Goal: Task Accomplishment & Management: Manage account settings

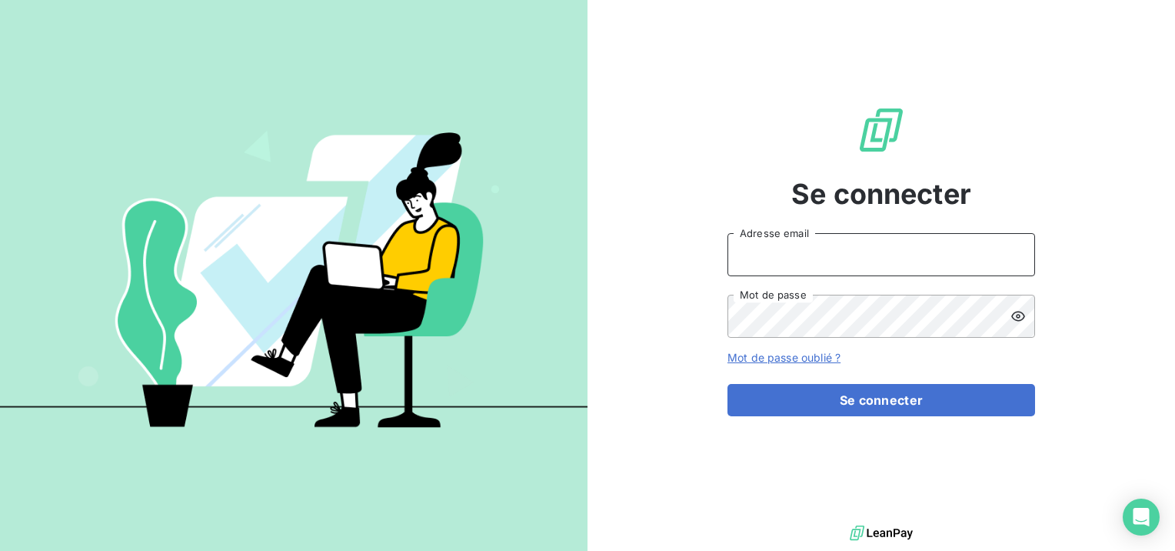
click at [887, 263] on input "Adresse email" at bounding box center [882, 254] width 308 height 43
type input "[EMAIL_ADDRESS][DOMAIN_NAME]"
click at [728, 384] on button "Se connecter" at bounding box center [882, 400] width 308 height 32
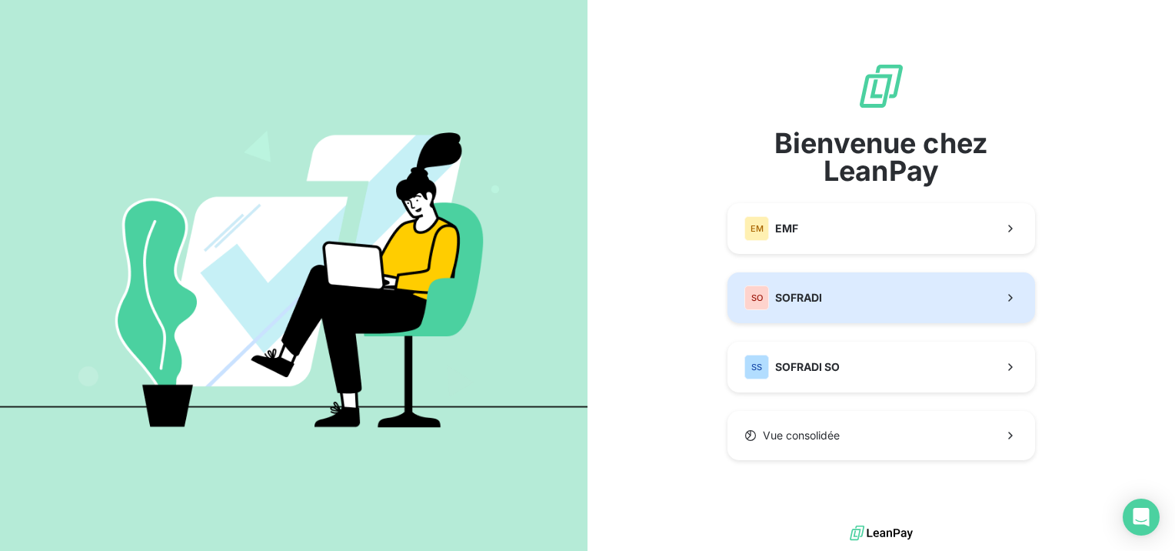
click at [948, 304] on button "SO SOFRADI" at bounding box center [882, 297] width 308 height 51
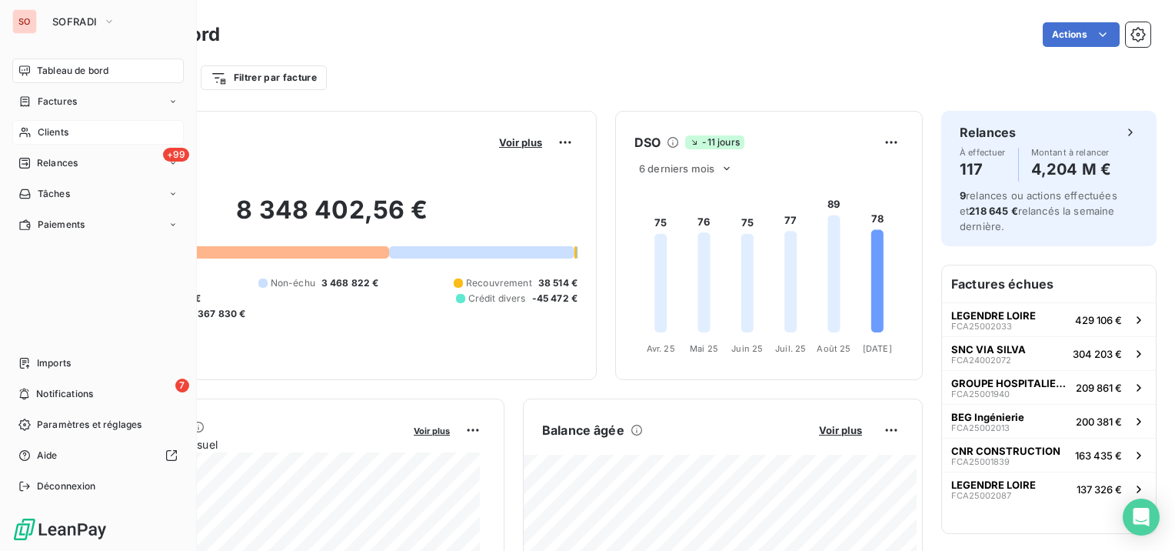
click at [40, 129] on span "Clients" at bounding box center [53, 132] width 31 height 14
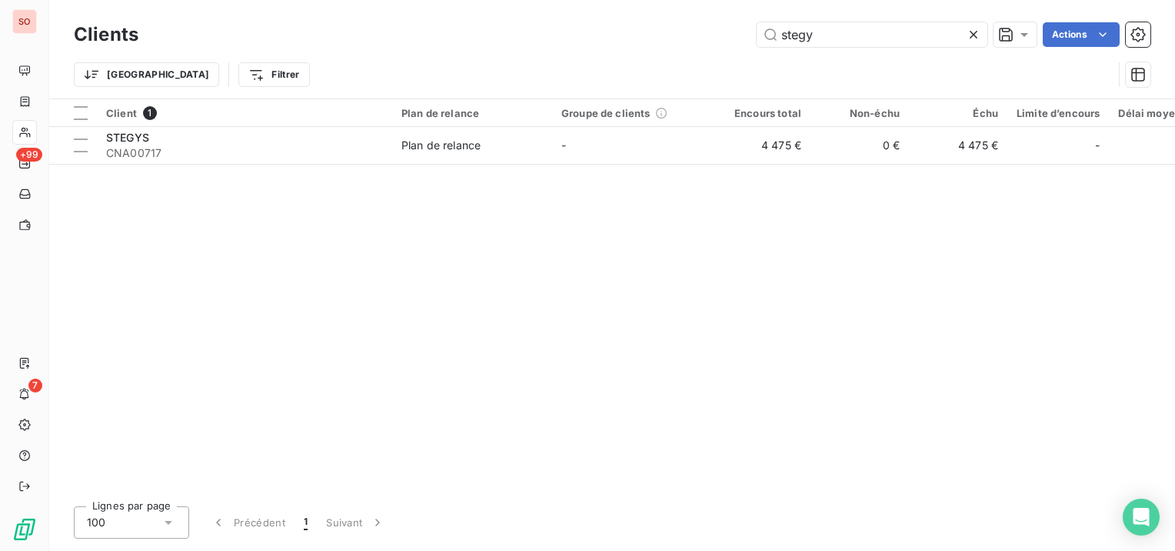
drag, startPoint x: 845, startPoint y: 35, endPoint x: 682, endPoint y: 29, distance: 164.0
click at [682, 29] on div "stegy Actions" at bounding box center [654, 34] width 994 height 25
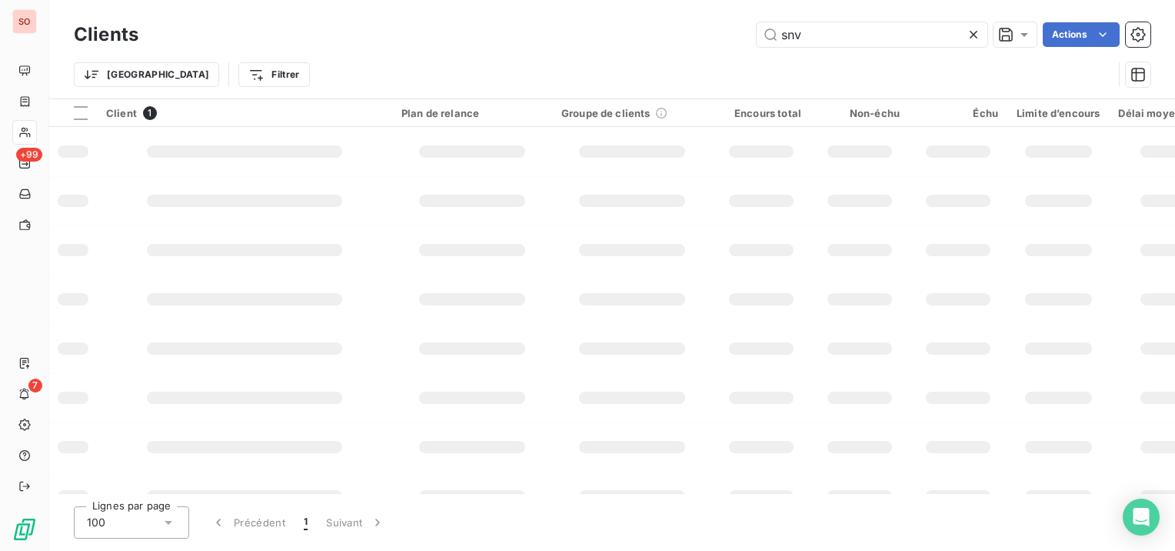
type input "snv"
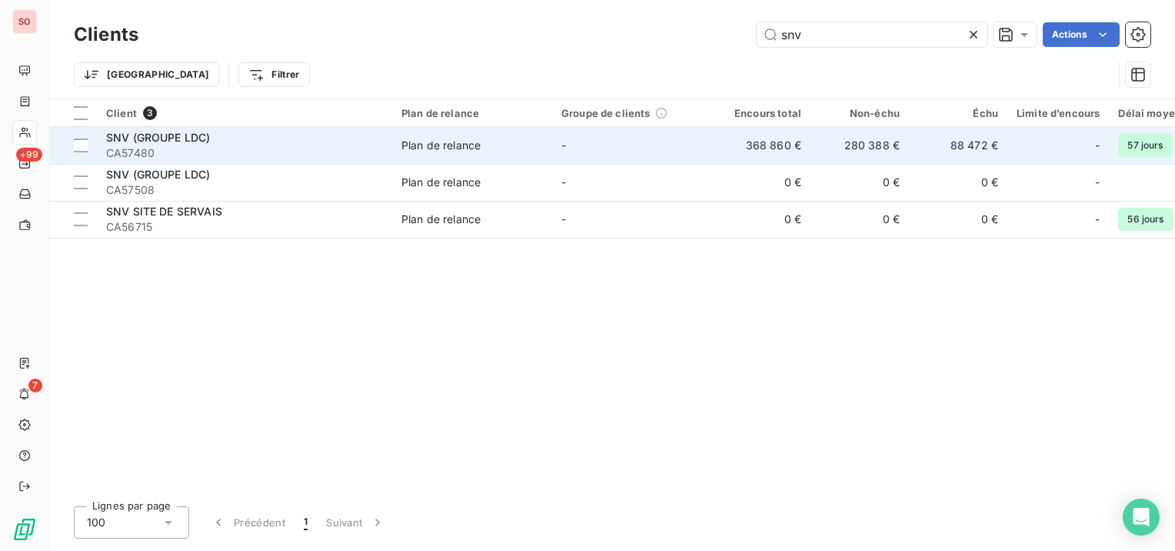
click at [351, 135] on div "SNV (GROUPE LDC)" at bounding box center [244, 137] width 277 height 15
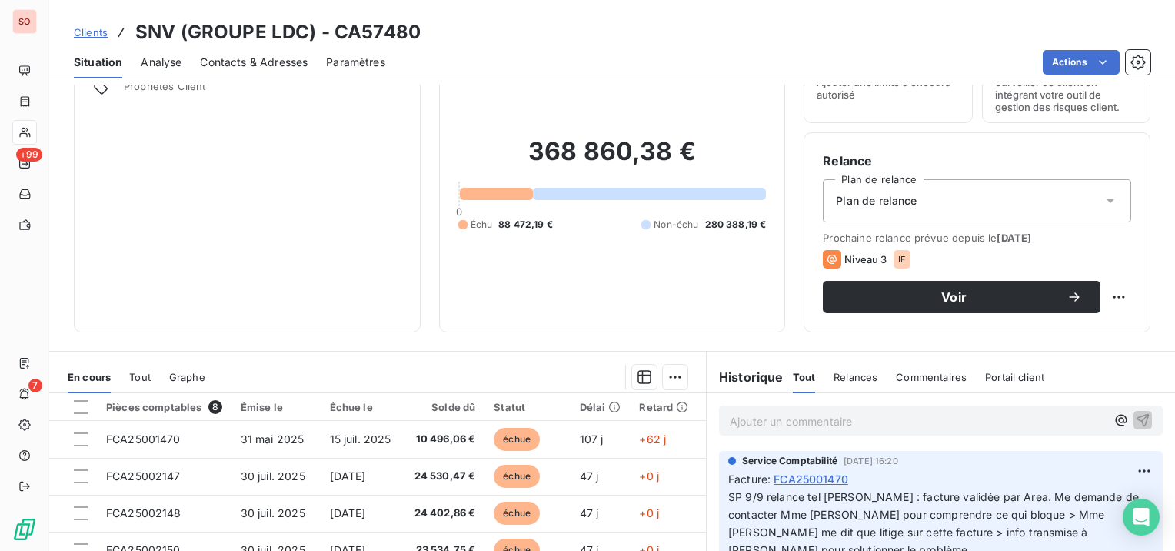
scroll to position [154, 0]
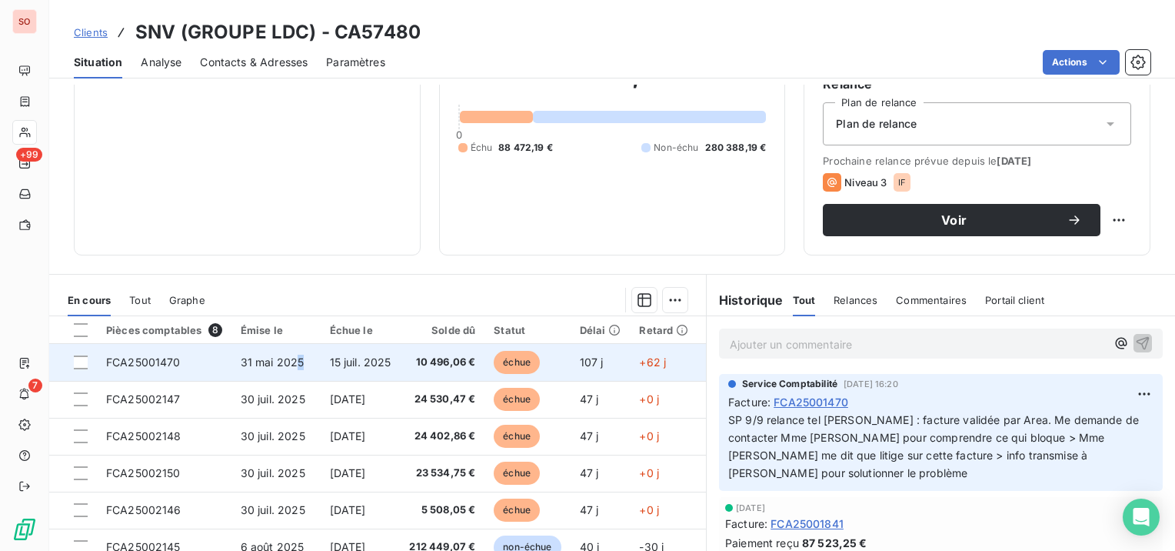
drag, startPoint x: 303, startPoint y: 358, endPoint x: 294, endPoint y: 355, distance: 9.7
click at [294, 355] on td "31 mai 2025" at bounding box center [276, 362] width 89 height 37
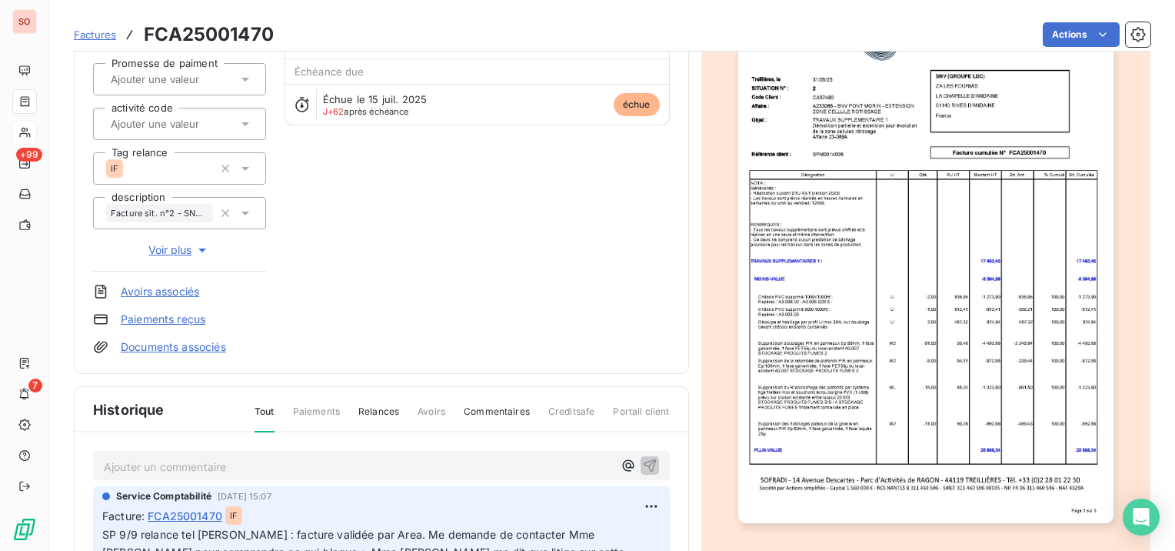
scroll to position [234, 0]
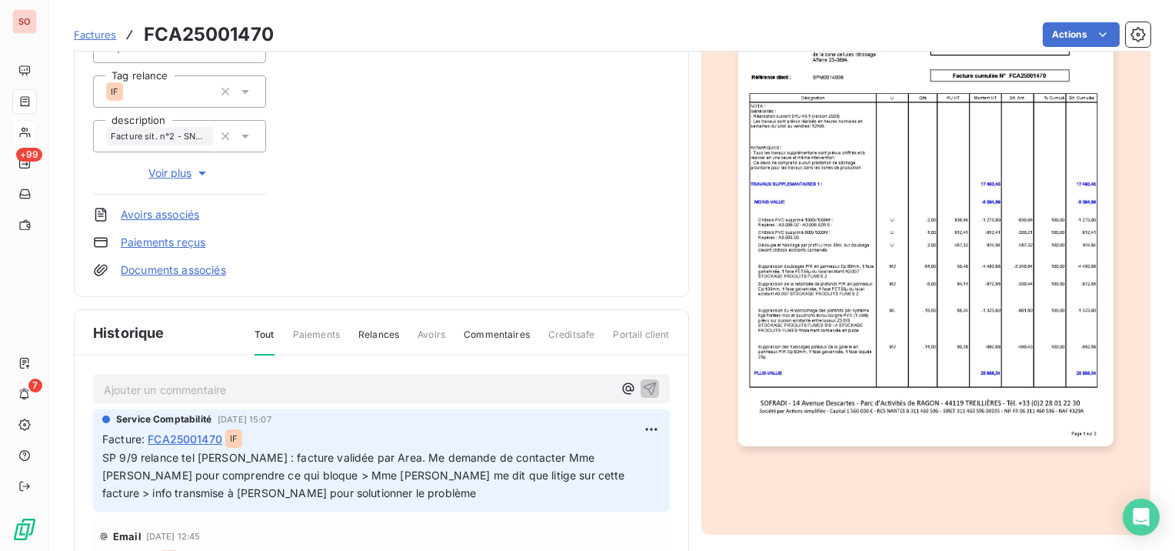
click at [300, 387] on p "Ajouter un commentaire ﻿" at bounding box center [358, 389] width 509 height 19
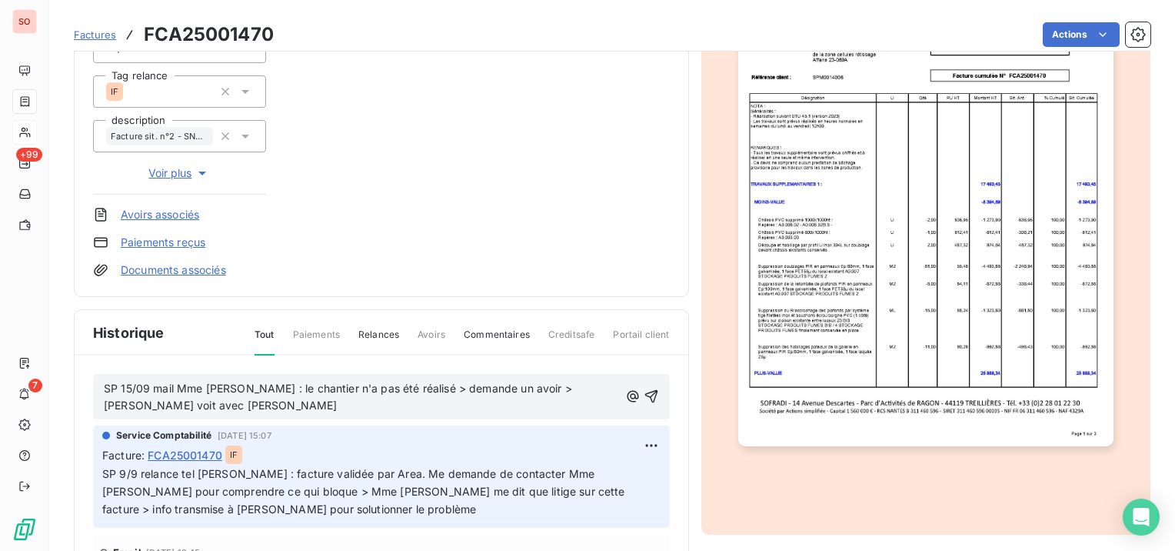
click at [632, 383] on div "SP 15/09 mail Mme [PERSON_NAME] : le chantier n'a pas été réalisé > demande un …" at bounding box center [381, 396] width 555 height 37
click at [644, 389] on icon "button" at bounding box center [651, 395] width 15 height 15
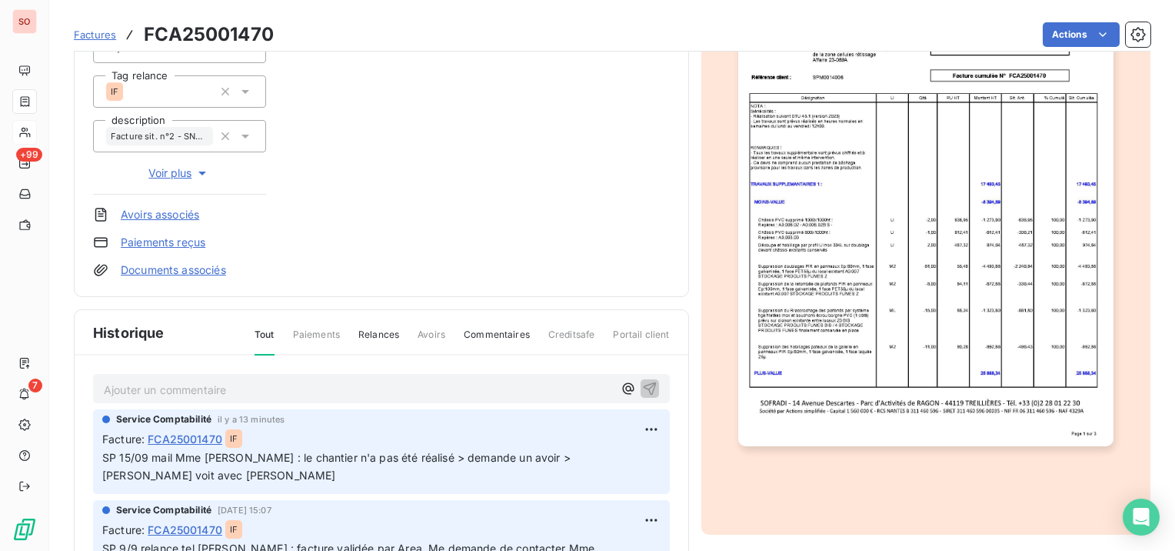
scroll to position [0, 0]
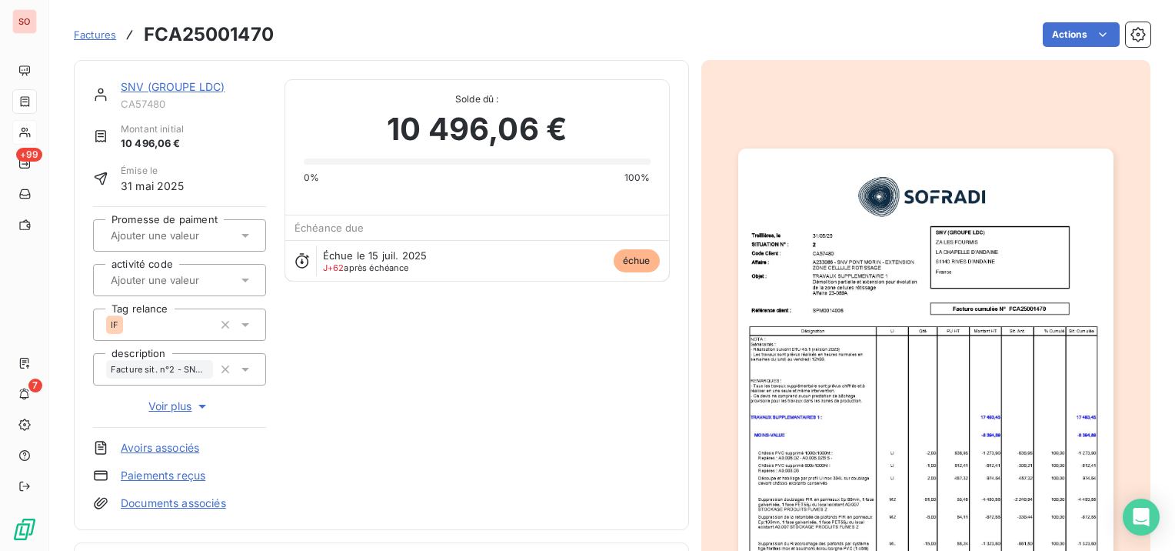
click at [197, 85] on link "SNV (GROUPE LDC)" at bounding box center [173, 86] width 104 height 13
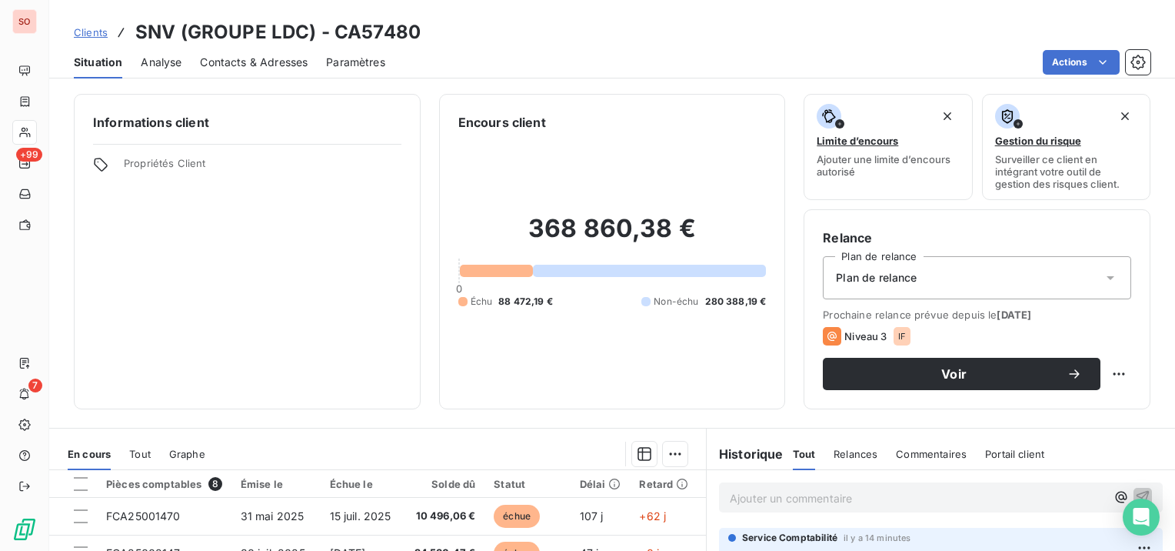
click at [93, 38] on span "Clients" at bounding box center [91, 32] width 34 height 12
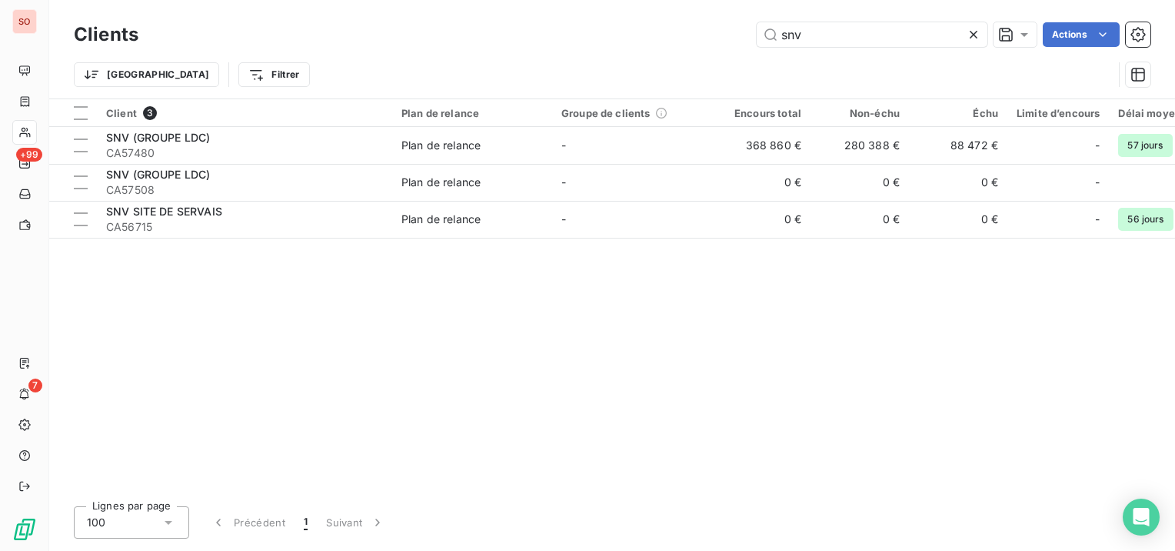
drag, startPoint x: 823, startPoint y: 35, endPoint x: 698, endPoint y: 35, distance: 124.6
click at [698, 35] on div "snv Actions" at bounding box center [654, 34] width 994 height 25
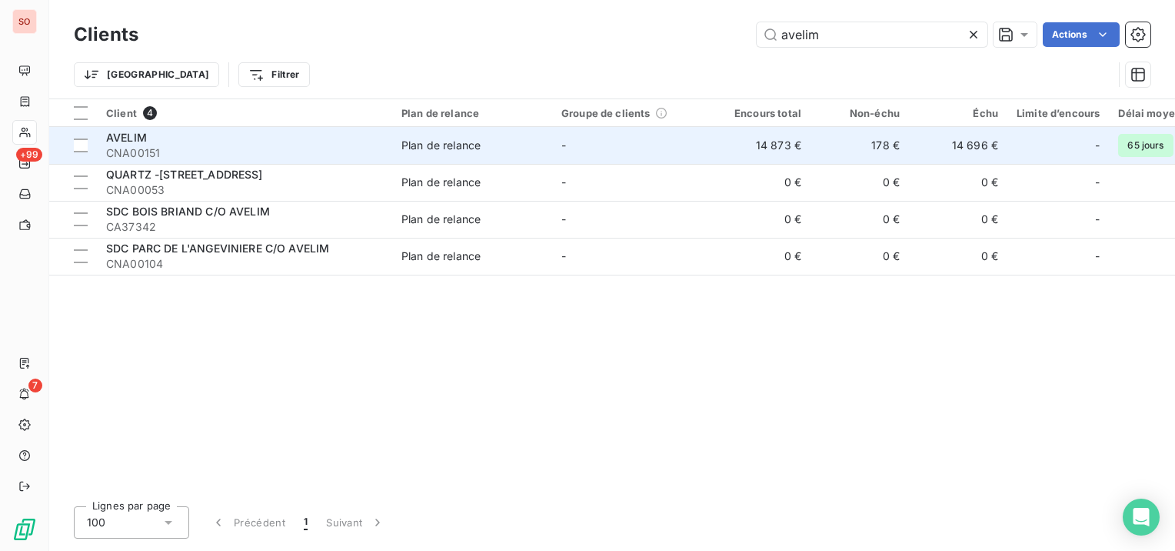
type input "avelim"
click at [429, 142] on div "Plan de relance" at bounding box center [441, 145] width 79 height 15
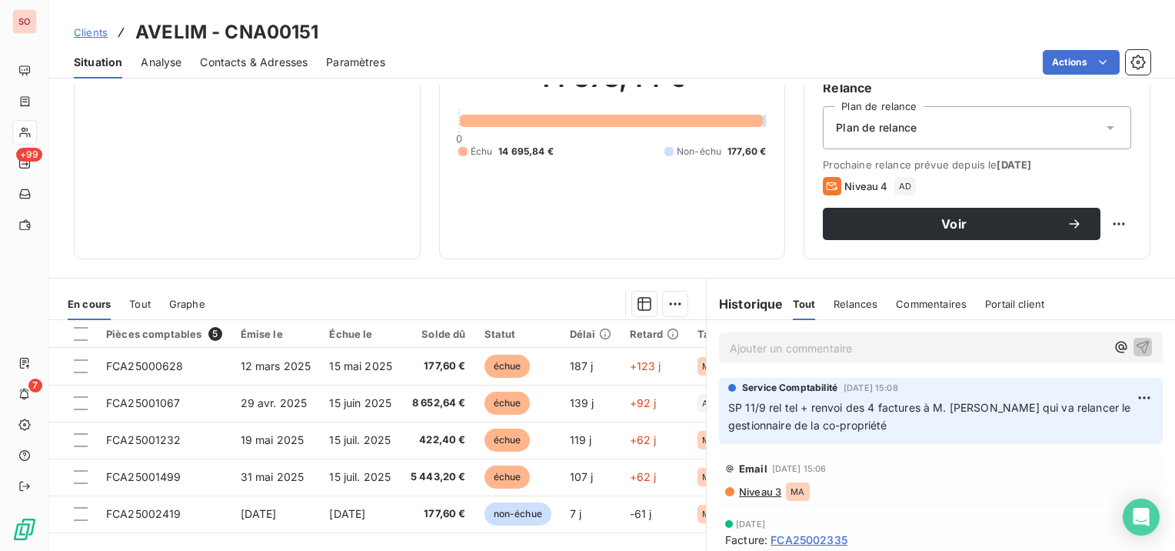
scroll to position [231, 0]
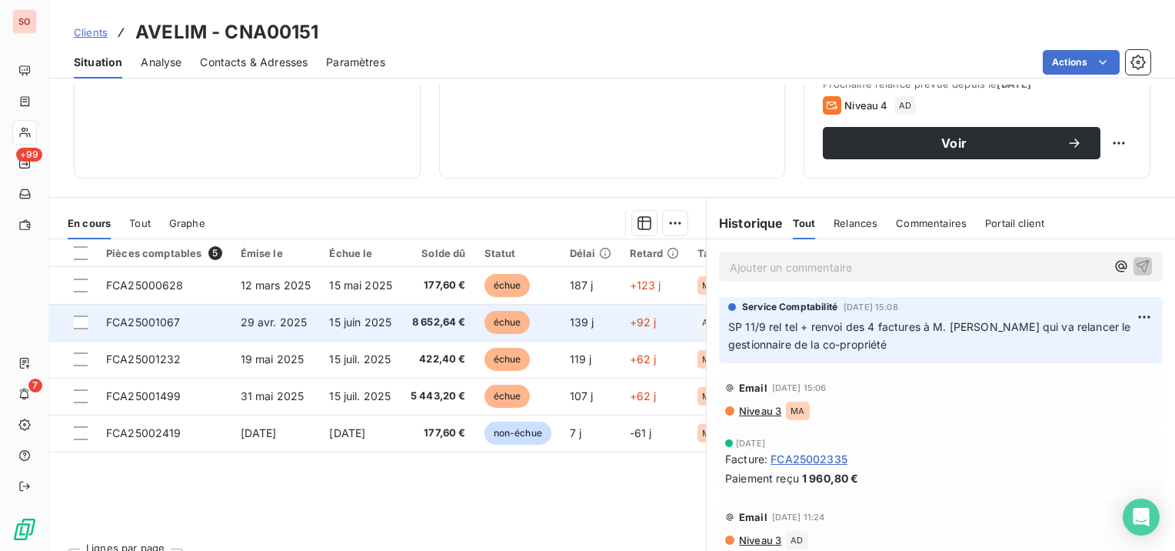
click at [263, 308] on td "29 avr. 2025" at bounding box center [276, 322] width 89 height 37
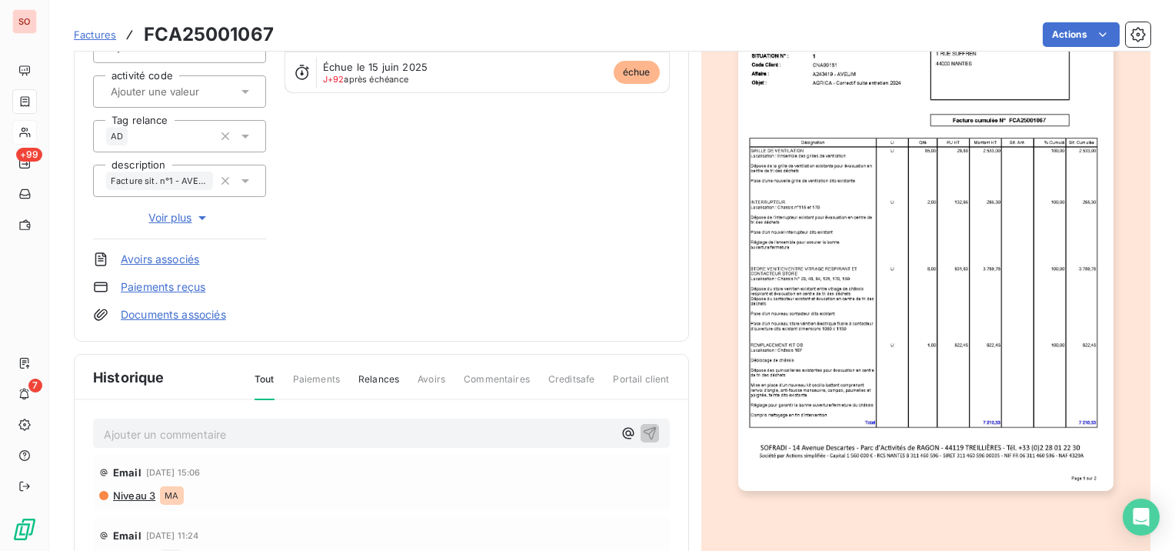
scroll to position [308, 0]
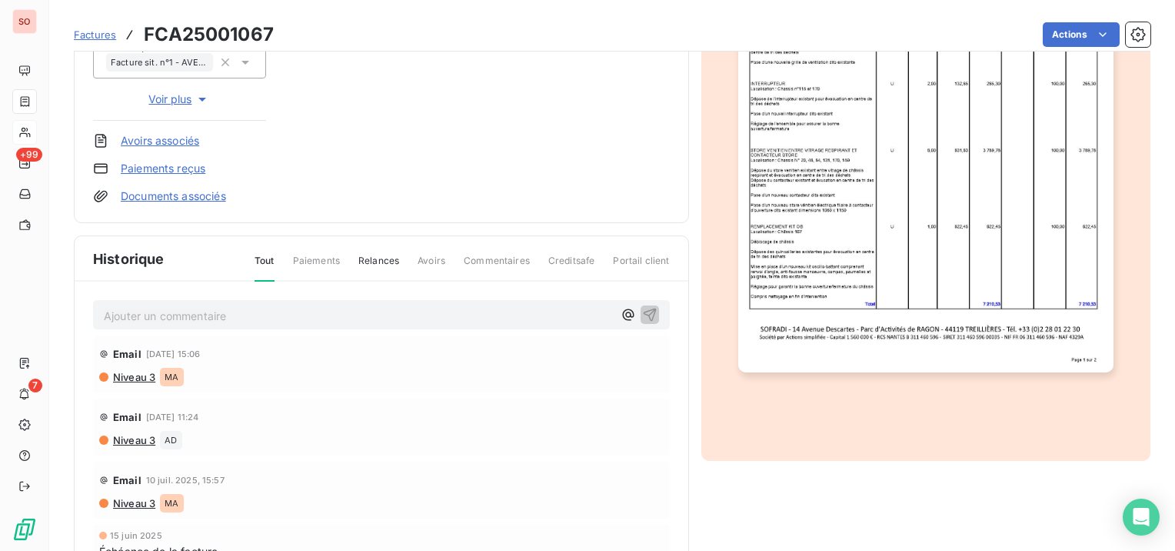
click at [292, 318] on p "Ajouter un commentaire ﻿" at bounding box center [358, 315] width 509 height 19
click at [319, 315] on span "SP 15/09 relancer Hemera (et non Avelim) [EMAIL_ADDRESS][DOMAIN_NAME]" at bounding box center [307, 314] width 406 height 13
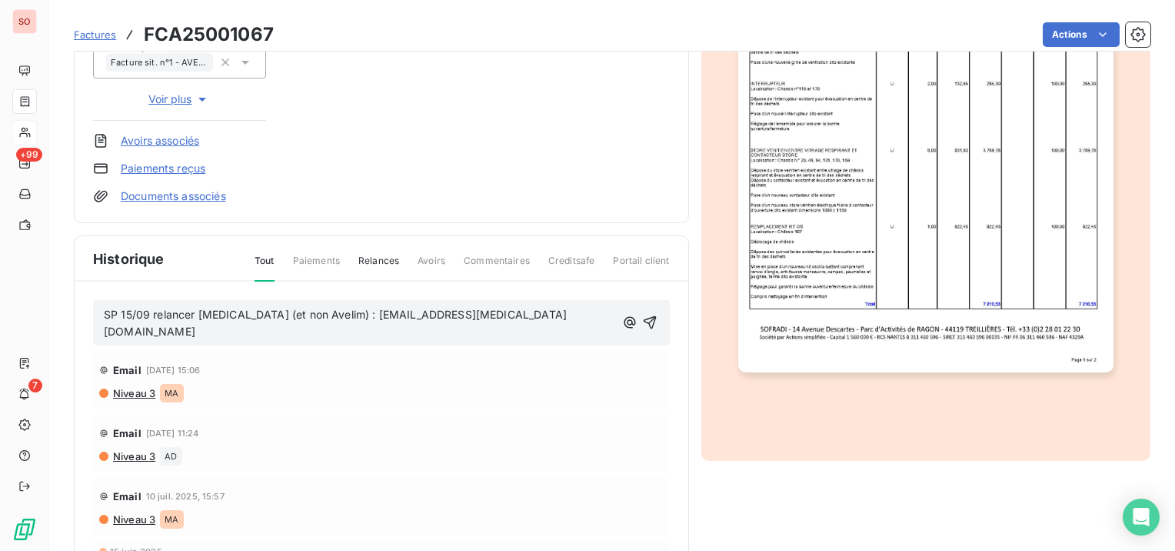
click at [188, 311] on span "SP 15/09 relancer [MEDICAL_DATA] (et non Avelim) : [EMAIL_ADDRESS][MEDICAL_DATA…" at bounding box center [335, 323] width 463 height 31
click at [216, 309] on span "SP 15/09 mail relance [MEDICAL_DATA] (et non Avelim) : [EMAIL_ADDRESS][MEDICAL_…" at bounding box center [345, 323] width 483 height 31
click at [645, 316] on icon "button" at bounding box center [651, 322] width 13 height 13
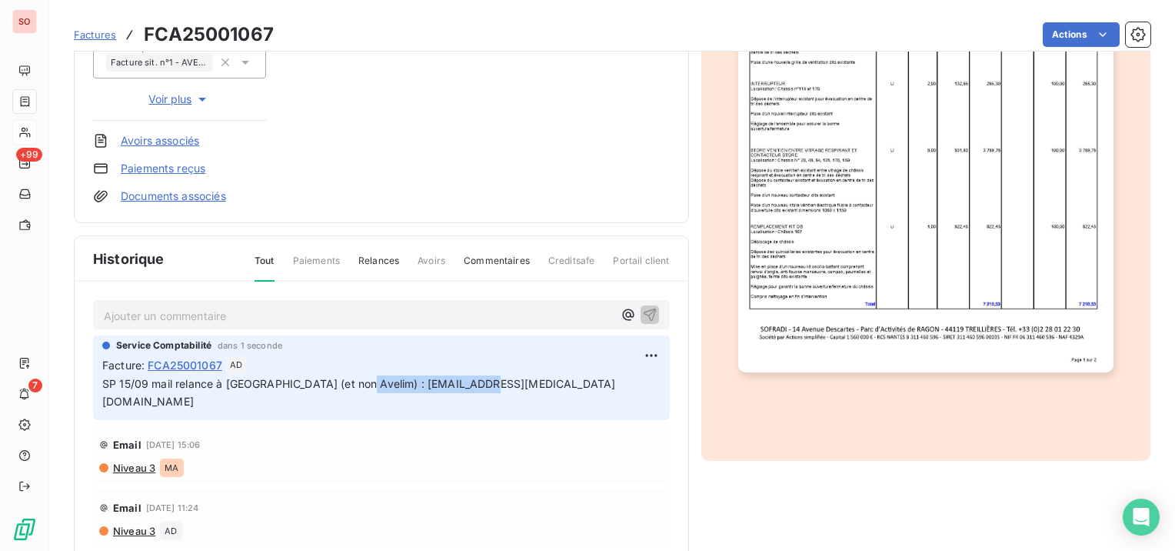
drag, startPoint x: 498, startPoint y: 385, endPoint x: 356, endPoint y: 391, distance: 142.4
click at [356, 391] on p "SP 15/09 mail relance à [GEOGRAPHIC_DATA] (et non Avelim) : [EMAIL_ADDRESS][MED…" at bounding box center [381, 392] width 558 height 35
copy span "[EMAIL_ADDRESS][MEDICAL_DATA][DOMAIN_NAME]"
click at [132, 462] on span "Niveau 3" at bounding box center [134, 468] width 44 height 12
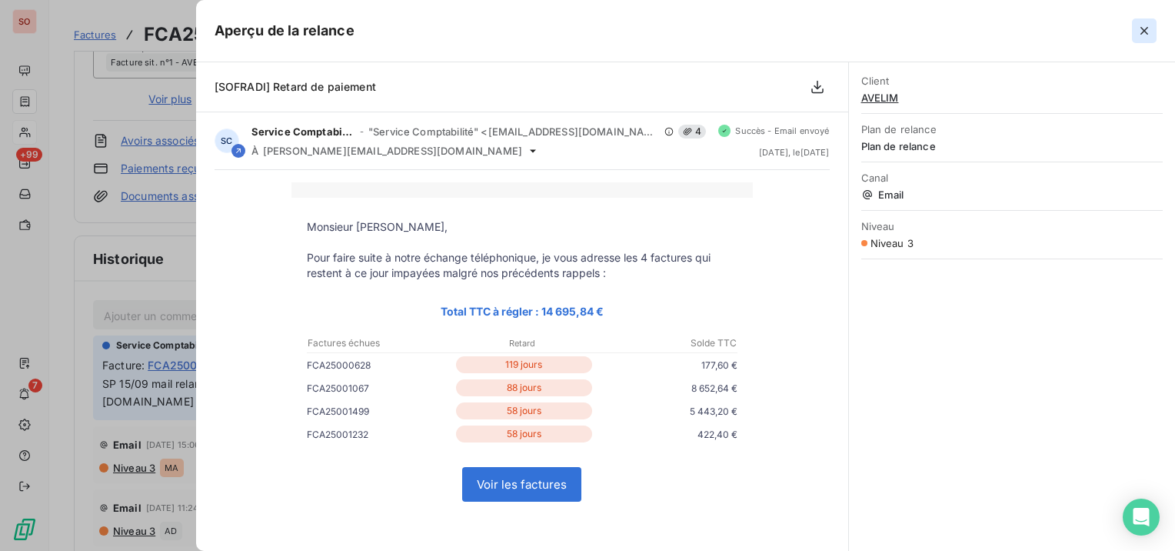
click at [1140, 27] on icon "button" at bounding box center [1144, 30] width 15 height 15
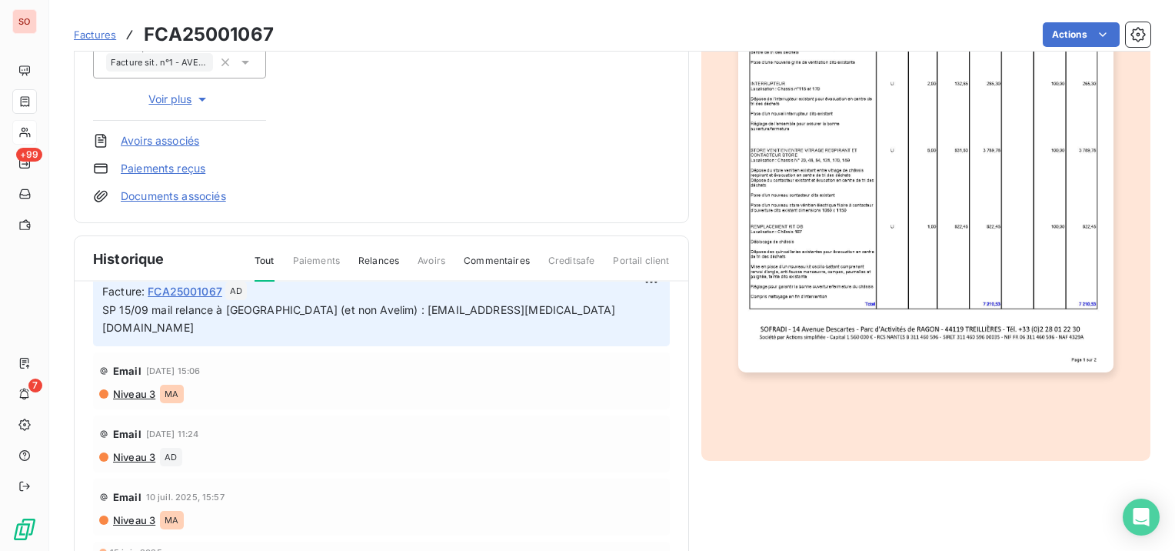
scroll to position [109, 0]
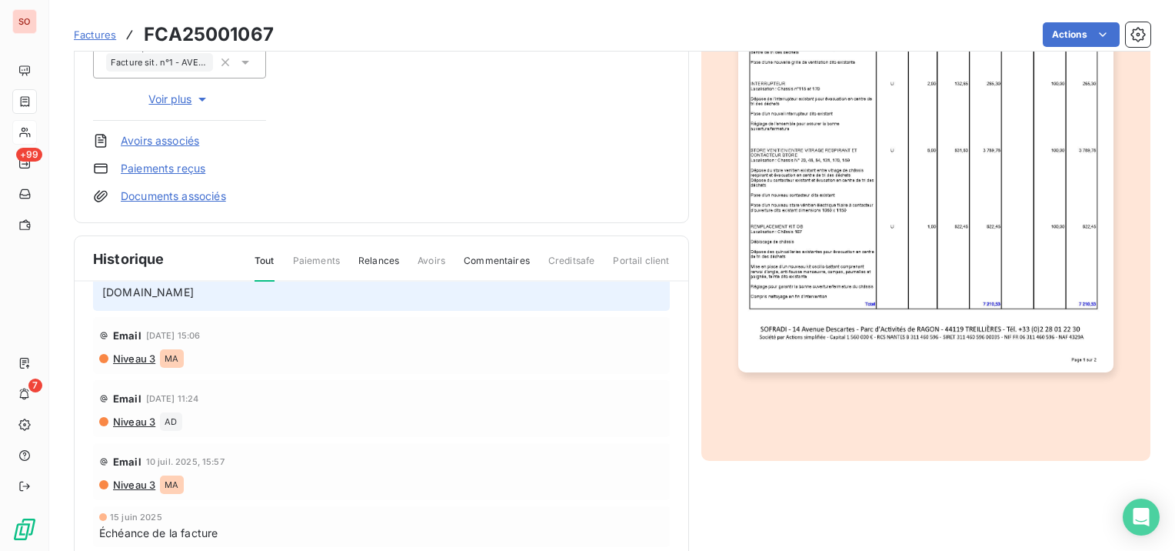
click at [980, 341] on img "button" at bounding box center [925, 107] width 375 height 531
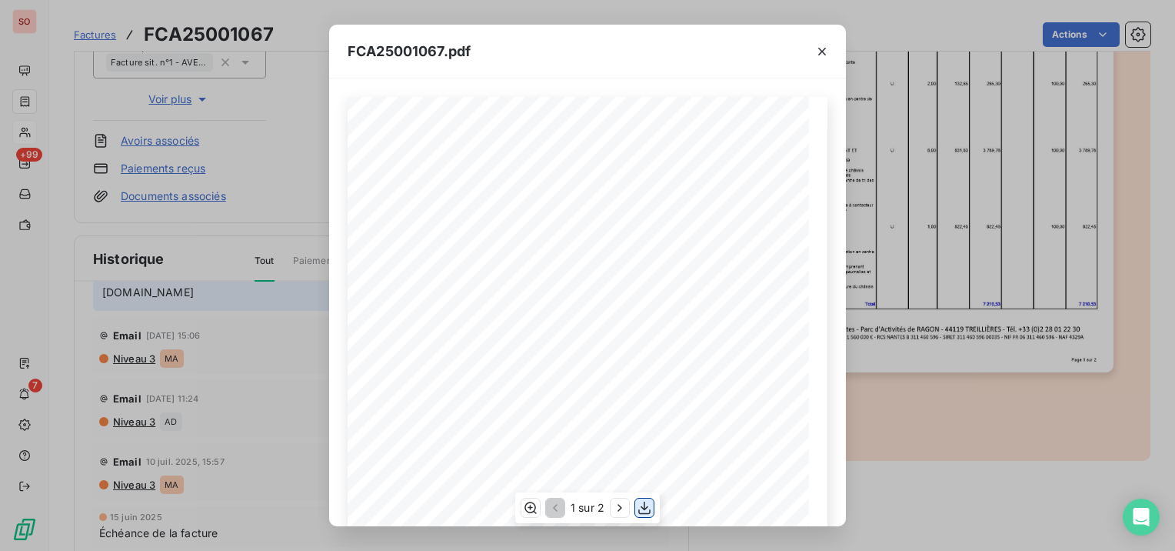
click at [640, 508] on icon "button" at bounding box center [644, 507] width 15 height 15
drag, startPoint x: 302, startPoint y: 195, endPoint x: 319, endPoint y: 398, distance: 203.8
click at [302, 195] on div "FCA25001067.pdf Facture cumulée N° FCA25001067 SASU [MEDICAL_DATA] DEVELOPPEMEN…" at bounding box center [587, 275] width 1175 height 551
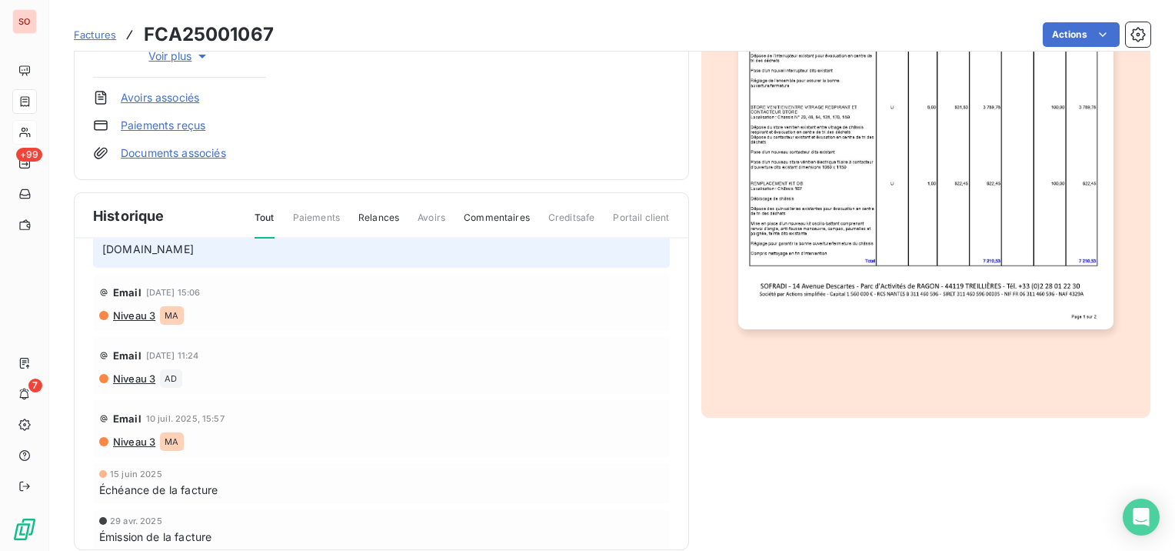
scroll to position [373, 0]
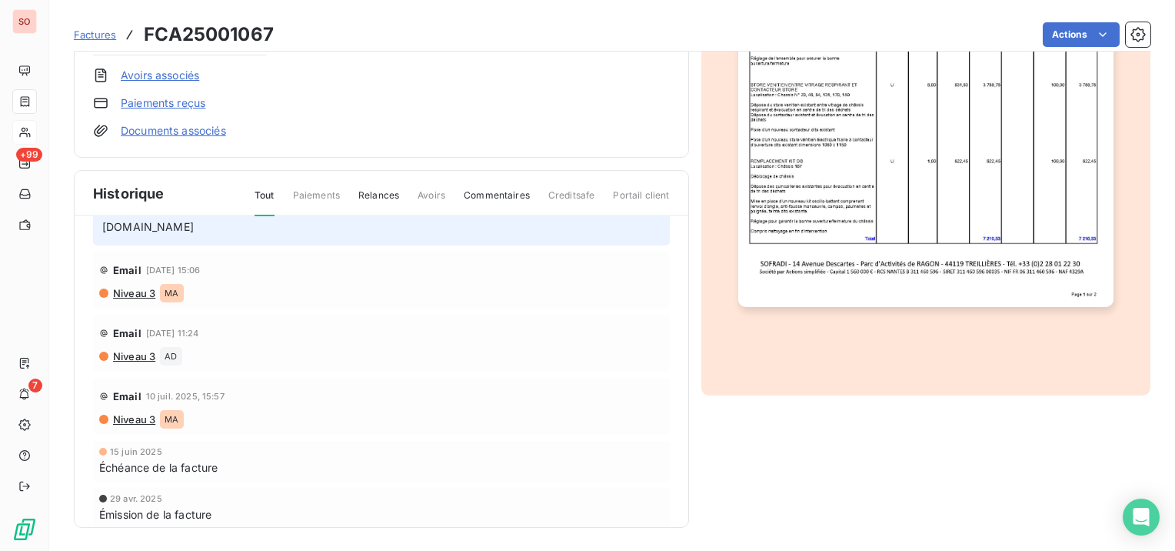
click at [145, 350] on span "Niveau 3" at bounding box center [134, 356] width 44 height 12
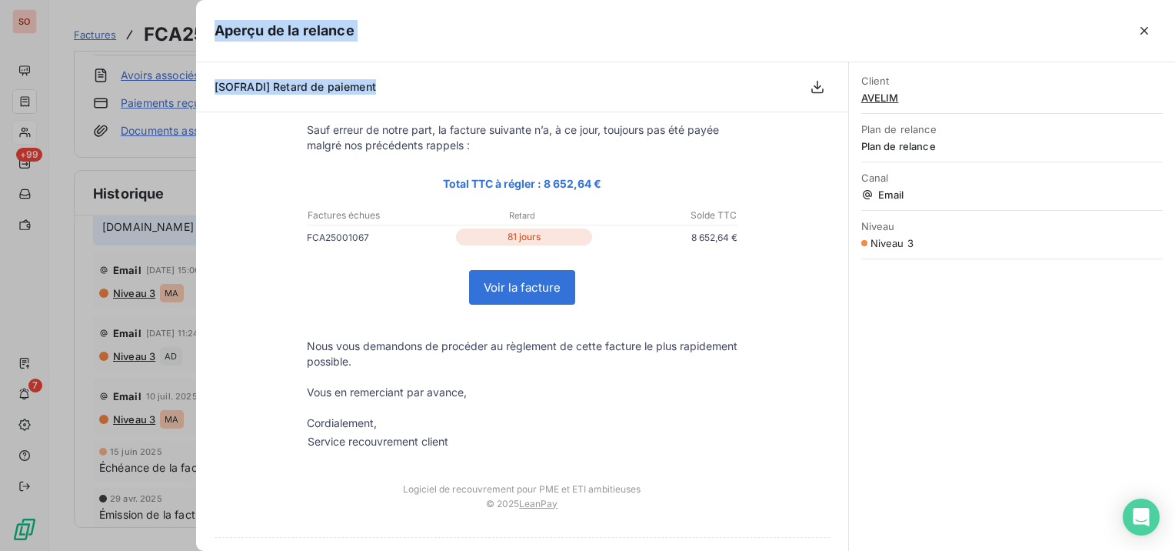
scroll to position [163, 0]
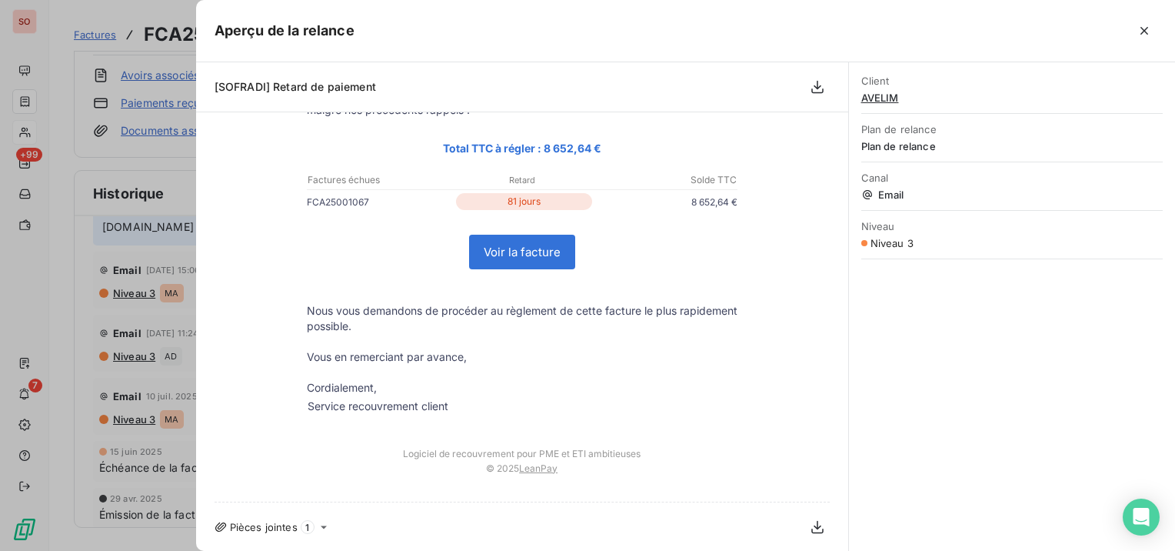
drag, startPoint x: 303, startPoint y: 225, endPoint x: 617, endPoint y: 418, distance: 368.5
click at [617, 418] on td "Bonjour Monsieur [PERSON_NAME] Sauf erreur de notre part, la facture suivante n…" at bounding box center [523, 234] width 462 height 398
copy table
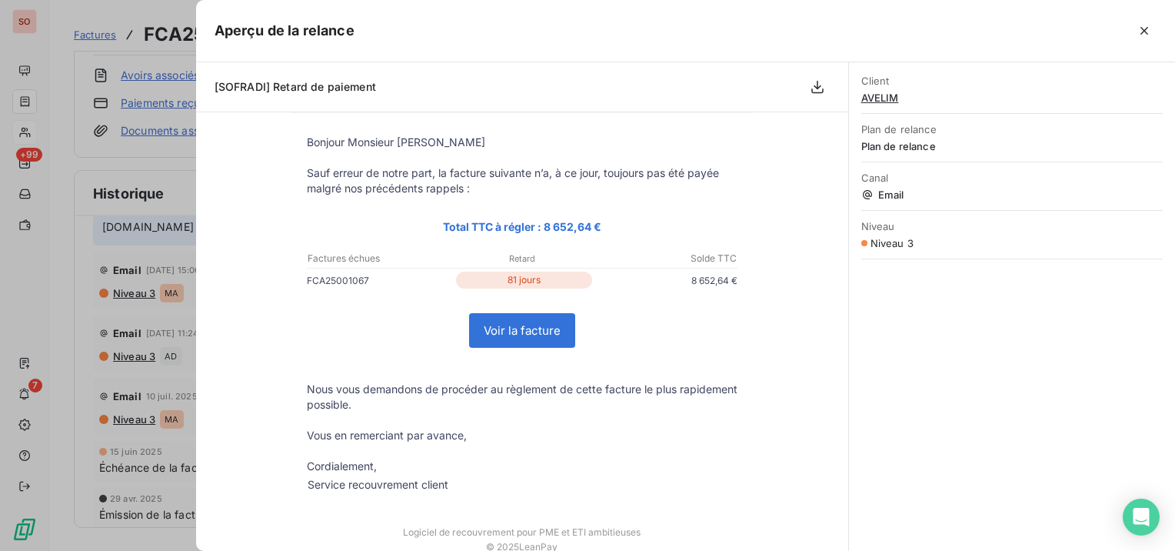
scroll to position [9, 0]
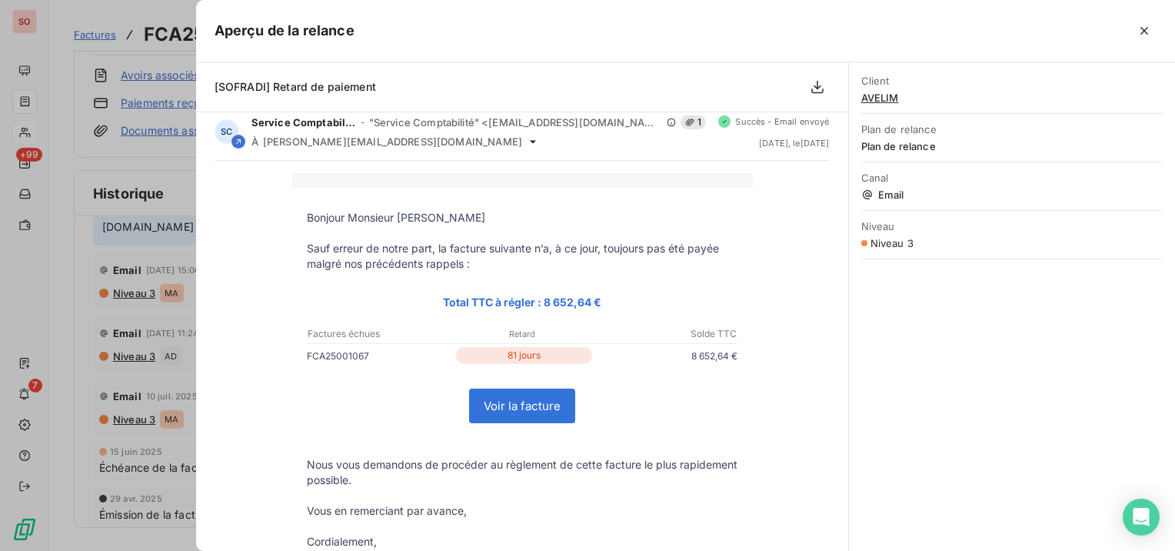
click at [482, 241] on p "Sauf erreur de notre part, la facture suivante n’a, à ce jour, toujours pas été…" at bounding box center [522, 256] width 431 height 31
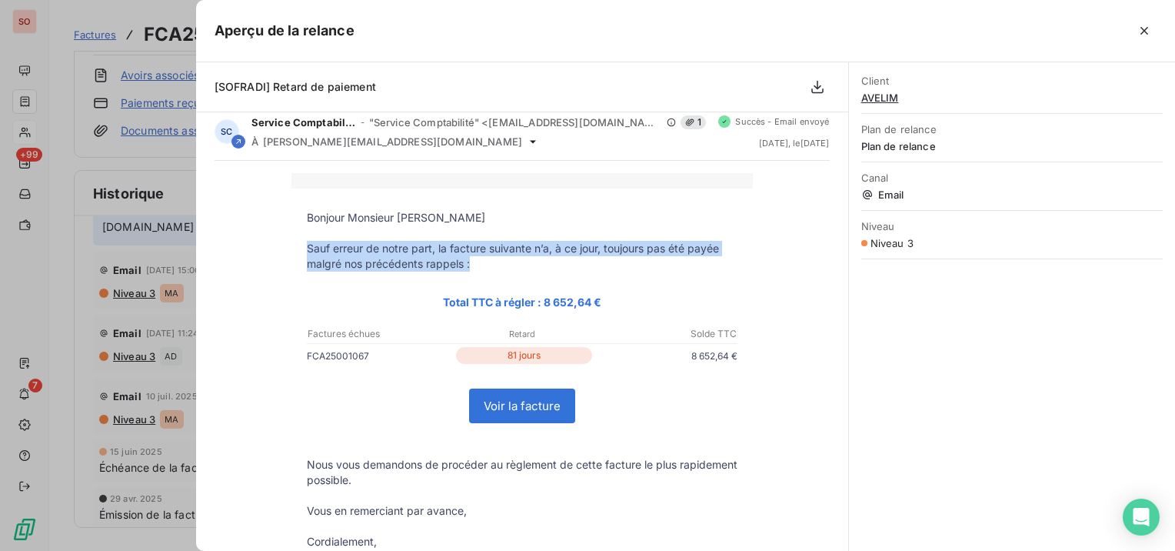
drag, startPoint x: 297, startPoint y: 249, endPoint x: 471, endPoint y: 264, distance: 174.5
click at [471, 264] on td "Sauf erreur de notre part, la facture suivante n’a, à ce jour, toujours pas été…" at bounding box center [523, 256] width 462 height 31
copy p "Sauf erreur de notre part, la facture suivante n’a, à ce jour, toujours pas été…"
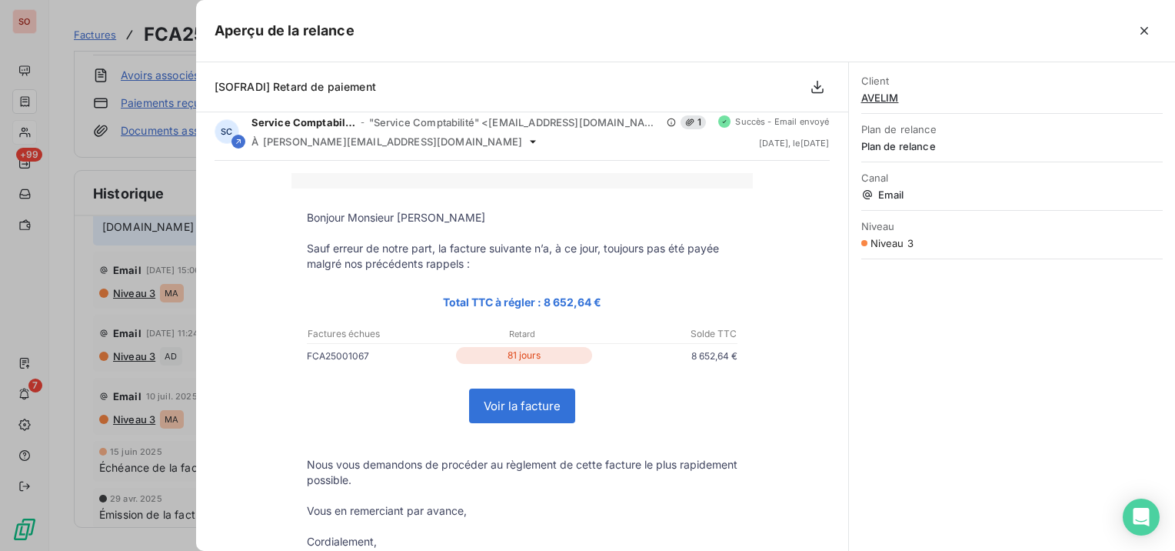
click at [312, 353] on p "FCA25001067" at bounding box center [380, 356] width 146 height 16
copy p "FCA25001067"
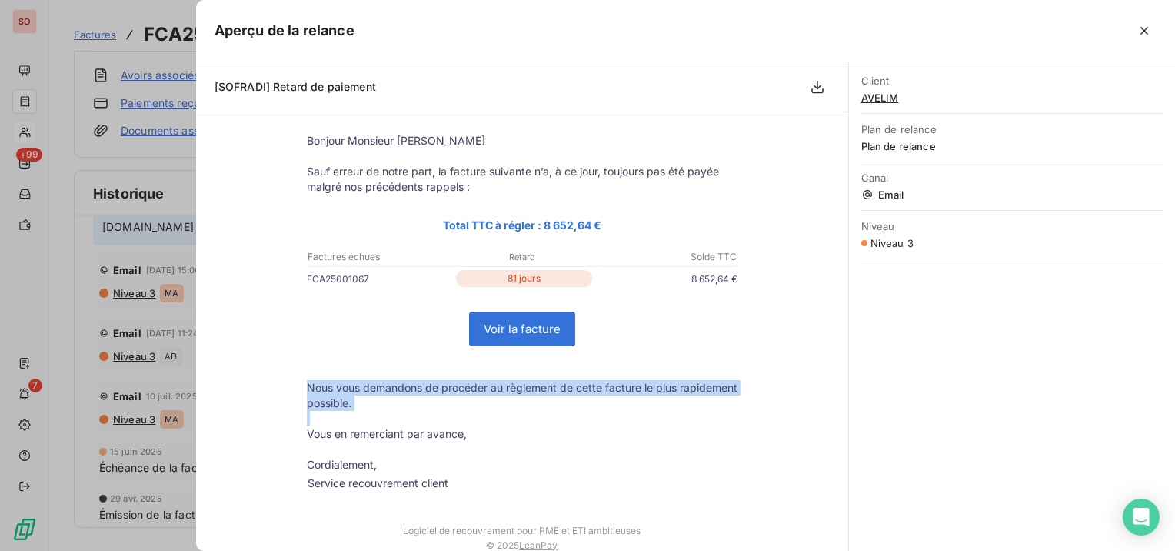
drag, startPoint x: 301, startPoint y: 391, endPoint x: 506, endPoint y: 422, distance: 207.7
click at [506, 422] on tbody "Bonjour Monsieur [PERSON_NAME] Sauf erreur de notre part, la facture suivante n…" at bounding box center [523, 313] width 462 height 361
copy tbody "Nous vous demandons de procéder au règlement de cette facture le plus rapidemen…"
click at [1150, 29] on icon "button" at bounding box center [1144, 30] width 15 height 15
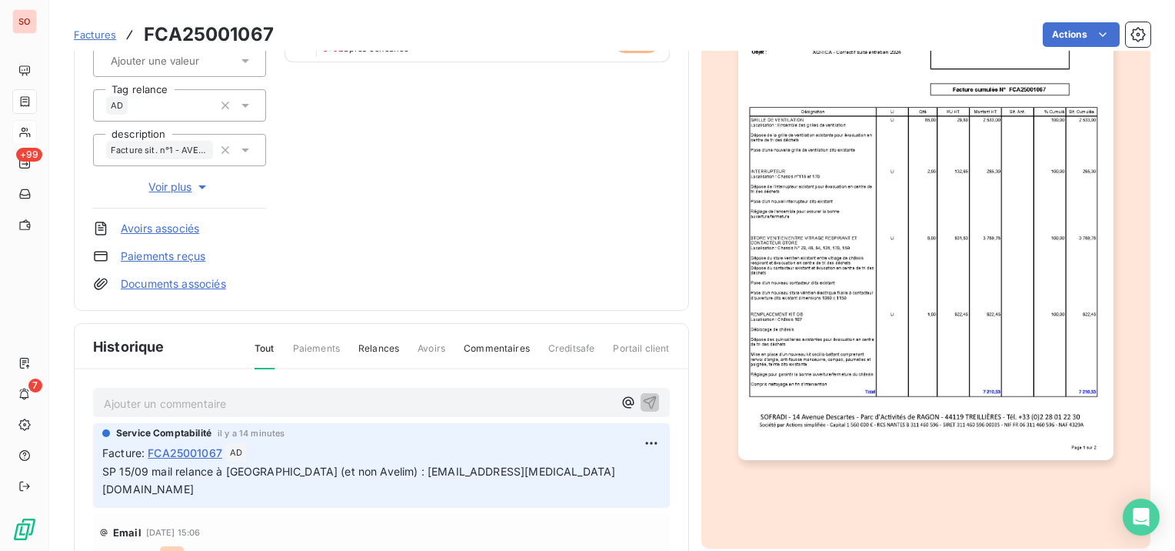
scroll to position [0, 0]
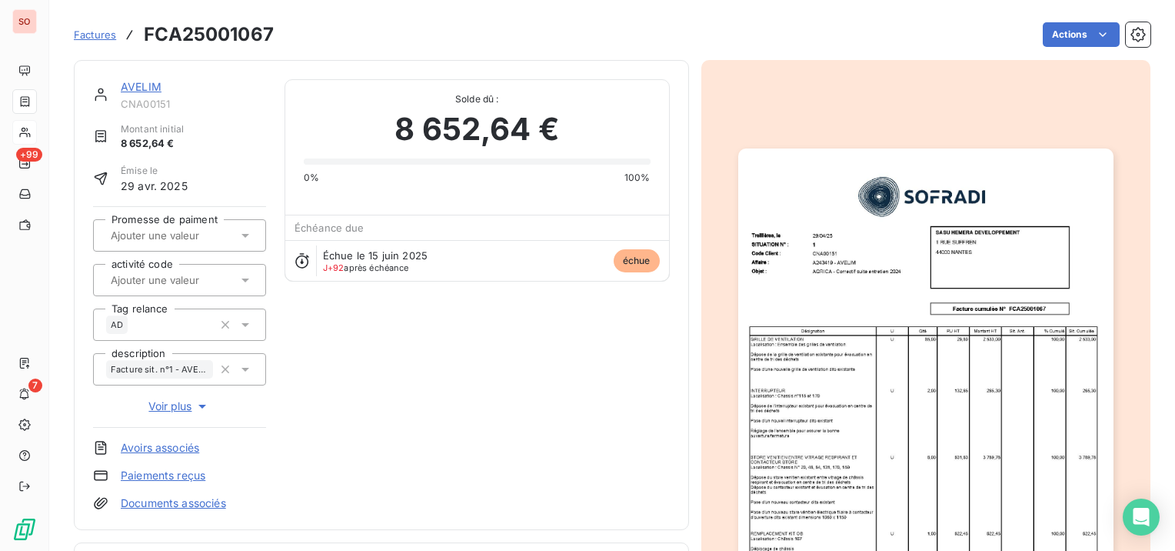
click at [142, 84] on link "AVELIM" at bounding box center [141, 86] width 41 height 13
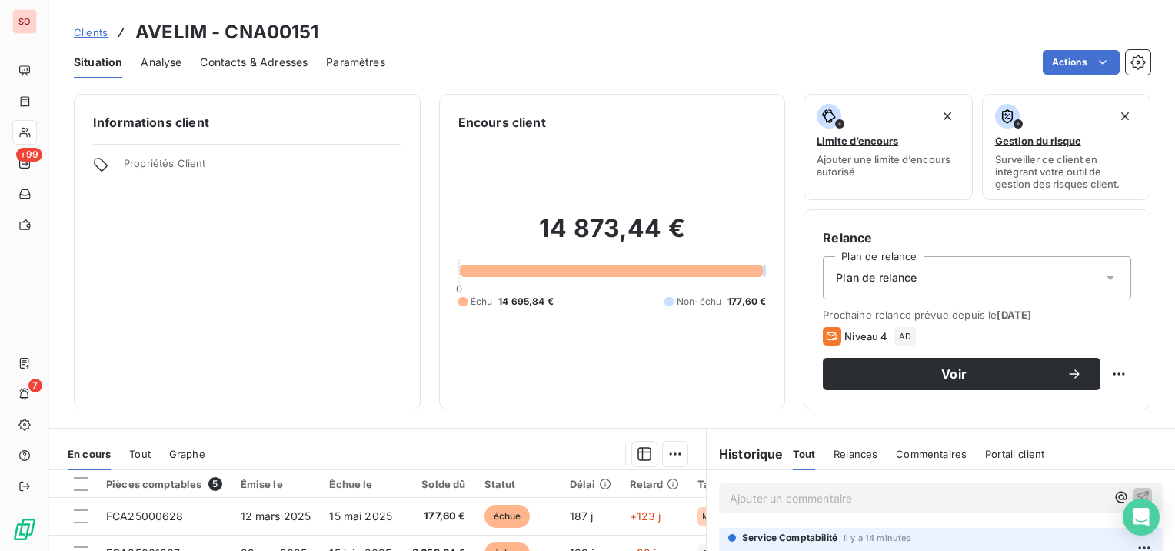
click at [97, 37] on span "Clients" at bounding box center [91, 32] width 34 height 12
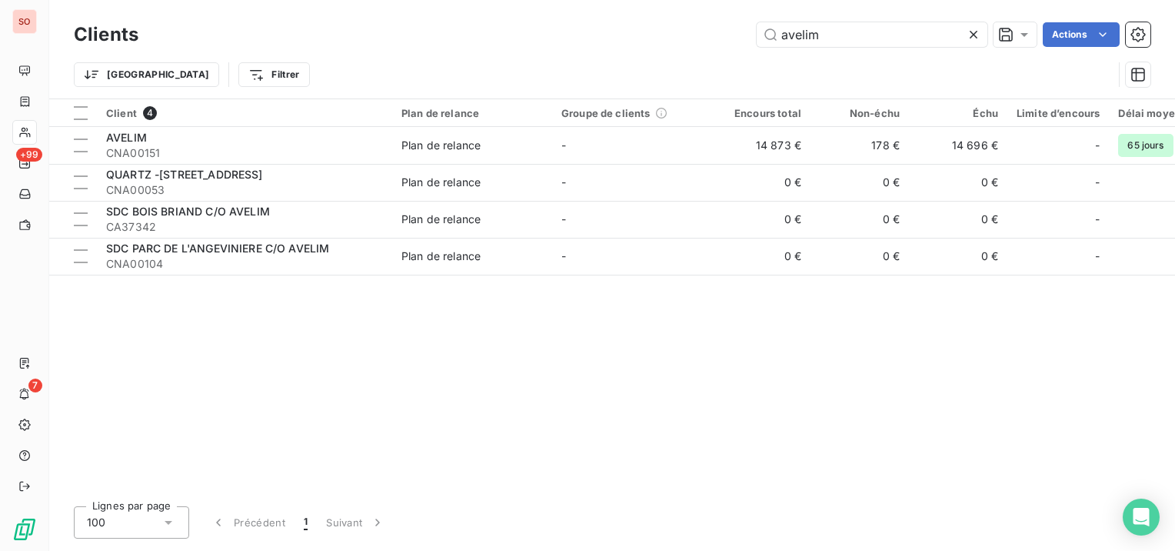
click at [975, 35] on icon at bounding box center [973, 34] width 15 height 15
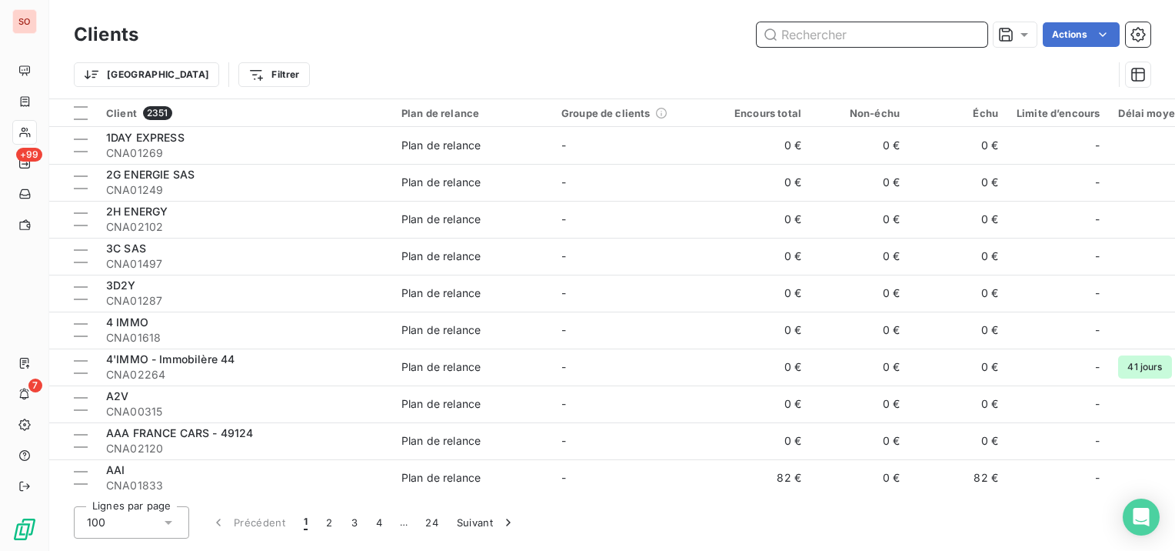
click at [975, 32] on input "text" at bounding box center [872, 34] width 231 height 25
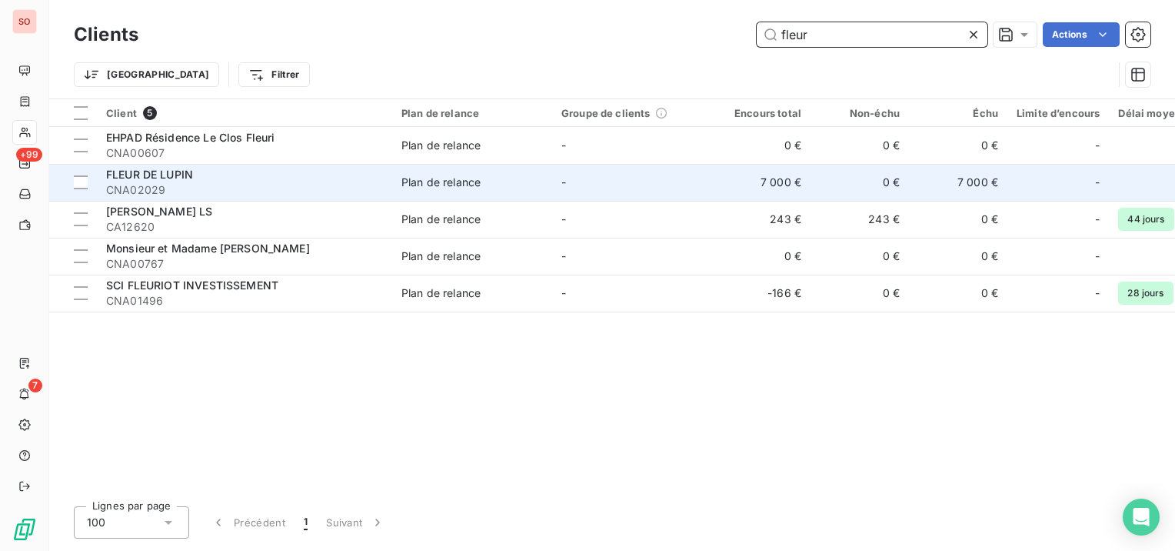
type input "fleur"
click at [203, 175] on div "FLEUR DE LUPIN" at bounding box center [244, 174] width 277 height 15
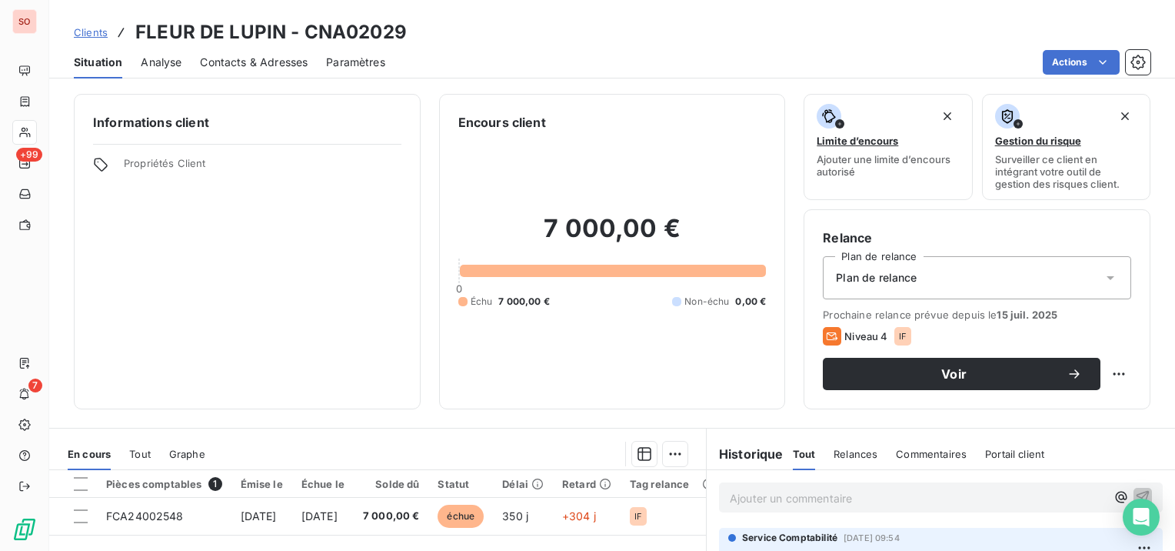
click at [225, 56] on span "Contacts & Adresses" at bounding box center [254, 62] width 108 height 15
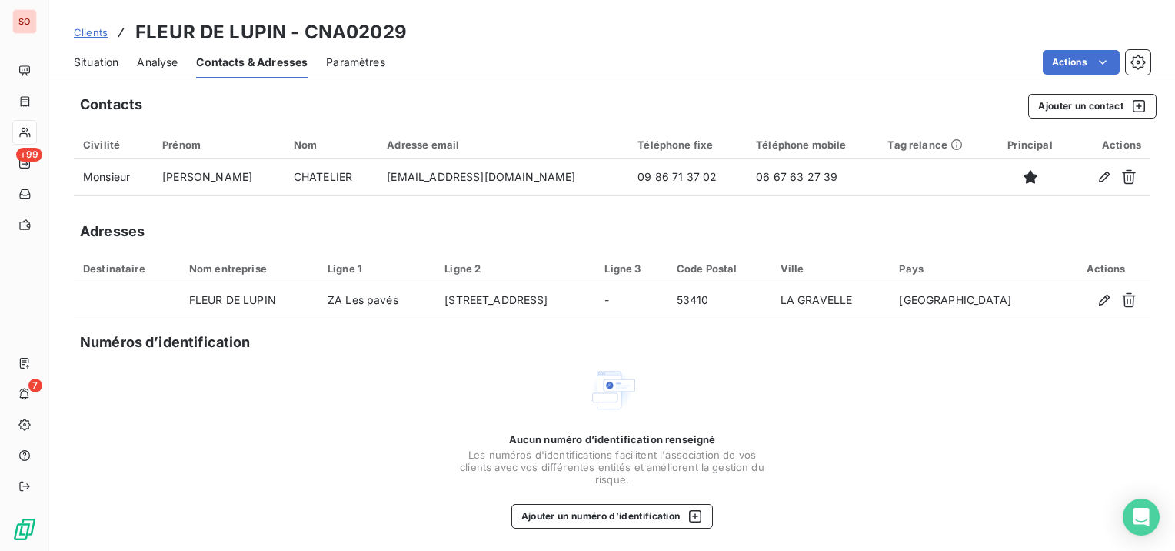
click at [95, 62] on span "Situation" at bounding box center [96, 62] width 45 height 15
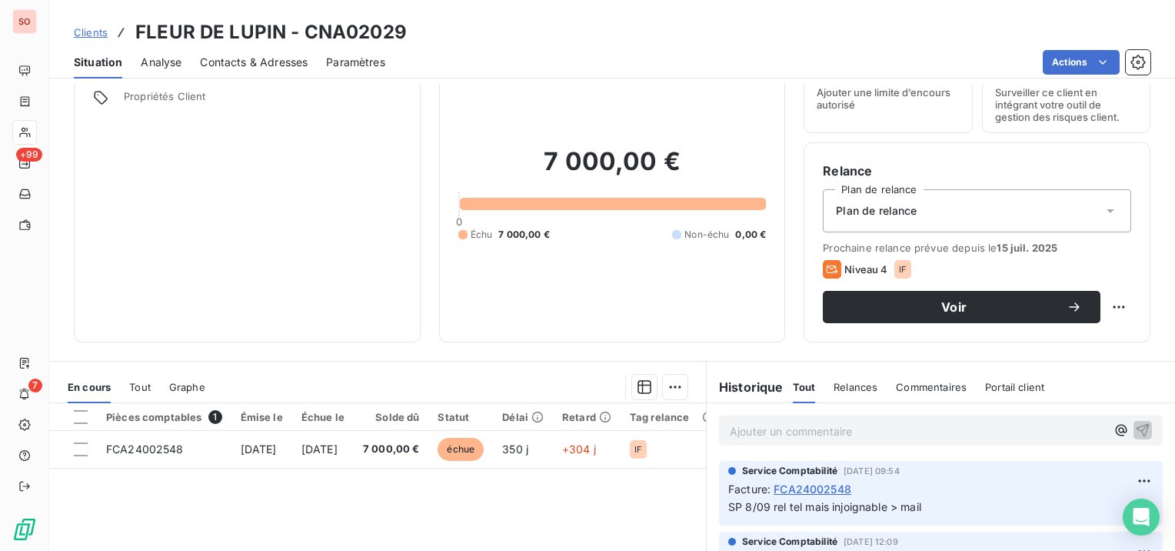
scroll to position [77, 0]
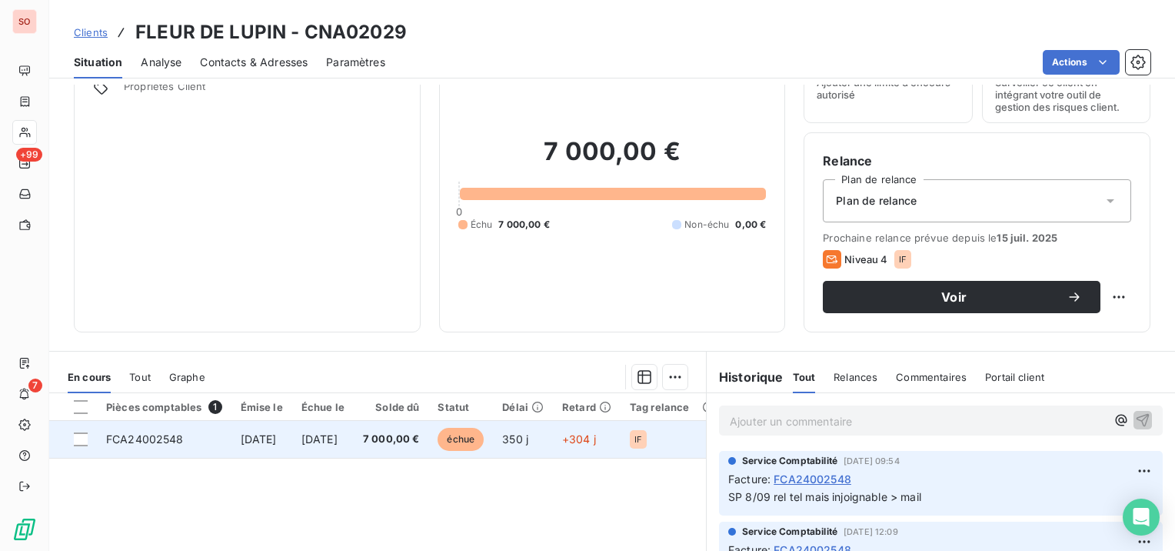
click at [245, 442] on td "[DATE]" at bounding box center [262, 439] width 61 height 37
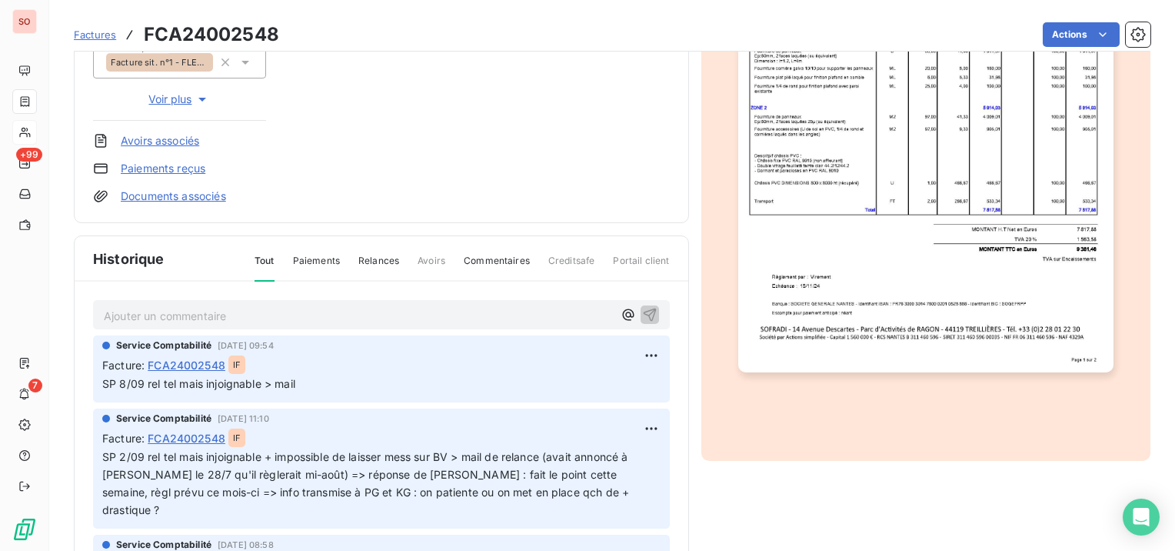
scroll to position [308, 0]
drag, startPoint x: 342, startPoint y: 383, endPoint x: 64, endPoint y: 377, distance: 277.8
click at [64, 377] on section "Factures FCA24002548 Actions FLEUR DE LUPIN CNA02029 Montant initial 9 381,46 €…" at bounding box center [612, 275] width 1126 height 551
copy span "SP 8/09 rel tel mais injoignable > mail"
click at [354, 302] on div "Ajouter un commentaire ﻿" at bounding box center [381, 315] width 577 height 30
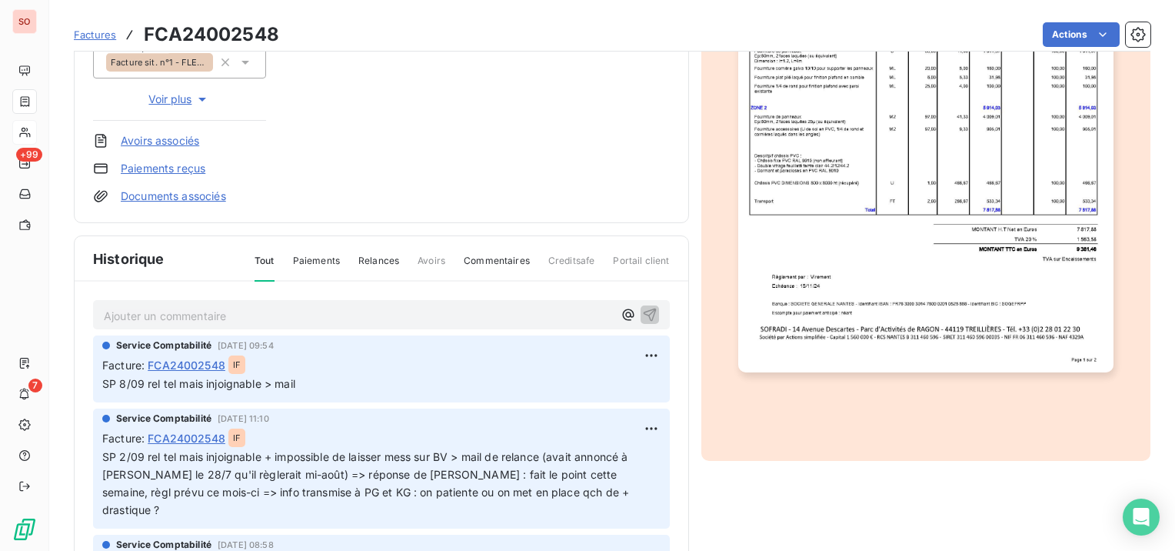
click at [339, 310] on p "Ajouter un commentaire ﻿" at bounding box center [358, 315] width 509 height 19
click at [126, 311] on span "SP 8/09 rel tel mais injoignable > mail" at bounding box center [200, 314] width 193 height 13
click at [269, 308] on span "SP 15/09 rel tel mais injoignable > mail" at bounding box center [202, 314] width 197 height 13
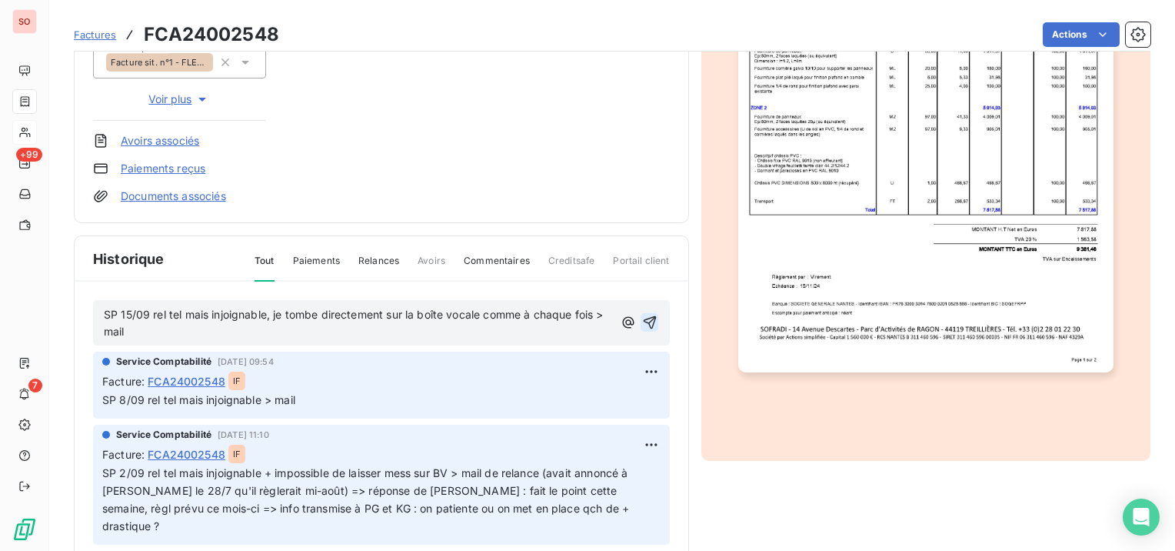
click at [642, 319] on icon "button" at bounding box center [649, 322] width 15 height 15
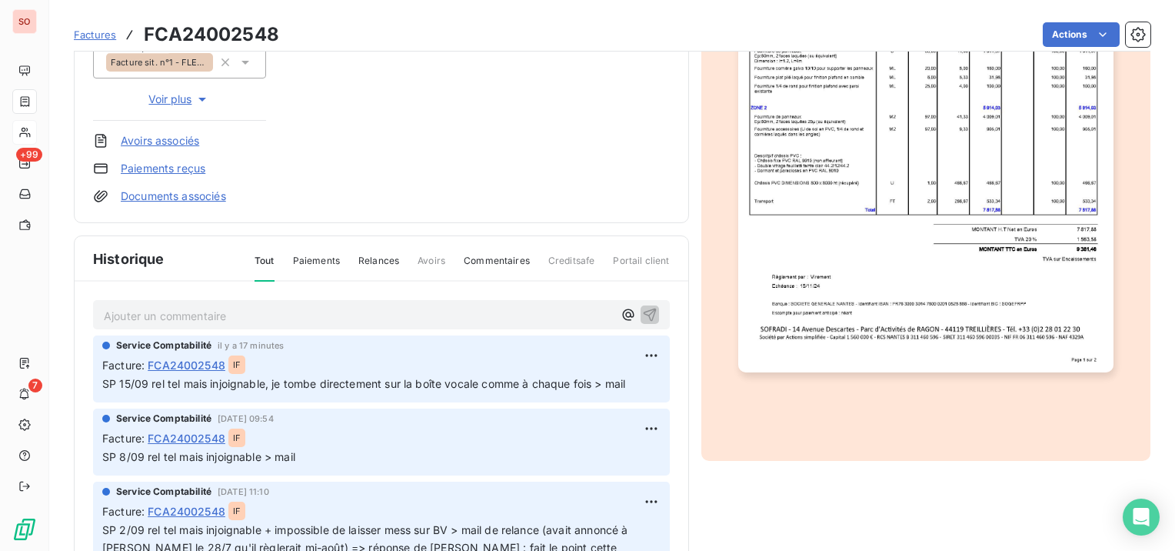
scroll to position [0, 0]
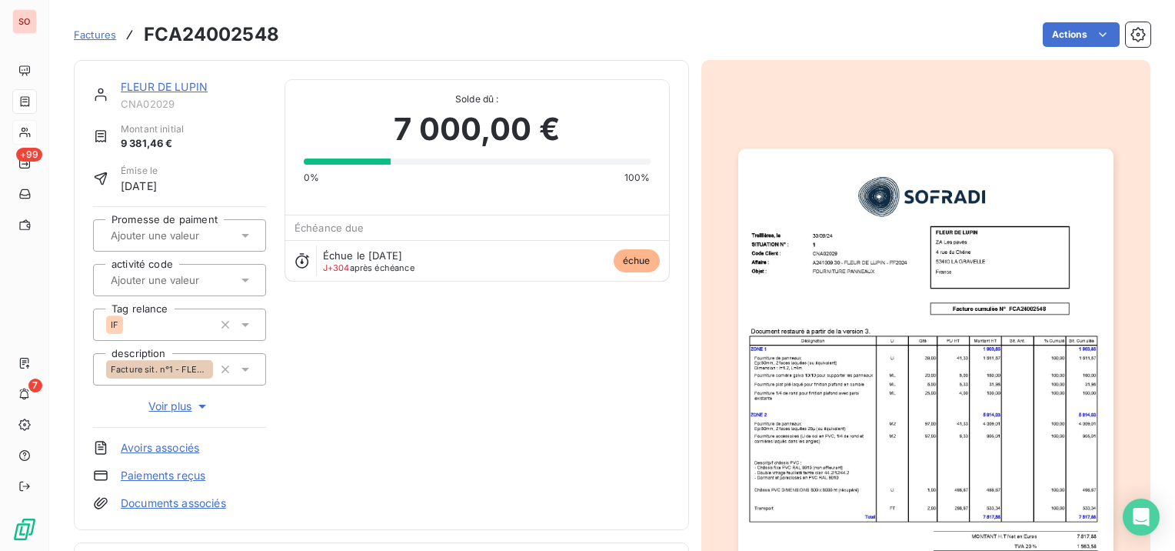
click at [185, 86] on link "FLEUR DE LUPIN" at bounding box center [164, 86] width 87 height 13
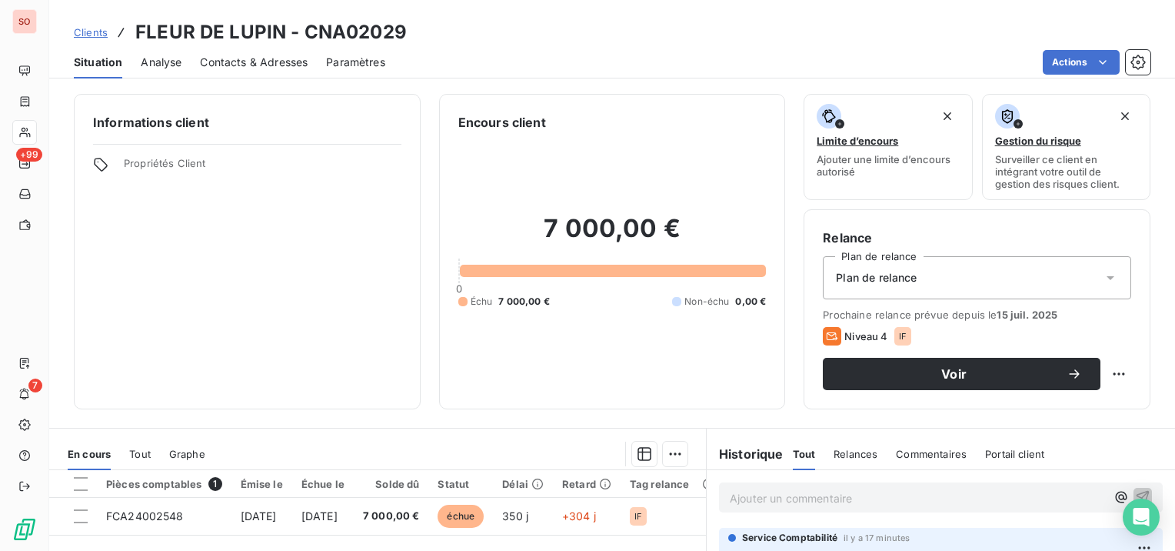
click at [98, 35] on span "Clients" at bounding box center [91, 32] width 34 height 12
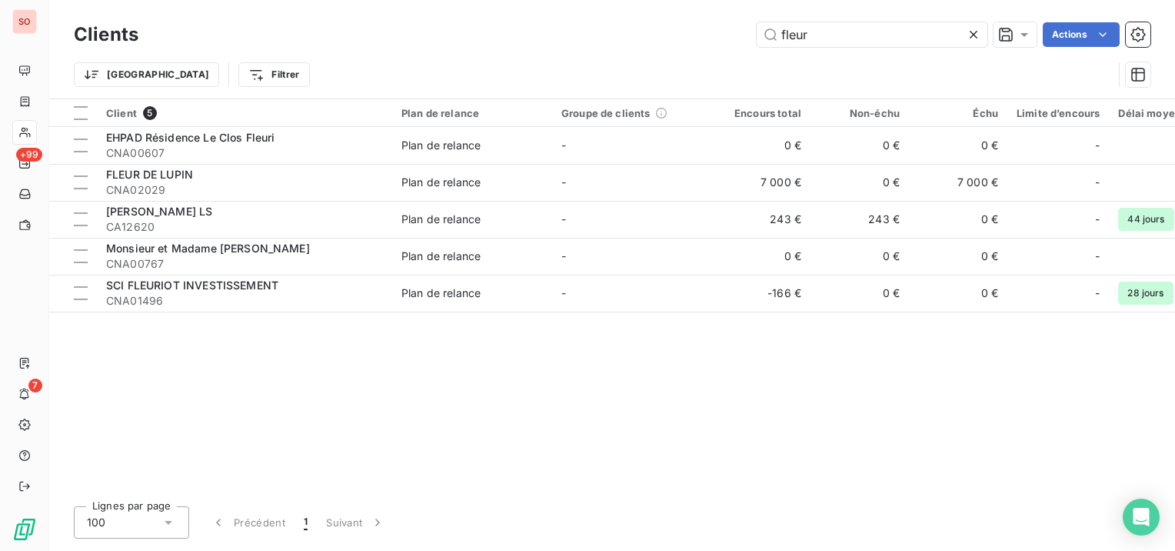
click at [974, 34] on icon at bounding box center [974, 35] width 8 height 8
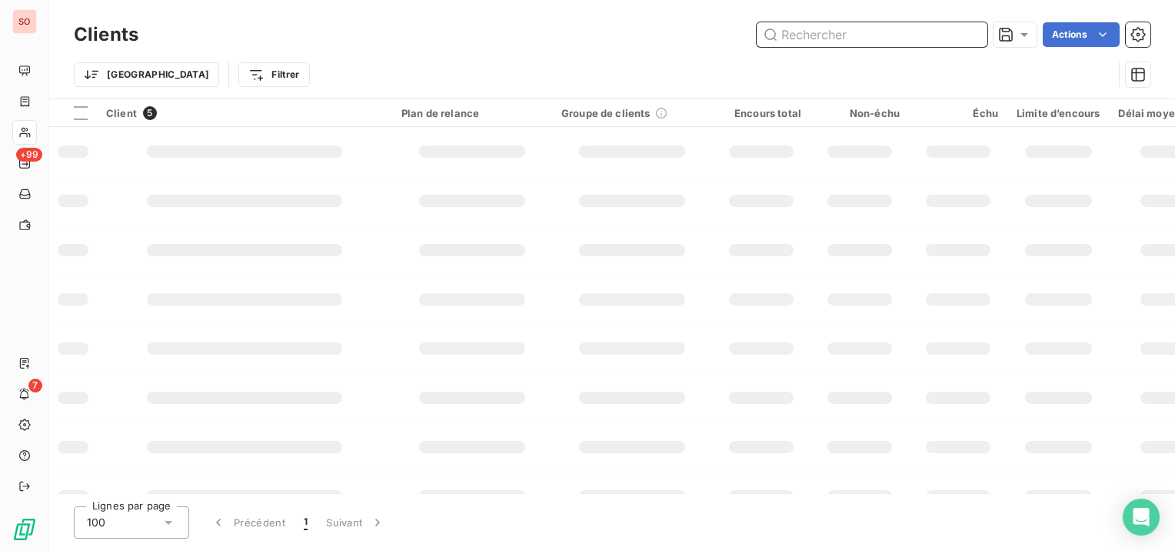
click at [969, 35] on input "text" at bounding box center [872, 34] width 231 height 25
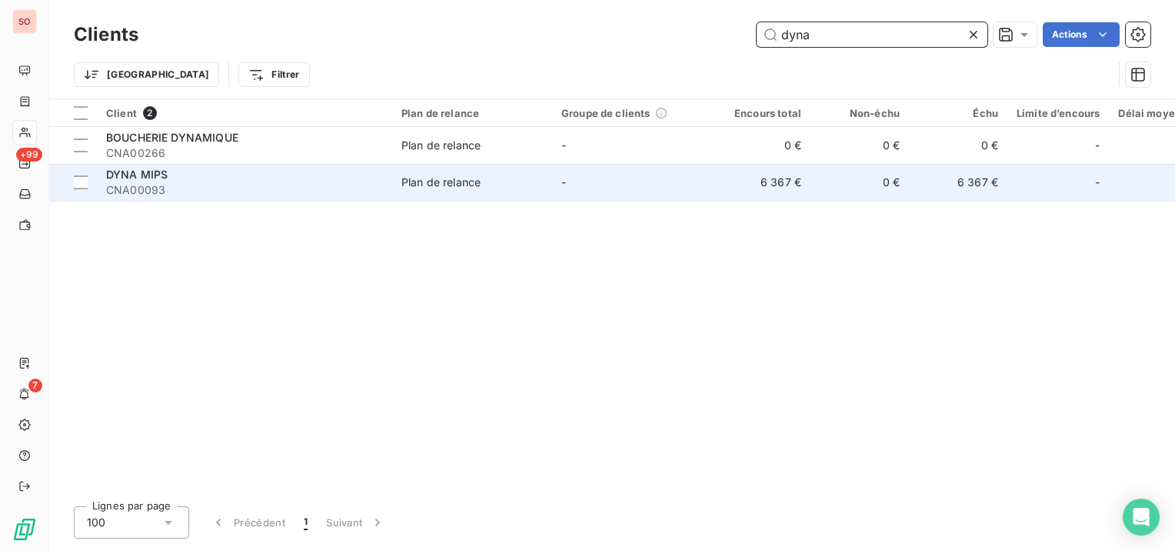
type input "dyna"
click at [330, 172] on div "DYNA MIPS" at bounding box center [244, 174] width 277 height 15
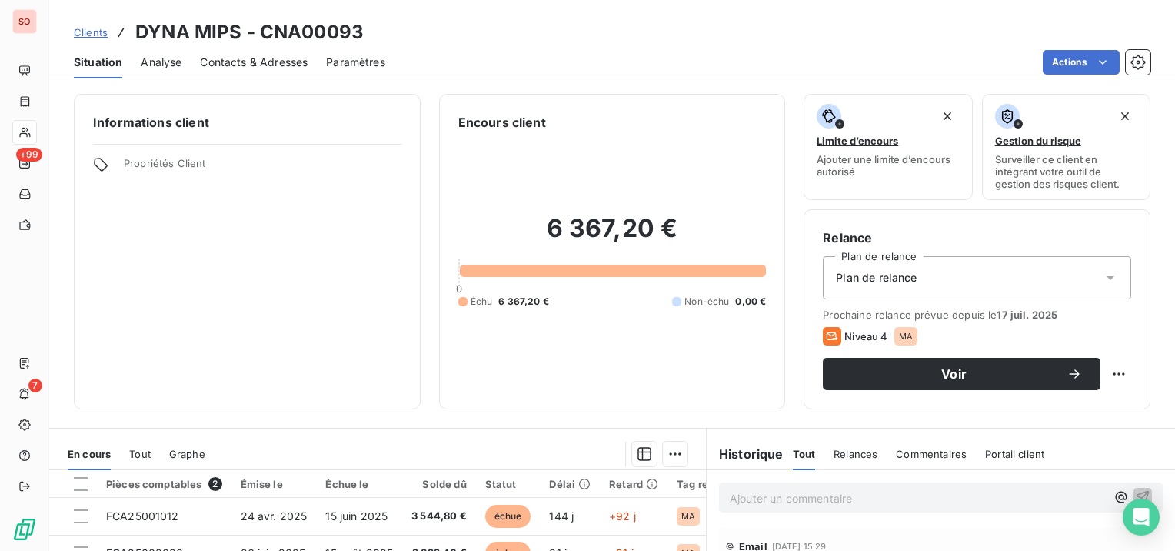
click at [293, 62] on span "Contacts & Adresses" at bounding box center [254, 62] width 108 height 15
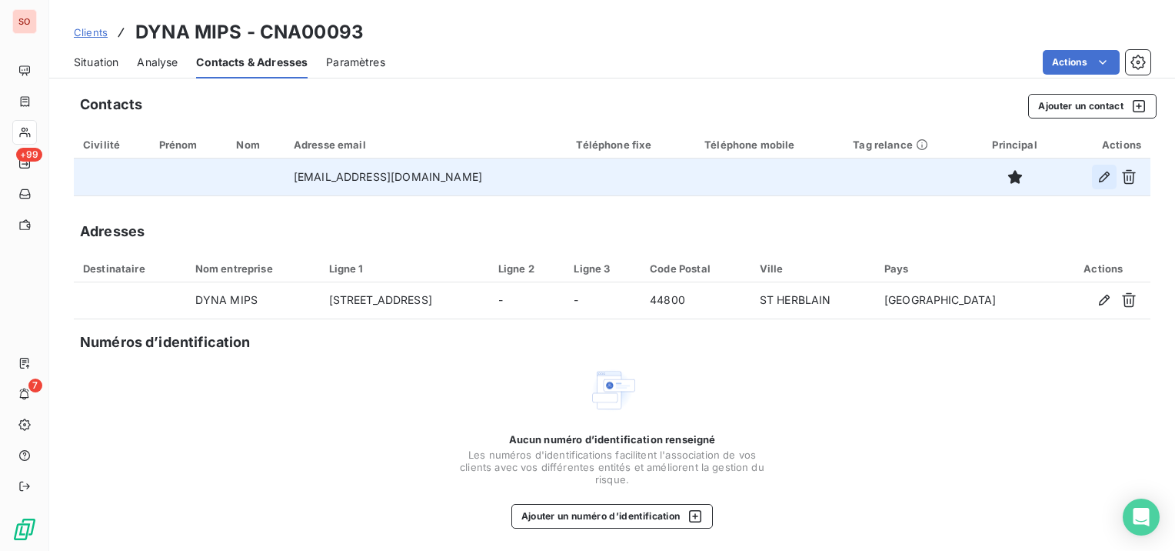
click at [1097, 178] on icon "button" at bounding box center [1104, 176] width 15 height 15
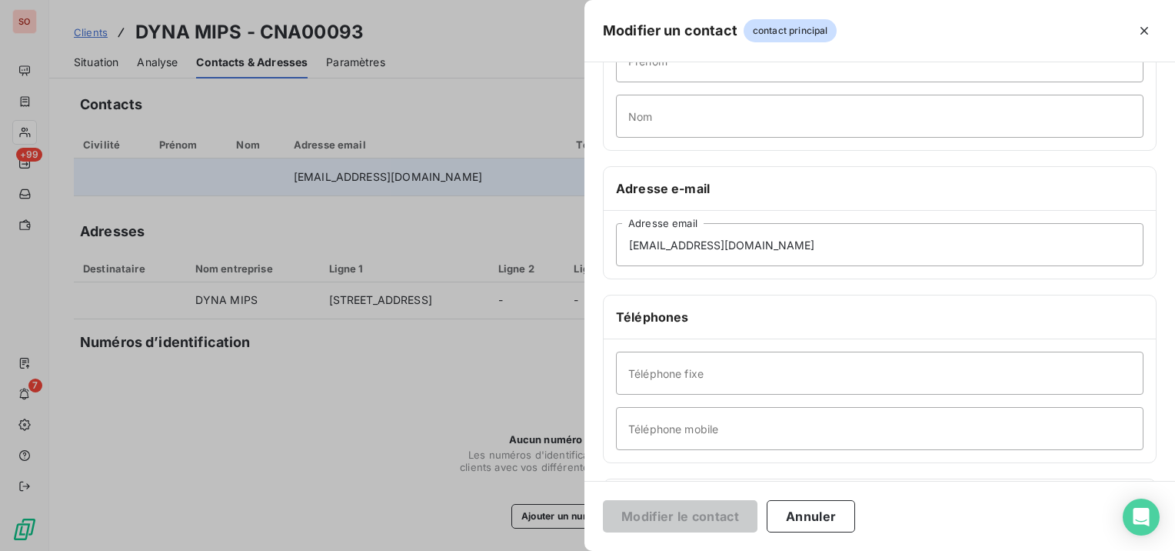
scroll to position [231, 0]
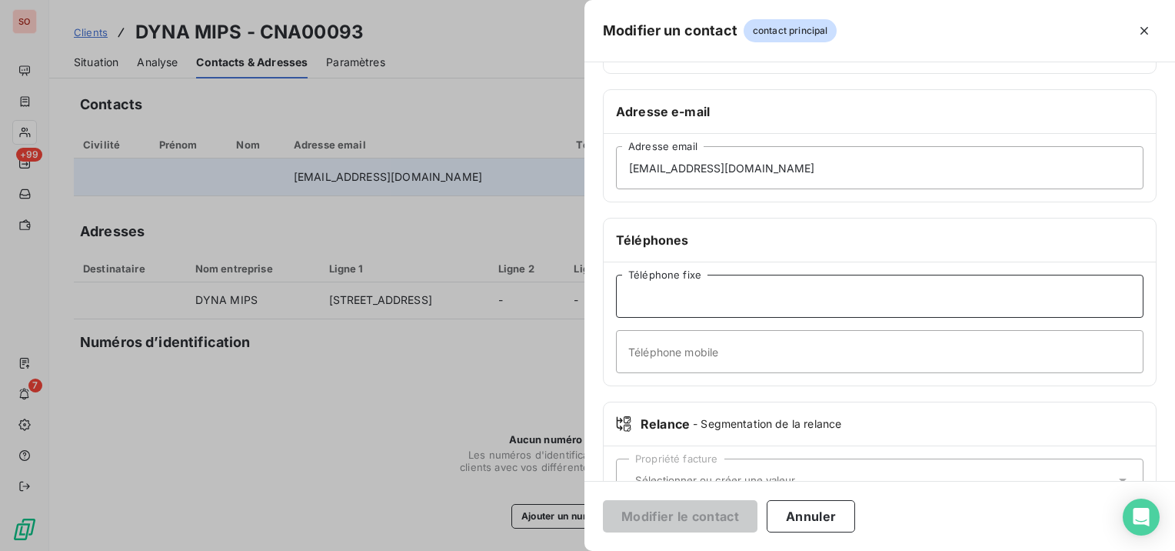
click at [759, 293] on input "Téléphone fixe" at bounding box center [880, 296] width 528 height 43
paste input "02 72 64 16 44"
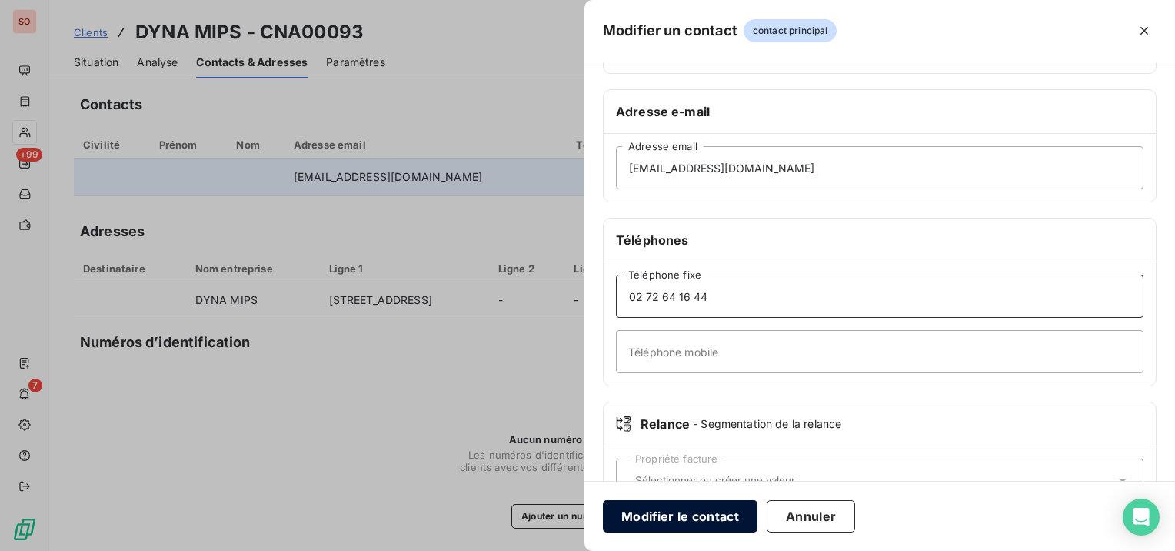
type input "02 72 64 16 44"
click at [680, 513] on button "Modifier le contact" at bounding box center [680, 516] width 155 height 32
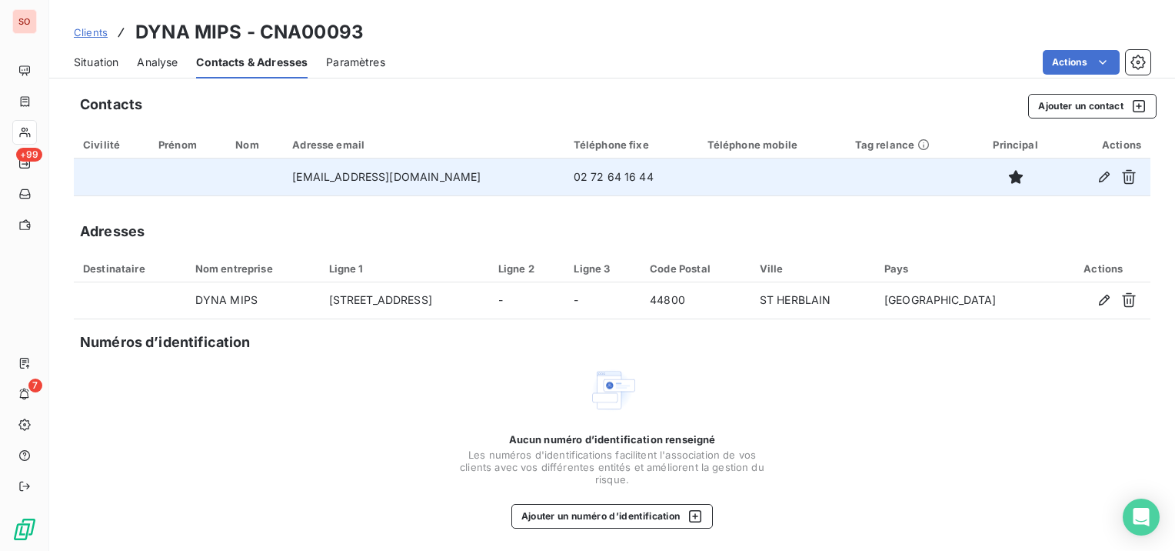
click at [107, 55] on span "Situation" at bounding box center [96, 62] width 45 height 15
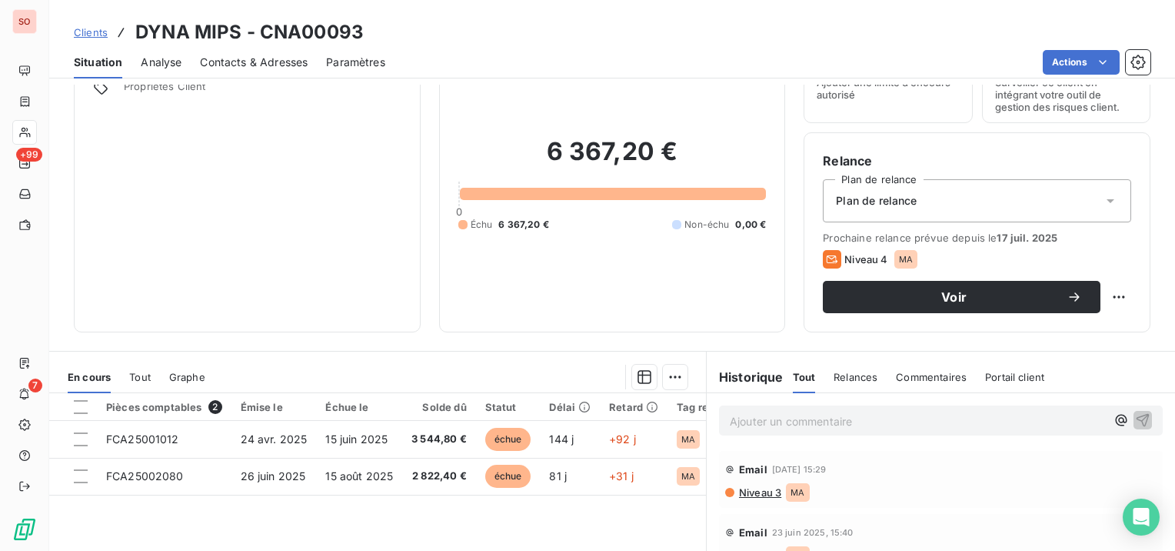
scroll to position [154, 0]
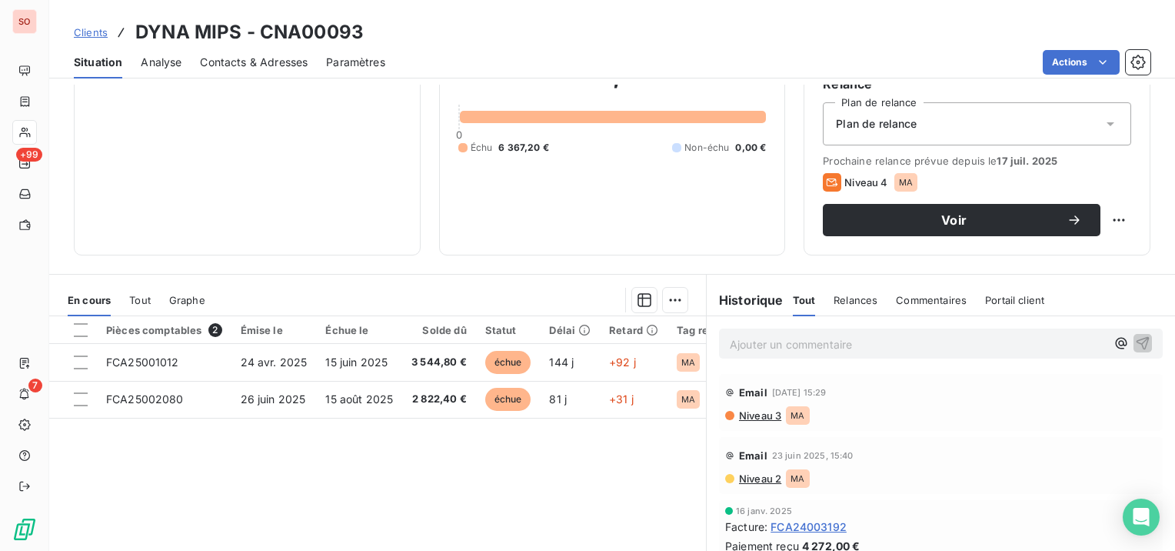
click at [214, 55] on span "Contacts & Adresses" at bounding box center [254, 62] width 108 height 15
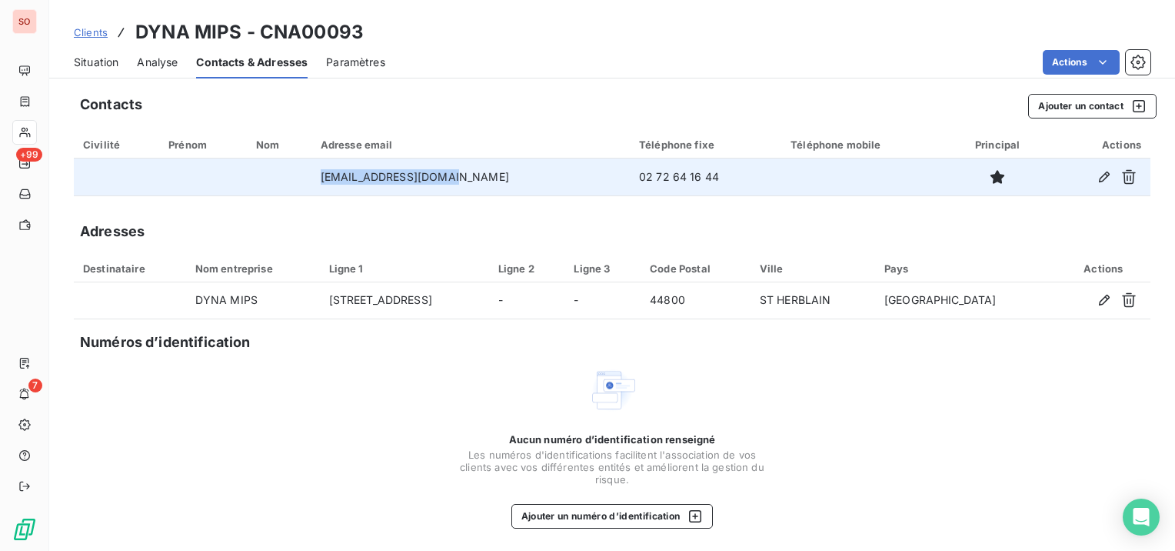
drag, startPoint x: 331, startPoint y: 175, endPoint x: 473, endPoint y: 183, distance: 142.6
click at [473, 183] on td "[EMAIL_ADDRESS][DOMAIN_NAME]" at bounding box center [471, 176] width 318 height 37
copy td "[EMAIL_ADDRESS][DOMAIN_NAME]"
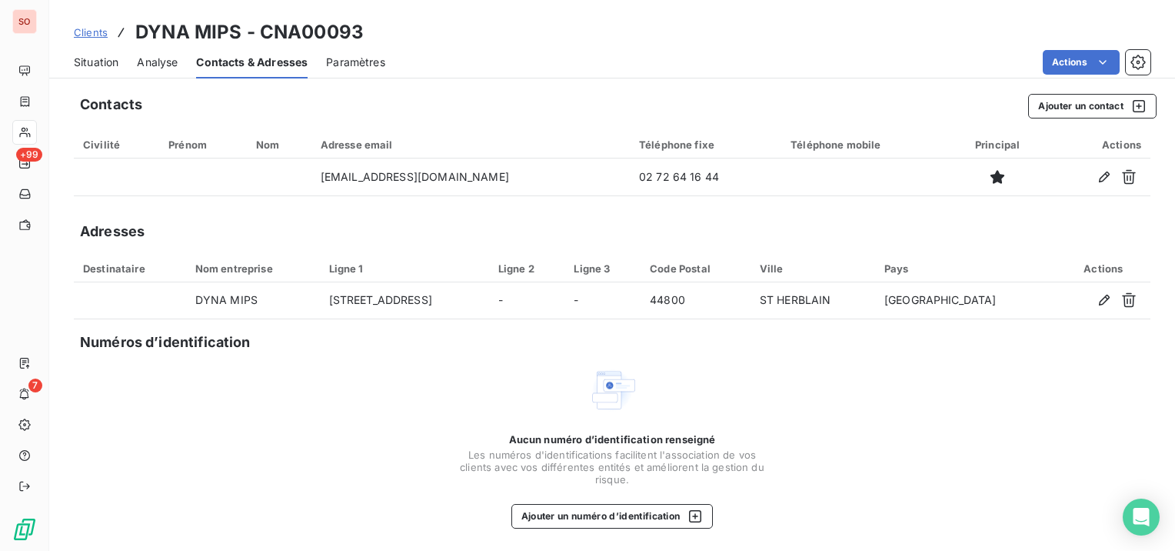
click at [427, 377] on div "Aucun numéro d’identification renseigné Les numéros d'identifications faciliten…" at bounding box center [612, 446] width 1077 height 163
click at [93, 65] on span "Situation" at bounding box center [96, 62] width 45 height 15
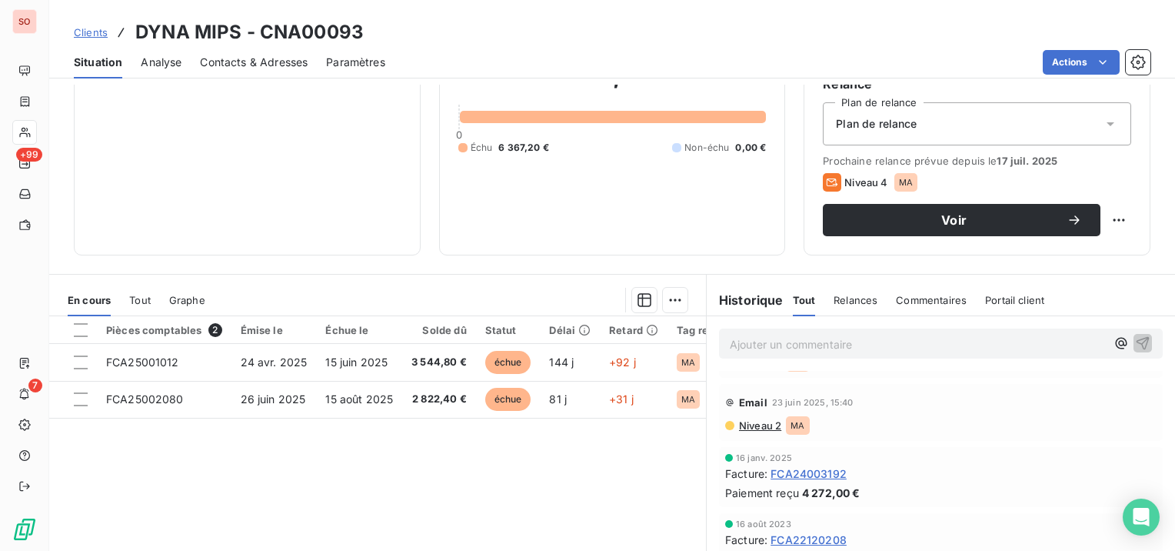
scroll to position [0, 0]
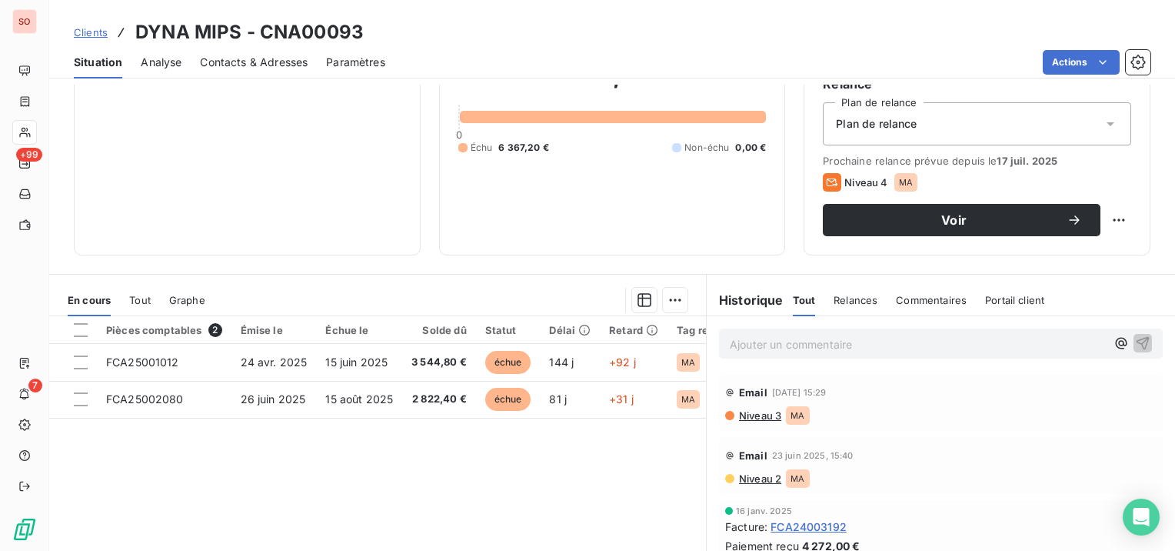
click at [231, 65] on span "Contacts & Adresses" at bounding box center [254, 62] width 108 height 15
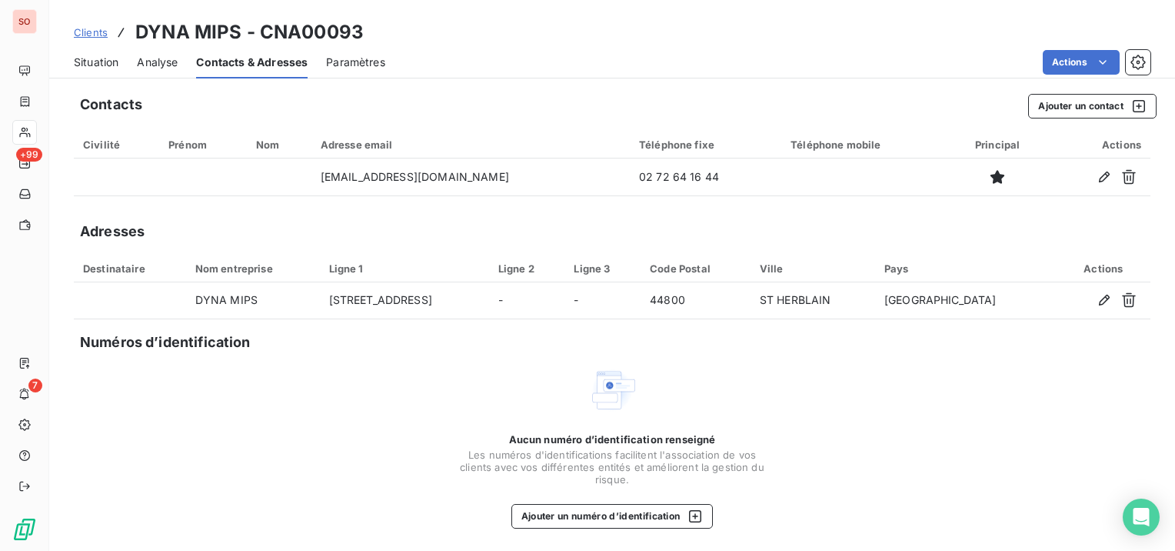
click at [88, 58] on span "Situation" at bounding box center [96, 62] width 45 height 15
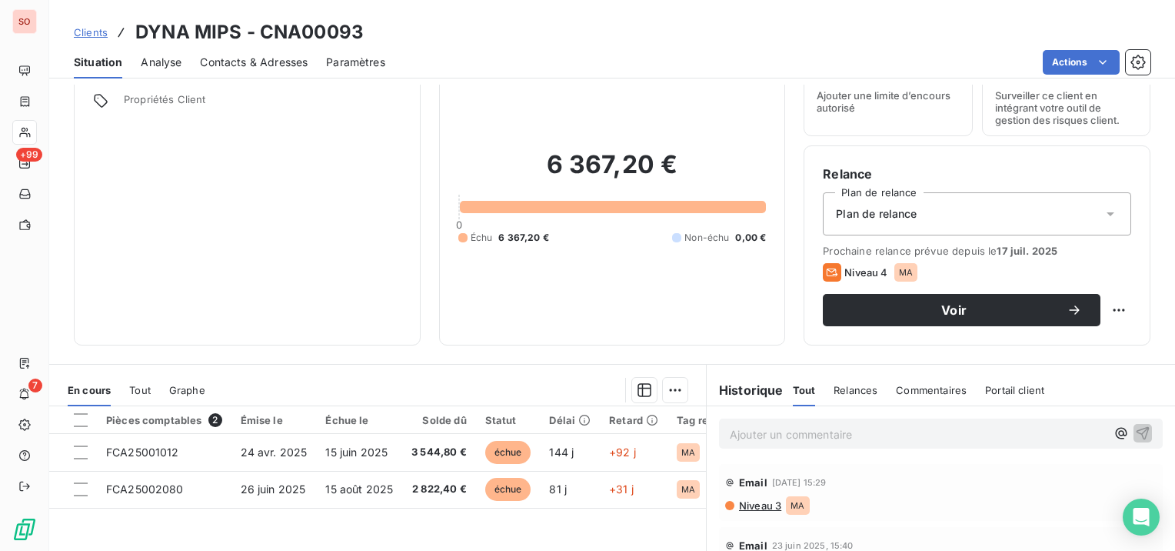
scroll to position [77, 0]
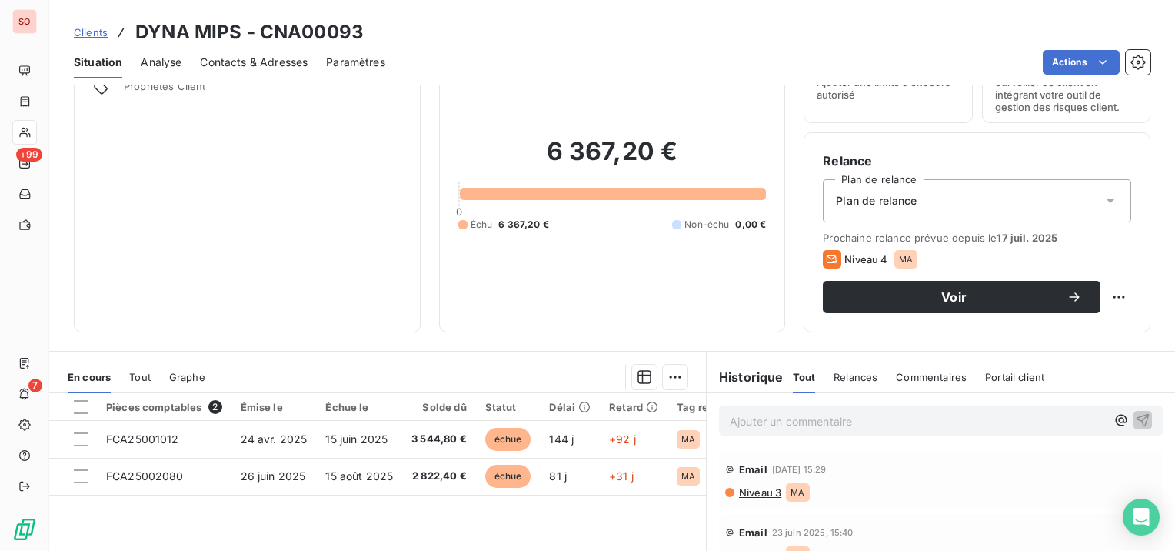
click at [745, 422] on p "Ajouter un commentaire ﻿" at bounding box center [918, 421] width 376 height 19
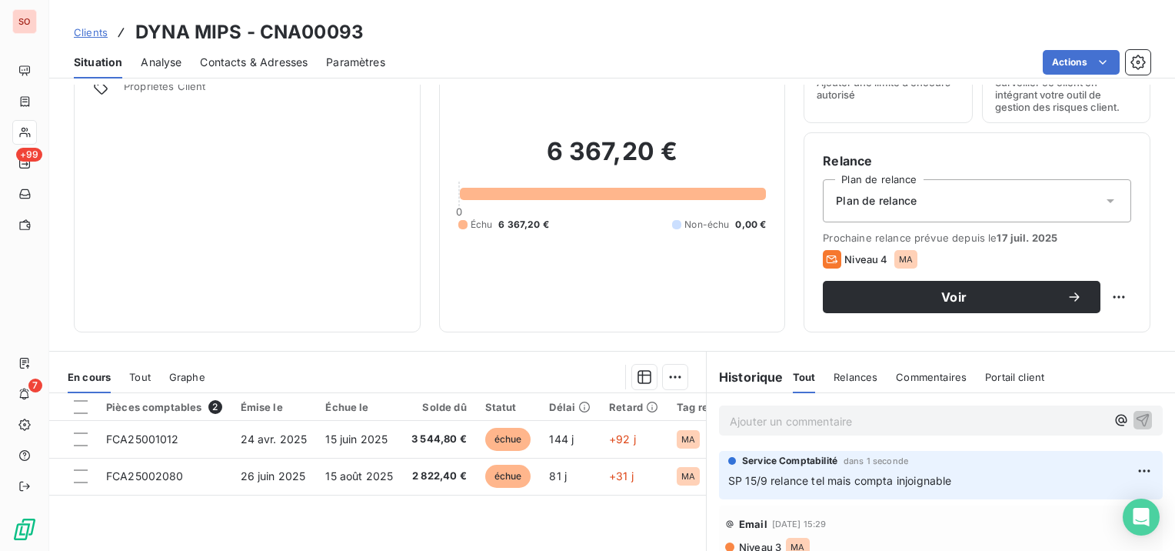
click at [85, 35] on span "Clients" at bounding box center [91, 32] width 34 height 12
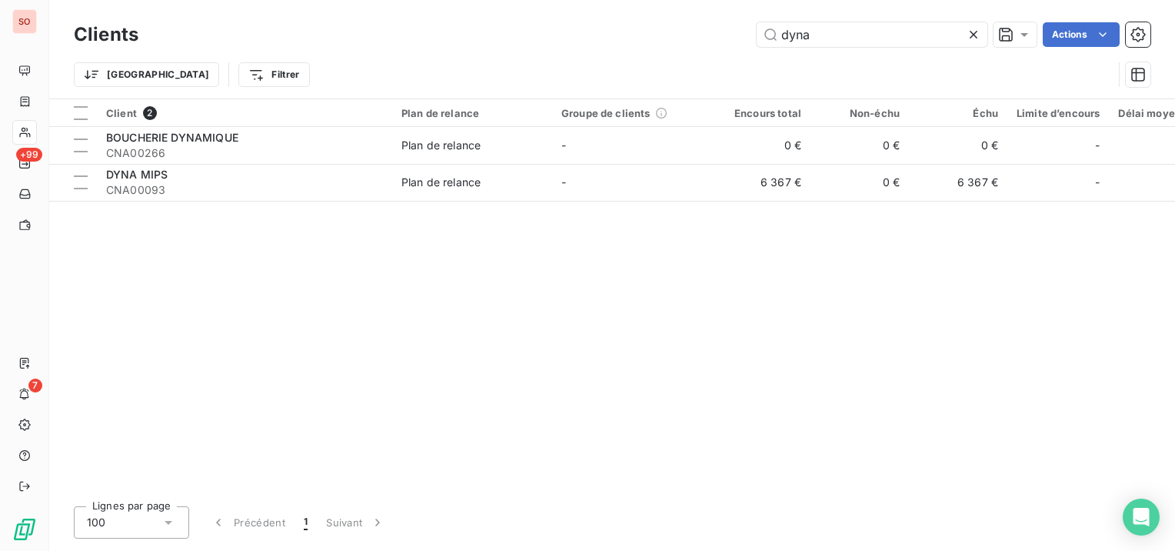
drag, startPoint x: 835, startPoint y: 34, endPoint x: 689, endPoint y: 36, distance: 146.2
click at [689, 36] on div "dyna Actions" at bounding box center [654, 34] width 994 height 25
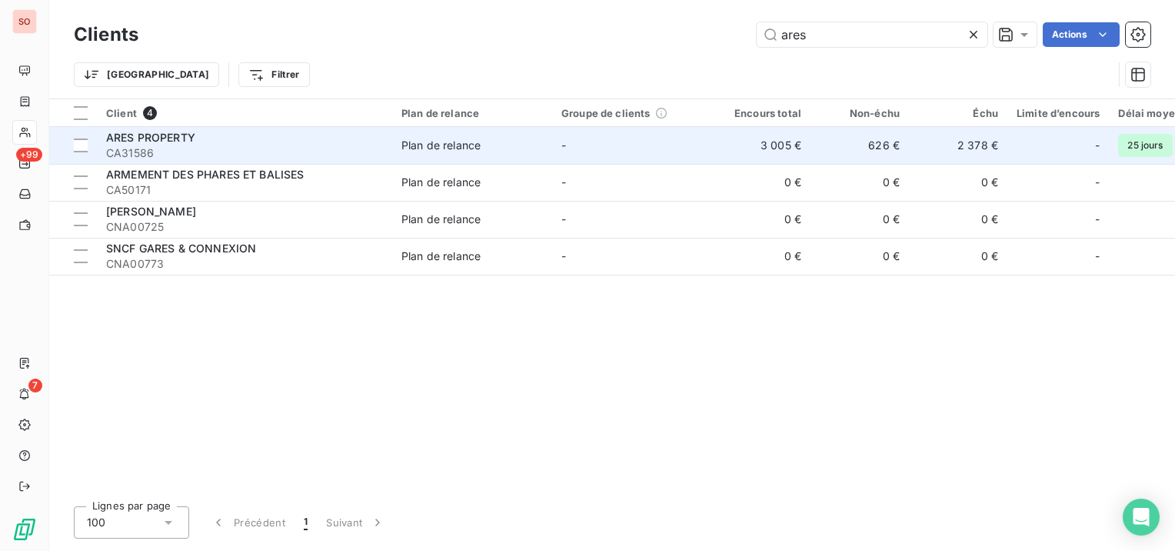
type input "ares"
click at [135, 131] on span "ARES PROPERTY" at bounding box center [150, 137] width 89 height 13
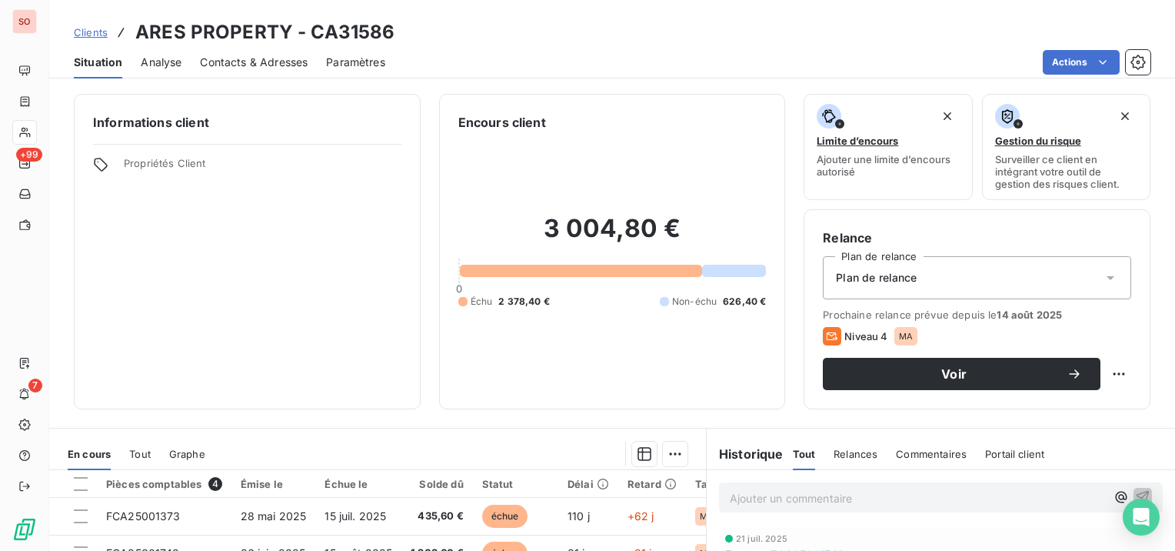
click at [277, 55] on span "Contacts & Adresses" at bounding box center [254, 62] width 108 height 15
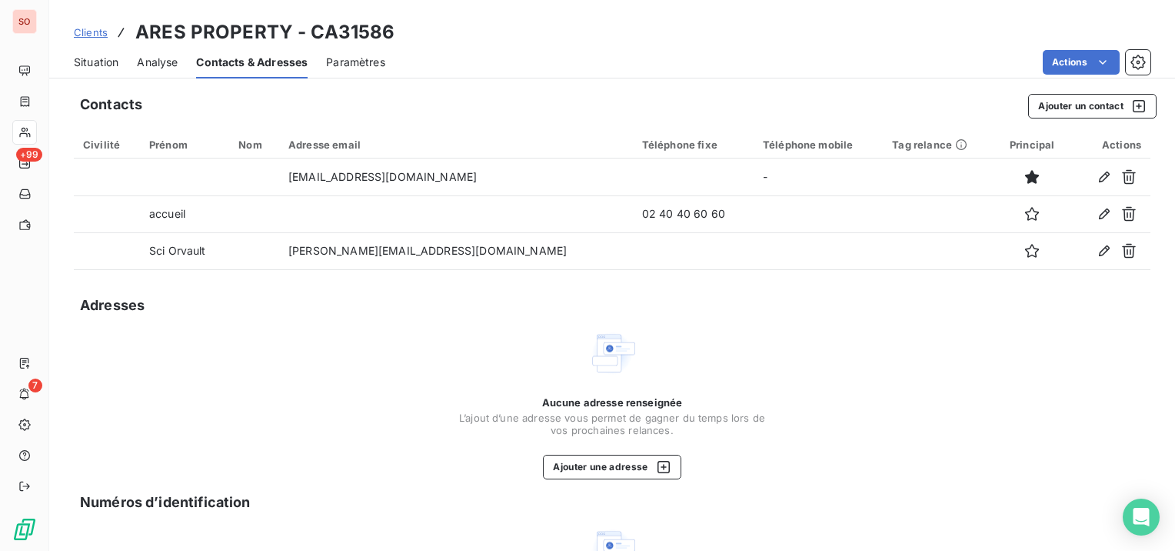
click at [105, 61] on span "Situation" at bounding box center [96, 62] width 45 height 15
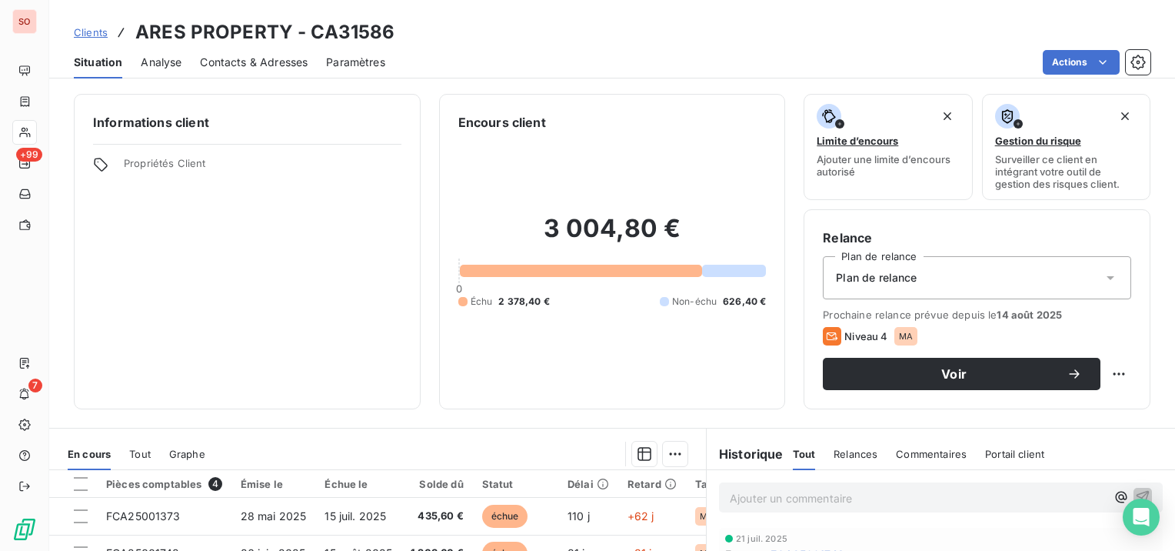
scroll to position [154, 0]
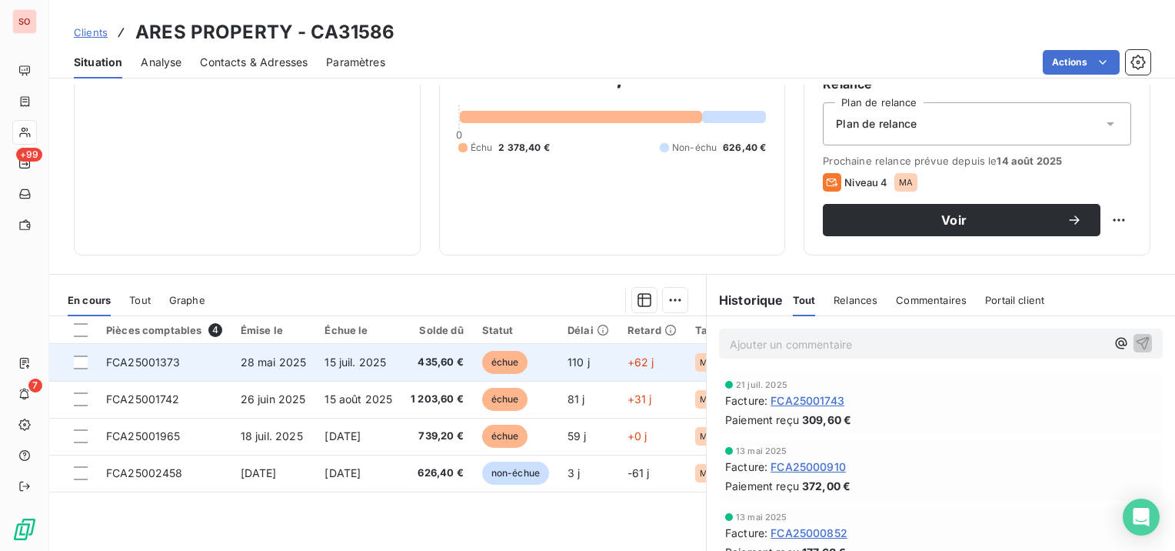
click at [318, 352] on td "15 juil. 2025" at bounding box center [358, 362] width 86 height 37
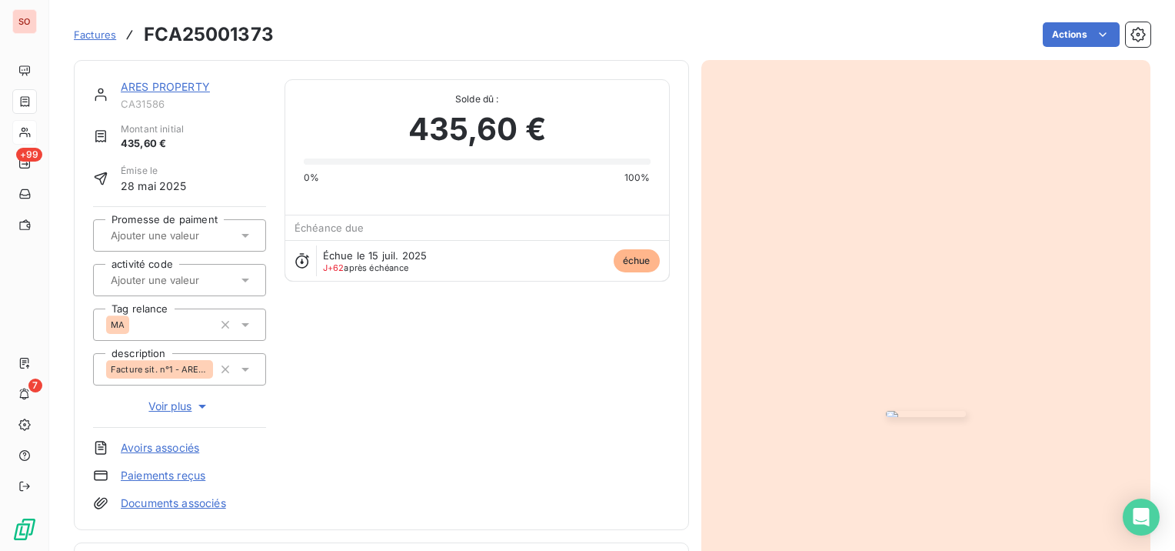
click at [966, 411] on img "button" at bounding box center [926, 414] width 80 height 6
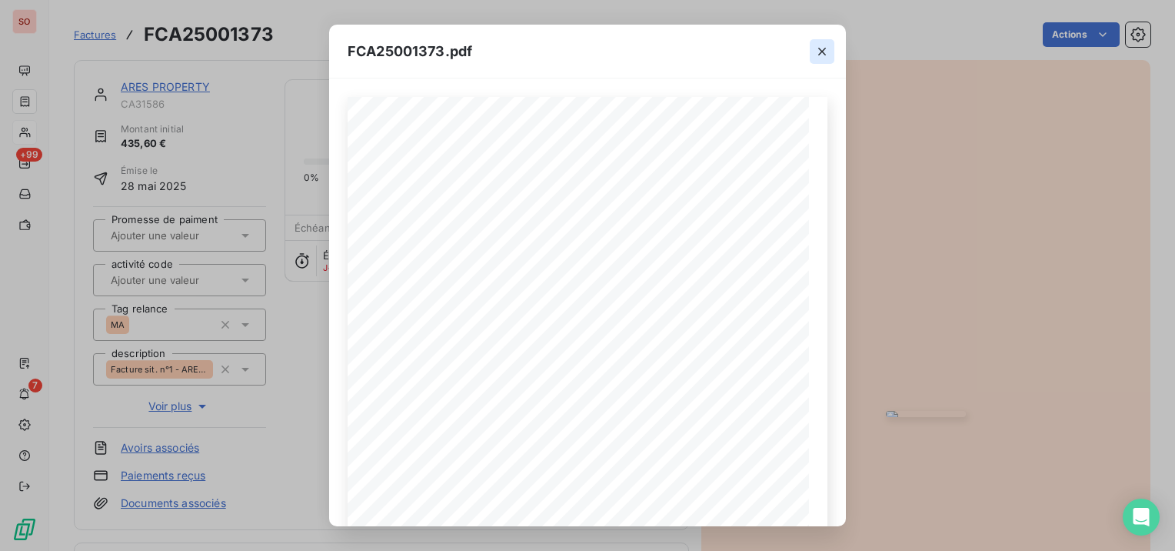
click at [823, 46] on icon "button" at bounding box center [822, 51] width 15 height 15
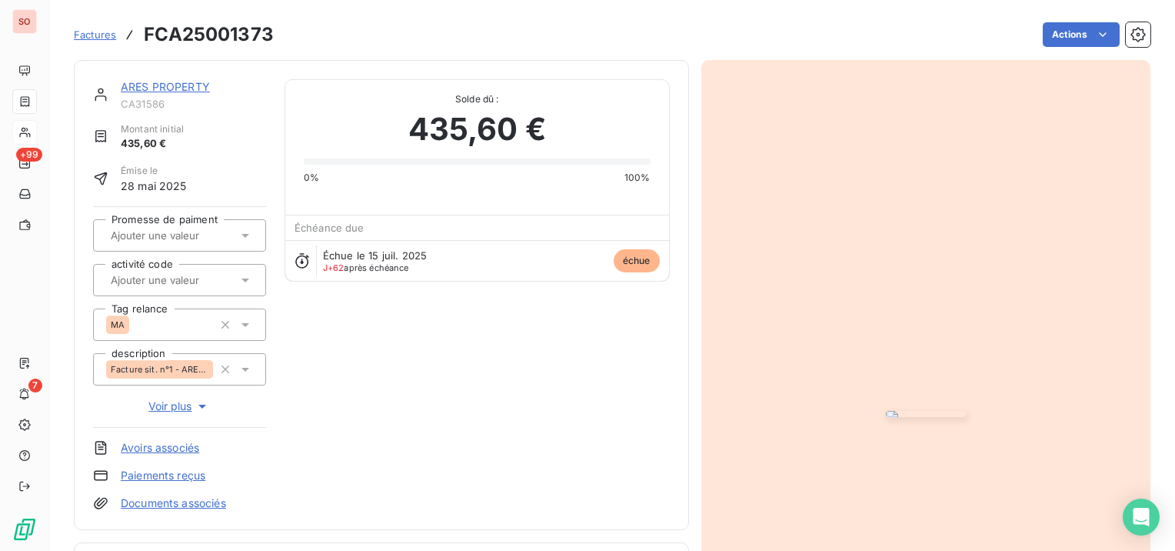
click at [185, 86] on link "ARES PROPERTY" at bounding box center [165, 86] width 89 height 13
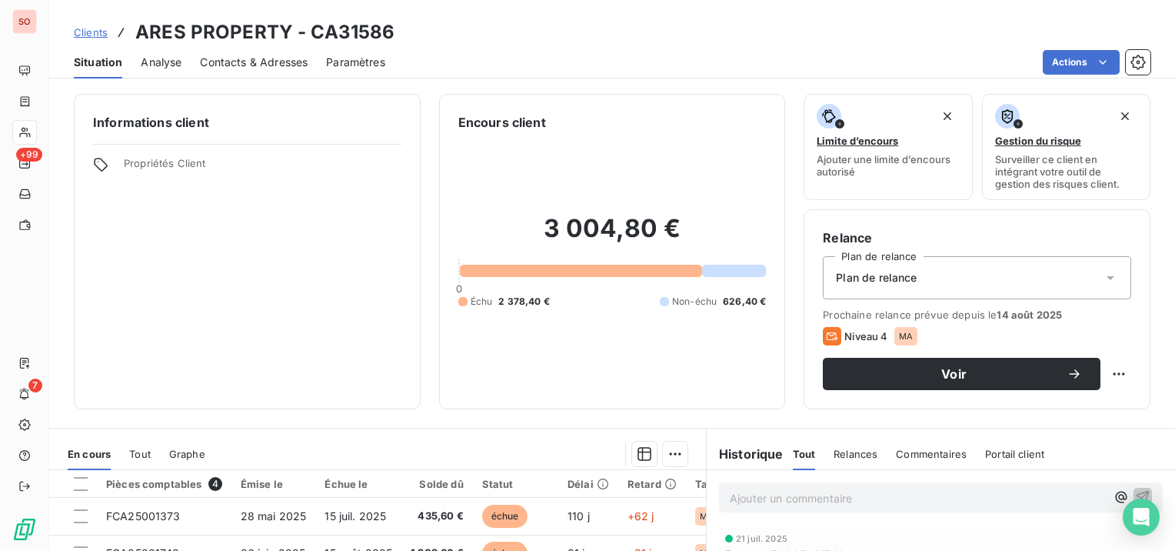
click at [270, 54] on div "Contacts & Adresses" at bounding box center [254, 62] width 108 height 32
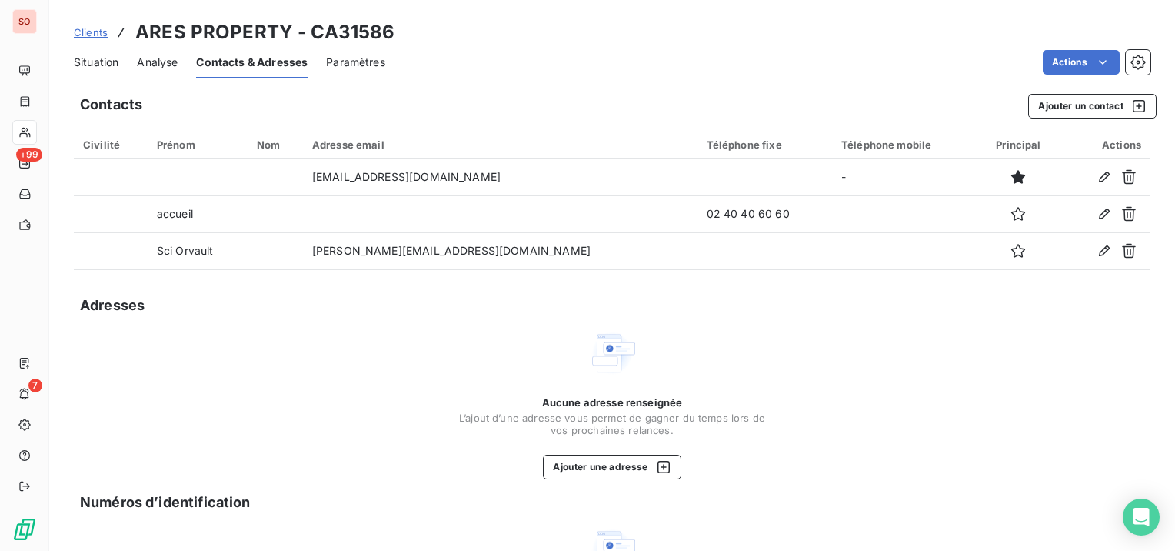
click at [95, 68] on span "Situation" at bounding box center [96, 62] width 45 height 15
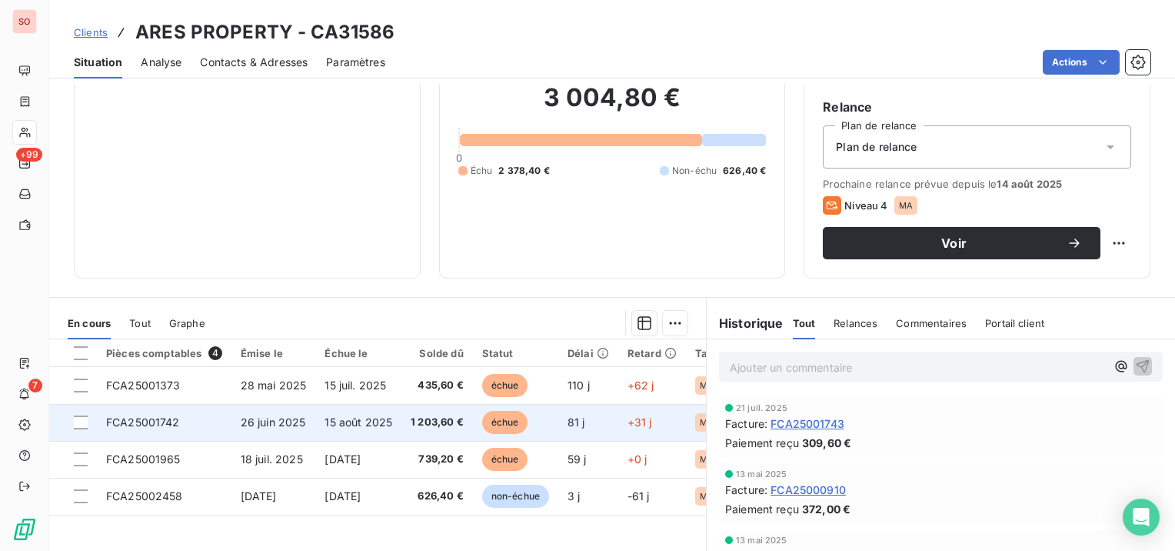
scroll to position [154, 0]
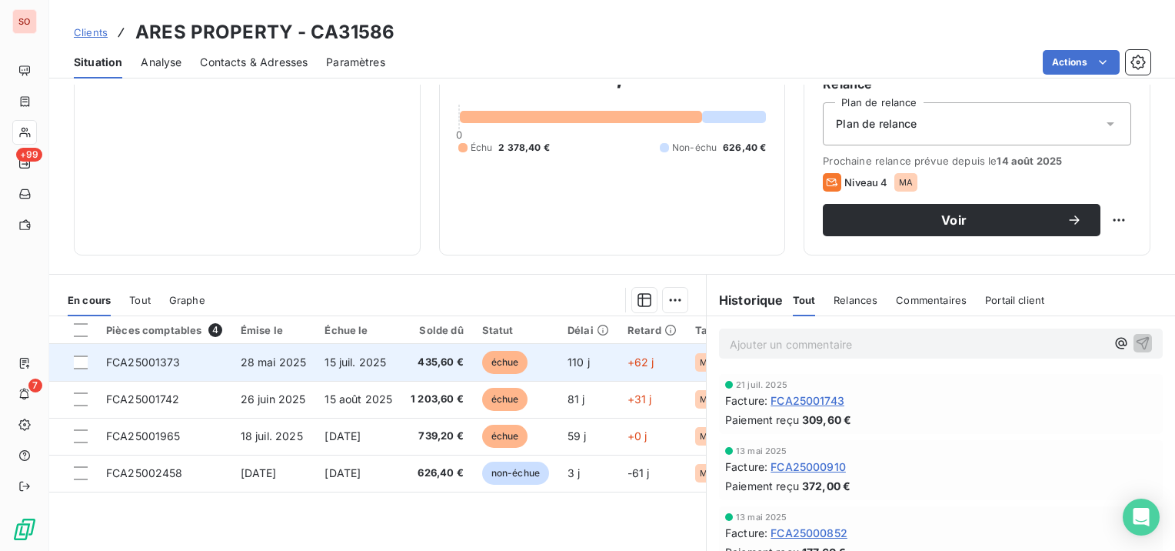
click at [129, 355] on span "FCA25001373" at bounding box center [143, 361] width 75 height 13
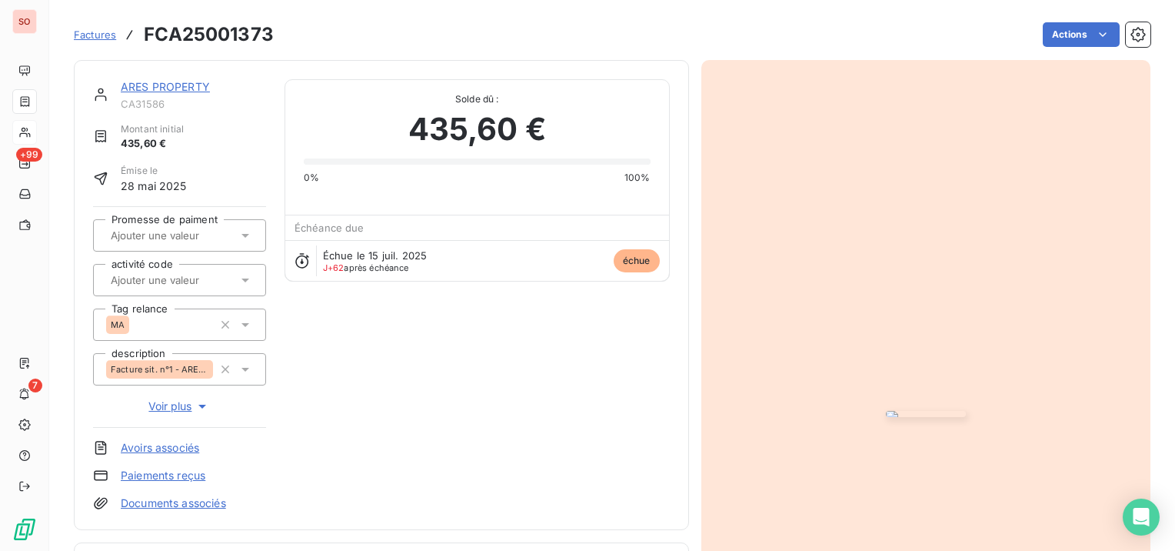
click at [897, 411] on img "button" at bounding box center [926, 414] width 80 height 6
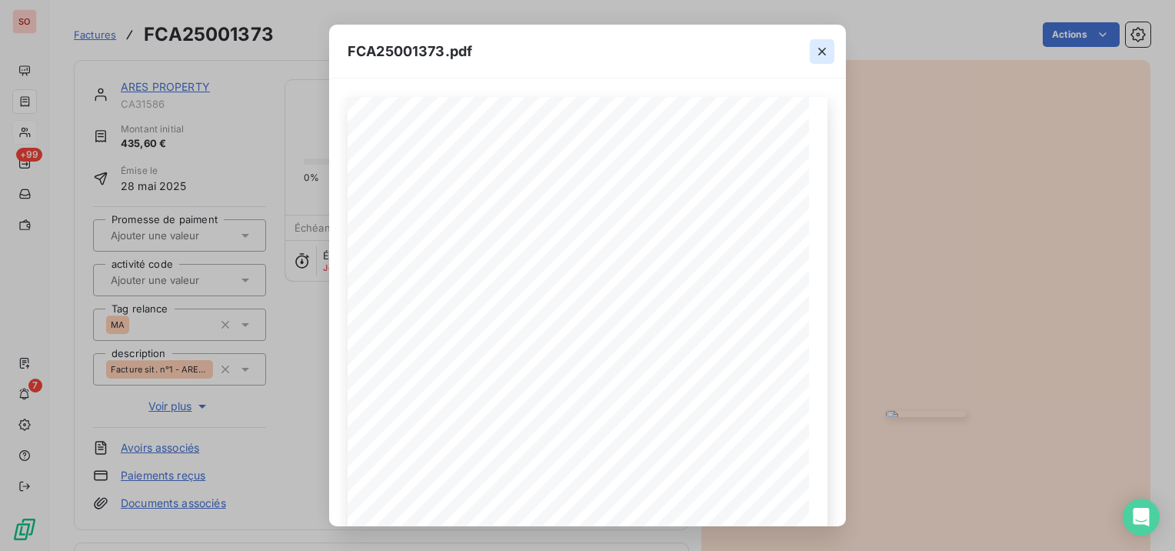
click at [822, 54] on icon "button" at bounding box center [822, 51] width 15 height 15
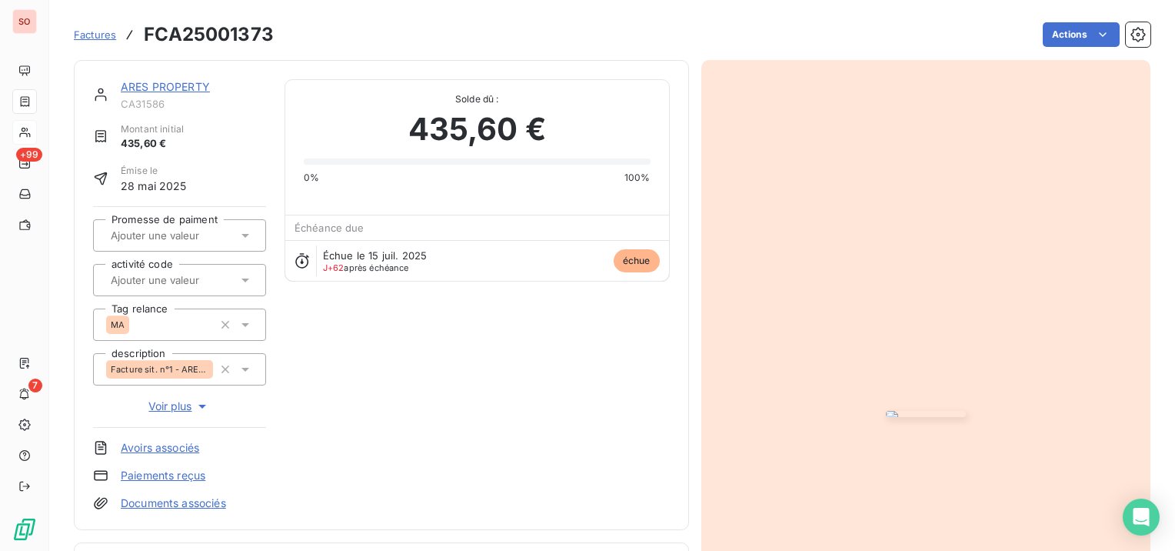
click at [158, 85] on link "ARES PROPERTY" at bounding box center [165, 86] width 89 height 13
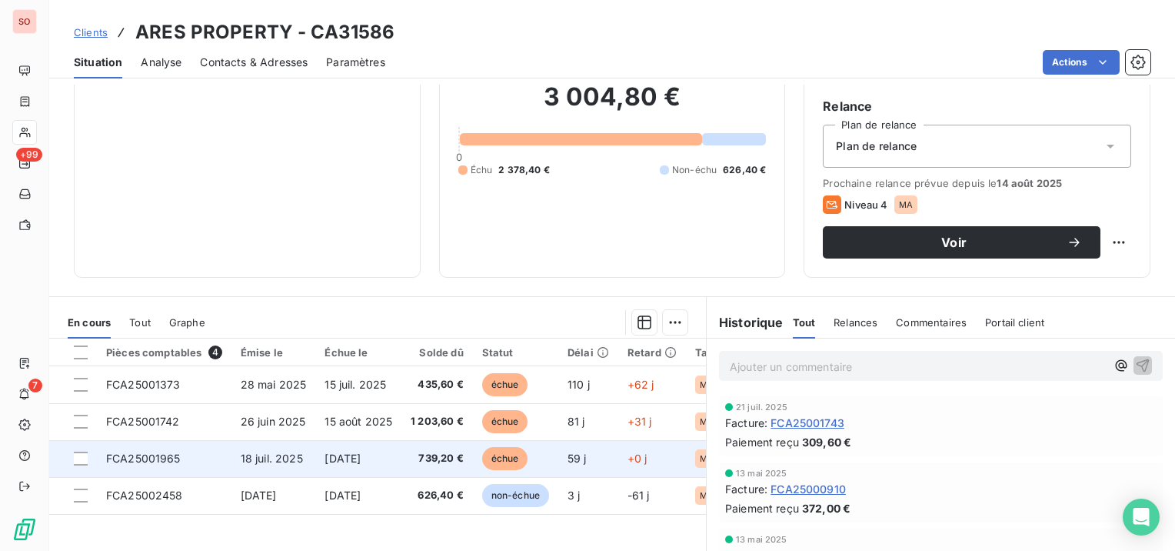
scroll to position [154, 0]
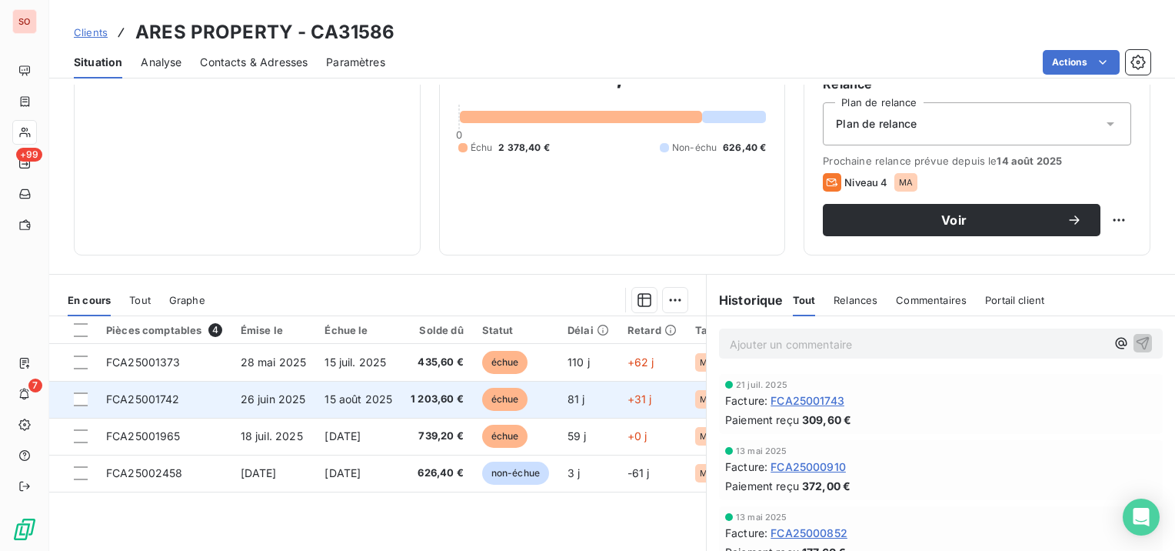
click at [290, 400] on span "26 juin 2025" at bounding box center [273, 398] width 65 height 13
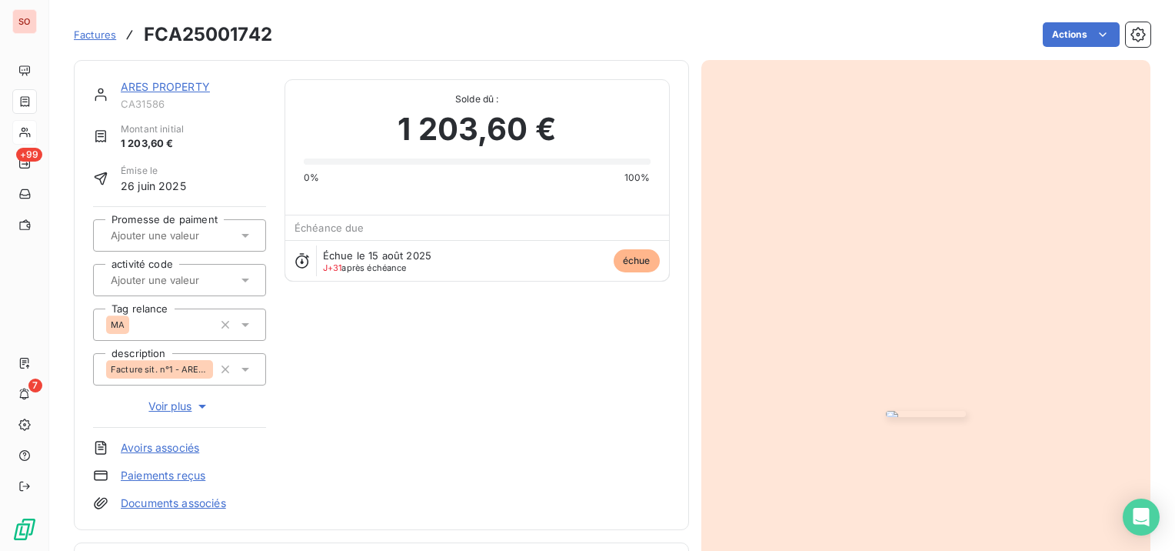
click at [886, 411] on img "button" at bounding box center [926, 414] width 80 height 6
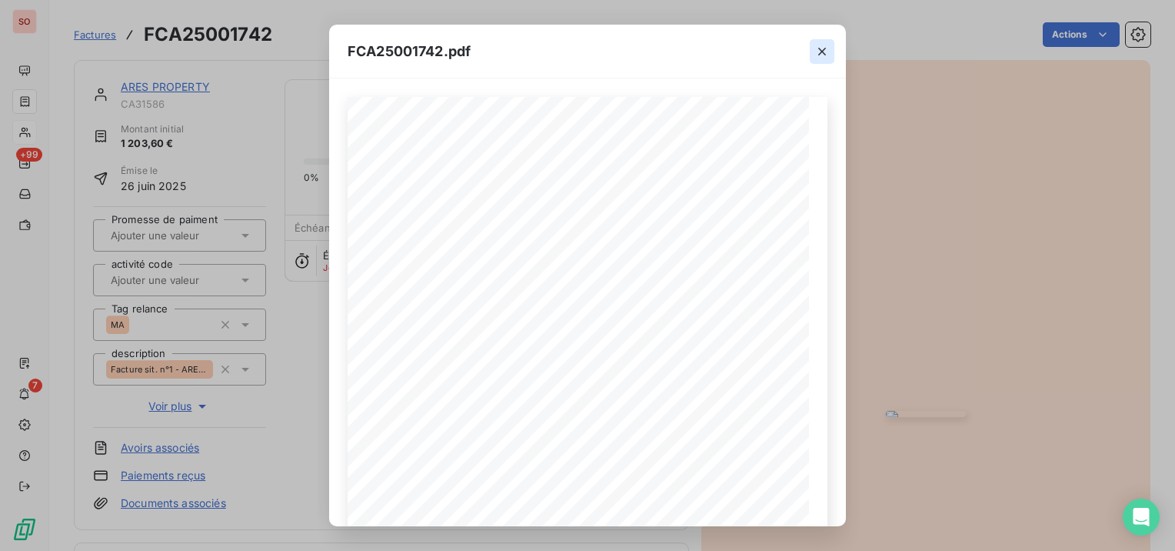
click at [818, 45] on icon "button" at bounding box center [822, 51] width 15 height 15
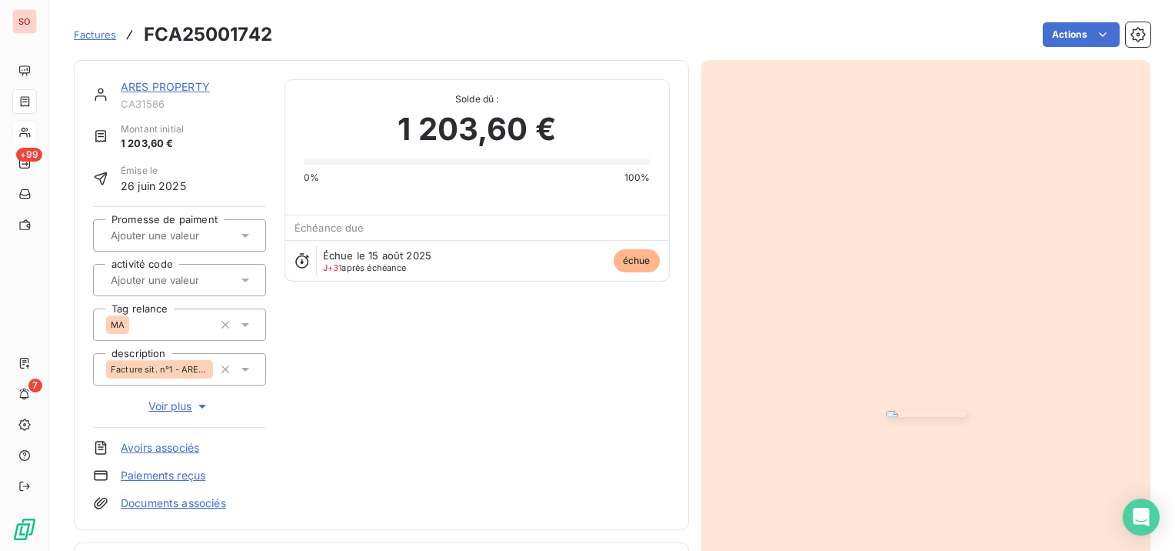
click at [175, 77] on div "ARES PROPERTY CA31586 Montant initial 1 203,60 € Émise le [DATE] Promesse de pa…" at bounding box center [381, 295] width 615 height 470
click at [175, 84] on link "ARES PROPERTY" at bounding box center [165, 86] width 89 height 13
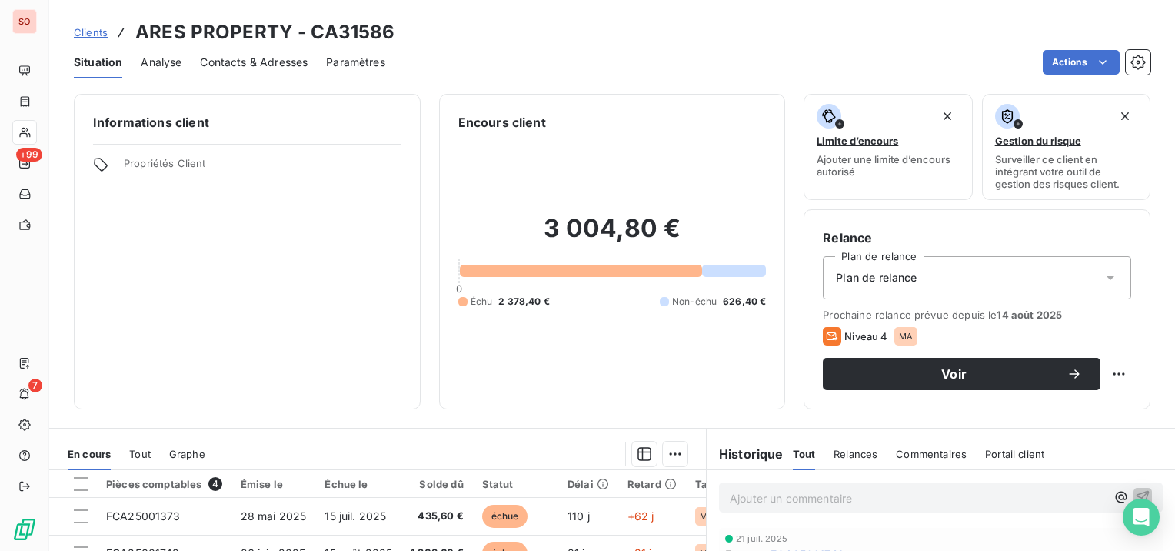
scroll to position [154, 0]
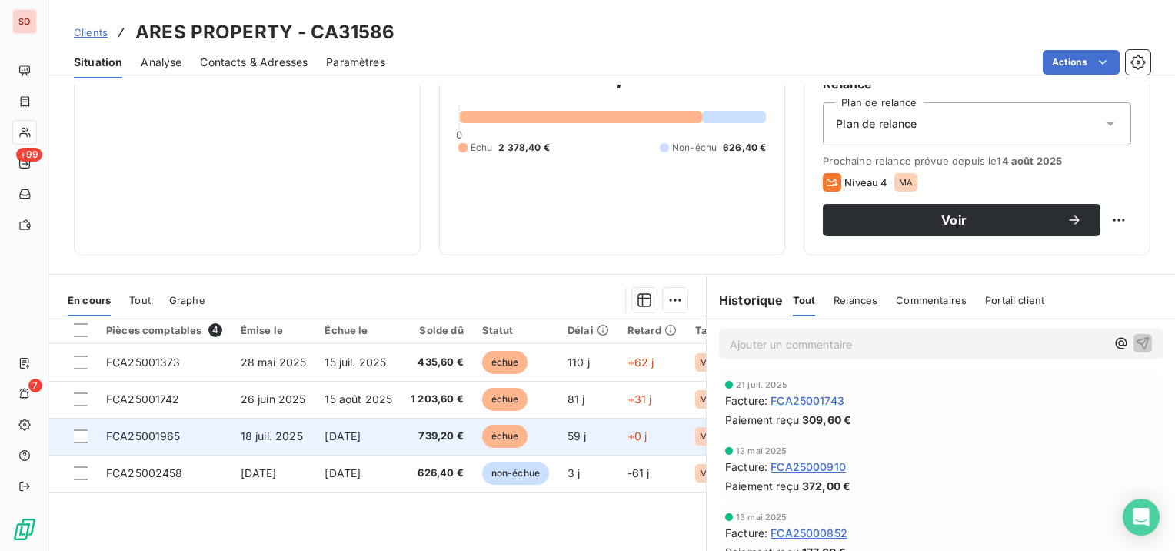
click at [278, 434] on span "18 juil. 2025" at bounding box center [272, 435] width 62 height 13
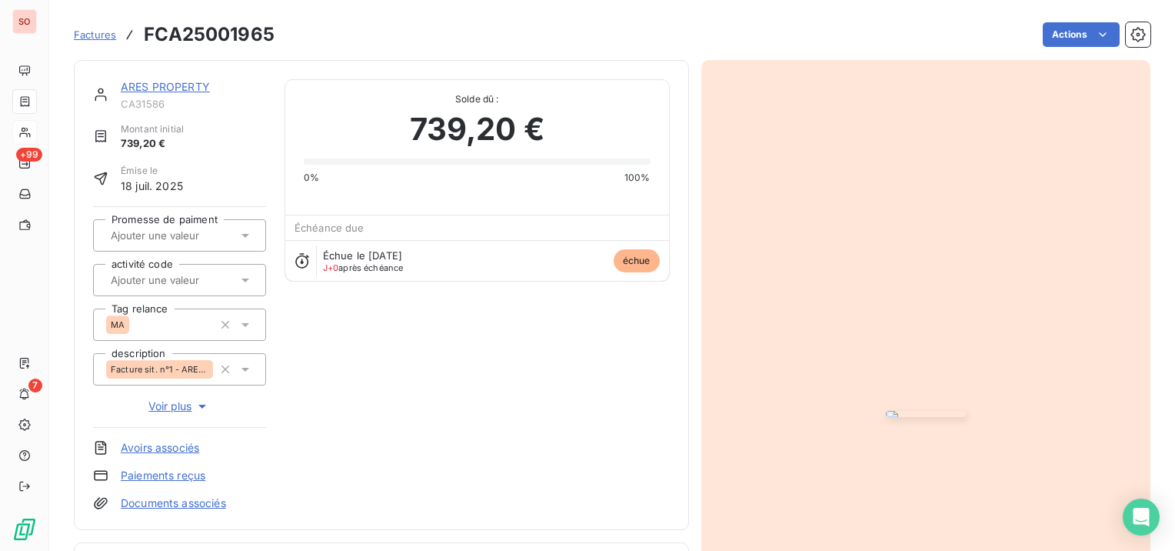
click at [886, 411] on img "button" at bounding box center [926, 414] width 80 height 6
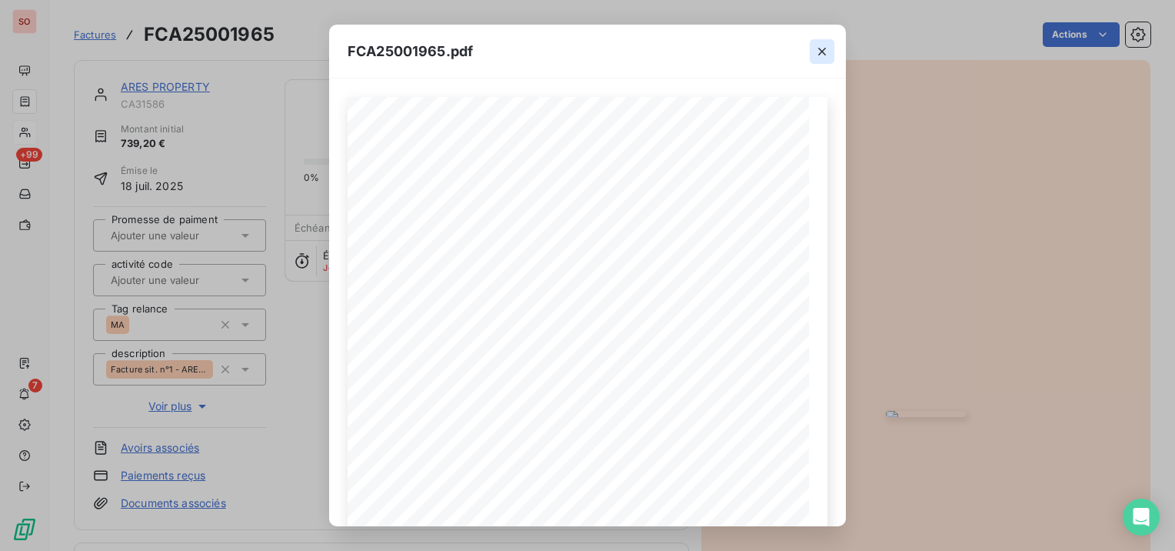
click at [817, 57] on icon "button" at bounding box center [822, 51] width 15 height 15
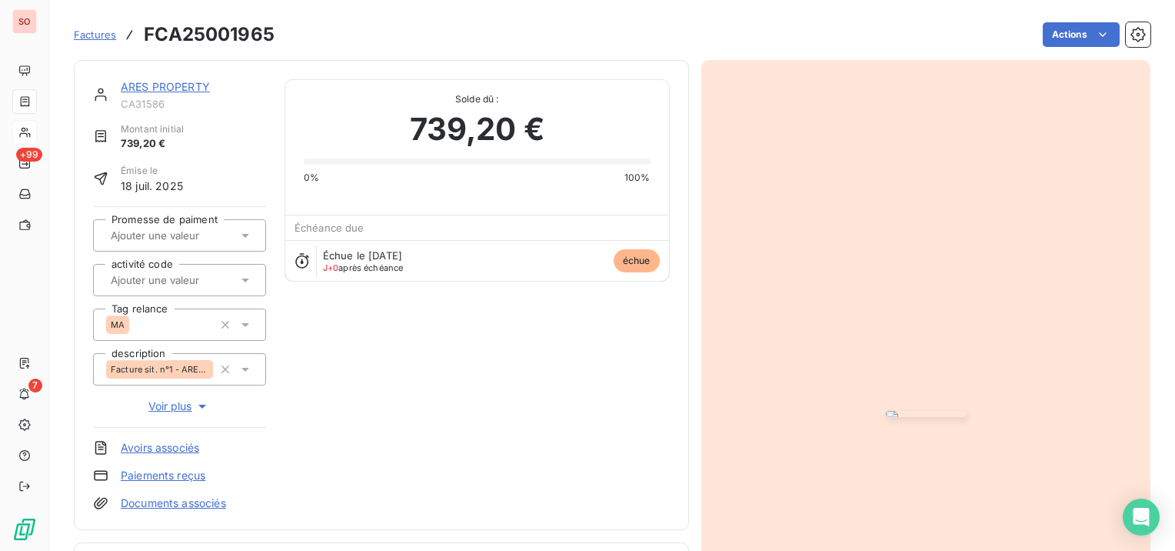
click at [170, 86] on link "ARES PROPERTY" at bounding box center [165, 86] width 89 height 13
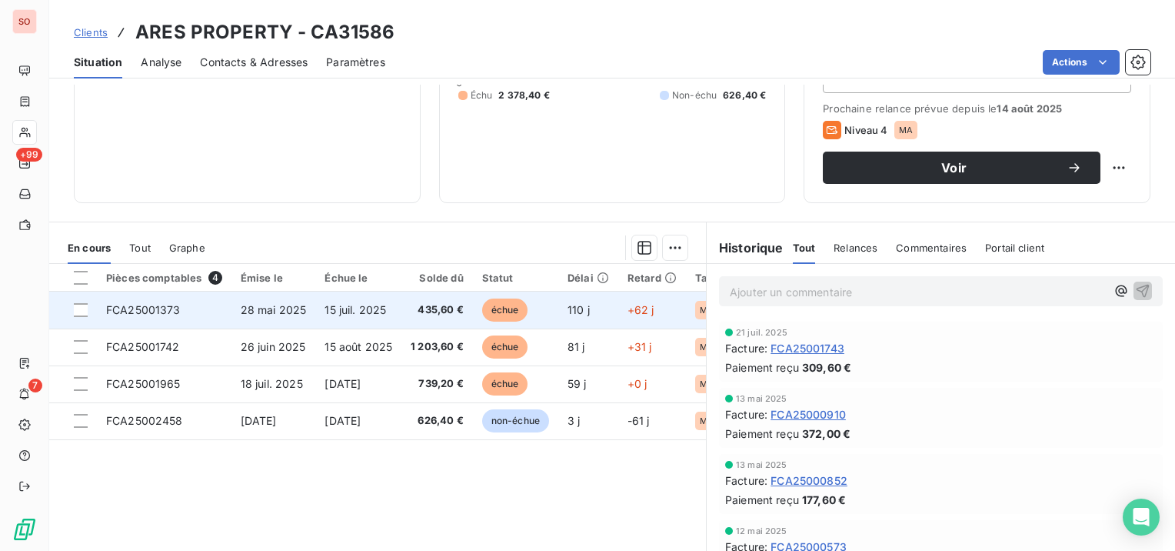
scroll to position [231, 0]
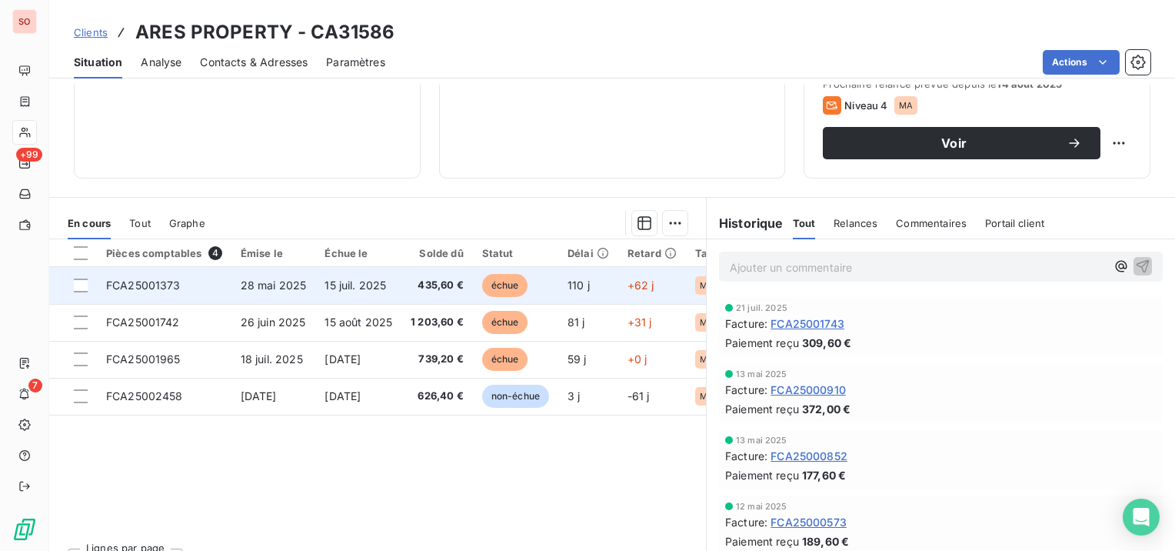
click at [149, 283] on span "FCA25001373" at bounding box center [143, 284] width 75 height 13
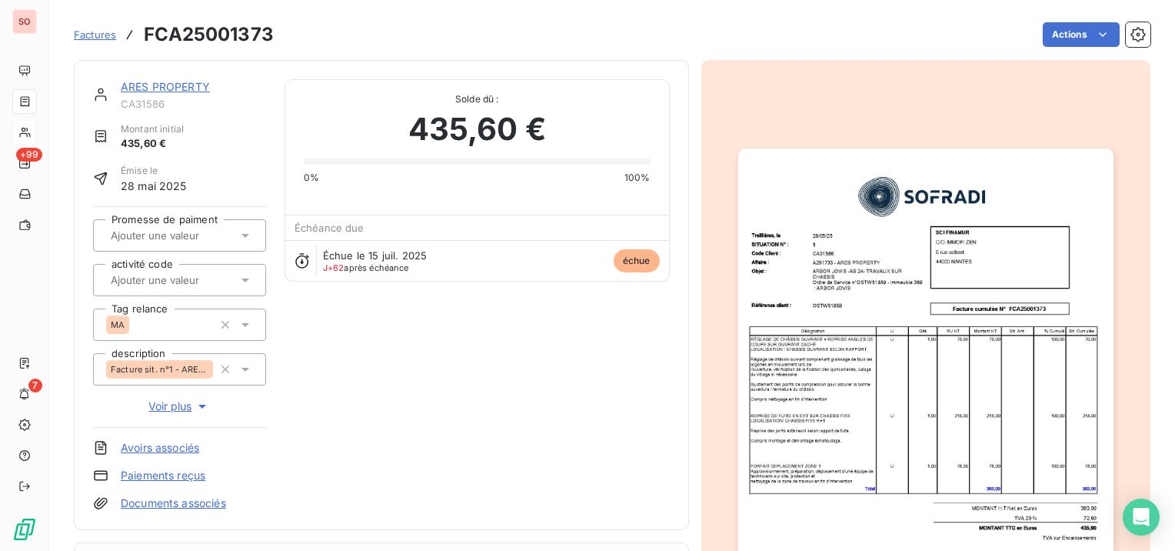
click at [195, 31] on h3 "FCA25001373" at bounding box center [209, 35] width 130 height 28
copy h3 "FCA25001373"
click at [140, 79] on div "ARES PROPERTY" at bounding box center [193, 86] width 145 height 15
click at [140, 82] on link "ARES PROPERTY" at bounding box center [165, 86] width 89 height 13
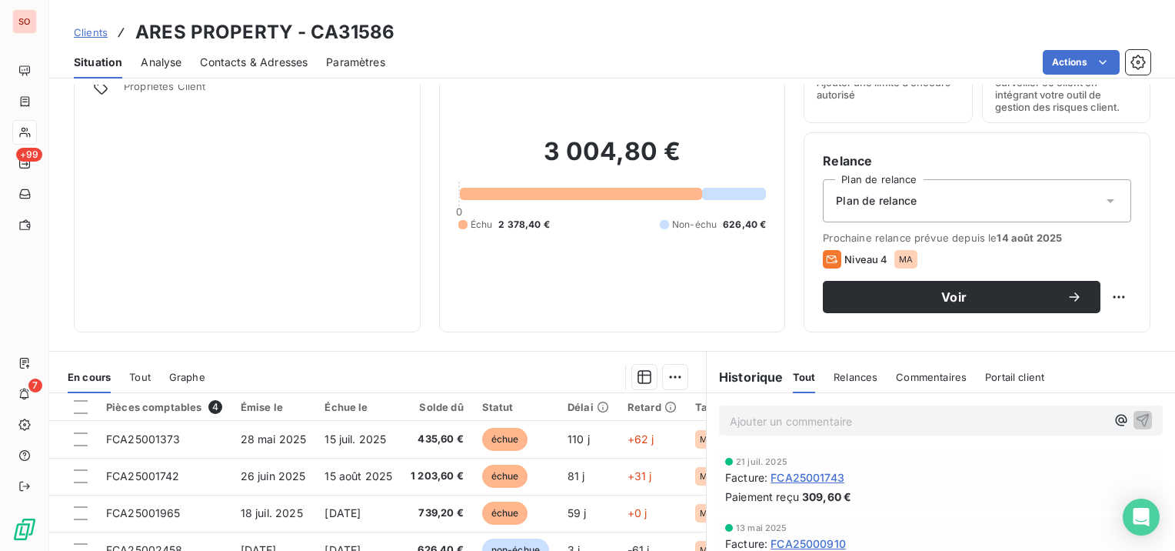
scroll to position [154, 0]
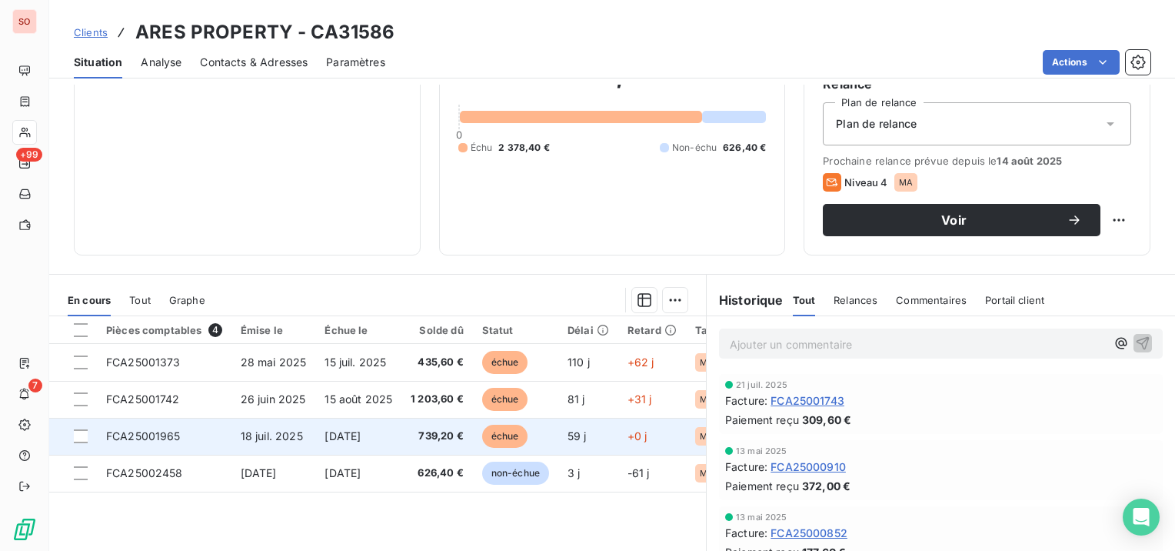
click at [361, 430] on span "[DATE]" at bounding box center [343, 435] width 36 height 13
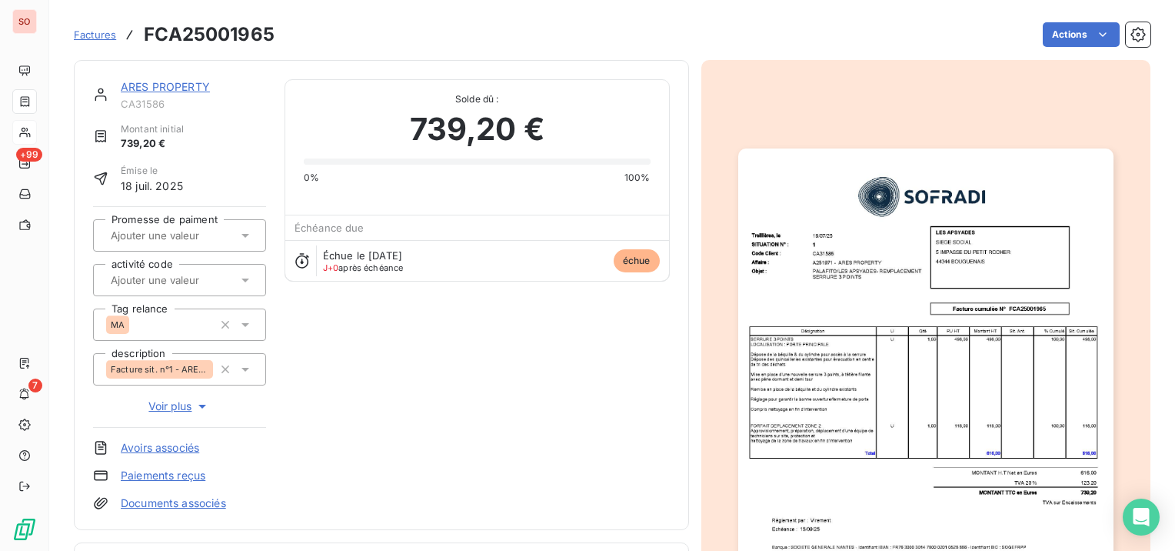
click at [938, 387] on img "button" at bounding box center [925, 413] width 375 height 531
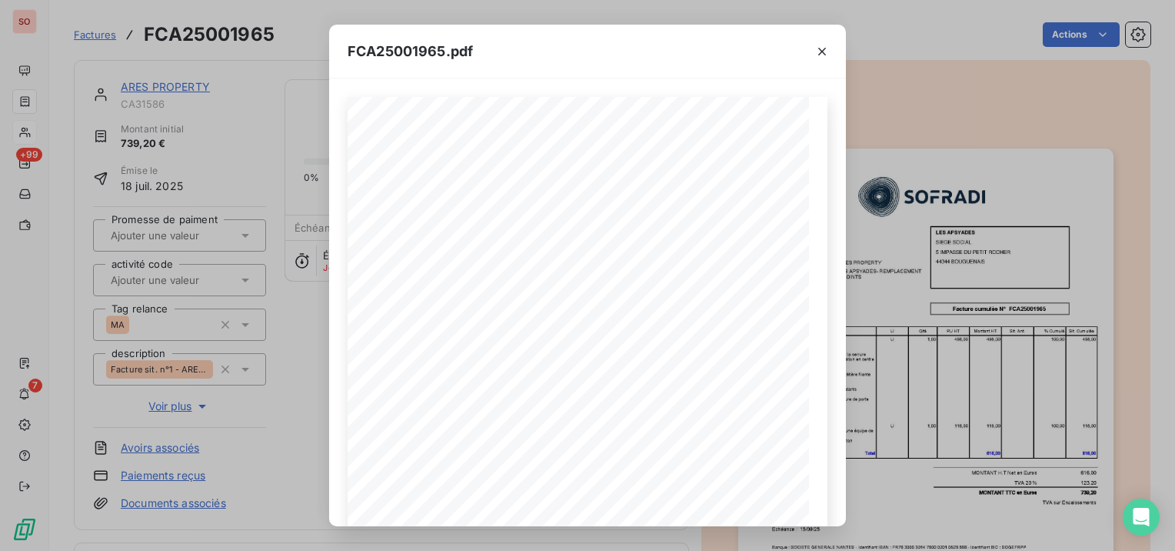
click at [415, 52] on span "FCA25001965.pdf" at bounding box center [410, 51] width 125 height 21
copy span "FCA25001965"
click at [822, 52] on icon "button" at bounding box center [822, 52] width 8 height 8
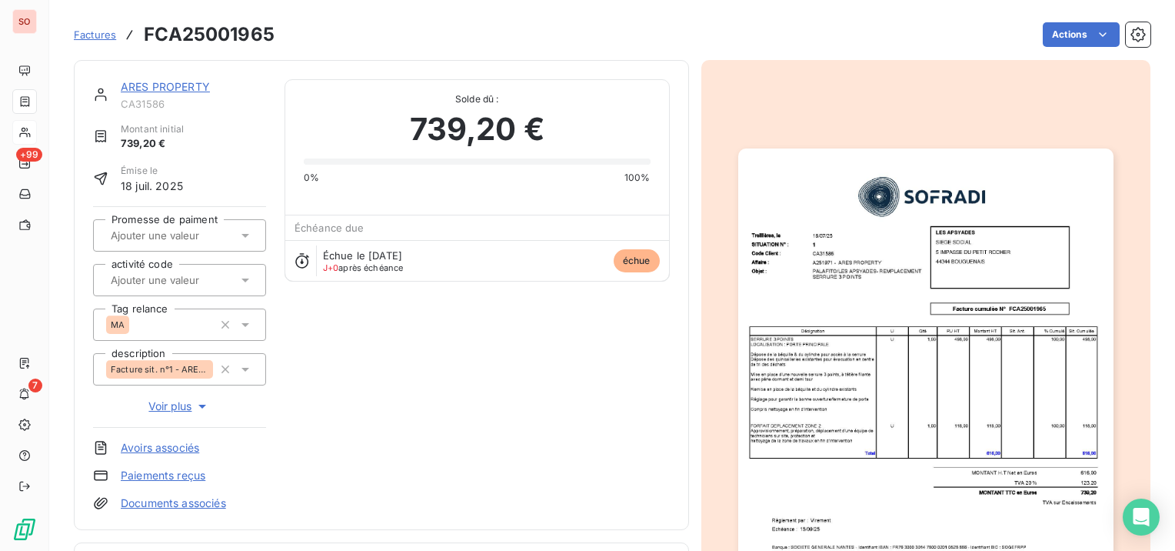
click at [187, 80] on div "ARES PROPERTY" at bounding box center [193, 86] width 145 height 15
click at [198, 84] on link "ARES PROPERTY" at bounding box center [165, 86] width 89 height 13
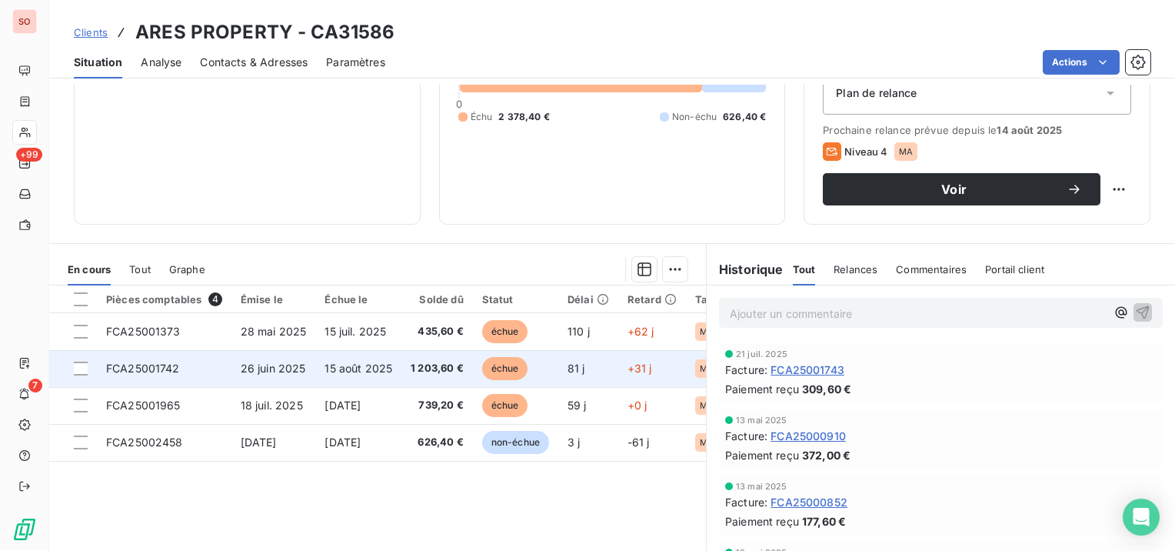
scroll to position [231, 0]
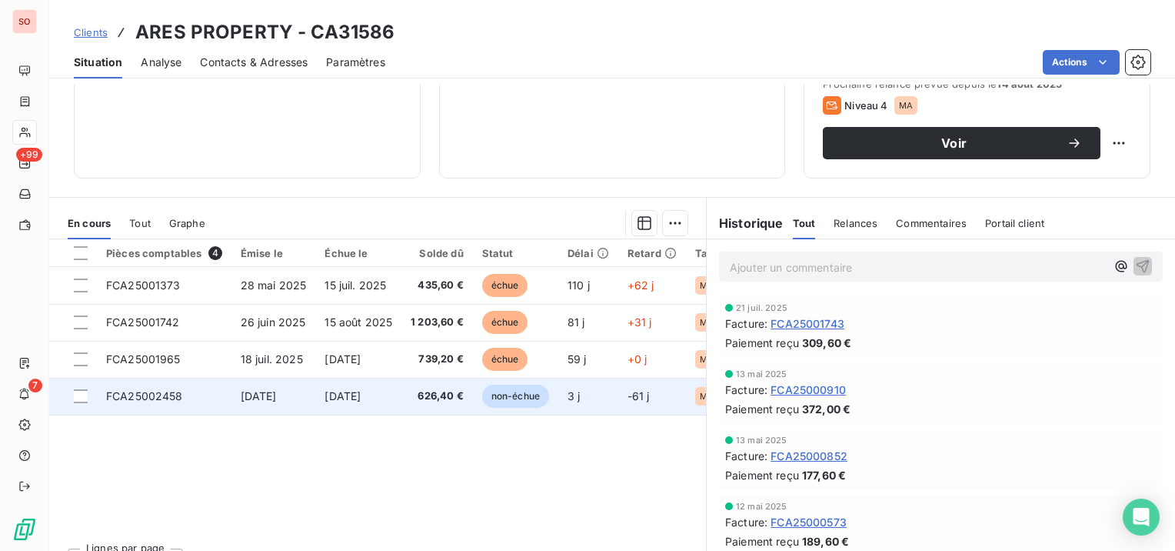
click at [144, 398] on span "FCA25002458" at bounding box center [144, 395] width 77 height 13
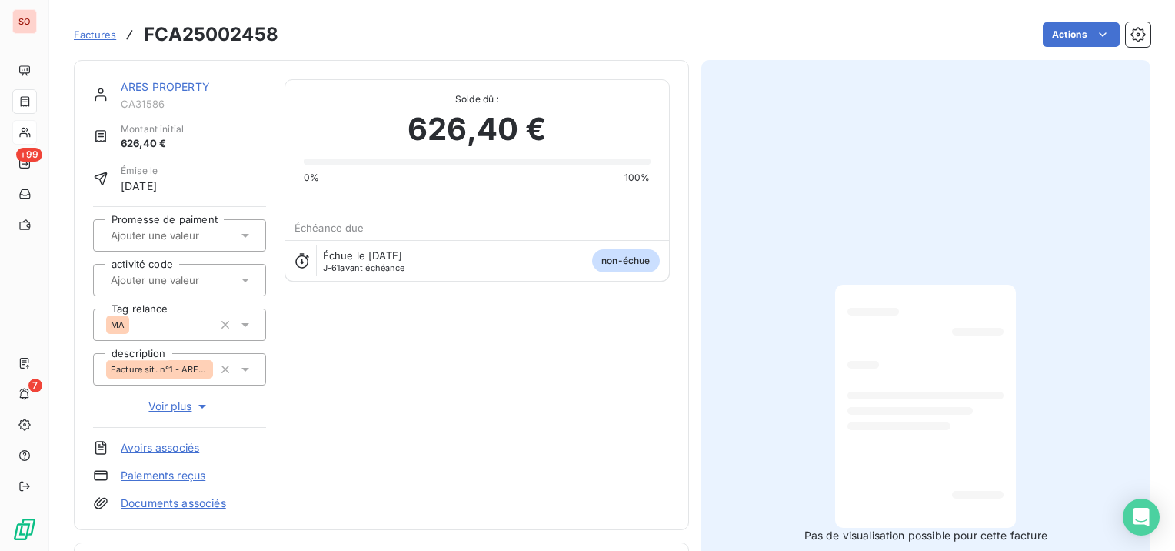
click at [195, 37] on h3 "FCA25002458" at bounding box center [211, 35] width 135 height 28
copy h3 "FCA25002458"
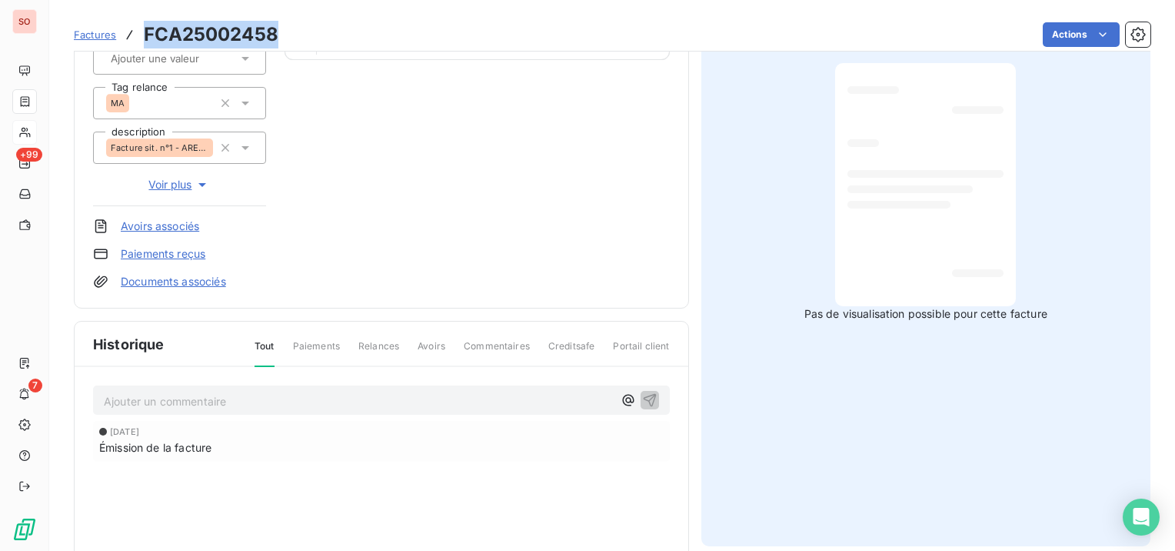
scroll to position [231, 0]
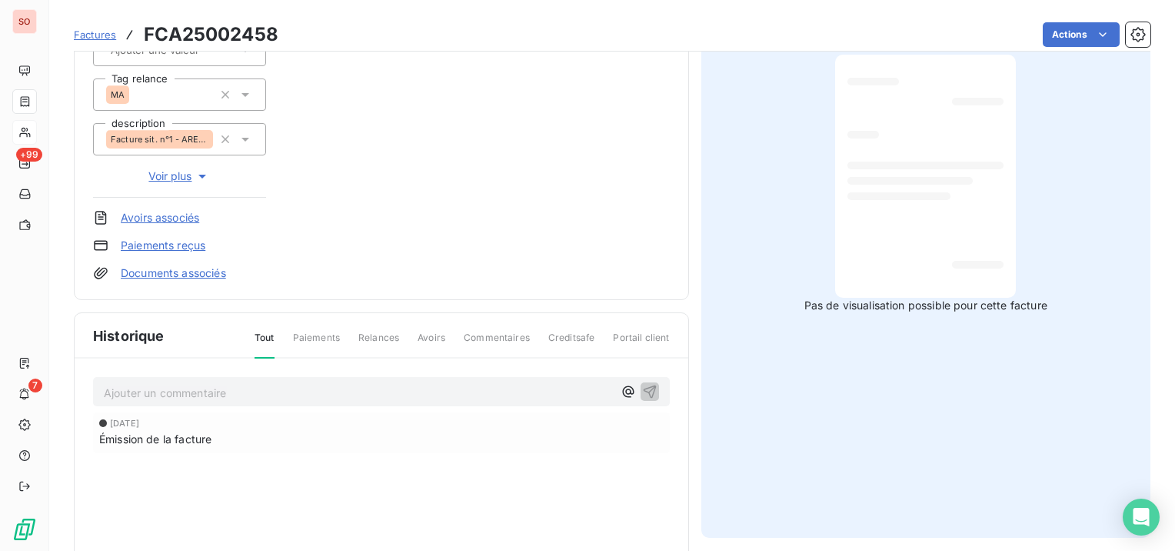
click at [945, 225] on div at bounding box center [926, 176] width 156 height 218
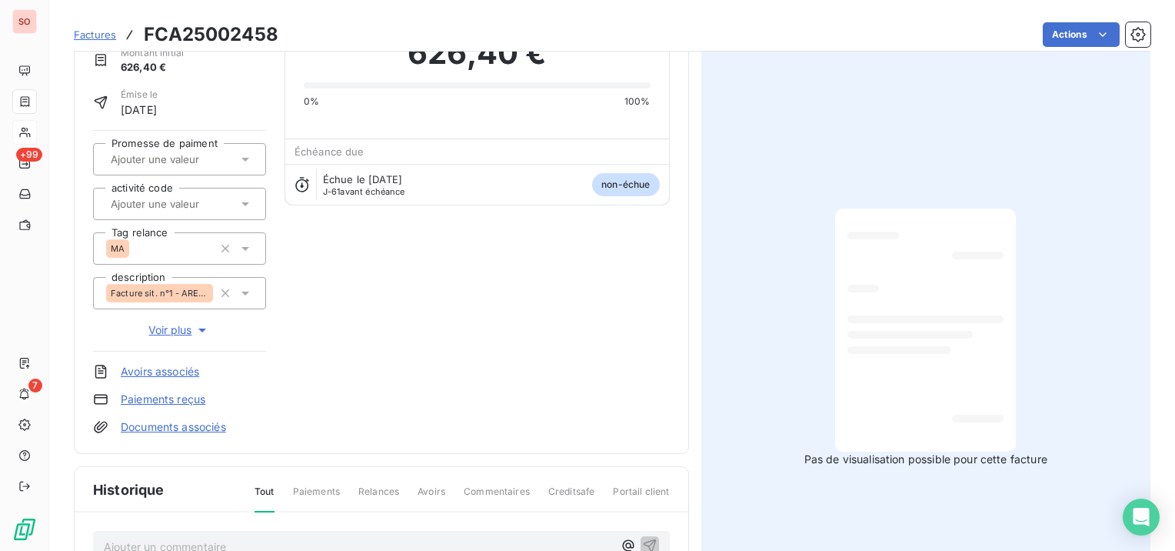
click at [917, 304] on div at bounding box center [926, 330] width 156 height 218
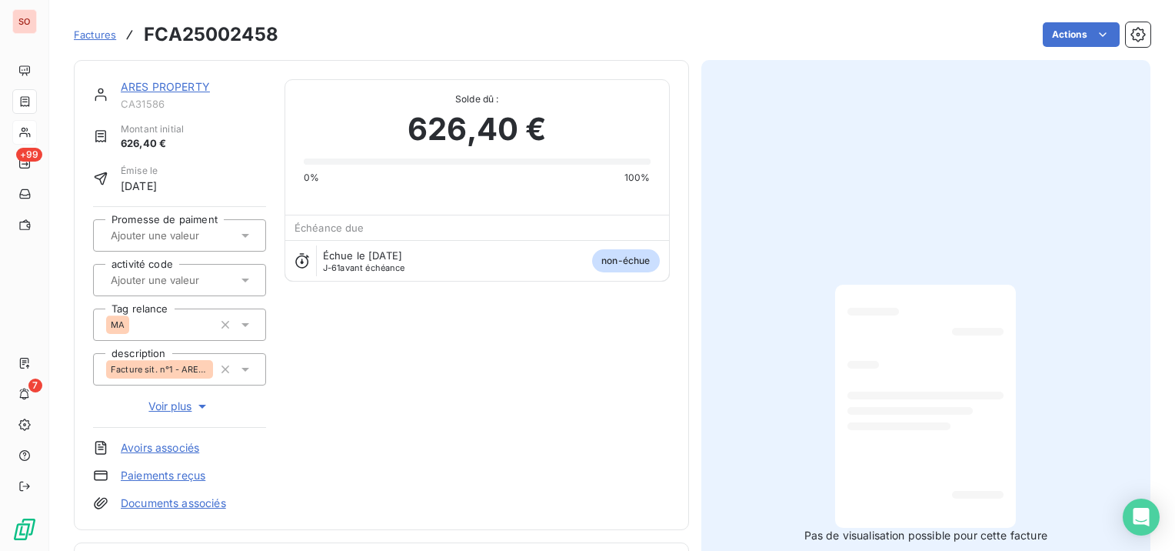
click at [141, 85] on link "ARES PROPERTY" at bounding box center [165, 86] width 89 height 13
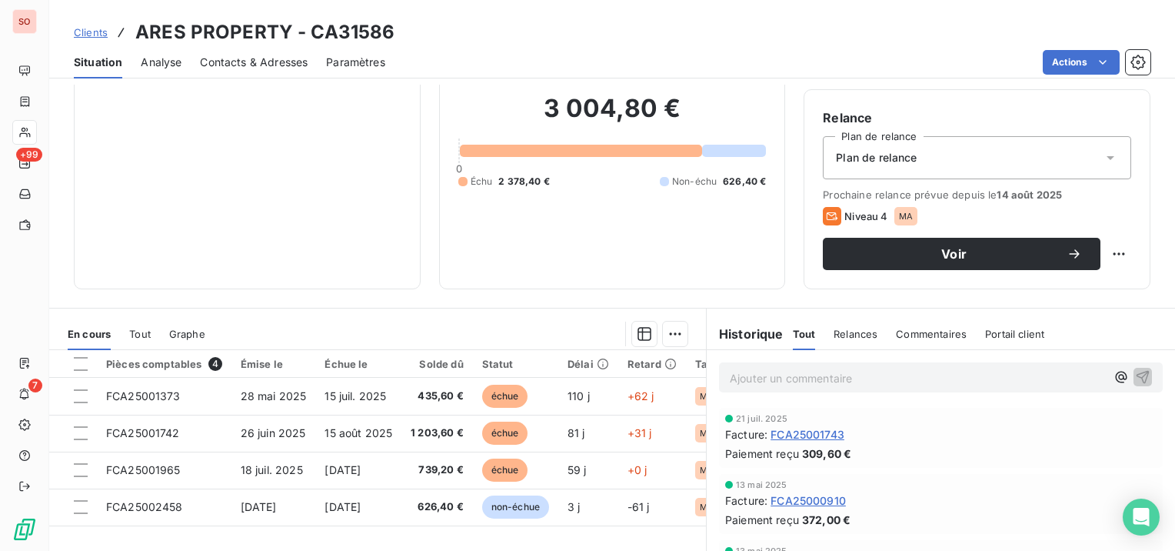
scroll to position [154, 0]
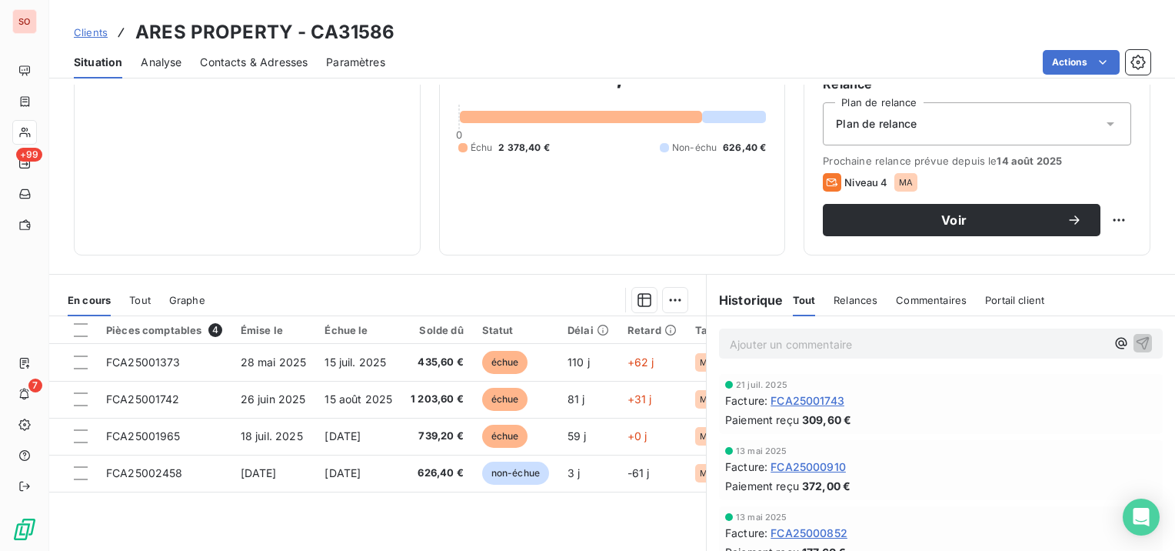
click at [252, 63] on span "Contacts & Adresses" at bounding box center [254, 62] width 108 height 15
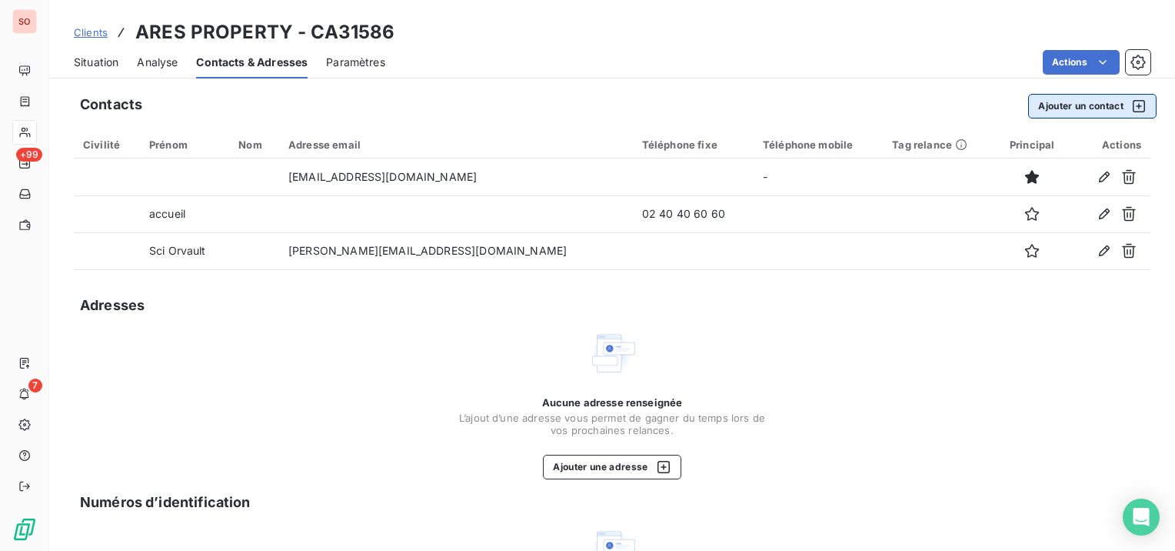
click at [1068, 109] on button "Ajouter un contact" at bounding box center [1092, 106] width 128 height 25
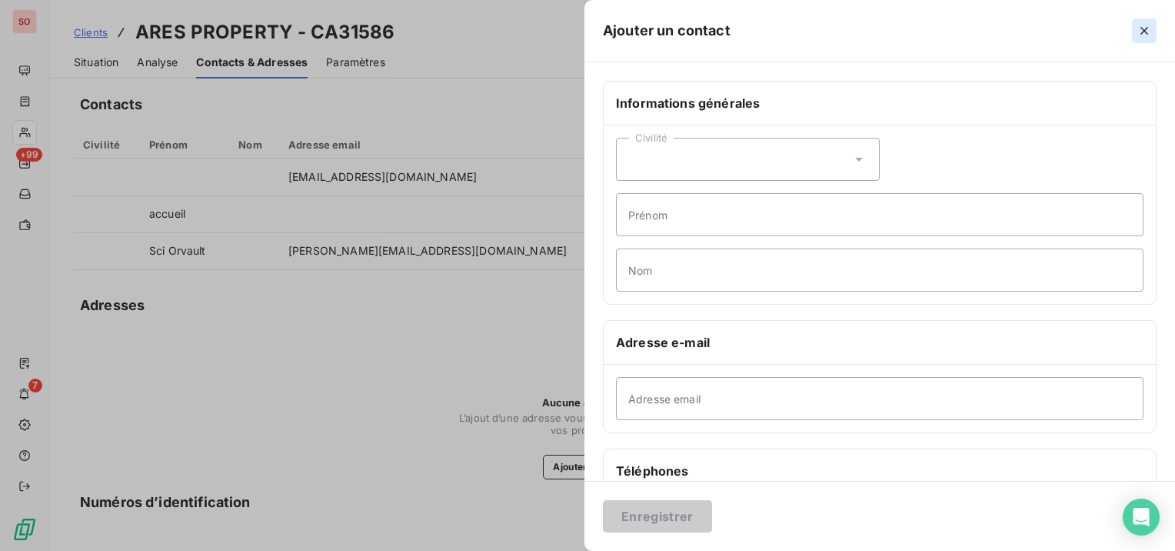
click at [1142, 28] on icon "button" at bounding box center [1145, 31] width 8 height 8
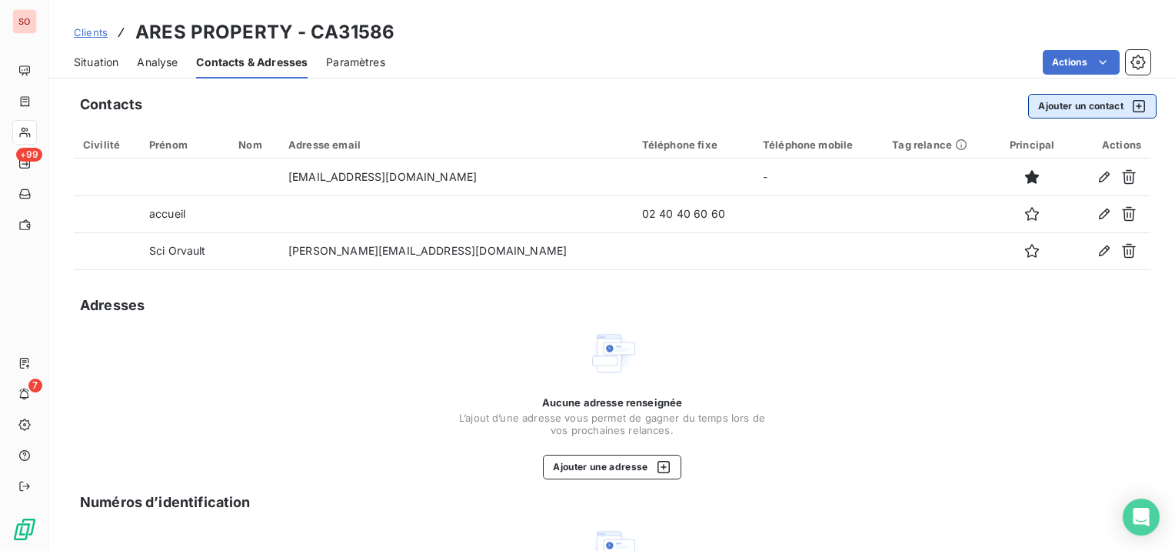
click at [1101, 105] on button "Ajouter un contact" at bounding box center [1092, 106] width 128 height 25
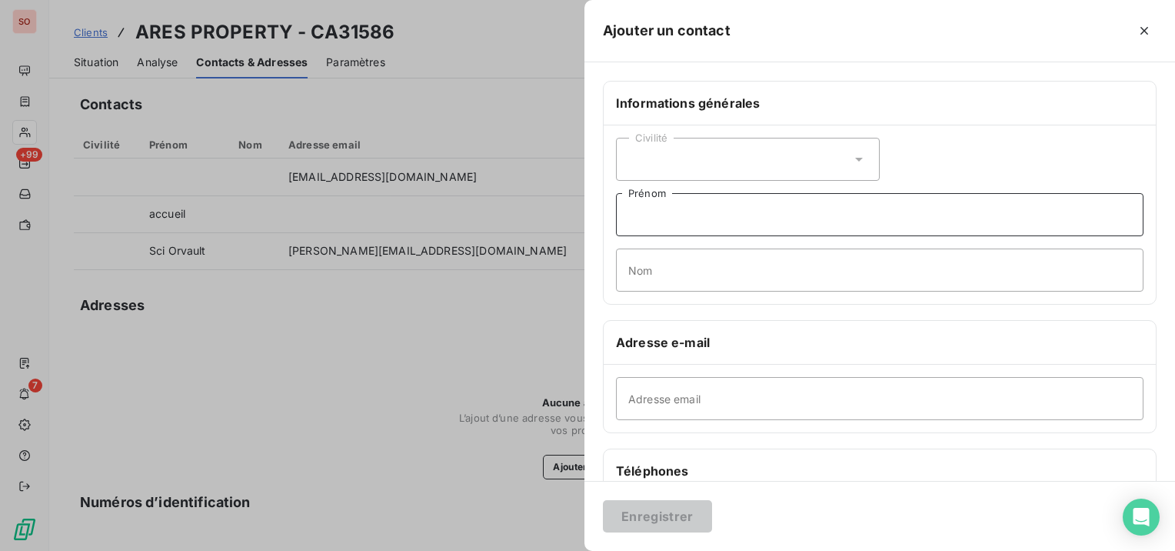
click at [726, 220] on input "Prénom" at bounding box center [880, 214] width 528 height 43
type input "Adresse générique pour envoi factures"
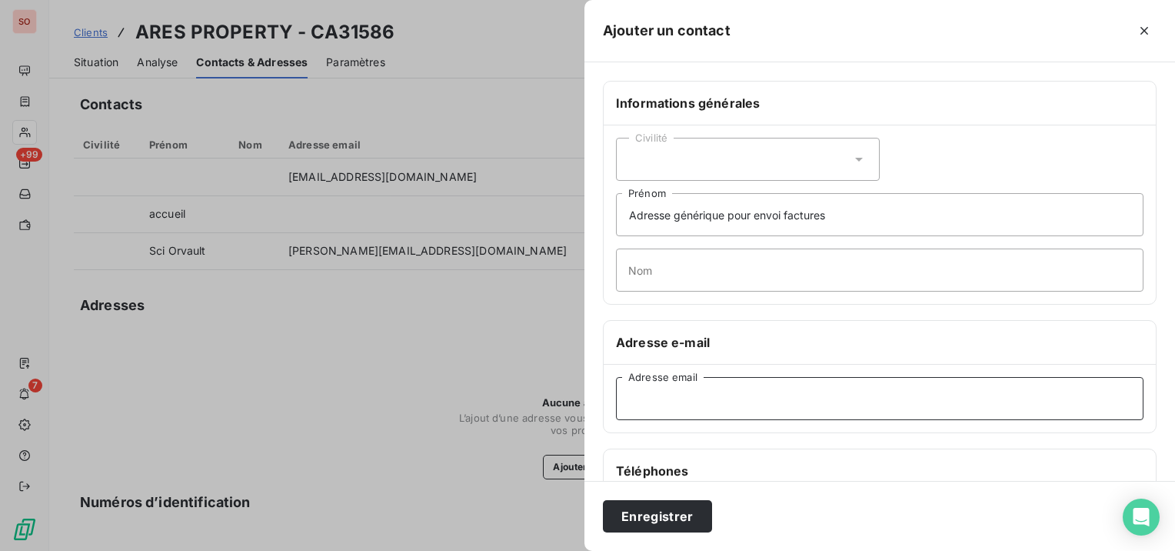
click at [692, 398] on input "Adresse email" at bounding box center [880, 398] width 528 height 43
type input "[EMAIL_ADDRESS][DOMAIN_NAME]"
click at [676, 508] on button "Enregistrer" at bounding box center [657, 516] width 109 height 32
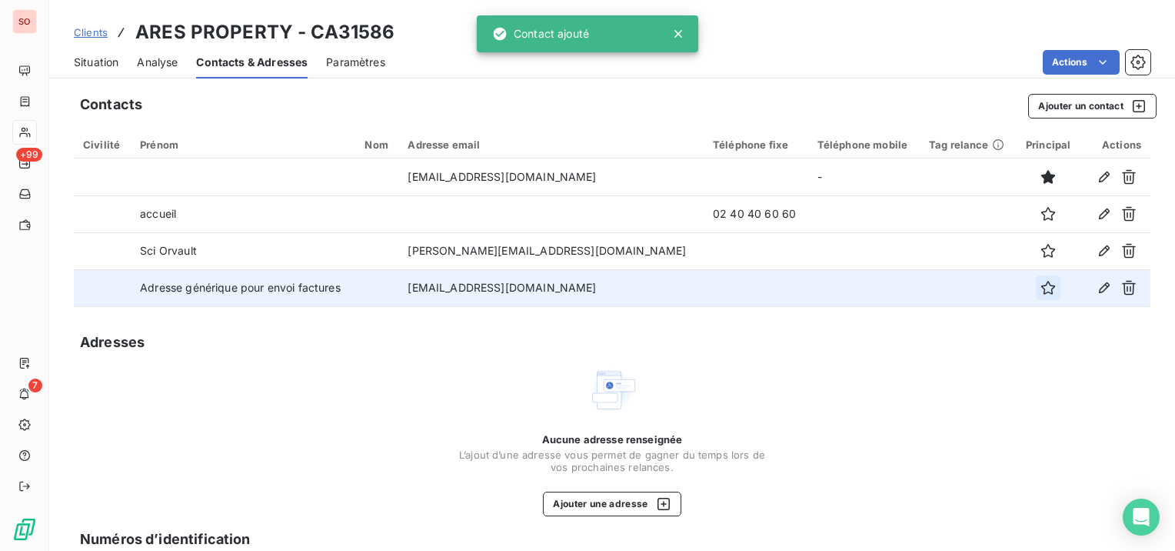
click at [1042, 288] on icon "button" at bounding box center [1049, 288] width 14 height 14
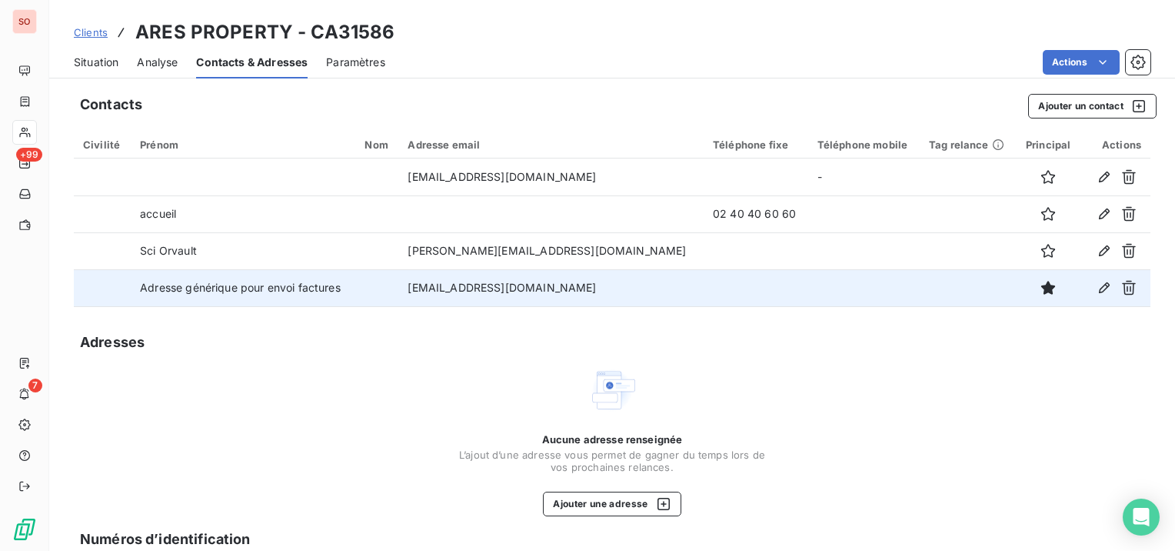
click at [85, 67] on span "Situation" at bounding box center [96, 62] width 45 height 15
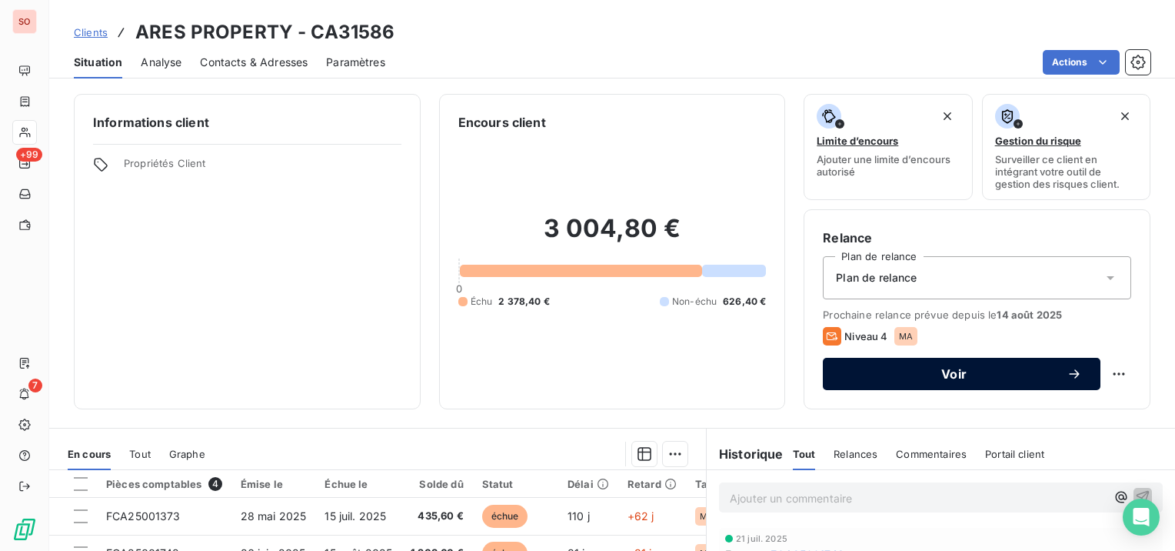
click at [900, 375] on span "Voir" at bounding box center [954, 374] width 225 height 12
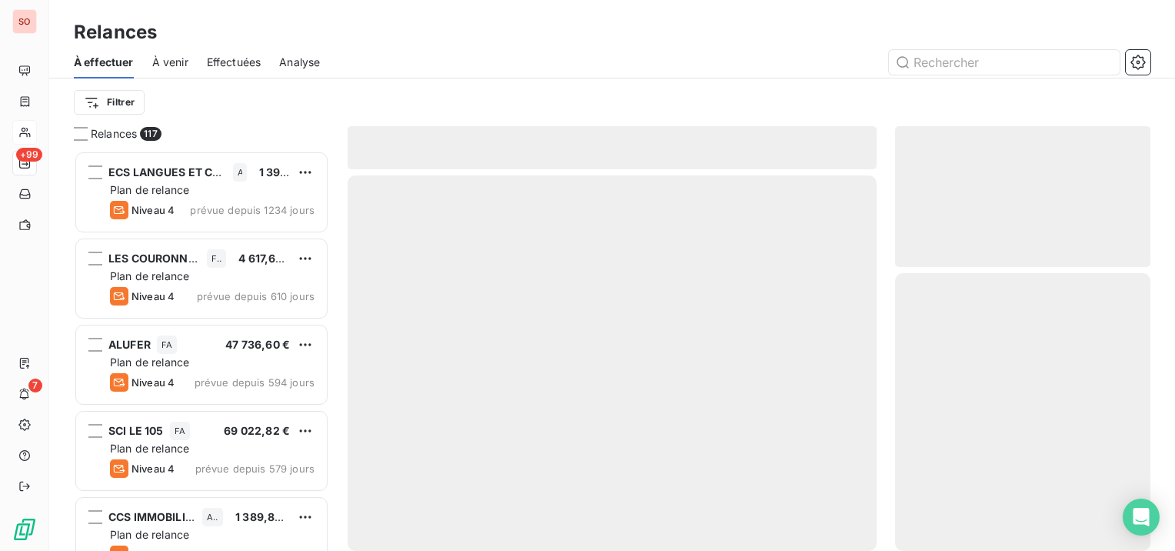
scroll to position [388, 243]
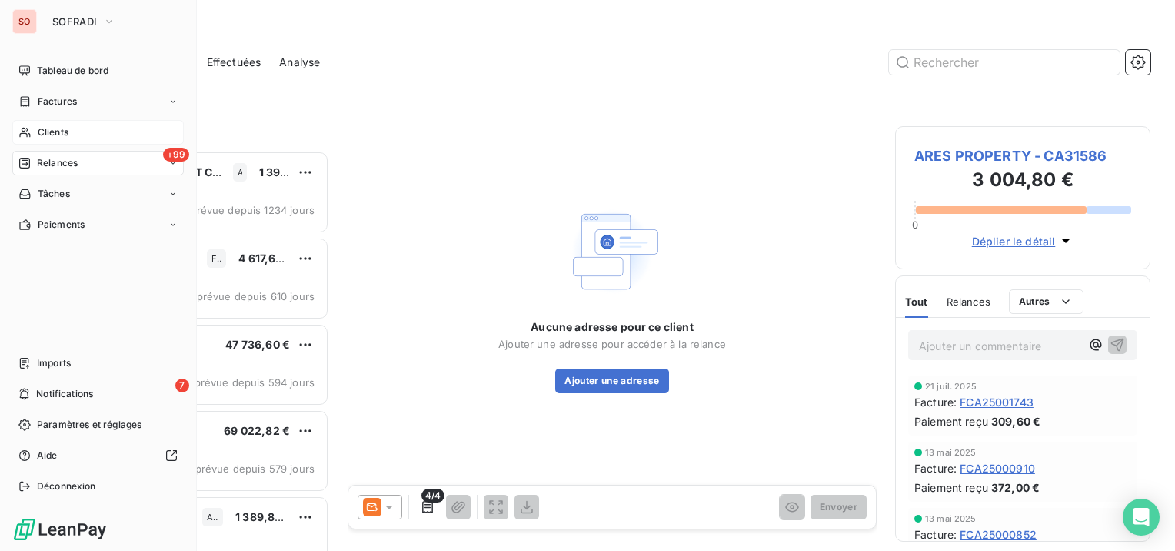
click at [58, 128] on span "Clients" at bounding box center [53, 132] width 31 height 14
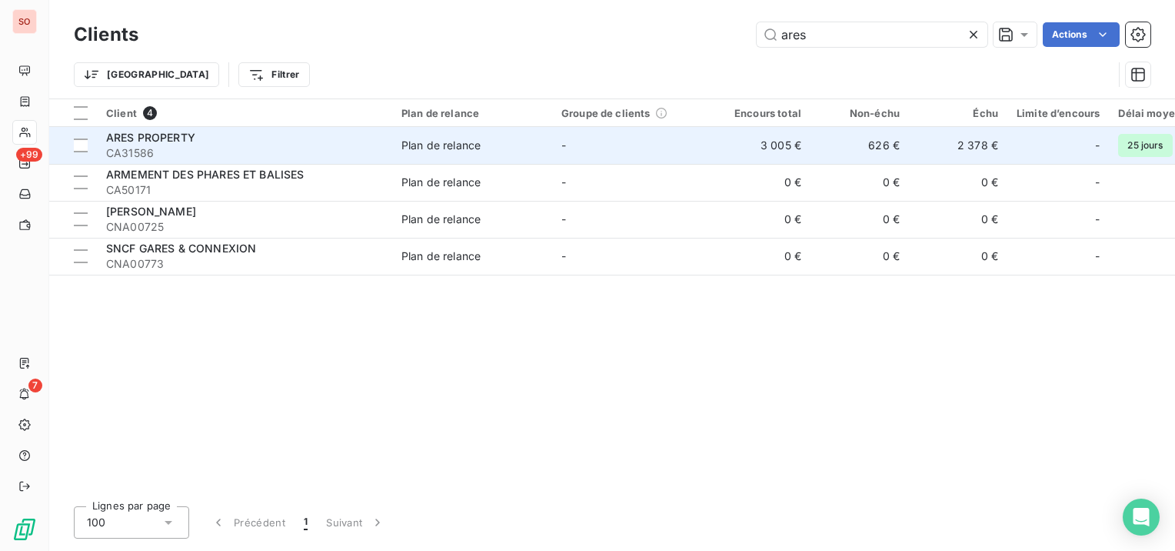
click at [147, 135] on span "ARES PROPERTY" at bounding box center [150, 137] width 89 height 13
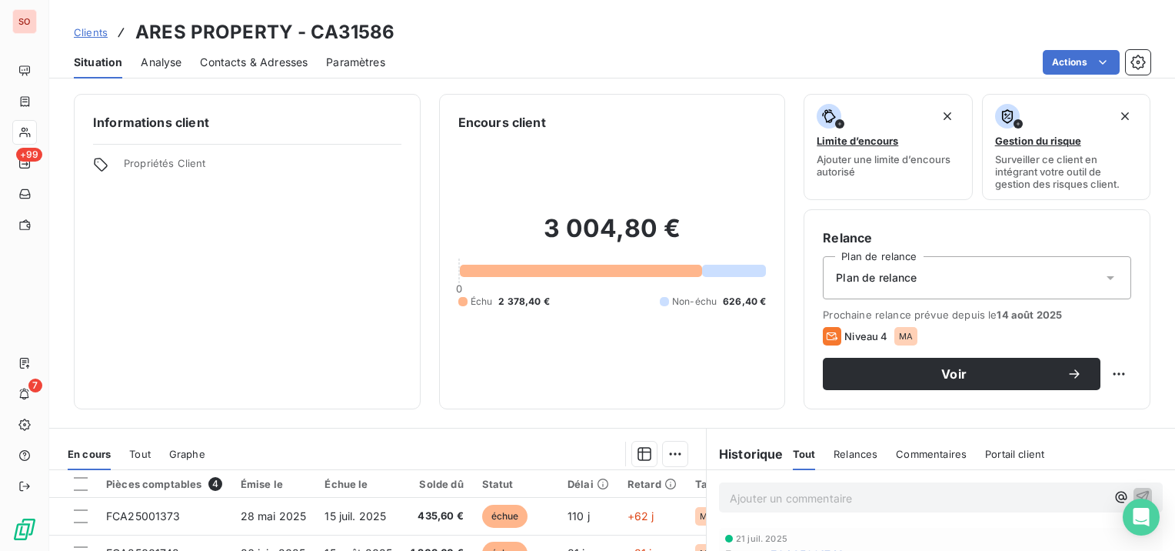
click at [235, 63] on span "Contacts & Adresses" at bounding box center [254, 62] width 108 height 15
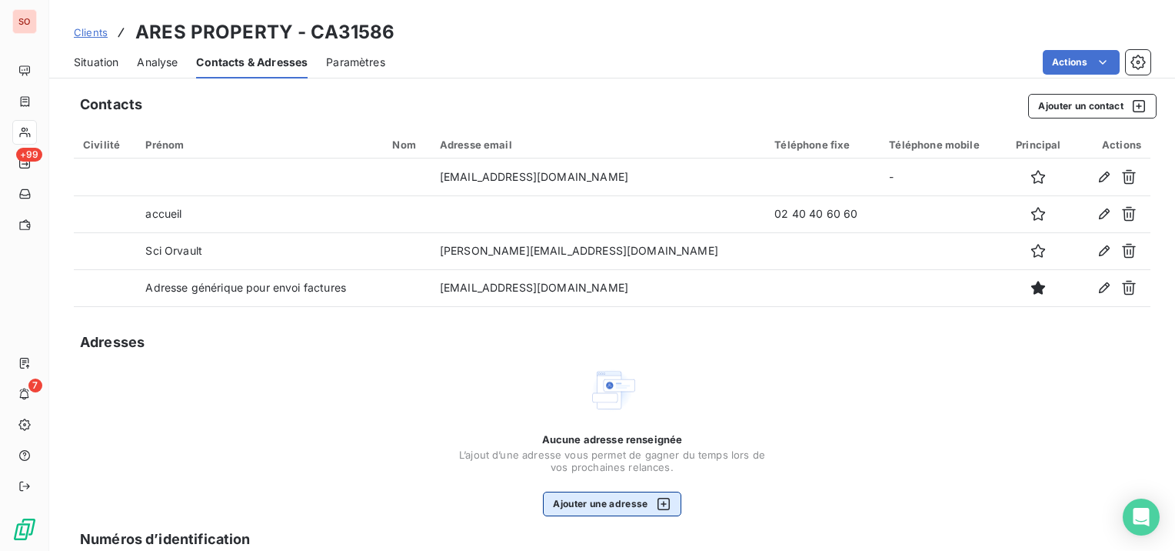
click at [618, 501] on button "Ajouter une adresse" at bounding box center [612, 504] width 138 height 25
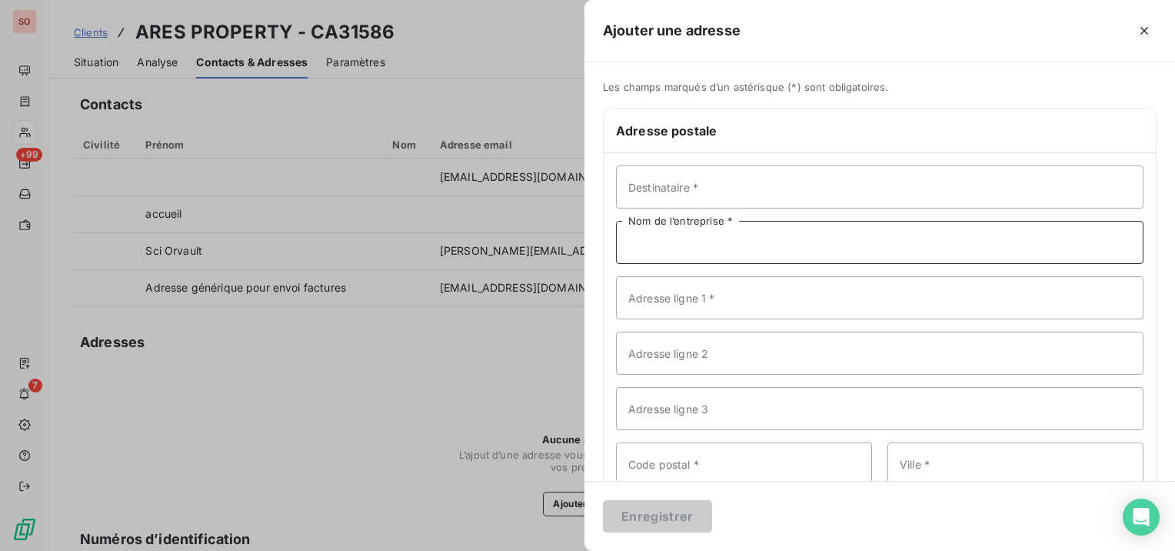
click at [762, 249] on input "Nom de l’entreprise *" at bounding box center [880, 242] width 528 height 43
paste input "ARES PROPERTY"
type input "ARES PROPERTY"
click at [838, 285] on input "Adresse ligne 1 *" at bounding box center [880, 297] width 528 height 43
paste input "[STREET_ADDRESS][PERSON_NAME]"
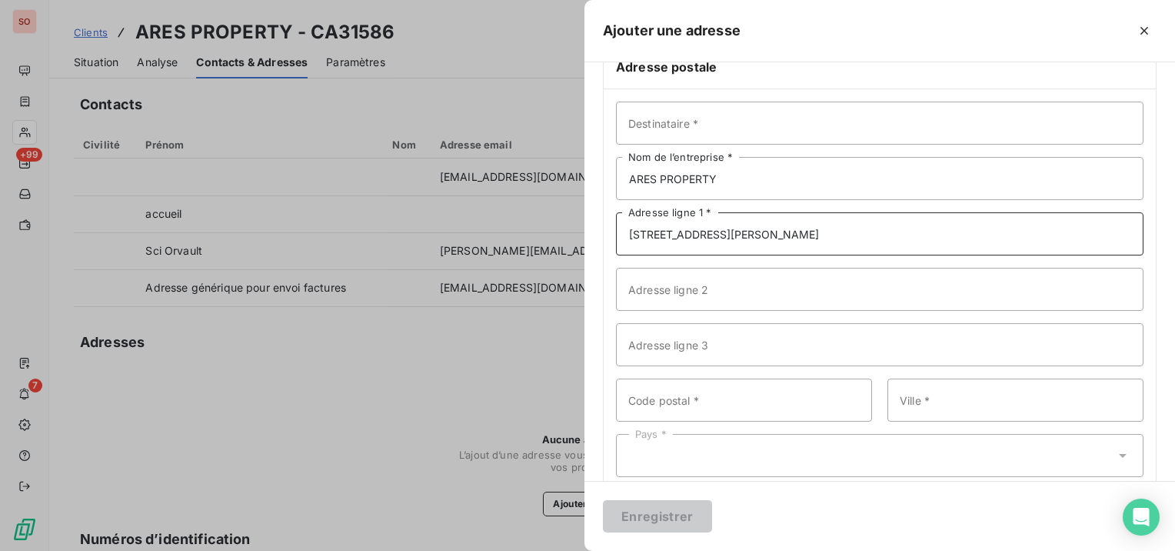
scroll to position [77, 0]
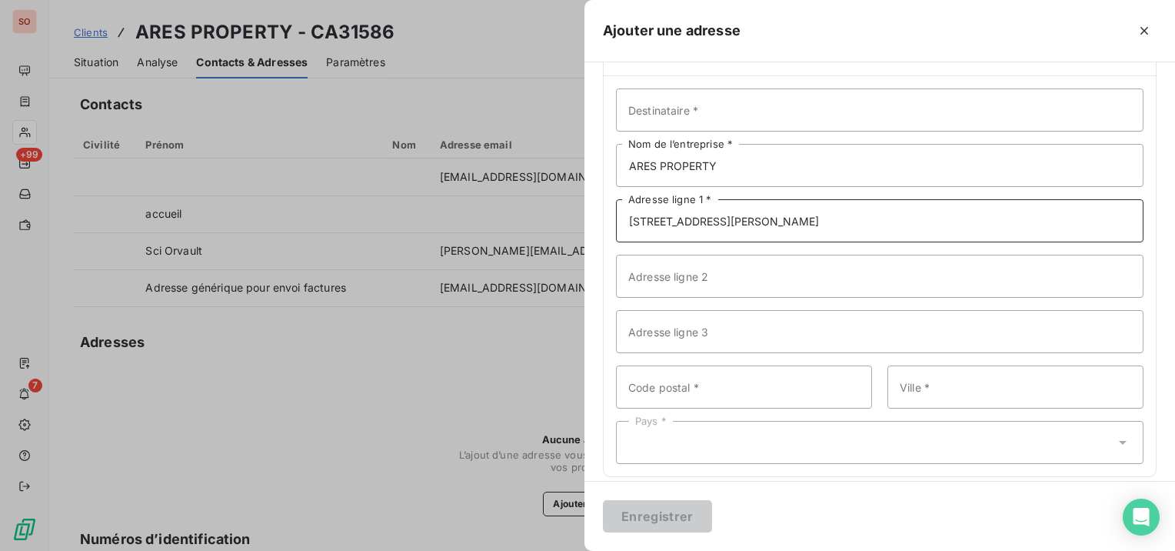
type input "[STREET_ADDRESS][PERSON_NAME]"
click at [820, 392] on input "Code postal *" at bounding box center [744, 386] width 256 height 43
type input "44100"
type input "[GEOGRAPHIC_DATA]"
click at [811, 446] on div "Pays *" at bounding box center [880, 442] width 528 height 43
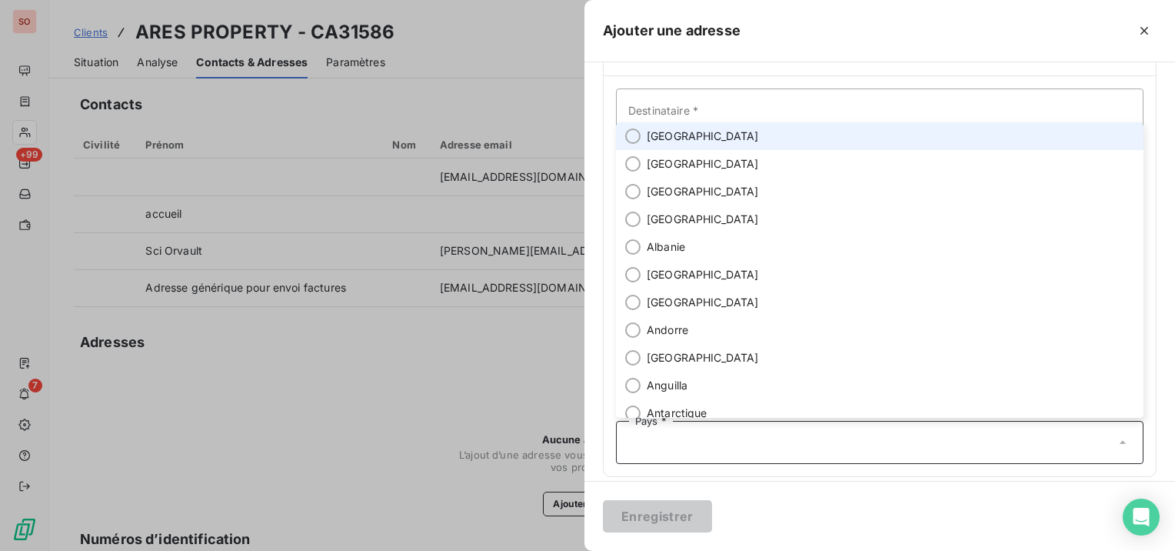
click at [696, 137] on li "[GEOGRAPHIC_DATA]" at bounding box center [880, 136] width 528 height 28
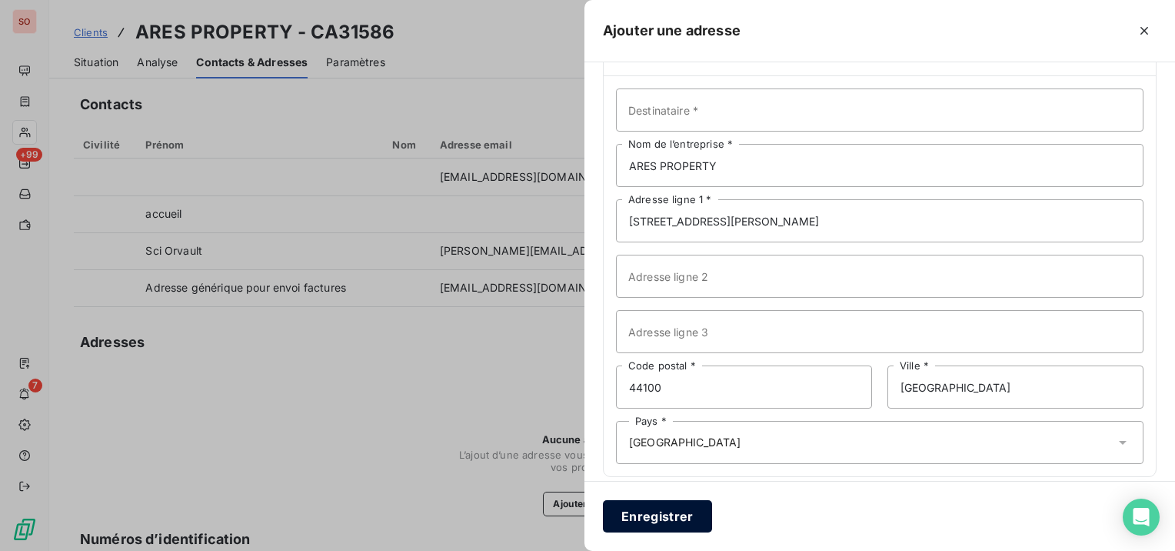
click at [646, 510] on button "Enregistrer" at bounding box center [657, 516] width 109 height 32
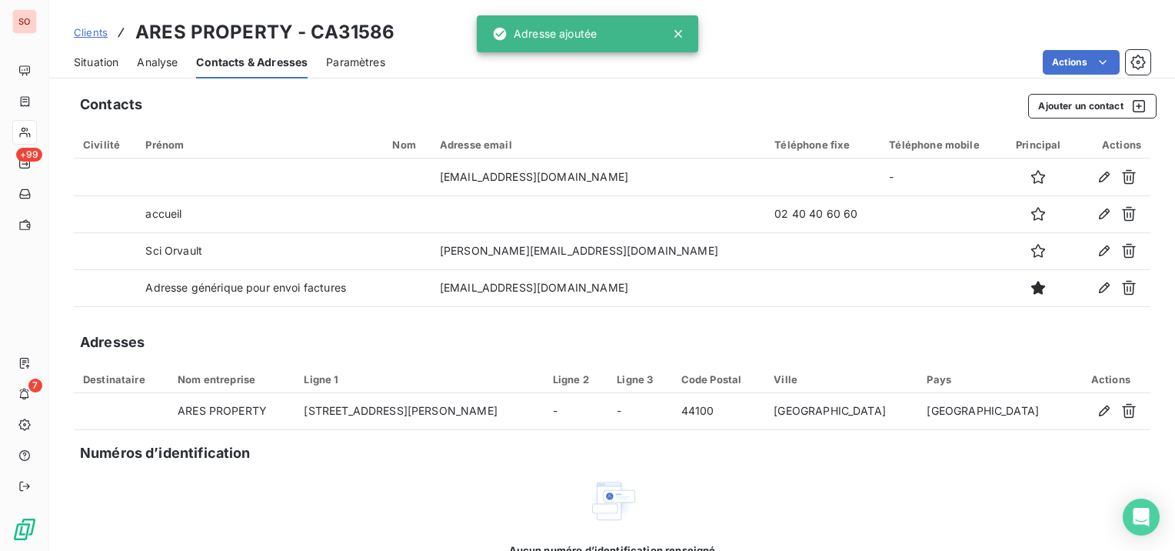
click at [112, 57] on span "Situation" at bounding box center [96, 62] width 45 height 15
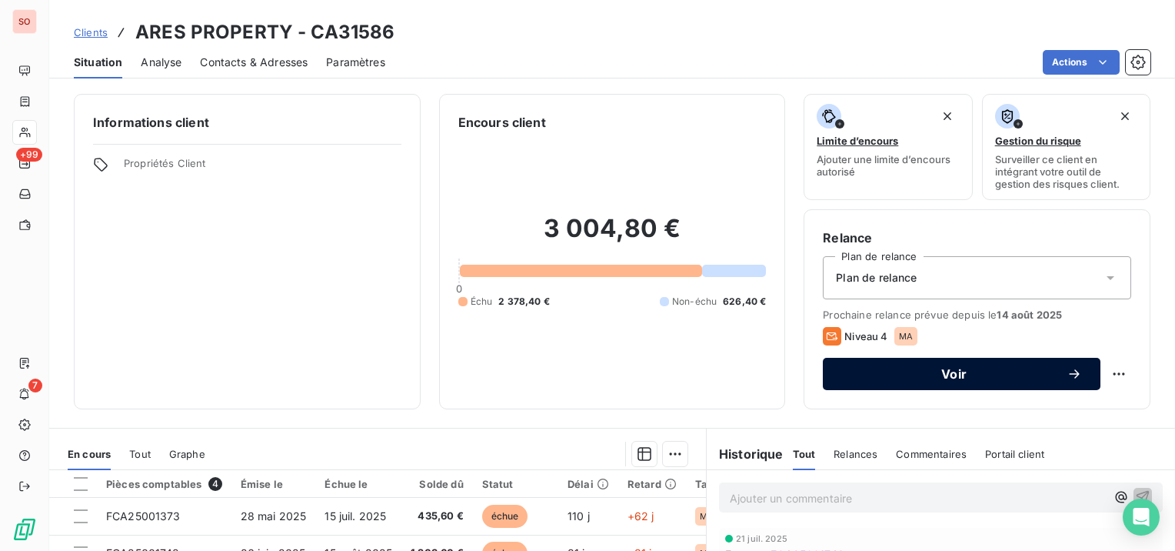
click at [911, 374] on span "Voir" at bounding box center [954, 374] width 225 height 12
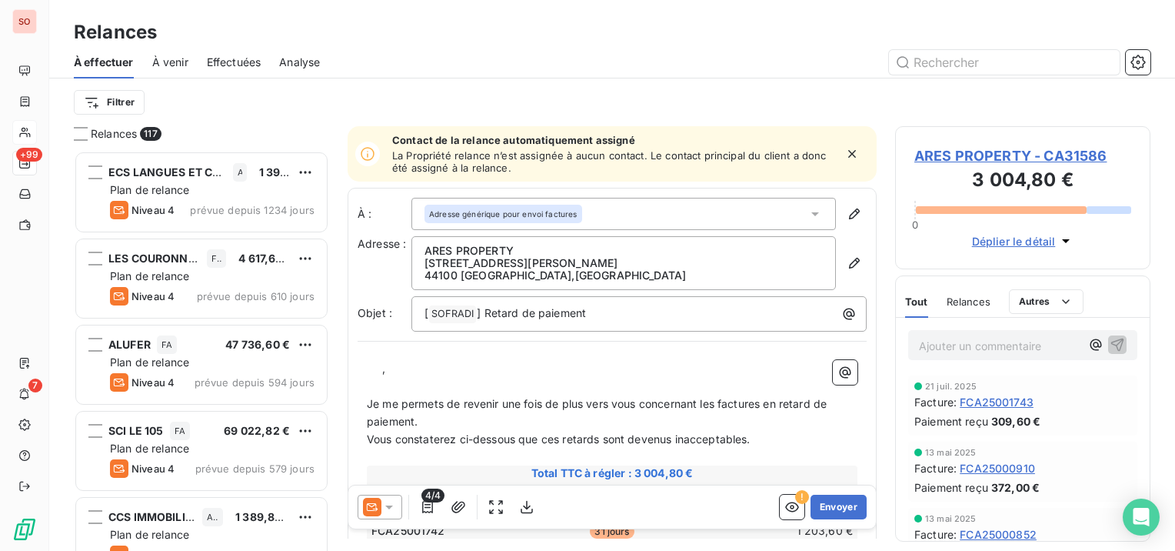
scroll to position [388, 243]
click at [382, 508] on icon at bounding box center [389, 506] width 15 height 15
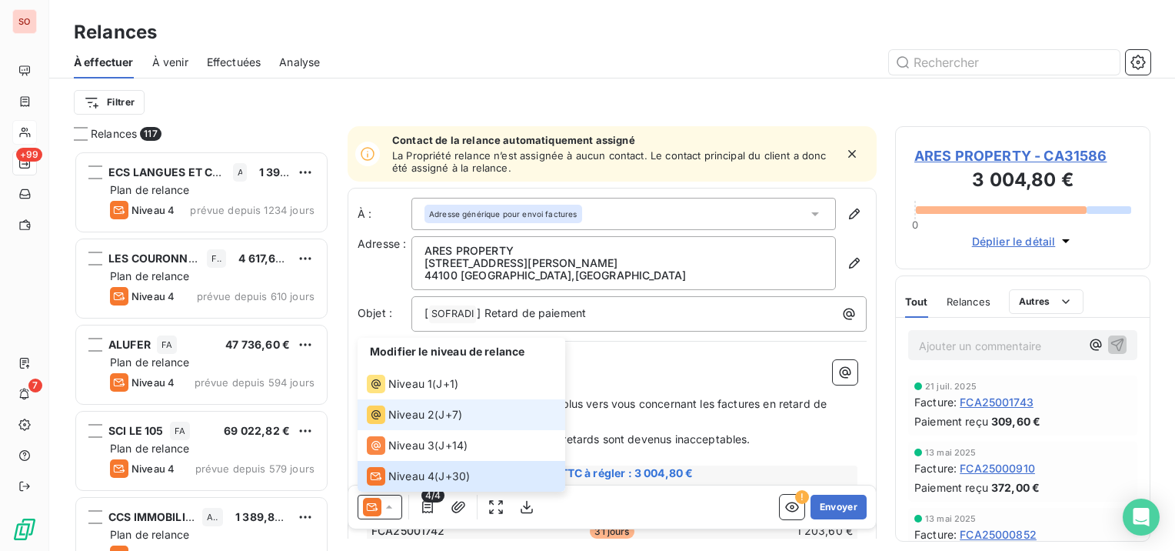
click at [402, 420] on span "Niveau 2" at bounding box center [411, 414] width 46 height 15
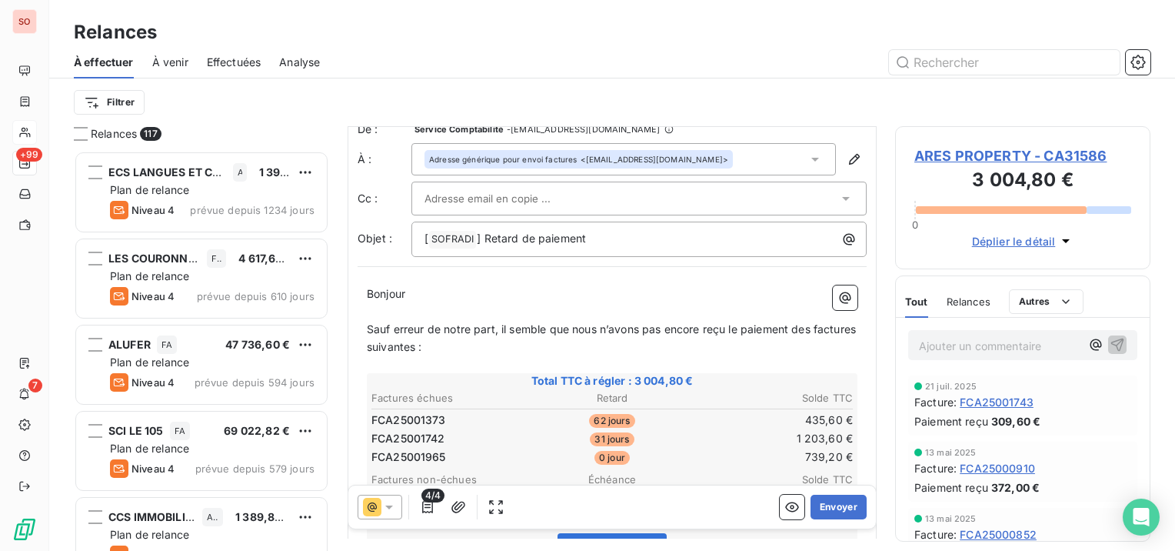
scroll to position [154, 0]
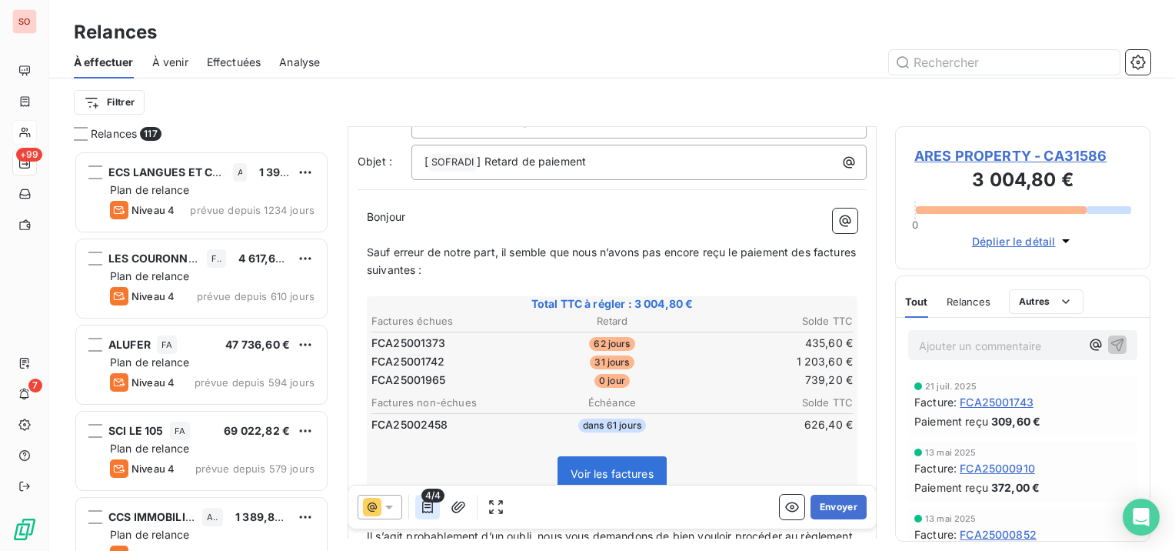
click at [428, 504] on icon "button" at bounding box center [427, 507] width 11 height 12
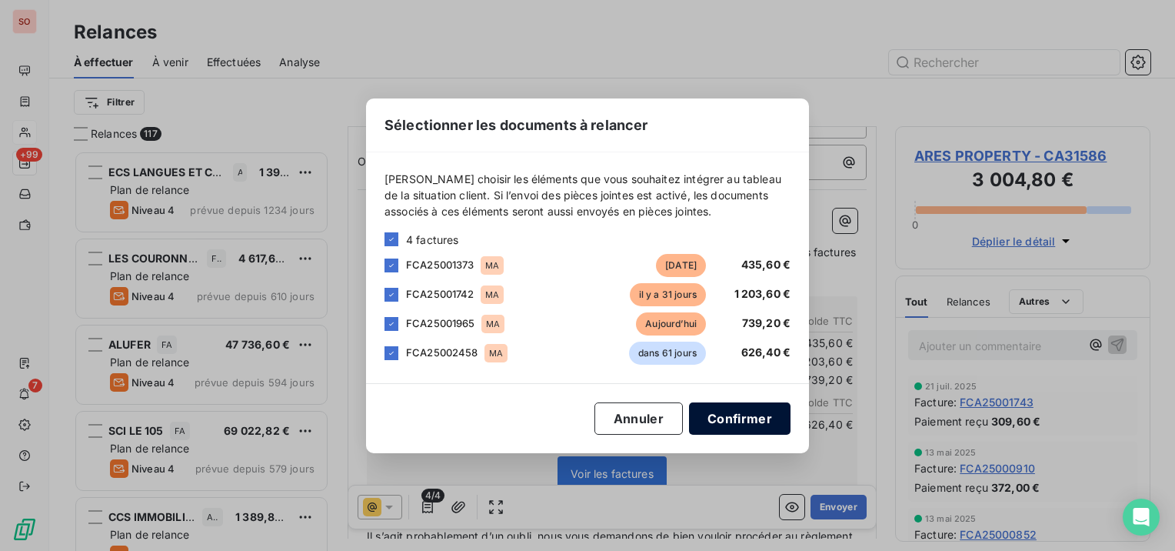
click at [722, 427] on button "Confirmer" at bounding box center [740, 418] width 102 height 32
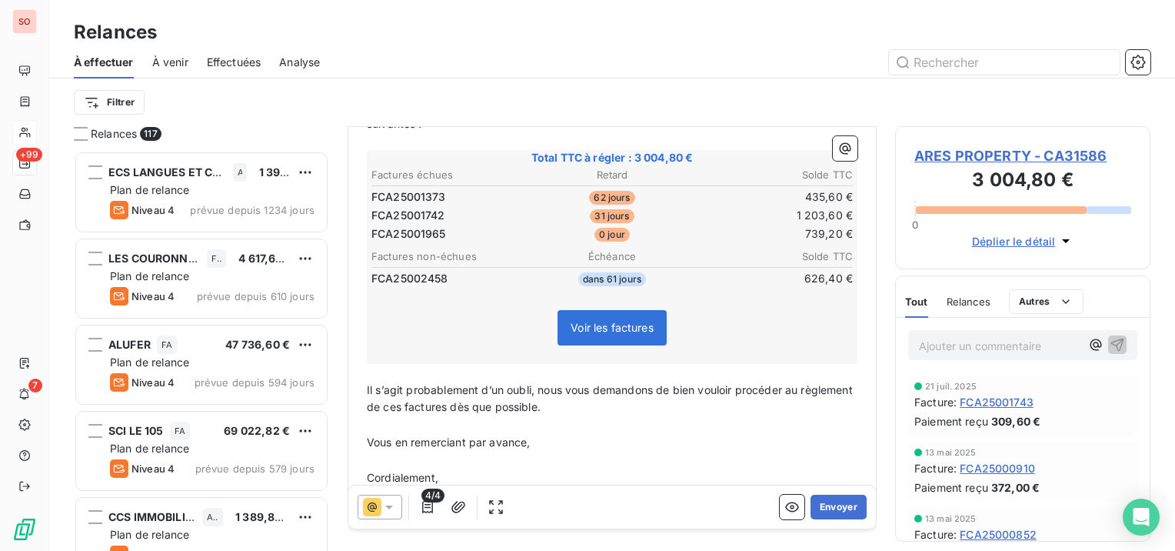
scroll to position [345, 0]
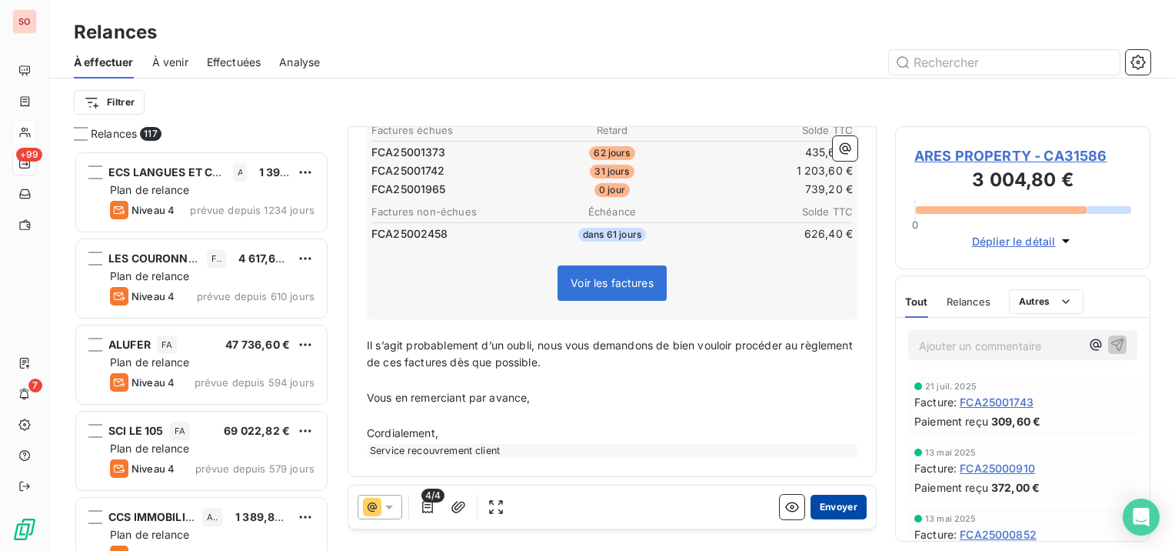
click at [815, 508] on button "Envoyer" at bounding box center [839, 507] width 56 height 25
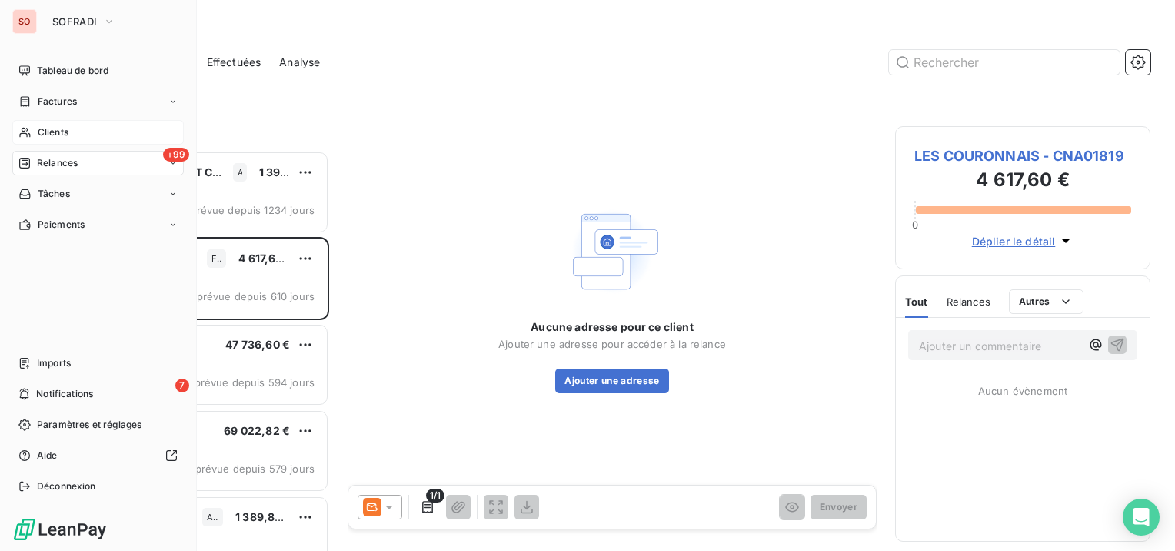
click at [47, 131] on span "Clients" at bounding box center [53, 132] width 31 height 14
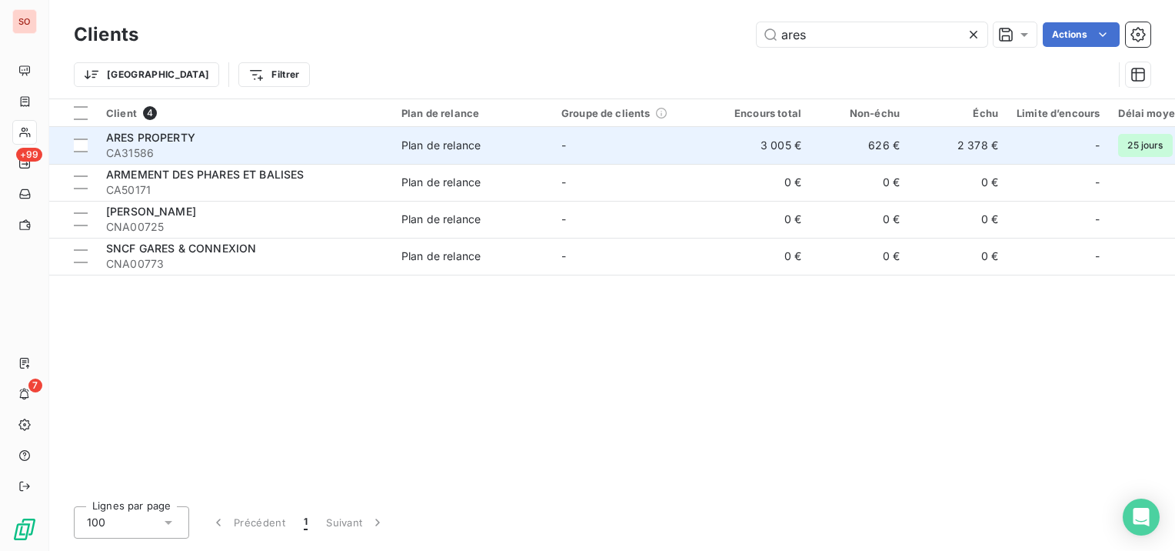
click at [283, 138] on div "ARES PROPERTY" at bounding box center [244, 137] width 277 height 15
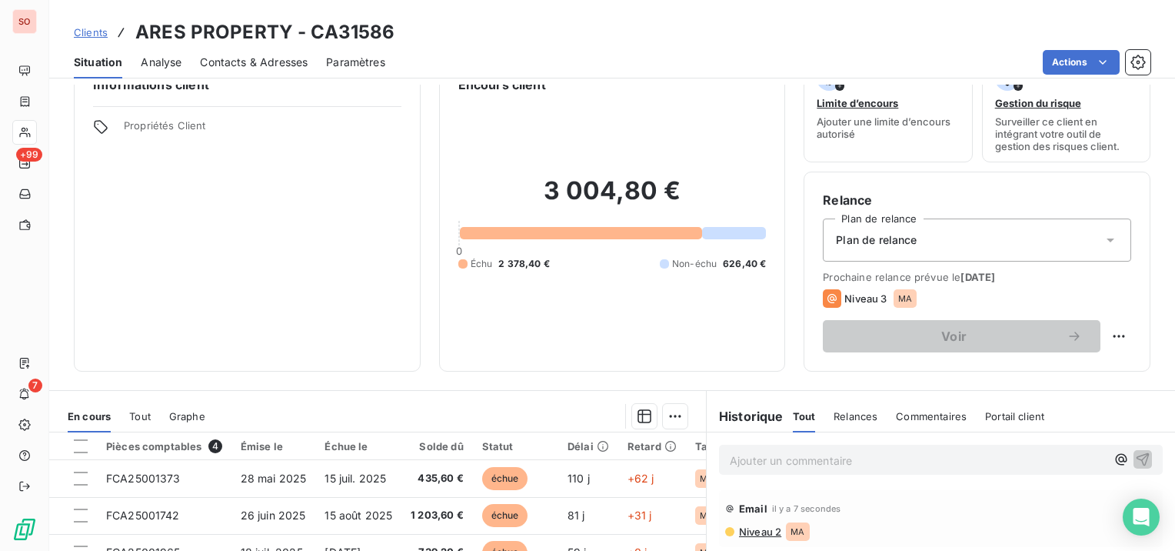
scroll to position [154, 0]
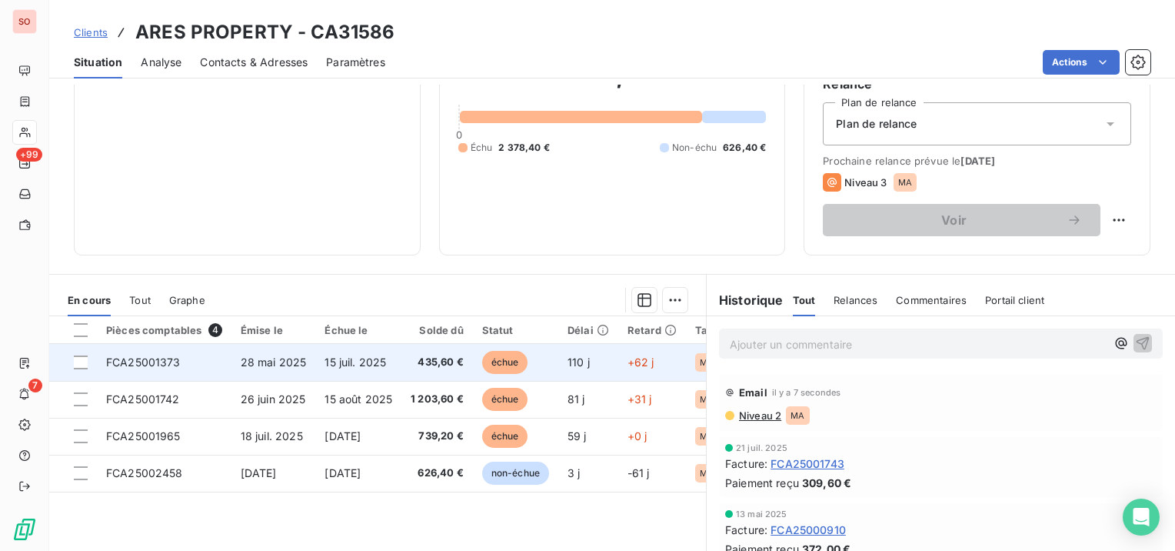
click at [309, 363] on td "28 mai 2025" at bounding box center [274, 362] width 85 height 37
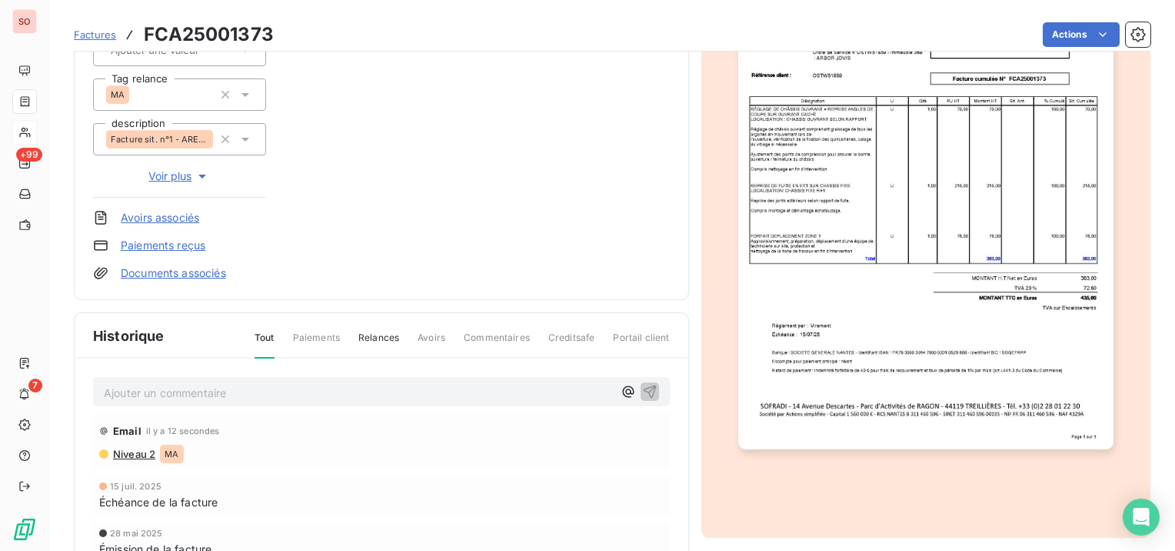
scroll to position [231, 0]
click at [300, 398] on p "Ajouter un commentaire ﻿" at bounding box center [358, 392] width 509 height 19
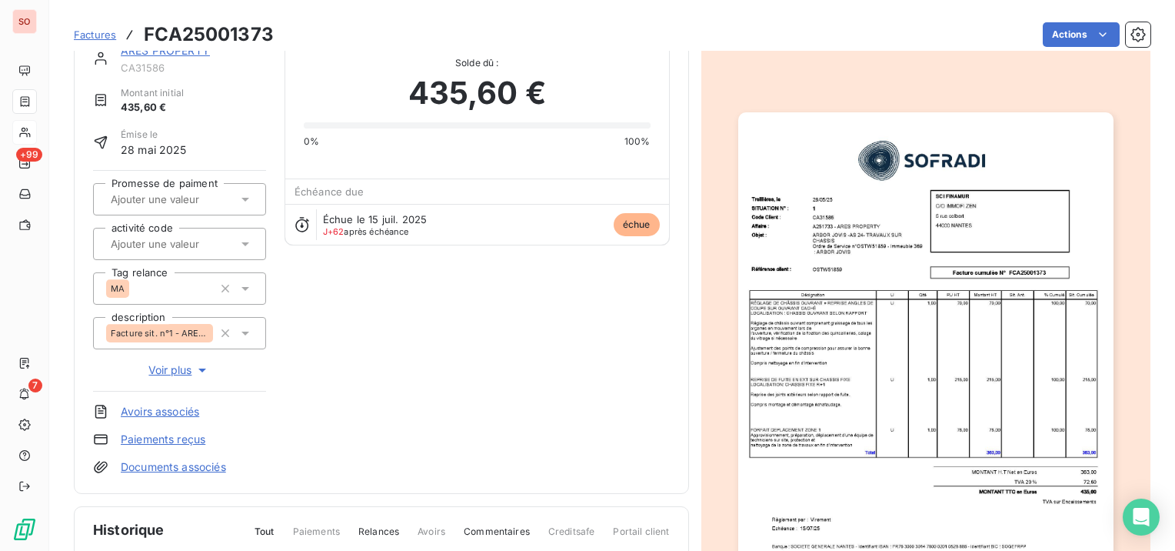
scroll to position [0, 0]
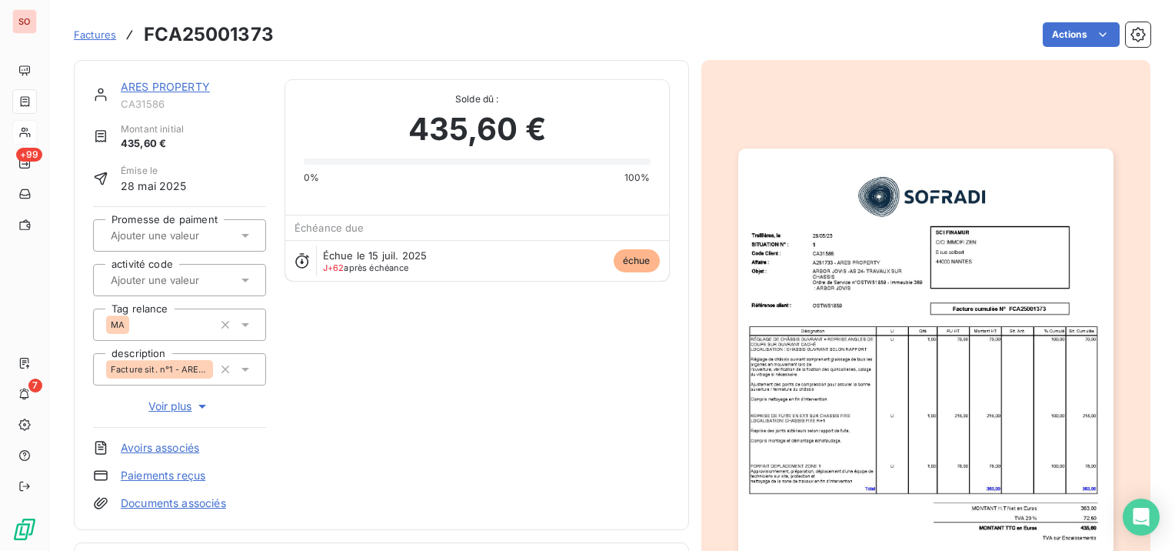
click at [152, 86] on link "ARES PROPERTY" at bounding box center [165, 86] width 89 height 13
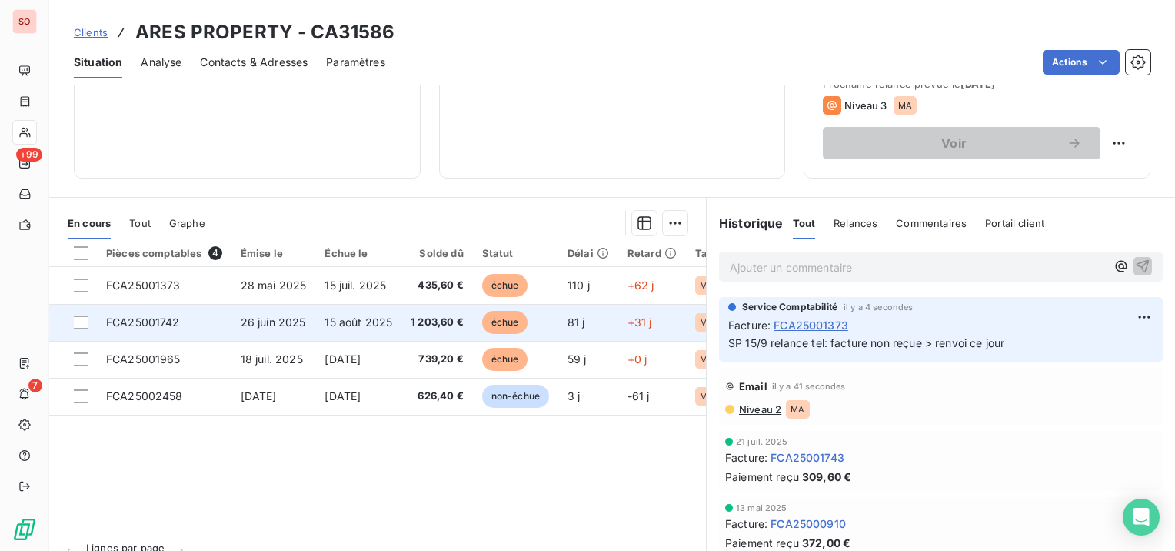
click at [350, 322] on span "15 août 2025" at bounding box center [359, 321] width 68 height 13
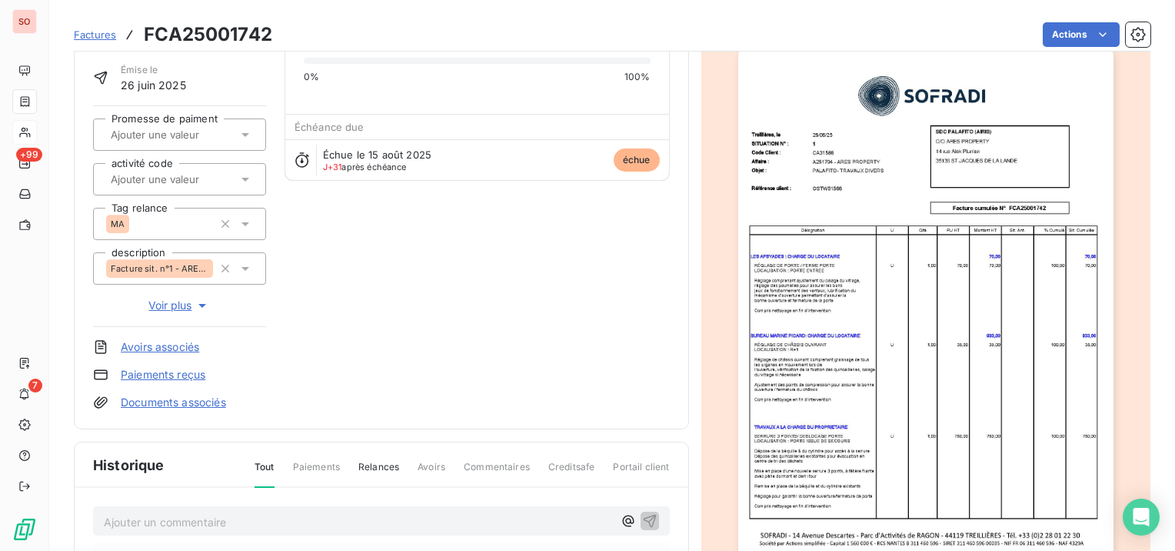
scroll to position [231, 0]
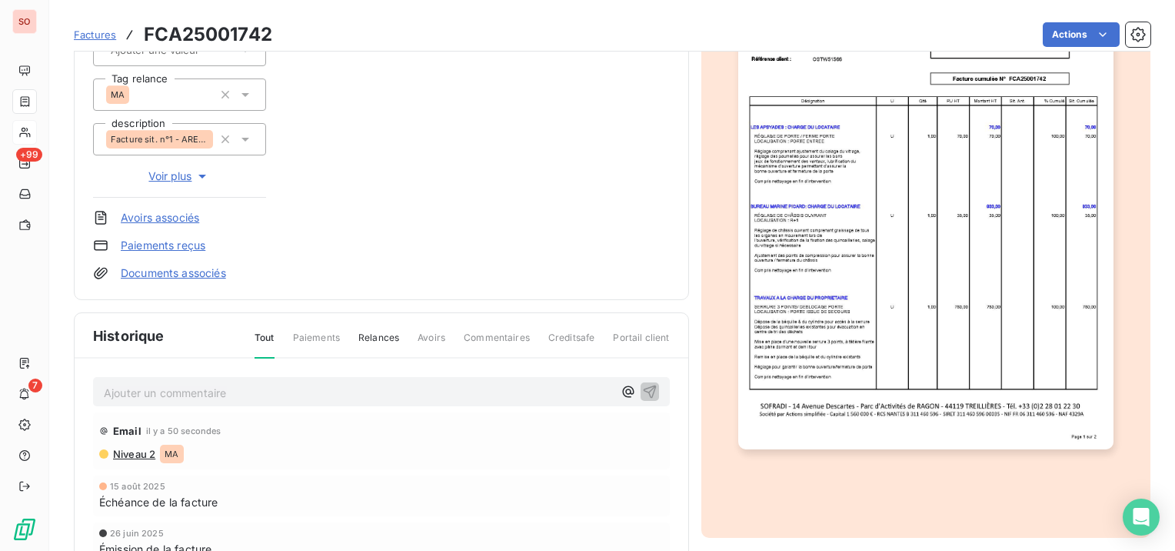
click at [272, 388] on p "Ajouter un commentaire ﻿" at bounding box center [358, 392] width 509 height 19
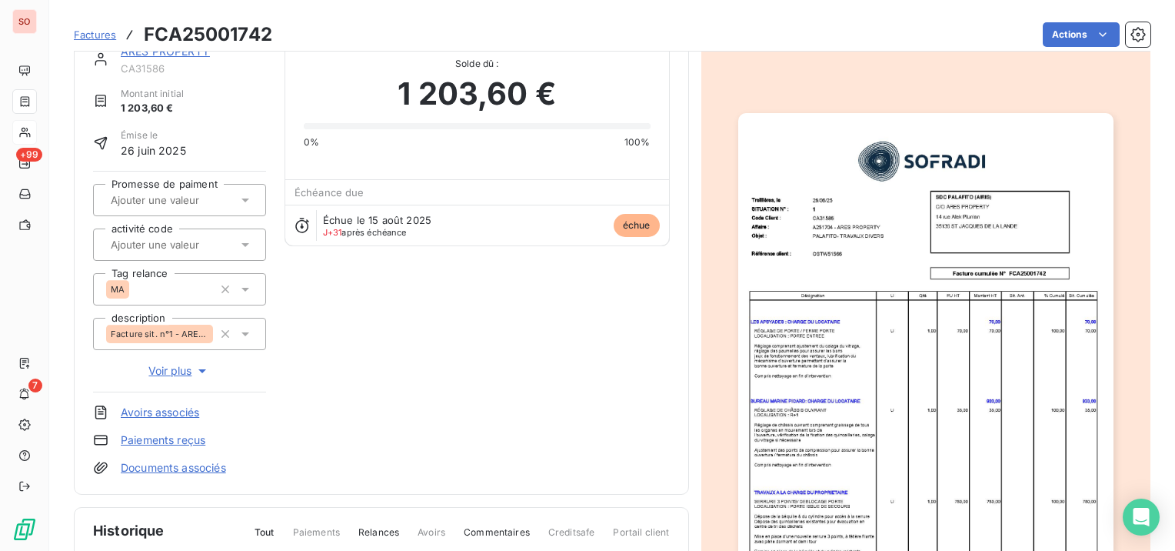
scroll to position [0, 0]
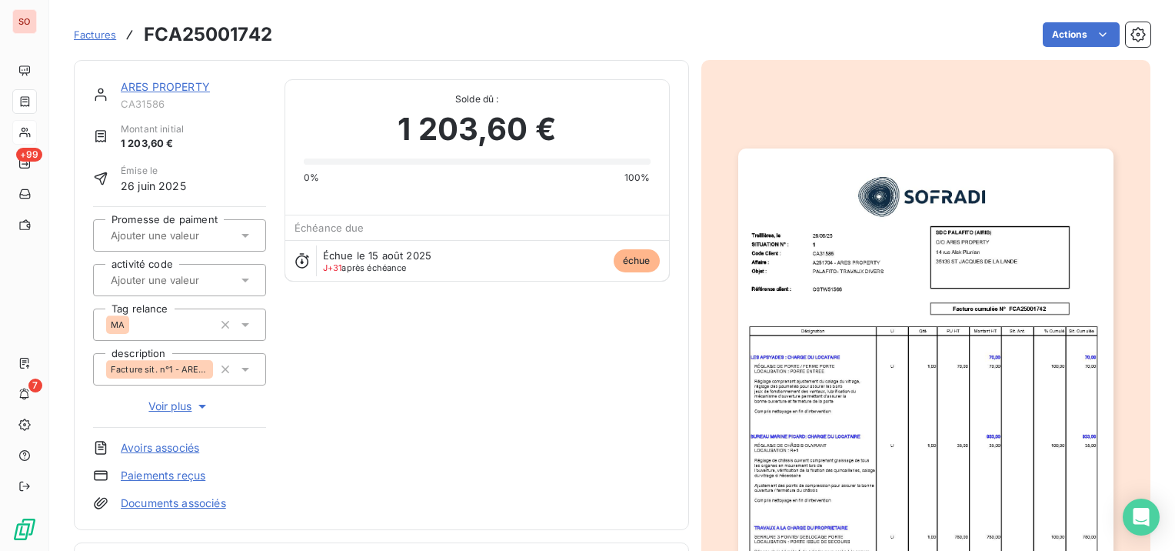
click at [158, 90] on link "ARES PROPERTY" at bounding box center [165, 86] width 89 height 13
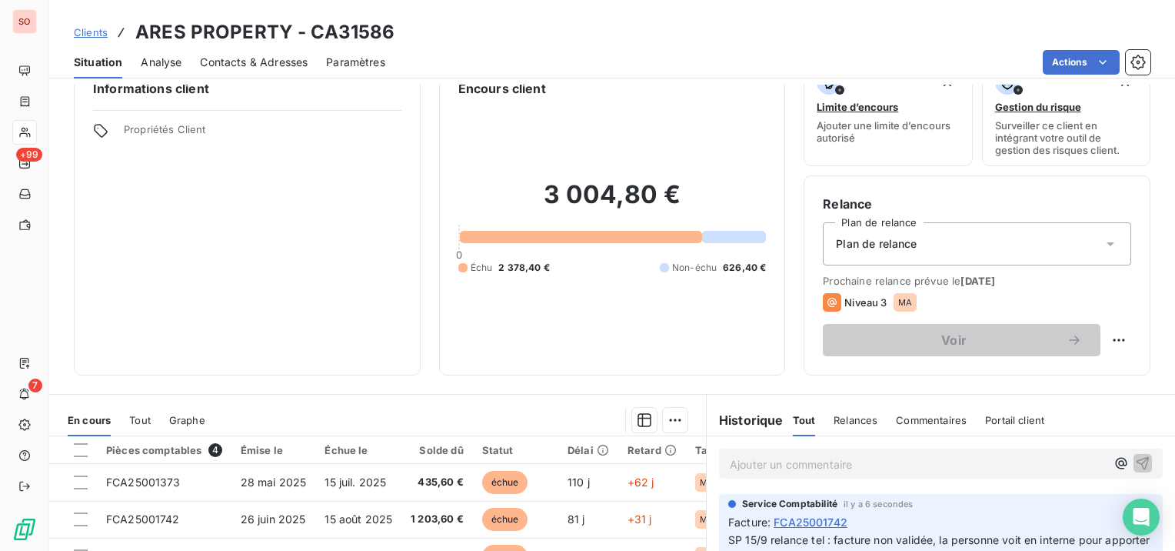
scroll to position [154, 0]
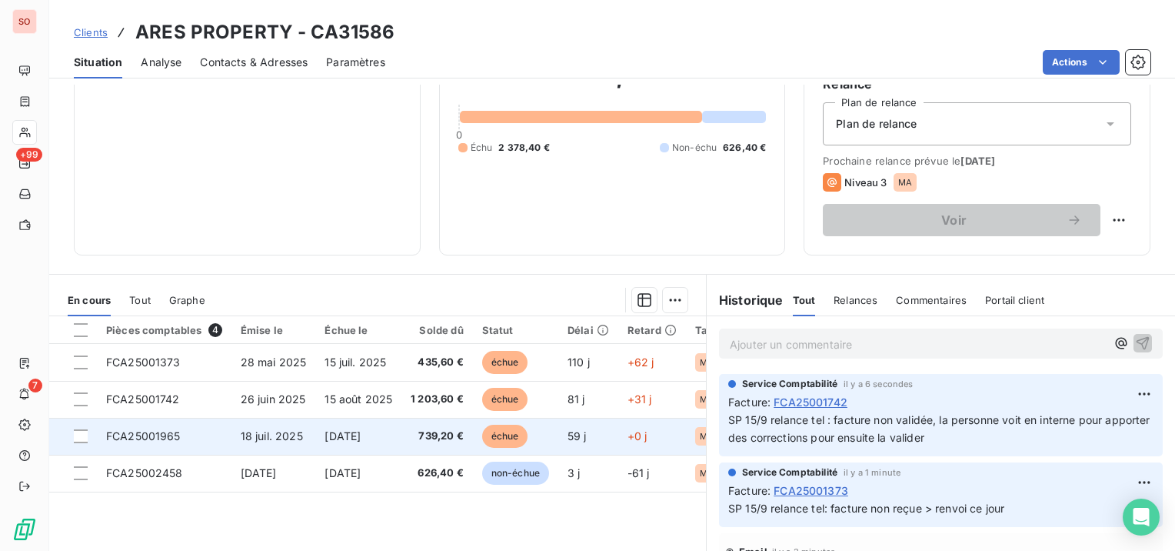
click at [361, 430] on span "[DATE]" at bounding box center [343, 435] width 36 height 13
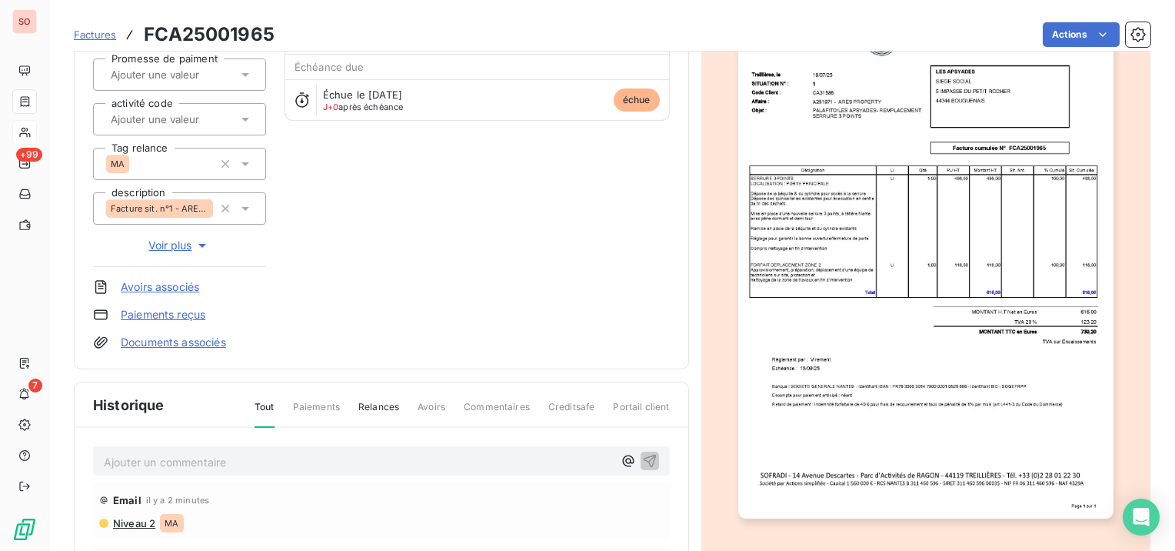
scroll to position [308, 0]
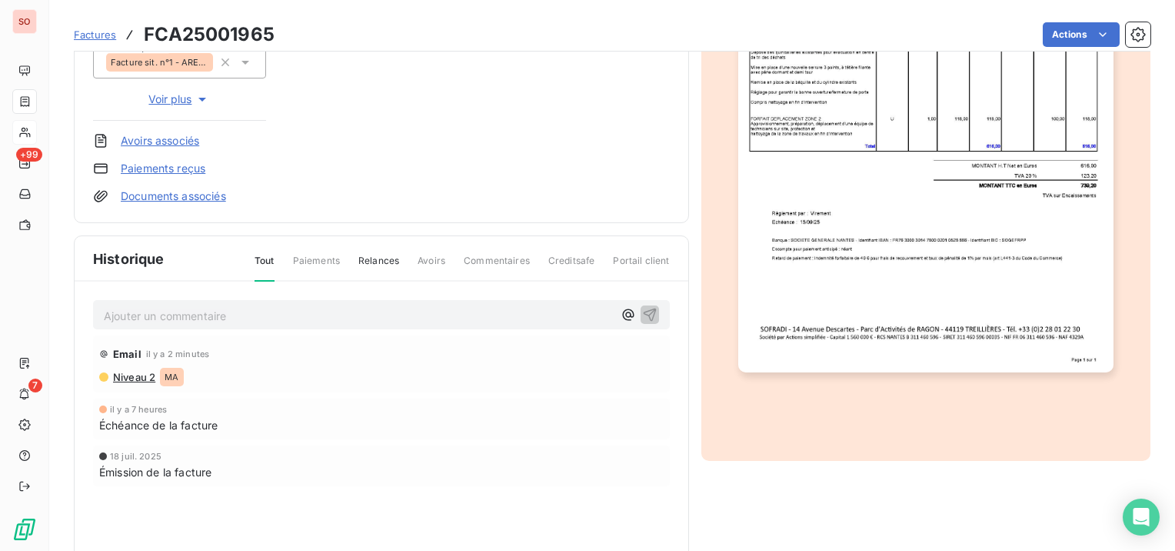
click at [413, 293] on div "Ajouter un commentaire ﻿ Email il y a 2 minutes Niveau 2 MA il y a 7 heures Éch…" at bounding box center [382, 415] width 614 height 267
click at [412, 306] on p "Ajouter un commentaire ﻿" at bounding box center [358, 315] width 509 height 19
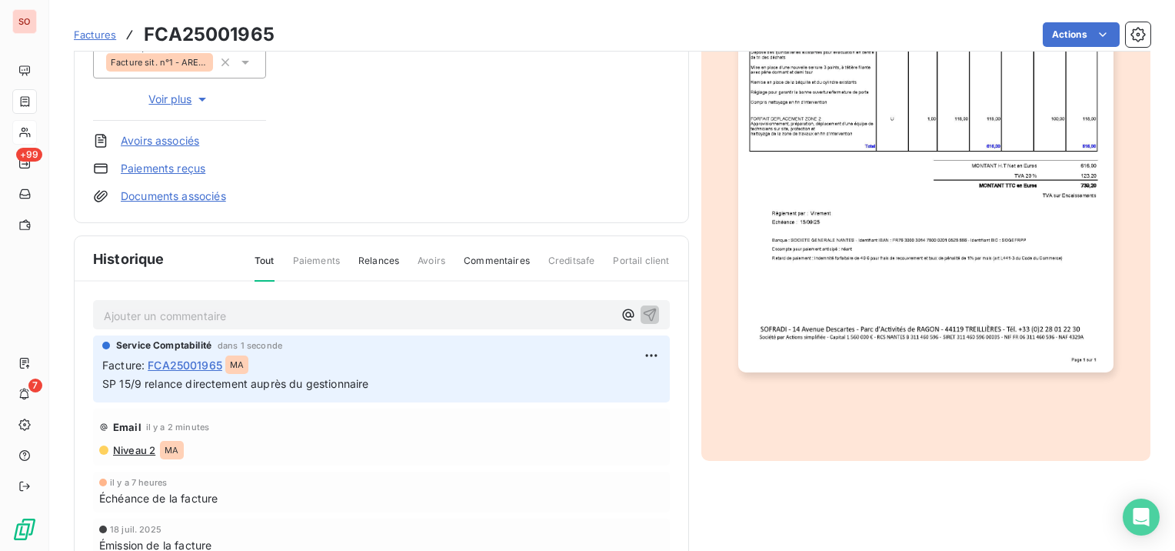
click at [238, 18] on div "Factures FCA25001965 Actions" at bounding box center [612, 34] width 1077 height 32
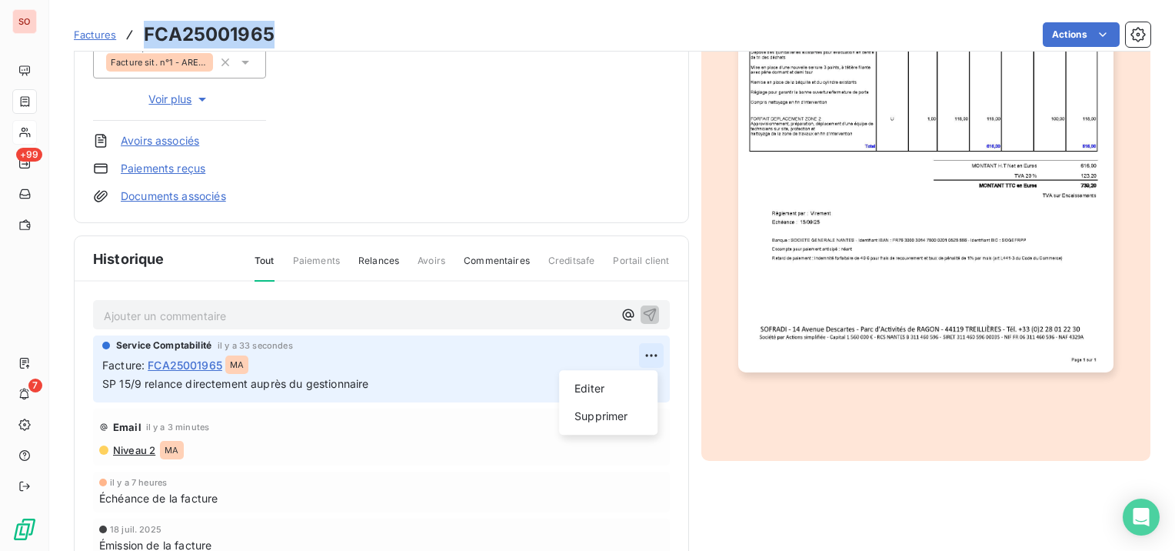
click at [652, 355] on html "SO +99 7 Factures FCA25001965 Actions ARES PROPERTY CA31586 Montant initial 739…" at bounding box center [587, 275] width 1175 height 551
click at [602, 389] on div "Editer" at bounding box center [608, 388] width 86 height 25
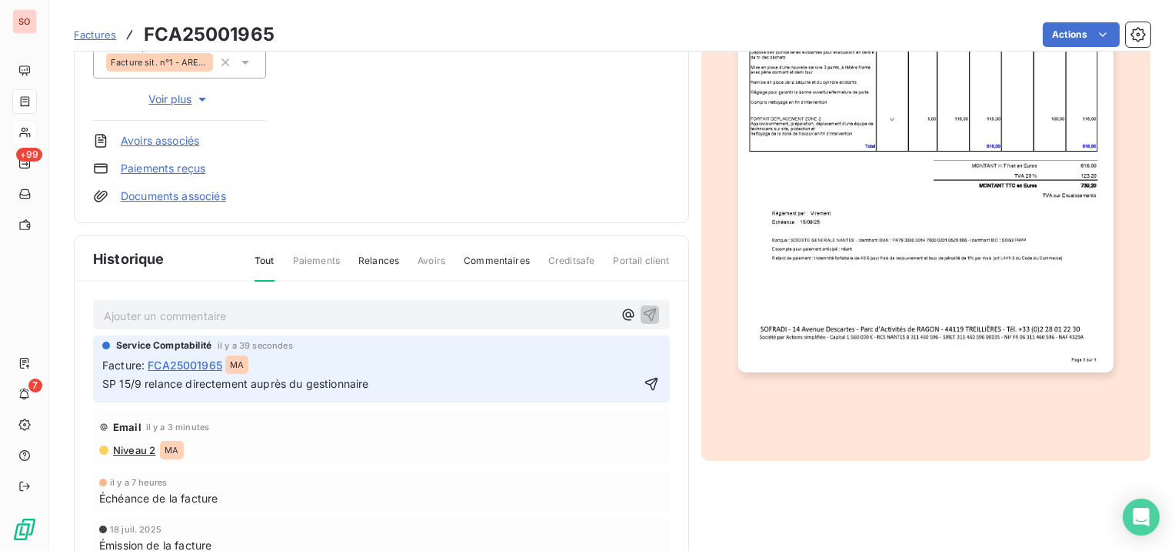
click at [177, 383] on span "SP 15/9 relance directement auprès du gestionnaire" at bounding box center [235, 383] width 267 height 13
click at [182, 385] on span "SP 15/9 relance directement auprès du gestionnaire" at bounding box center [235, 383] width 267 height 13
click at [272, 382] on span "SP 15/9 relancer directement auprès du gestionnaire" at bounding box center [237, 383] width 271 height 13
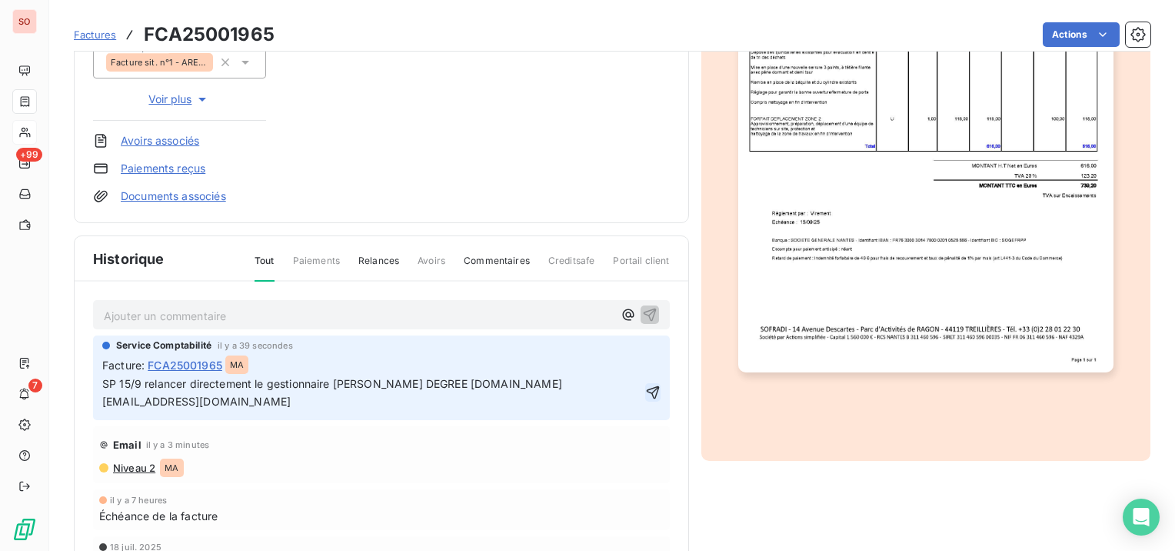
click at [645, 385] on icon "button" at bounding box center [652, 392] width 15 height 15
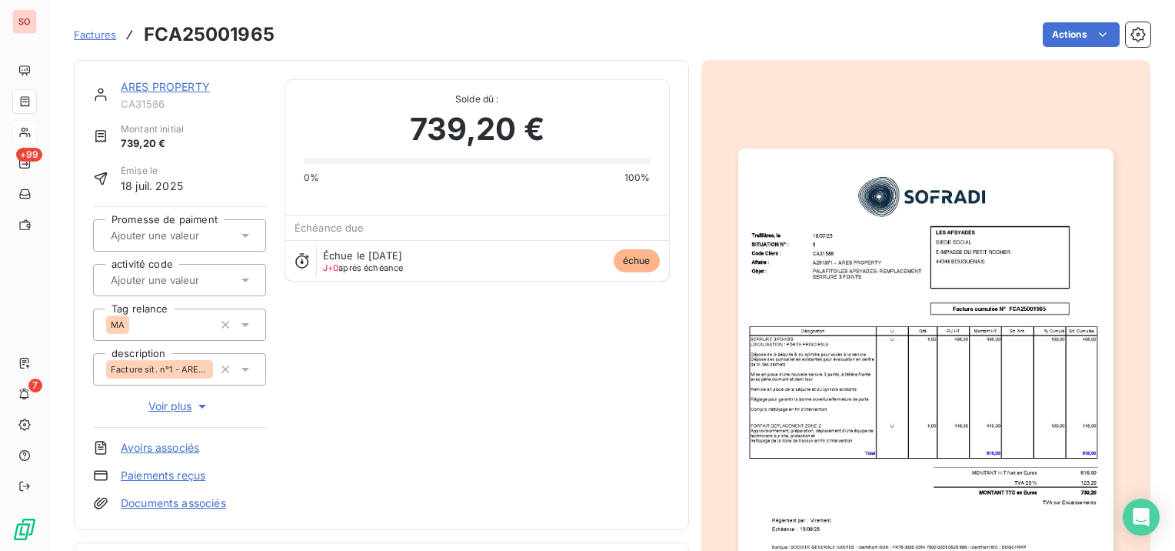
click at [139, 87] on link "ARES PROPERTY" at bounding box center [165, 86] width 89 height 13
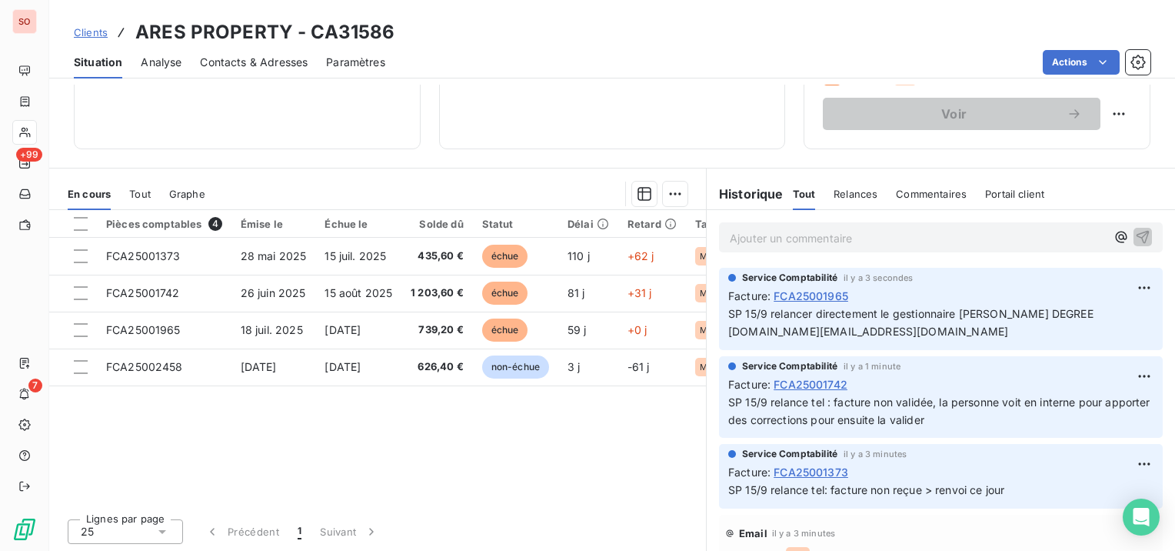
scroll to position [261, 0]
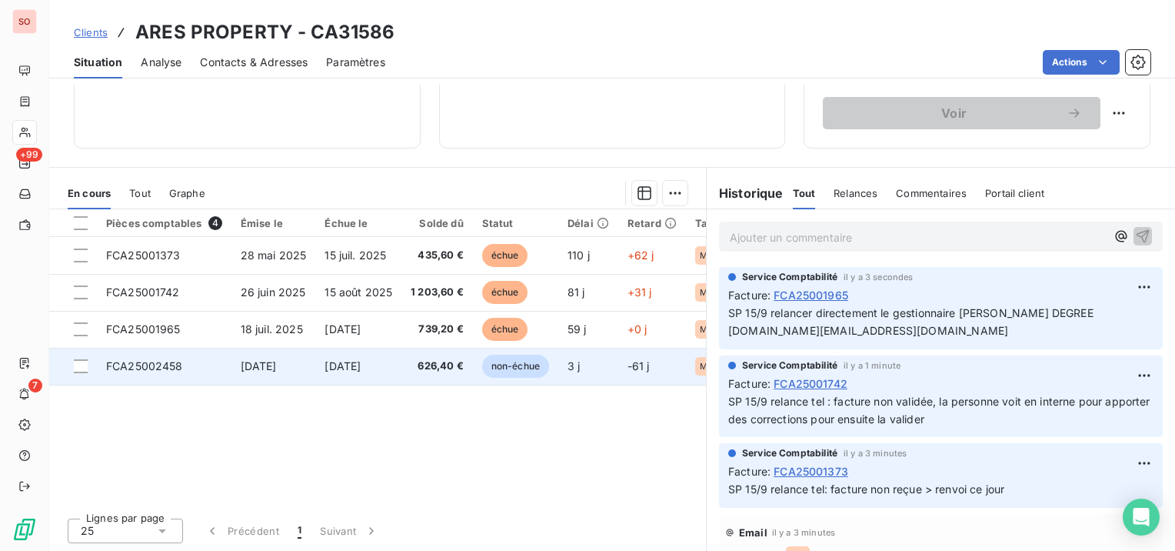
click at [402, 365] on td "[DATE]" at bounding box center [358, 366] width 86 height 37
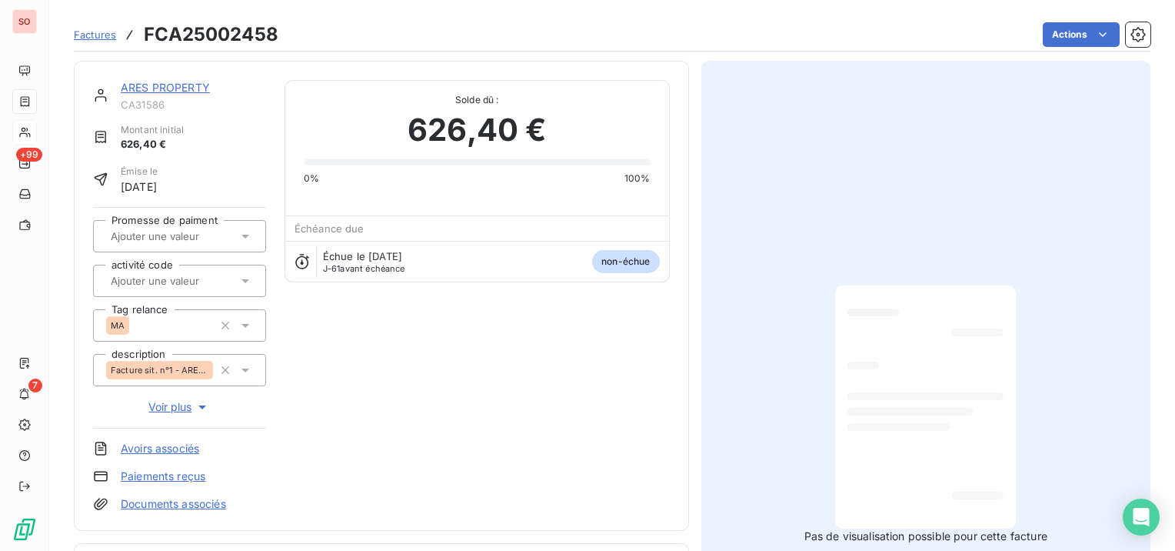
scroll to position [231, 0]
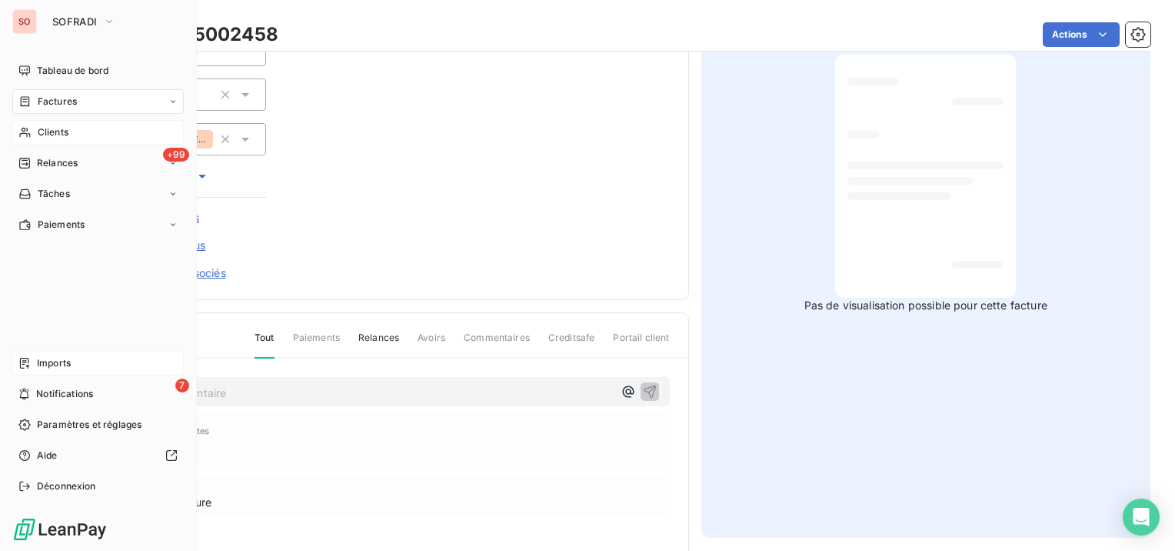
click at [54, 365] on span "Imports" at bounding box center [54, 363] width 34 height 14
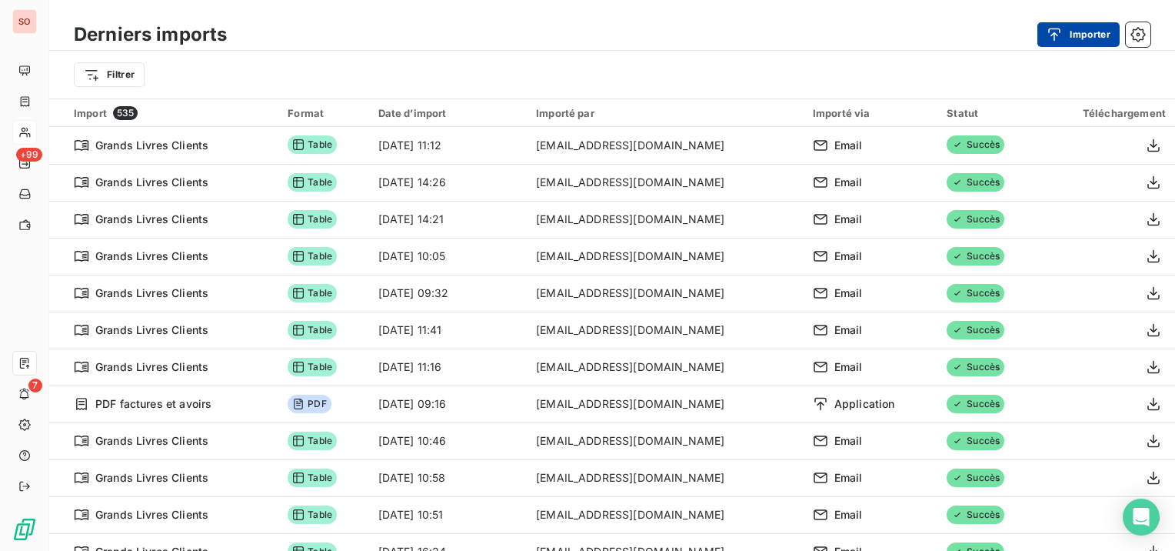
click at [1079, 33] on button "Importer" at bounding box center [1079, 34] width 82 height 25
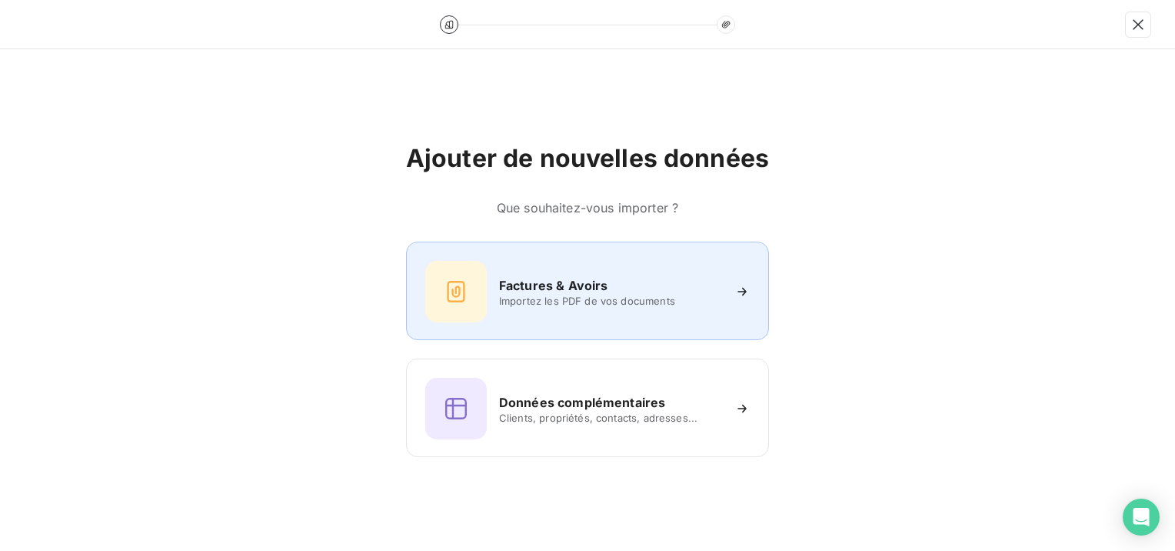
click at [645, 287] on div "Factures & Avoirs" at bounding box center [610, 285] width 223 height 18
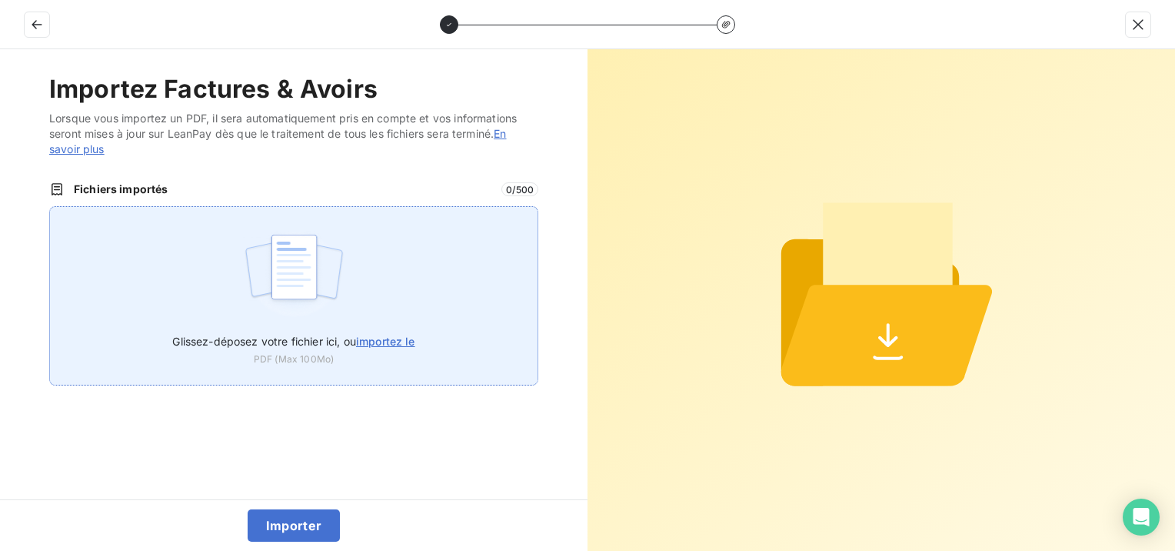
click at [301, 295] on img at bounding box center [294, 274] width 102 height 98
type input "C:\fakepath\FCA25002418.pdf"
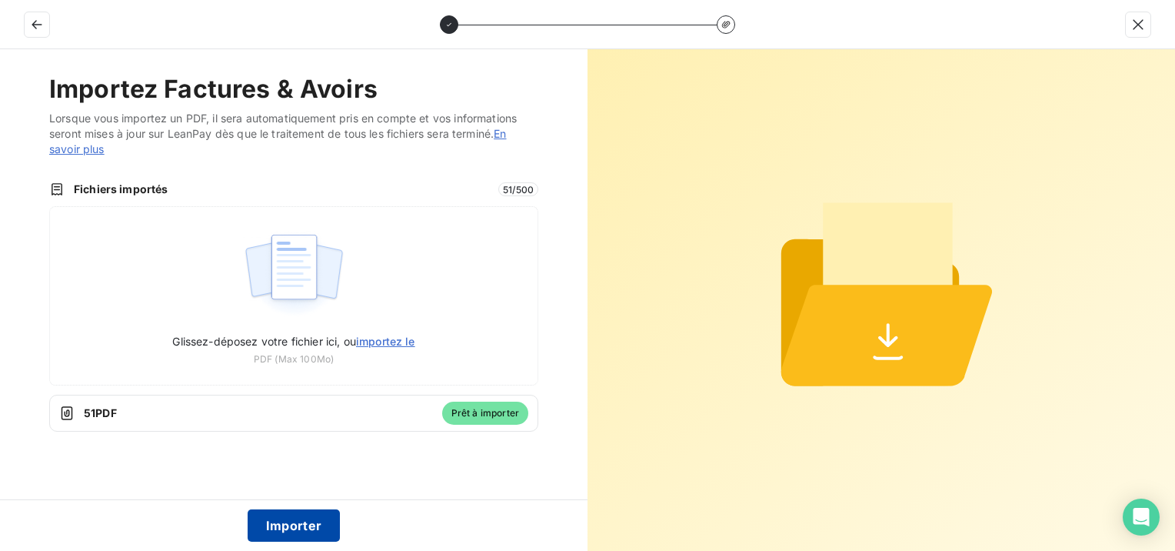
click at [282, 533] on button "Importer" at bounding box center [294, 525] width 93 height 32
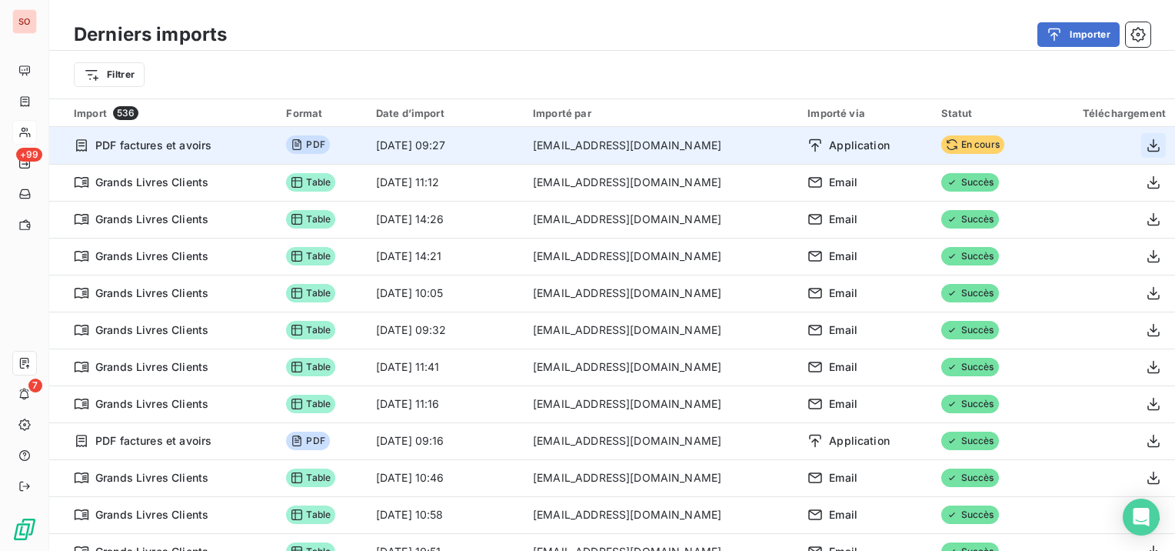
click at [1148, 145] on icon "button" at bounding box center [1154, 144] width 12 height 13
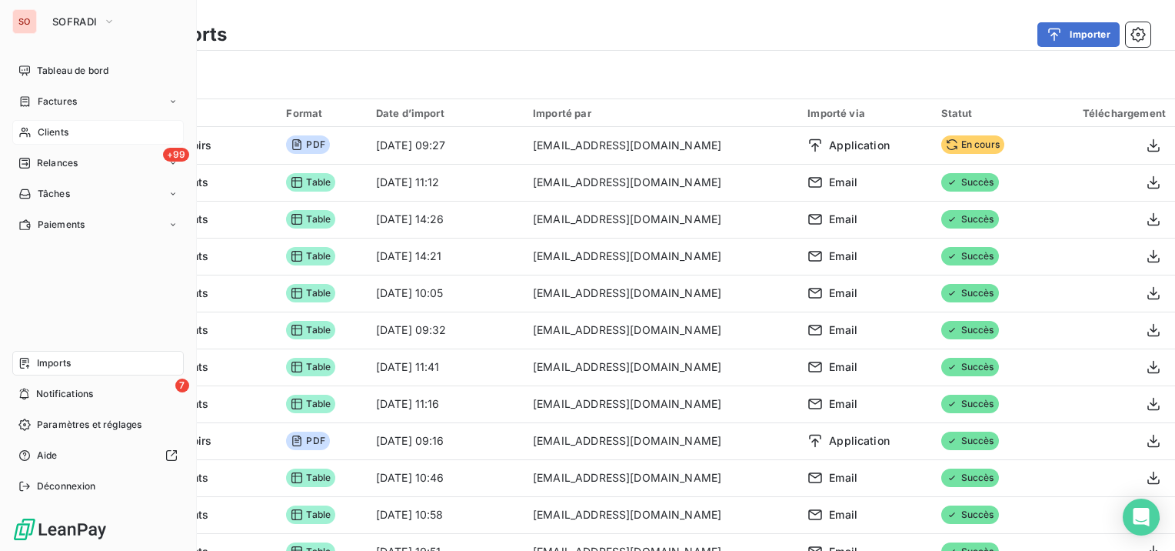
click at [52, 132] on span "Clients" at bounding box center [53, 132] width 31 height 14
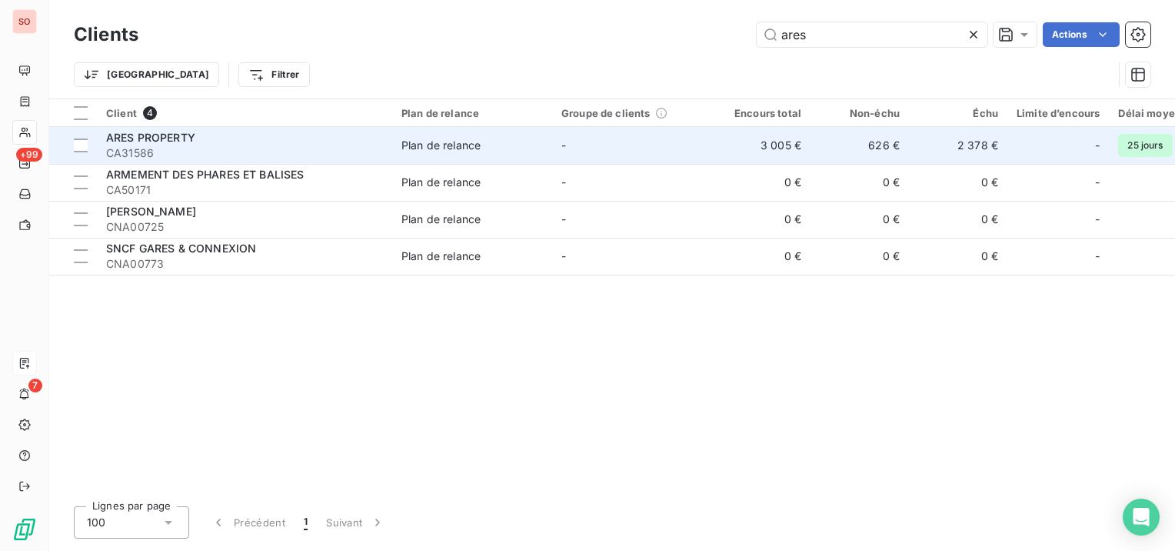
click at [294, 141] on div "ARES PROPERTY" at bounding box center [244, 137] width 277 height 15
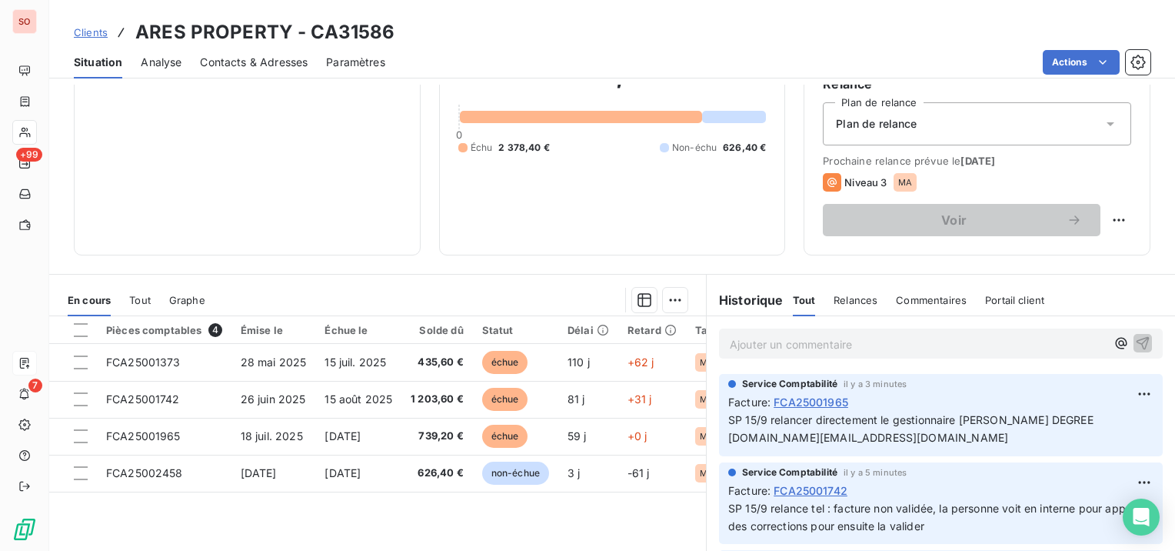
scroll to position [231, 0]
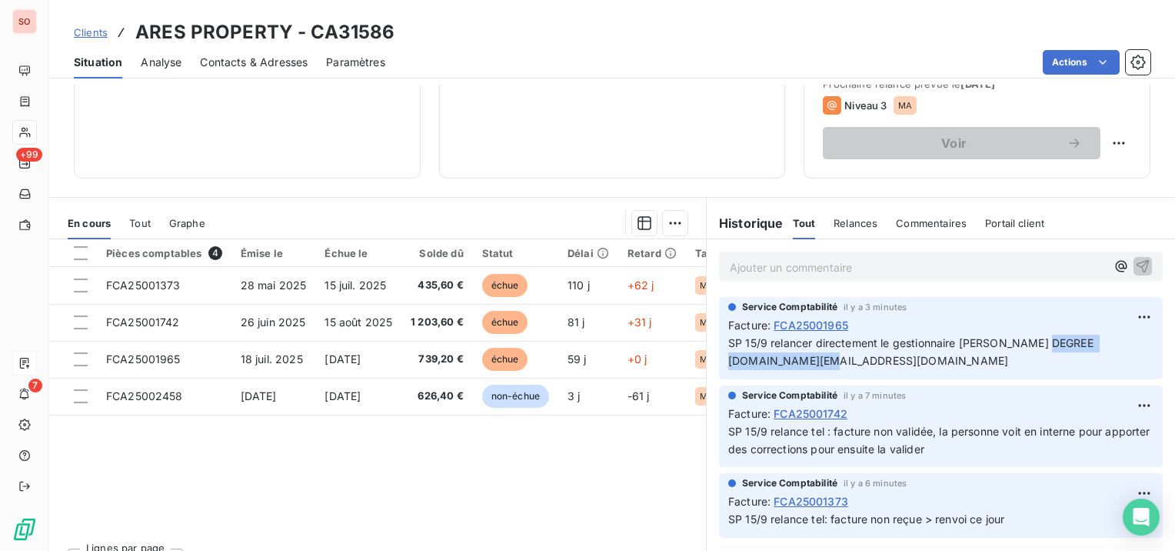
drag, startPoint x: 868, startPoint y: 360, endPoint x: 721, endPoint y: 364, distance: 147.0
click at [721, 364] on div "Service Comptabilité il y a 3 minutes Facture : FCA25001965 SP 15/9 relancer di…" at bounding box center [941, 338] width 444 height 82
click at [100, 25] on link "Clients" at bounding box center [91, 32] width 34 height 15
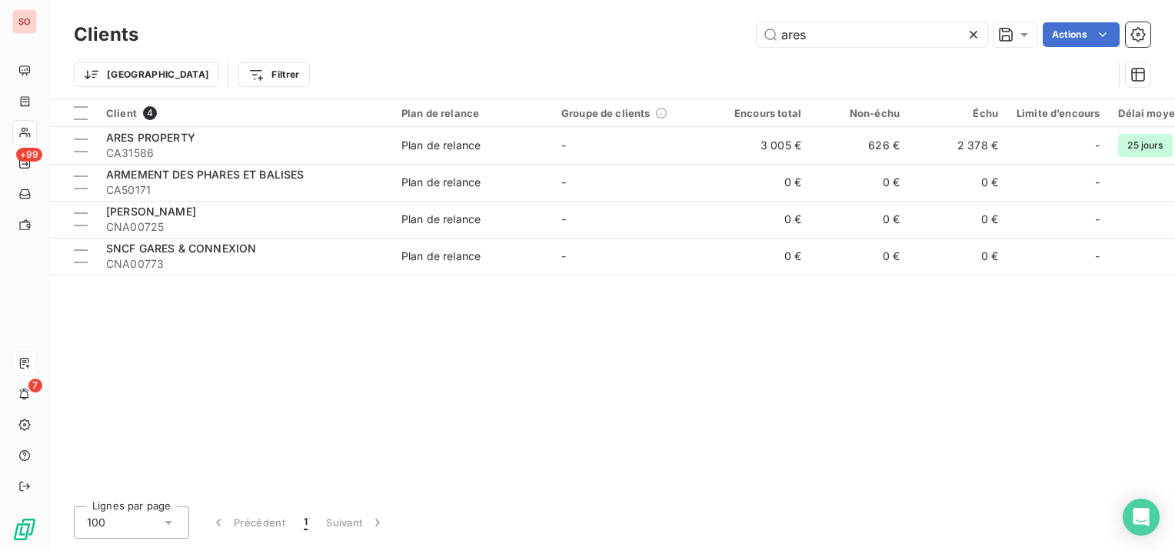
drag, startPoint x: 834, startPoint y: 35, endPoint x: 728, endPoint y: 38, distance: 106.2
click at [728, 38] on div "ares Actions" at bounding box center [654, 34] width 994 height 25
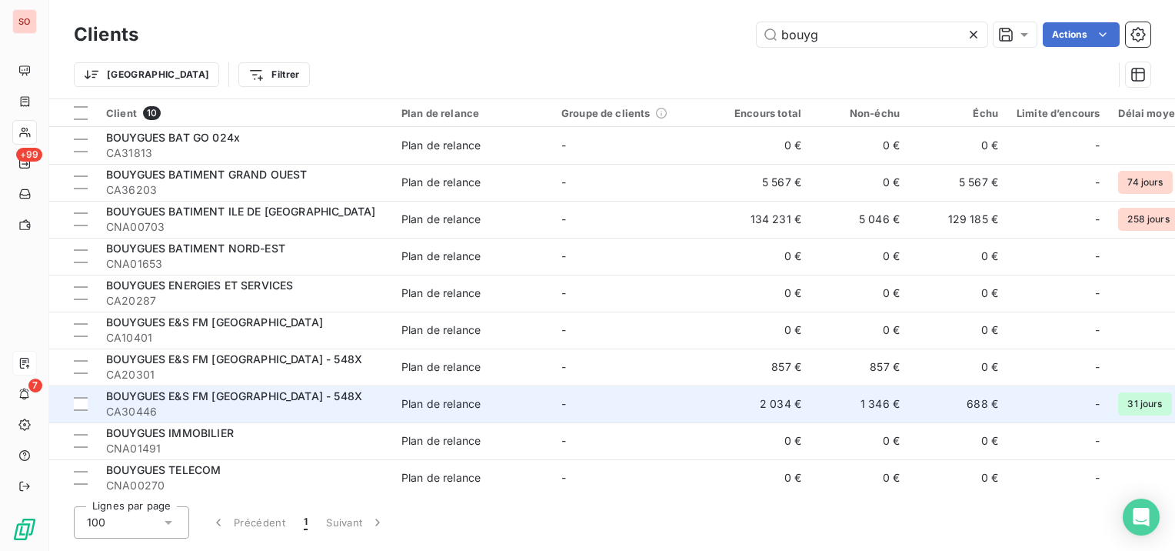
type input "bouyg"
click at [248, 398] on span "BOUYGUES E&S FM [GEOGRAPHIC_DATA] - 548X" at bounding box center [234, 395] width 256 height 13
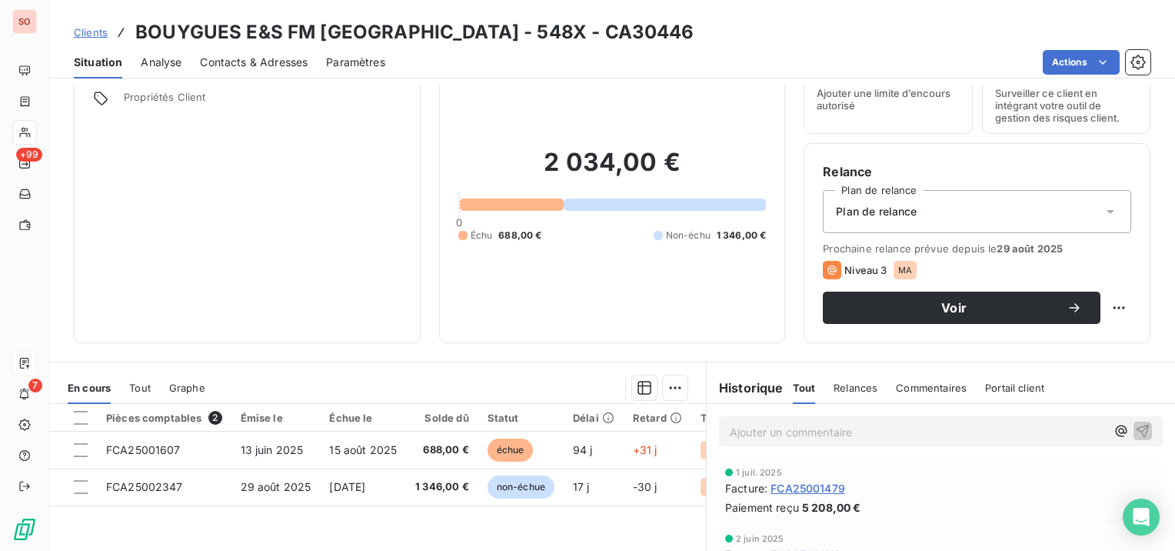
scroll to position [77, 0]
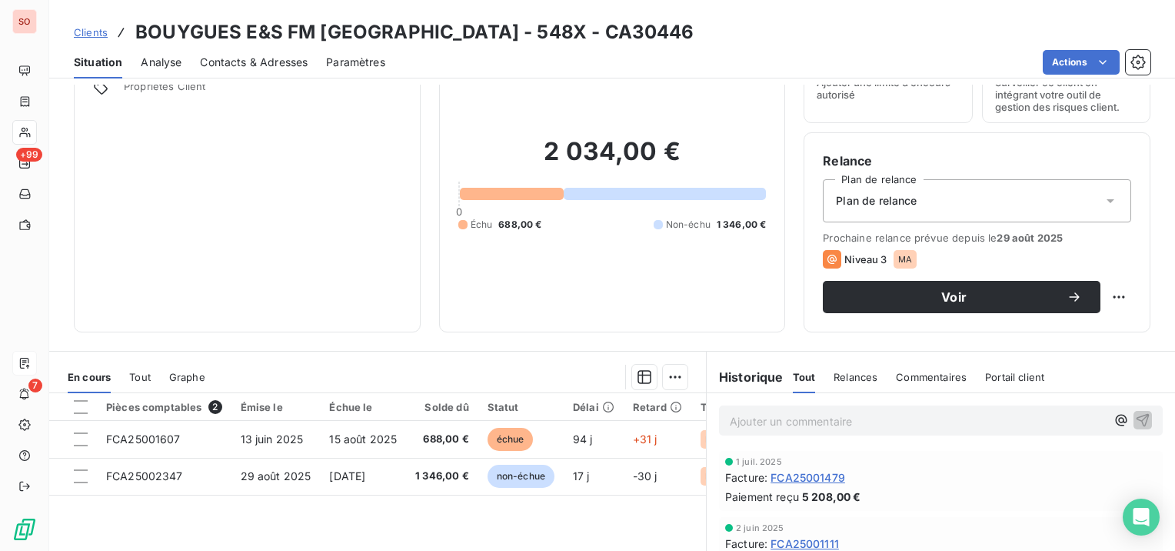
click at [300, 61] on span "Contacts & Adresses" at bounding box center [254, 62] width 108 height 15
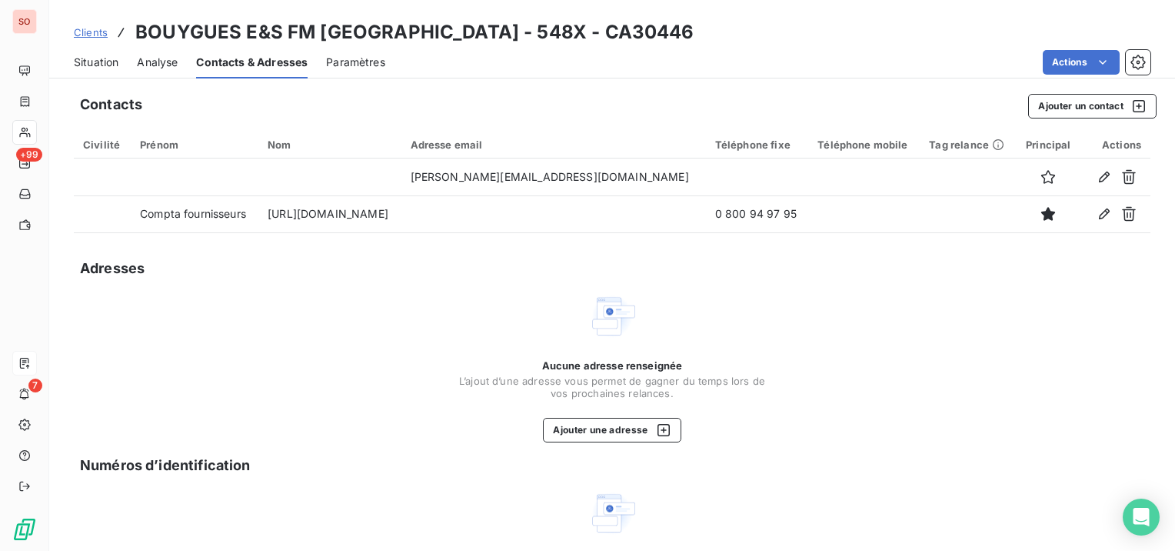
click at [100, 33] on span "Clients" at bounding box center [91, 32] width 34 height 12
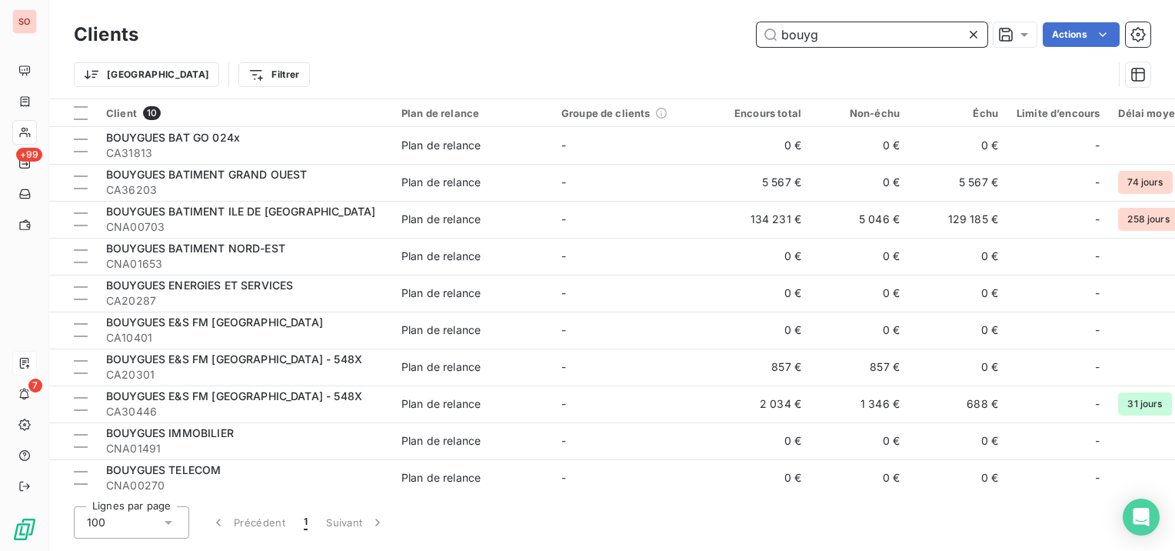
drag, startPoint x: 850, startPoint y: 38, endPoint x: 725, endPoint y: 32, distance: 125.6
click at [725, 32] on div "bouyg Actions" at bounding box center [654, 34] width 994 height 25
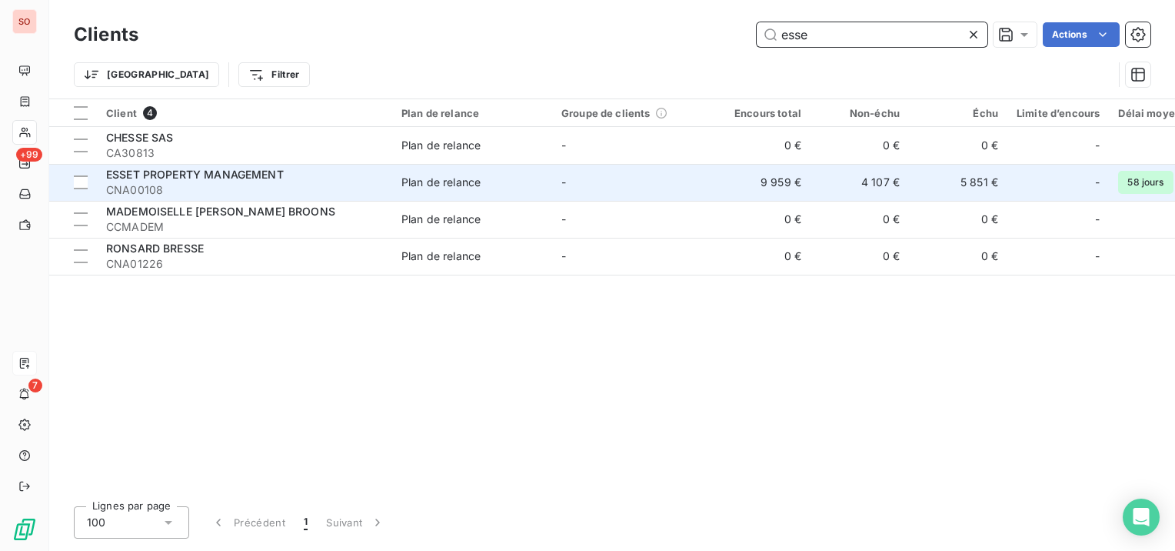
type input "esse"
click at [386, 175] on td "ESSET PROPERTY MANAGEMENT CNA00108" at bounding box center [244, 182] width 295 height 37
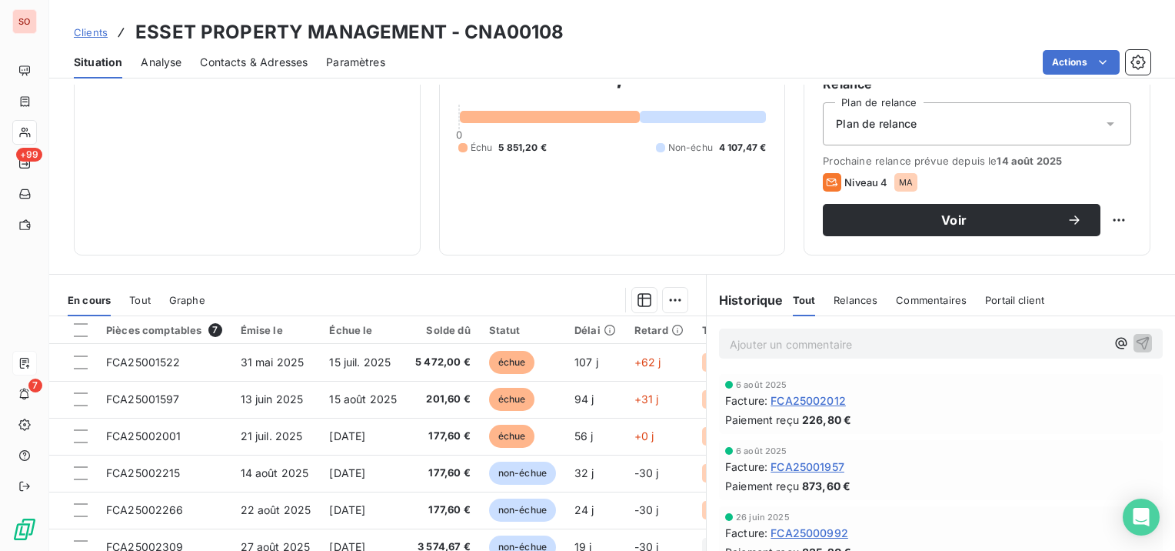
scroll to position [77, 0]
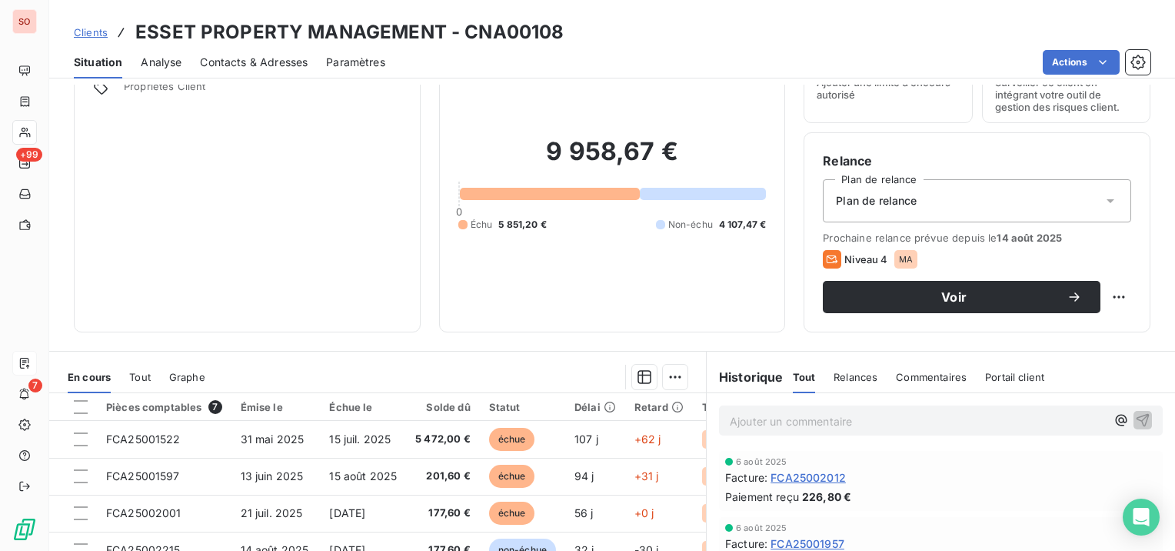
click at [245, 65] on span "Contacts & Adresses" at bounding box center [254, 62] width 108 height 15
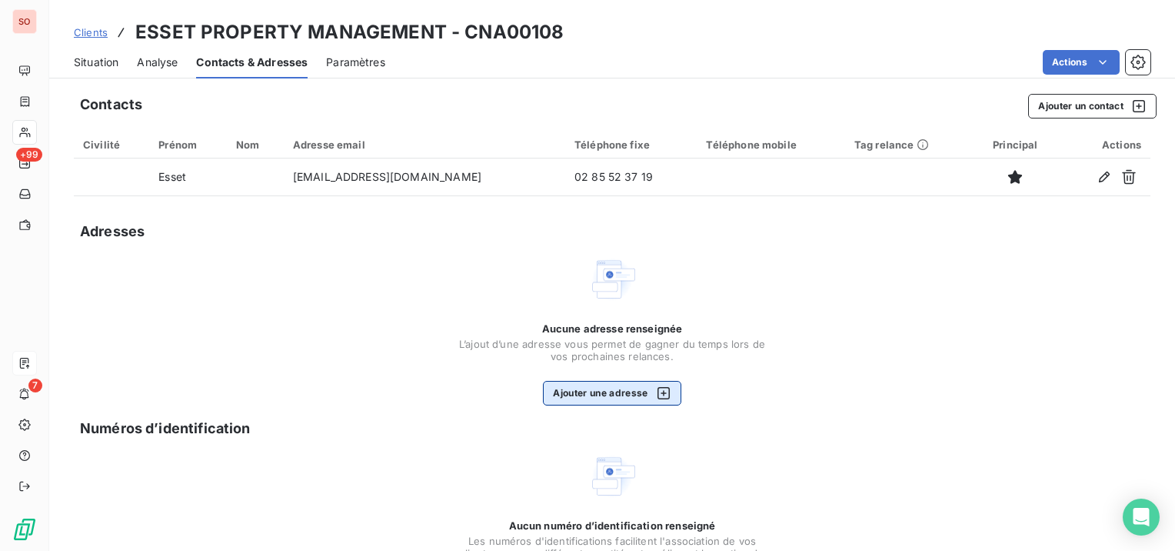
click at [640, 394] on button "Ajouter une adresse" at bounding box center [612, 393] width 138 height 25
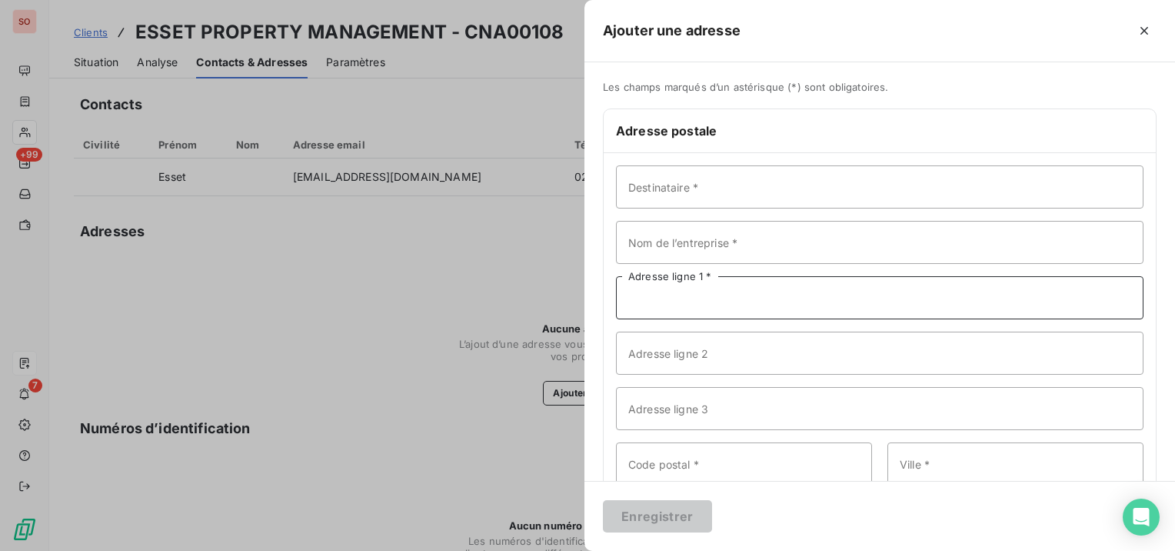
click at [676, 302] on input "Adresse ligne 1 *" at bounding box center [880, 297] width 528 height 43
paste input "[STREET_ADDRESS]"
type input "[STREET_ADDRESS]"
click at [702, 234] on input "Nom de l’entreprise *" at bounding box center [880, 242] width 528 height 43
paste input "ESSET PROPERTY MANAGEMENT"
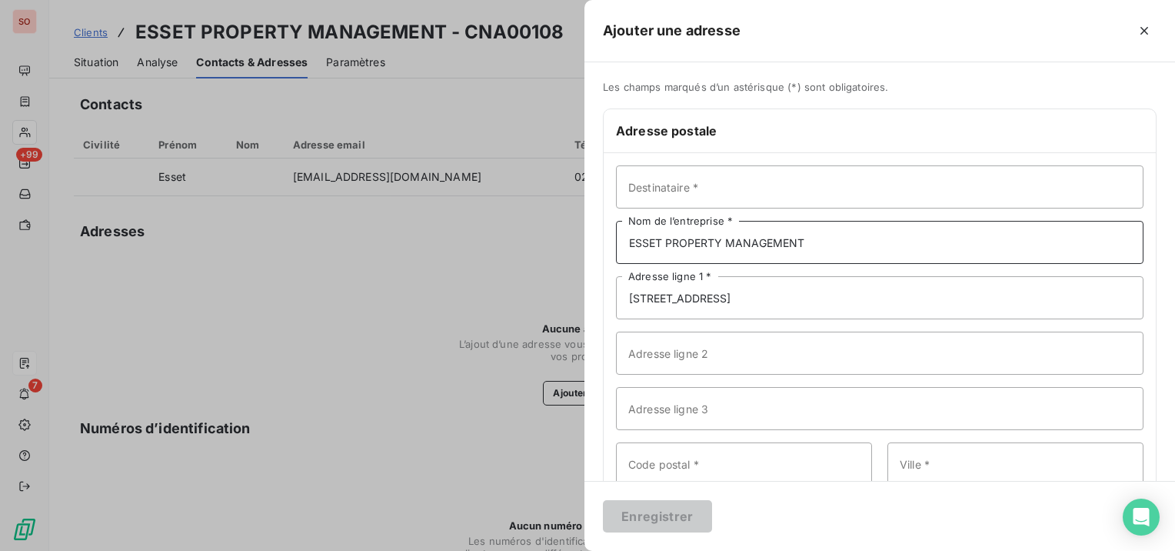
type input "ESSET PROPERTY MANAGEMENT"
click at [693, 475] on input "Code postal *" at bounding box center [744, 463] width 256 height 43
type input "44000"
click at [888, 469] on input "Ville *" at bounding box center [1016, 463] width 256 height 43
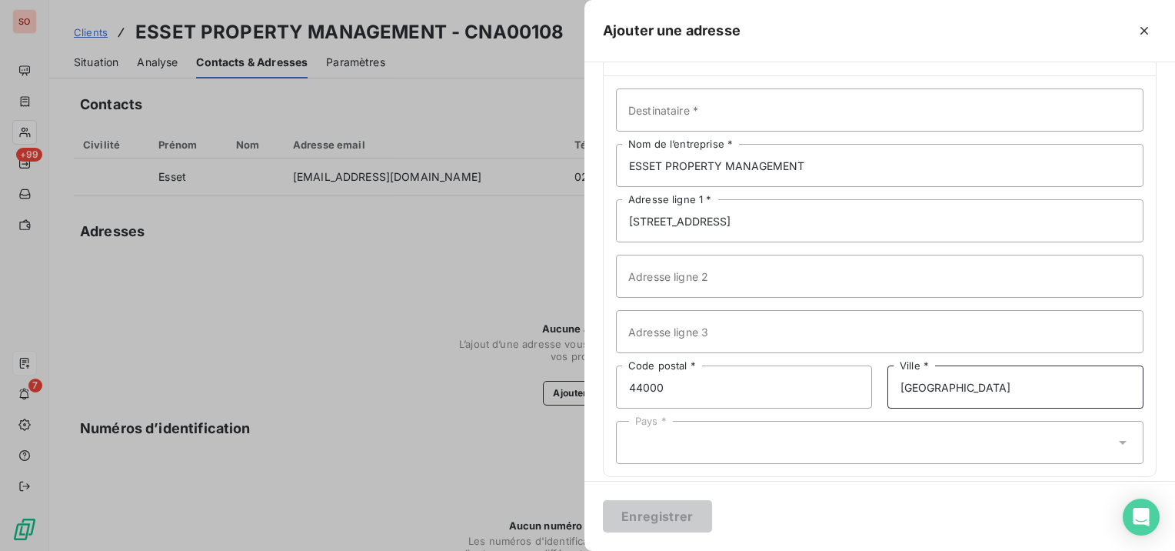
type input "[GEOGRAPHIC_DATA]"
drag, startPoint x: 837, startPoint y: 451, endPoint x: 803, endPoint y: 432, distance: 38.9
click at [837, 451] on div "Pays *" at bounding box center [880, 442] width 528 height 43
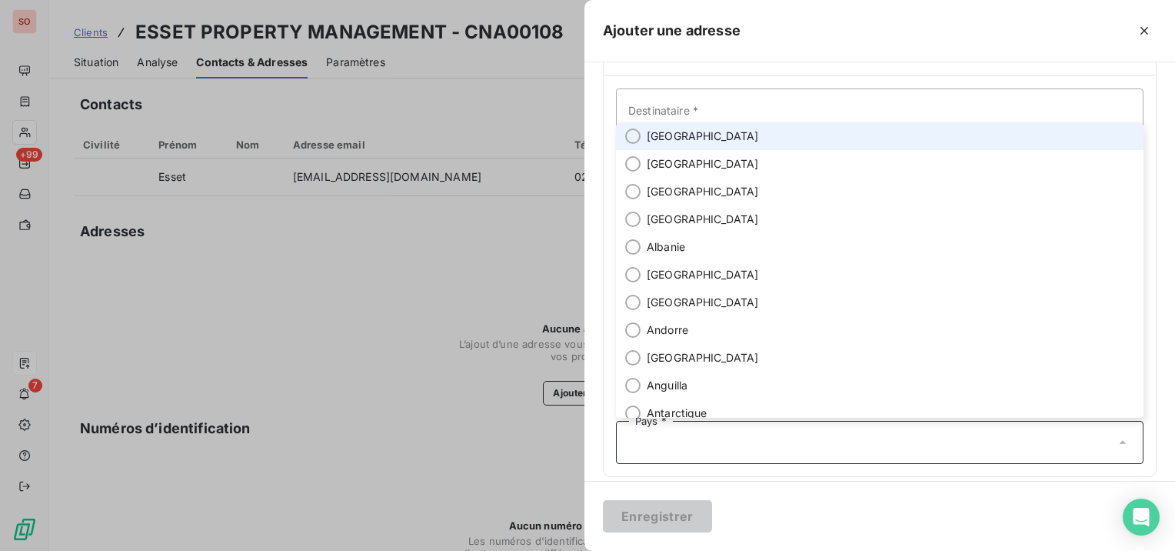
click at [706, 135] on li "[GEOGRAPHIC_DATA]" at bounding box center [880, 136] width 528 height 28
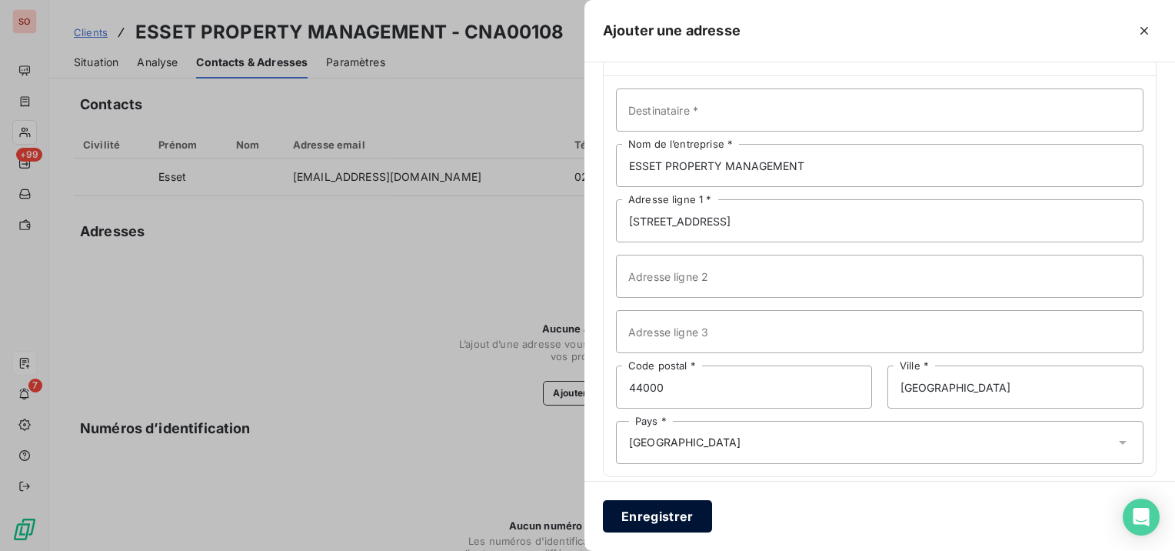
click at [666, 515] on button "Enregistrer" at bounding box center [657, 516] width 109 height 32
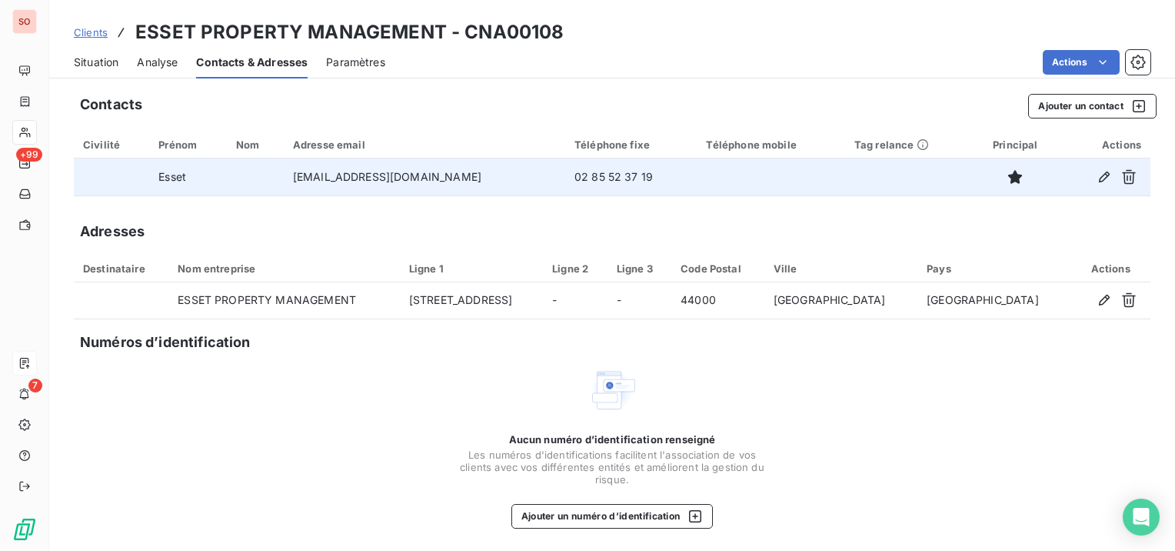
scroll to position [2, 0]
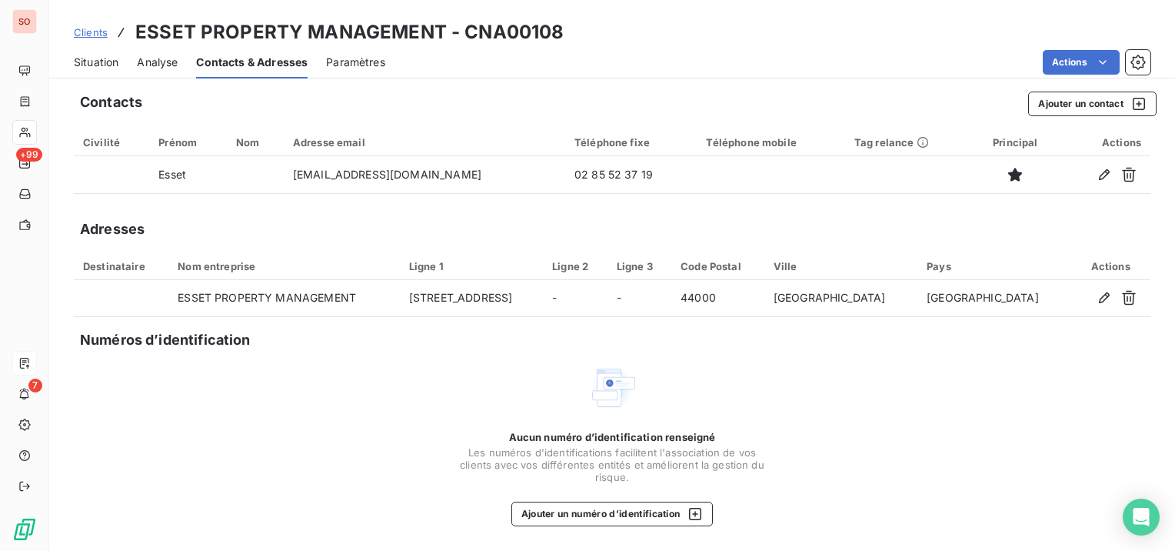
click at [92, 56] on span "Situation" at bounding box center [96, 62] width 45 height 15
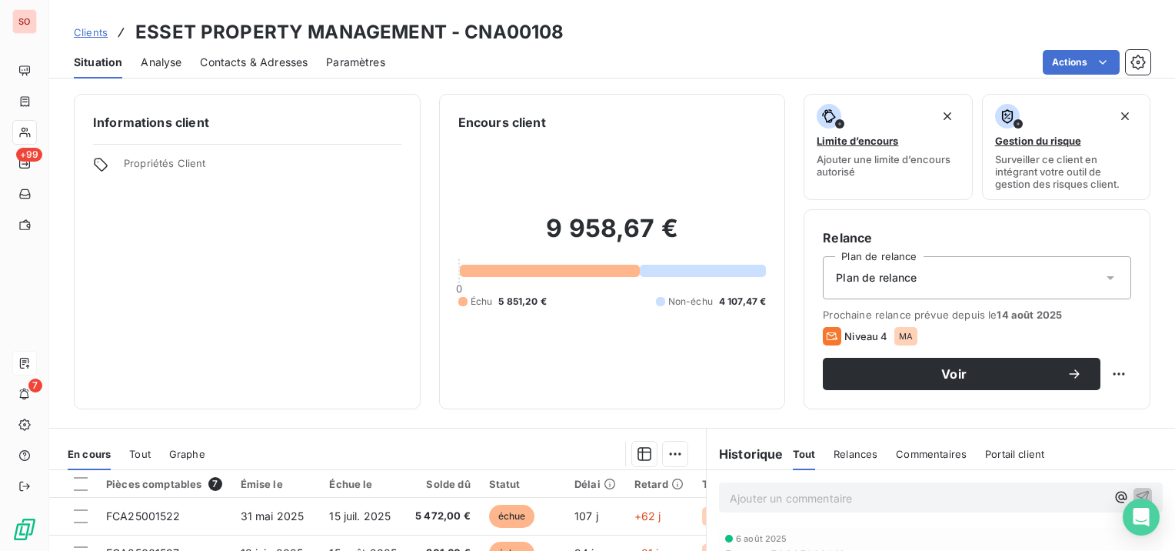
scroll to position [77, 0]
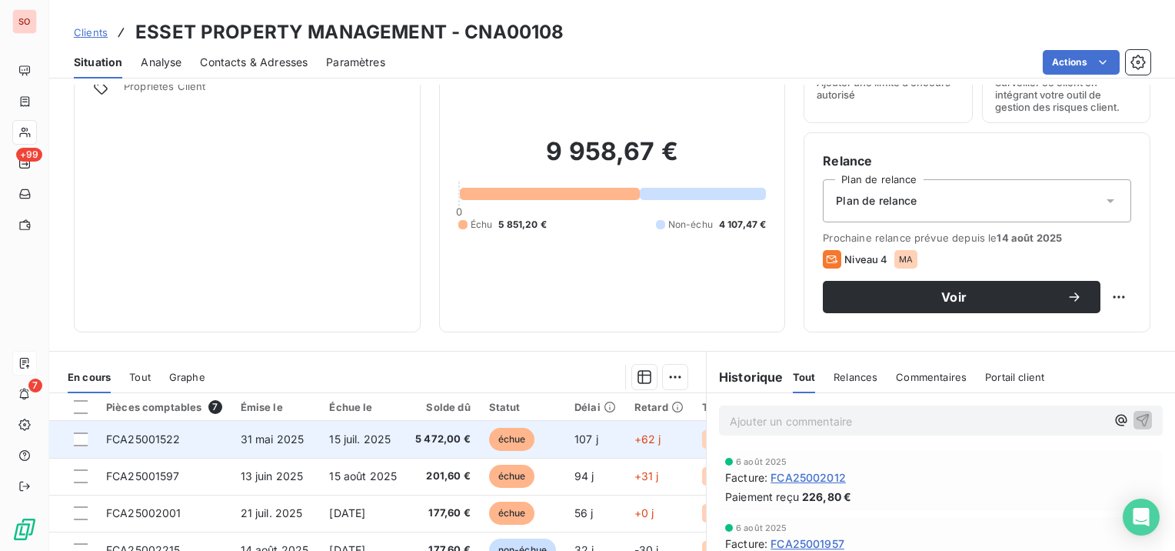
click at [389, 435] on td "15 juil. 2025" at bounding box center [363, 439] width 86 height 37
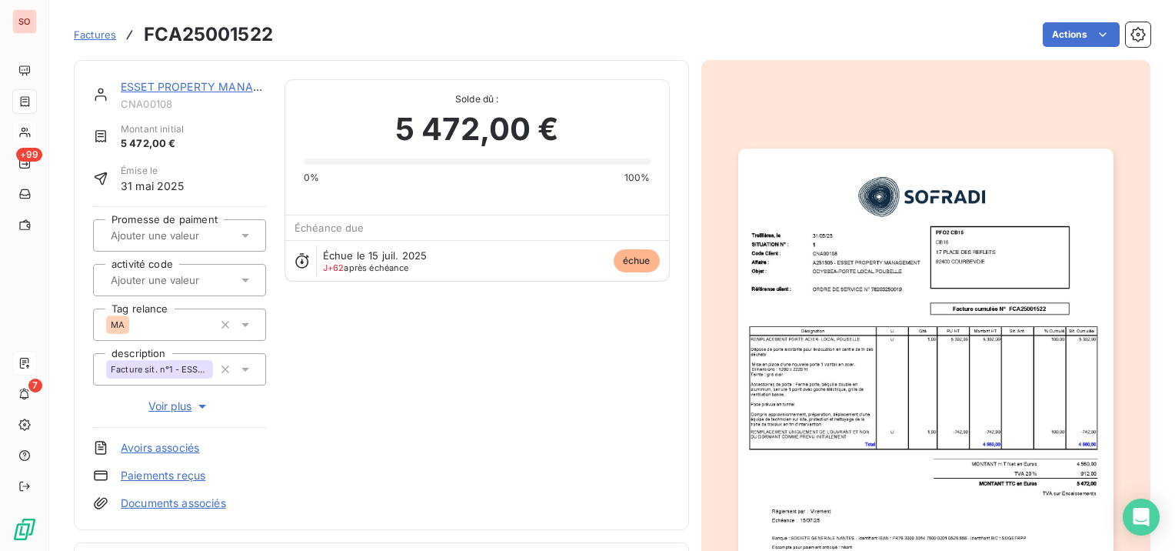
click at [878, 332] on img "button" at bounding box center [925, 413] width 375 height 531
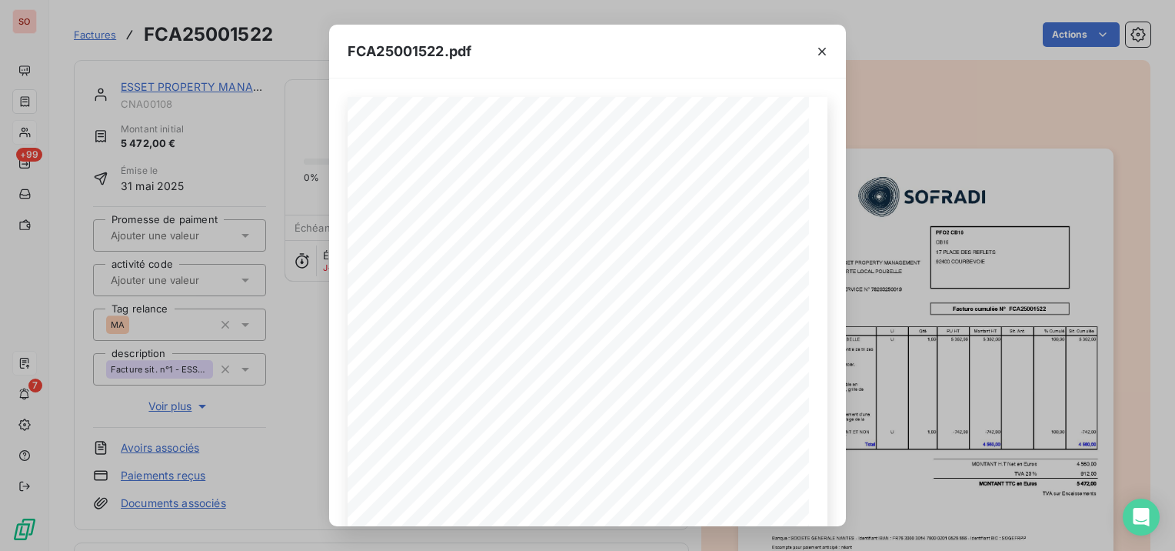
click at [417, 49] on span "FCA25001522.pdf" at bounding box center [410, 51] width 124 height 21
click at [822, 46] on icon "button" at bounding box center [822, 51] width 15 height 15
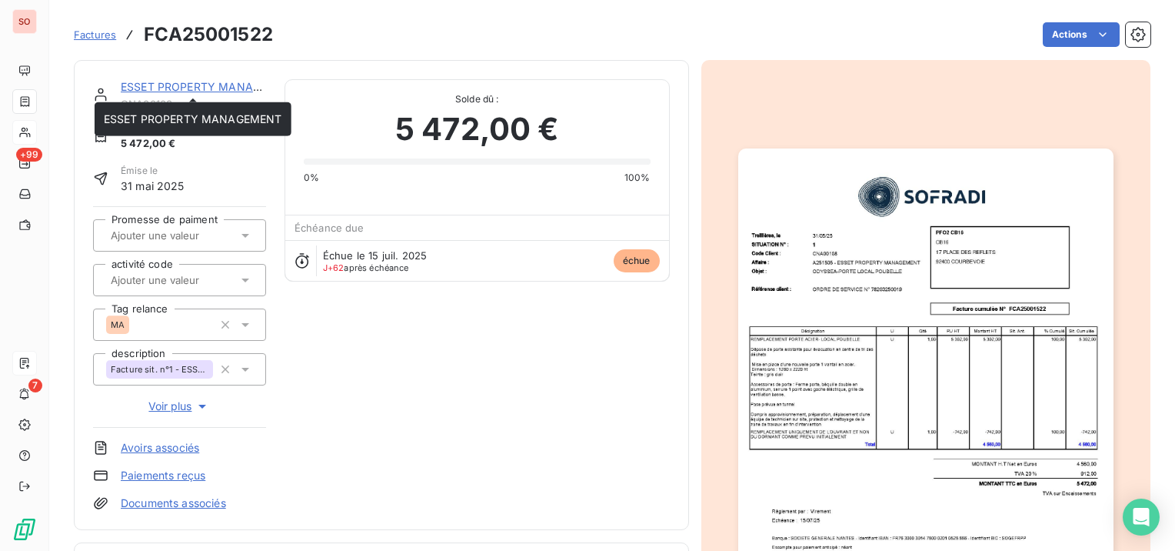
click at [220, 82] on link "ESSET PROPERTY MANAGEMENT" at bounding box center [210, 86] width 178 height 13
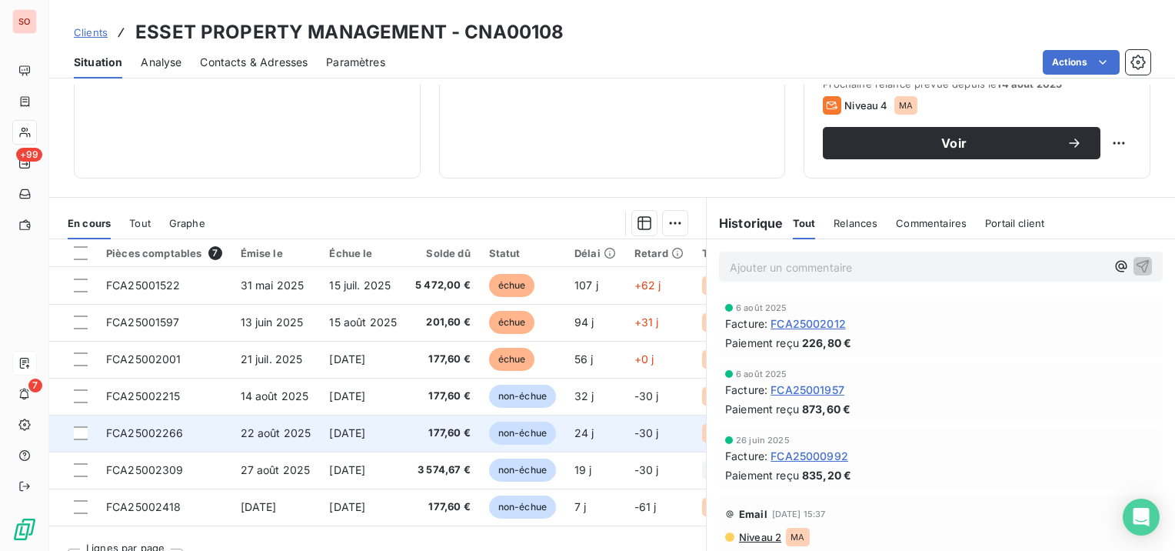
scroll to position [154, 0]
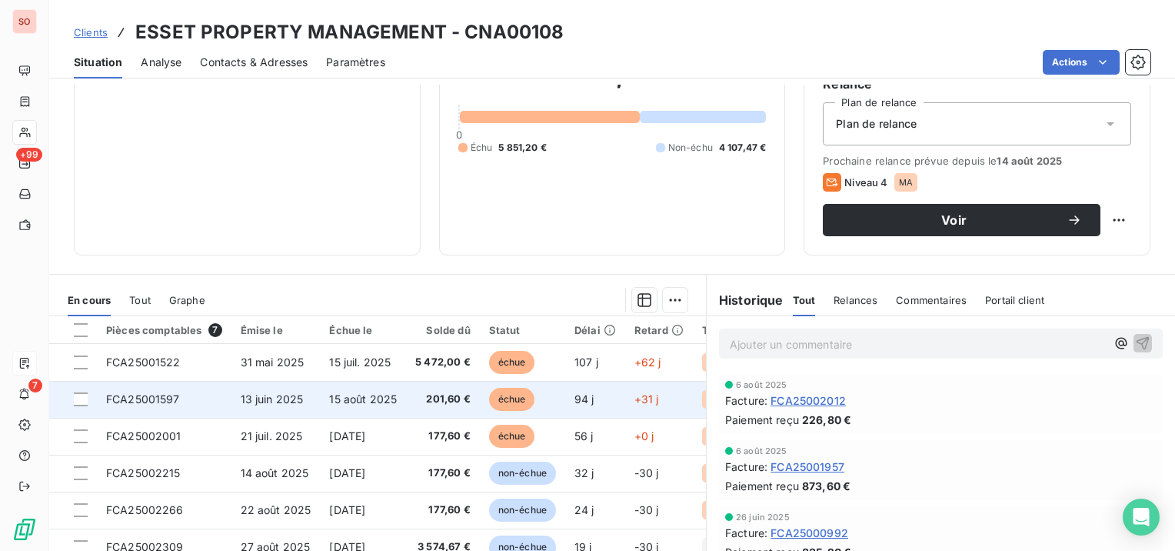
click at [214, 405] on td "FCA25001597" at bounding box center [164, 399] width 135 height 37
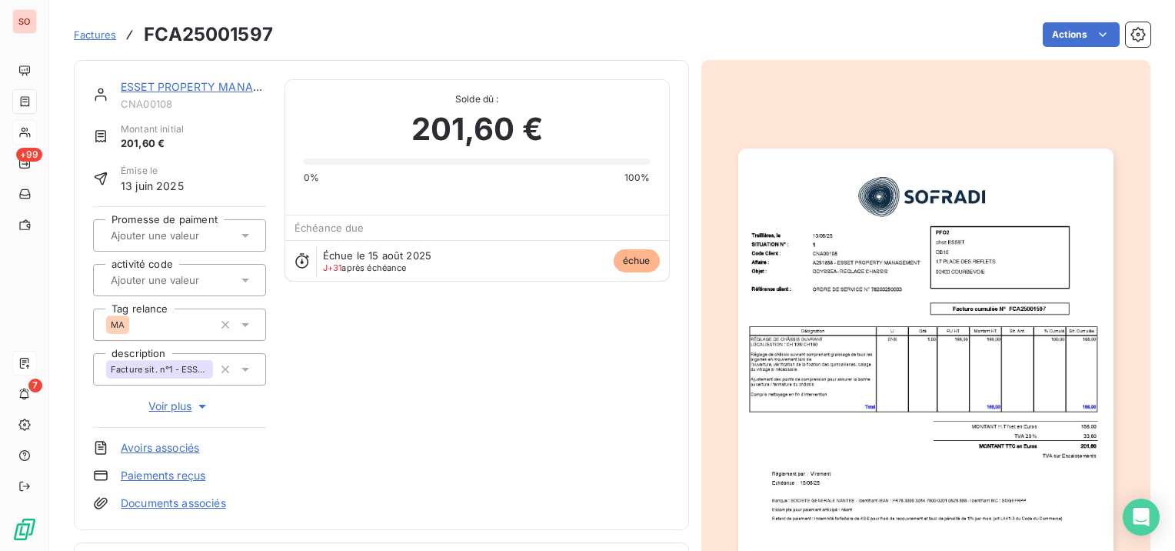
click at [882, 295] on img "button" at bounding box center [925, 413] width 375 height 531
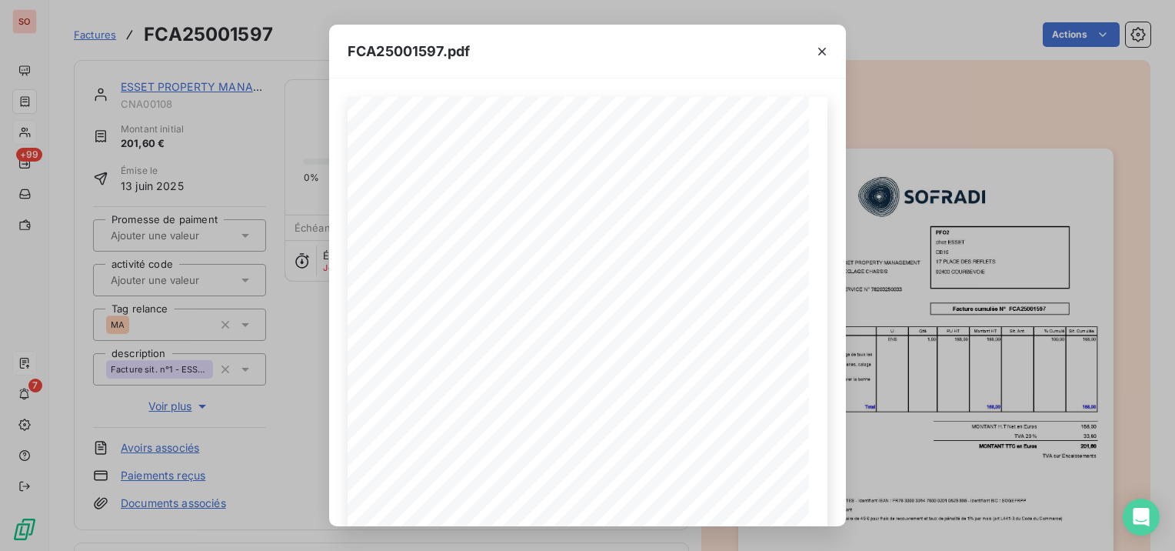
click at [130, 78] on div "FCA25001597.pdf Facture cumulée N° FCA25001597 PFO2 17 PLACE DES REFLETS CB16 c…" at bounding box center [587, 275] width 1175 height 551
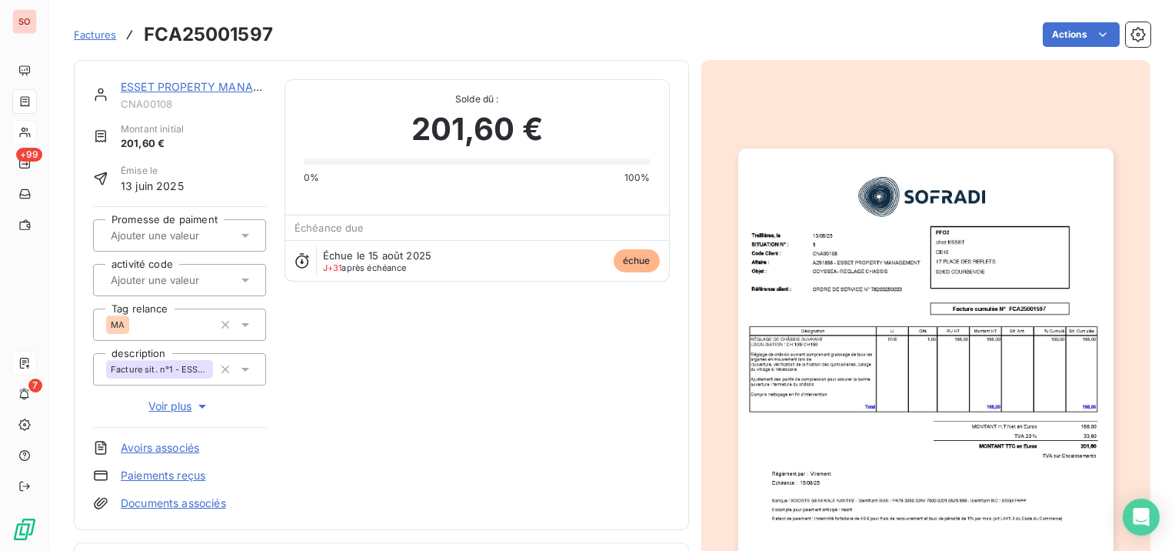
click at [130, 88] on link "ESSET PROPERTY MANAGEMENT" at bounding box center [210, 86] width 178 height 13
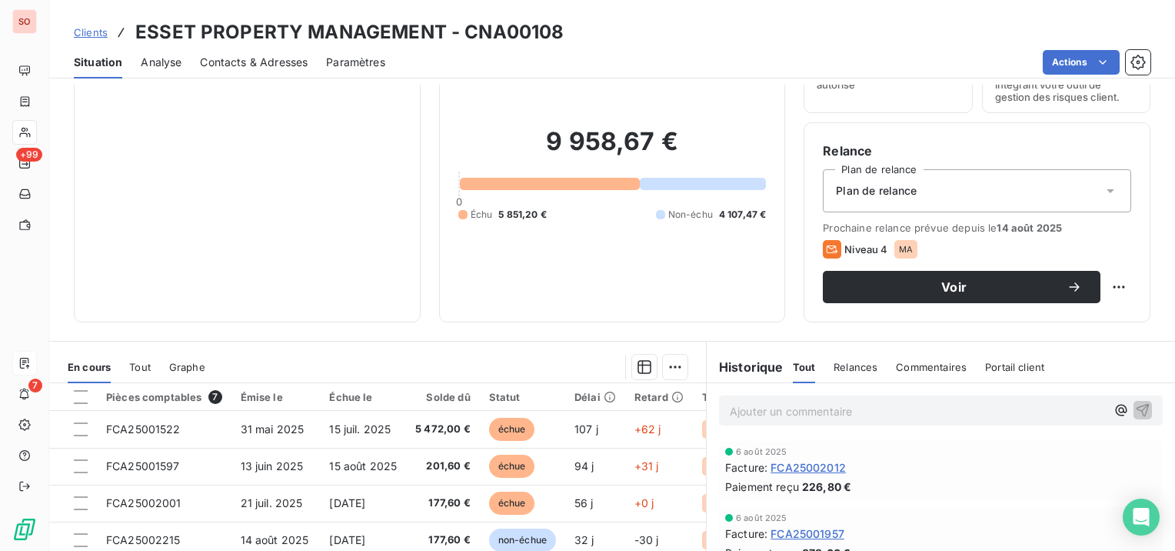
scroll to position [154, 0]
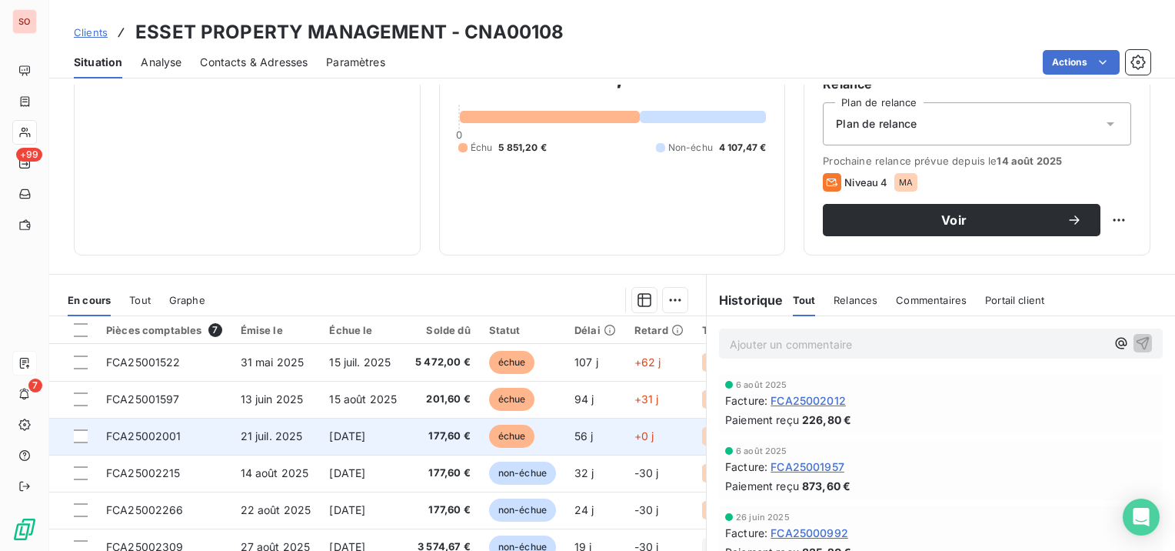
click at [276, 429] on span "21 juil. 2025" at bounding box center [272, 435] width 62 height 13
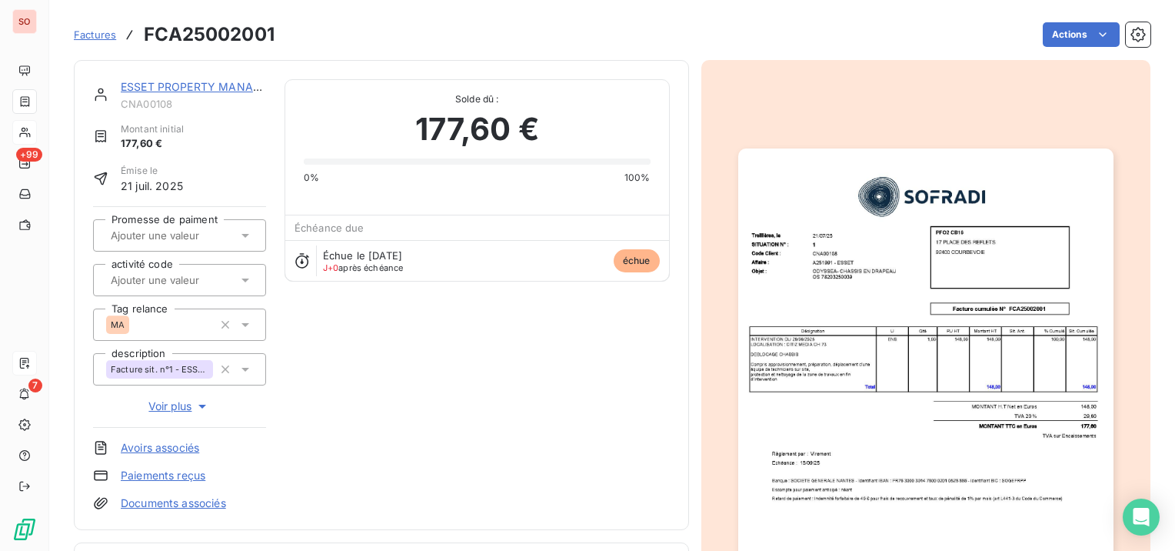
click at [901, 337] on img "button" at bounding box center [925, 413] width 375 height 531
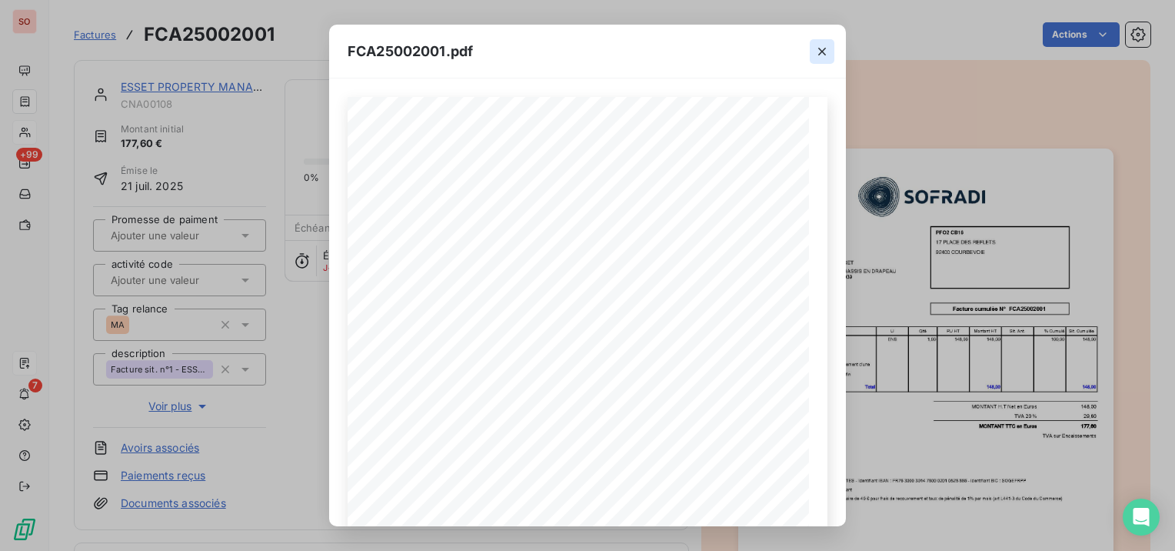
click at [825, 48] on icon "button" at bounding box center [822, 51] width 15 height 15
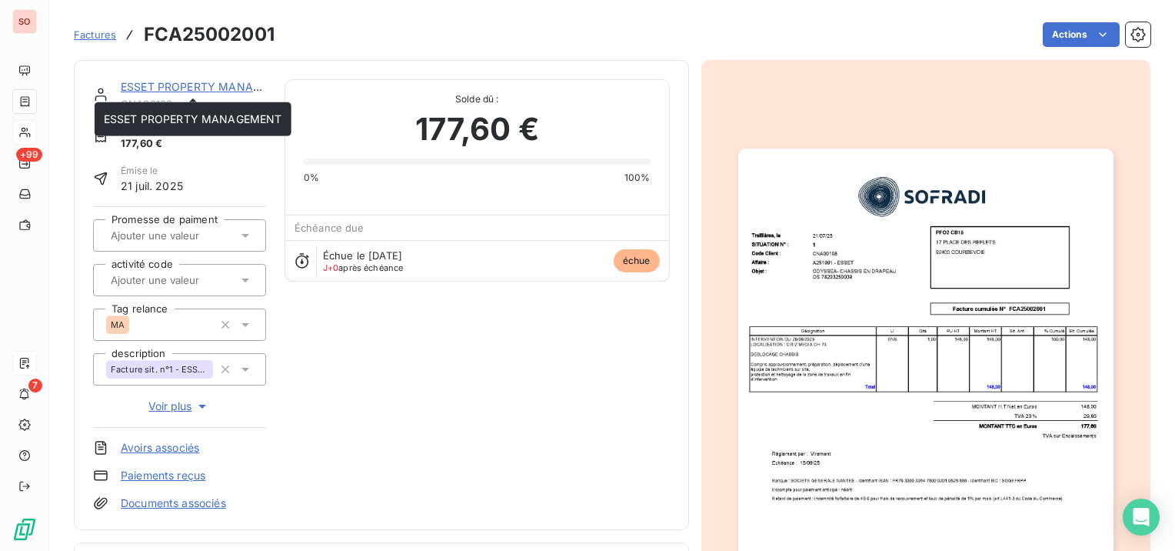
click at [182, 85] on link "ESSET PROPERTY MANAGEMENT" at bounding box center [210, 86] width 178 height 13
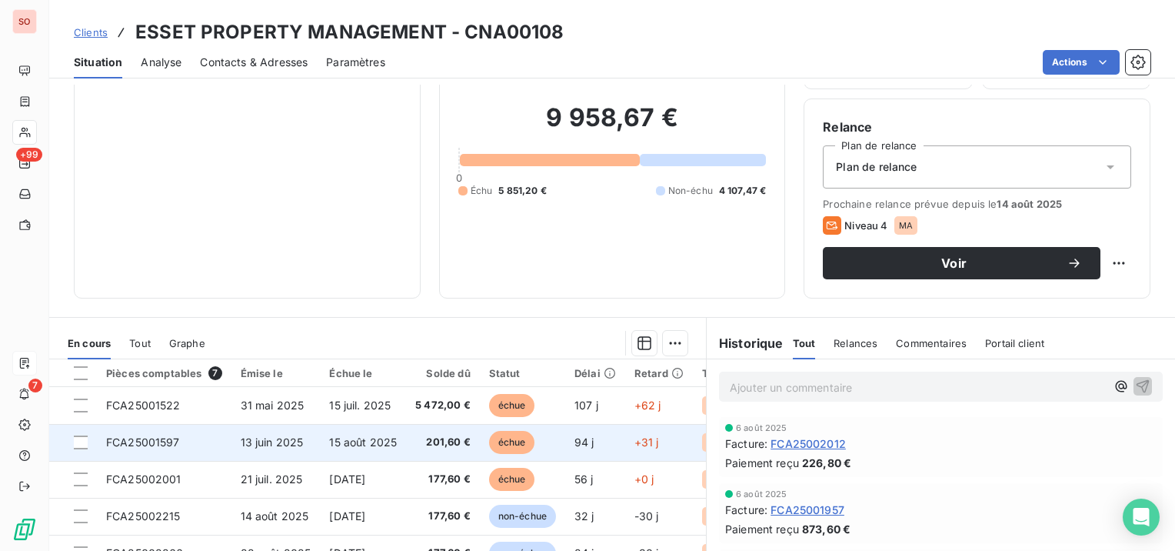
scroll to position [77, 0]
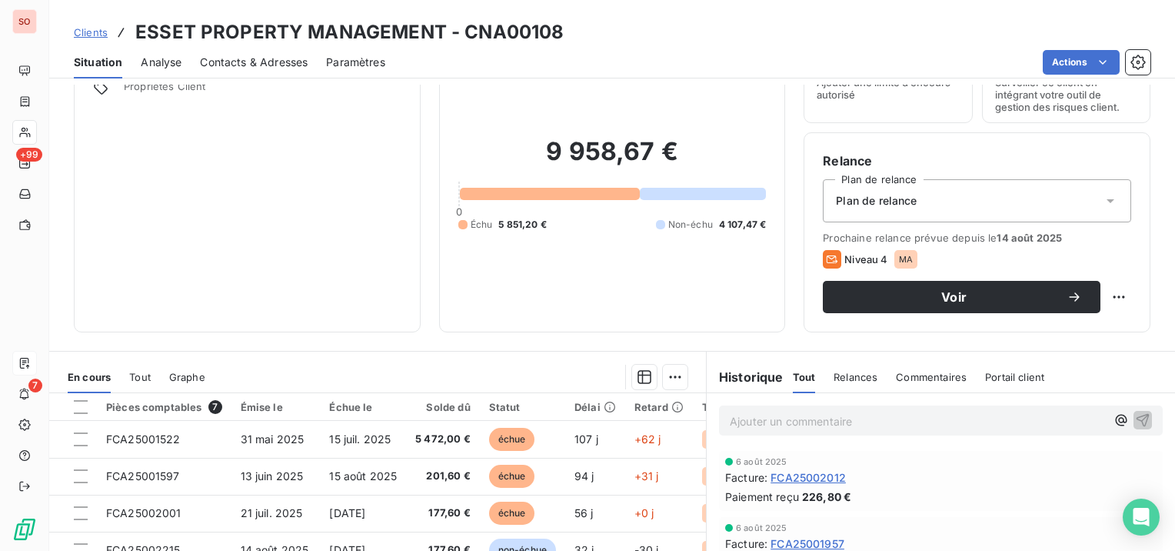
click at [218, 61] on span "Contacts & Adresses" at bounding box center [254, 62] width 108 height 15
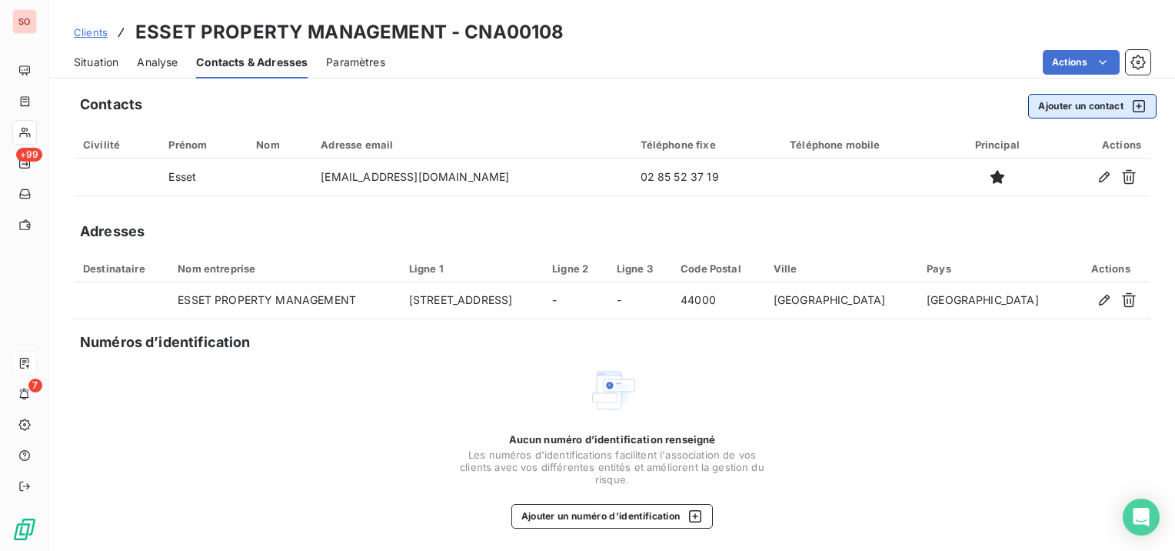
click at [1049, 111] on button "Ajouter un contact" at bounding box center [1092, 106] width 128 height 25
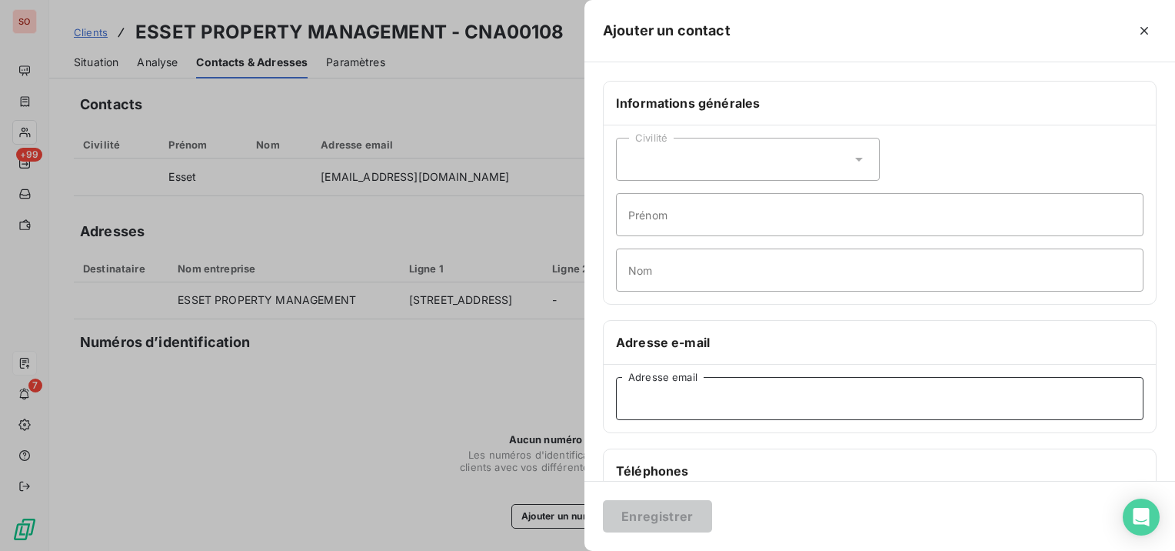
click at [629, 388] on input "Adresse email" at bounding box center [880, 398] width 528 height 43
paste input "[EMAIL_ADDRESS][DOMAIN_NAME]"
type input "[EMAIL_ADDRESS][DOMAIN_NAME]"
click at [702, 516] on button "Enregistrer" at bounding box center [657, 516] width 109 height 32
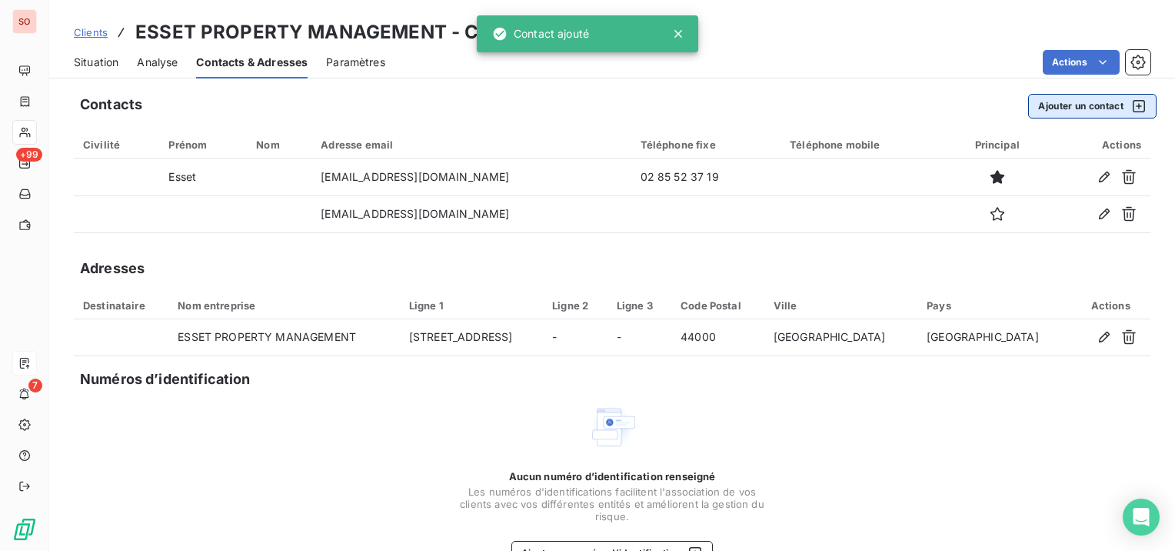
click at [1078, 109] on button "Ajouter un contact" at bounding box center [1092, 106] width 128 height 25
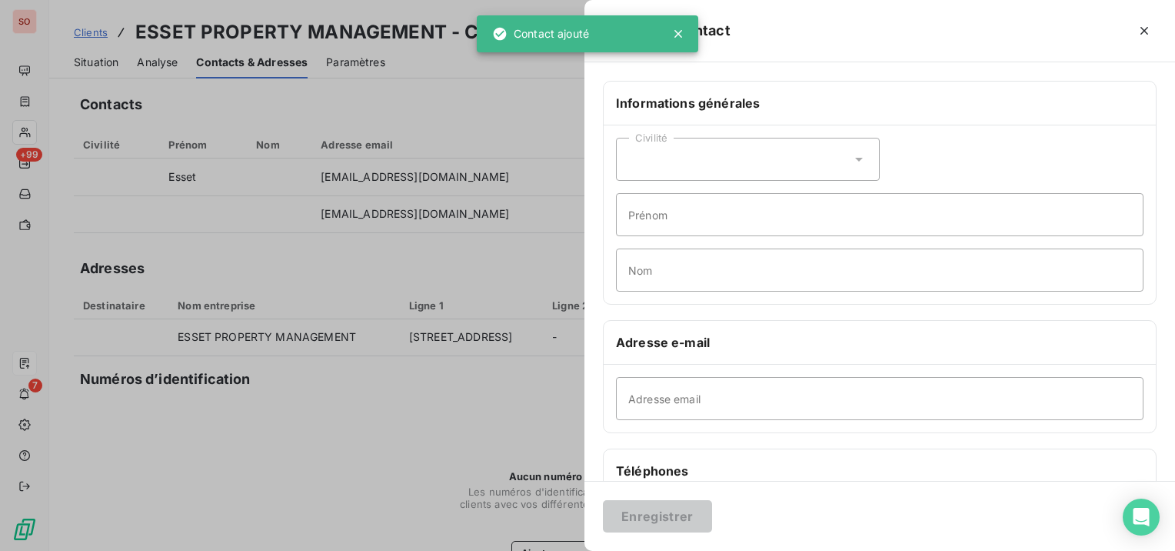
click at [703, 172] on div "Civilité" at bounding box center [748, 159] width 264 height 43
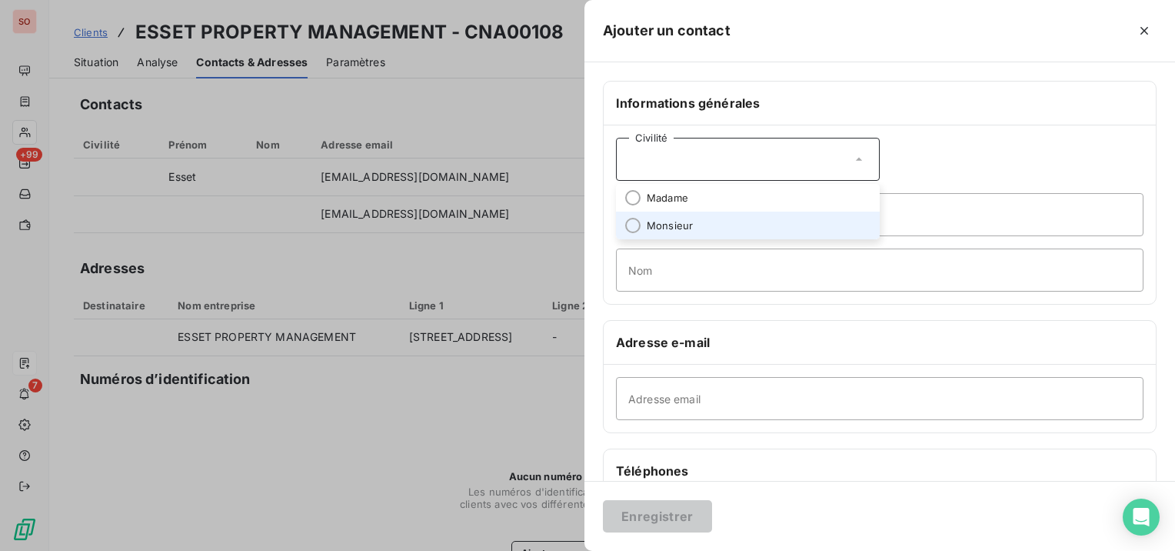
click at [674, 215] on li "Monsieur" at bounding box center [748, 226] width 264 height 28
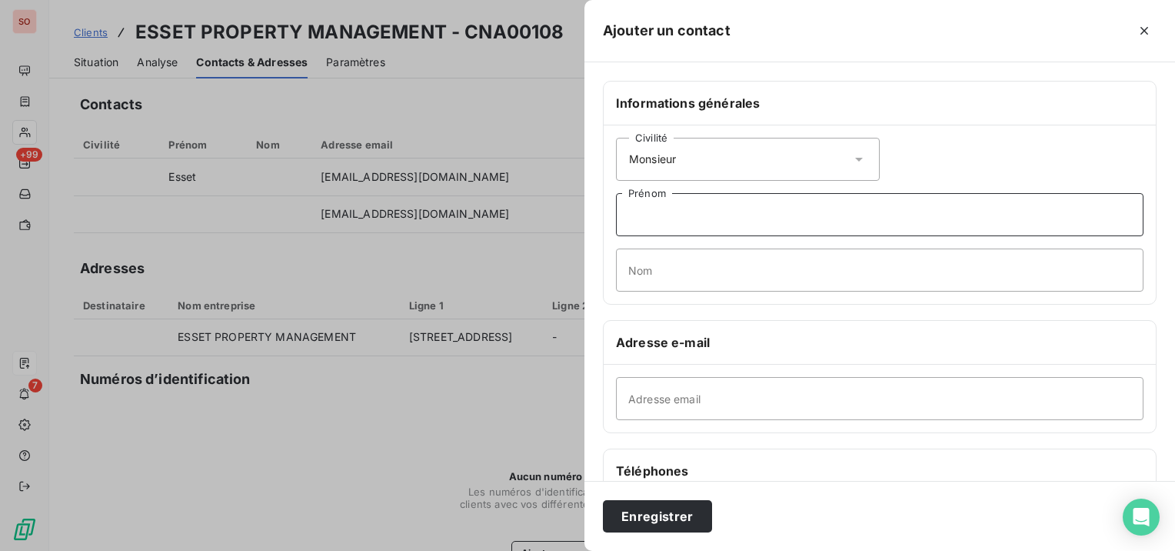
click at [674, 215] on input "Prénom" at bounding box center [880, 214] width 528 height 43
type input "Théo"
click at [688, 256] on input "Nom" at bounding box center [880, 269] width 528 height 43
type input "BODIN"
click at [788, 214] on input "Théo" at bounding box center [880, 214] width 528 height 43
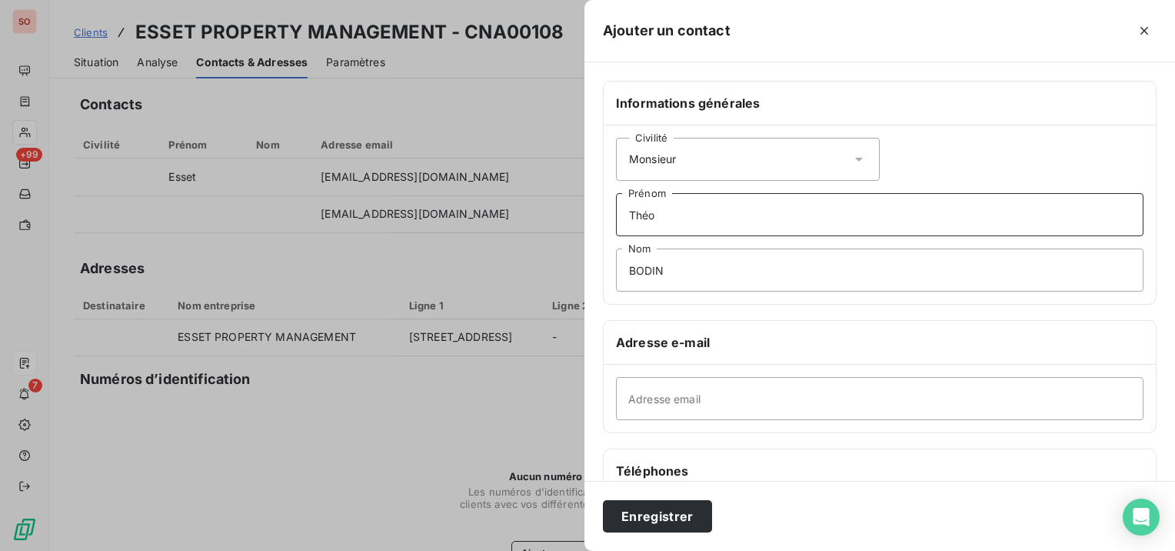
paste input "Gestionnaire Technique"
click at [661, 208] on input "Théo Gestionnaire Technique)" at bounding box center [880, 214] width 528 height 43
type input "Théo (Gestionnaire Technique)"
click at [742, 405] on input "Adresse email" at bounding box center [880, 398] width 528 height 43
paste input "[EMAIL_ADDRESS][DOMAIN_NAME]"
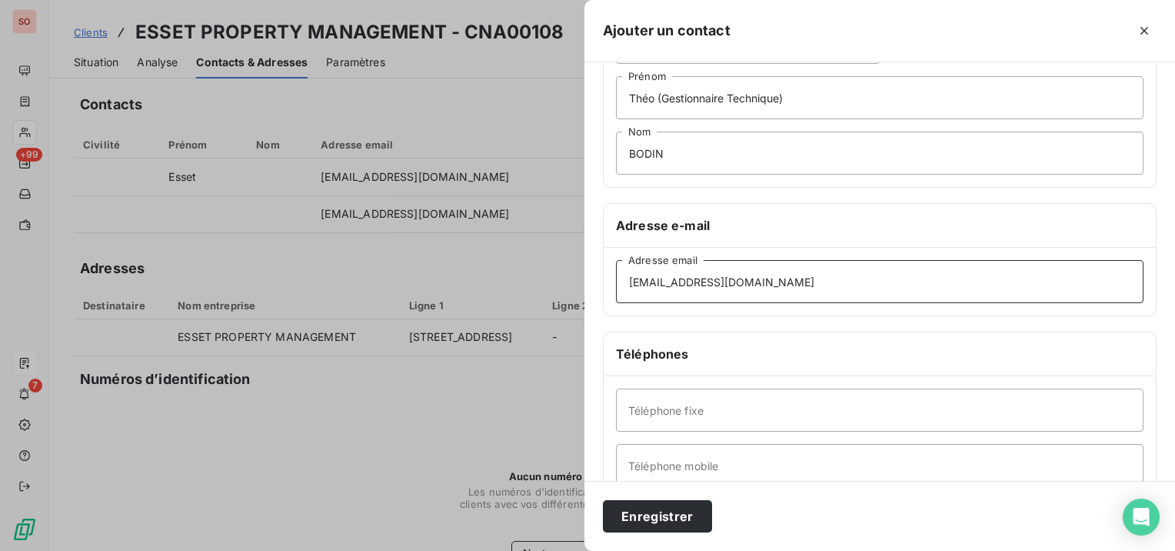
scroll to position [154, 0]
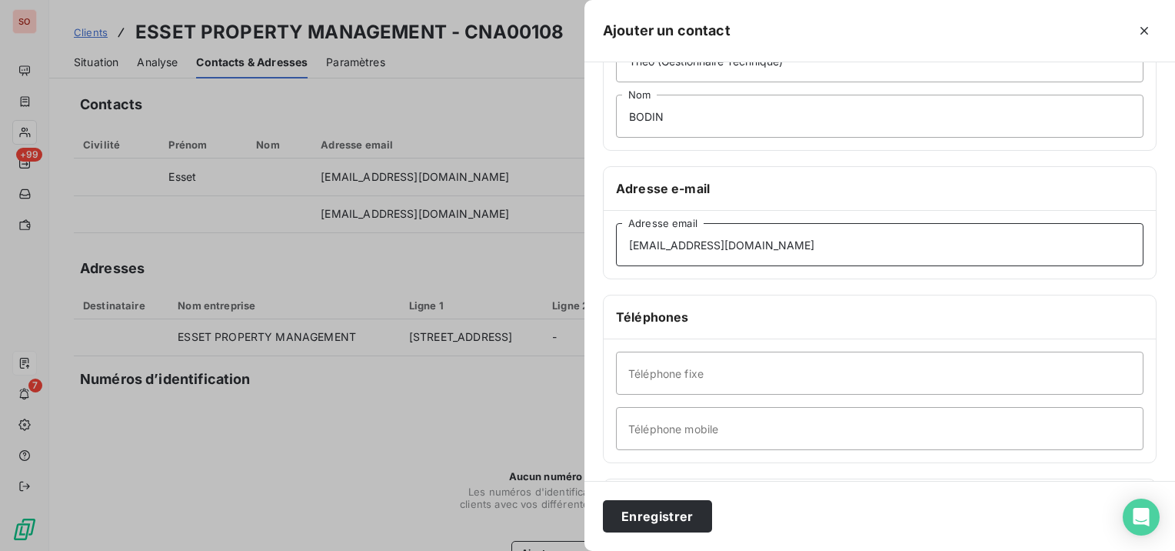
type input "[EMAIL_ADDRESS][DOMAIN_NAME]"
click at [949, 381] on input "Téléphone fixe" at bounding box center [880, 373] width 528 height 43
paste input "72 25 62 90"
type input "02 72 25 62 90"
paste input "06 11 70 13 92"
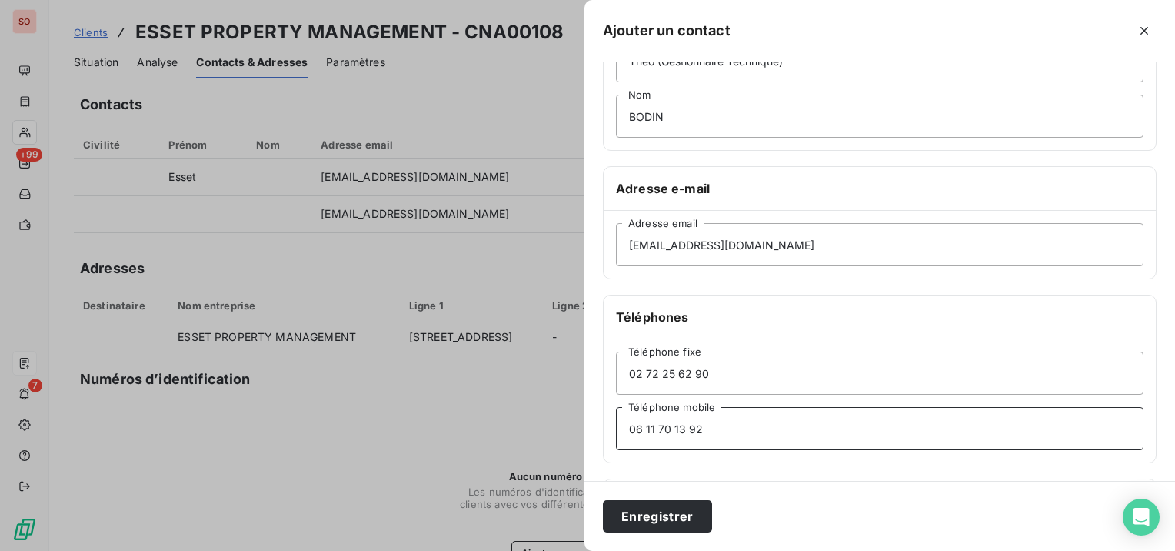
scroll to position [281, 0]
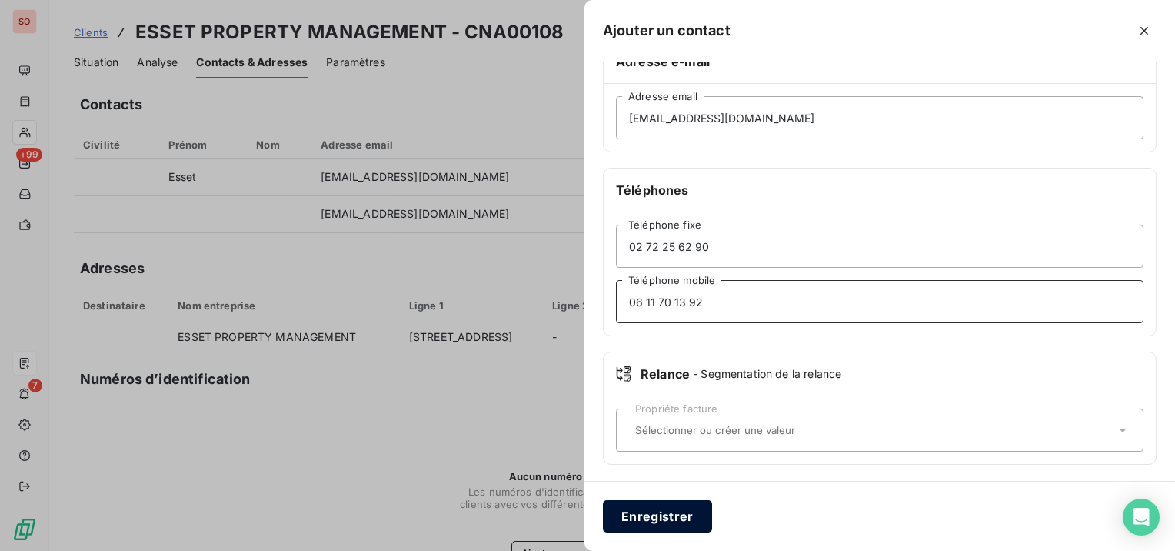
type input "06 11 70 13 92"
click at [683, 512] on button "Enregistrer" at bounding box center [657, 516] width 109 height 32
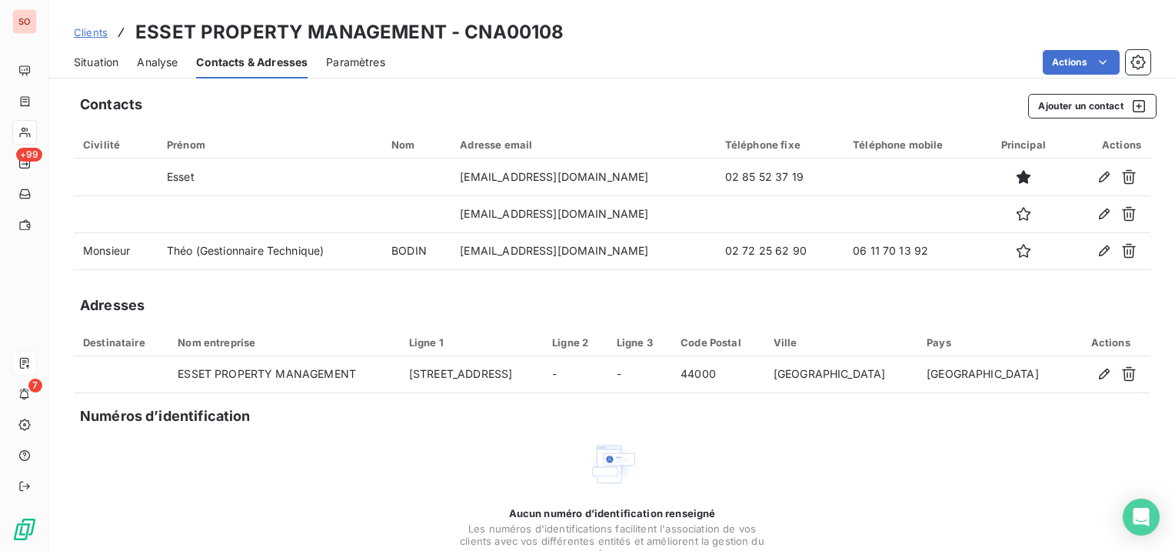
click at [78, 57] on span "Situation" at bounding box center [96, 62] width 45 height 15
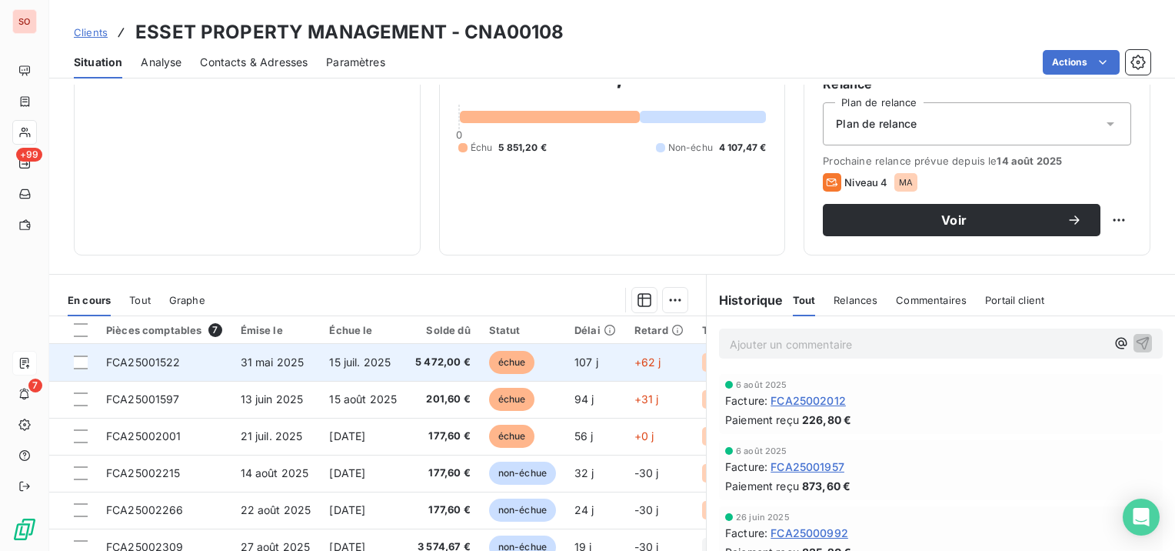
scroll to position [231, 0]
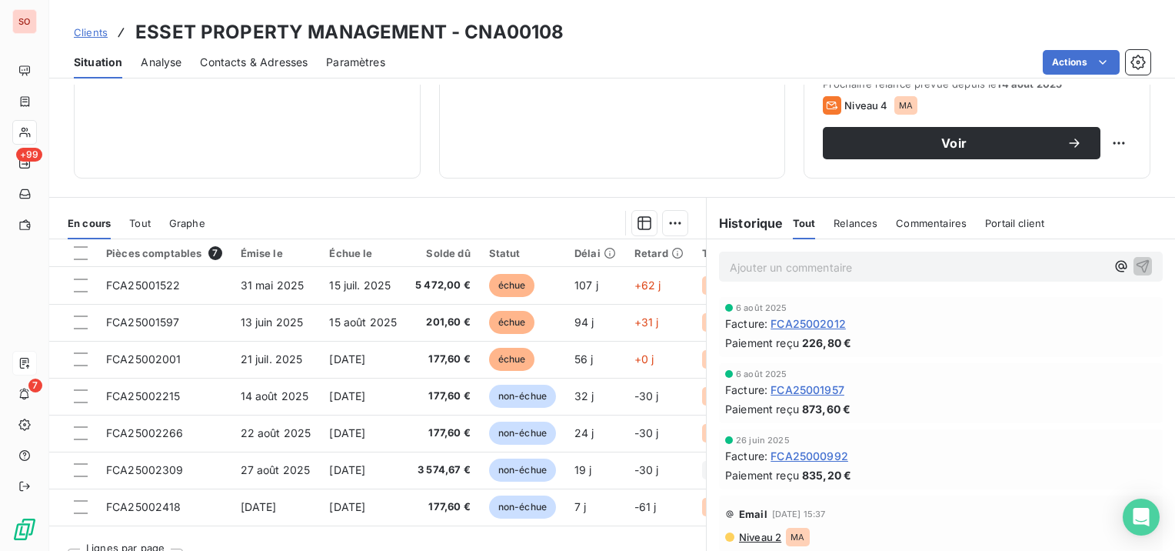
click at [284, 62] on span "Contacts & Adresses" at bounding box center [254, 62] width 108 height 15
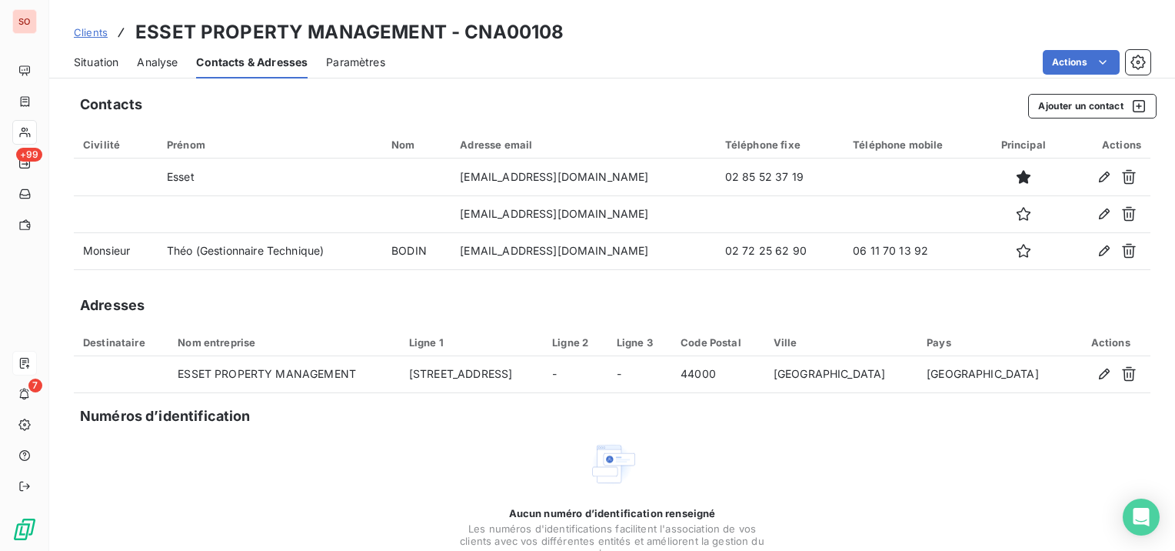
click at [87, 60] on span "Situation" at bounding box center [96, 62] width 45 height 15
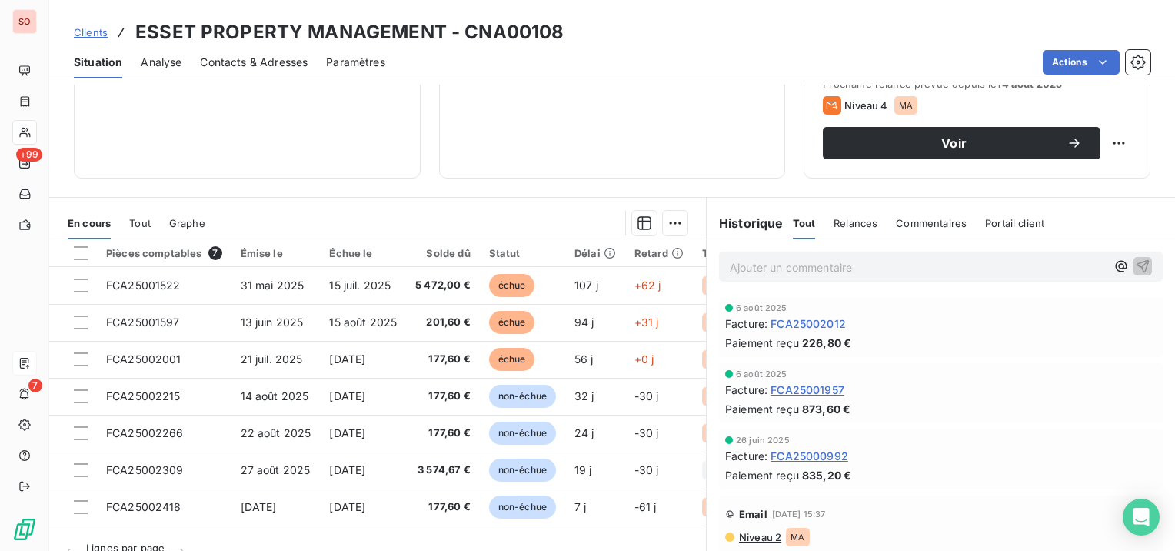
click at [880, 260] on p "Ajouter un commentaire ﻿" at bounding box center [918, 267] width 376 height 19
drag, startPoint x: 851, startPoint y: 269, endPoint x: 708, endPoint y: 259, distance: 143.4
click at [708, 259] on div "SP 15/09" at bounding box center [941, 265] width 468 height 53
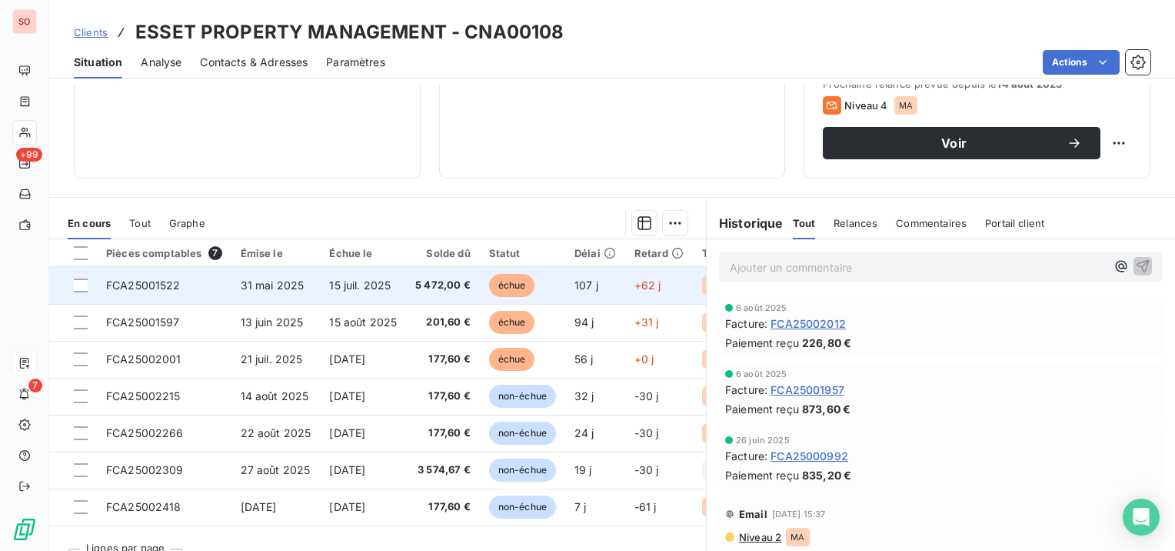
click at [377, 275] on td "15 juil. 2025" at bounding box center [363, 285] width 86 height 37
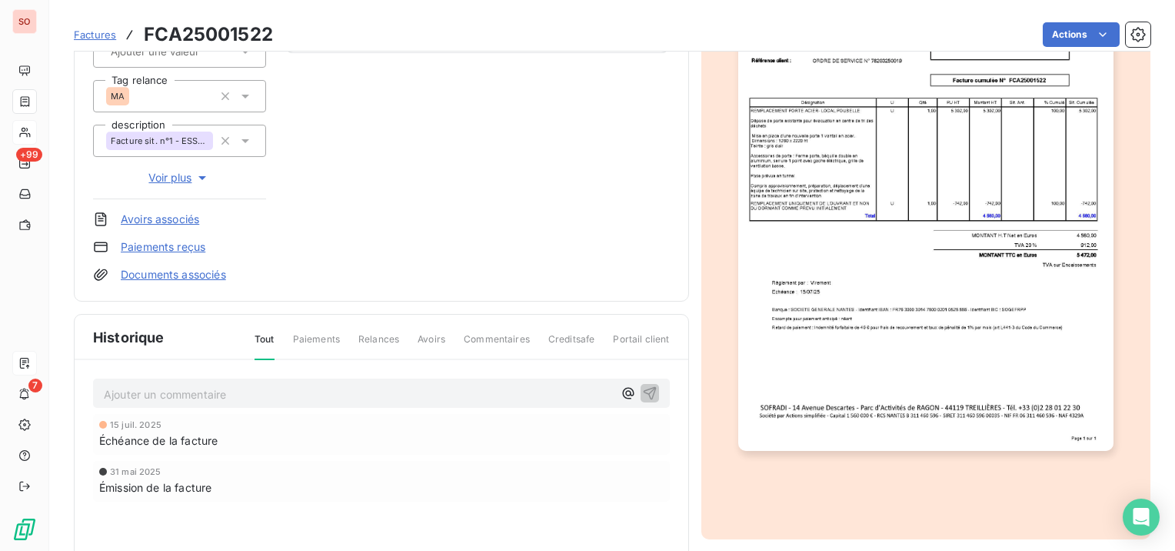
scroll to position [231, 0]
click at [388, 388] on p "Ajouter un commentaire ﻿" at bounding box center [358, 392] width 509 height 19
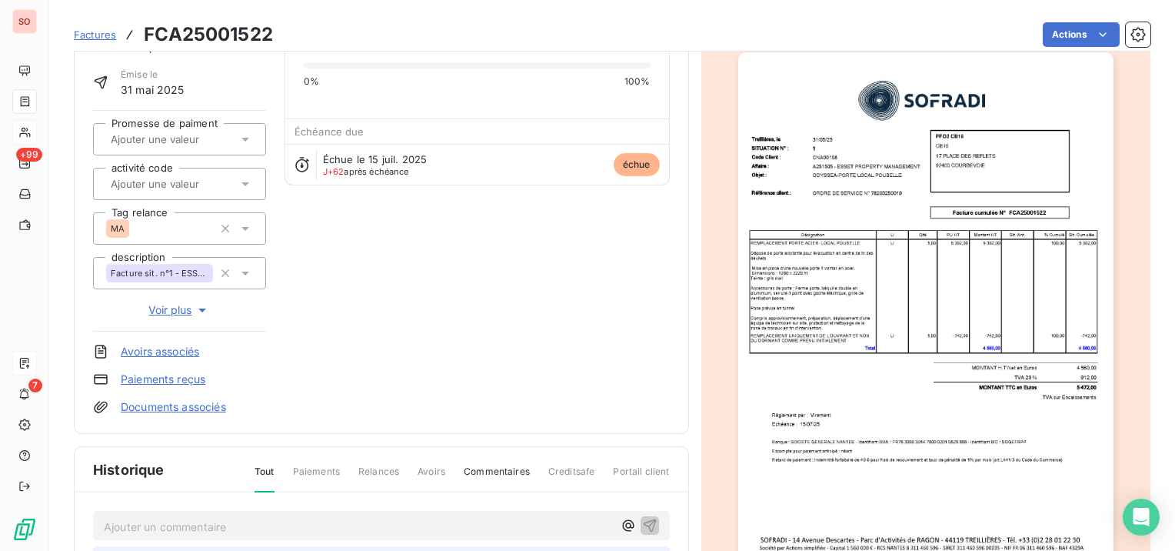
scroll to position [0, 0]
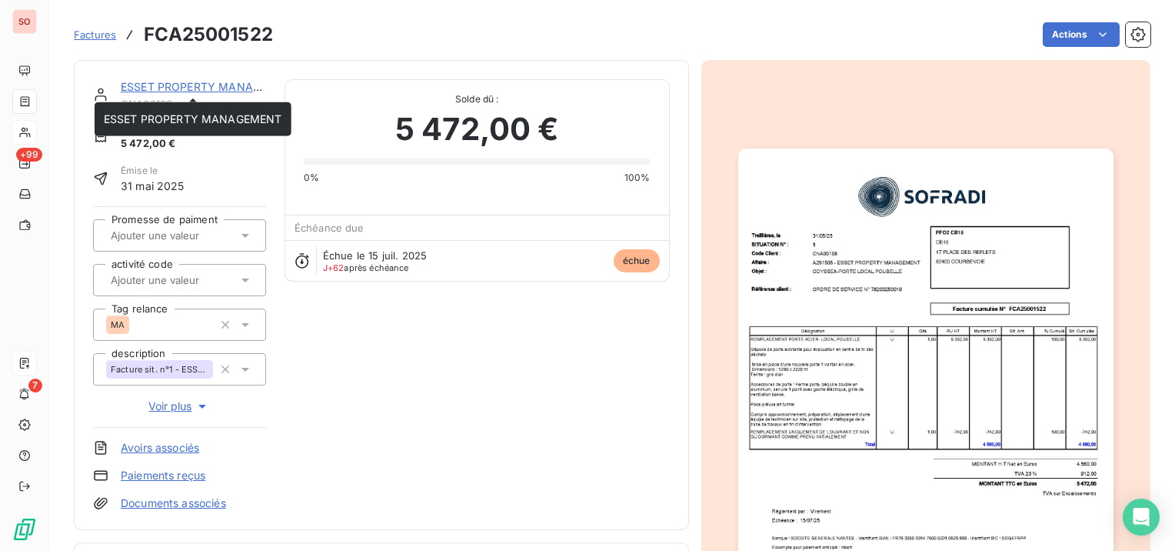
click at [167, 82] on link "ESSET PROPERTY MANAGEMENT" at bounding box center [210, 86] width 178 height 13
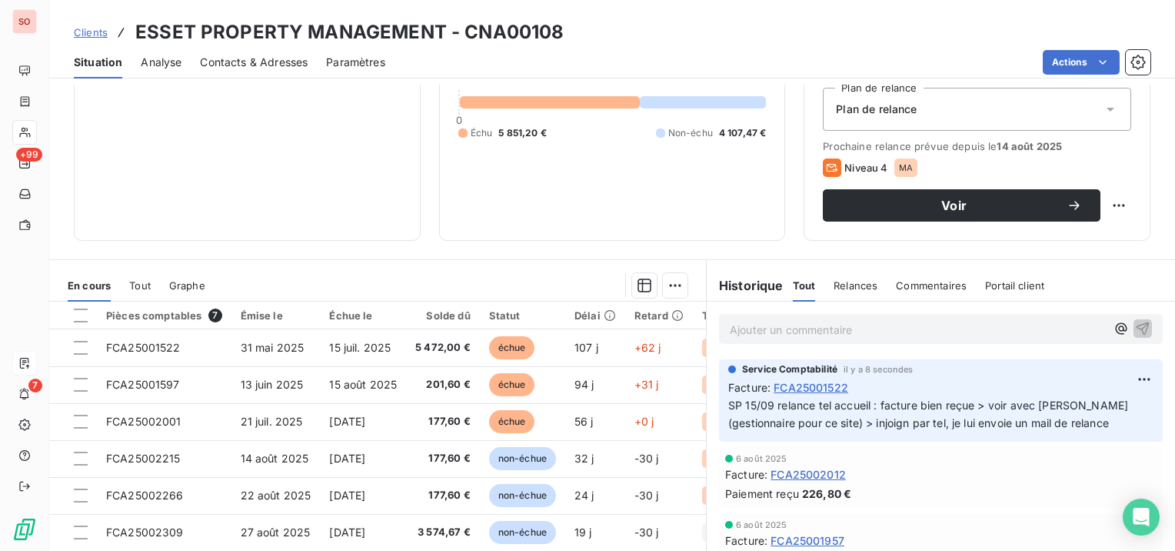
scroll to position [231, 0]
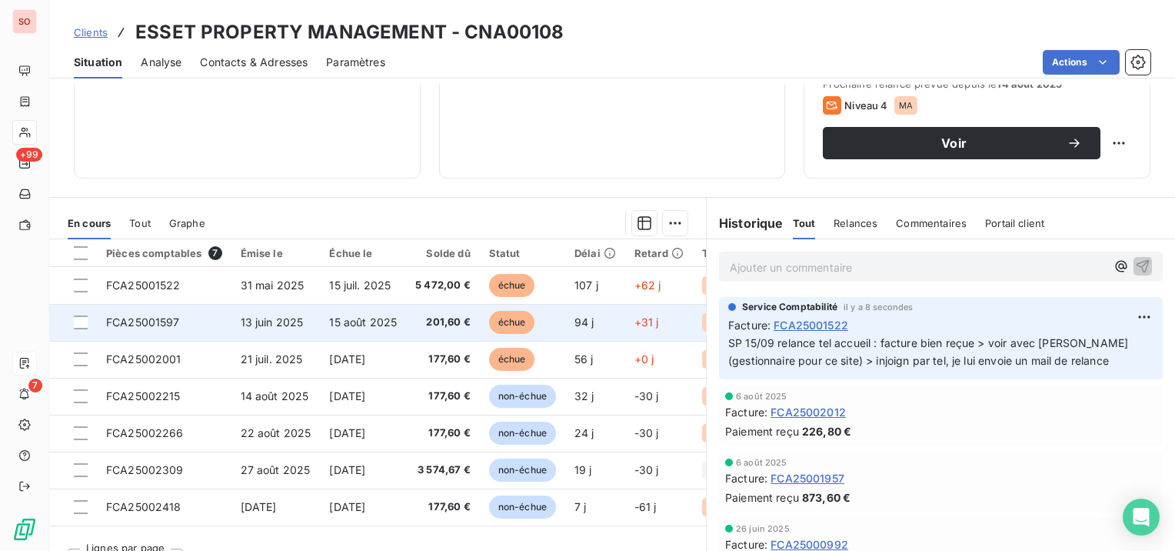
click at [199, 304] on td "FCA25001597" at bounding box center [164, 322] width 135 height 37
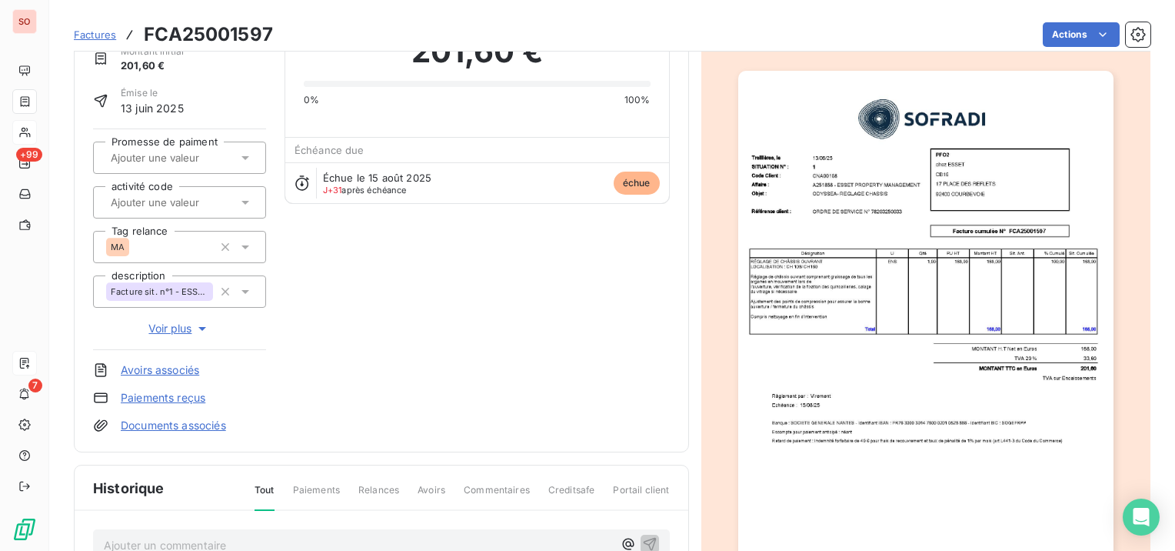
scroll to position [155, 0]
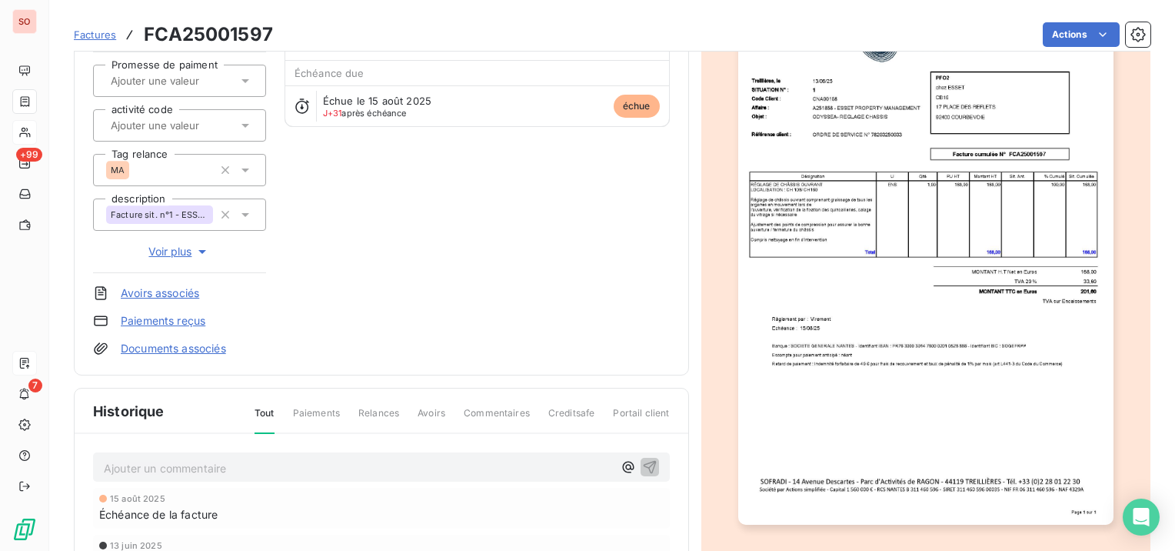
click at [206, 460] on p "Ajouter un commentaire ﻿" at bounding box center [358, 467] width 509 height 19
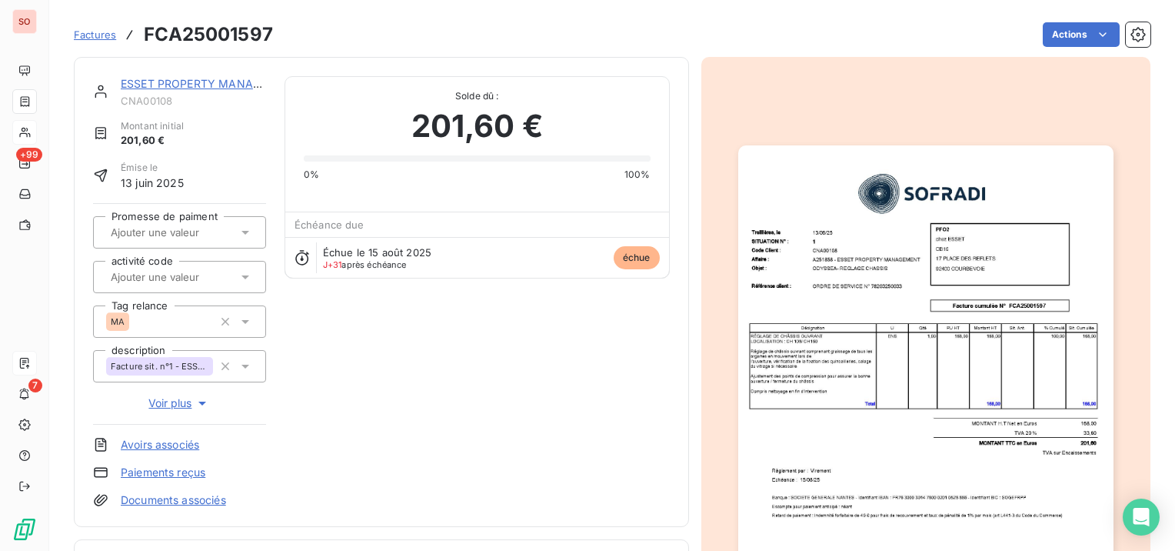
scroll to position [0, 0]
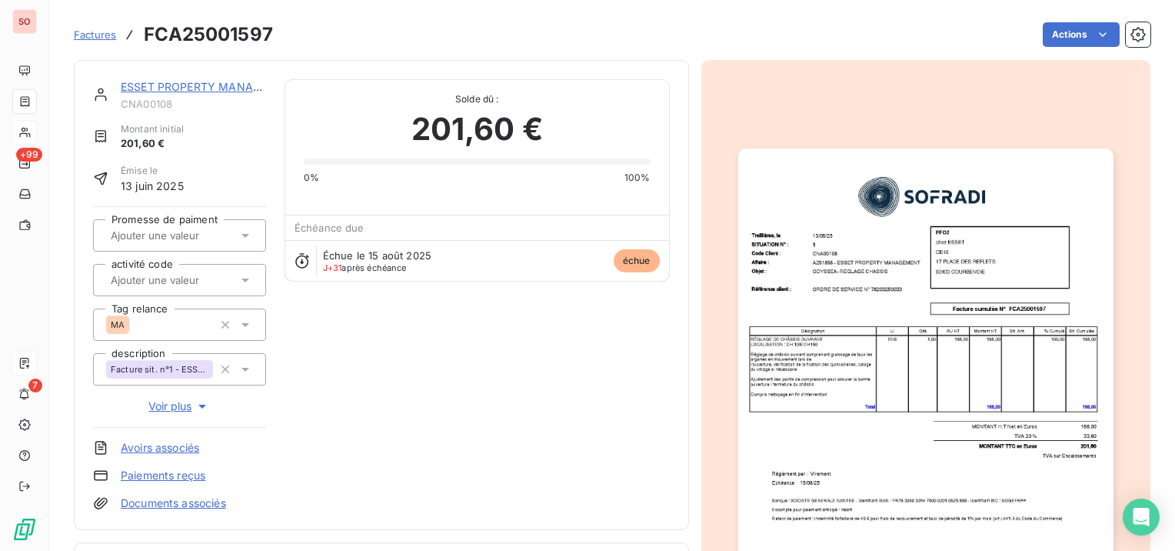
click at [207, 89] on link "ESSET PROPERTY MANAGEMENT" at bounding box center [210, 86] width 178 height 13
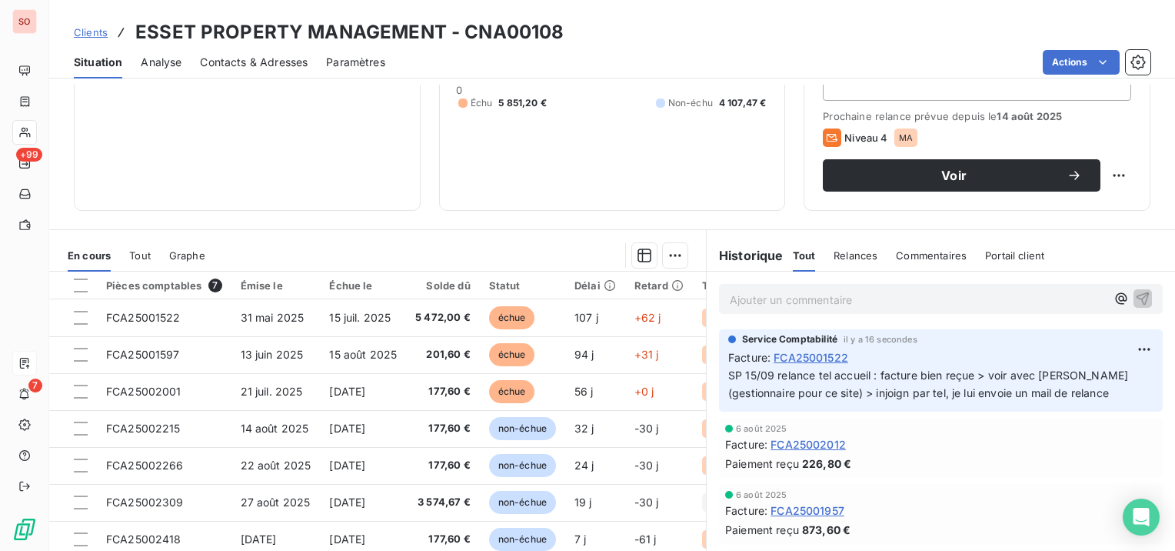
scroll to position [261, 0]
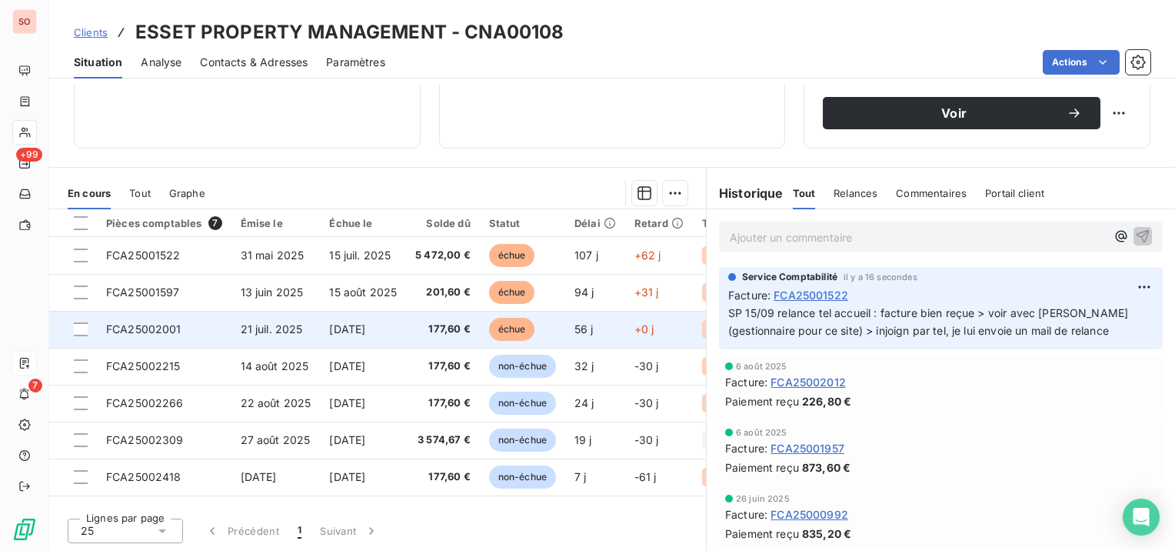
click at [208, 317] on td "FCA25002001" at bounding box center [164, 329] width 135 height 37
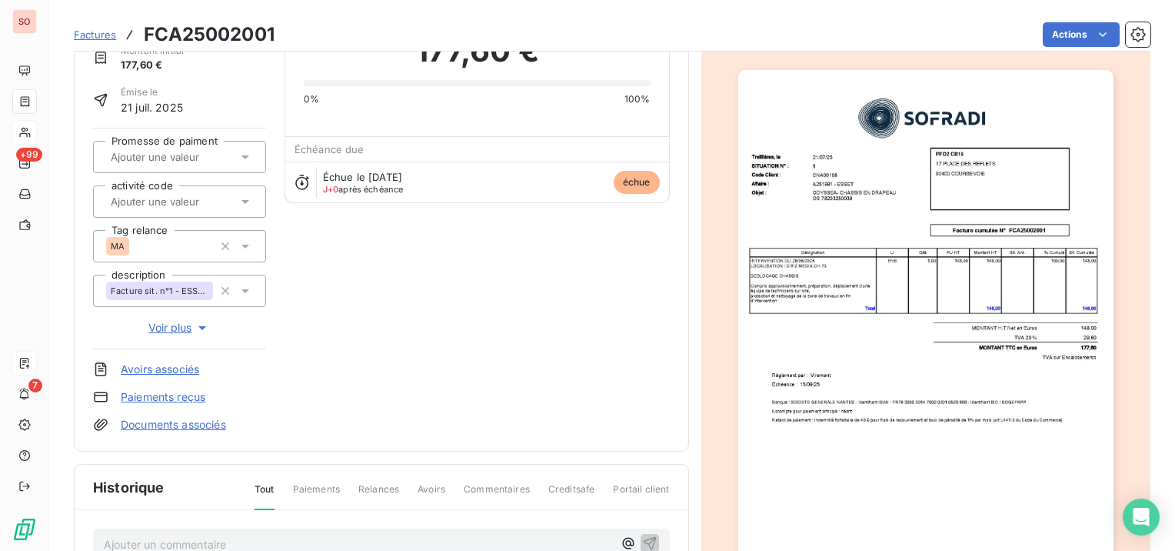
scroll to position [233, 0]
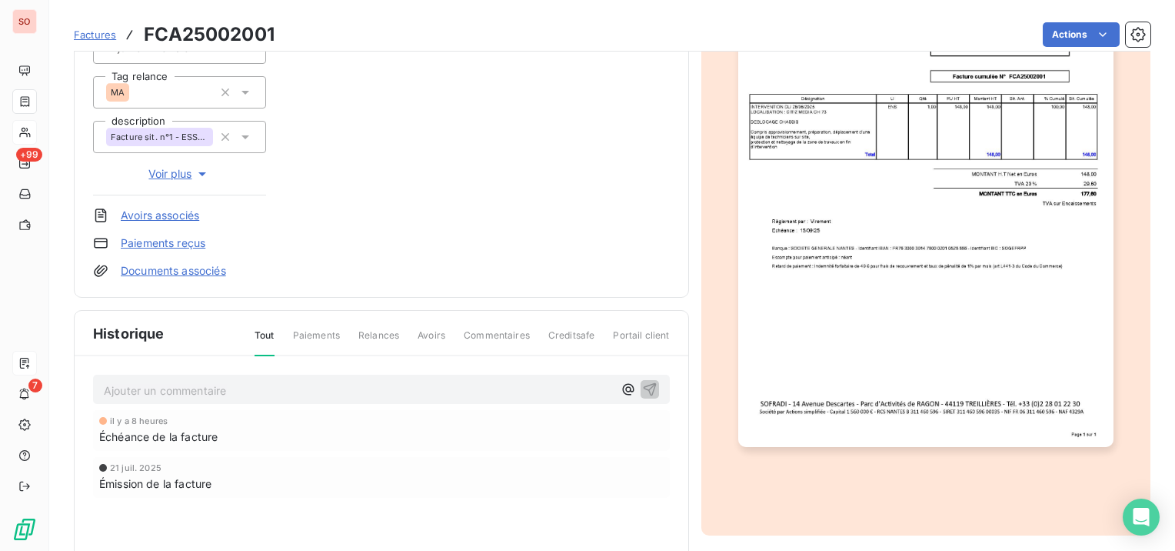
click at [200, 381] on p "Ajouter un commentaire ﻿" at bounding box center [358, 390] width 509 height 19
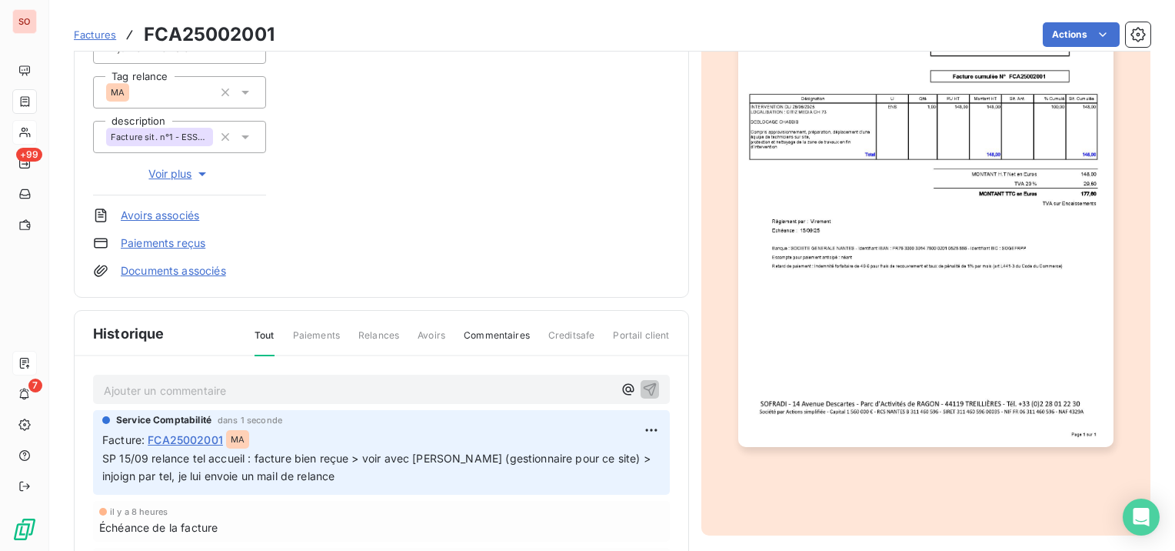
scroll to position [0, 0]
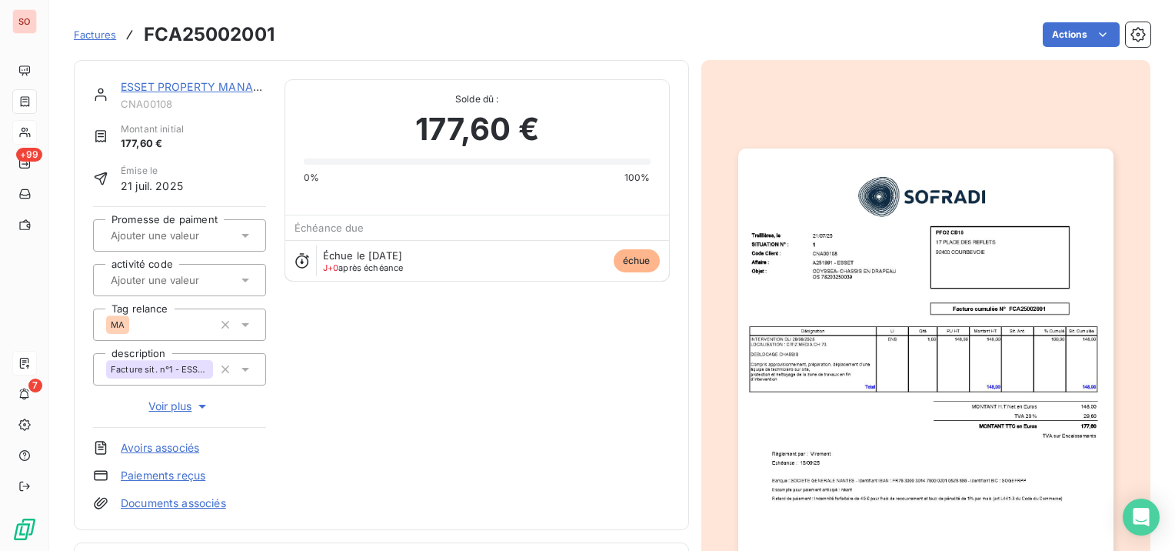
click at [238, 84] on link "ESSET PROPERTY MANAGEMENT" at bounding box center [210, 86] width 178 height 13
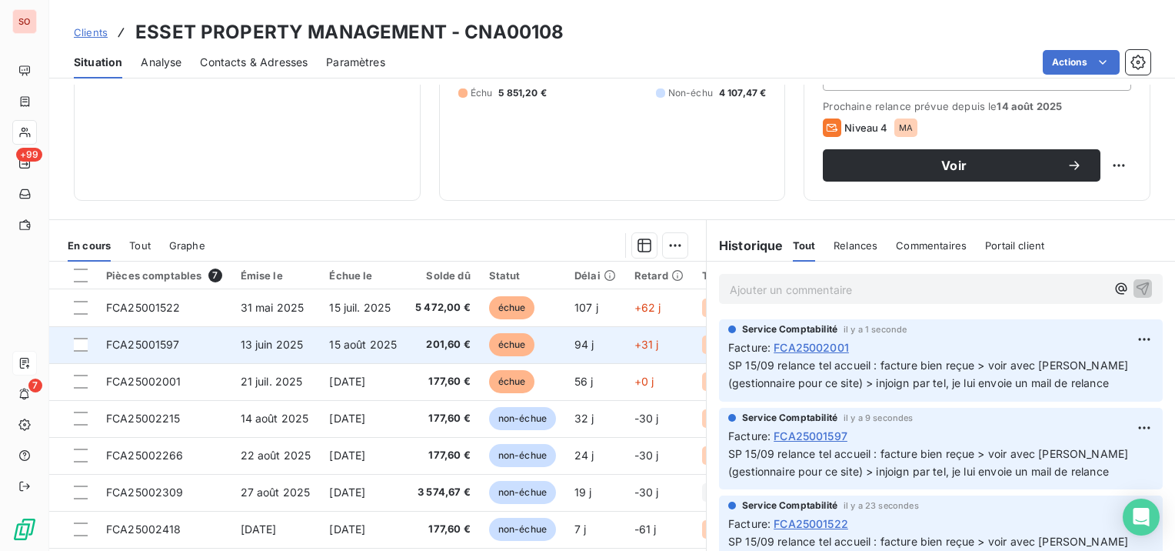
scroll to position [231, 0]
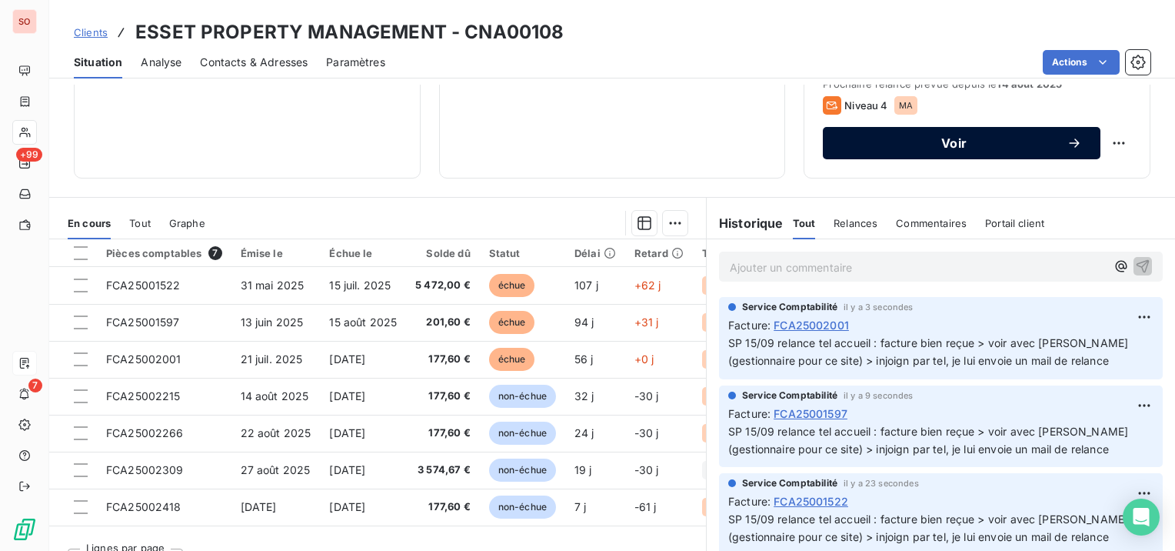
click at [898, 149] on div "Voir" at bounding box center [962, 142] width 241 height 15
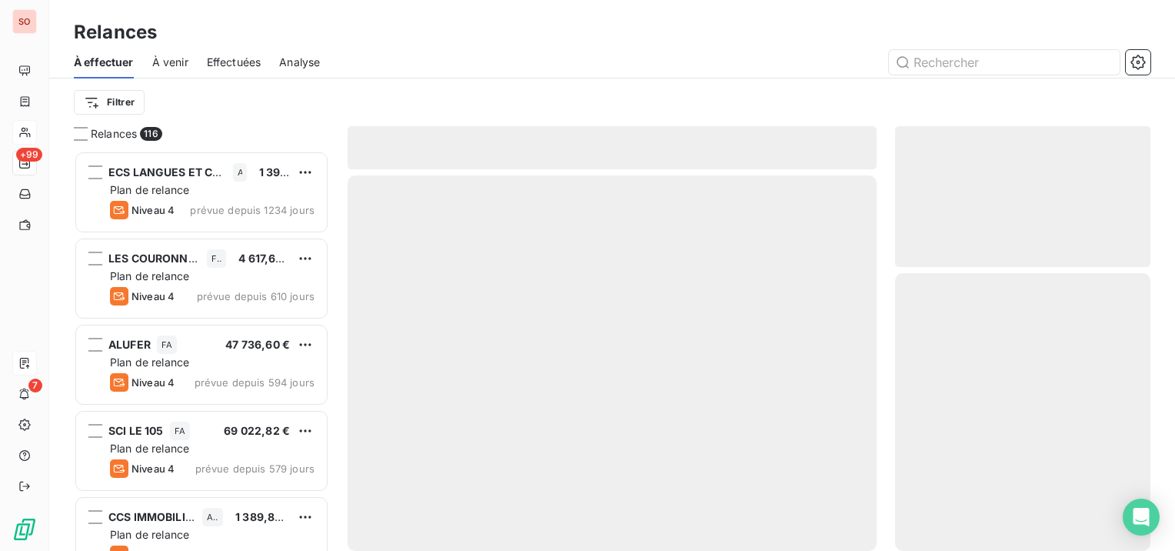
scroll to position [388, 243]
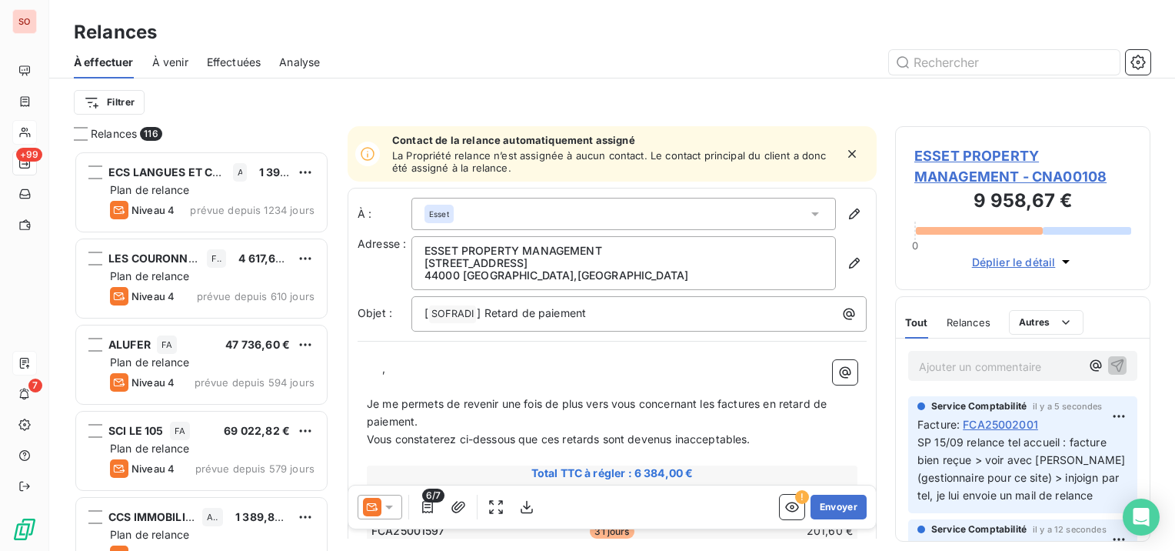
click at [385, 510] on icon at bounding box center [389, 506] width 15 height 15
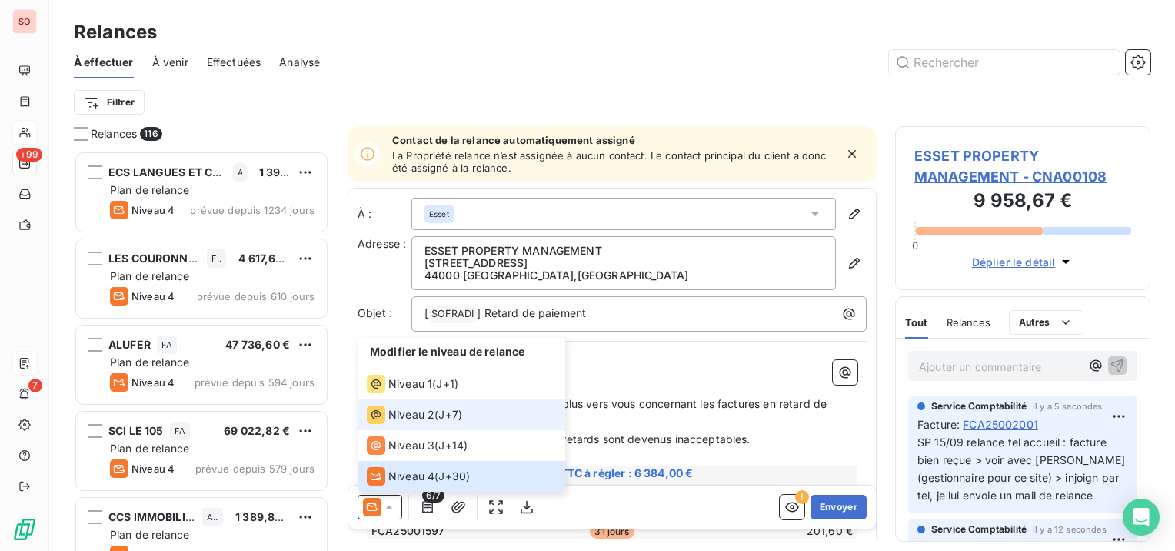
click at [411, 418] on span "Niveau 2" at bounding box center [411, 414] width 46 height 15
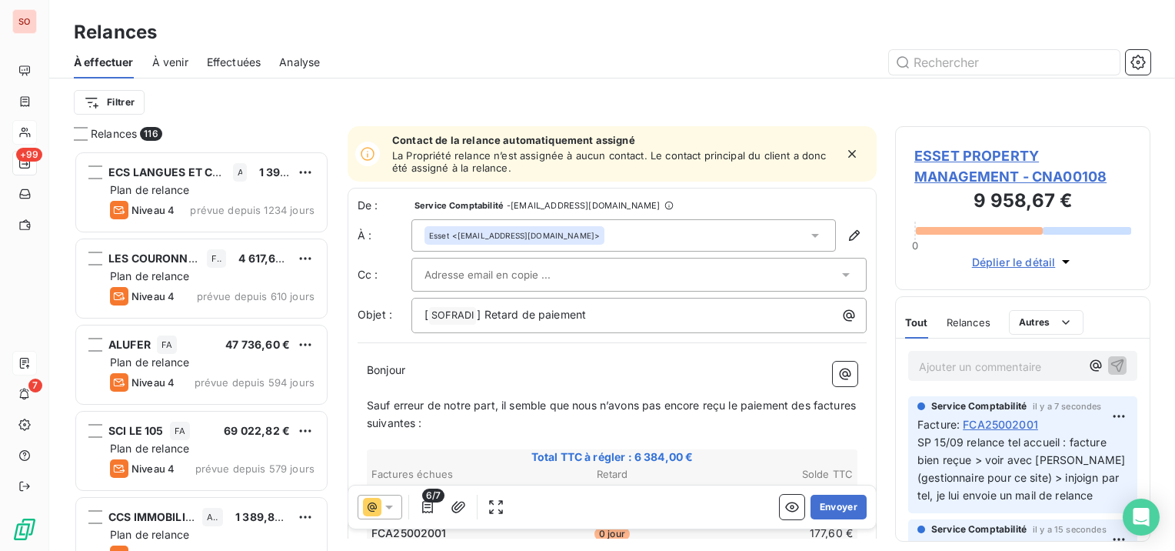
click at [452, 234] on div "Esset <[EMAIL_ADDRESS][DOMAIN_NAME]>" at bounding box center [514, 235] width 171 height 11
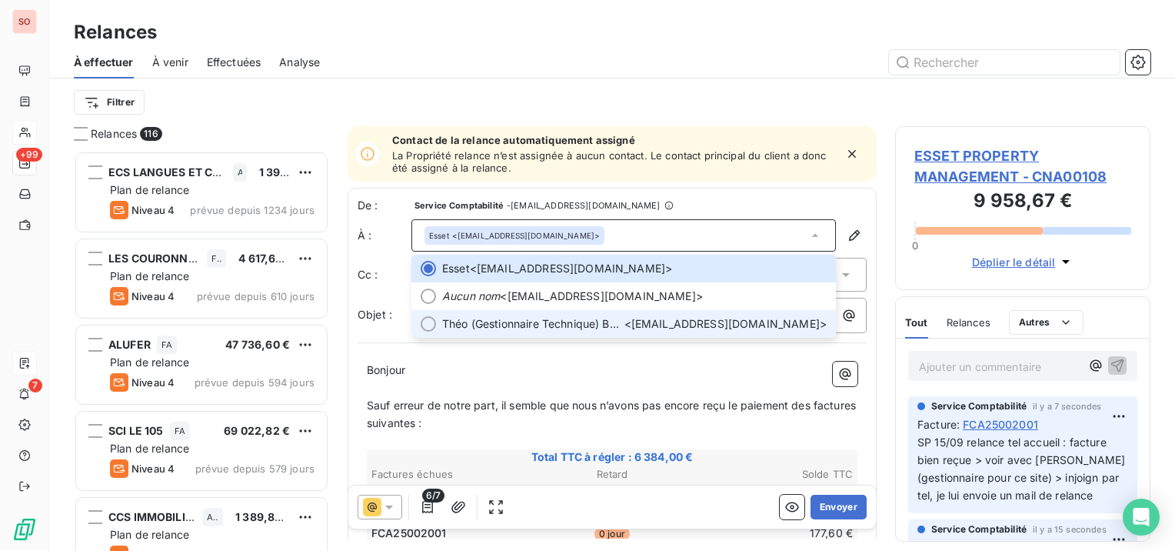
click at [471, 318] on span "Théo (Gestionnaire Technique) BODIN" at bounding box center [533, 323] width 182 height 15
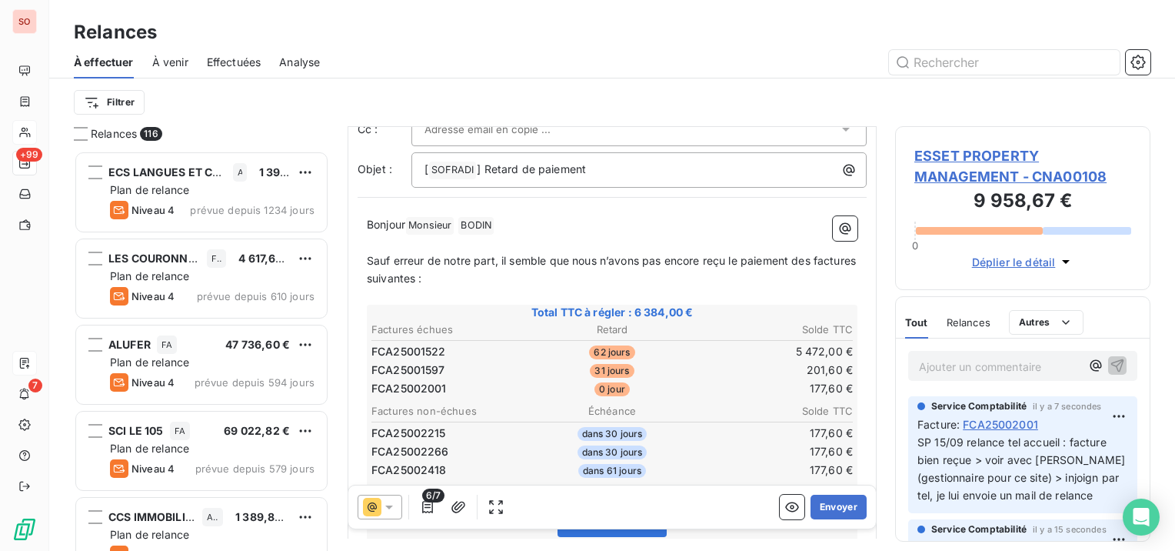
scroll to position [156, 0]
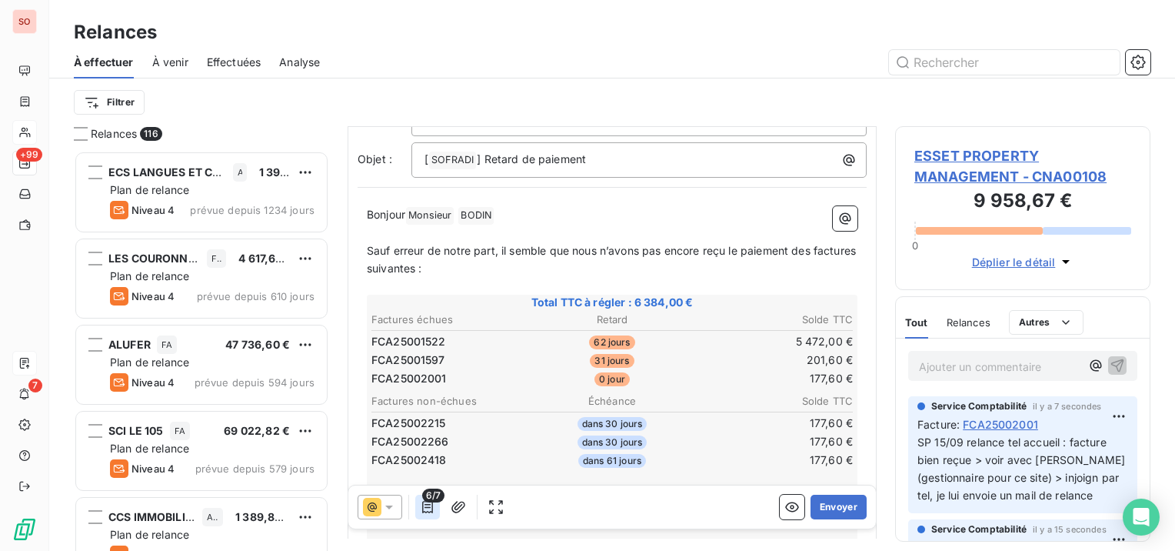
click at [427, 515] on button "button" at bounding box center [427, 507] width 25 height 25
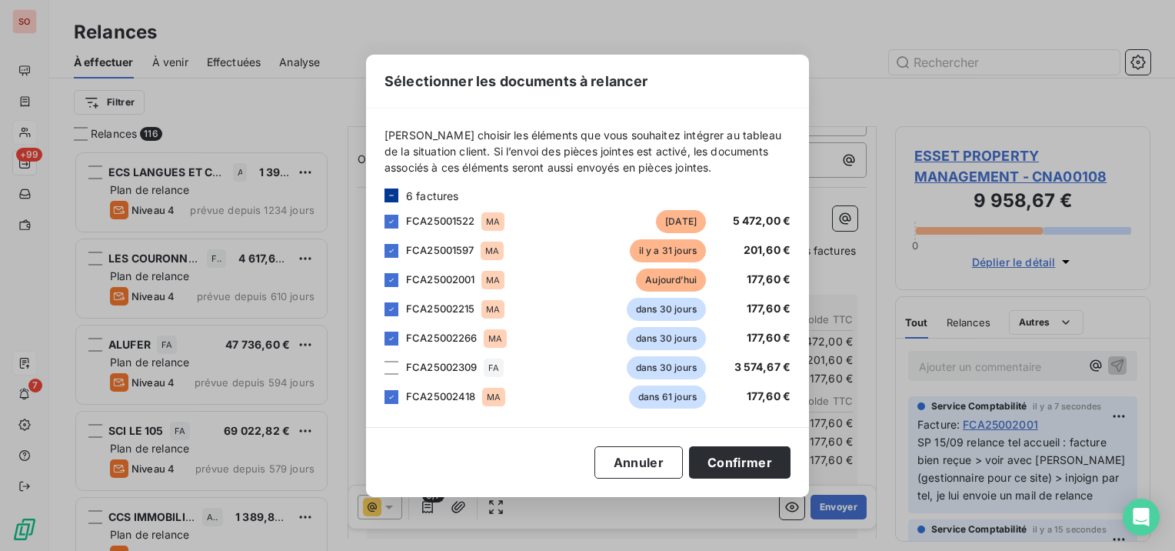
click at [388, 195] on icon at bounding box center [391, 195] width 9 height 9
click at [392, 191] on icon at bounding box center [391, 195] width 9 height 9
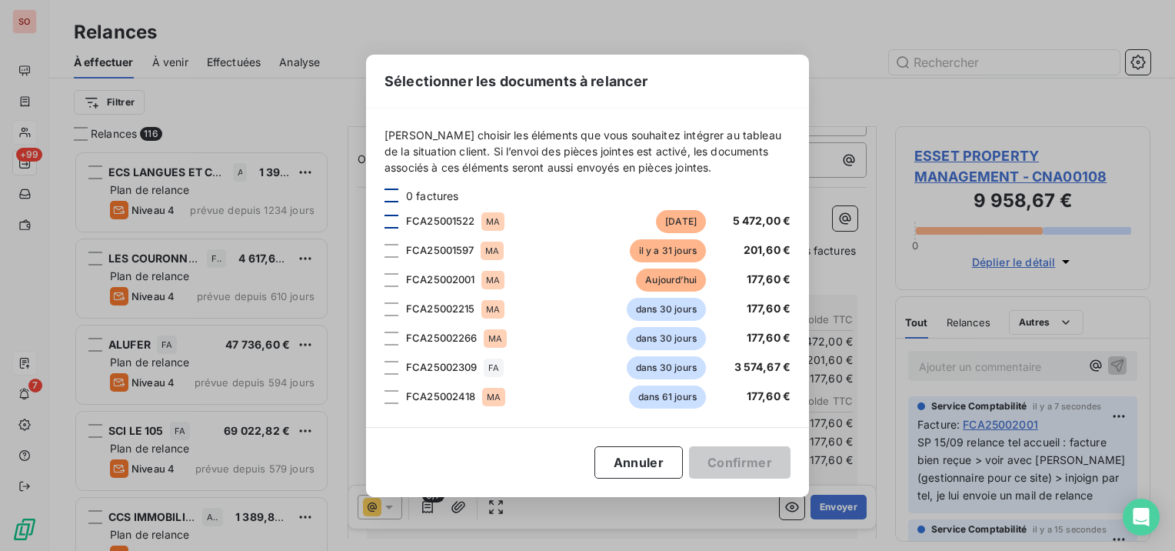
click at [391, 223] on div at bounding box center [392, 222] width 14 height 14
click at [391, 249] on div at bounding box center [392, 251] width 14 height 14
click at [395, 282] on div at bounding box center [392, 280] width 14 height 14
click at [704, 455] on button "Confirmer" at bounding box center [740, 462] width 102 height 32
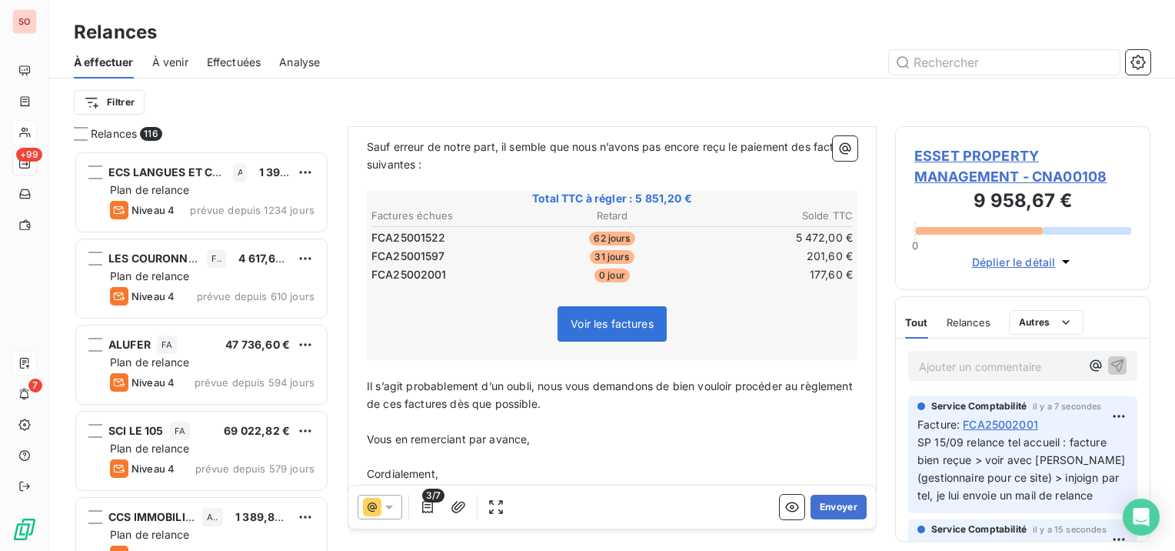
scroll to position [300, 0]
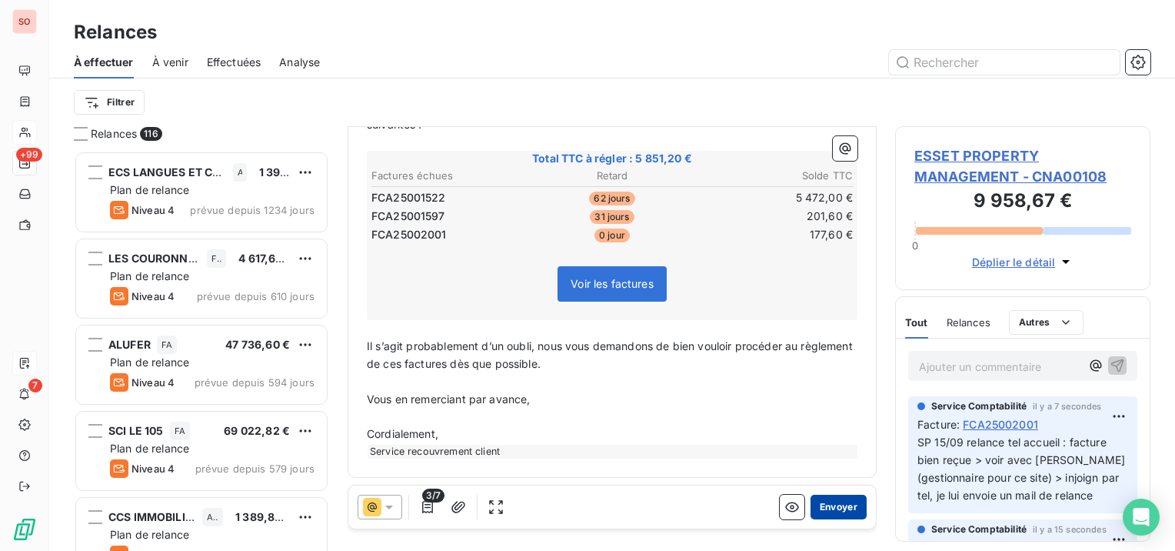
click at [811, 505] on button "Envoyer" at bounding box center [839, 507] width 56 height 25
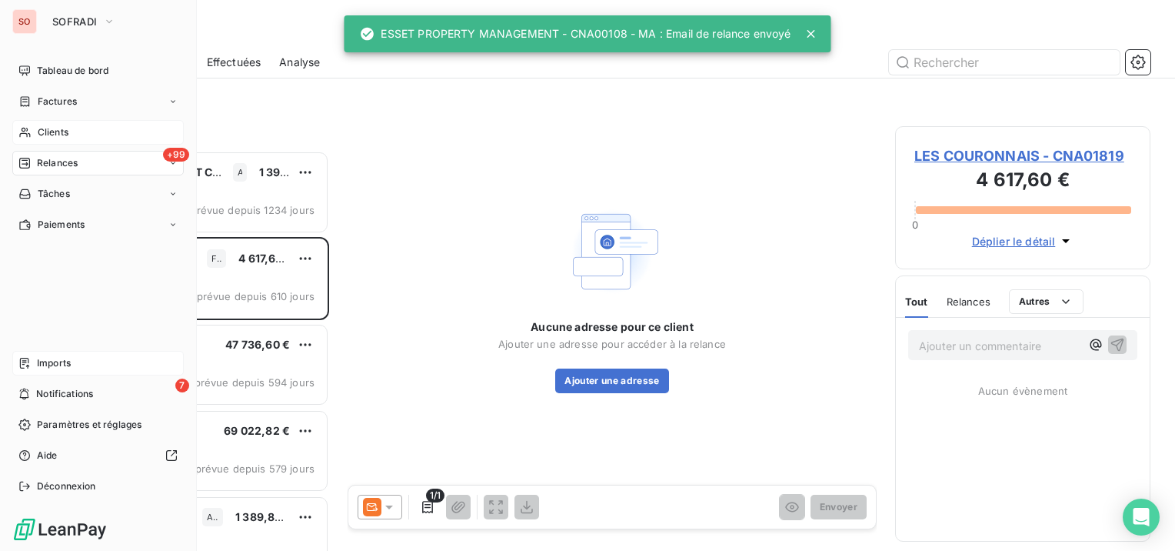
click at [52, 136] on span "Clients" at bounding box center [53, 132] width 31 height 14
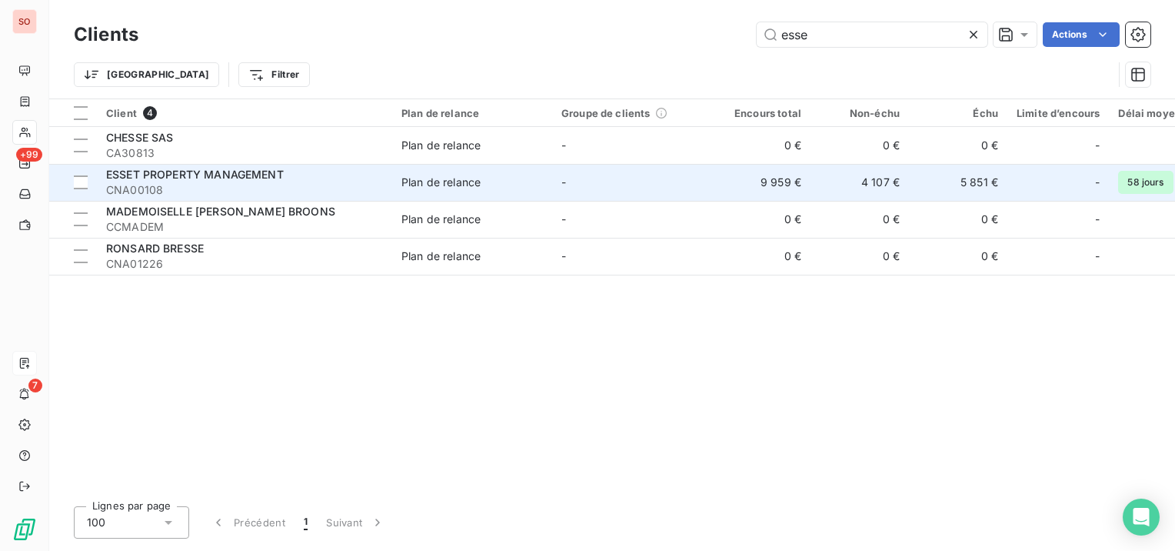
click at [196, 175] on span "ESSET PROPERTY MANAGEMENT" at bounding box center [195, 174] width 178 height 13
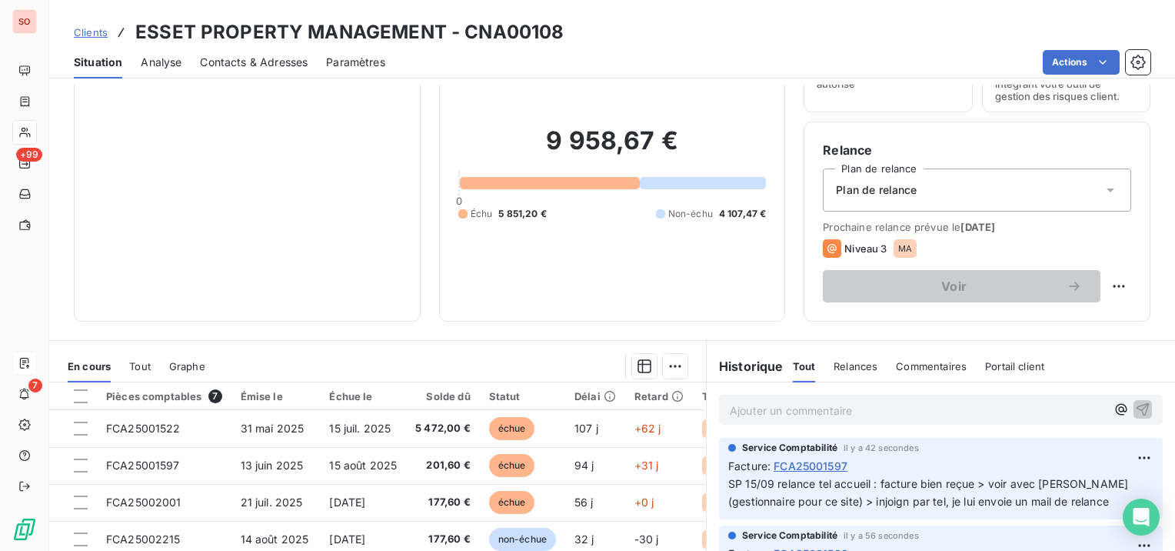
scroll to position [261, 0]
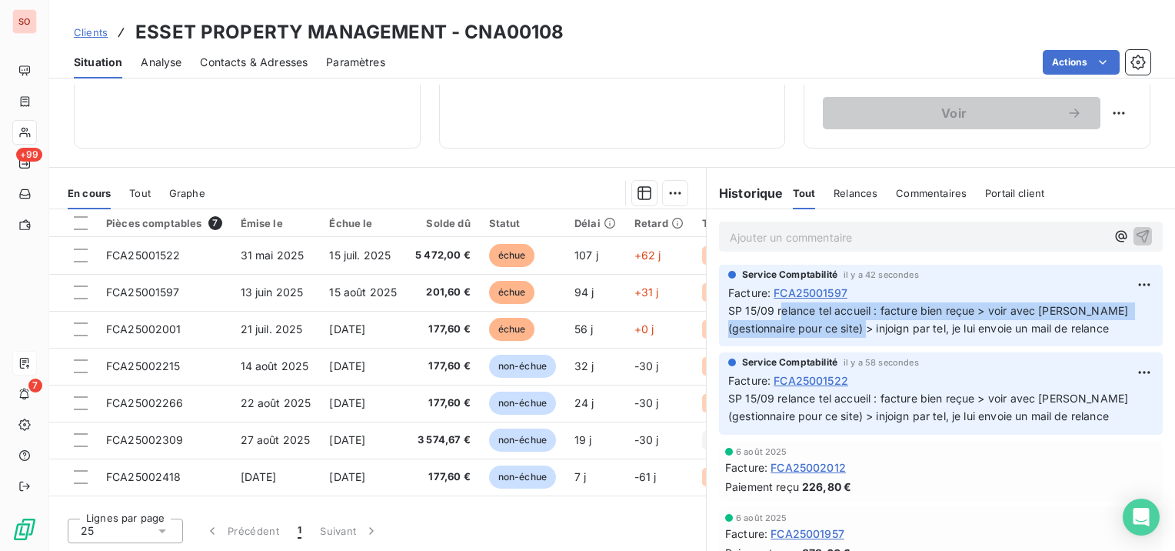
drag, startPoint x: 773, startPoint y: 308, endPoint x: 883, endPoint y: 323, distance: 111.1
click at [883, 323] on span "SP 15/09 relance tel accueil : facture bien reçue > voir avec [PERSON_NAME] (ge…" at bounding box center [929, 319] width 403 height 31
drag, startPoint x: 1122, startPoint y: 330, endPoint x: 706, endPoint y: 313, distance: 416.5
click at [707, 313] on div "Service Comptabilité il y a 42 secondes Facture : FCA25001597 SP 15/09 relance …" at bounding box center [941, 306] width 468 height 88
click at [99, 30] on span "Clients" at bounding box center [91, 32] width 34 height 12
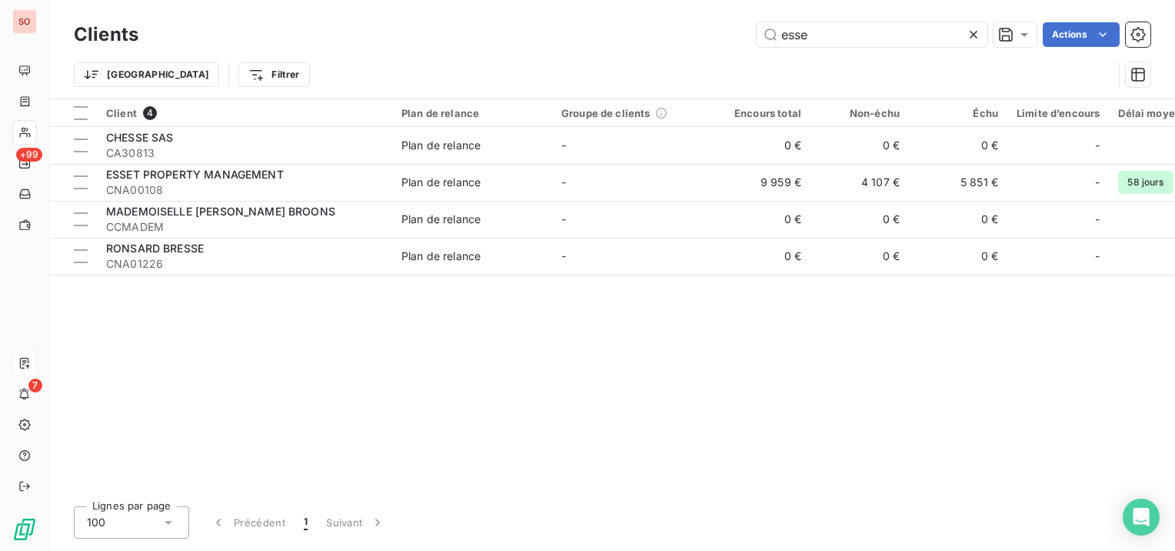
drag, startPoint x: 858, startPoint y: 28, endPoint x: 658, endPoint y: 17, distance: 200.3
click at [658, 17] on div "Clients esse Actions Trier Filtrer" at bounding box center [612, 49] width 1126 height 98
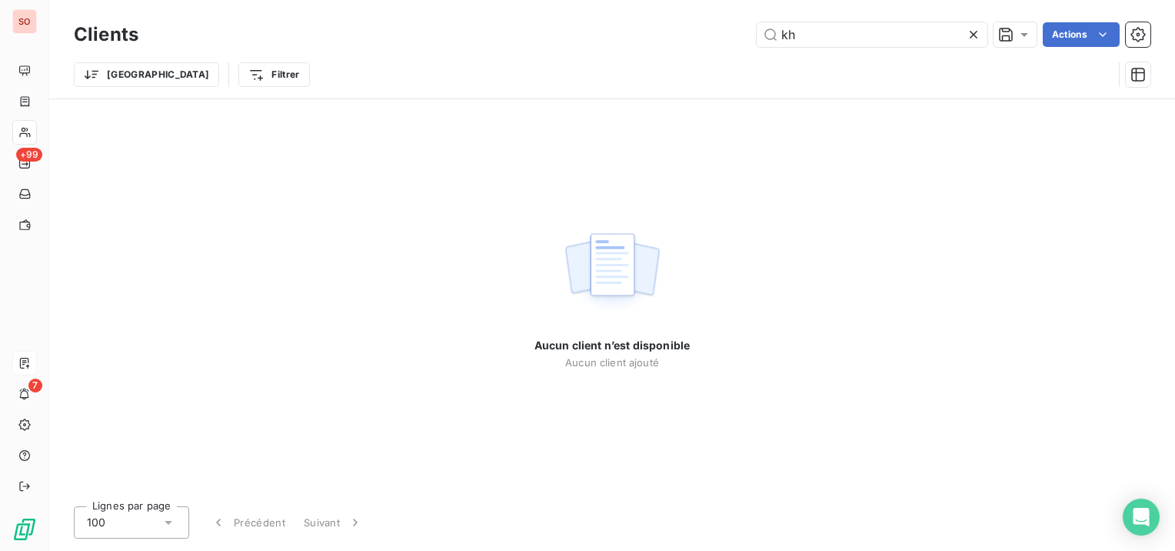
type input "k"
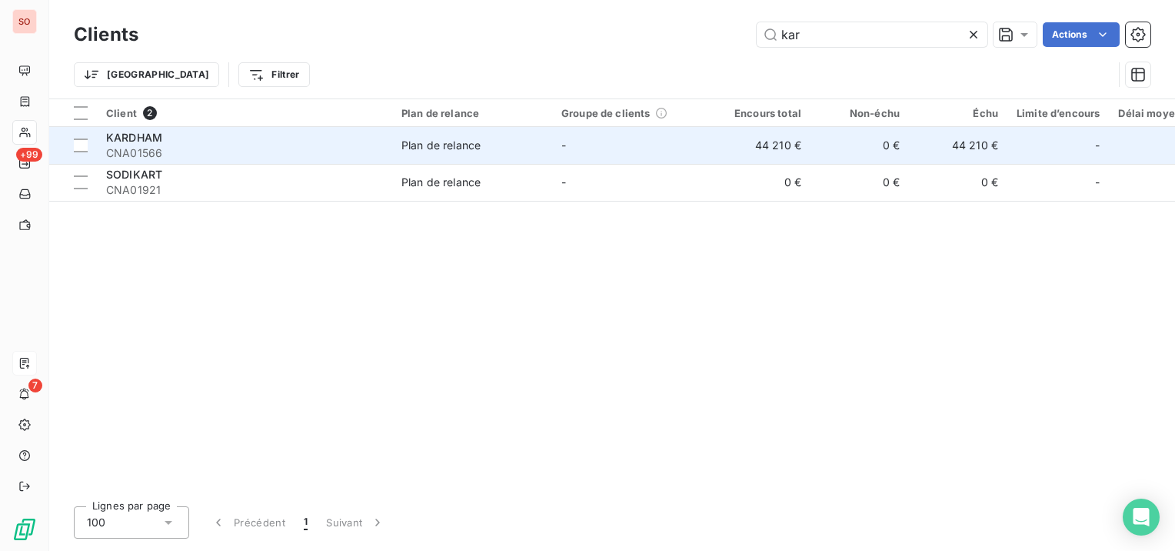
type input "kar"
click at [329, 143] on div "KARDHAM" at bounding box center [244, 137] width 277 height 15
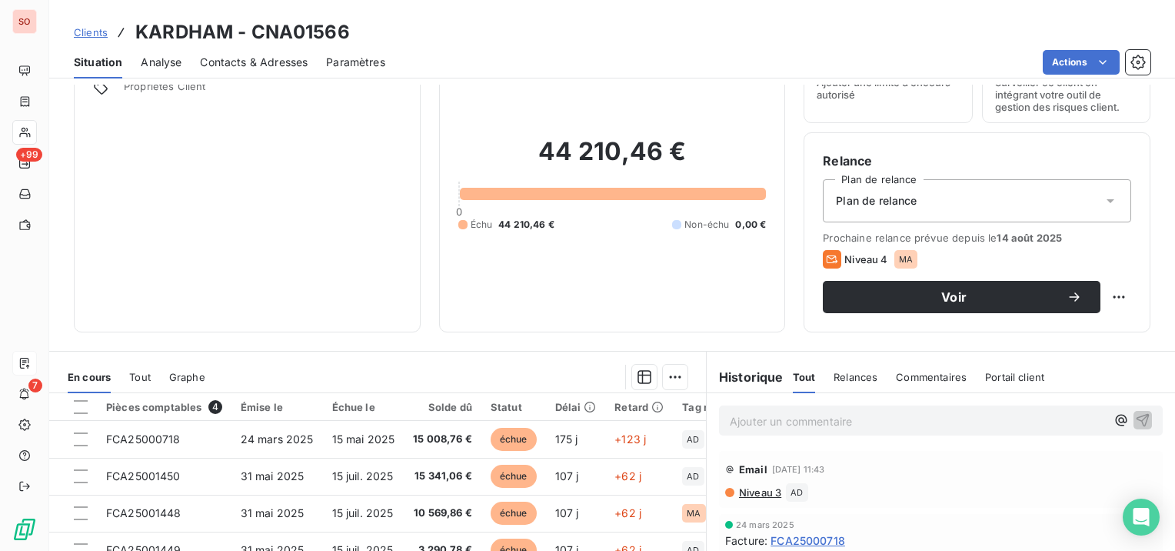
scroll to position [154, 0]
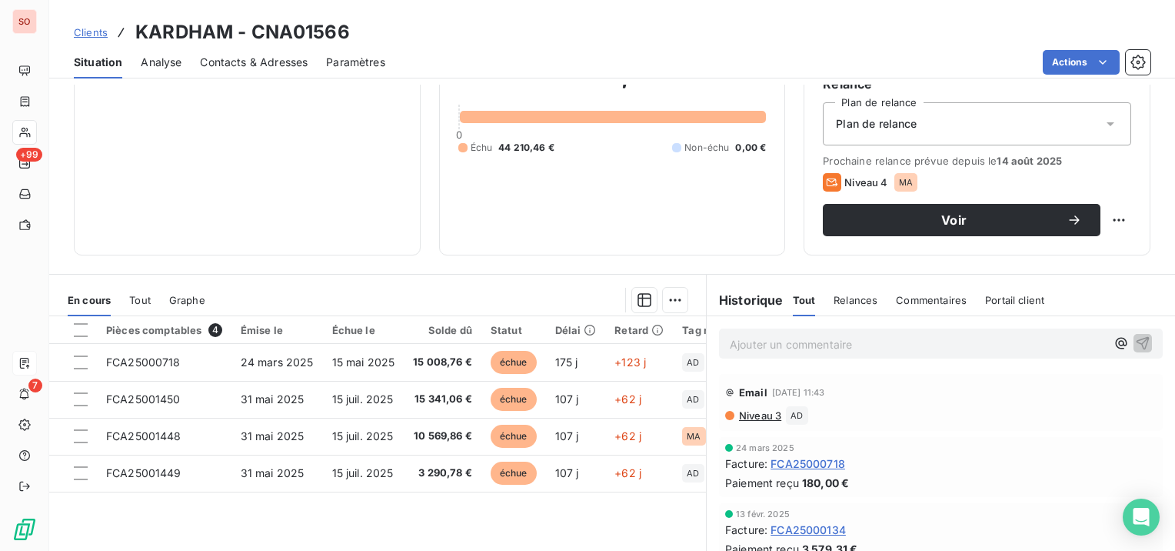
click at [234, 66] on span "Contacts & Adresses" at bounding box center [254, 62] width 108 height 15
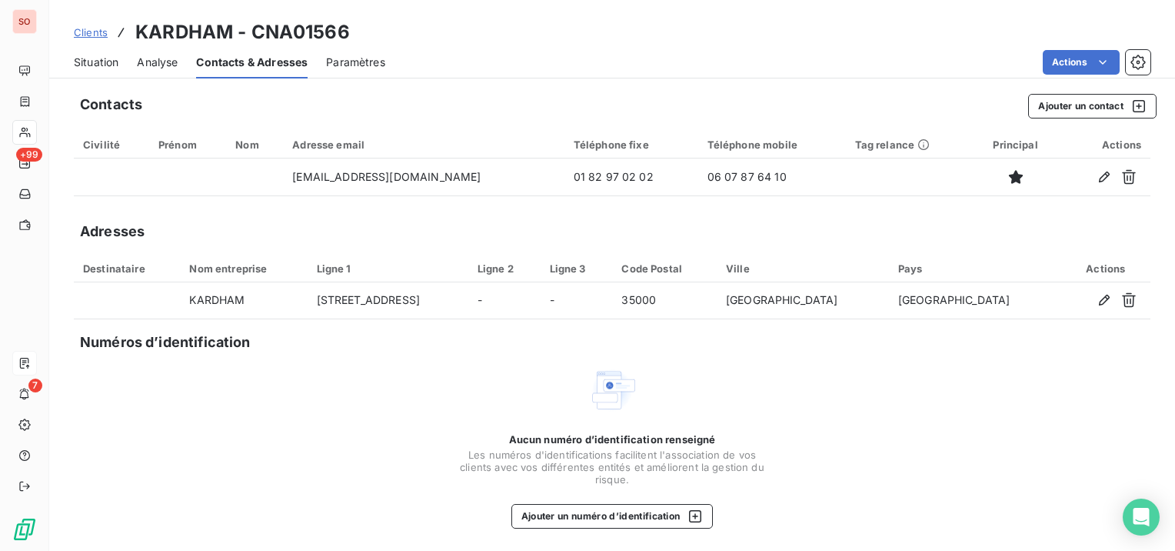
click at [96, 57] on span "Situation" at bounding box center [96, 62] width 45 height 15
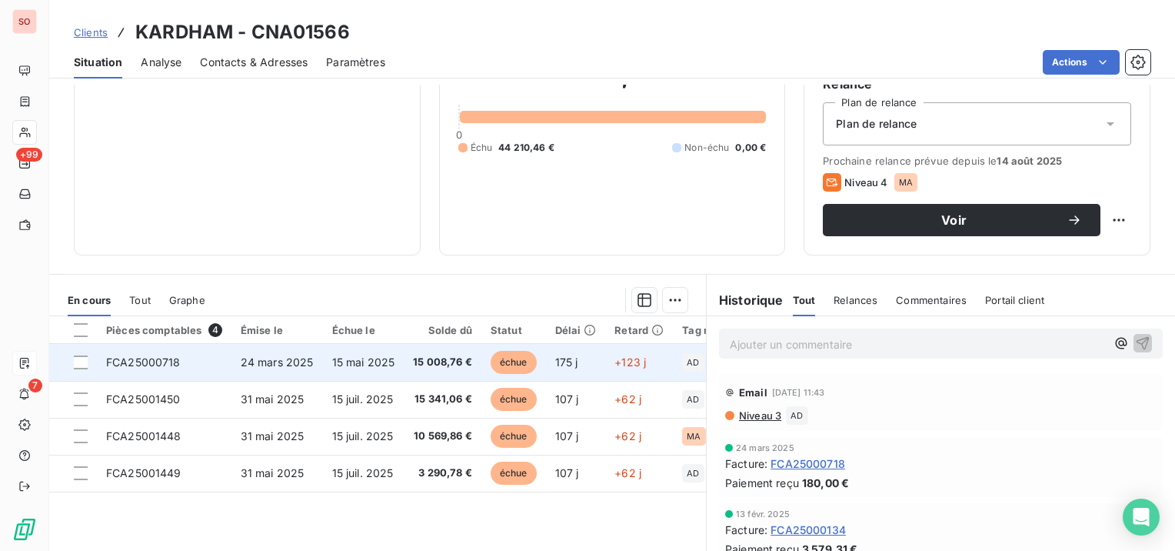
click at [285, 356] on span "24 mars 2025" at bounding box center [277, 361] width 73 height 13
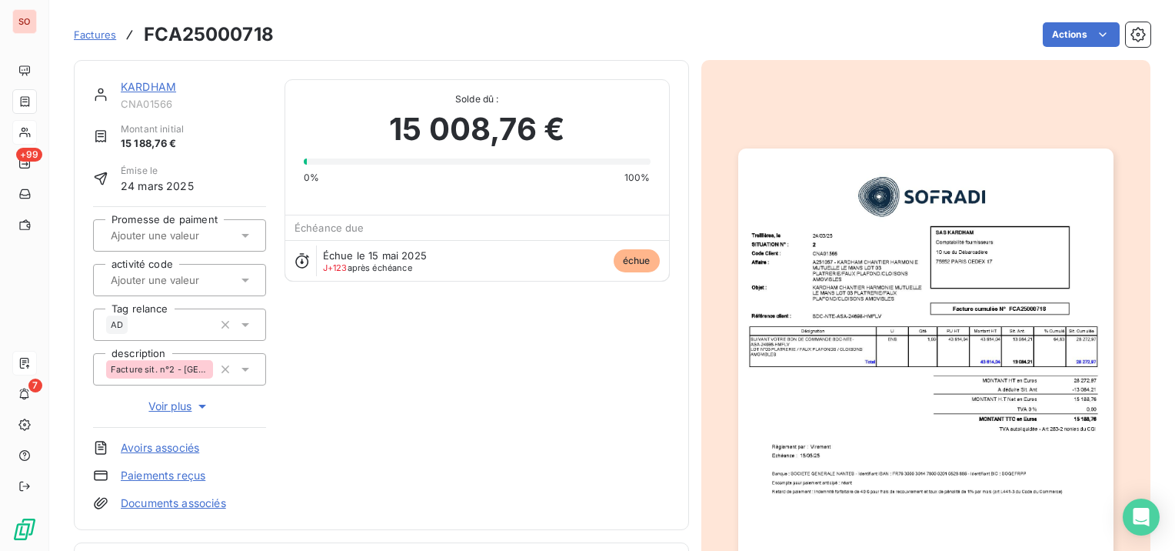
click at [977, 374] on img "button" at bounding box center [925, 413] width 375 height 531
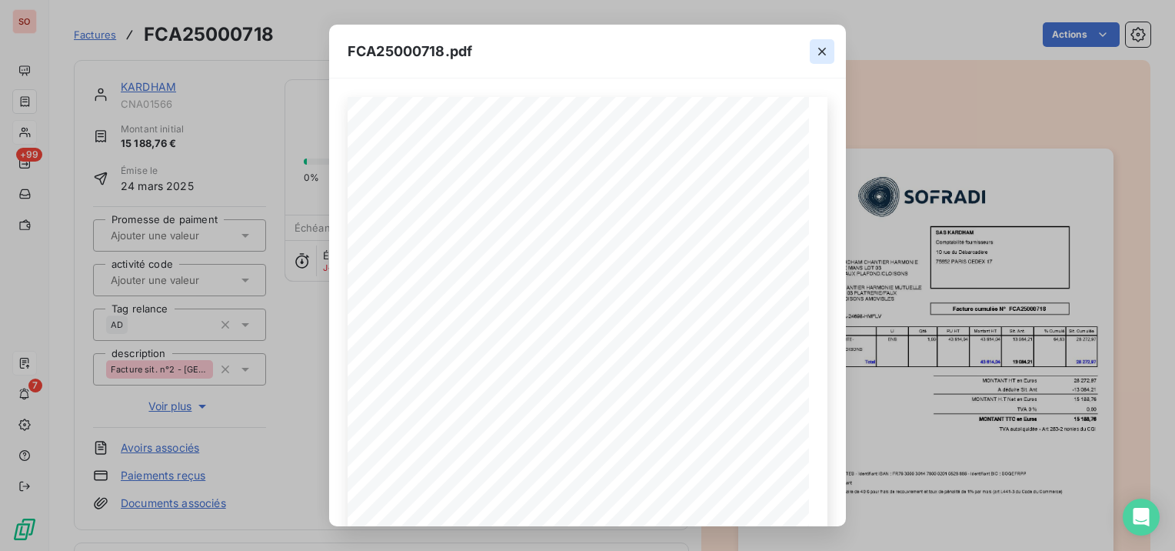
click at [826, 52] on icon "button" at bounding box center [822, 51] width 15 height 15
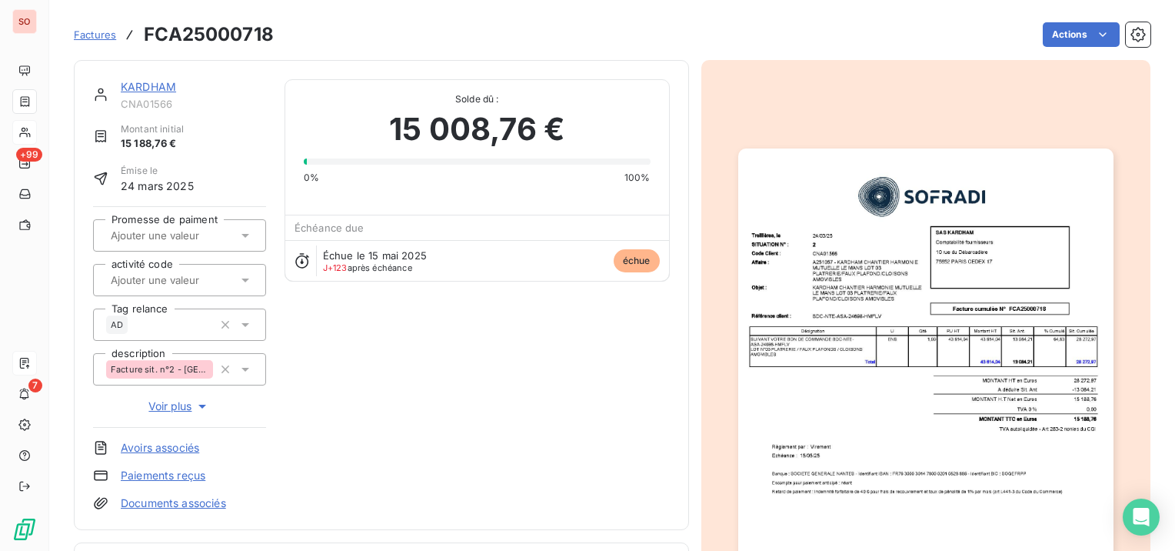
click at [158, 42] on h3 "FCA25000718" at bounding box center [209, 35] width 130 height 28
click at [122, 85] on link "KARDHAM" at bounding box center [148, 86] width 55 height 13
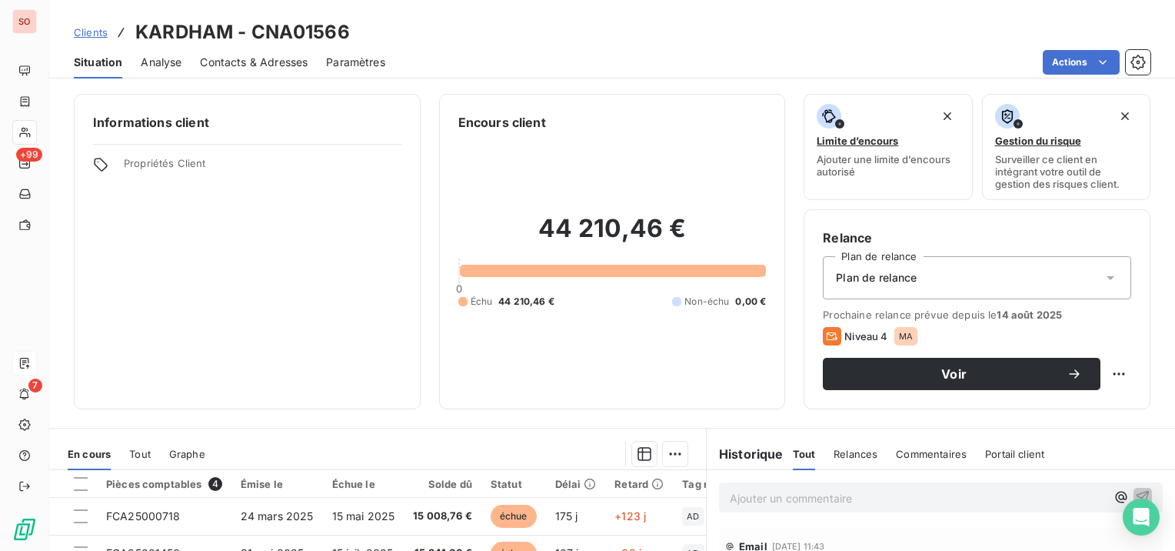
click at [226, 56] on span "Contacts & Adresses" at bounding box center [254, 62] width 108 height 15
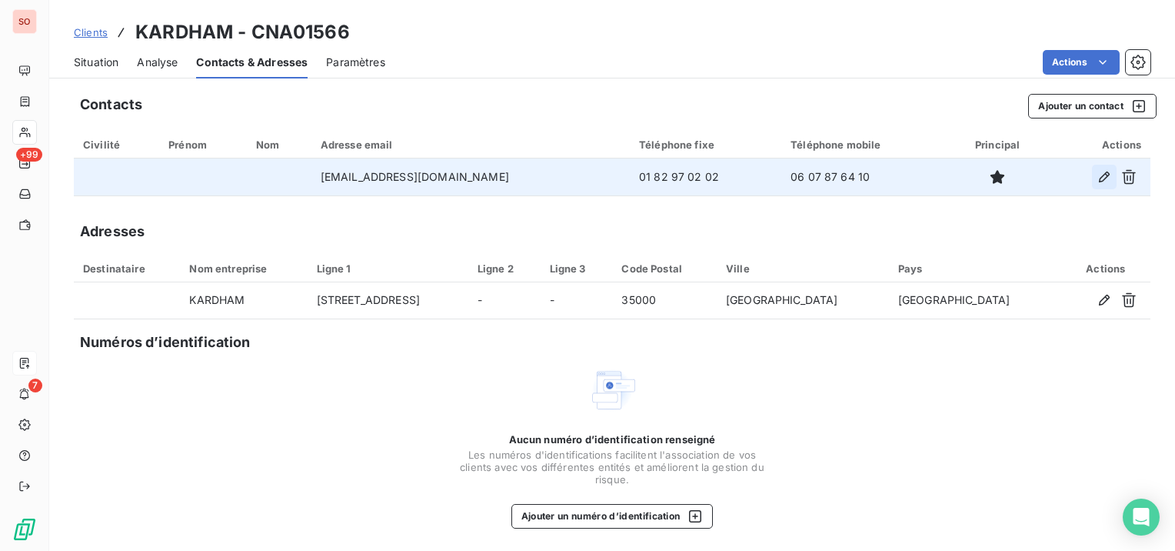
click at [1097, 178] on icon "button" at bounding box center [1104, 176] width 15 height 15
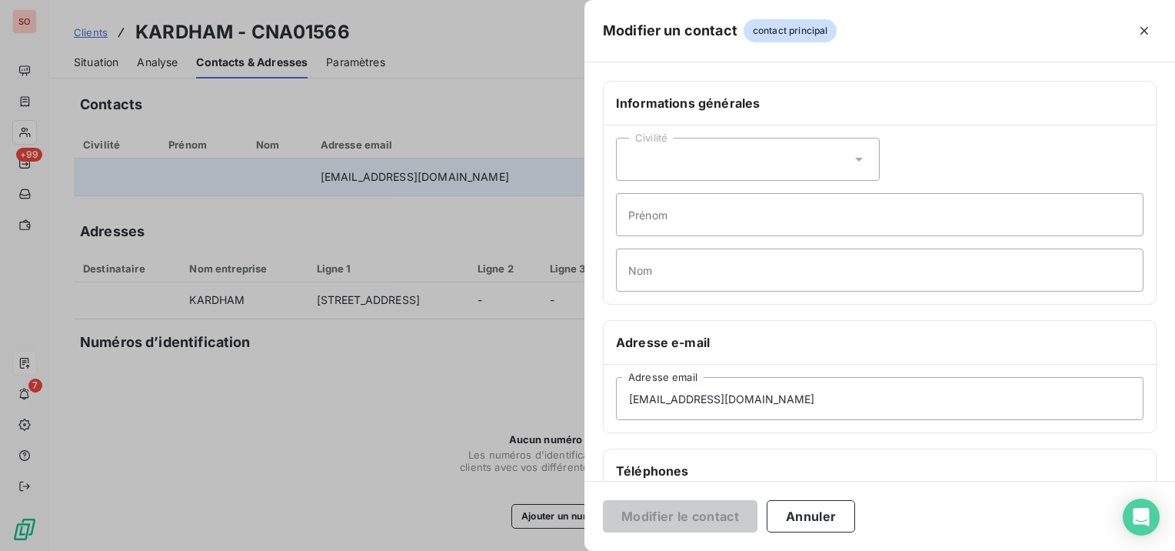
click at [817, 147] on div "Civilité" at bounding box center [748, 159] width 264 height 43
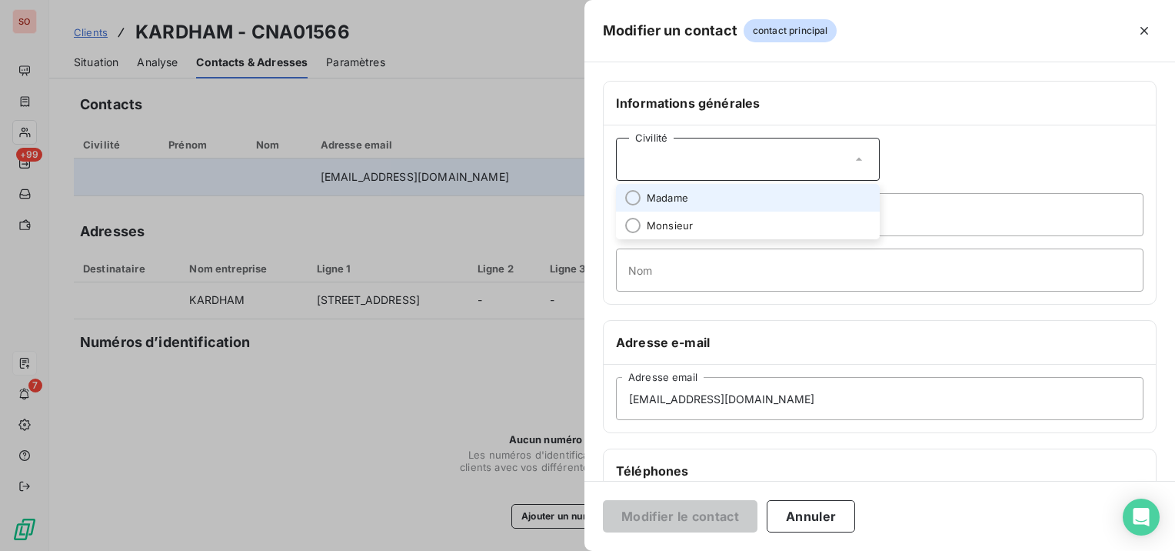
click at [792, 192] on li "Madame" at bounding box center [748, 198] width 264 height 28
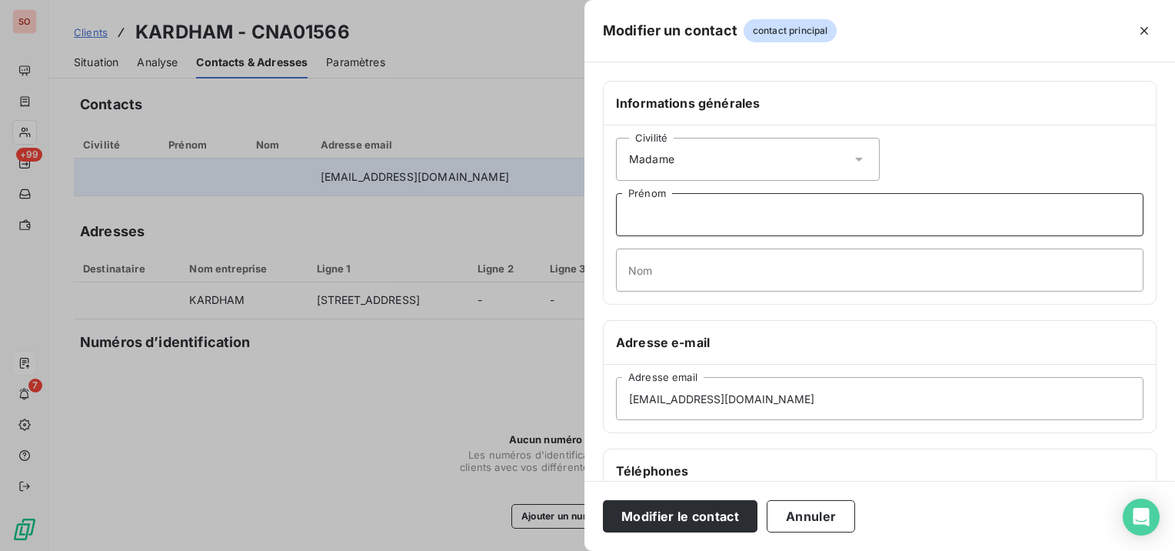
click at [788, 204] on input "Prénom" at bounding box center [880, 214] width 528 height 43
type input "[PERSON_NAME]"
click at [798, 268] on input "Nom" at bounding box center [880, 269] width 528 height 43
type input "LEVOYER"
click at [754, 206] on input "[PERSON_NAME]" at bounding box center [880, 214] width 528 height 43
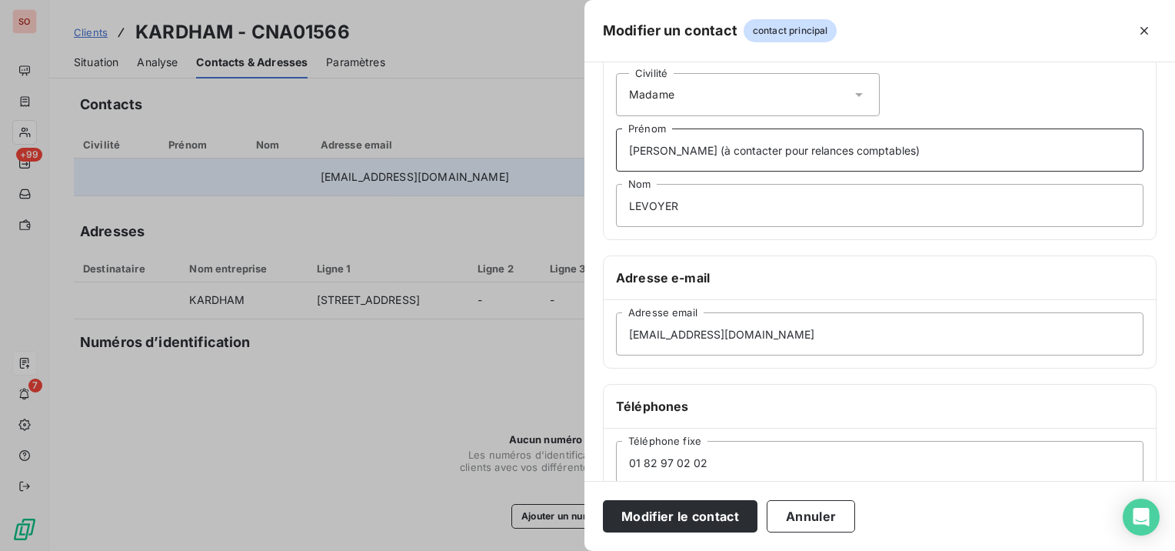
scroll to position [77, 0]
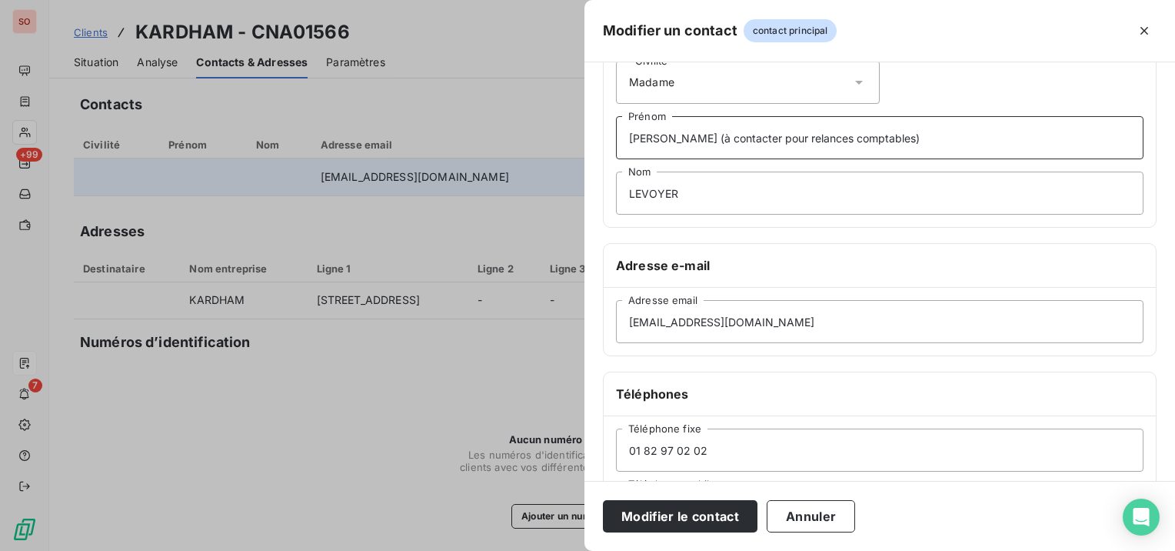
type input "[PERSON_NAME] (à contacter pour relances comptables)"
drag, startPoint x: 790, startPoint y: 330, endPoint x: 586, endPoint y: 325, distance: 203.9
click at [586, 325] on div "Informations générales Civilité Madame [PERSON_NAME] (à contacter pour relances…" at bounding box center [880, 345] width 591 height 683
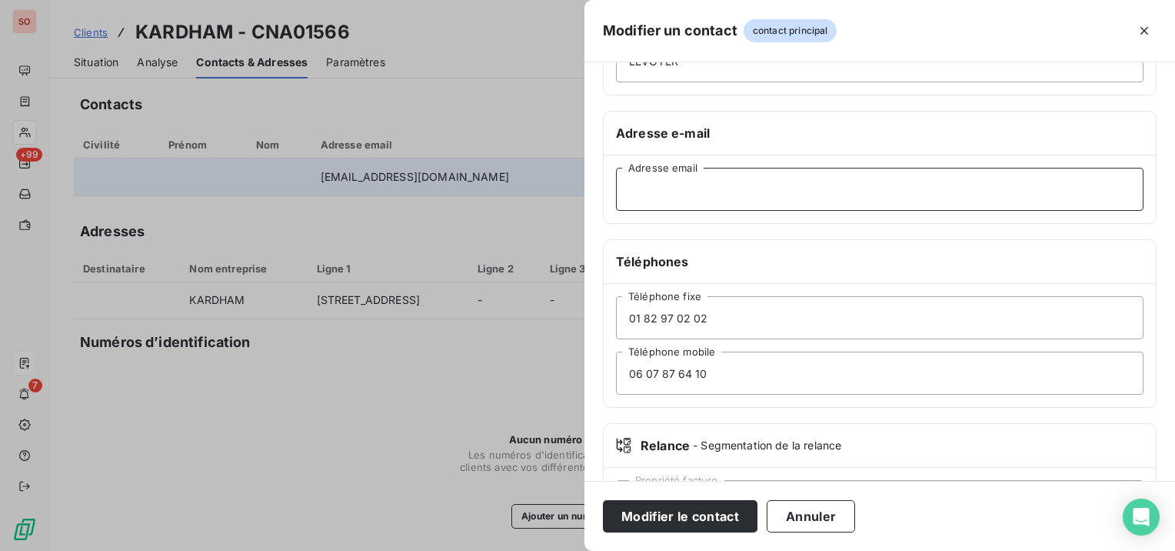
scroll to position [231, 0]
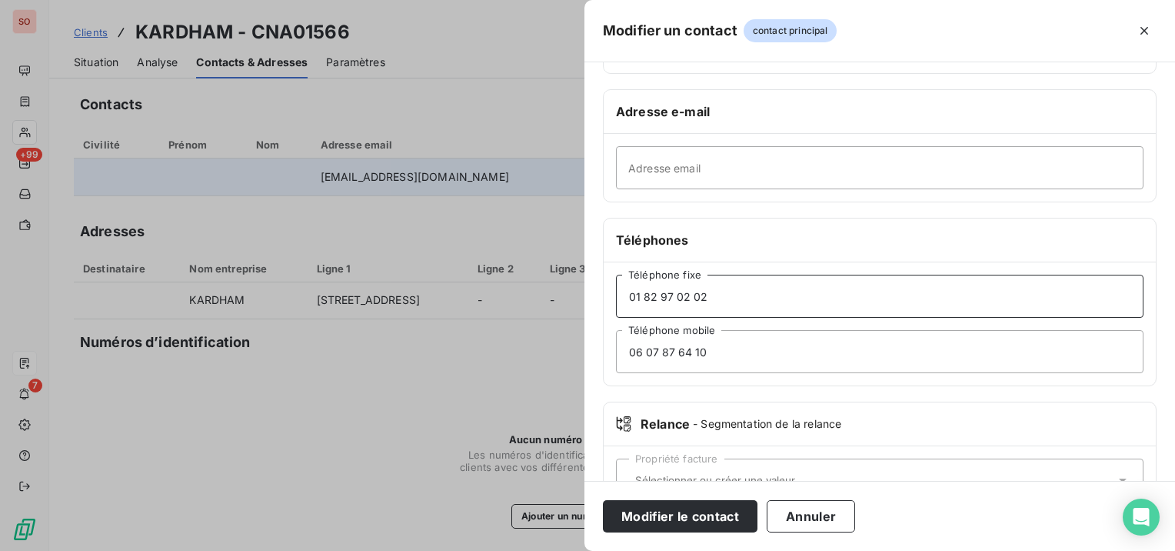
drag, startPoint x: 703, startPoint y: 293, endPoint x: 620, endPoint y: 293, distance: 83.1
click at [620, 293] on input "01 82 97 02 02" at bounding box center [880, 296] width 528 height 43
click at [795, 515] on button "Annuler" at bounding box center [811, 516] width 88 height 32
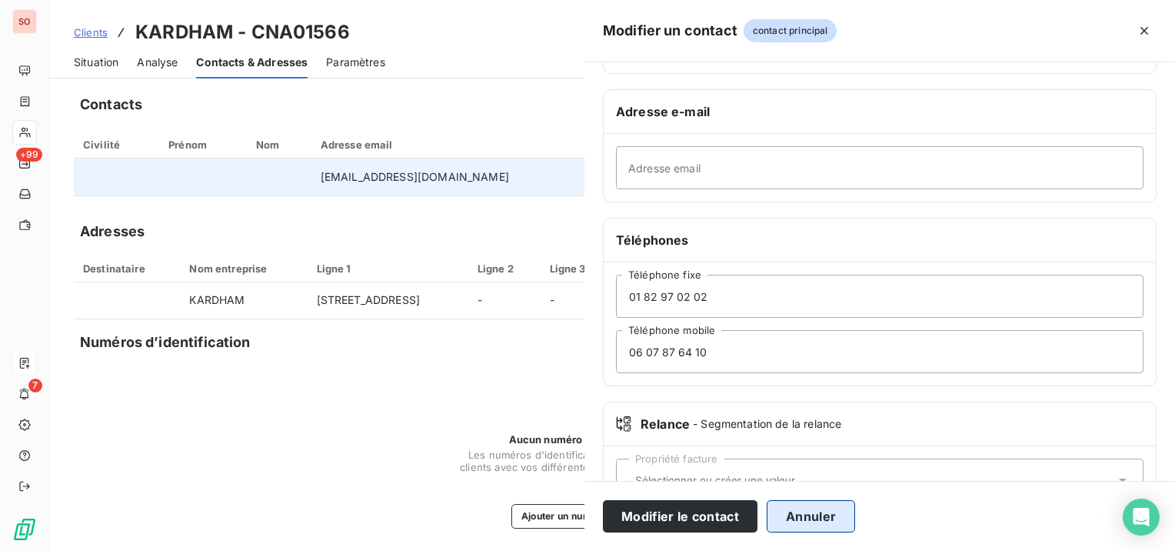
type input "[EMAIL_ADDRESS][DOMAIN_NAME]"
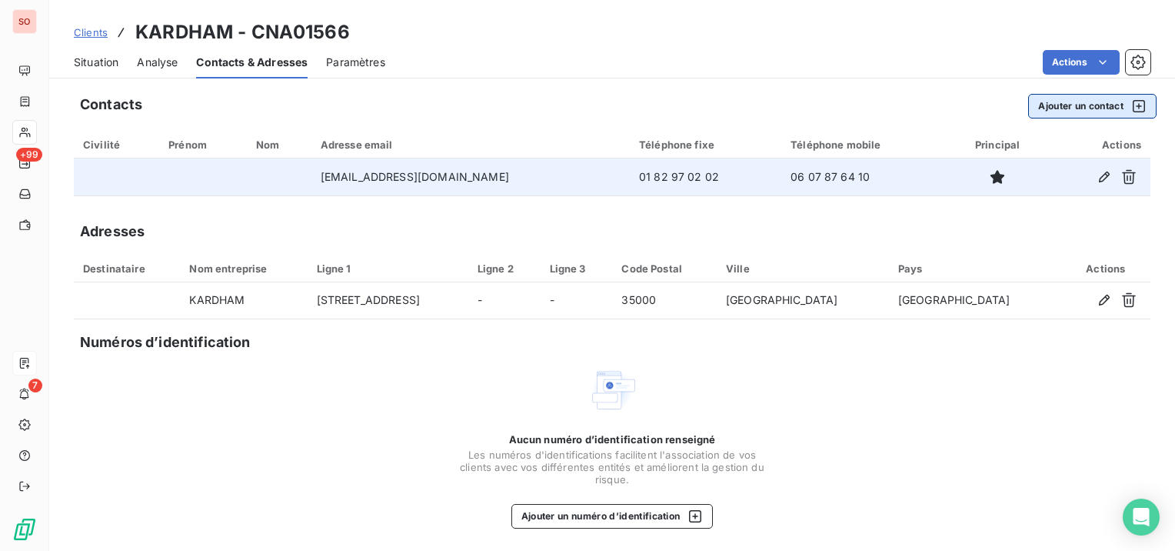
click at [1091, 106] on button "Ajouter un contact" at bounding box center [1092, 106] width 128 height 25
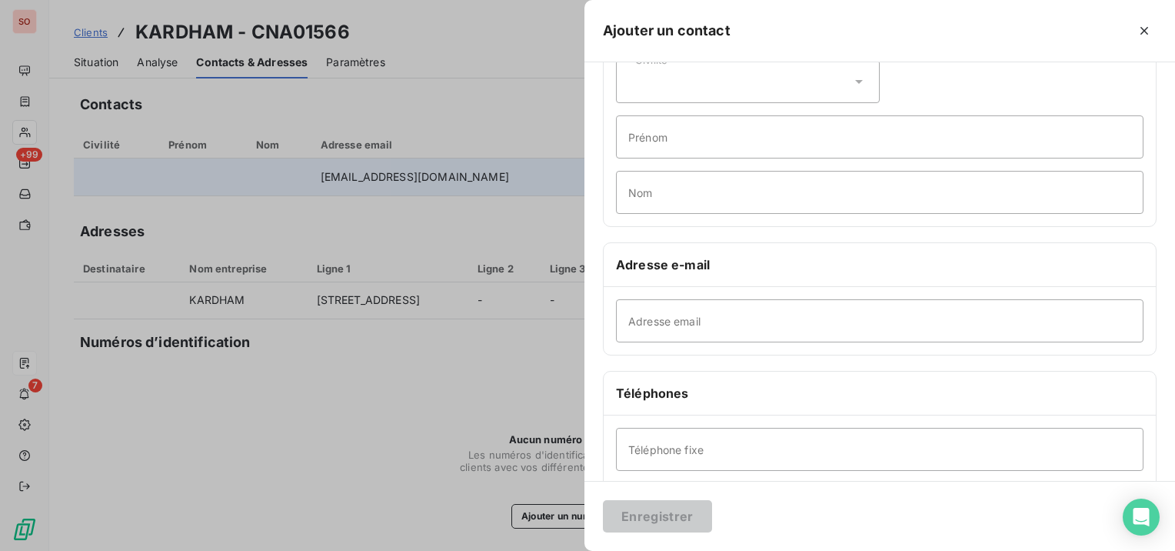
scroll to position [0, 0]
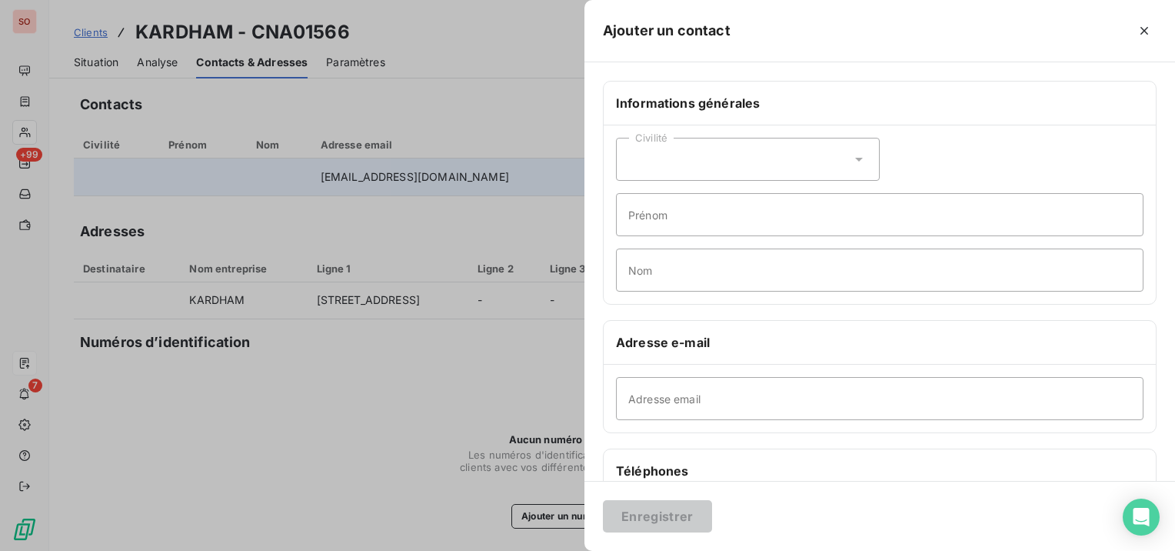
click at [730, 153] on div "Civilité" at bounding box center [748, 159] width 264 height 43
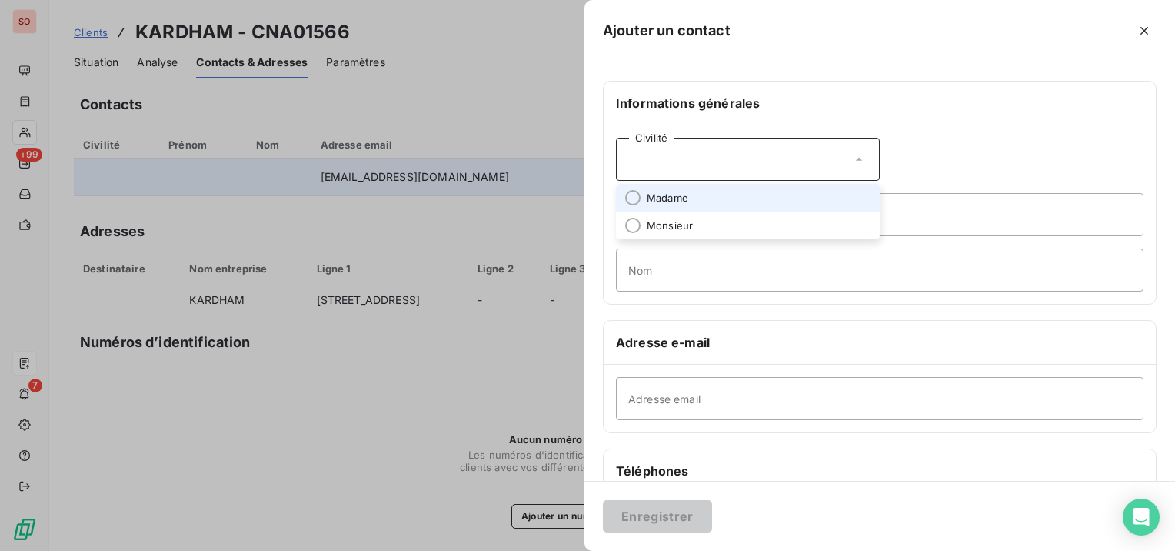
click at [715, 199] on li "Madame" at bounding box center [748, 198] width 264 height 28
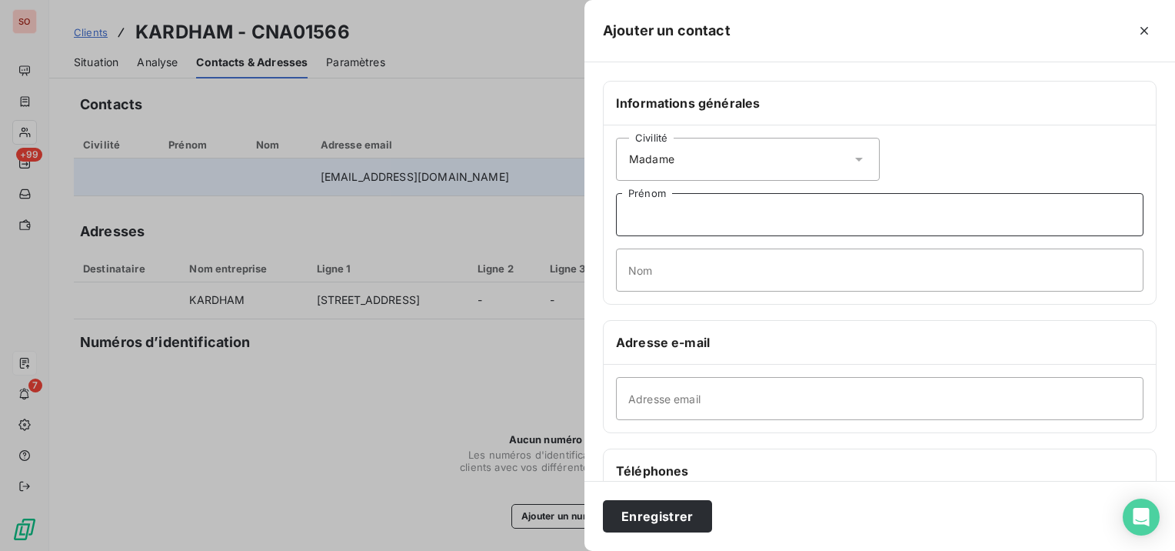
click at [715, 200] on input "Prénom" at bounding box center [880, 214] width 528 height 43
type input "[PERSON_NAME] (à contacter pour les relances comptables)"
click at [808, 268] on input "Nom" at bounding box center [880, 269] width 528 height 43
type input "LEVOYER"
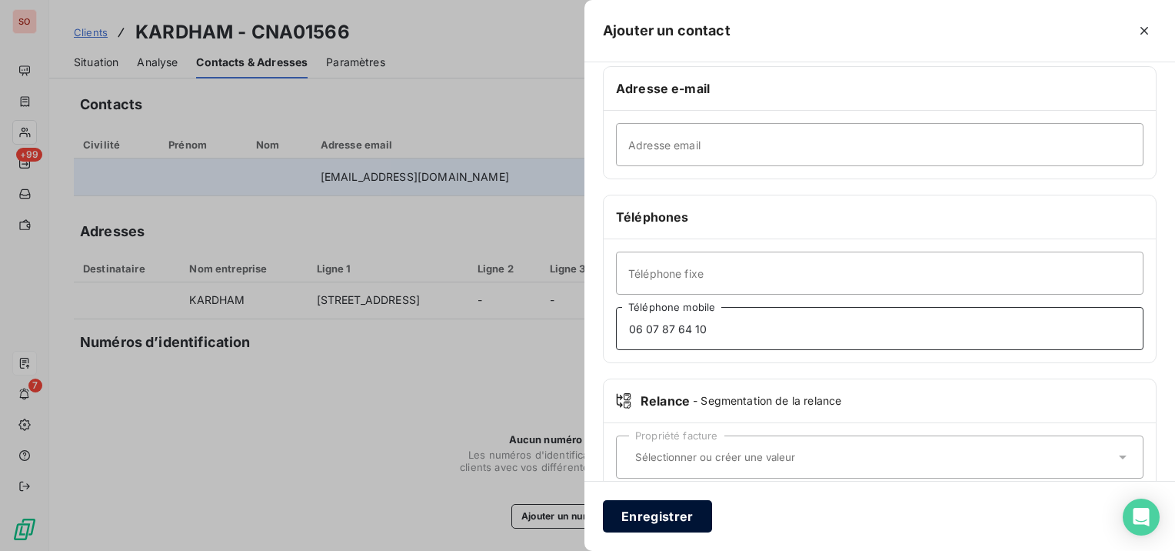
type input "06 07 87 64 10"
click at [691, 508] on button "Enregistrer" at bounding box center [657, 516] width 109 height 32
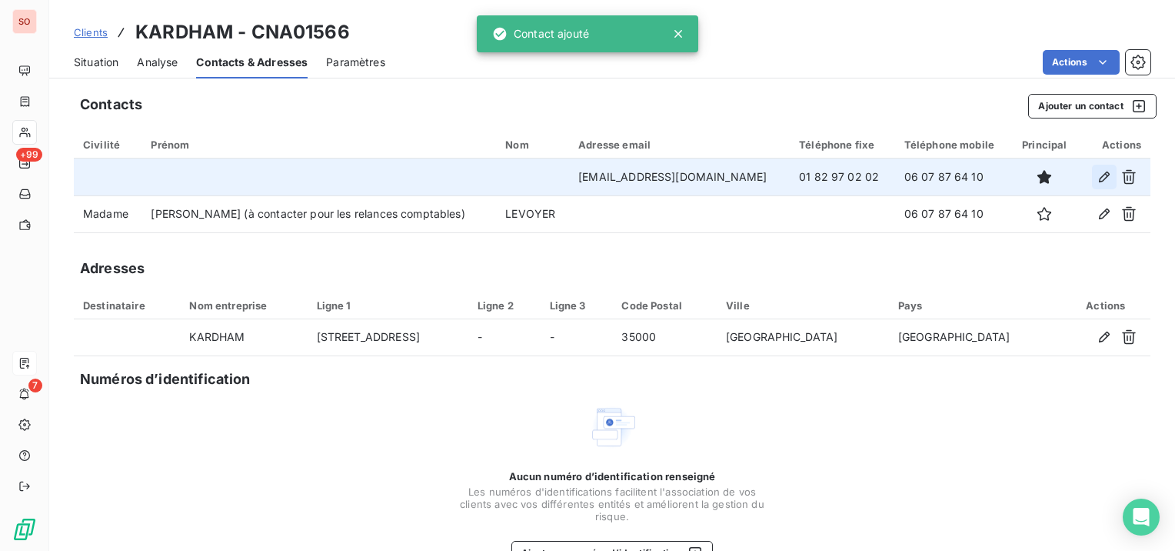
click at [1099, 178] on icon "button" at bounding box center [1104, 176] width 15 height 15
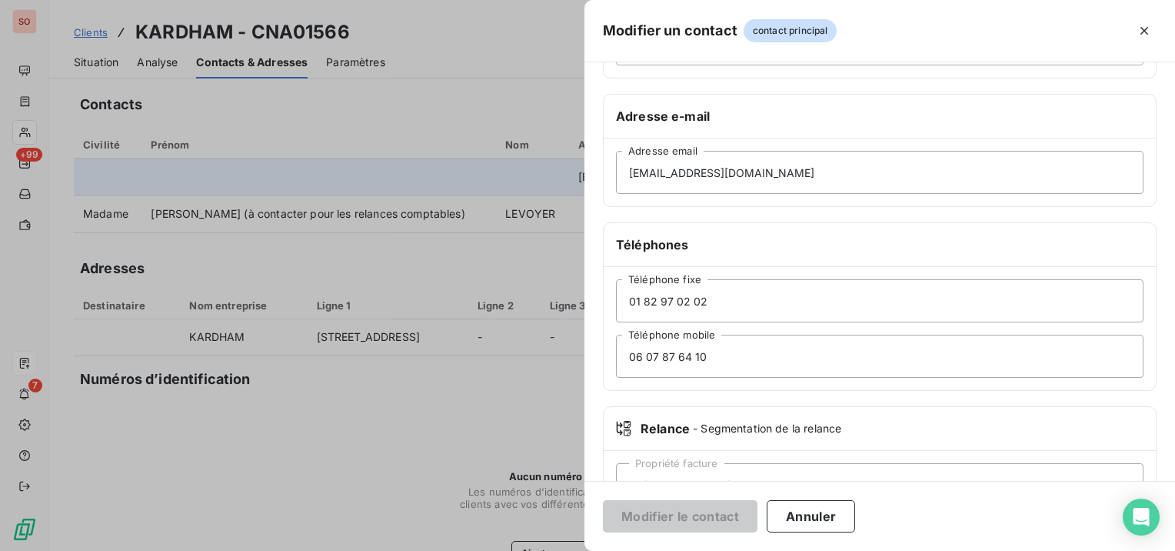
scroll to position [231, 0]
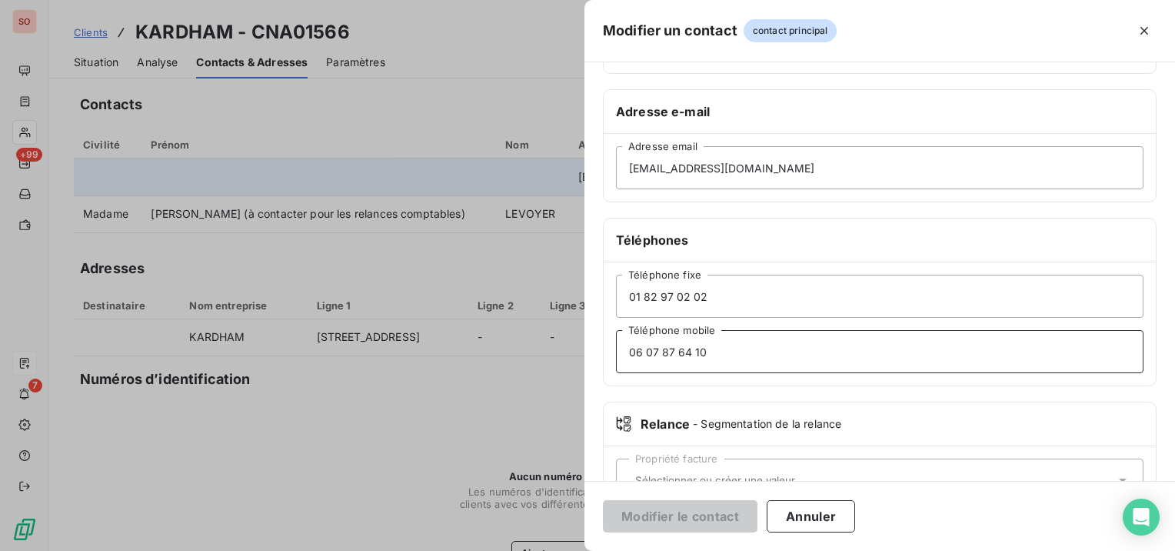
drag, startPoint x: 788, startPoint y: 364, endPoint x: 610, endPoint y: 352, distance: 178.1
click at [610, 352] on div "[PHONE_NUMBER] Téléphone fixe [PHONE_NUMBER] Téléphone mobile" at bounding box center [880, 323] width 552 height 123
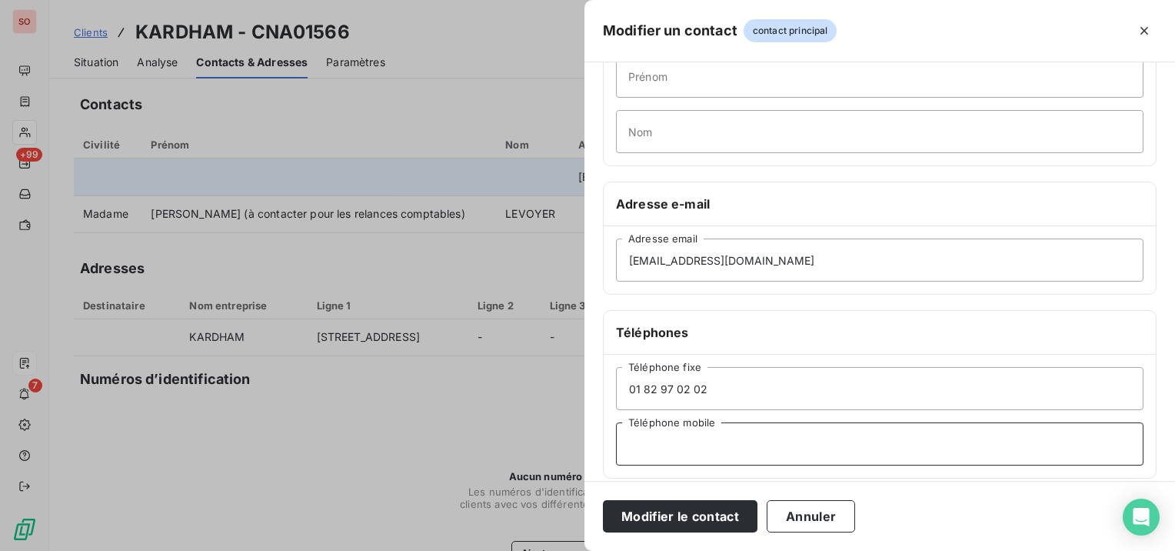
scroll to position [0, 0]
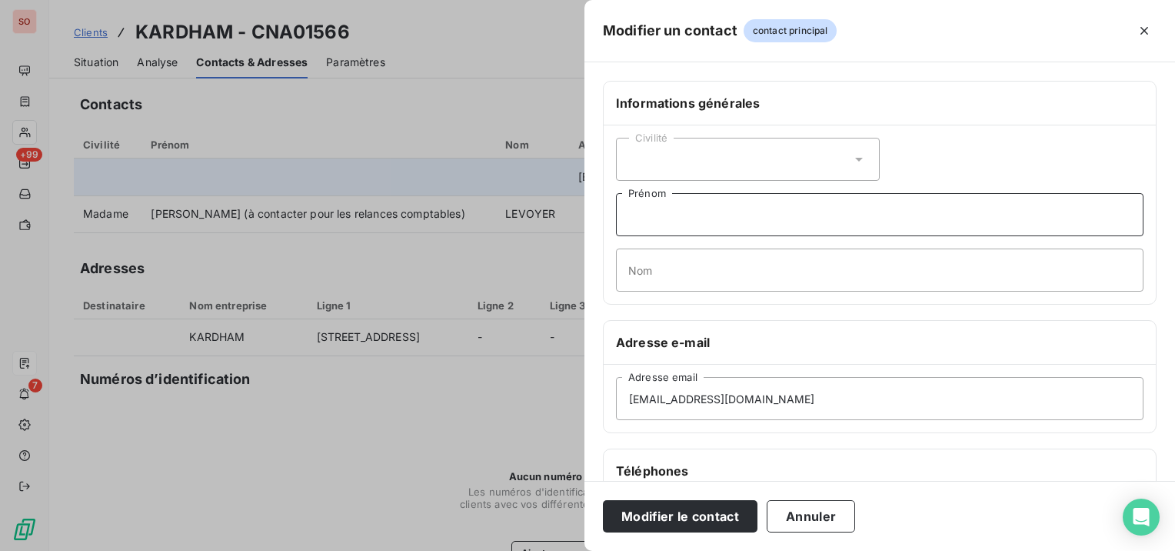
click at [678, 226] on input "Prénom" at bounding box center [880, 214] width 528 height 43
type input "Accueil"
click at [681, 506] on button "Modifier le contact" at bounding box center [680, 516] width 155 height 32
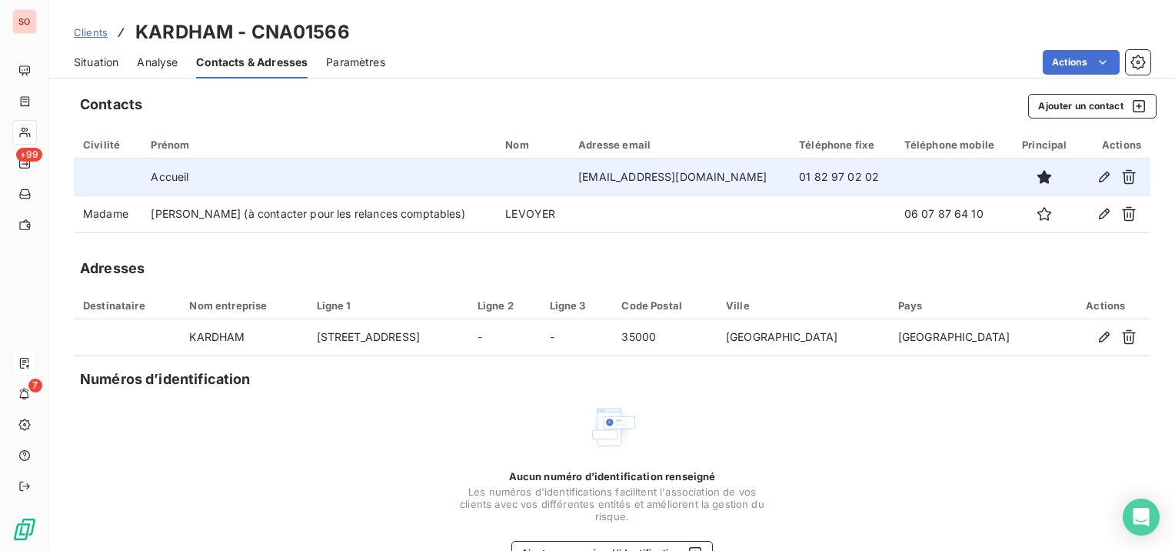
click at [82, 55] on span "Situation" at bounding box center [96, 62] width 45 height 15
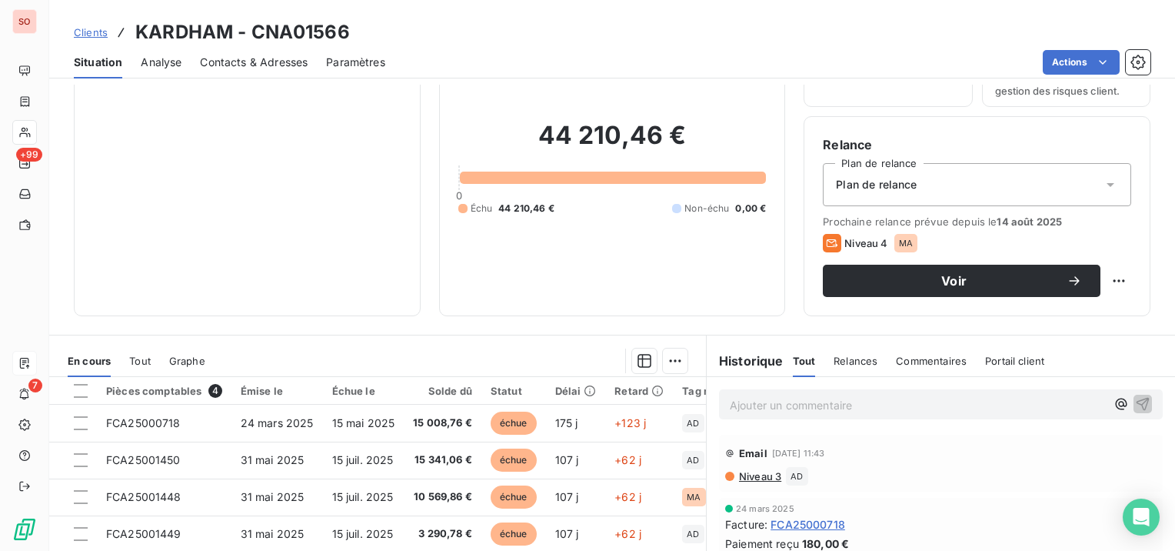
scroll to position [154, 0]
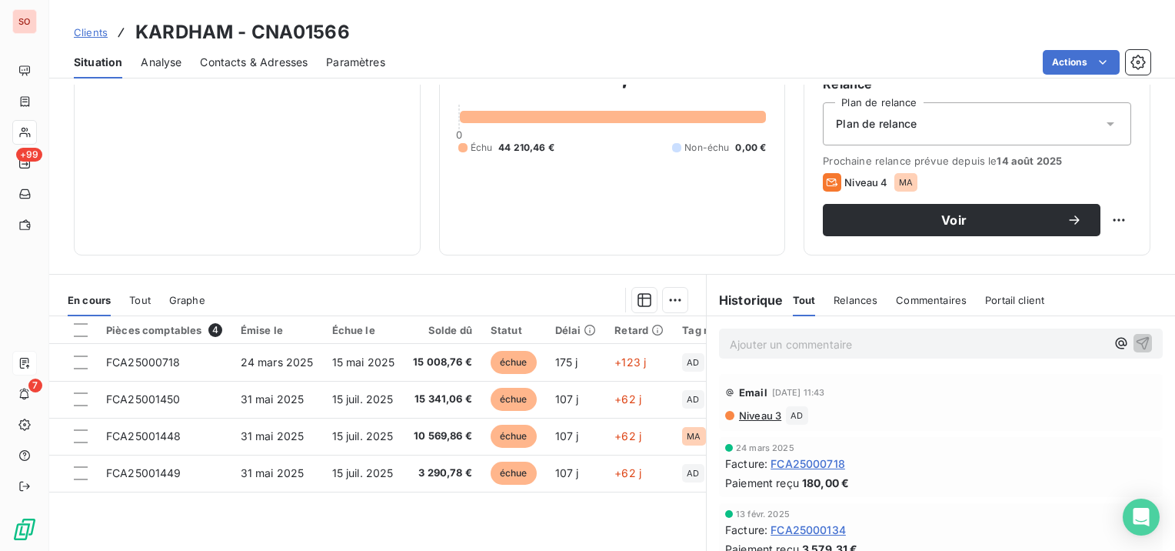
click at [925, 346] on p "Ajouter un commentaire ﻿" at bounding box center [918, 344] width 376 height 19
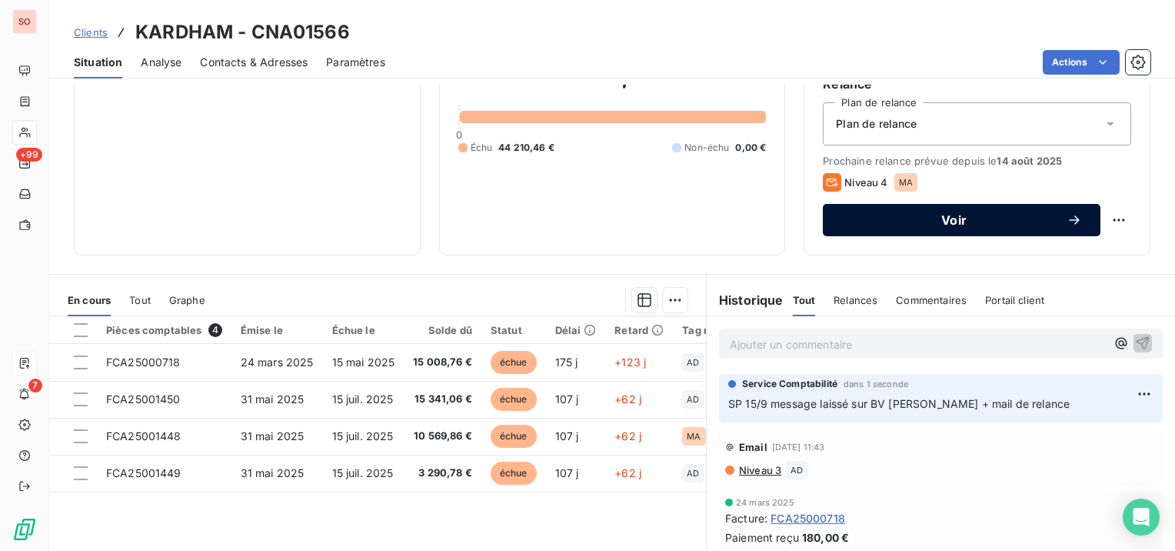
click at [908, 217] on span "Voir" at bounding box center [954, 220] width 225 height 12
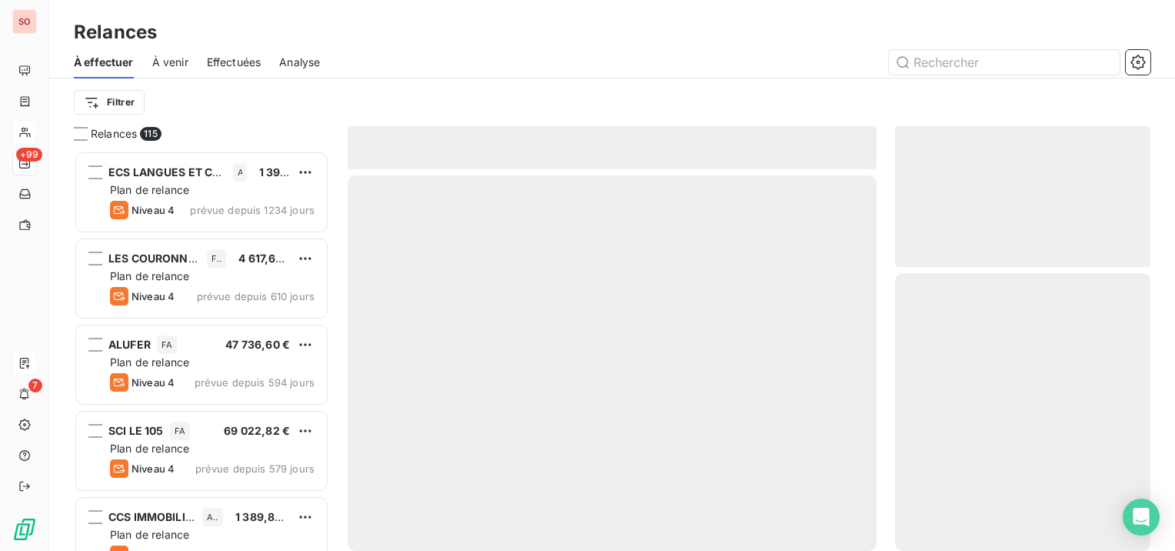
scroll to position [388, 243]
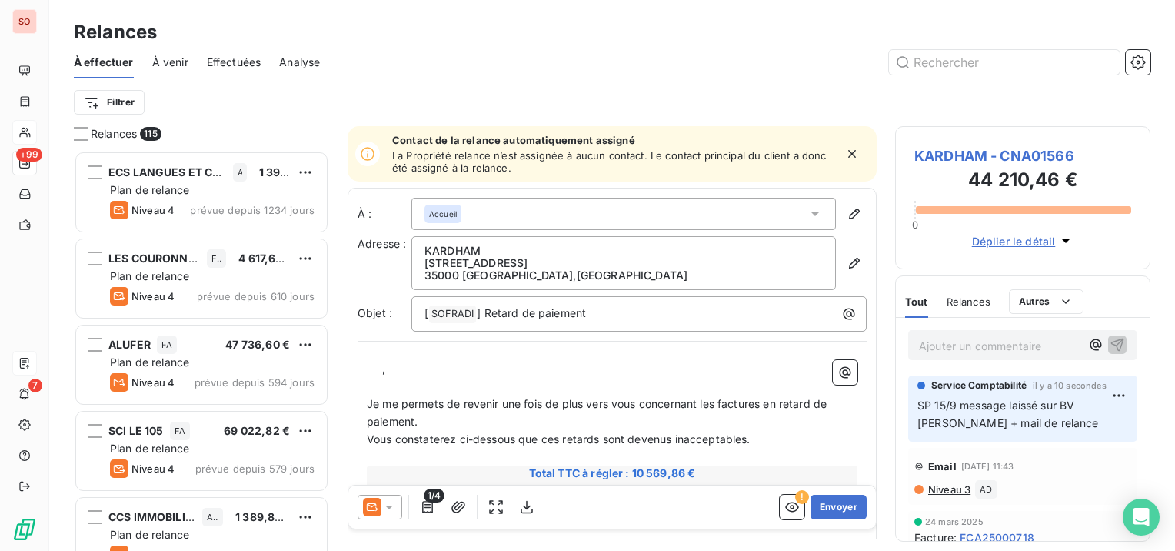
click at [387, 511] on icon at bounding box center [389, 506] width 15 height 15
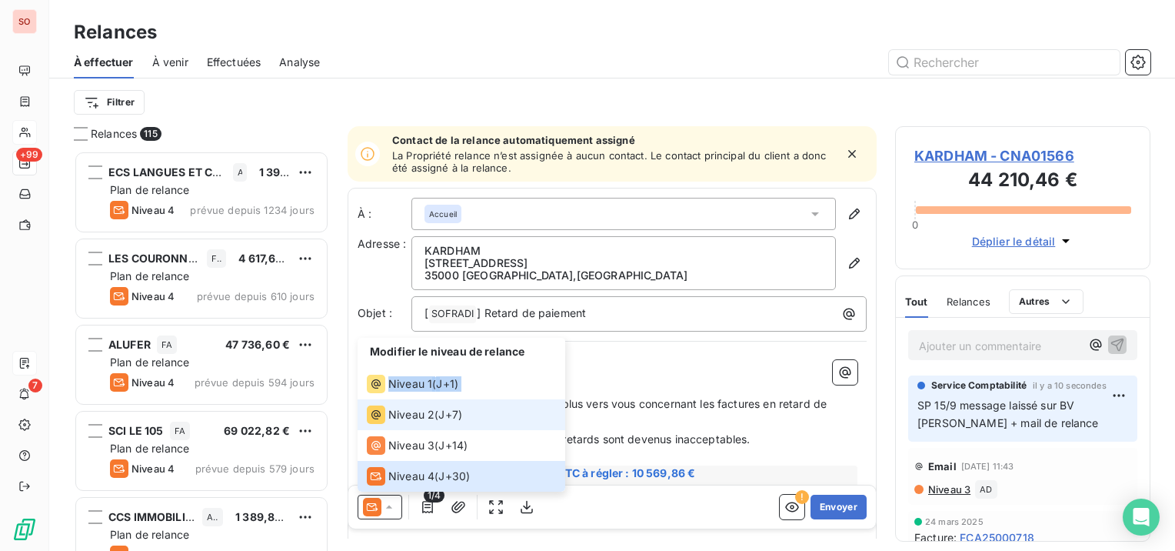
drag, startPoint x: 388, startPoint y: 403, endPoint x: 358, endPoint y: 344, distance: 66.7
click at [358, 344] on ul "Modifier le niveau de relance Niveau 1 ( J+1 ) Niveau 2 ( J+7 ) Niveau 3 ( J+14…" at bounding box center [462, 415] width 208 height 154
drag, startPoint x: 358, startPoint y: 344, endPoint x: 429, endPoint y: 418, distance: 103.4
click at [429, 418] on span "Niveau 2" at bounding box center [411, 414] width 46 height 15
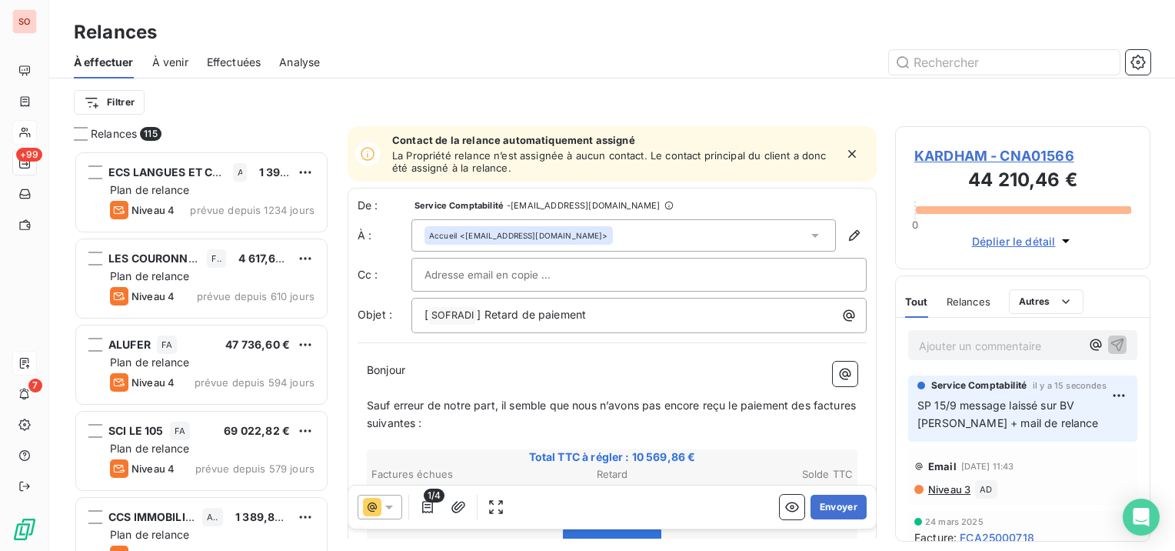
click at [741, 232] on div "Accueil <[EMAIL_ADDRESS][DOMAIN_NAME]>" at bounding box center [624, 235] width 425 height 32
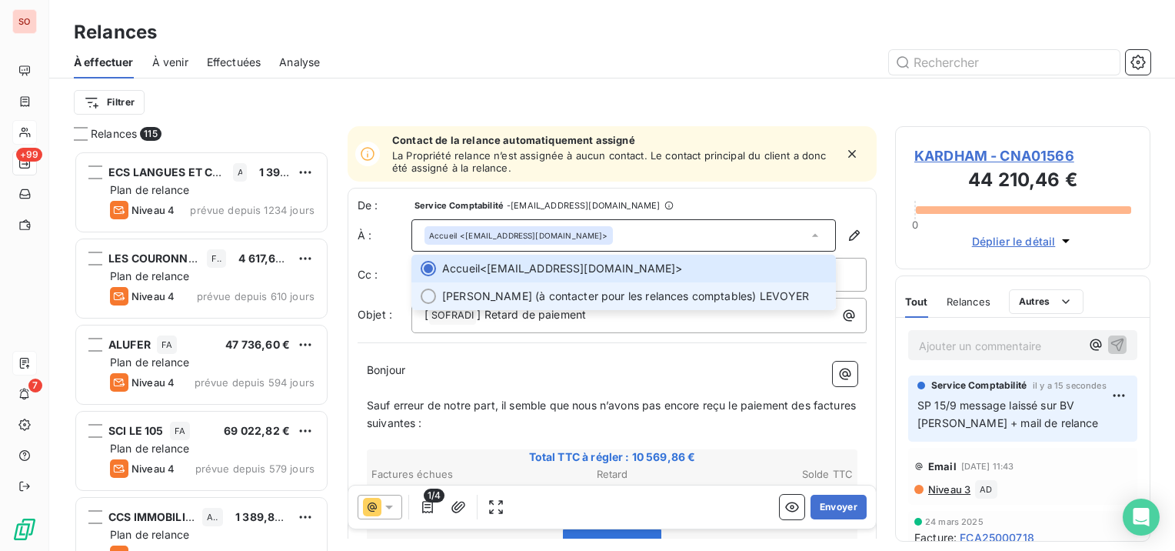
click at [695, 295] on span "[PERSON_NAME] (à contacter pour les relances comptables) LEVOYER" at bounding box center [626, 295] width 368 height 15
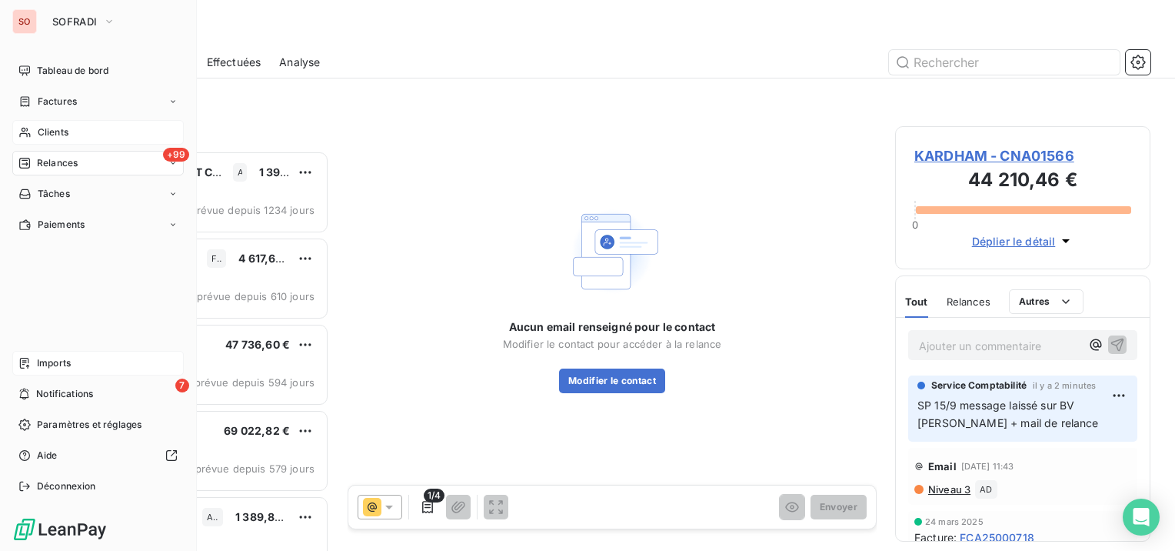
click at [38, 132] on span "Clients" at bounding box center [53, 132] width 31 height 14
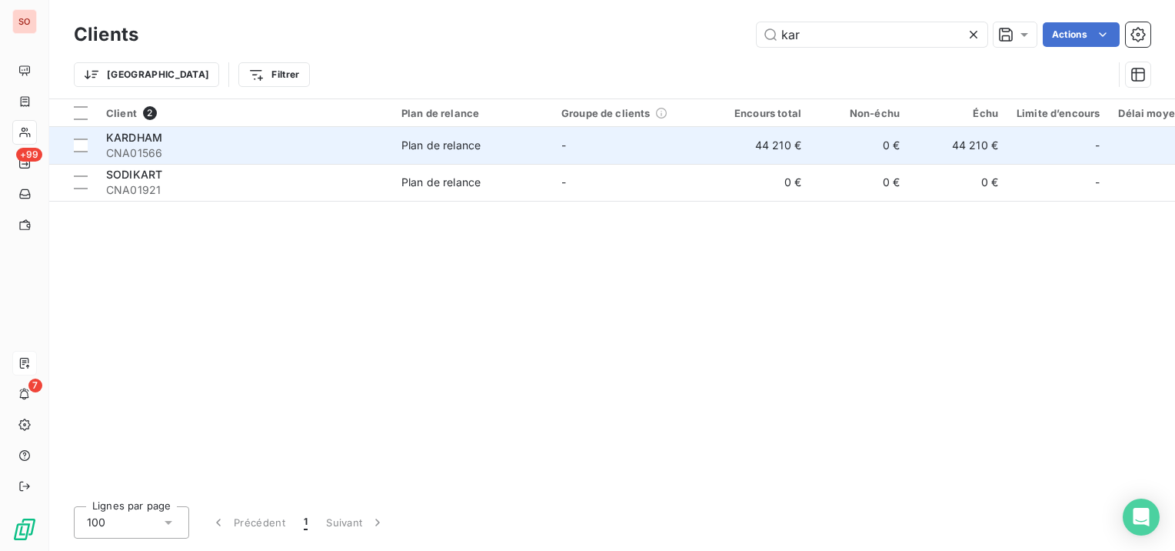
click at [334, 140] on div "KARDHAM" at bounding box center [244, 137] width 277 height 15
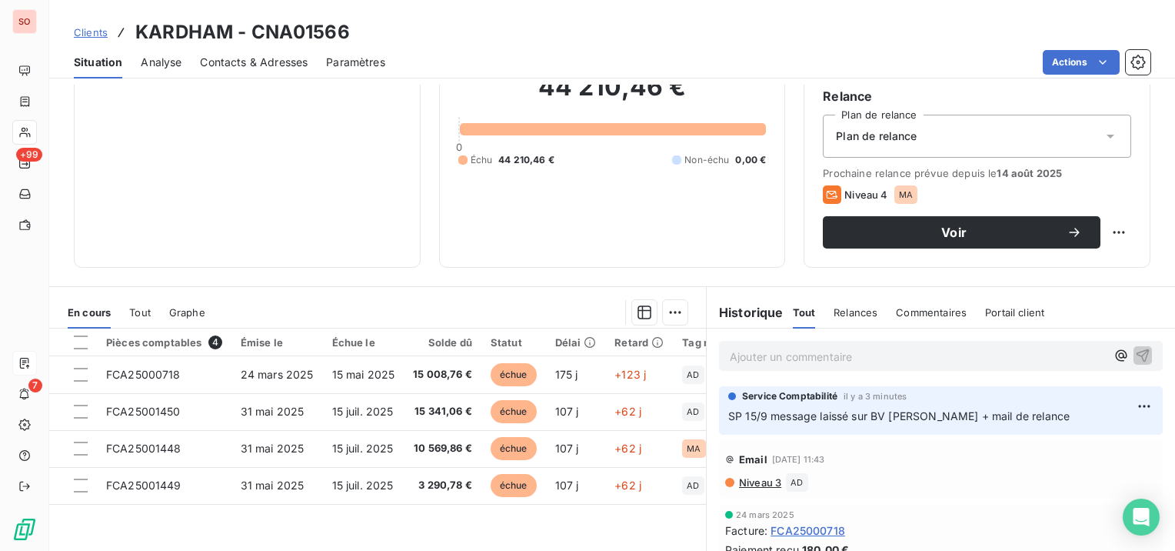
scroll to position [154, 0]
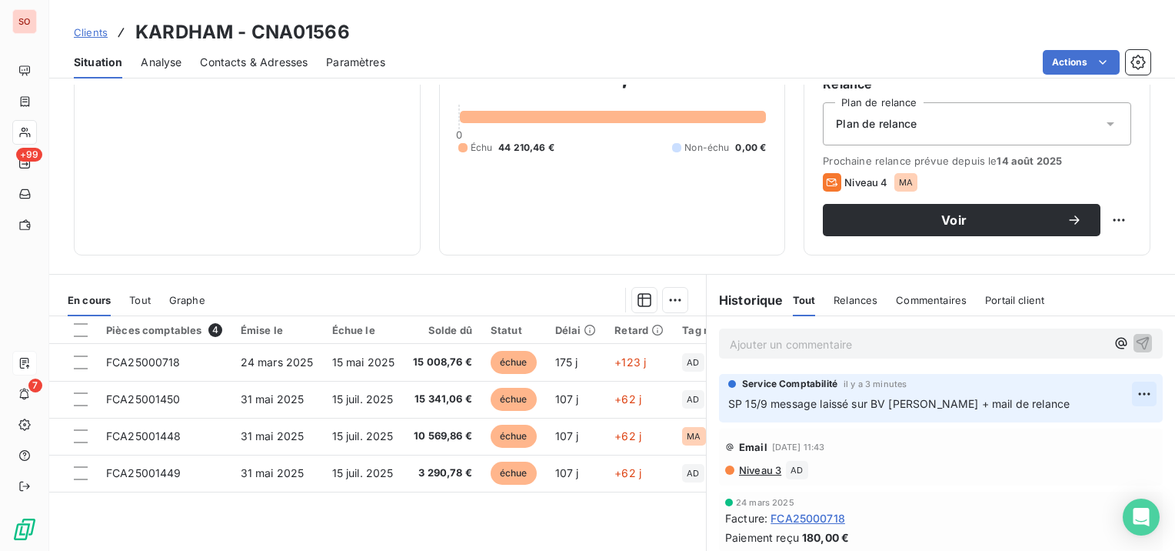
click at [1130, 395] on html "SO +99 7 Clients KARDHAM - CNA01566 Situation Analyse Contacts & Adresses Param…" at bounding box center [587, 275] width 1175 height 551
click at [1097, 423] on div "Editer" at bounding box center [1085, 427] width 86 height 25
click at [972, 402] on span "SP 15/9 message laissé sur BV [PERSON_NAME] + mail de relance" at bounding box center [899, 403] width 342 height 13
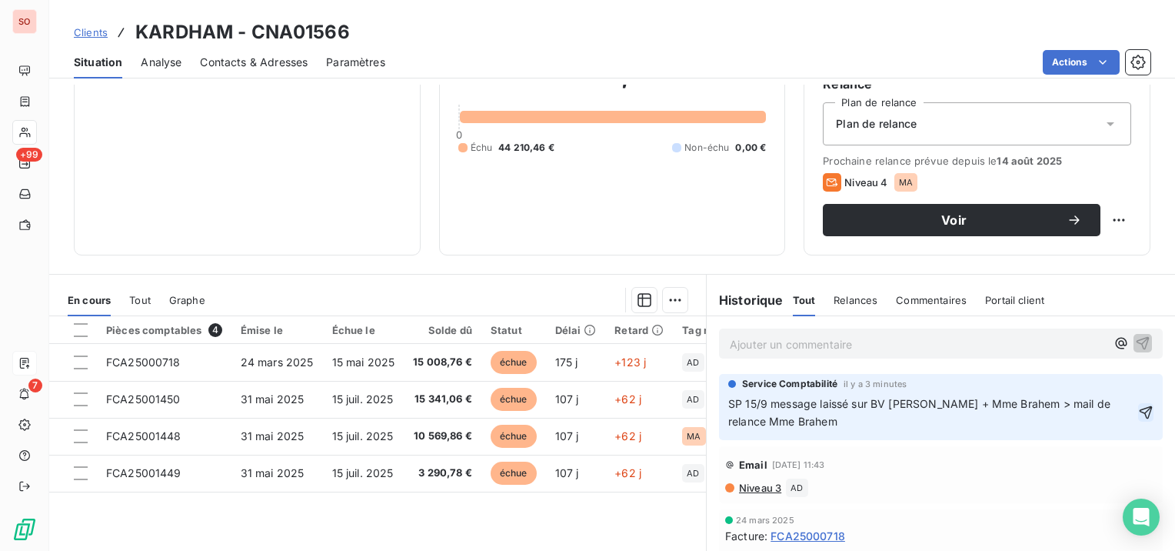
click at [1138, 410] on icon "button" at bounding box center [1145, 412] width 15 height 15
click at [252, 54] on div "Contacts & Adresses" at bounding box center [254, 62] width 108 height 32
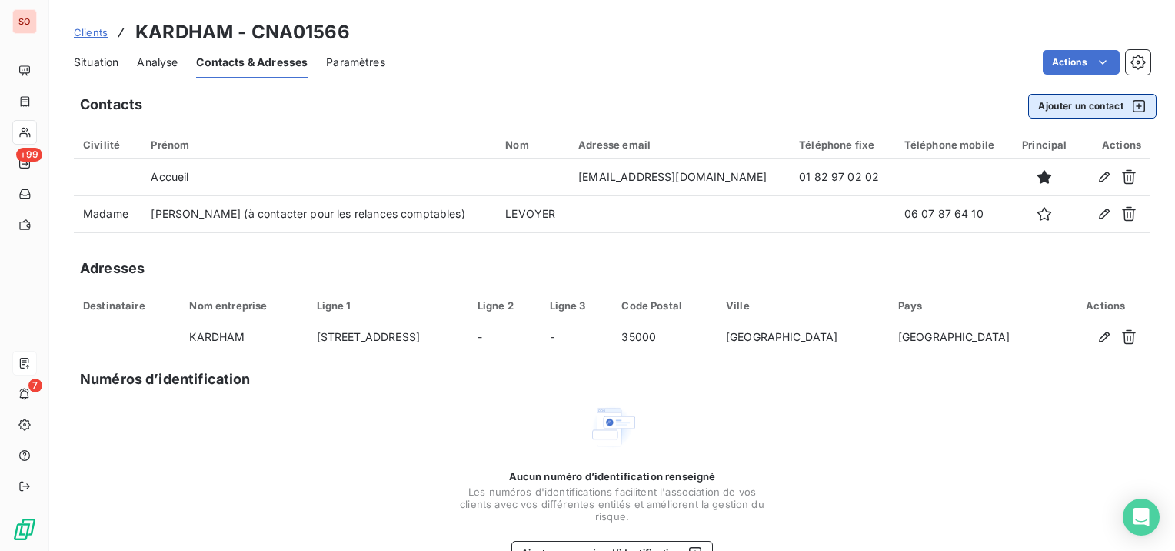
click at [1081, 111] on button "Ajouter un contact" at bounding box center [1092, 106] width 128 height 25
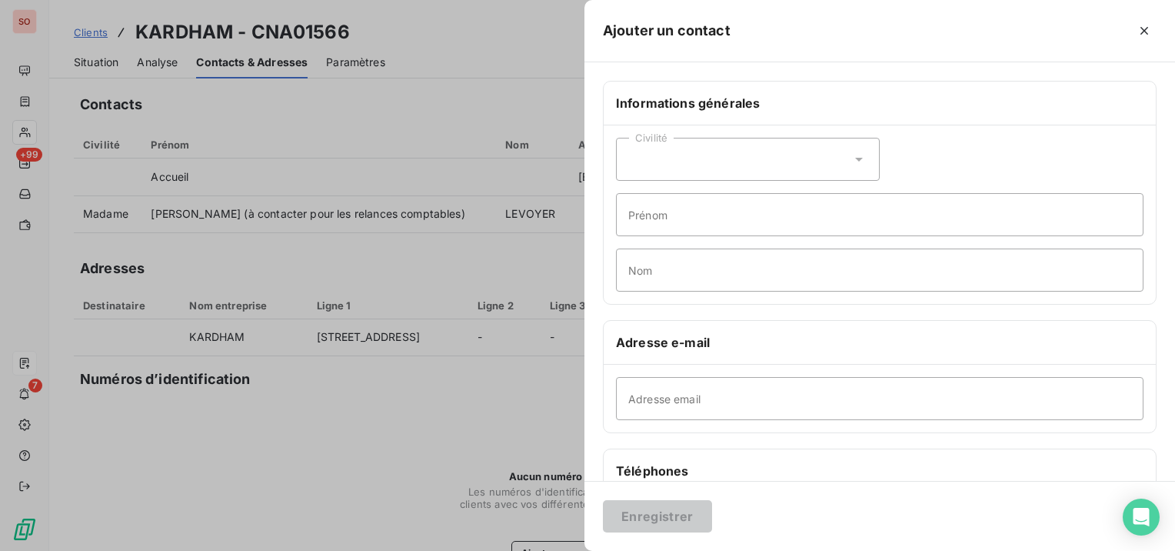
click at [709, 163] on div "Civilité" at bounding box center [748, 159] width 264 height 43
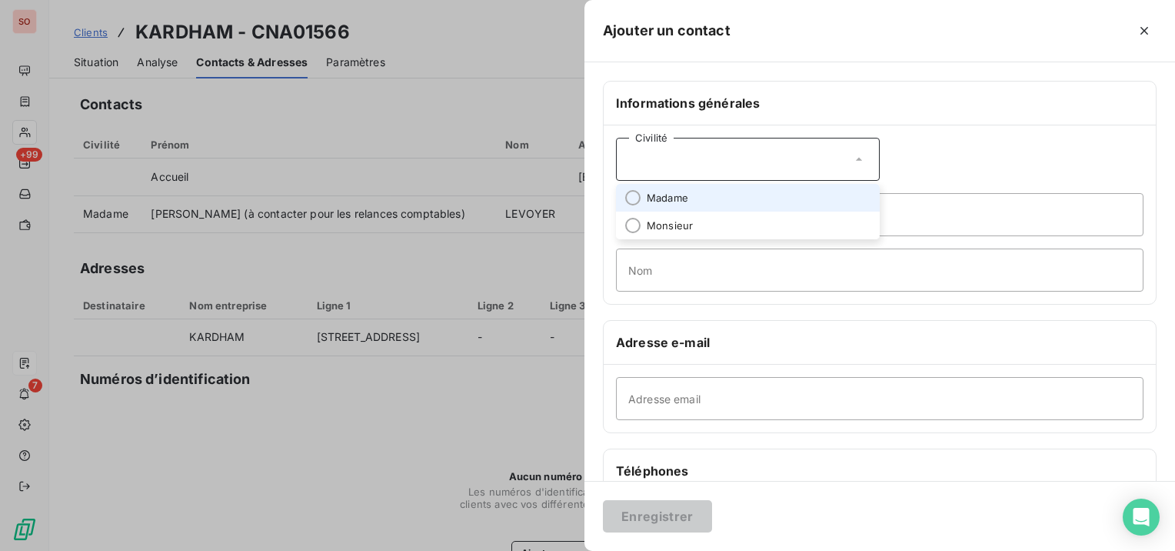
click at [695, 191] on li "Madame" at bounding box center [748, 198] width 264 height 28
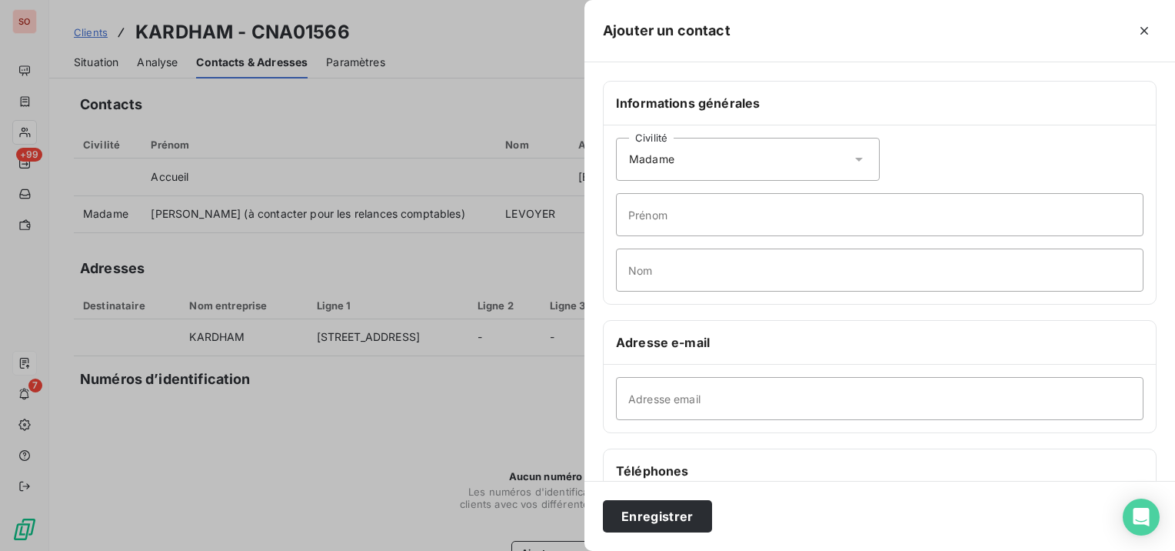
click at [694, 243] on div "Civilité Madame Prénom Nom" at bounding box center [880, 214] width 552 height 178
click at [687, 278] on input "Nom" at bounding box center [880, 269] width 528 height 43
type input "BRAHEM"
click at [681, 205] on input "Prénom" at bounding box center [880, 214] width 528 height 43
type input "[PERSON_NAME]"
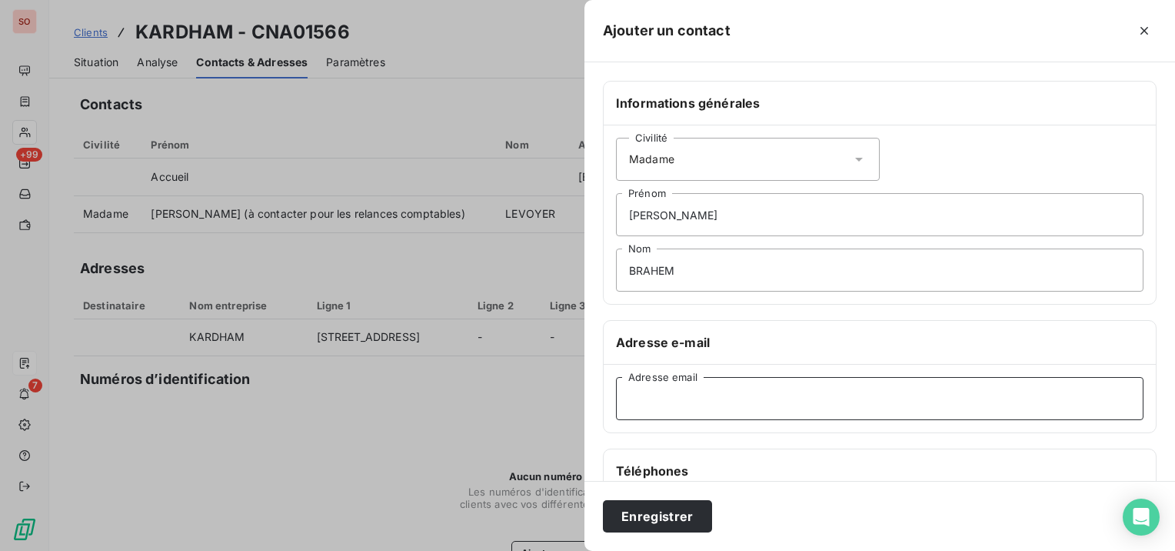
paste input "[EMAIL_ADDRESS][DOMAIN_NAME]"
type input "[EMAIL_ADDRESS][DOMAIN_NAME]"
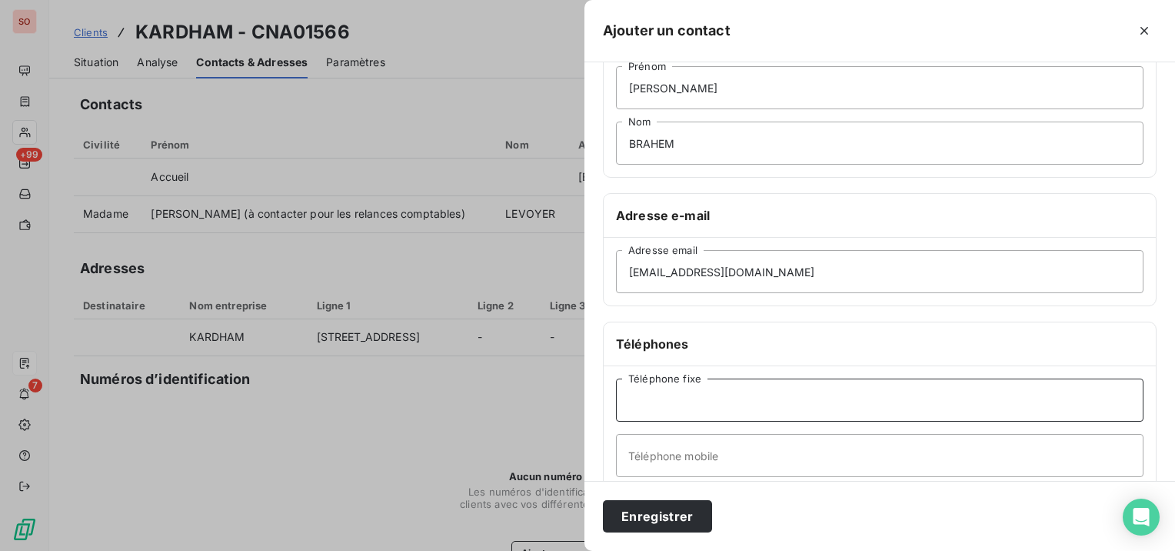
scroll to position [0, 0]
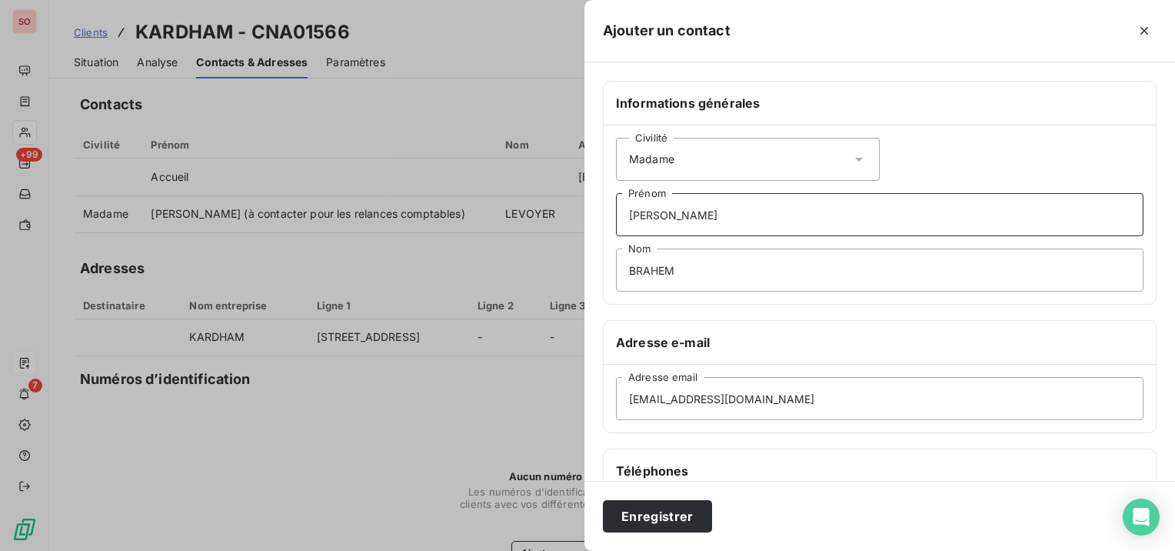
click at [786, 207] on input "[PERSON_NAME]" at bounding box center [880, 214] width 528 height 43
paste input "Chef de Missions Administratives"
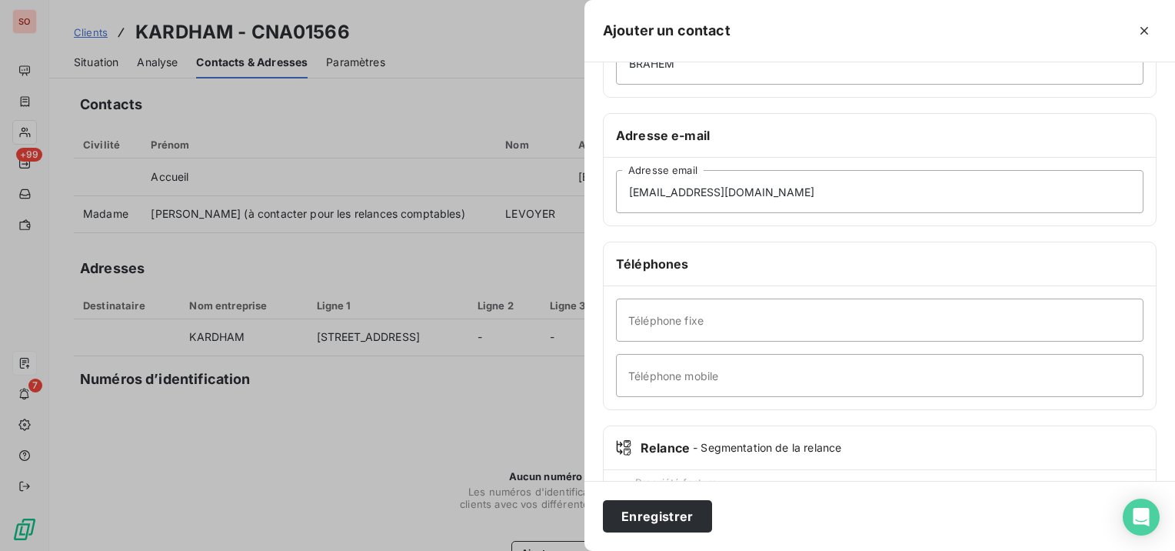
scroll to position [231, 0]
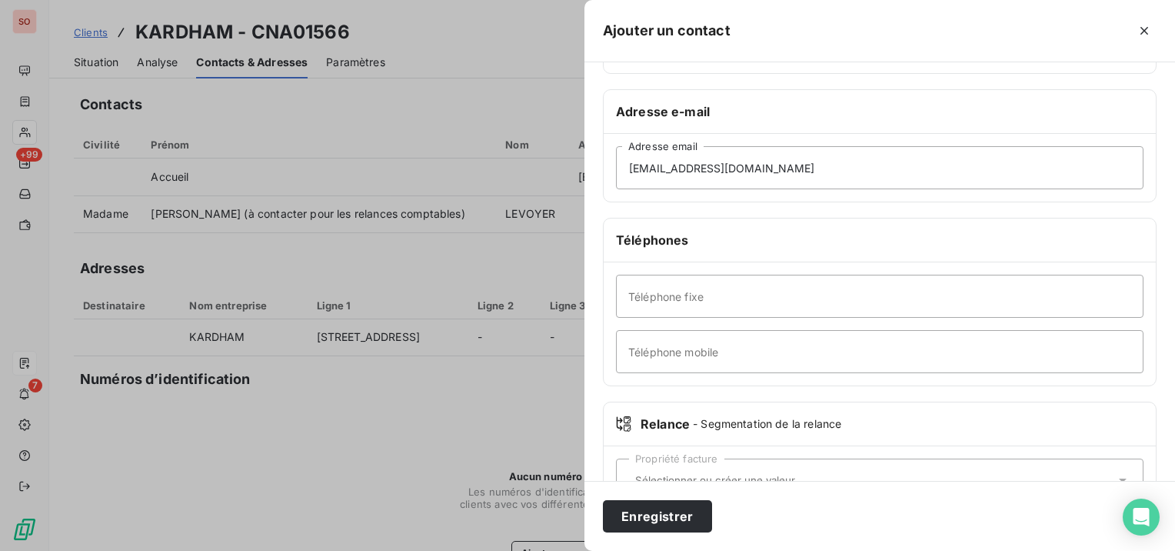
type input "[PERSON_NAME] (Chef de Missions Administratives)"
click at [753, 349] on input "Téléphone mobile" at bounding box center [880, 351] width 528 height 43
paste input "6 48 61 16 67"
click at [630, 349] on input "6 48 61 16 67" at bounding box center [880, 351] width 528 height 43
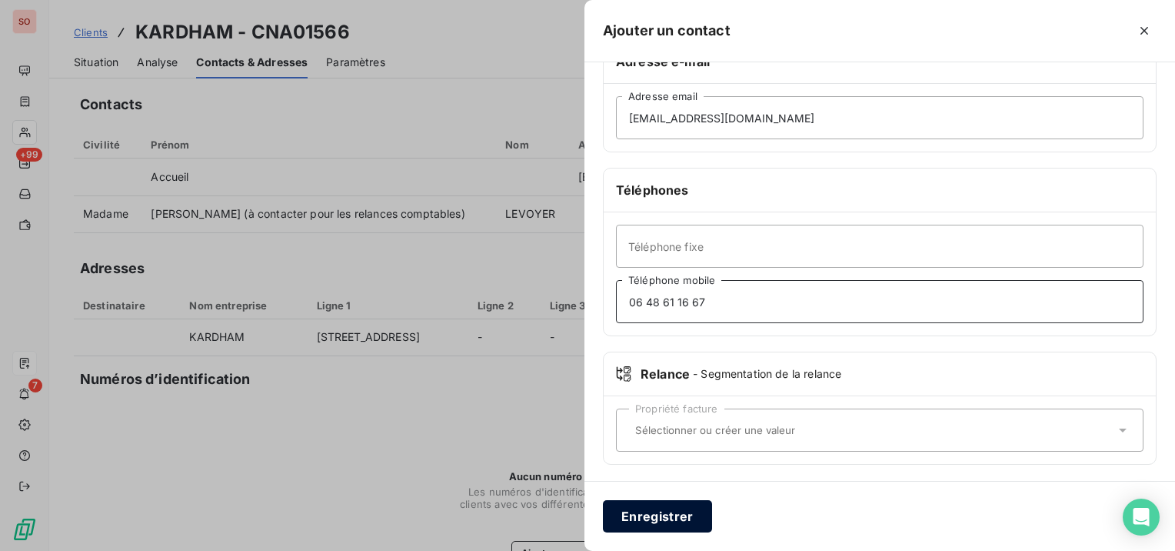
type input "06 48 61 16 67"
click at [680, 509] on button "Enregistrer" at bounding box center [657, 516] width 109 height 32
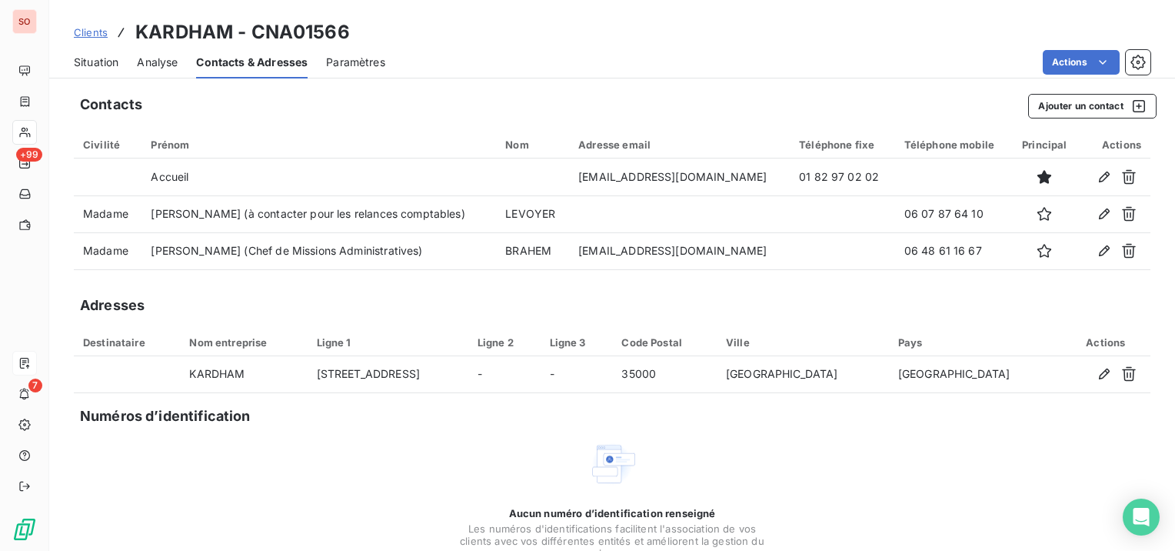
click at [89, 62] on span "Situation" at bounding box center [96, 62] width 45 height 15
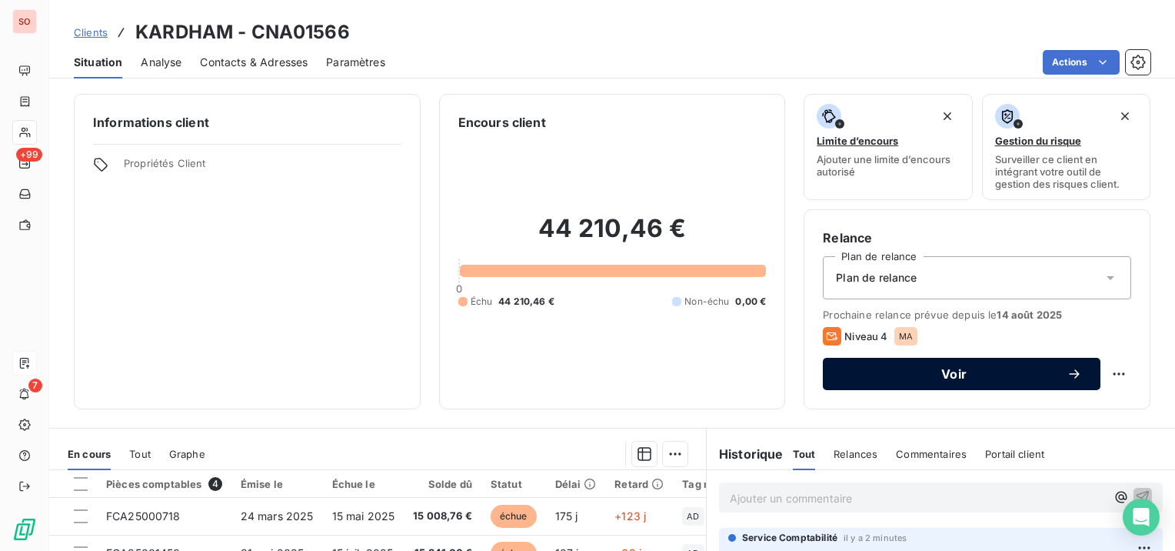
click at [929, 372] on span "Voir" at bounding box center [954, 374] width 225 height 12
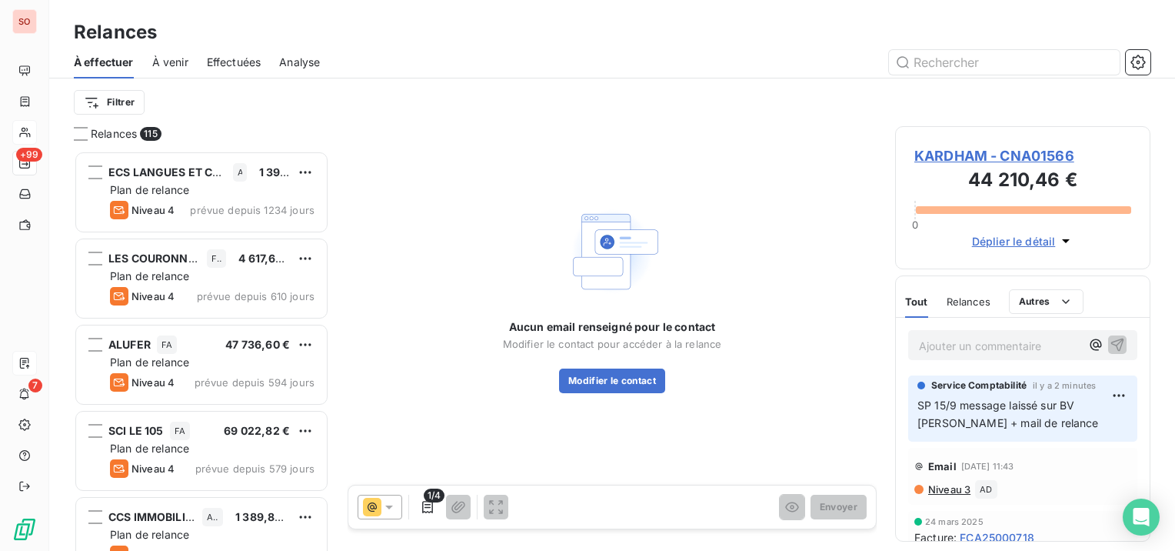
scroll to position [388, 243]
click at [392, 511] on icon at bounding box center [389, 506] width 15 height 15
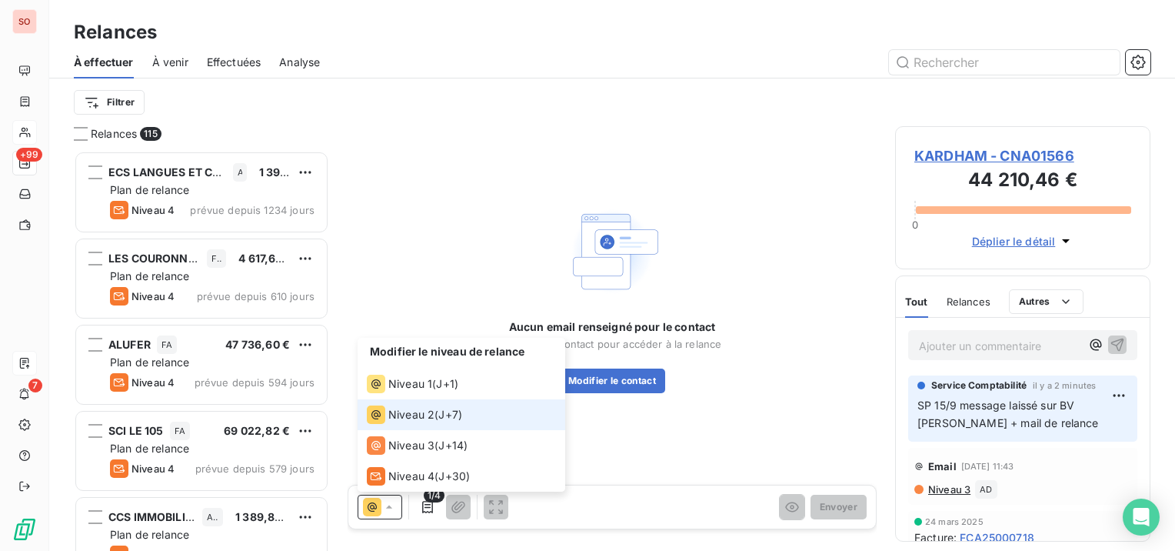
click at [412, 409] on span "Niveau 2" at bounding box center [411, 414] width 46 height 15
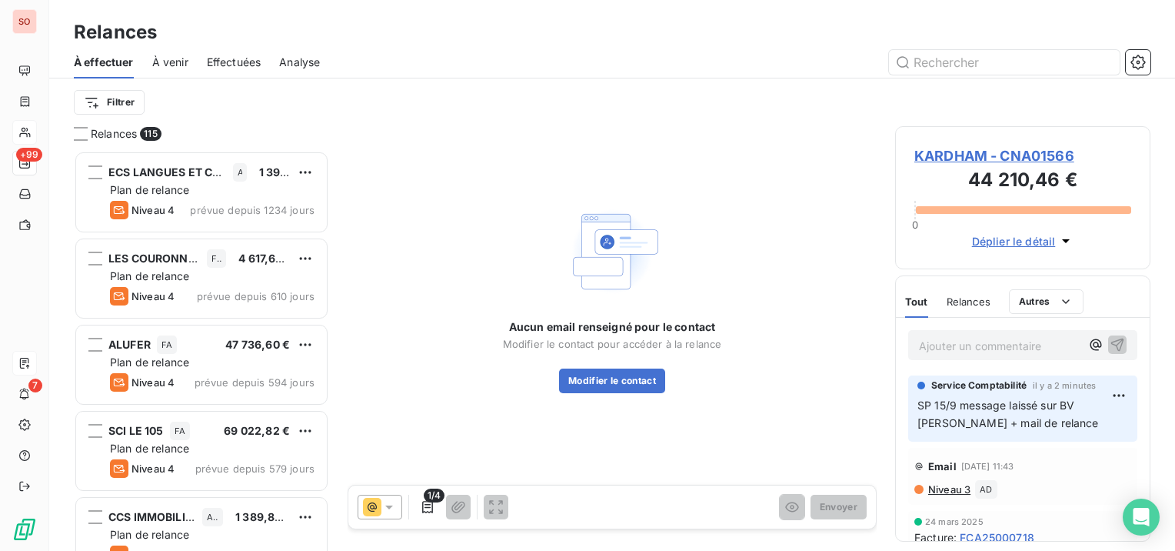
click at [418, 520] on div "1/4 Envoyer" at bounding box center [612, 506] width 528 height 43
click at [427, 512] on icon "button" at bounding box center [427, 506] width 15 height 15
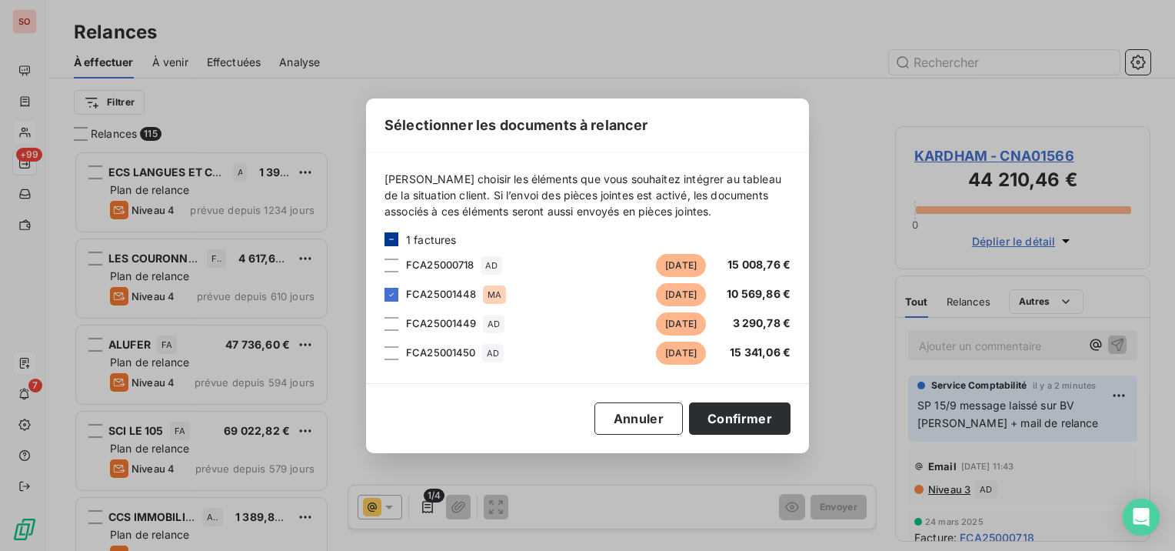
click at [394, 235] on icon at bounding box center [391, 239] width 9 height 9
click at [731, 413] on button "Confirmer" at bounding box center [740, 418] width 102 height 32
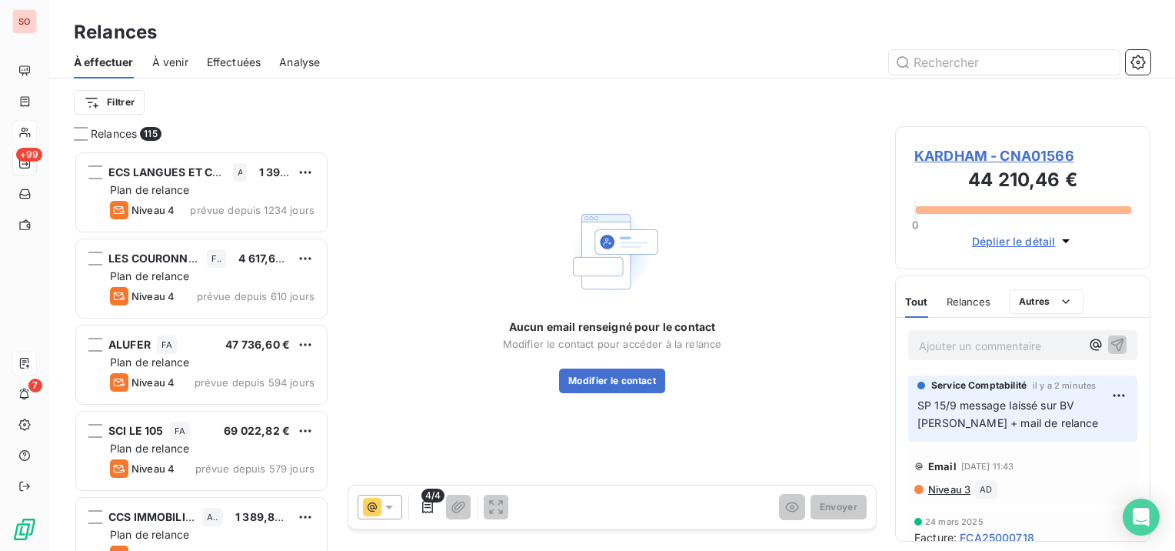
click at [965, 151] on span "KARDHAM - CNA01566" at bounding box center [1023, 155] width 217 height 21
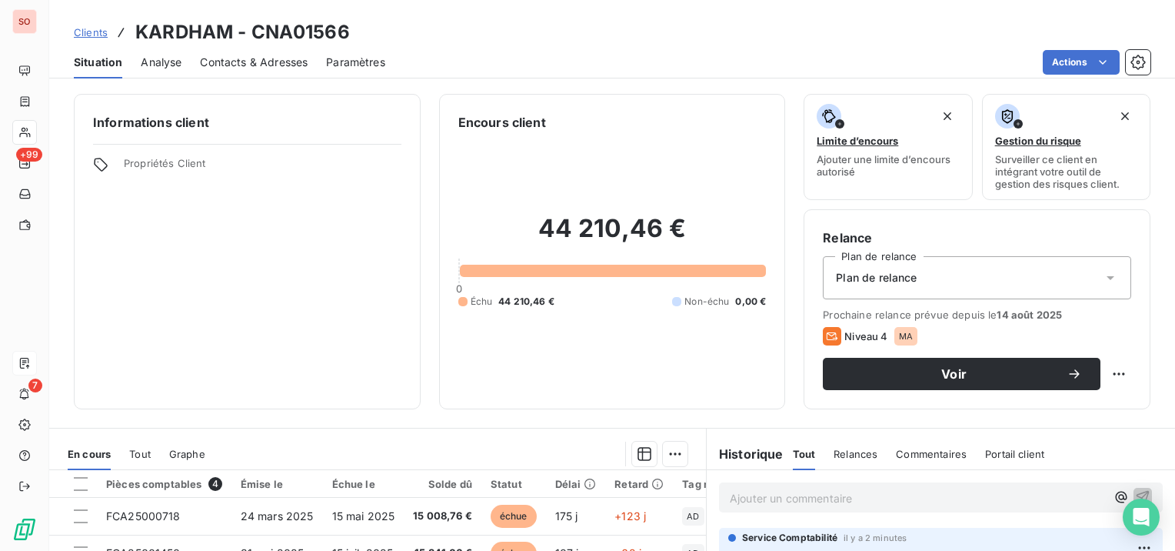
click at [238, 55] on span "Contacts & Adresses" at bounding box center [254, 62] width 108 height 15
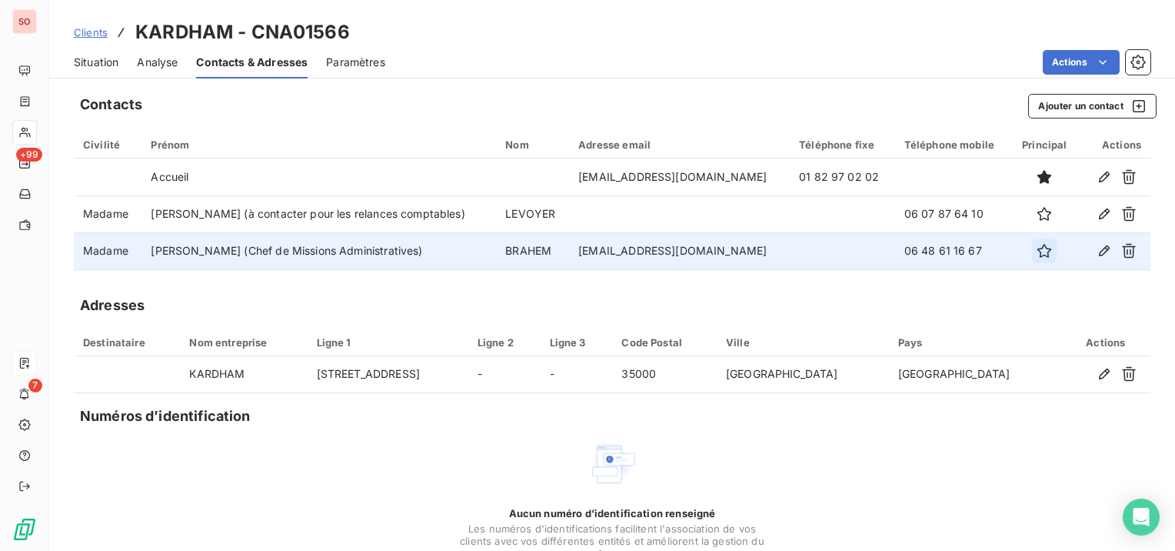
click at [1038, 252] on icon "button" at bounding box center [1045, 251] width 14 height 14
click at [112, 56] on span "Situation" at bounding box center [96, 62] width 45 height 15
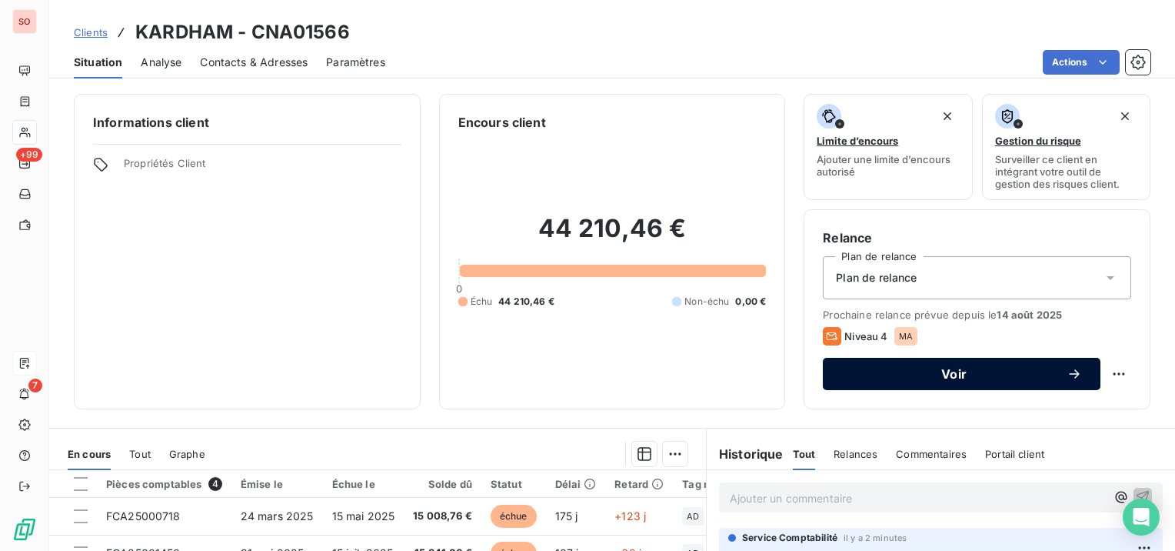
click at [1020, 374] on span "Voir" at bounding box center [954, 374] width 225 height 12
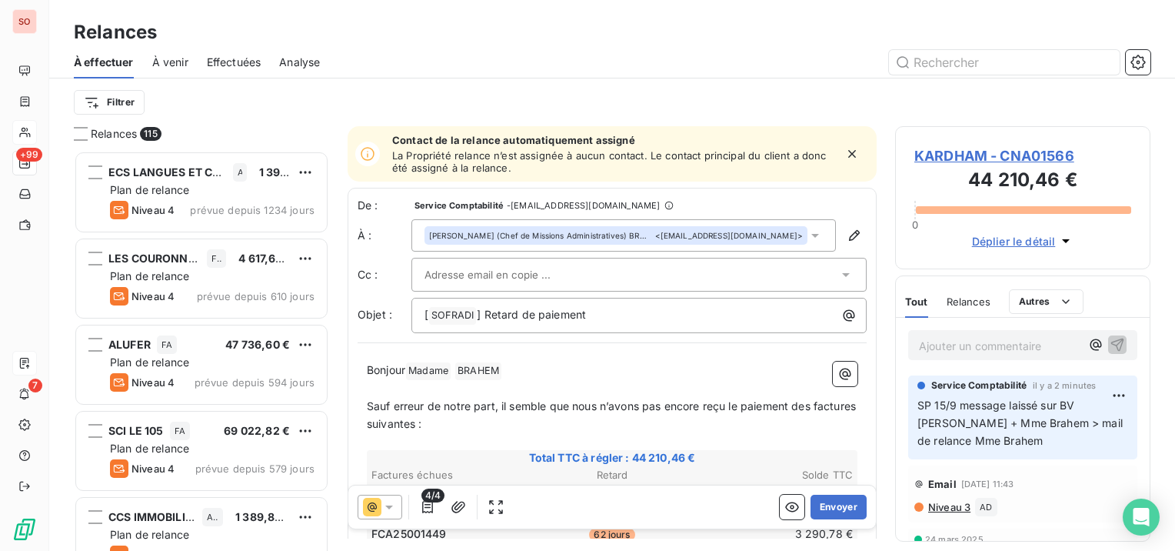
scroll to position [2, 0]
click at [428, 509] on icon "button" at bounding box center [427, 506] width 15 height 15
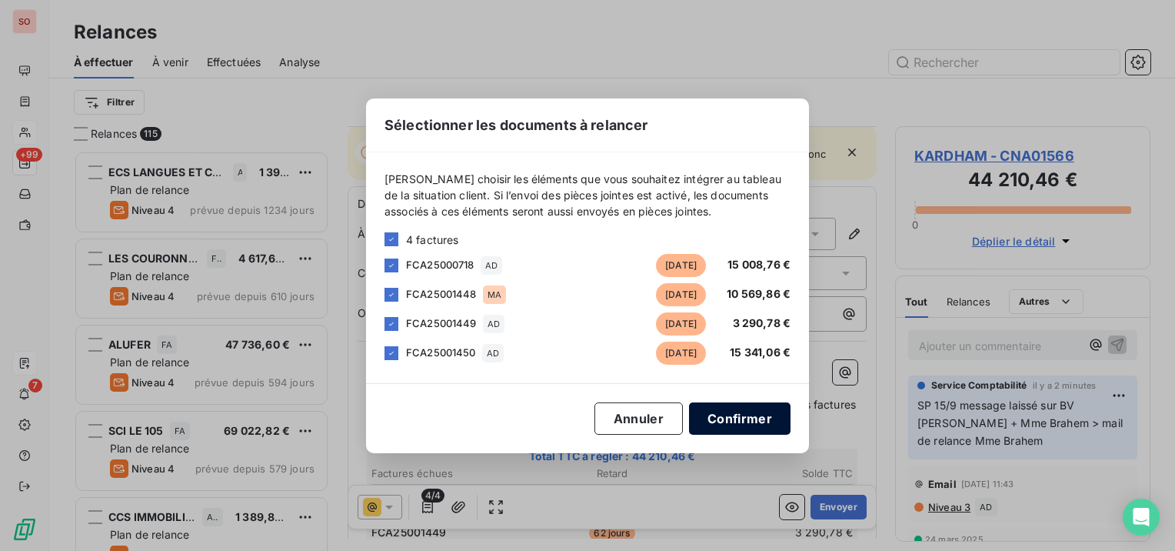
click at [754, 421] on button "Confirmer" at bounding box center [740, 418] width 102 height 32
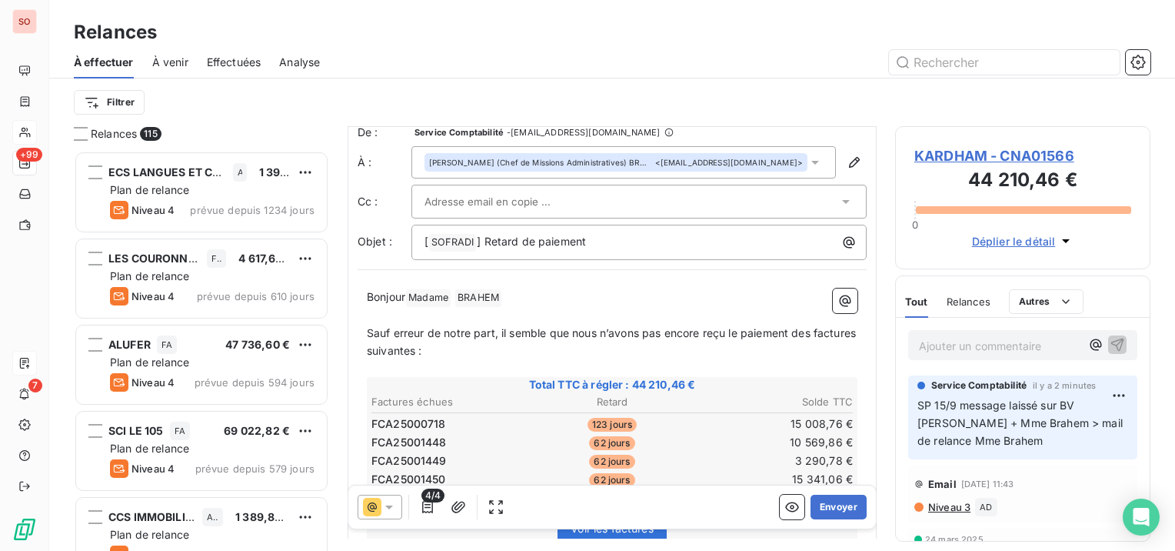
scroll to position [0, 0]
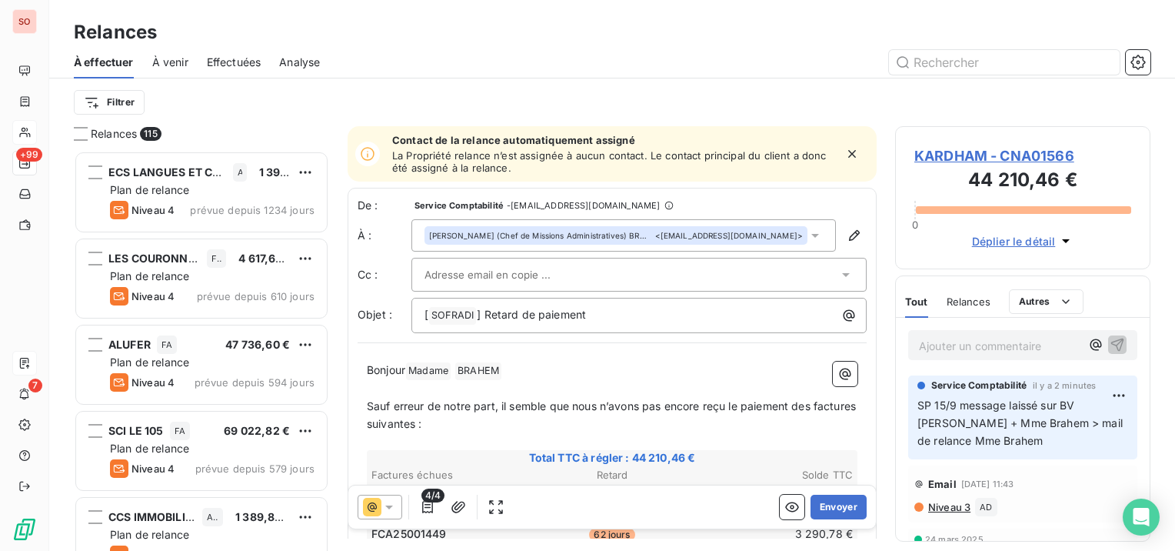
click at [572, 238] on span "[PERSON_NAME] (Chef de Missions Administratives) BRAHEM" at bounding box center [540, 235] width 223 height 11
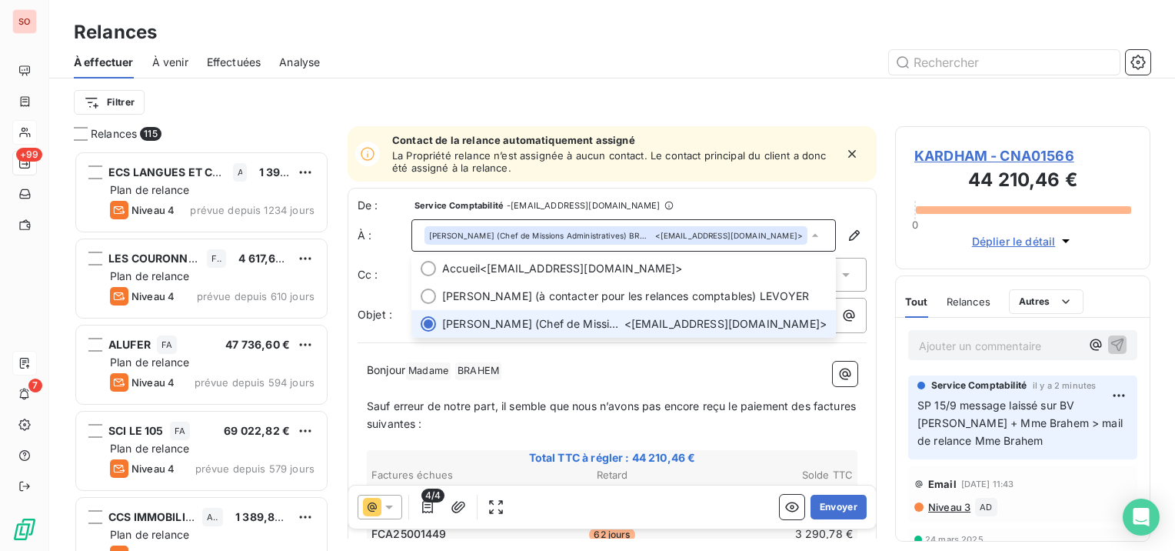
click at [572, 238] on span "[PERSON_NAME] (Chef de Missions Administratives) BRAHEM" at bounding box center [540, 235] width 223 height 11
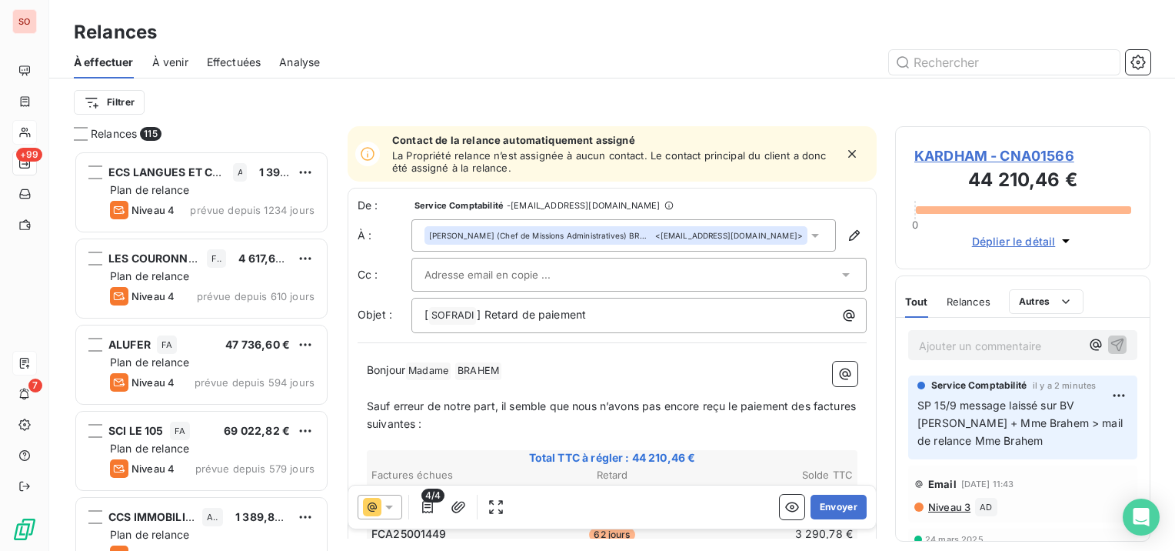
click at [576, 267] on div at bounding box center [632, 274] width 414 height 23
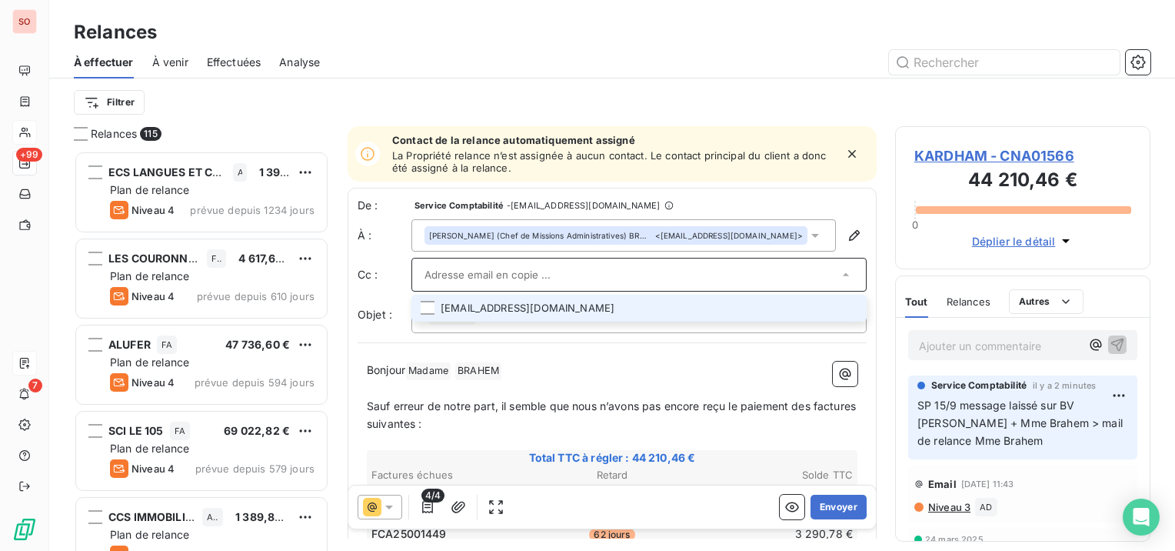
click at [561, 307] on li "[EMAIL_ADDRESS][DOMAIN_NAME]" at bounding box center [639, 308] width 455 height 27
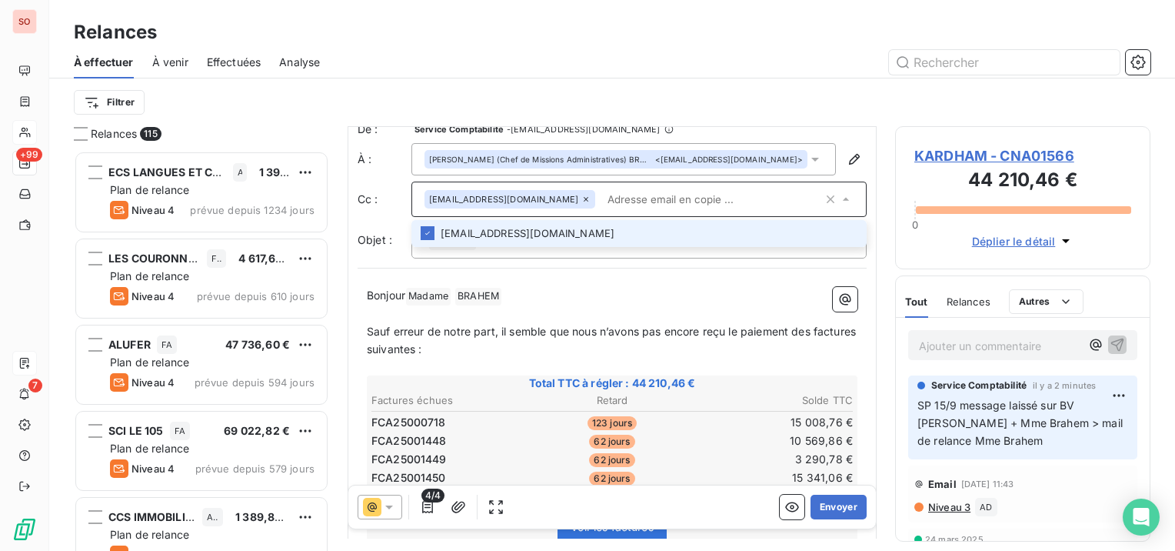
scroll to position [154, 0]
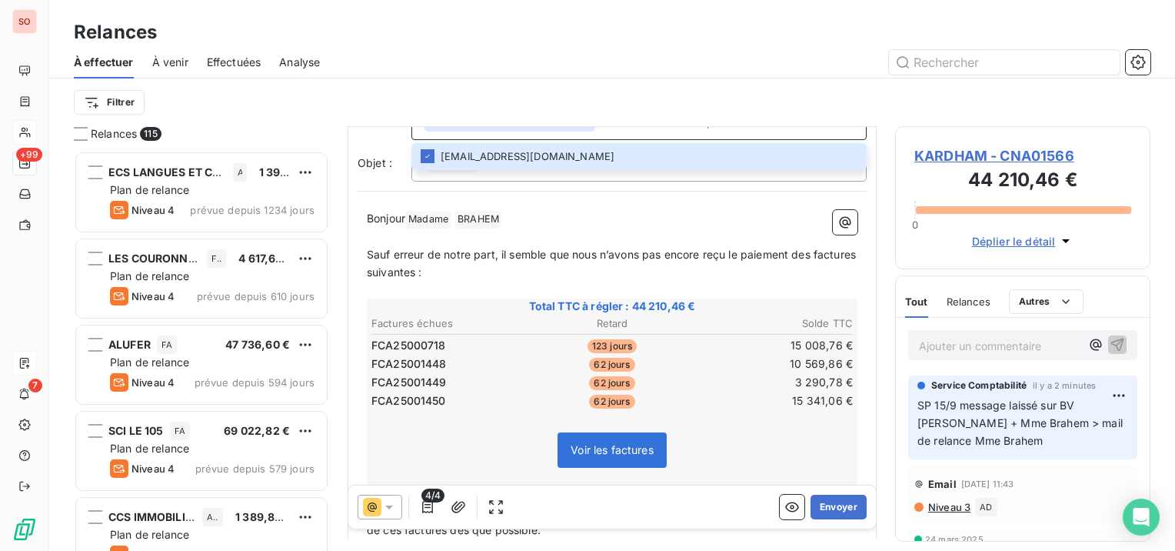
click at [393, 508] on icon at bounding box center [389, 506] width 15 height 15
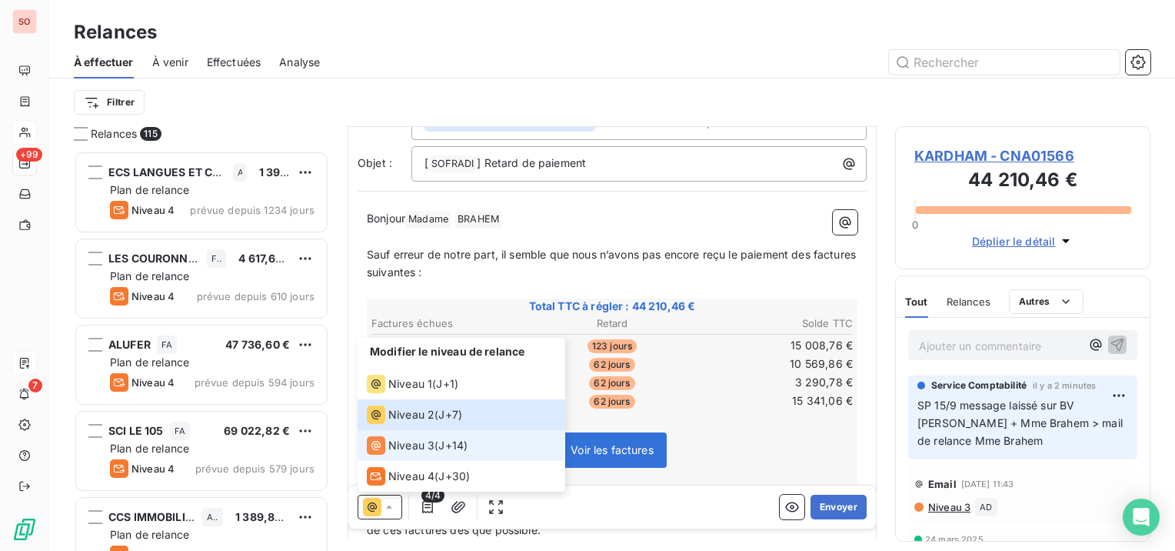
click at [389, 438] on span "Niveau 3" at bounding box center [411, 445] width 46 height 15
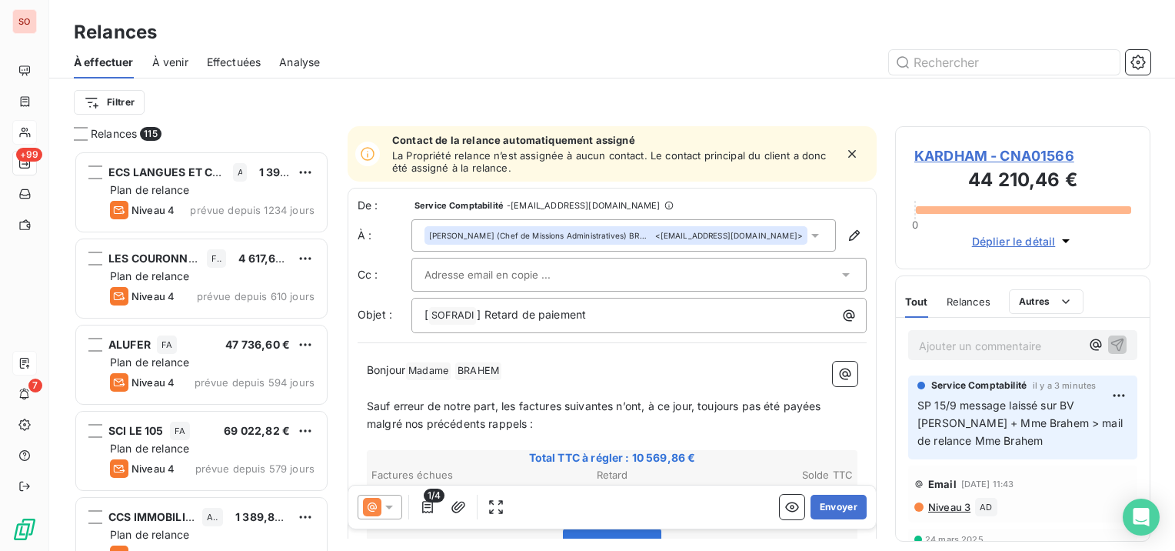
click at [485, 278] on input "text" at bounding box center [507, 274] width 165 height 23
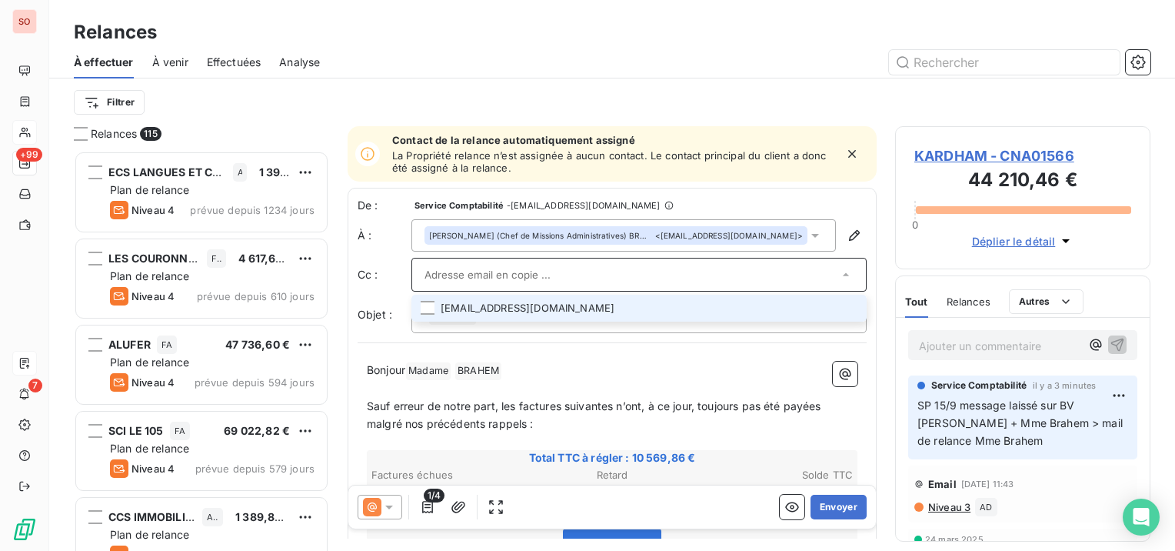
click at [482, 305] on li "[EMAIL_ADDRESS][DOMAIN_NAME]" at bounding box center [639, 308] width 455 height 27
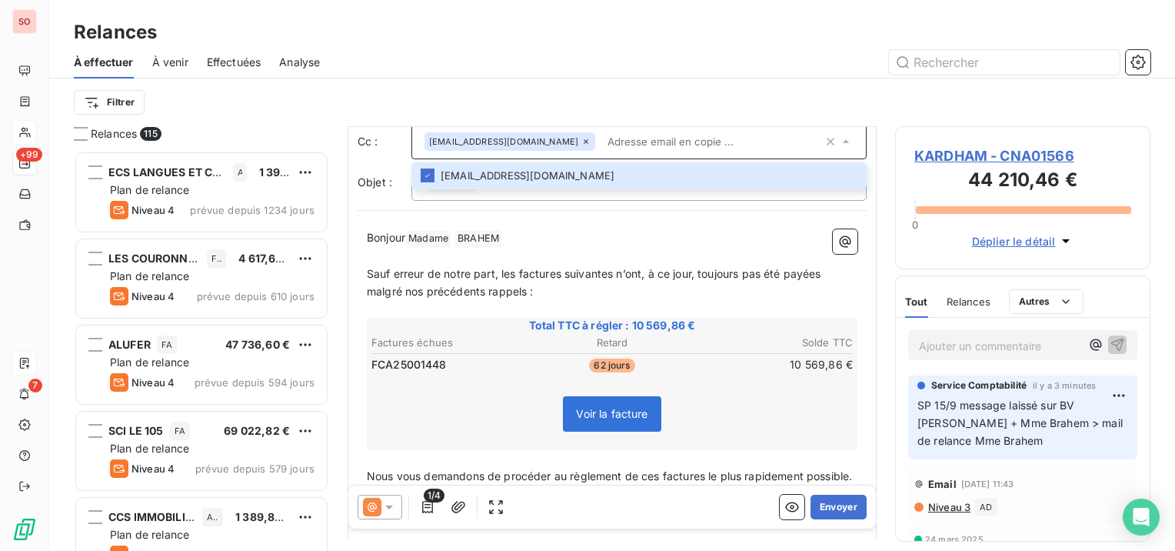
scroll to position [155, 0]
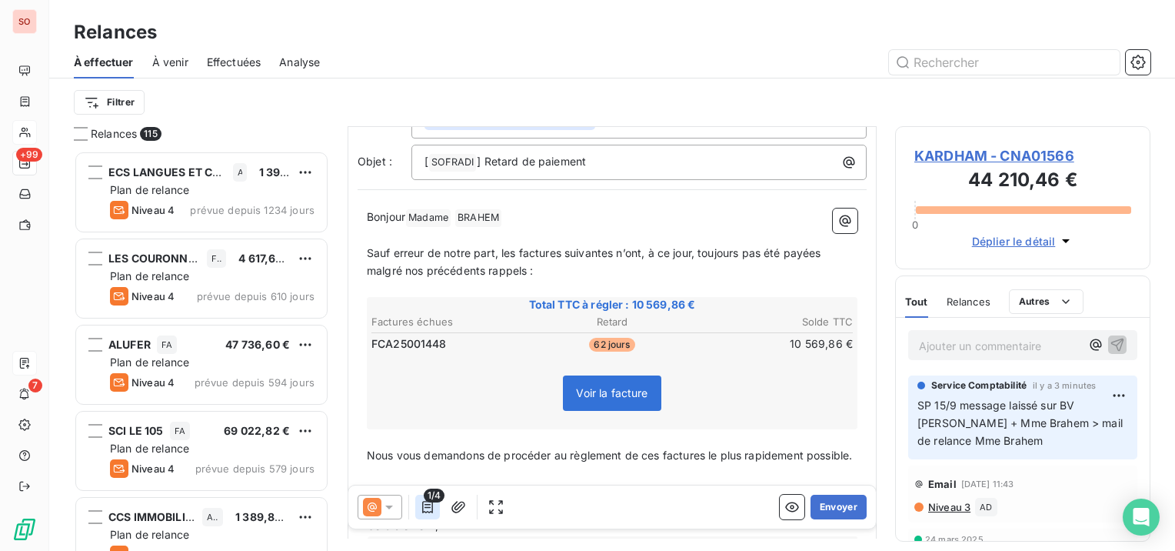
click at [435, 509] on button "button" at bounding box center [427, 507] width 25 height 25
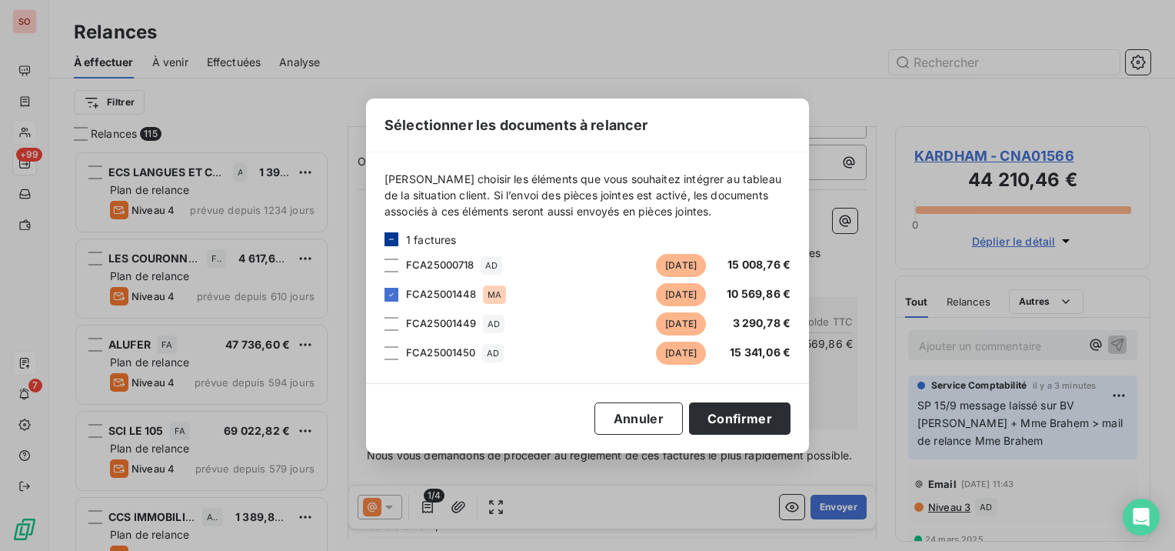
click at [387, 232] on div at bounding box center [392, 239] width 14 height 14
click at [762, 415] on button "Confirmer" at bounding box center [740, 418] width 102 height 32
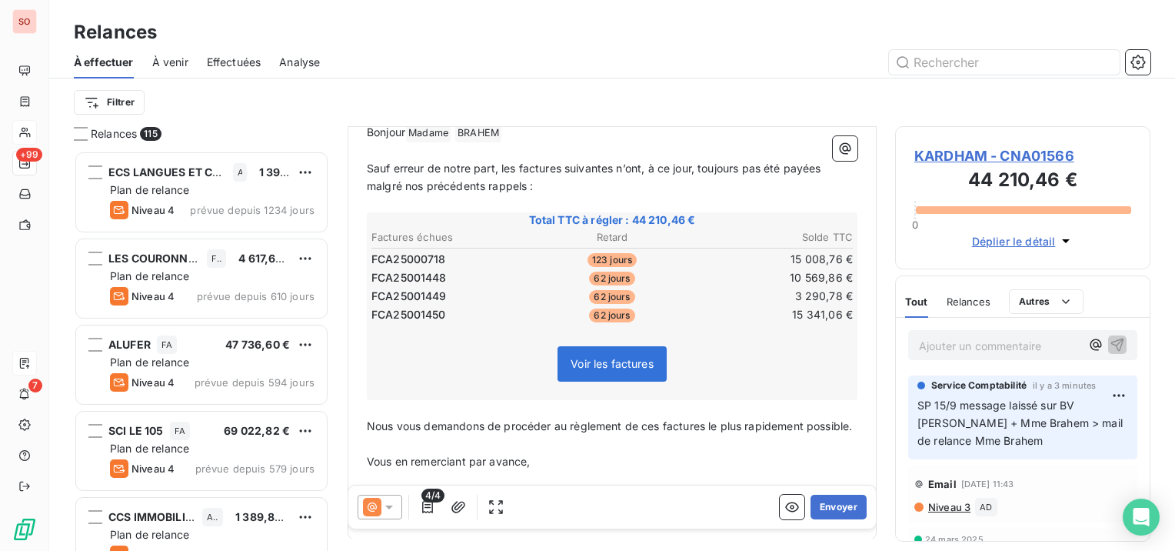
scroll to position [320, 0]
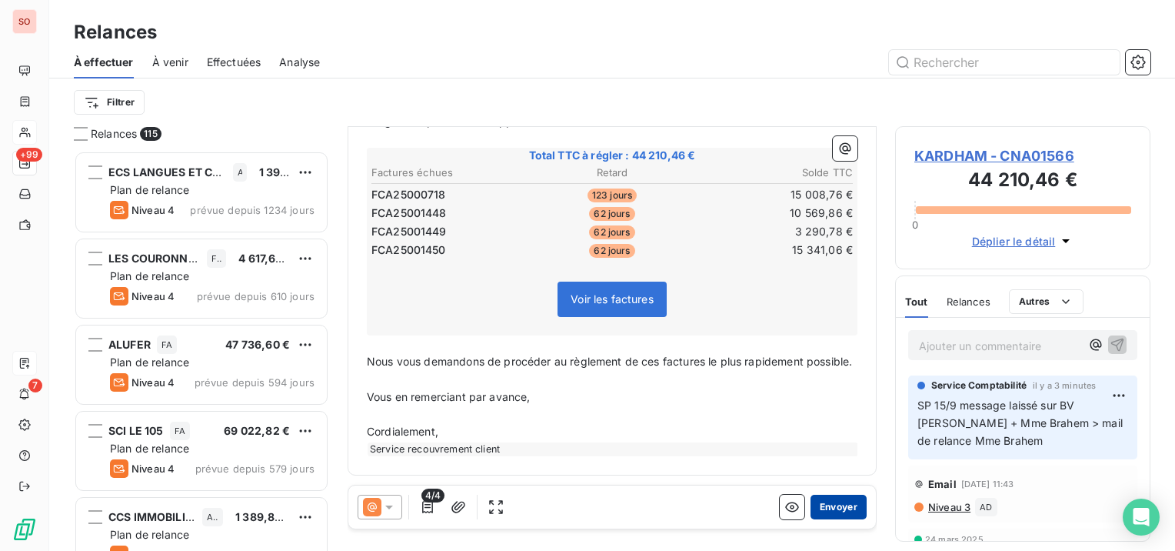
click at [820, 508] on button "Envoyer" at bounding box center [839, 507] width 56 height 25
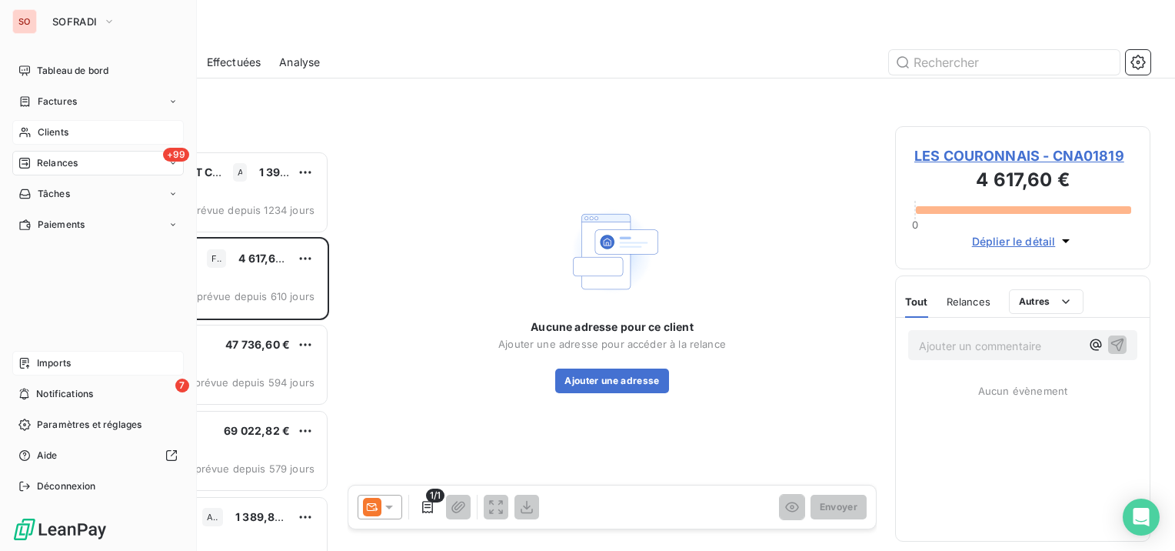
click at [66, 132] on span "Clients" at bounding box center [53, 132] width 31 height 14
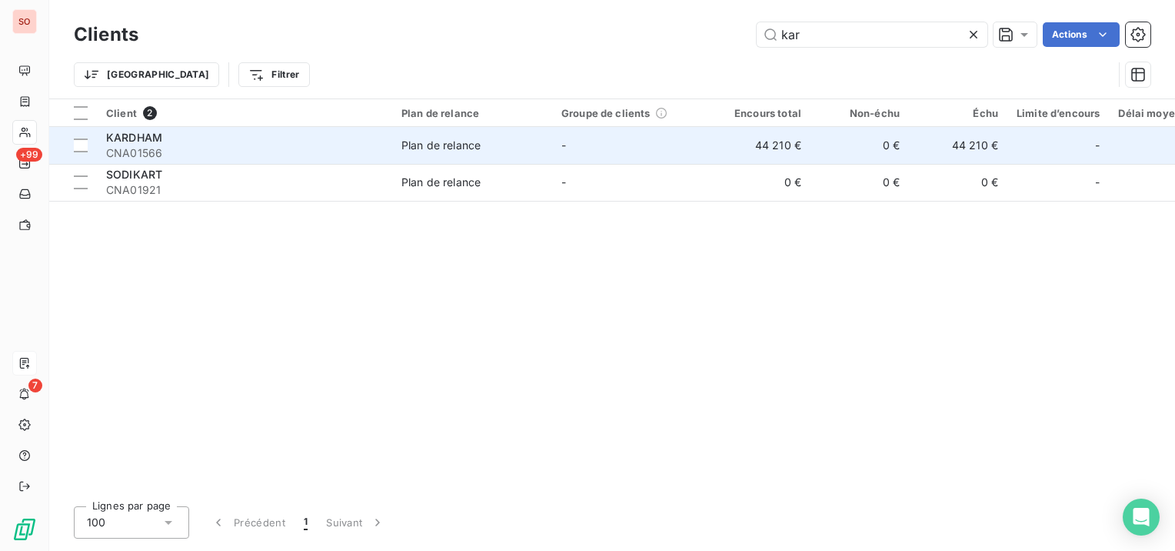
click at [351, 143] on div "KARDHAM" at bounding box center [244, 137] width 277 height 15
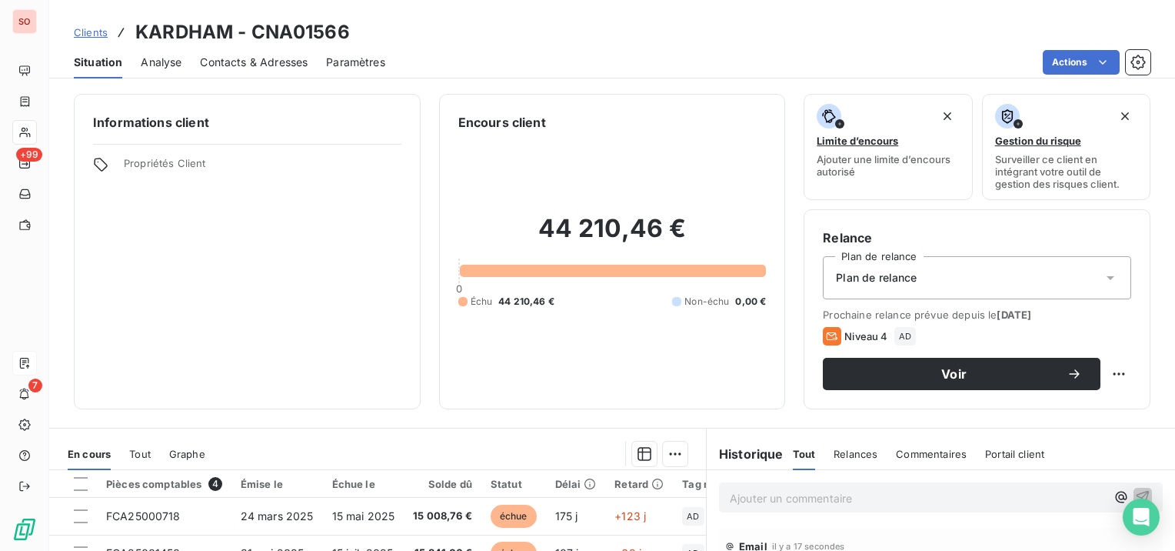
scroll to position [154, 0]
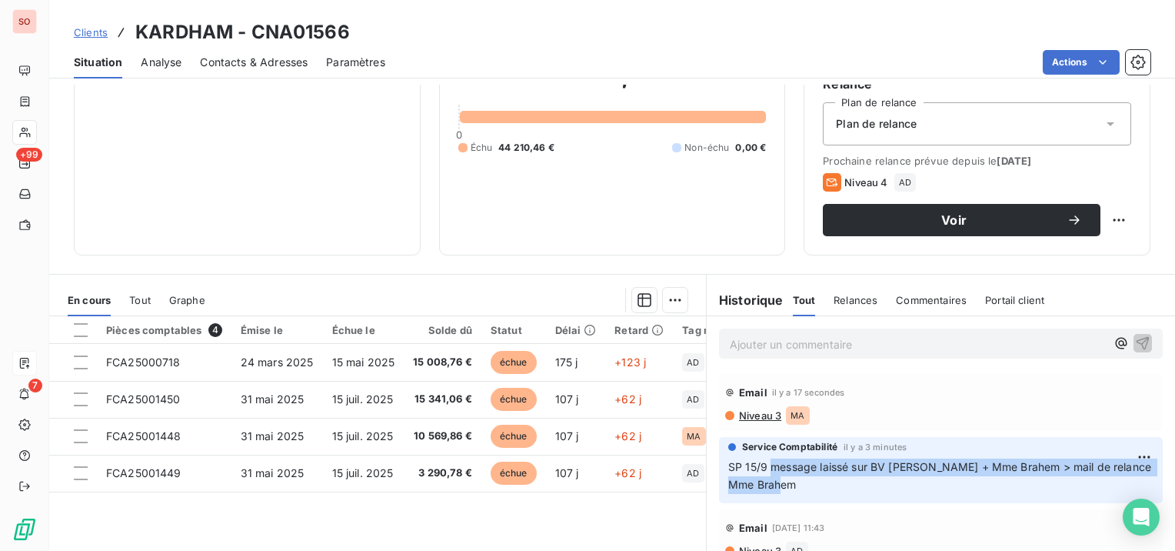
drag, startPoint x: 767, startPoint y: 466, endPoint x: 830, endPoint y: 498, distance: 70.9
click at [830, 498] on div "Service Comptabilité il y a 3 minutes SP 15/9 message laissé sur BV [PERSON_NAM…" at bounding box center [941, 470] width 444 height 66
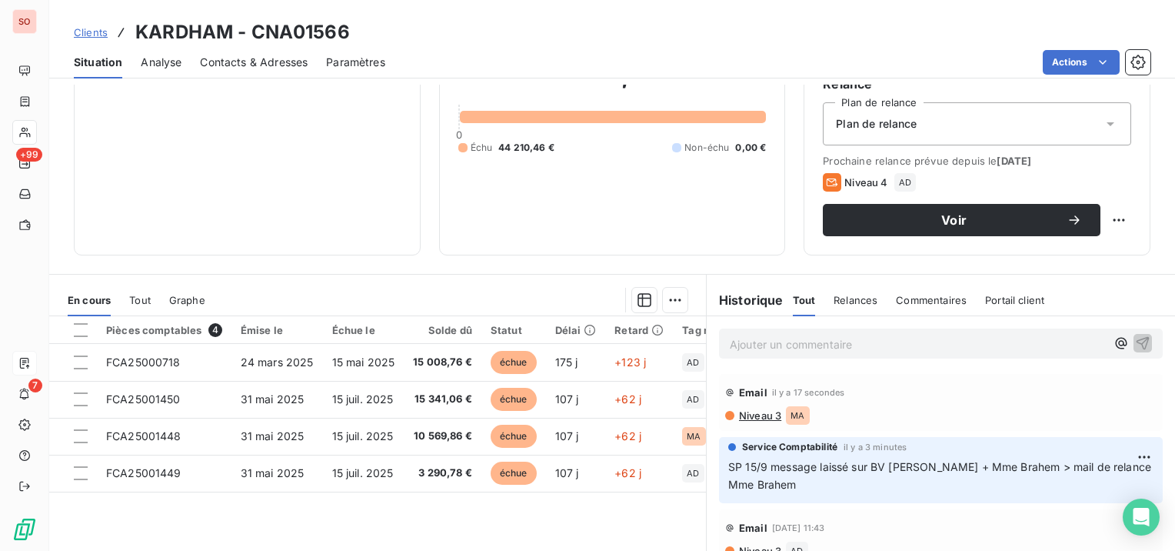
click at [912, 382] on div "Email il y a 17 secondes" at bounding box center [941, 392] width 432 height 25
click at [96, 29] on span "Clients" at bounding box center [91, 32] width 34 height 12
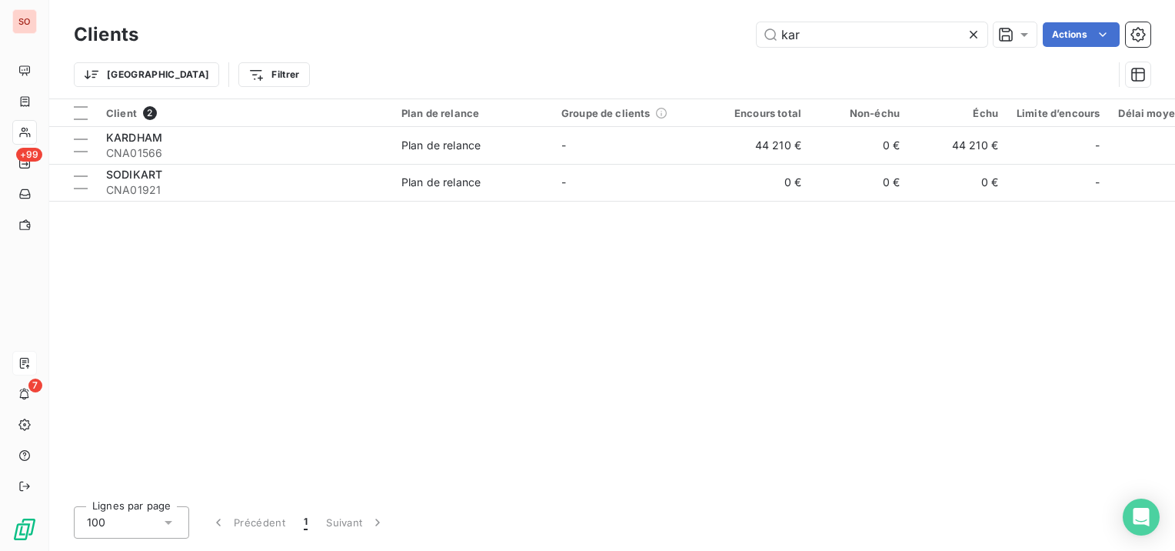
drag, startPoint x: 849, startPoint y: 36, endPoint x: 734, endPoint y: 26, distance: 115.8
click at [738, 28] on div "kar Actions" at bounding box center [654, 34] width 994 height 25
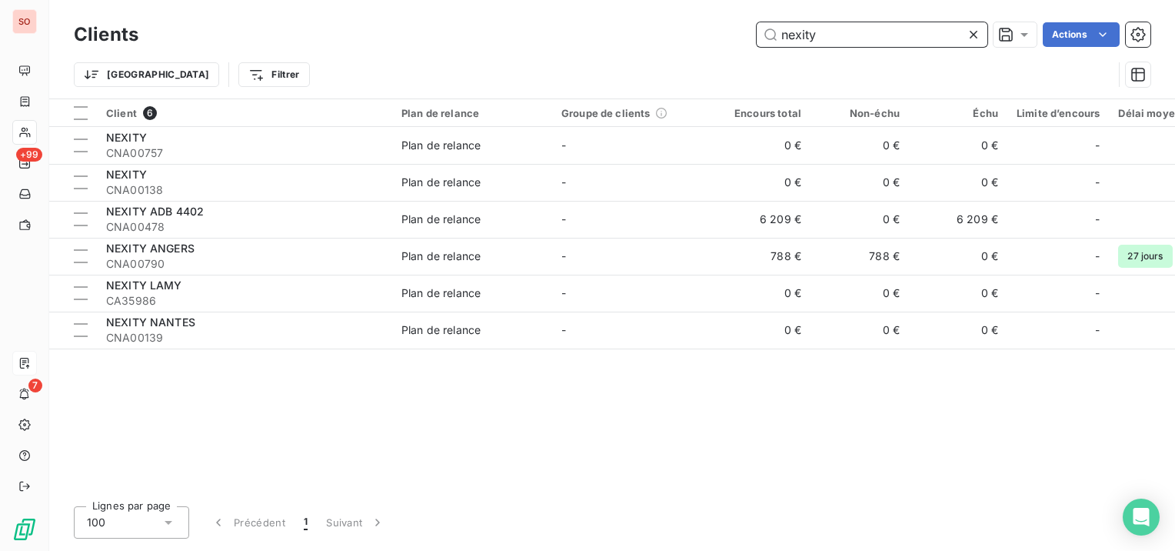
drag, startPoint x: 833, startPoint y: 35, endPoint x: 708, endPoint y: 40, distance: 125.5
click at [708, 40] on div "nexity Actions" at bounding box center [654, 34] width 994 height 25
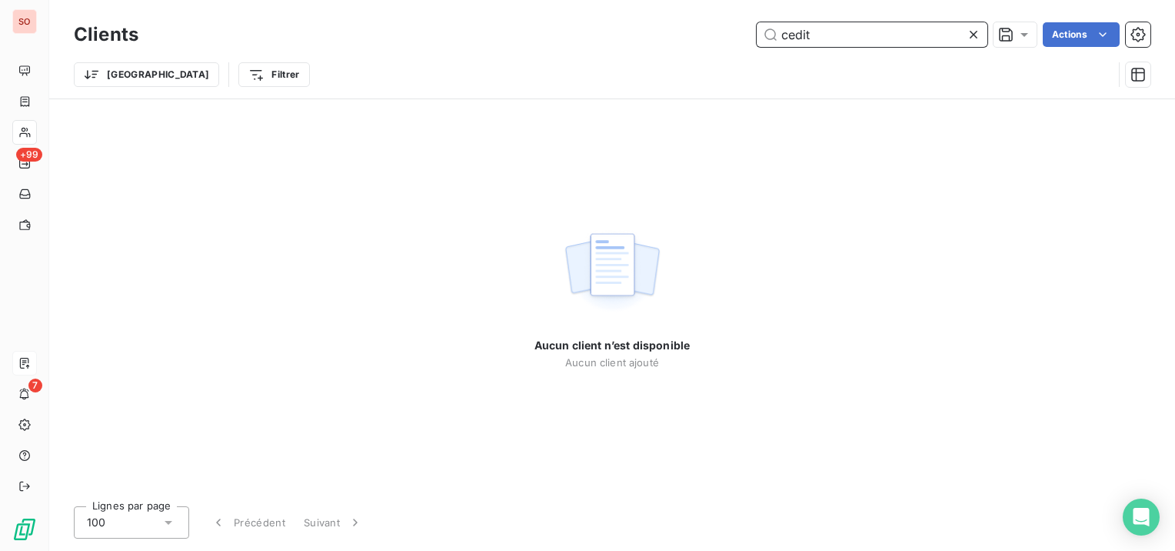
click at [795, 42] on input "cedit" at bounding box center [872, 34] width 231 height 25
click at [785, 34] on input "cedit" at bounding box center [872, 34] width 231 height 25
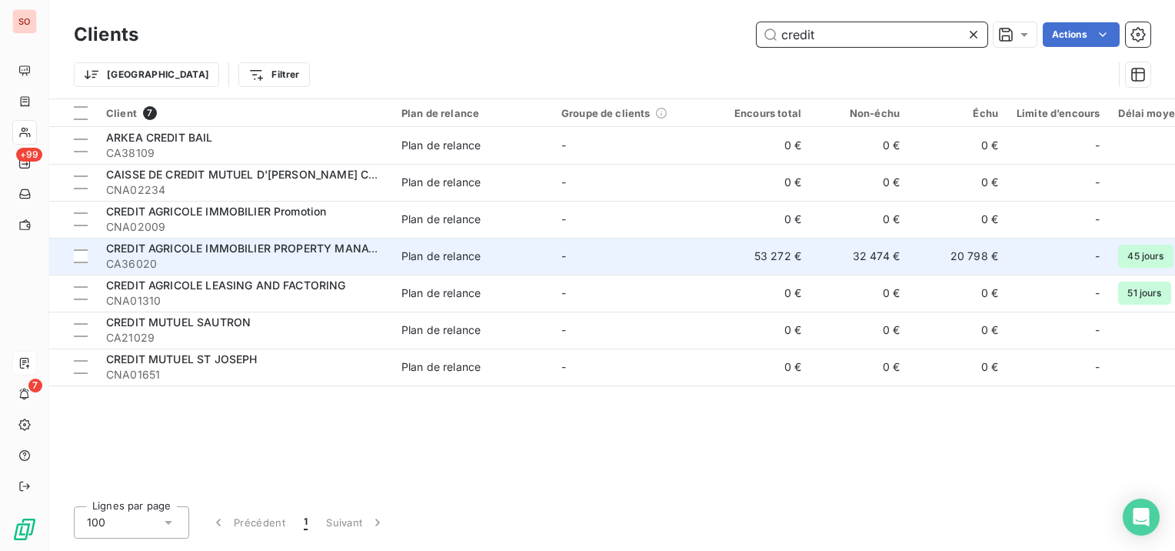
type input "credit"
click at [320, 258] on span "CA36020" at bounding box center [244, 263] width 277 height 15
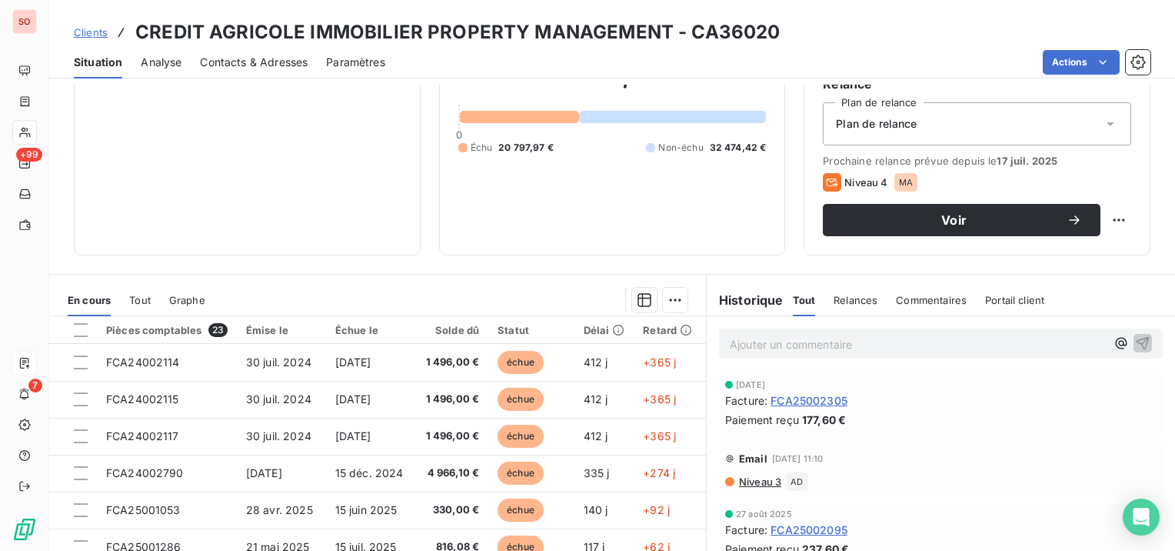
scroll to position [231, 0]
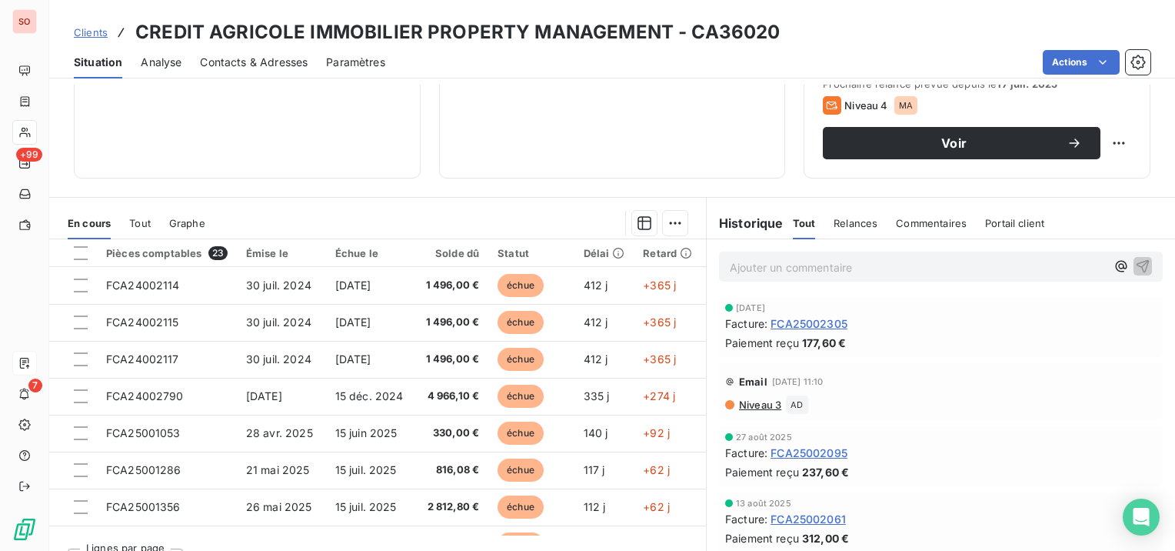
click at [300, 63] on span "Contacts & Adresses" at bounding box center [254, 62] width 108 height 15
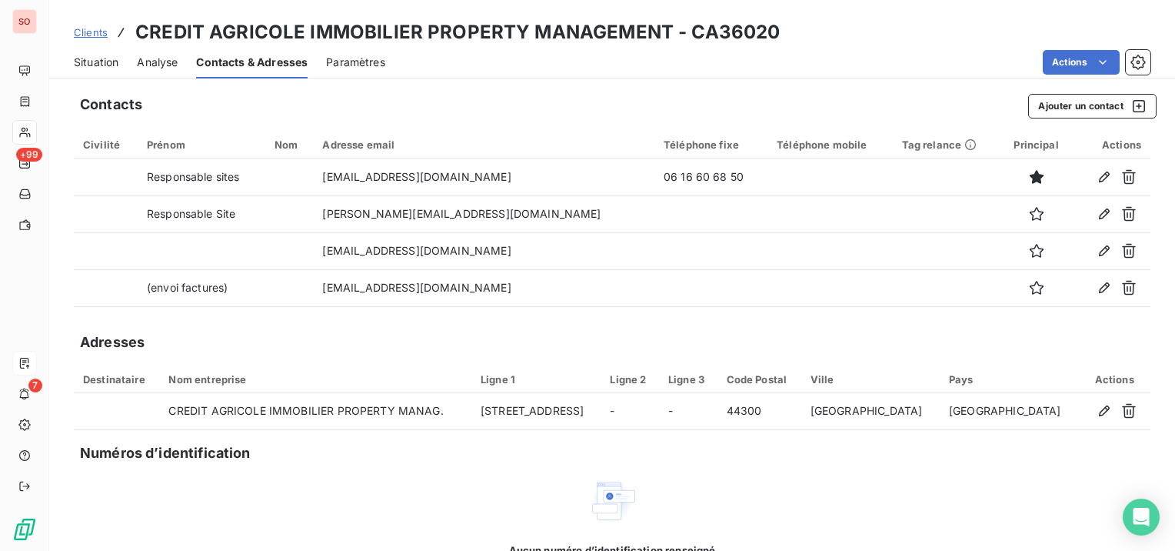
click at [89, 33] on span "Clients" at bounding box center [91, 32] width 34 height 12
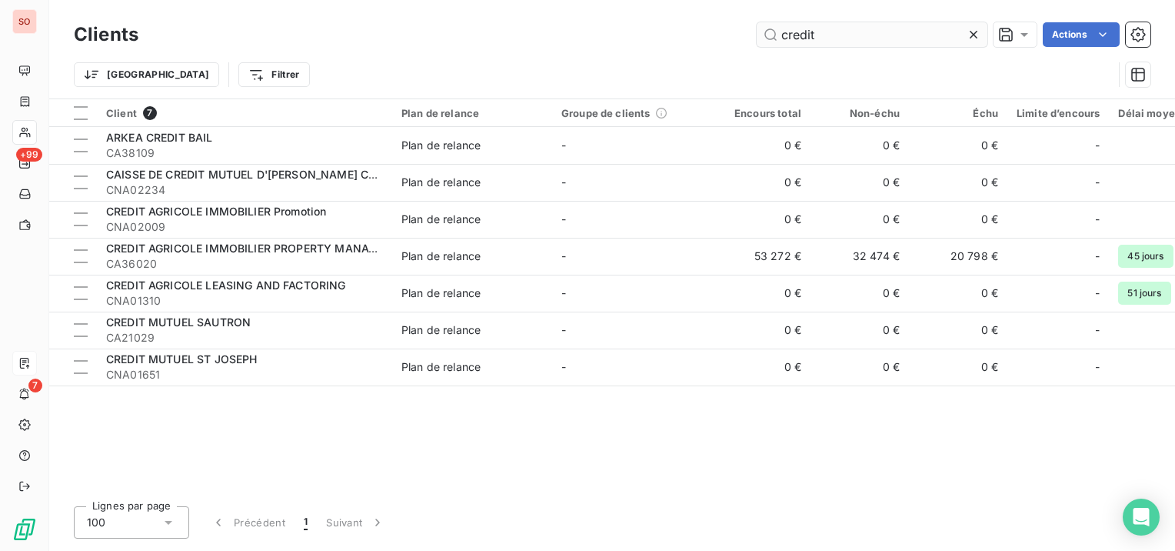
drag, startPoint x: 839, startPoint y: 38, endPoint x: 756, endPoint y: 37, distance: 83.1
click at [757, 37] on input "credit" at bounding box center [872, 34] width 231 height 25
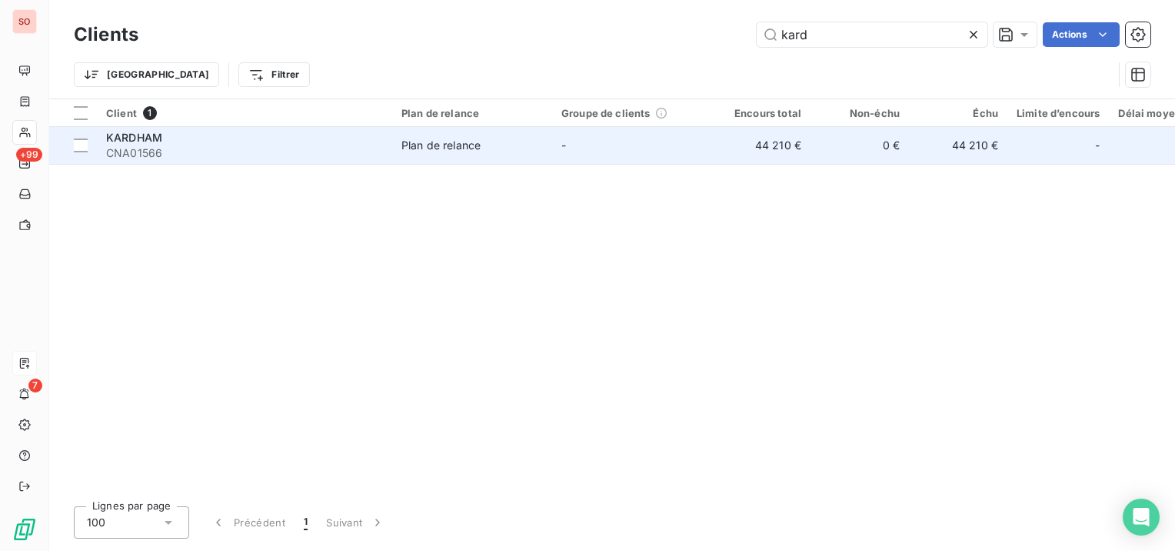
type input "kard"
click at [622, 145] on td "-" at bounding box center [632, 145] width 160 height 37
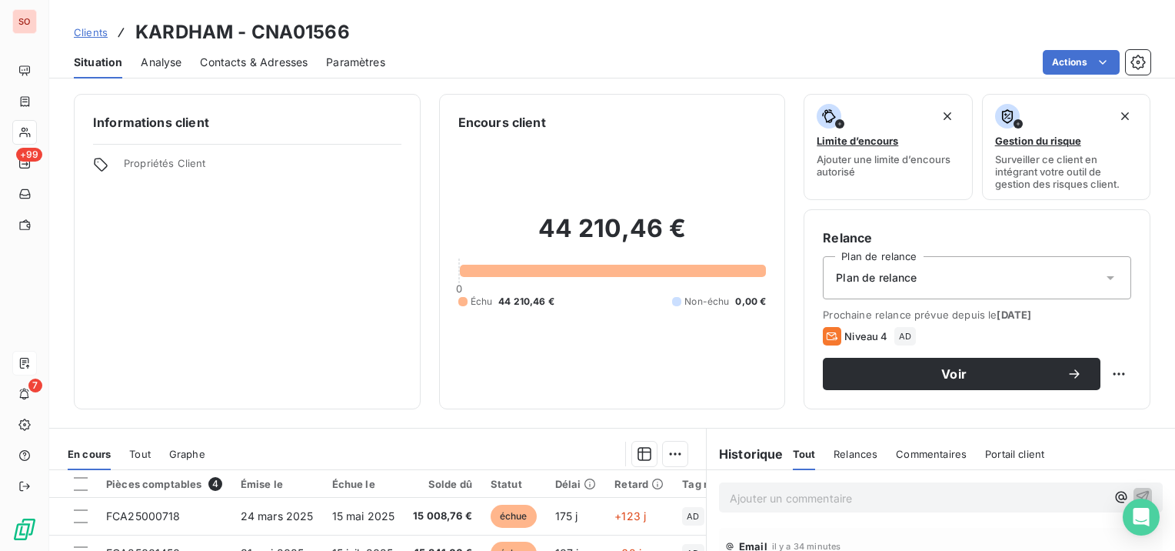
scroll to position [154, 0]
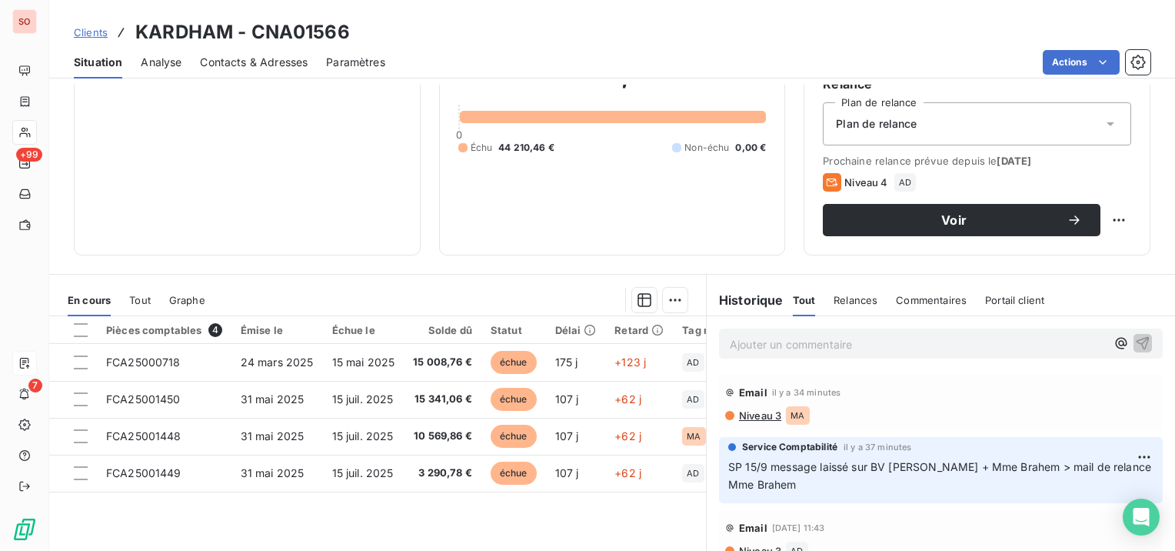
click at [859, 345] on p "Ajouter un commentaire ﻿" at bounding box center [918, 344] width 376 height 19
click at [1126, 451] on html "SO +99 7 Clients KARDHAM - CNA01566 Situation Analyse Contacts & Adresses Param…" at bounding box center [587, 275] width 1175 height 551
click at [1072, 485] on div "Editer" at bounding box center [1085, 490] width 86 height 25
click at [902, 495] on div "Service Comptabilité il y a 37 minutes SP 15/9 message laissé sur BV [PERSON_NA…" at bounding box center [941, 470] width 444 height 66
click at [899, 483] on p "SP 15/9 message laissé sur BV [PERSON_NAME] + Mme Brahem > mail de relance Mme …" at bounding box center [931, 475] width 407 height 35
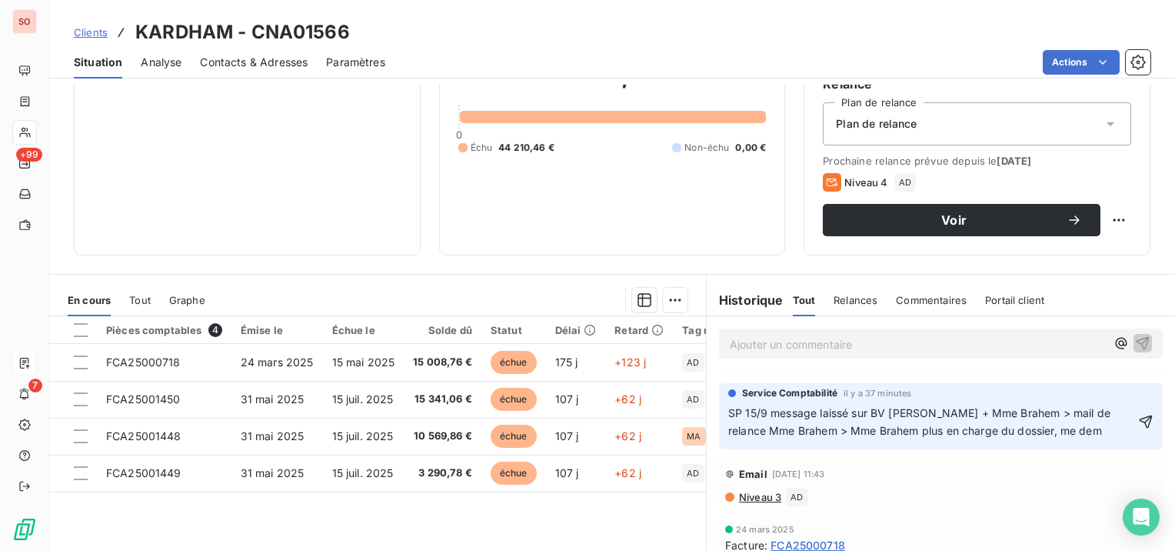
scroll to position [0, 0]
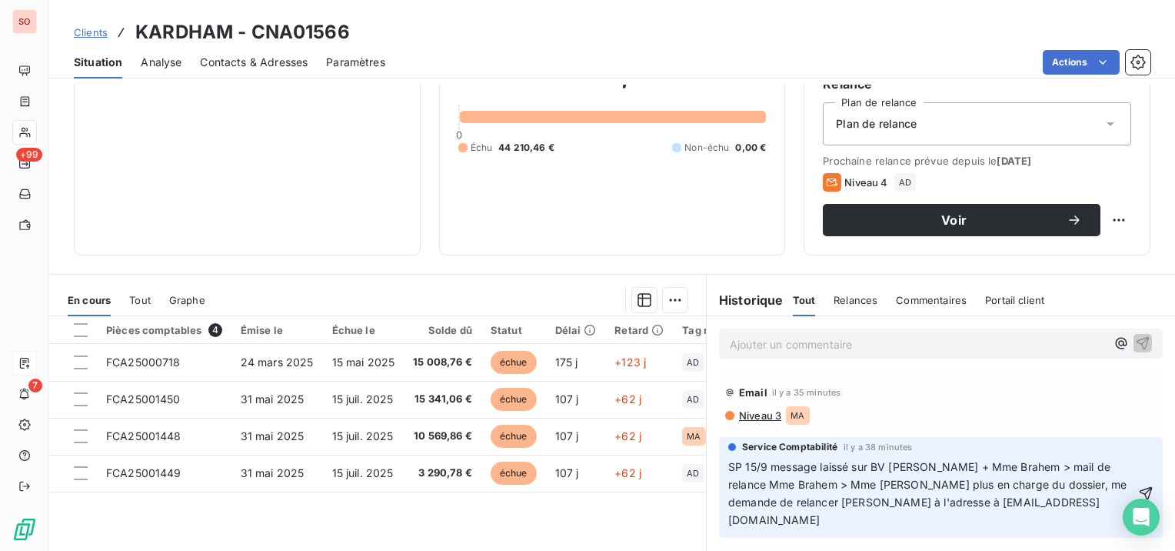
click at [985, 504] on p "SP 15/9 message laissé sur BV [PERSON_NAME] + Mme Brahem > mail de relance Mme …" at bounding box center [931, 493] width 407 height 71
click at [1133, 490] on div "Service Comptabilité il y a 38 minutes SP 15/9 message laissé sur BV [PERSON_NA…" at bounding box center [941, 488] width 444 height 102
click at [1138, 488] on icon "button" at bounding box center [1145, 492] width 15 height 15
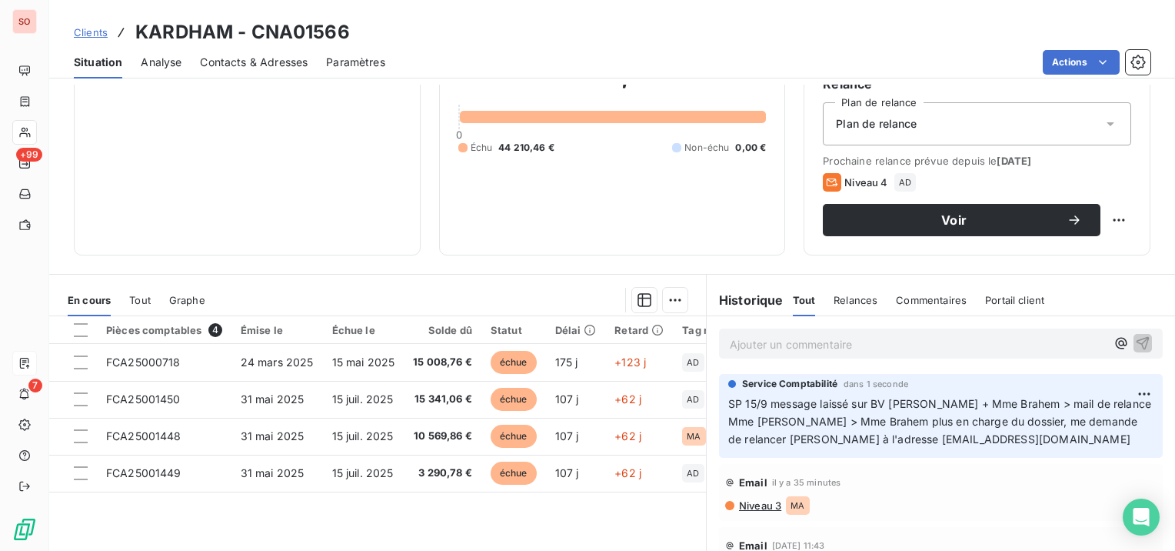
click at [255, 60] on span "Contacts & Adresses" at bounding box center [254, 62] width 108 height 15
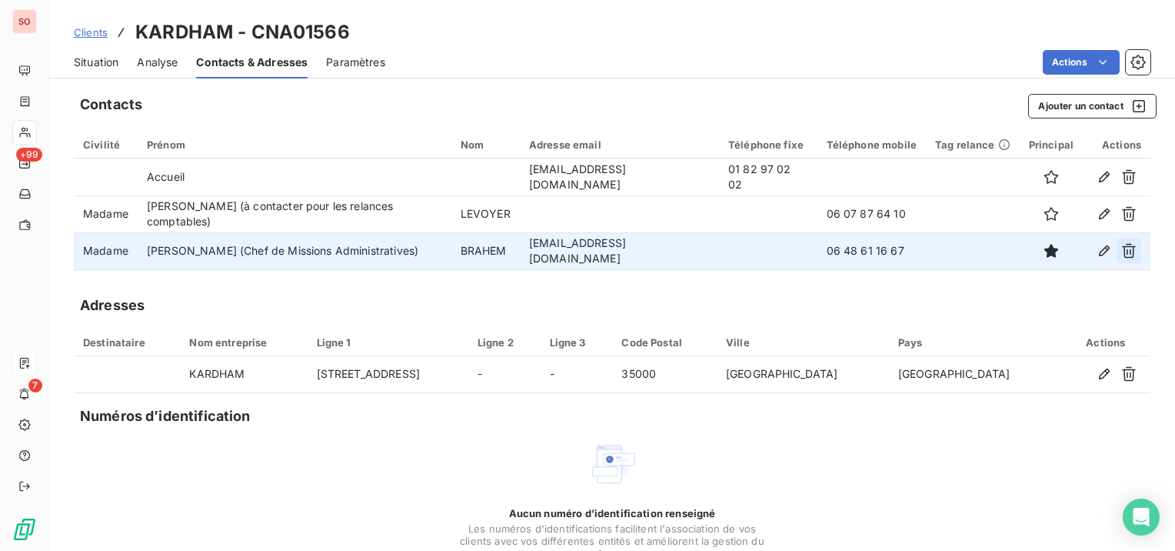
click at [1122, 252] on icon "button" at bounding box center [1129, 250] width 15 height 15
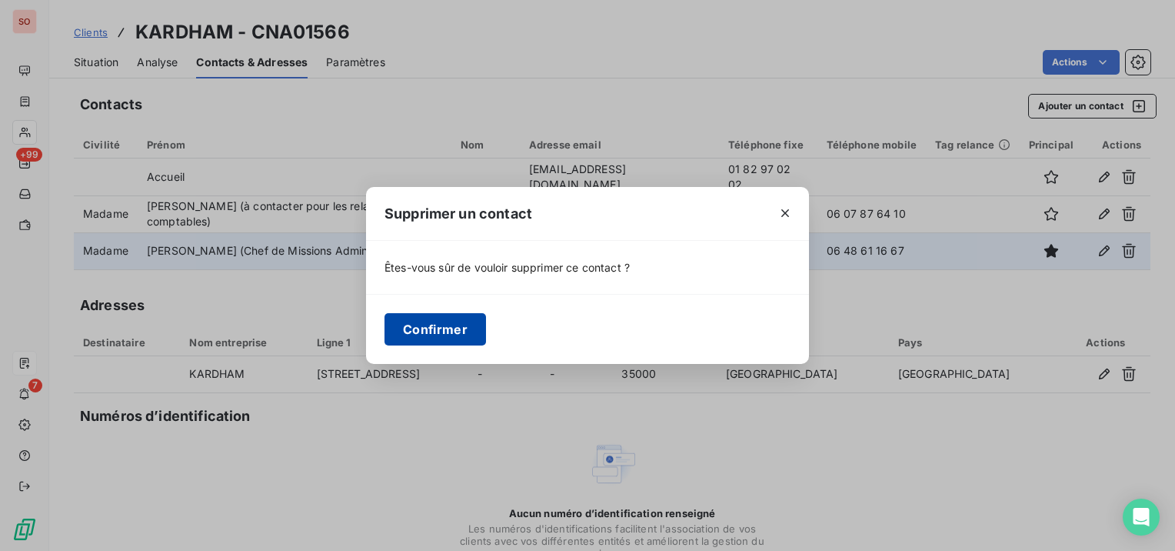
click at [405, 331] on button "Confirmer" at bounding box center [436, 329] width 102 height 32
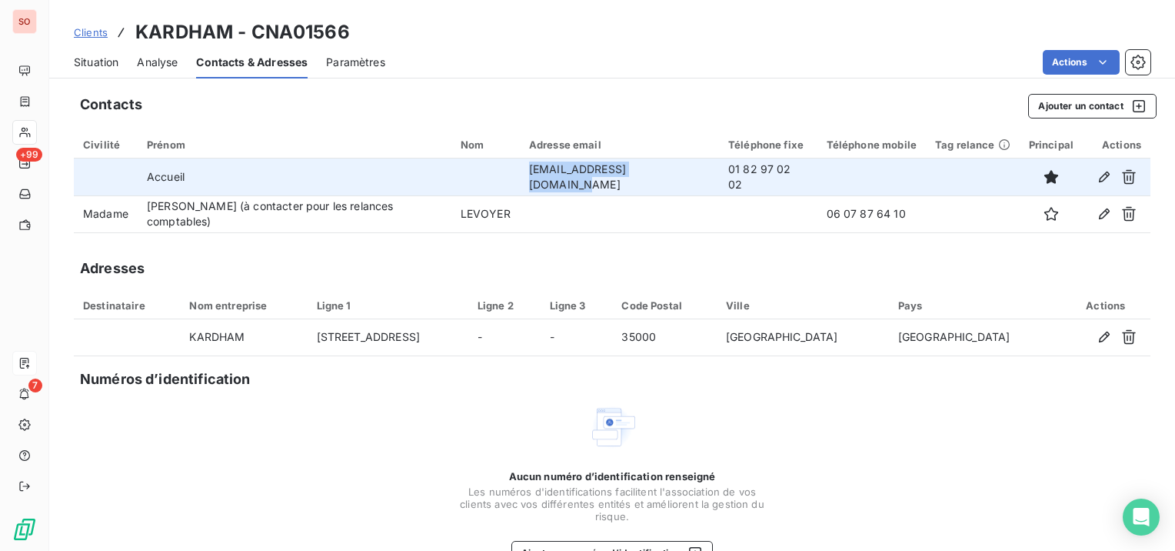
drag, startPoint x: 672, startPoint y: 176, endPoint x: 510, endPoint y: 176, distance: 161.5
click at [520, 176] on td "[EMAIL_ADDRESS][DOMAIN_NAME]" at bounding box center [619, 176] width 199 height 37
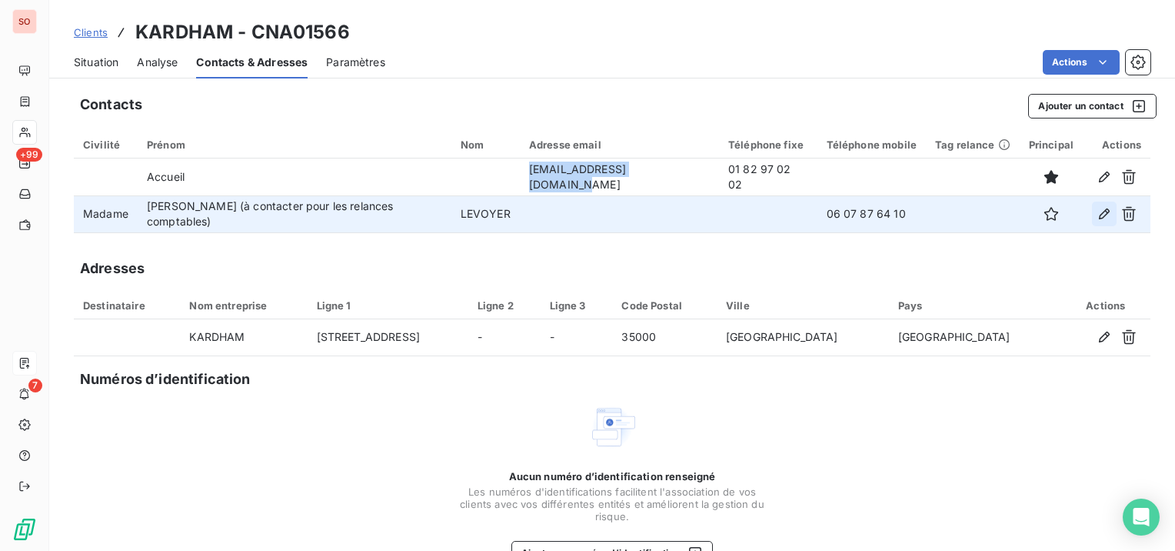
click at [1097, 212] on icon "button" at bounding box center [1104, 213] width 15 height 15
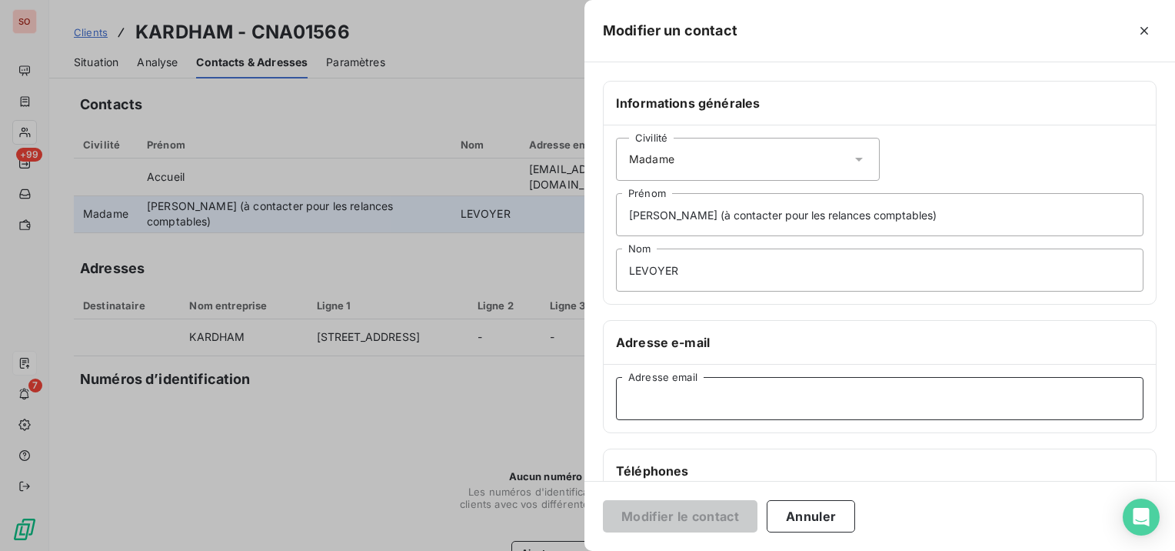
click at [648, 395] on input "Adresse email" at bounding box center [880, 398] width 528 height 43
paste input "[EMAIL_ADDRESS][DOMAIN_NAME]"
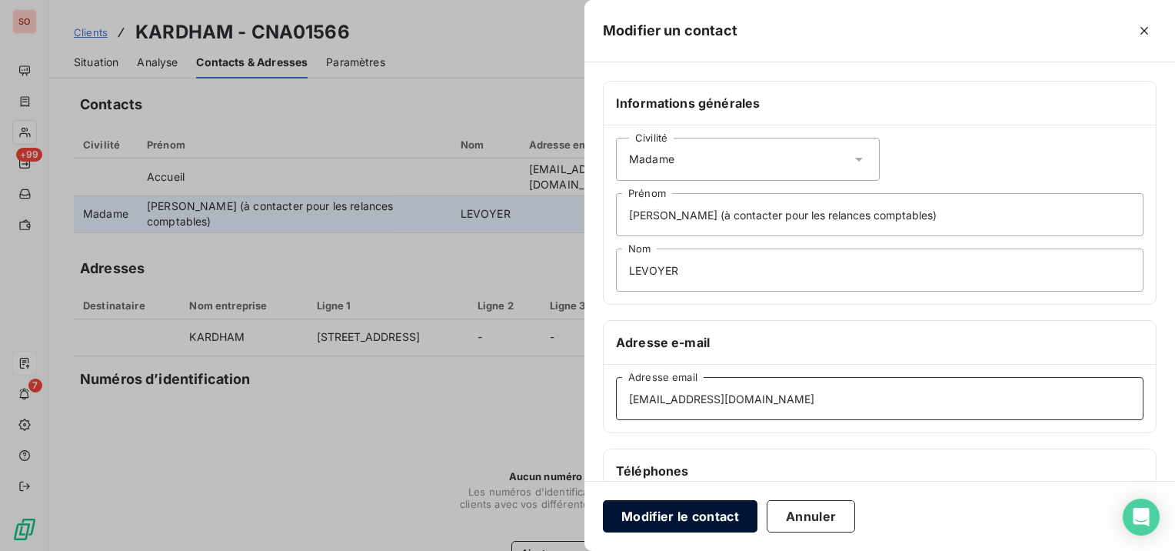
type input "[EMAIL_ADDRESS][DOMAIN_NAME]"
click at [663, 521] on button "Modifier le contact" at bounding box center [680, 516] width 155 height 32
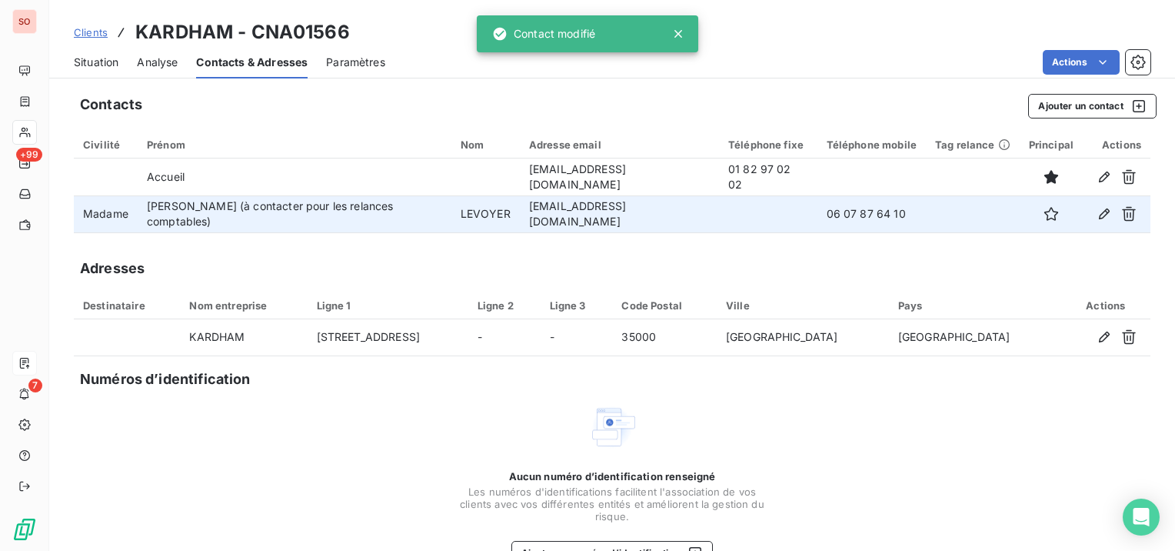
click at [91, 59] on span "Situation" at bounding box center [96, 62] width 45 height 15
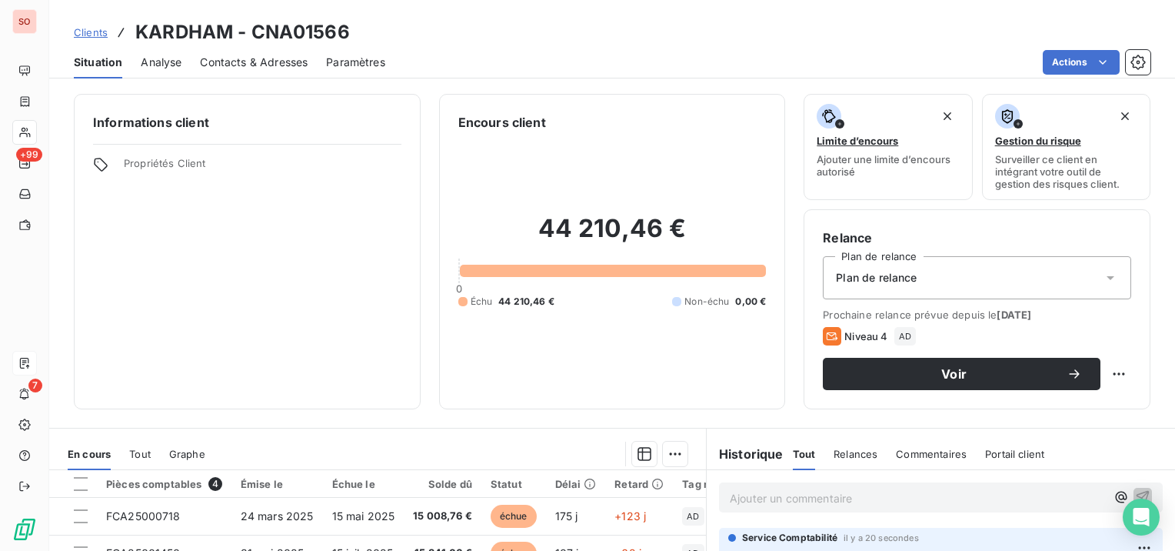
drag, startPoint x: 904, startPoint y: 374, endPoint x: 762, endPoint y: 382, distance: 141.8
click at [765, 384] on div "Informations client Propriétés Client Encours client 44 210,46 € 0 Échu 44 210,…" at bounding box center [612, 251] width 1126 height 315
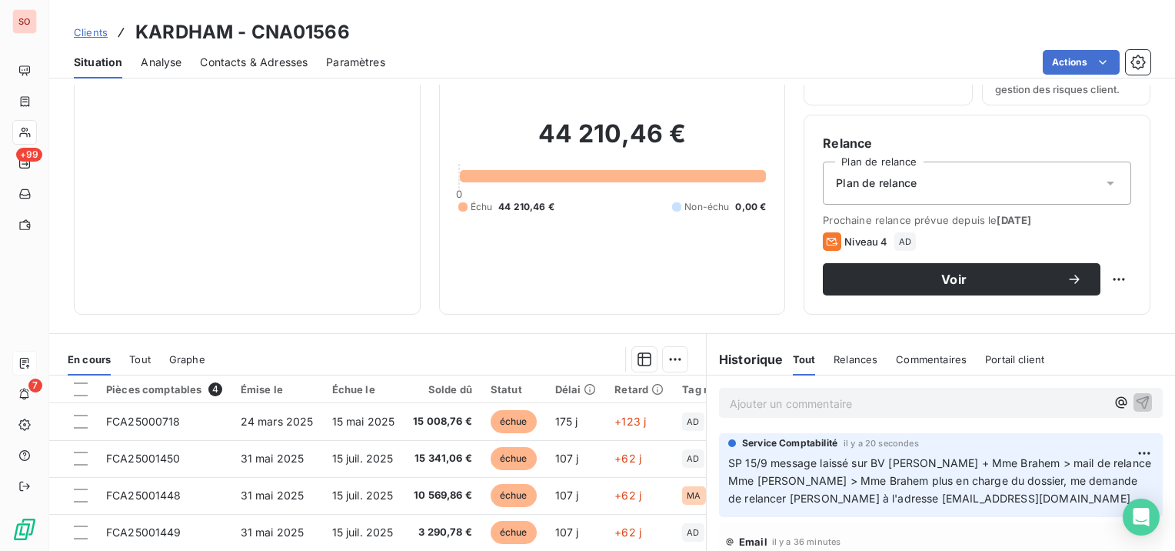
scroll to position [154, 0]
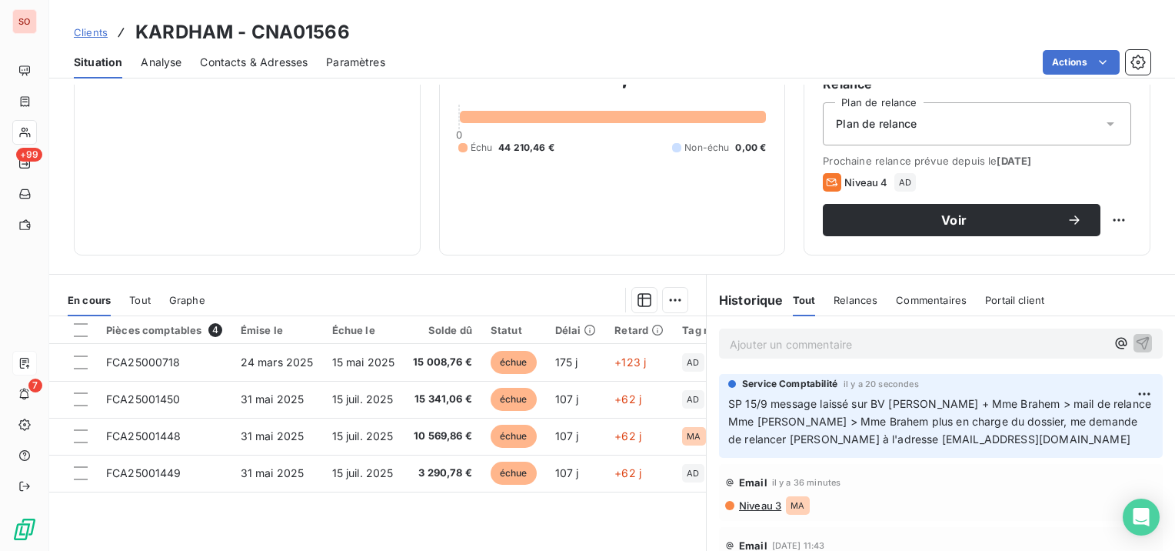
click at [738, 506] on span "Niveau 3" at bounding box center [760, 505] width 44 height 12
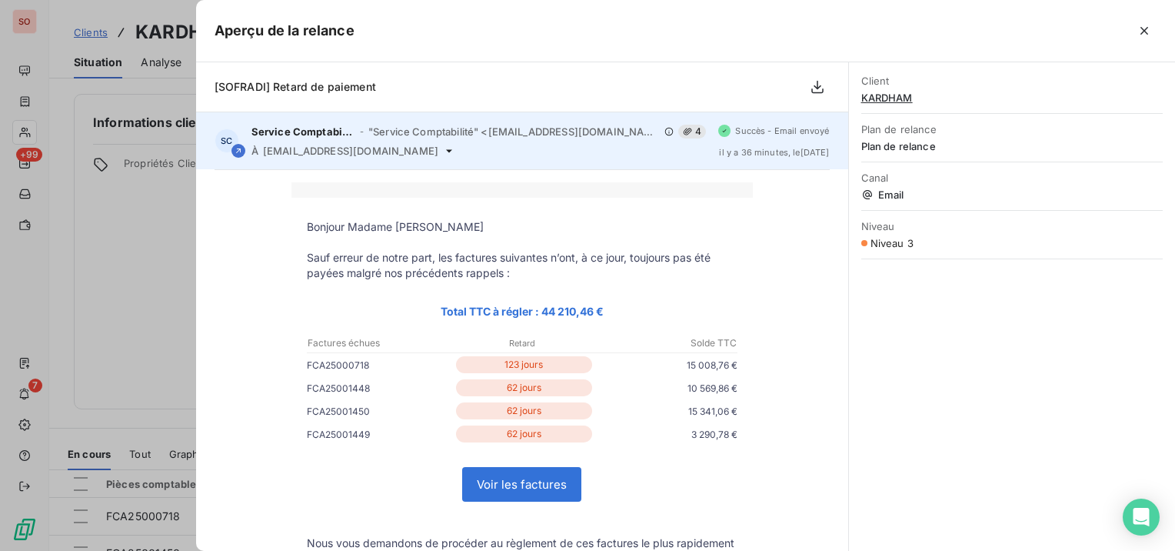
scroll to position [154, 0]
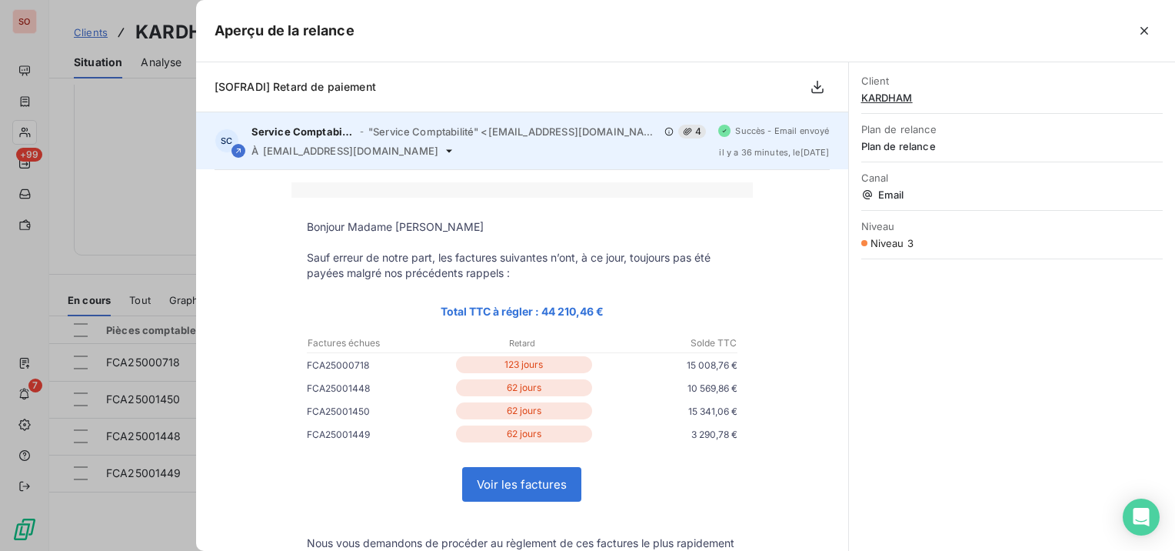
click at [808, 130] on span "Succès - Email envoyé" at bounding box center [782, 130] width 94 height 9
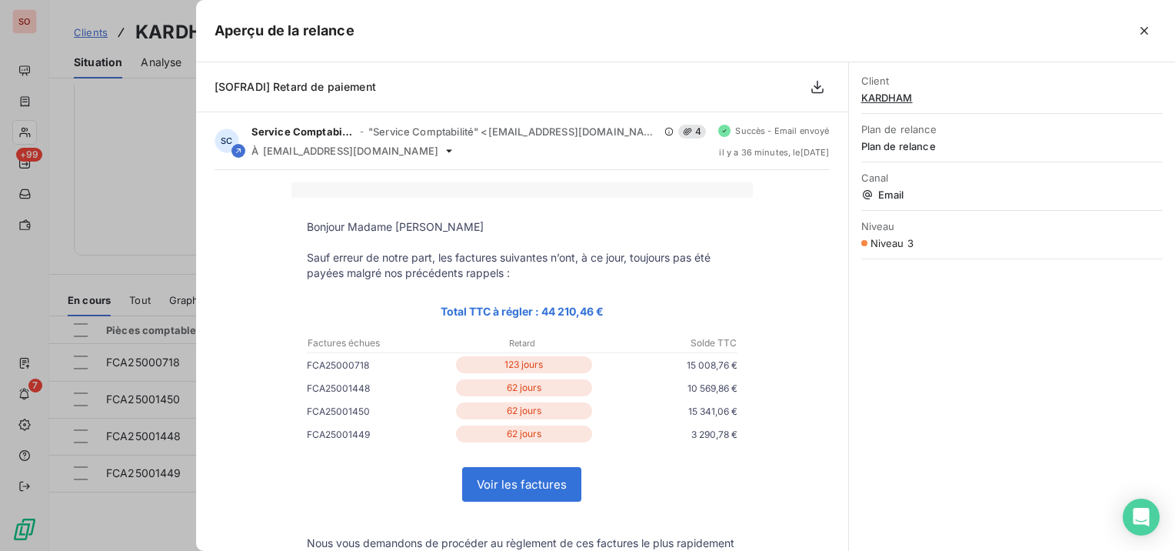
scroll to position [232, 0]
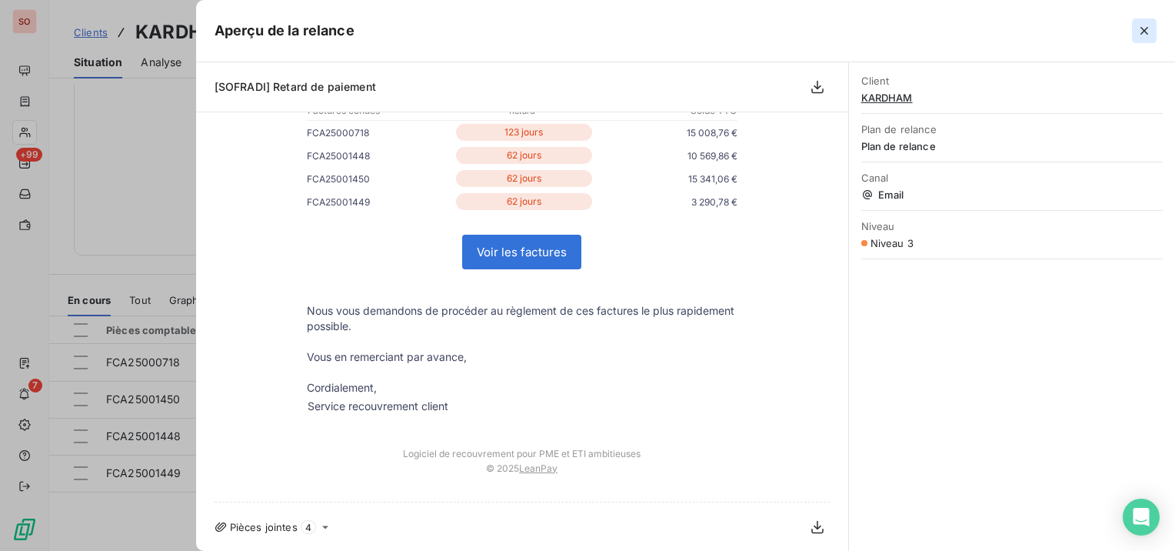
click at [1146, 31] on icon "button" at bounding box center [1144, 30] width 15 height 15
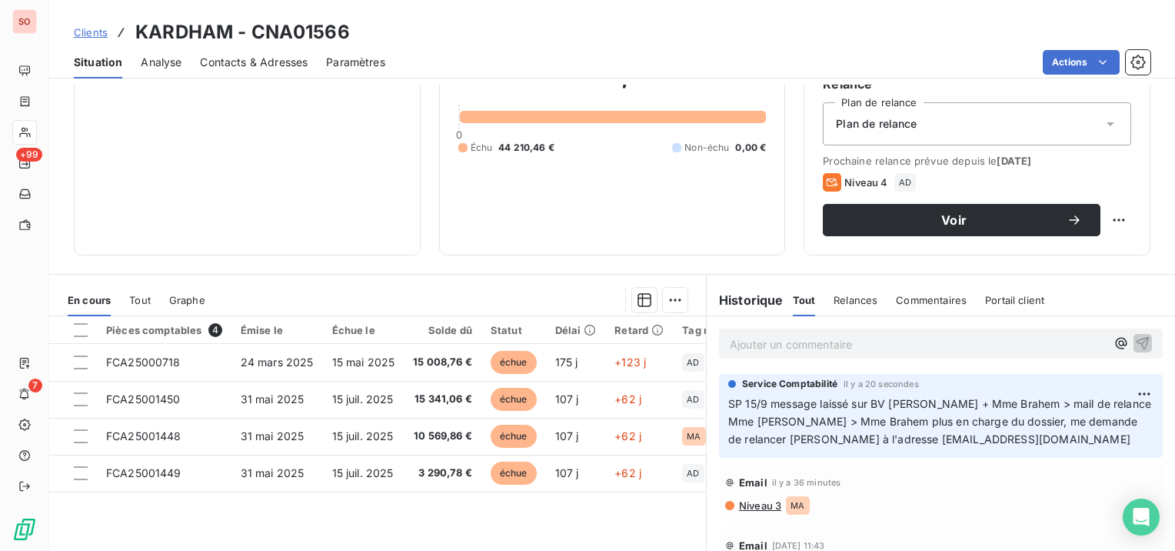
click at [860, 180] on span "Niveau 4" at bounding box center [866, 182] width 43 height 12
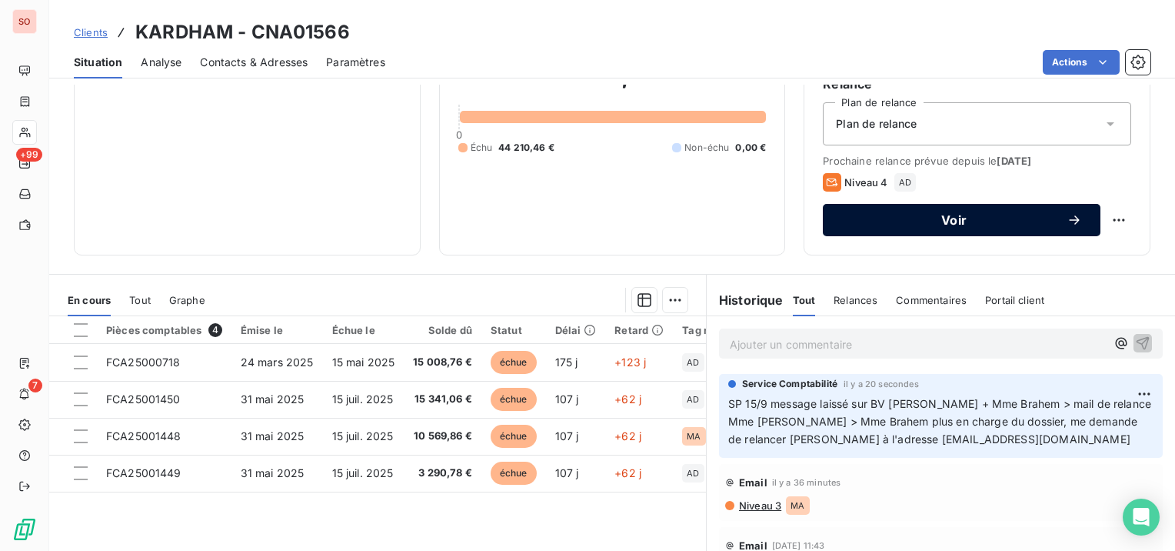
click at [920, 217] on span "Voir" at bounding box center [954, 220] width 225 height 12
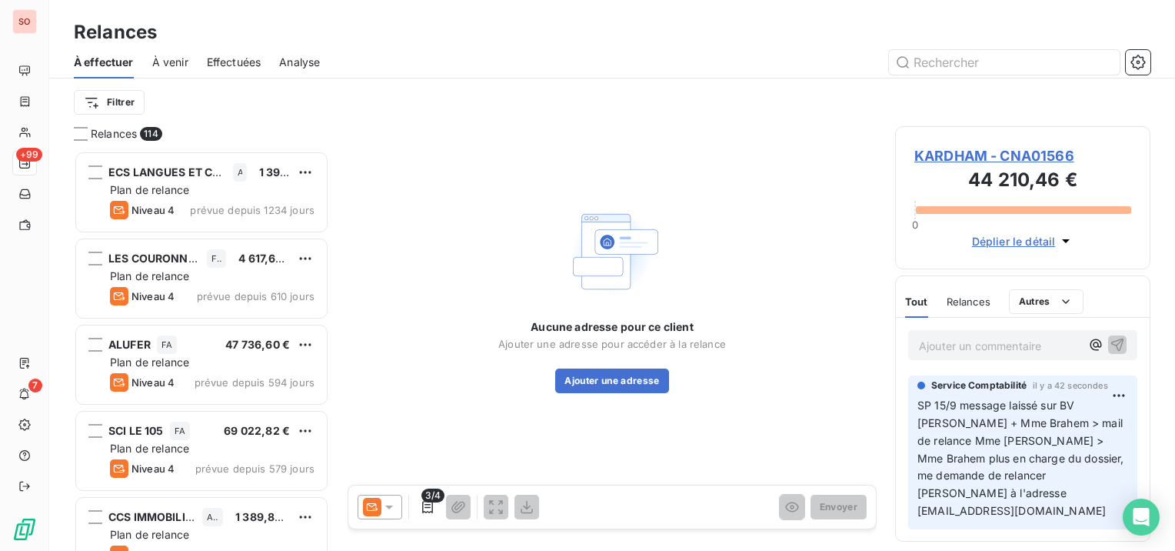
scroll to position [388, 243]
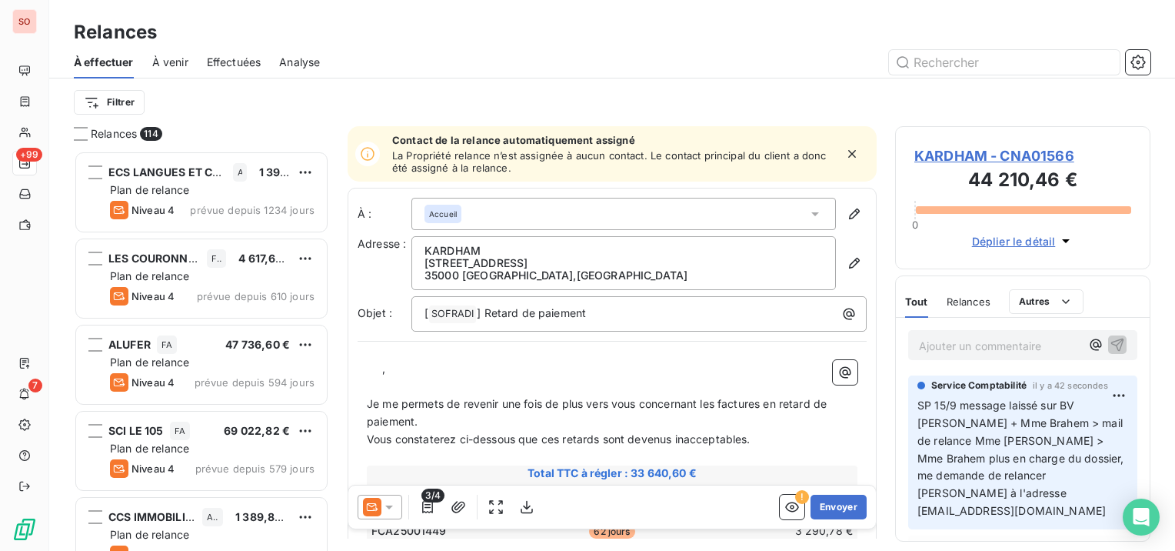
click at [390, 504] on icon at bounding box center [389, 506] width 15 height 15
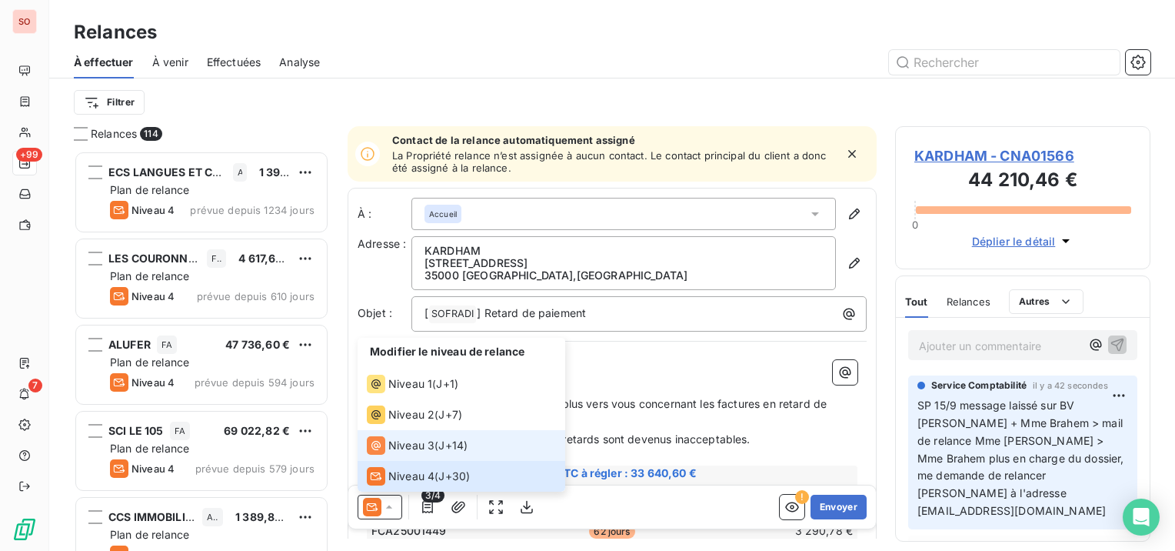
click at [389, 445] on span "Niveau 3" at bounding box center [411, 445] width 46 height 15
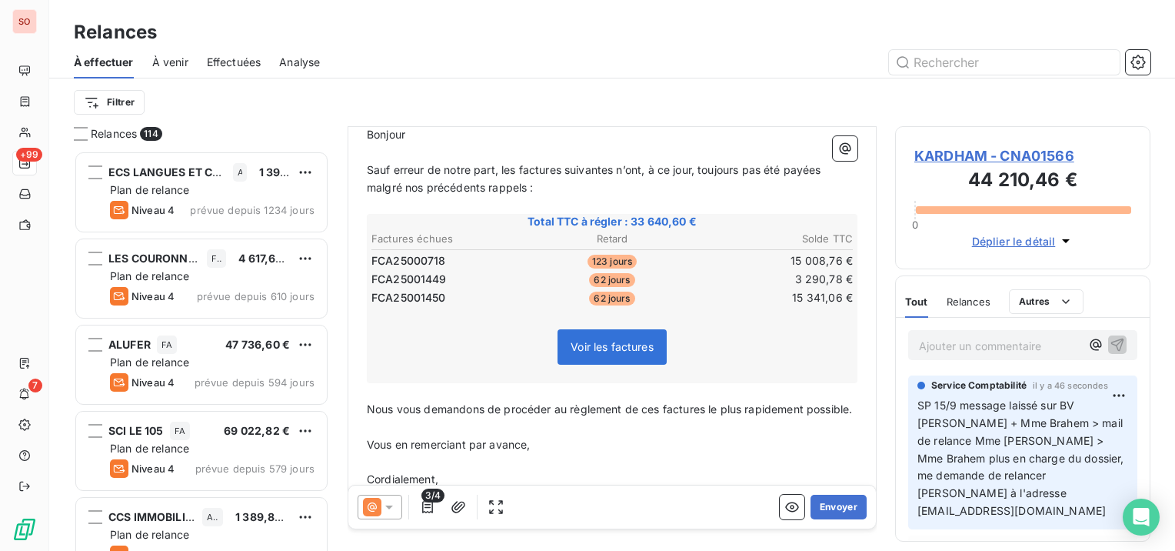
scroll to position [223, 0]
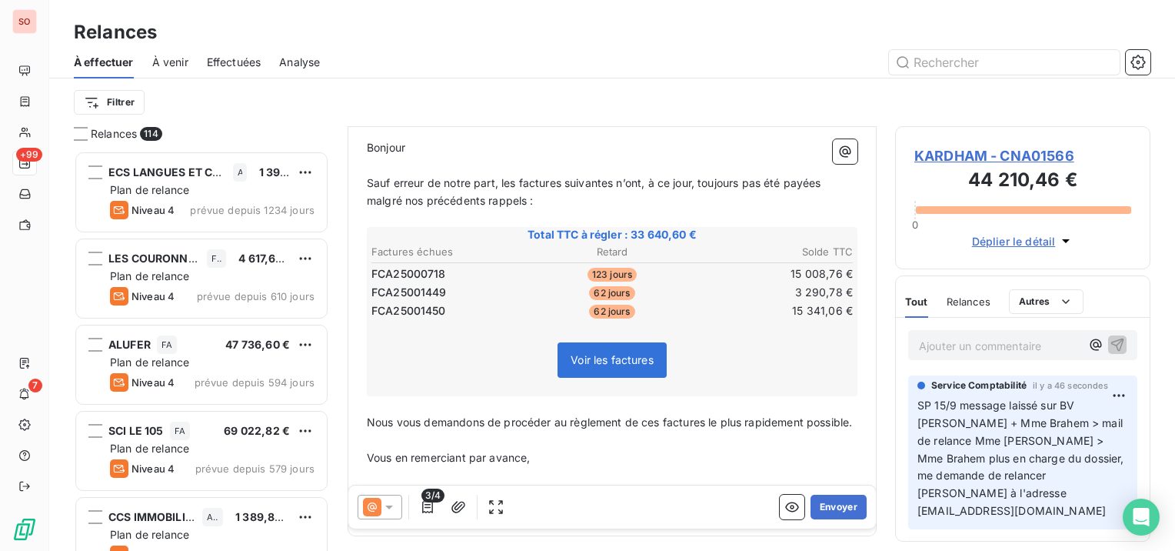
click at [432, 500] on span "3/4" at bounding box center [433, 495] width 23 height 14
click at [425, 511] on icon "button" at bounding box center [427, 506] width 15 height 15
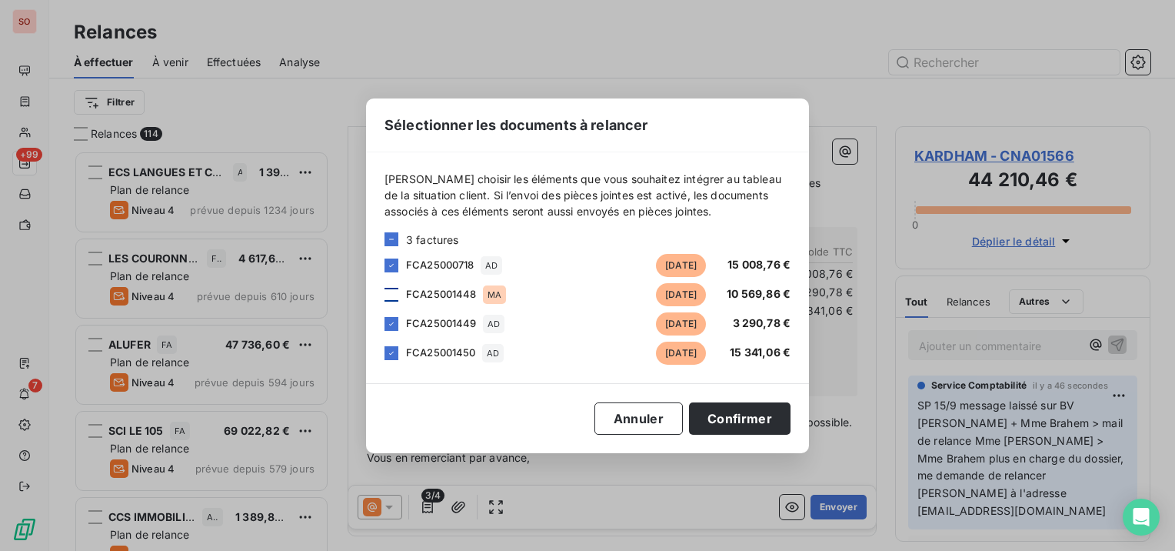
click at [391, 295] on div at bounding box center [392, 295] width 14 height 14
click at [741, 418] on button "Confirmer" at bounding box center [740, 418] width 102 height 32
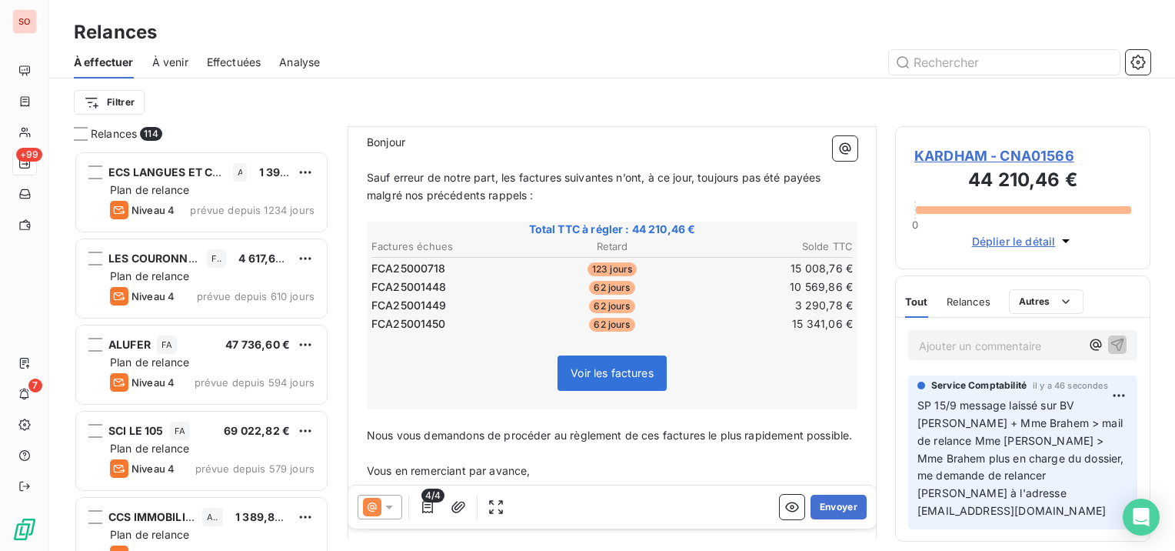
scroll to position [310, 0]
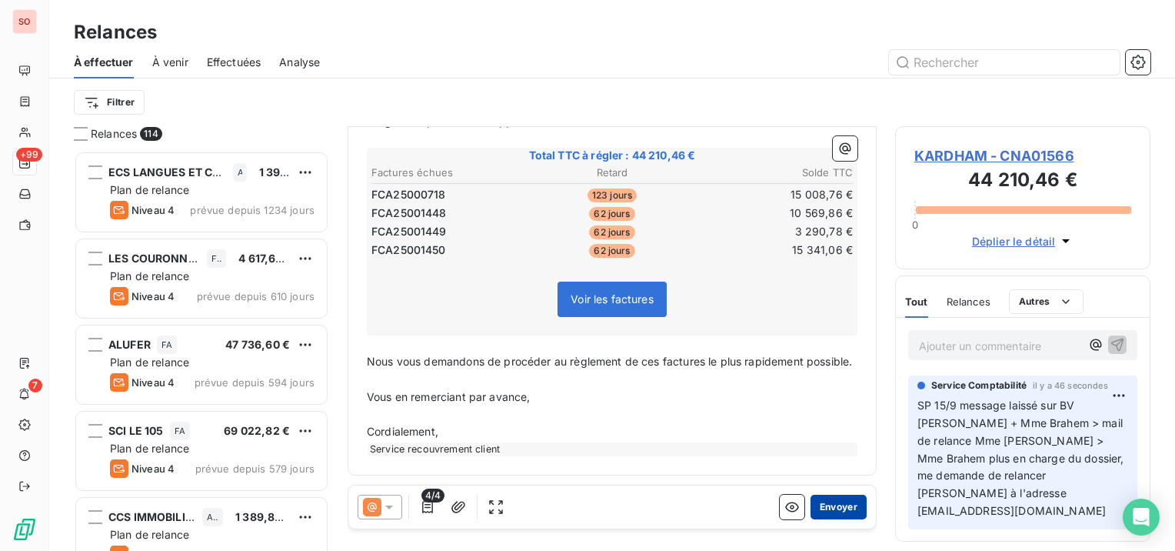
click at [837, 511] on button "Envoyer" at bounding box center [839, 507] width 56 height 25
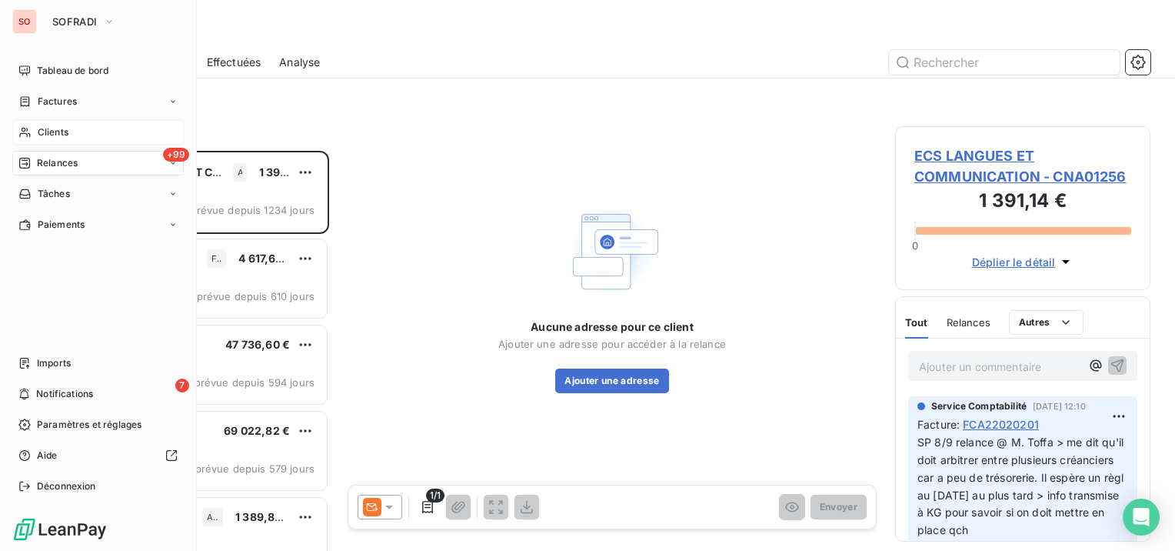
click at [27, 129] on icon at bounding box center [24, 133] width 11 height 10
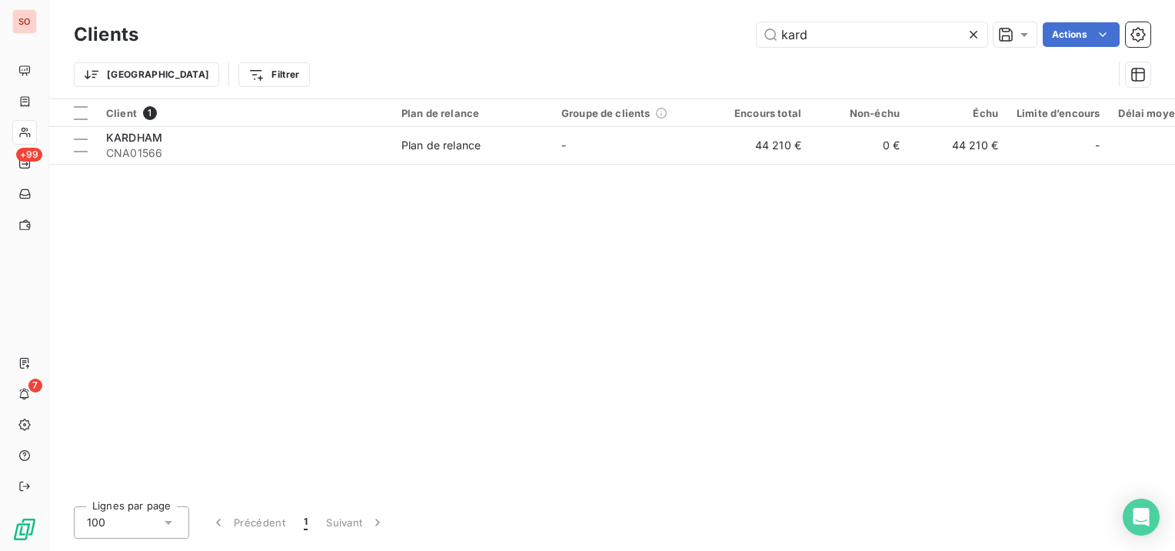
drag, startPoint x: 835, startPoint y: 38, endPoint x: 686, endPoint y: 35, distance: 149.2
click at [686, 35] on div "kard Actions" at bounding box center [654, 34] width 994 height 25
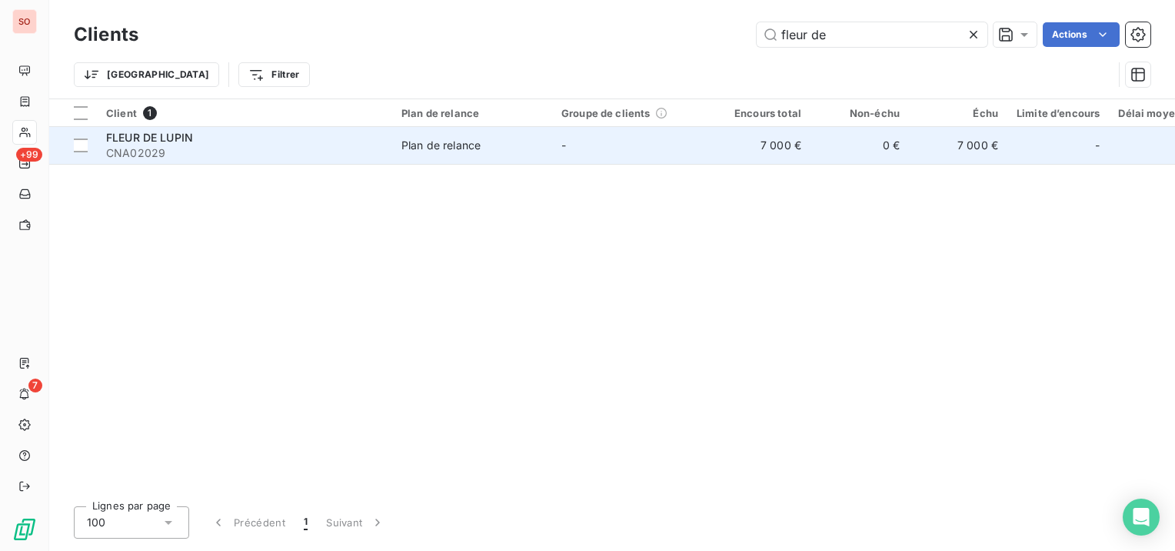
type input "fleur de"
click at [374, 138] on div "FLEUR DE LUPIN" at bounding box center [244, 137] width 277 height 15
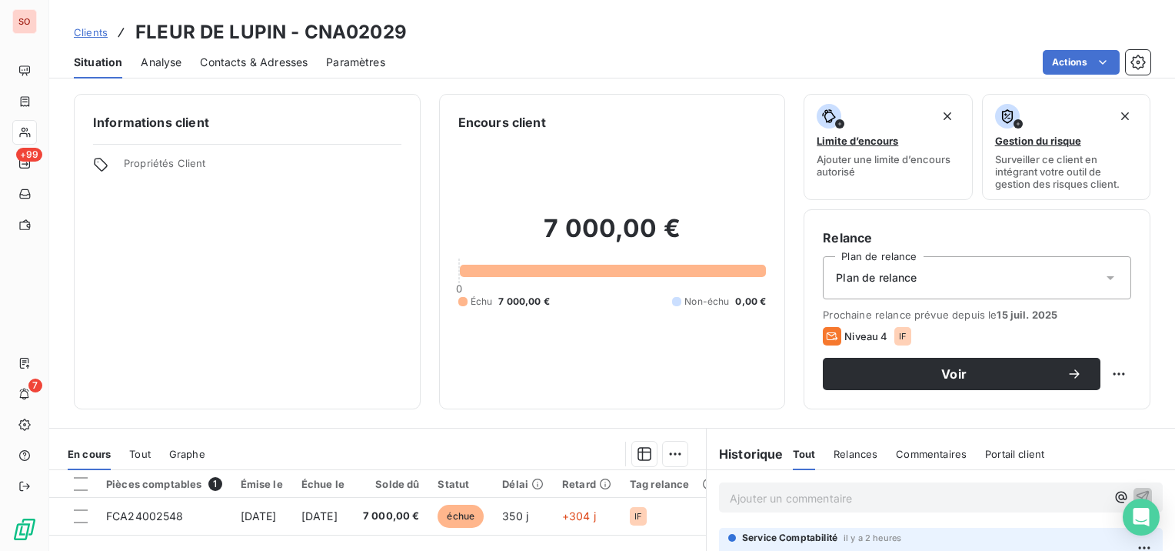
click at [235, 68] on span "Contacts & Adresses" at bounding box center [254, 62] width 108 height 15
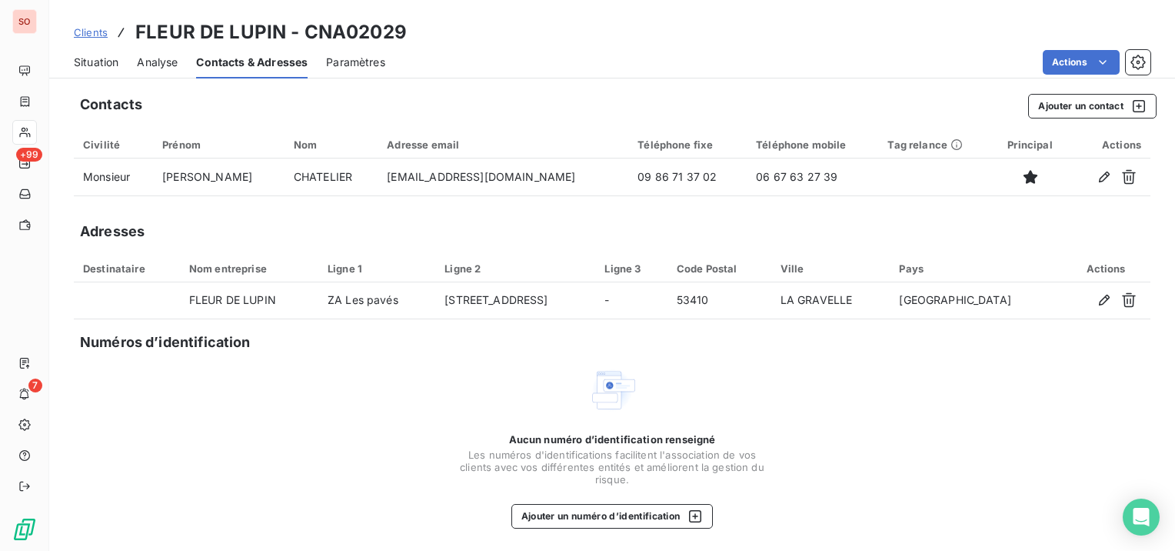
click at [94, 32] on span "Clients" at bounding box center [91, 32] width 34 height 12
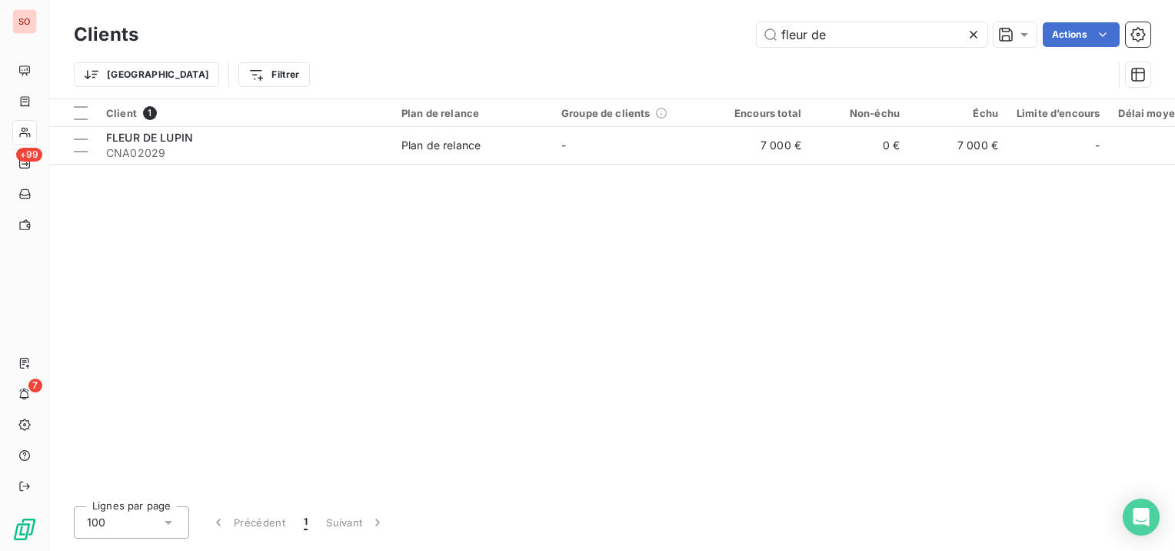
drag, startPoint x: 914, startPoint y: 35, endPoint x: 722, endPoint y: 41, distance: 192.4
click at [722, 41] on div "fleur de Actions" at bounding box center [654, 34] width 994 height 25
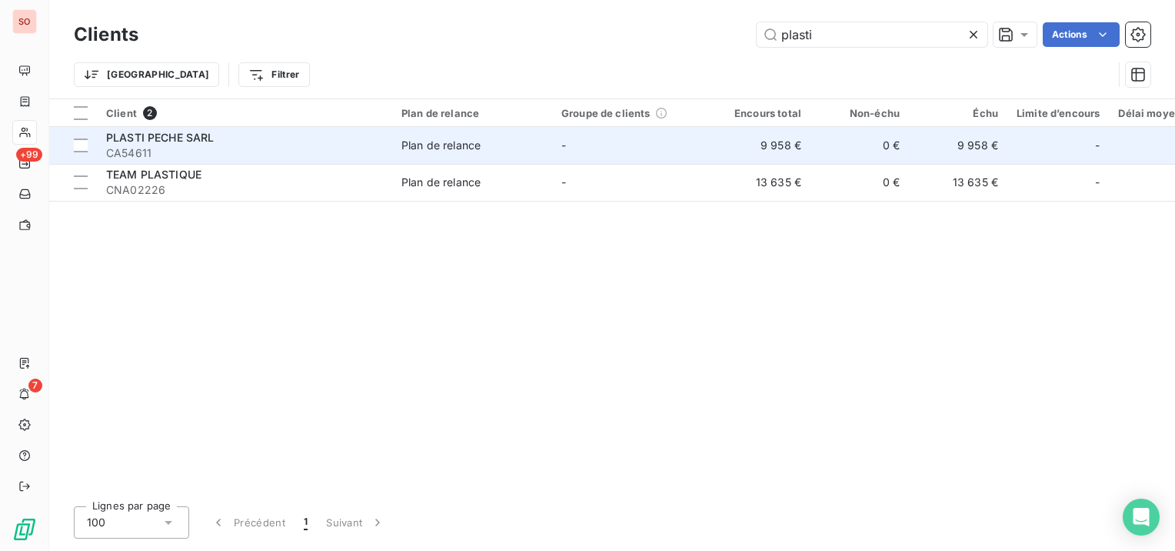
type input "plasti"
click at [305, 131] on div "PLASTI PECHE SARL" at bounding box center [244, 137] width 277 height 15
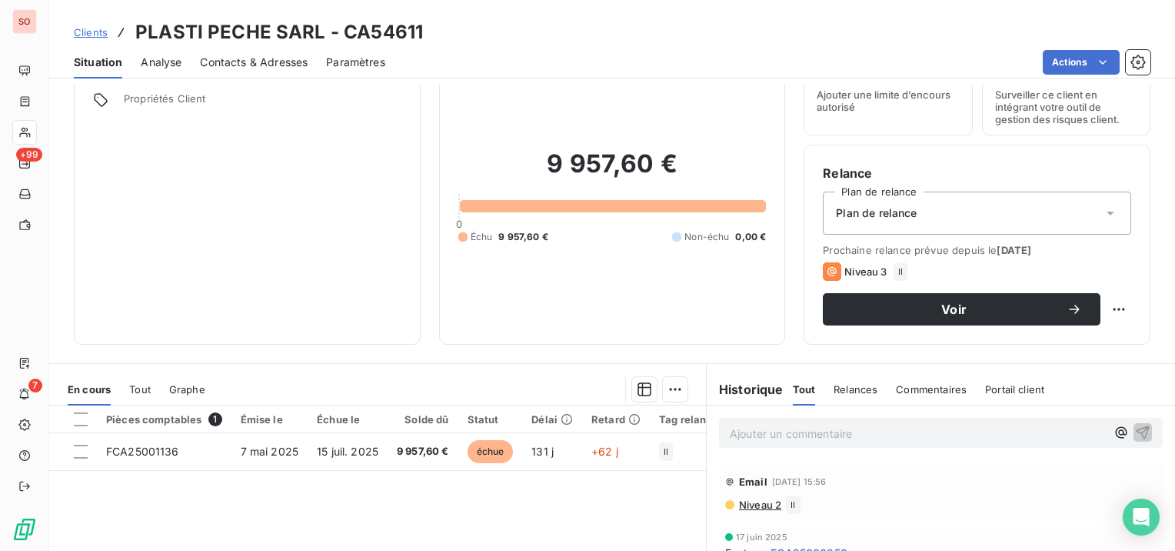
scroll to position [77, 0]
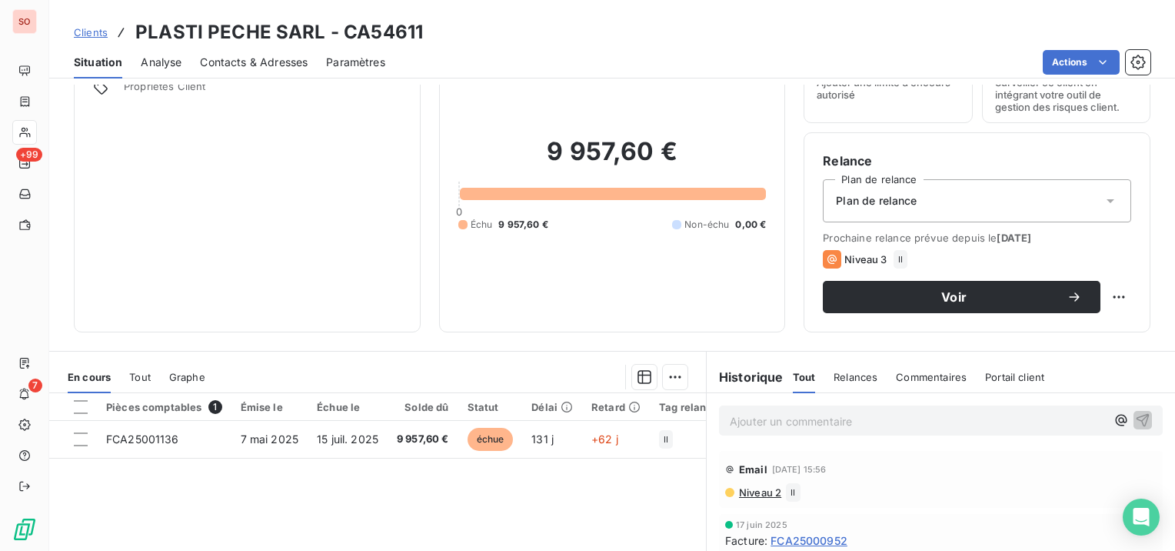
click at [768, 428] on p "Ajouter un commentaire ﻿" at bounding box center [918, 421] width 376 height 19
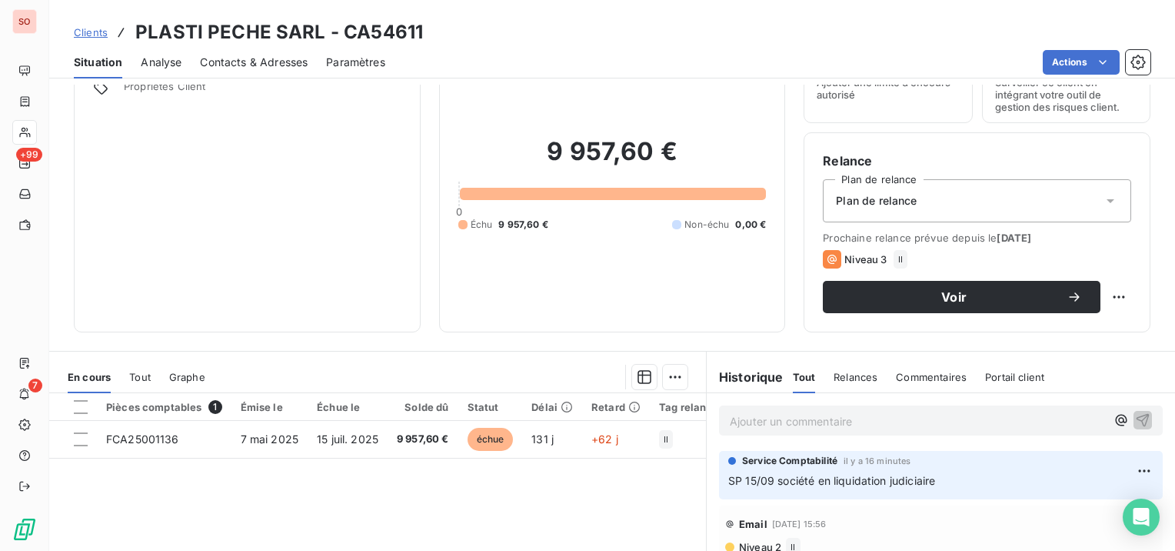
click at [719, 51] on div "Actions" at bounding box center [777, 62] width 747 height 25
click at [102, 28] on span "Clients" at bounding box center [91, 32] width 34 height 12
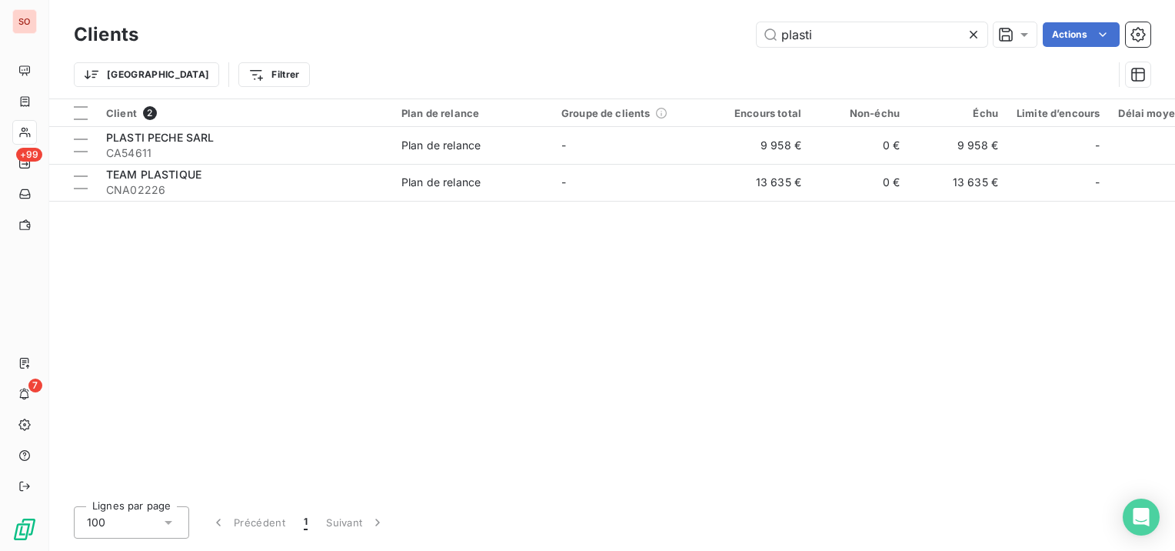
drag, startPoint x: 839, startPoint y: 36, endPoint x: 715, endPoint y: 38, distance: 124.6
click at [715, 38] on div "plasti Actions" at bounding box center [654, 34] width 994 height 25
click at [857, 35] on input "plasti" at bounding box center [872, 34] width 231 height 25
drag, startPoint x: 857, startPoint y: 35, endPoint x: 769, endPoint y: 32, distance: 87.7
click at [769, 32] on input "plasti" at bounding box center [872, 34] width 231 height 25
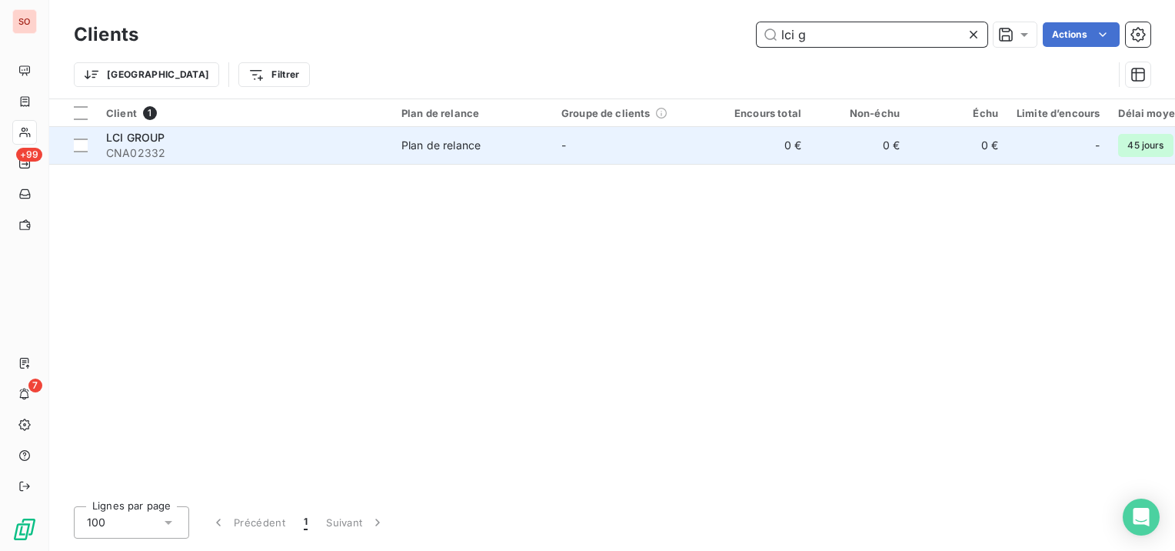
type input "lci g"
click at [448, 134] on td "Plan de relance" at bounding box center [472, 145] width 160 height 37
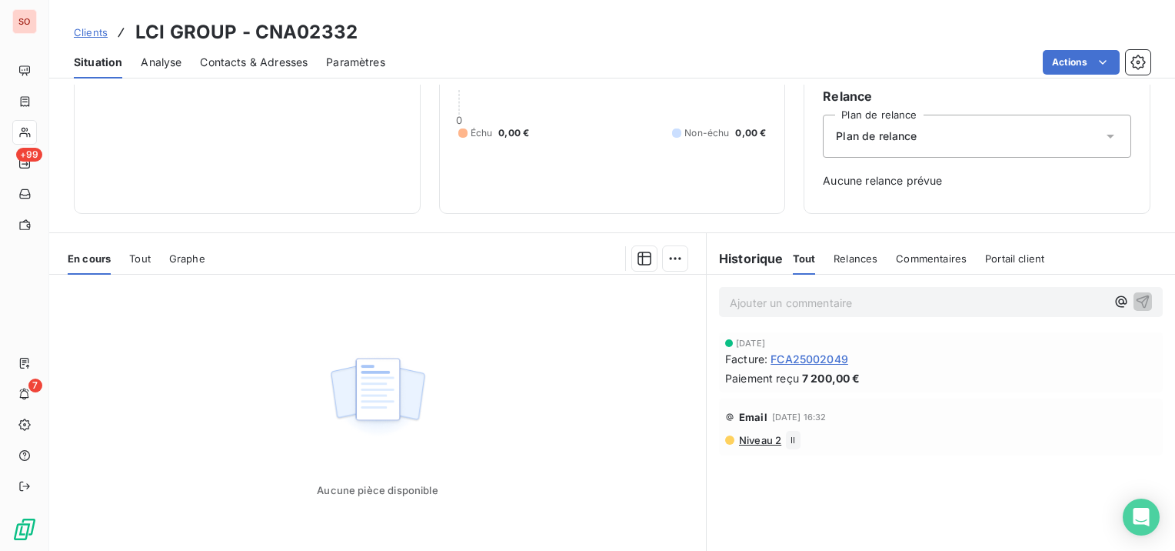
scroll to position [154, 0]
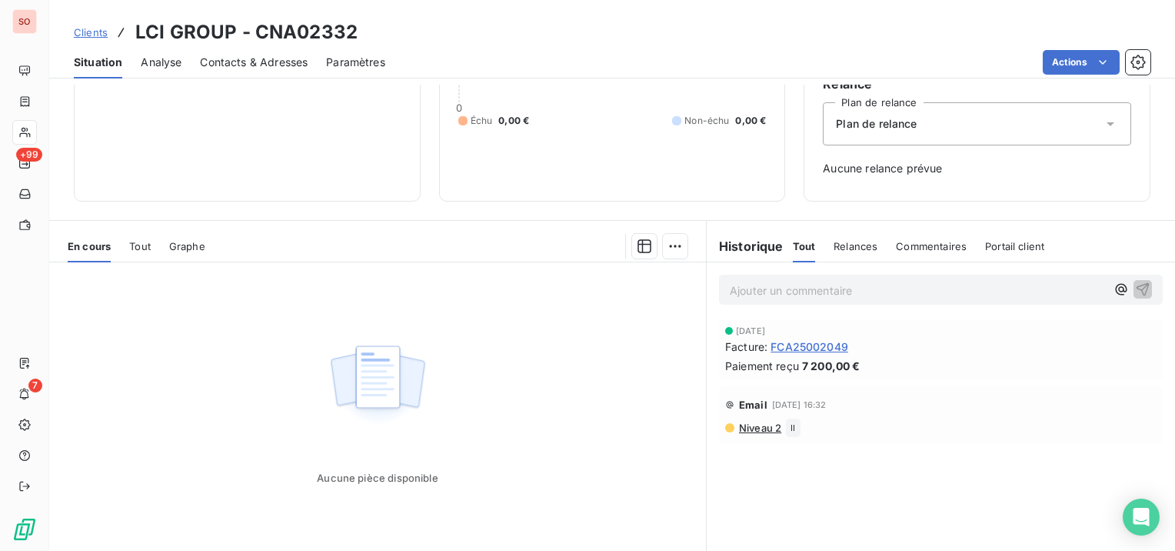
click at [89, 29] on span "Clients" at bounding box center [91, 32] width 34 height 12
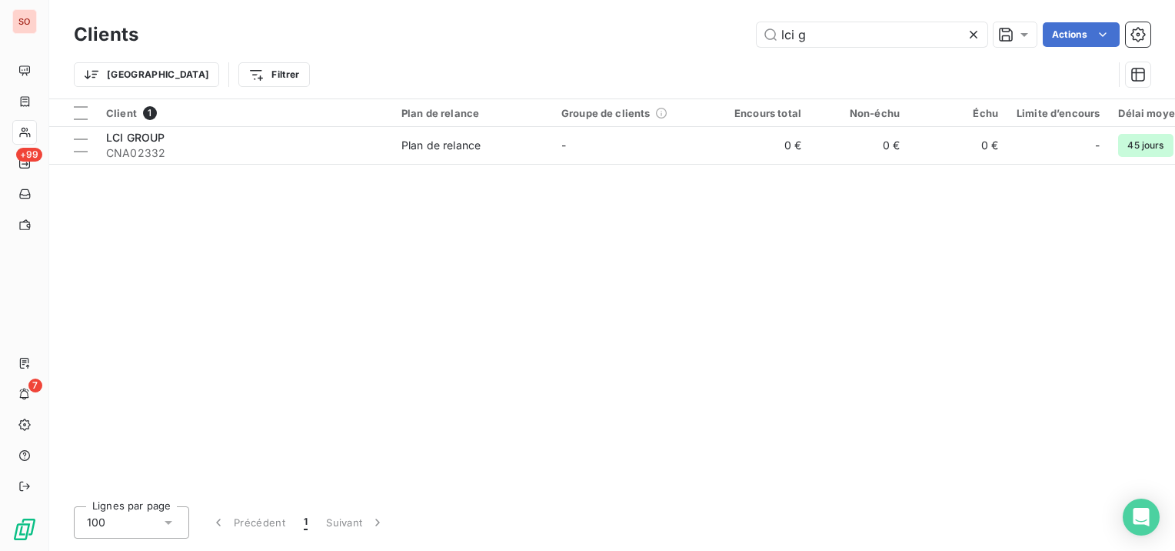
drag, startPoint x: 838, startPoint y: 35, endPoint x: 746, endPoint y: 39, distance: 92.4
click at [746, 39] on div "lci g Actions" at bounding box center [654, 34] width 994 height 25
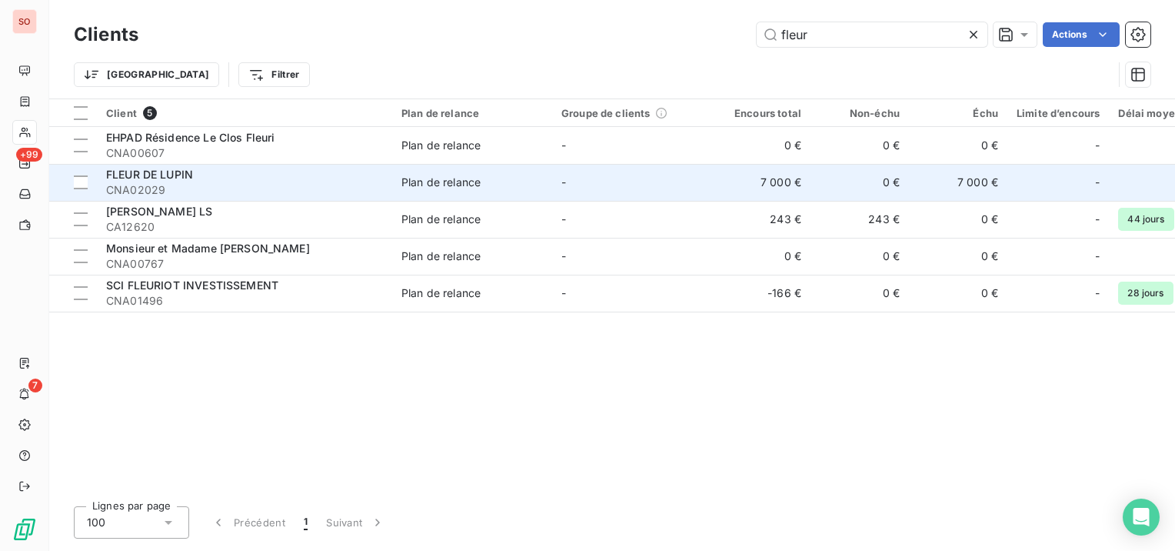
type input "fleur"
click at [270, 180] on div "FLEUR DE LUPIN" at bounding box center [244, 174] width 277 height 15
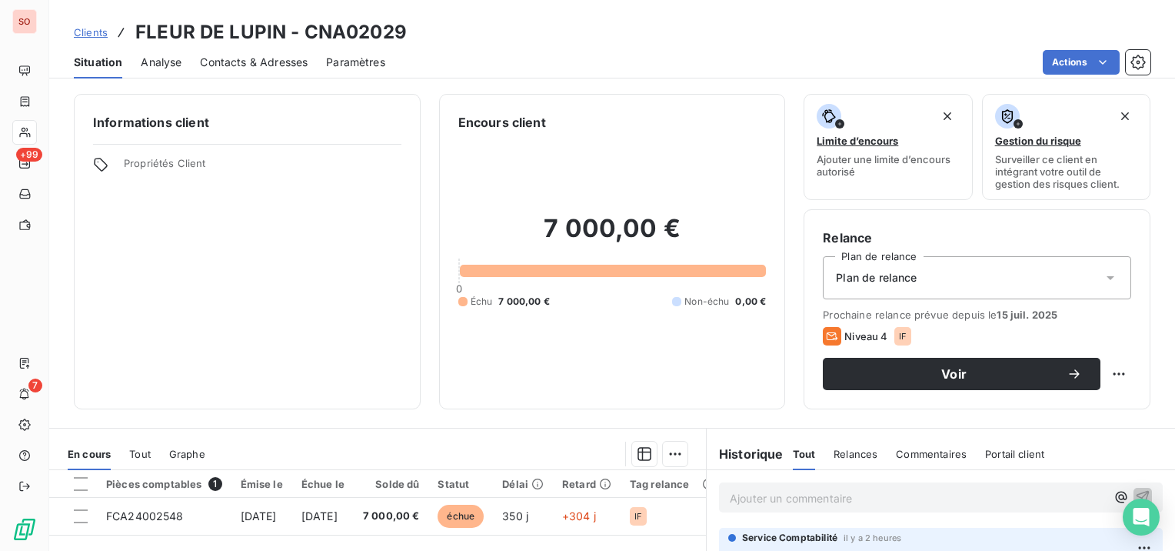
scroll to position [154, 0]
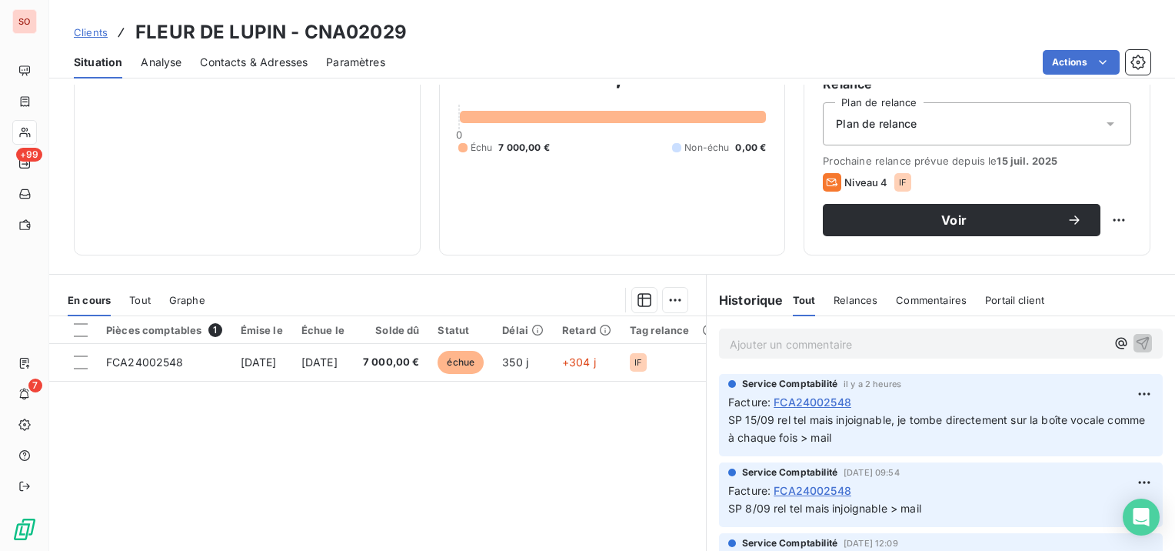
click at [78, 26] on span "Clients" at bounding box center [91, 32] width 34 height 12
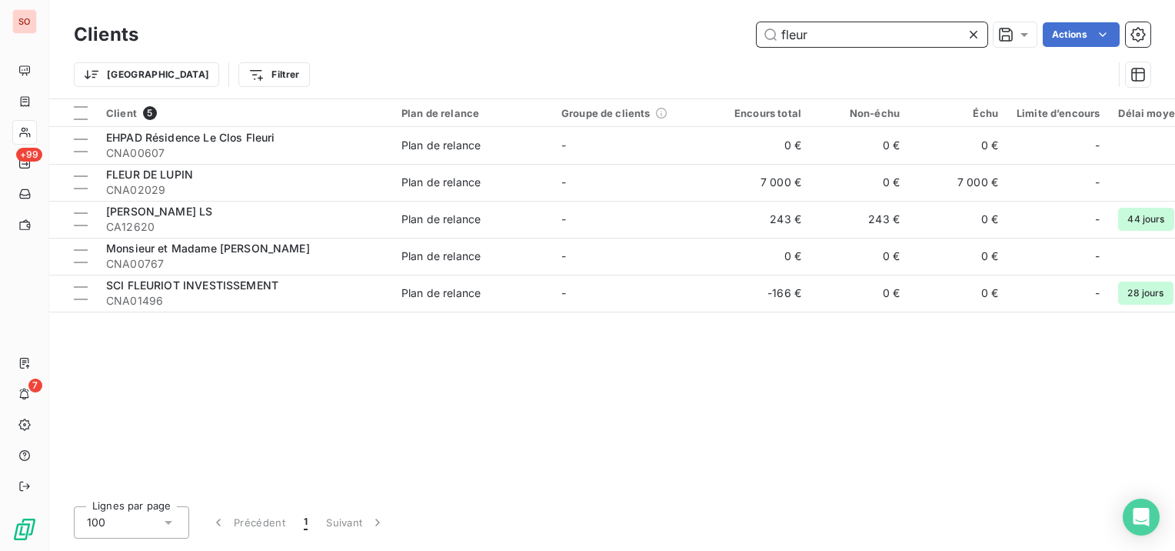
drag, startPoint x: 833, startPoint y: 38, endPoint x: 737, endPoint y: 51, distance: 97.0
click at [737, 51] on div "Clients fleur Actions Trier Filtrer" at bounding box center [612, 58] width 1077 height 80
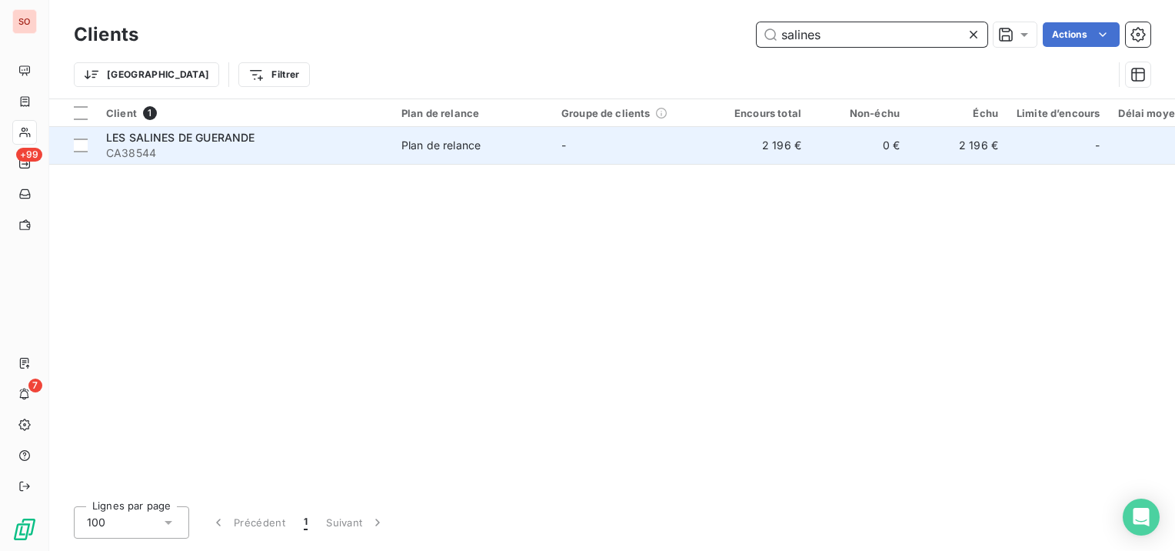
type input "salines"
click at [265, 132] on div "LES SALINES DE GUERANDE" at bounding box center [244, 137] width 277 height 15
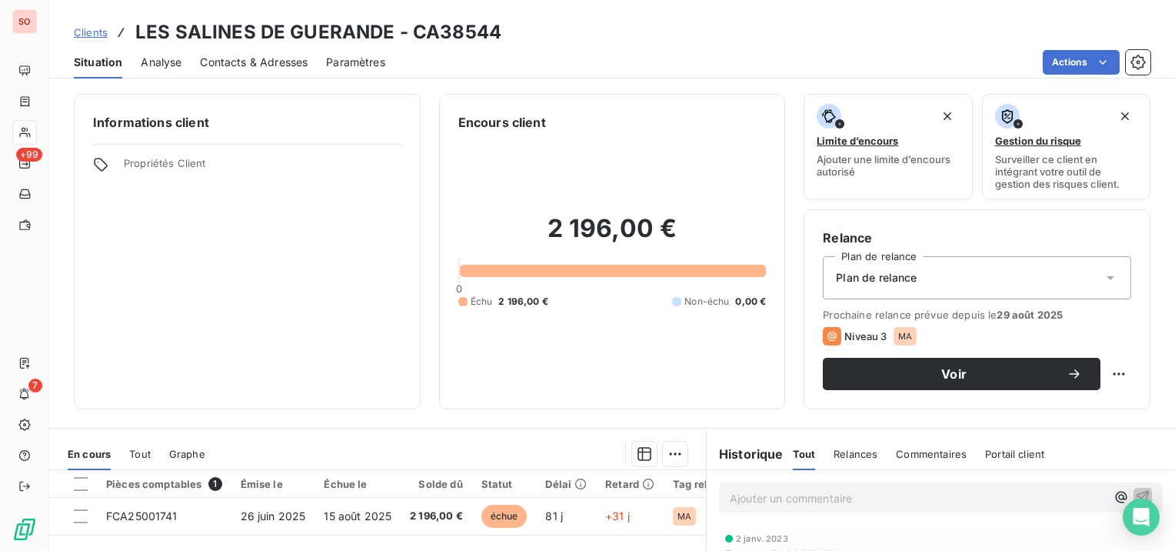
click at [287, 63] on span "Contacts & Adresses" at bounding box center [254, 62] width 108 height 15
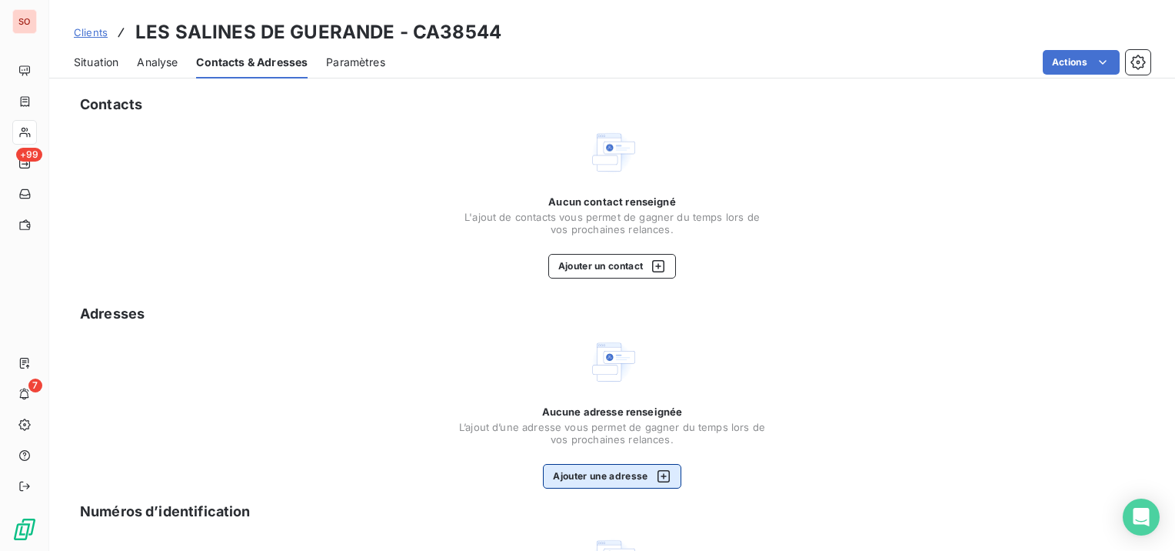
click at [617, 464] on button "Ajouter une adresse" at bounding box center [612, 476] width 138 height 25
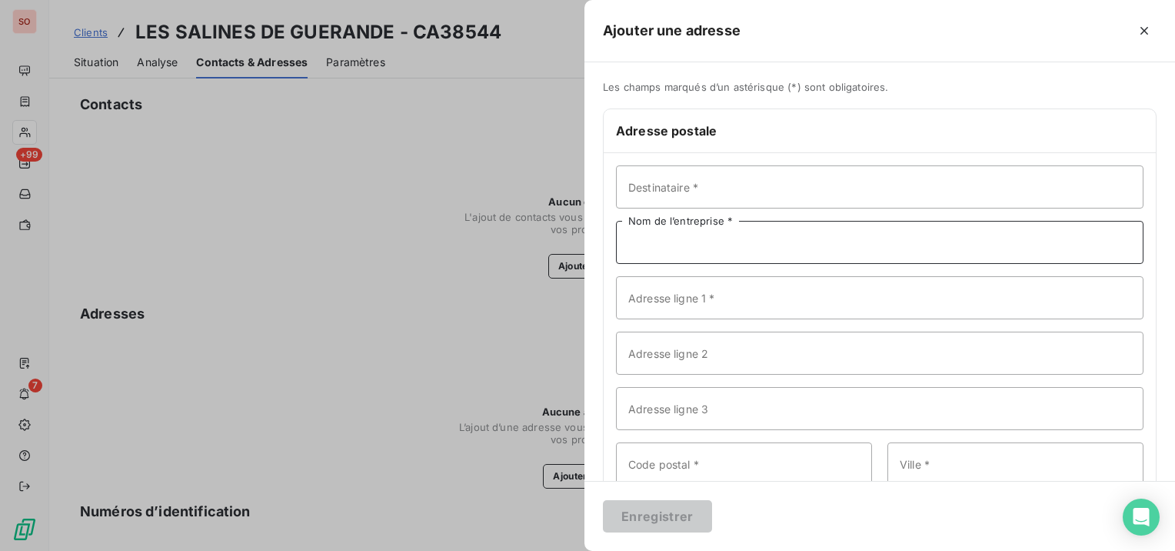
click at [793, 240] on input "Nom de l’entreprise *" at bounding box center [880, 242] width 528 height 43
paste input "LES SALINES DE GUERANDE"
type input "LES SALINES DE GUERANDE"
click at [853, 303] on input "Adresse ligne 1 *" at bounding box center [880, 297] width 528 height 43
paste input "PRADEL"
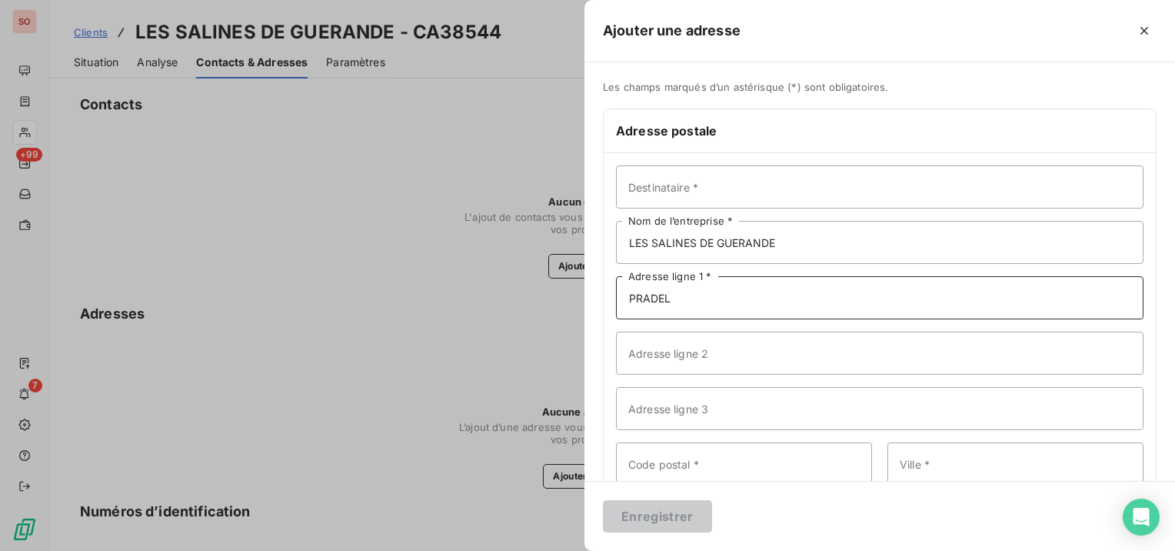
type input "PRADEL"
click at [803, 469] on input "Code postal *" at bounding box center [744, 463] width 256 height 43
click at [775, 352] on input "Adresse ligne 2" at bounding box center [880, 353] width 528 height 43
paste input "BP 65315"
type input "BP 65315"
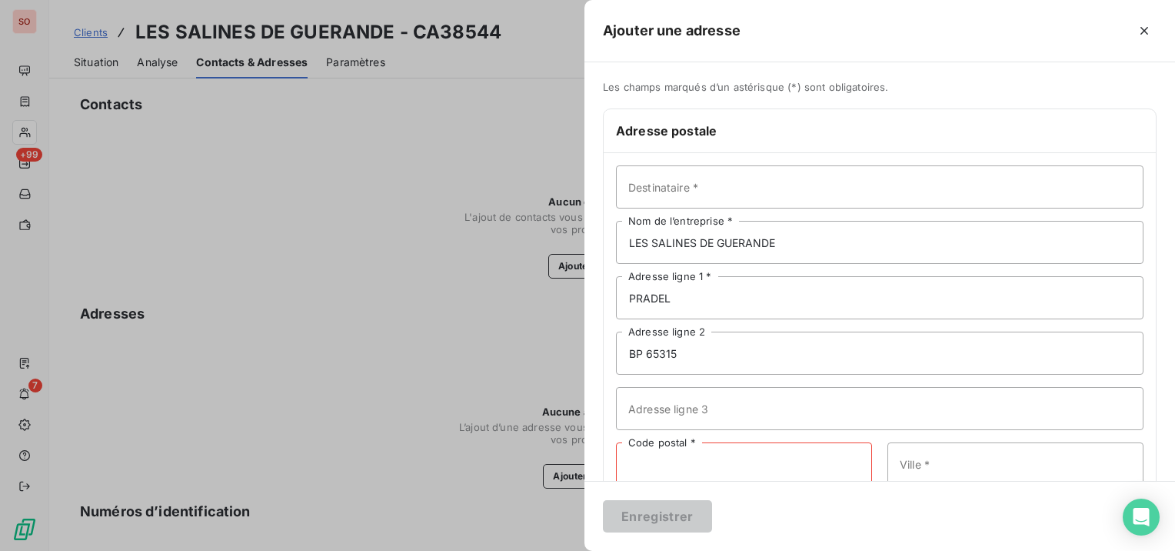
click at [735, 455] on input "Code postal *" at bounding box center [744, 463] width 256 height 43
type input "44353"
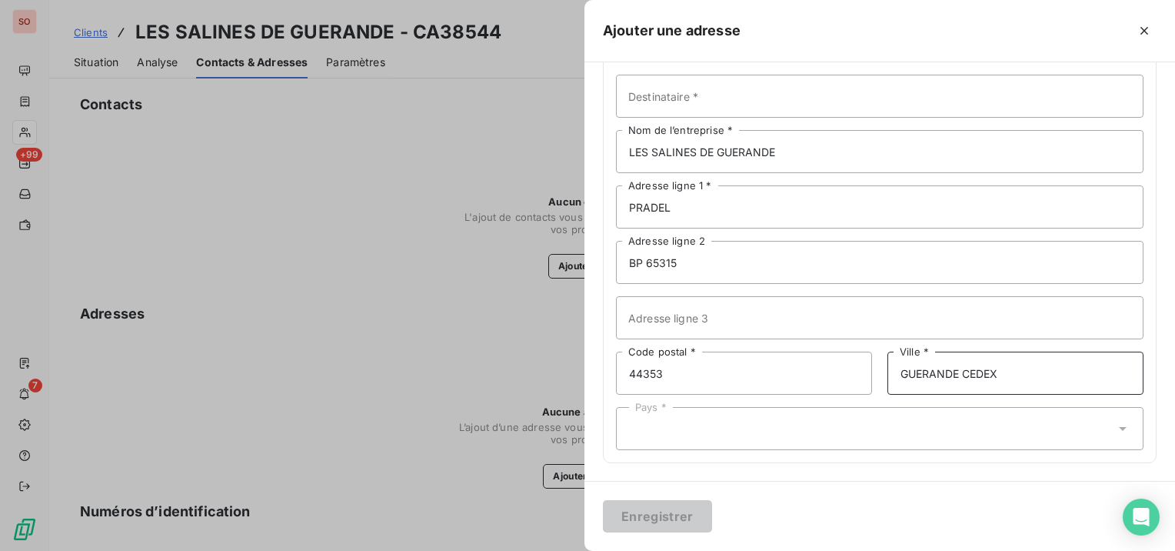
type input "GUERANDE CEDEX"
click at [762, 408] on div "Pays *" at bounding box center [880, 428] width 528 height 43
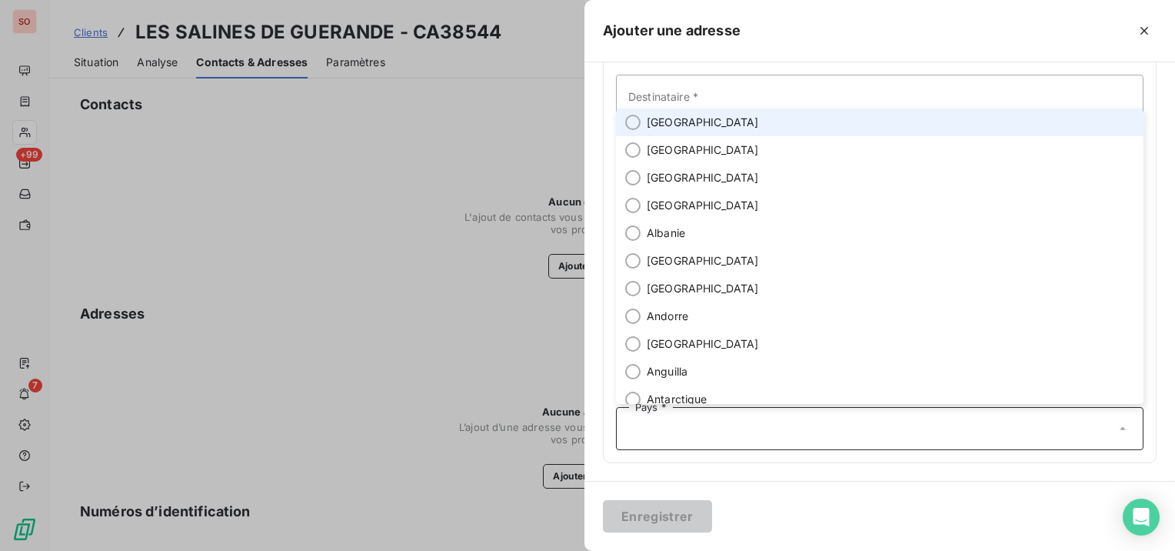
click at [711, 132] on li "[GEOGRAPHIC_DATA]" at bounding box center [880, 122] width 528 height 28
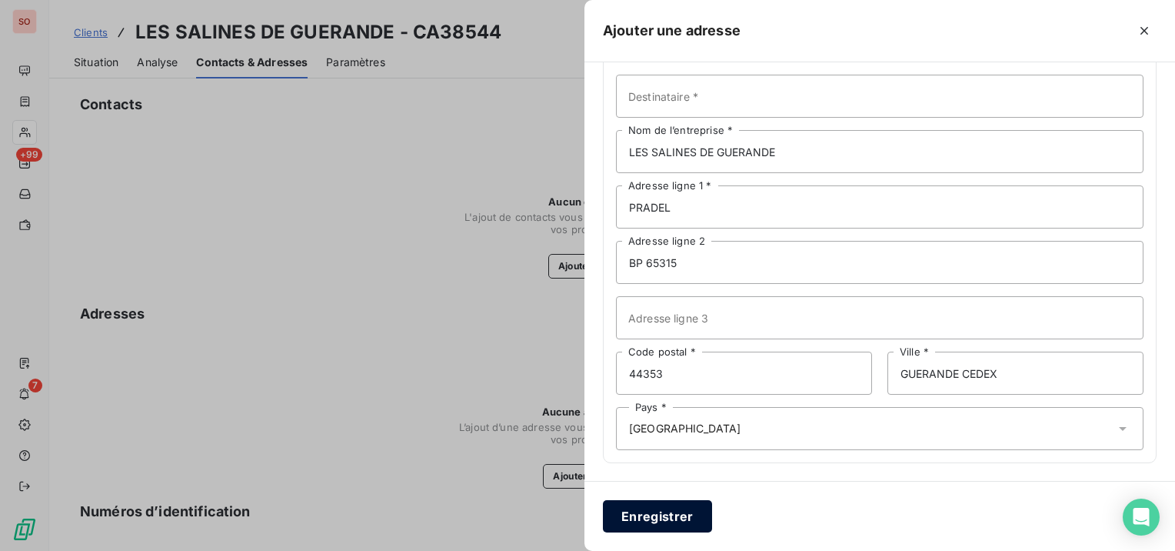
click at [672, 518] on button "Enregistrer" at bounding box center [657, 516] width 109 height 32
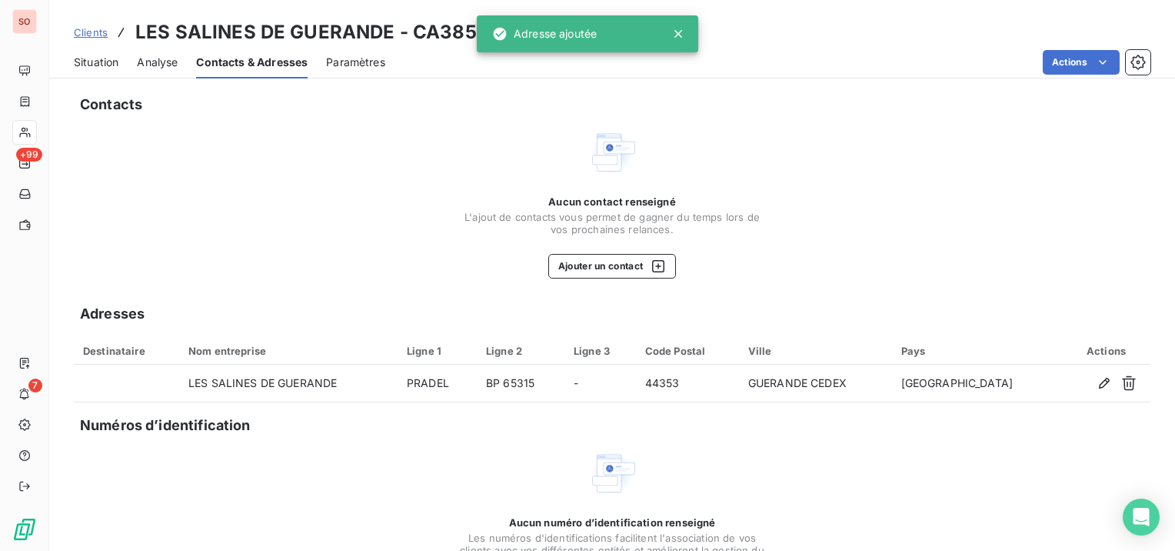
click at [93, 56] on span "Situation" at bounding box center [96, 62] width 45 height 15
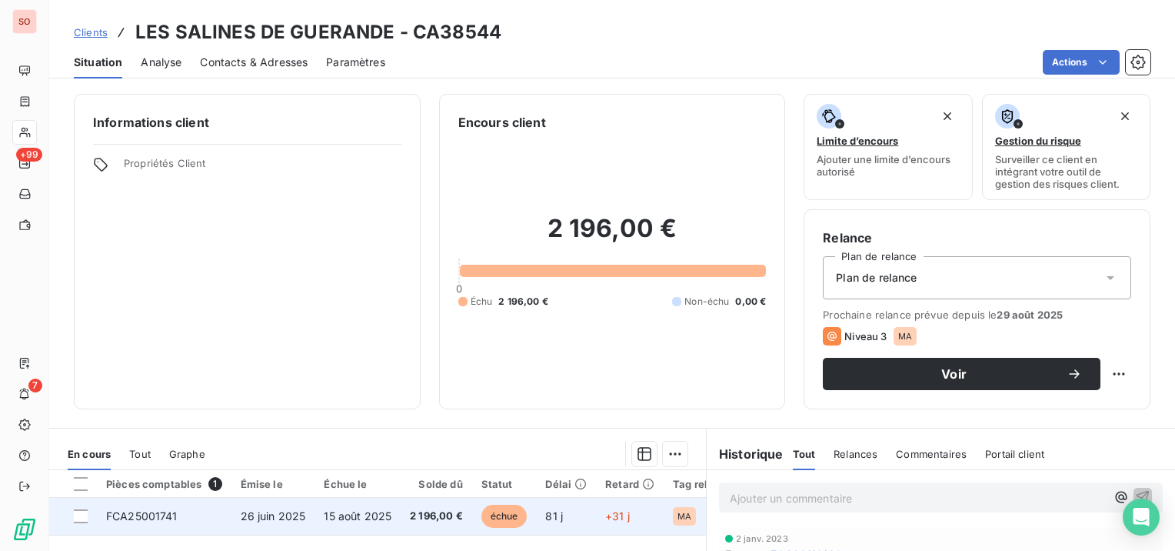
click at [145, 511] on span "FCA25001741" at bounding box center [142, 515] width 72 height 13
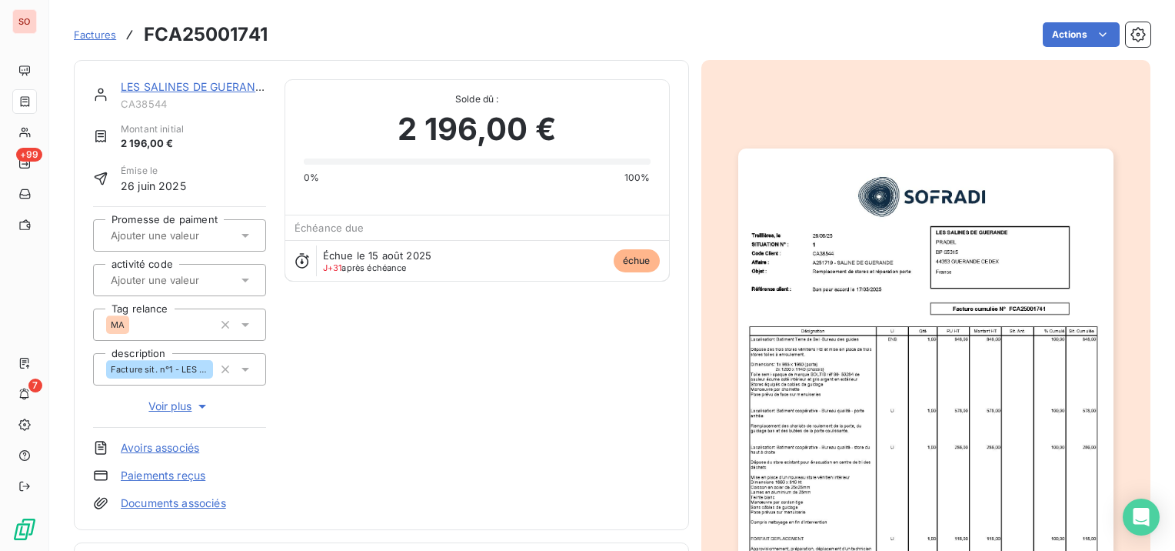
click at [171, 39] on h3 "FCA25001741" at bounding box center [206, 35] width 124 height 28
copy h3 "FCA25001741"
click at [203, 77] on div "LES SALINES DE GUERANDE CA38544 Montant initial 2 196,00 € Émise le 26 juin 202…" at bounding box center [381, 295] width 615 height 470
click at [203, 83] on link "LES SALINES DE GUERANDE" at bounding box center [195, 86] width 148 height 13
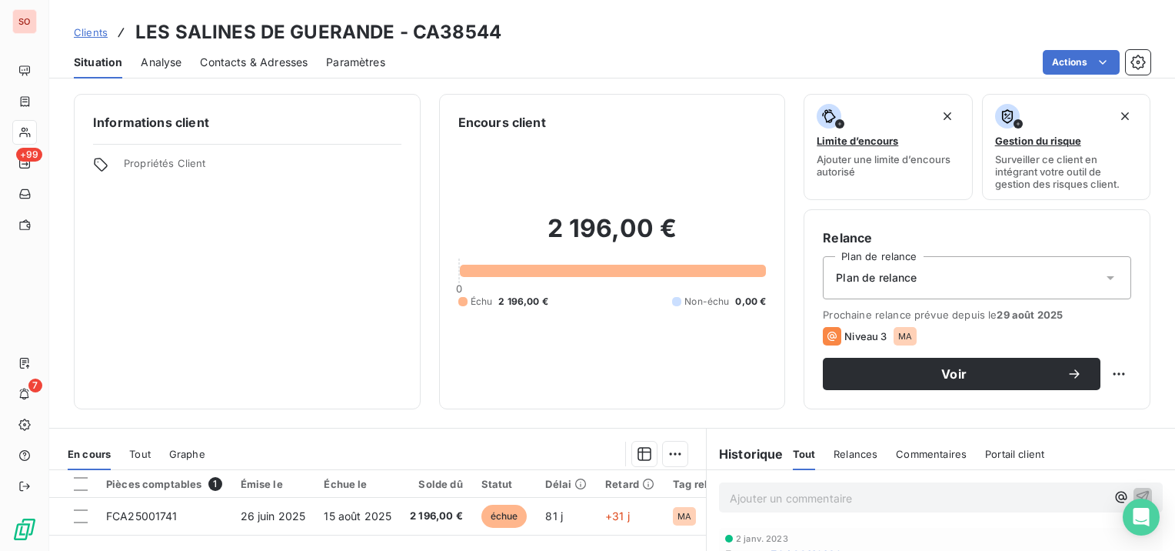
click at [272, 62] on span "Contacts & Adresses" at bounding box center [254, 62] width 108 height 15
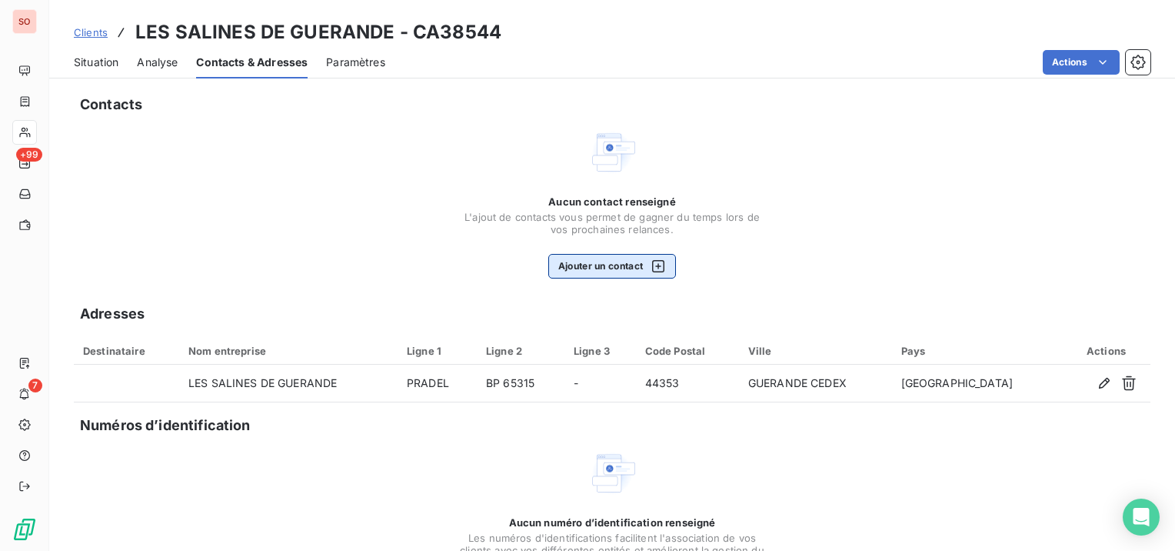
click at [580, 260] on button "Ajouter un contact" at bounding box center [612, 266] width 128 height 25
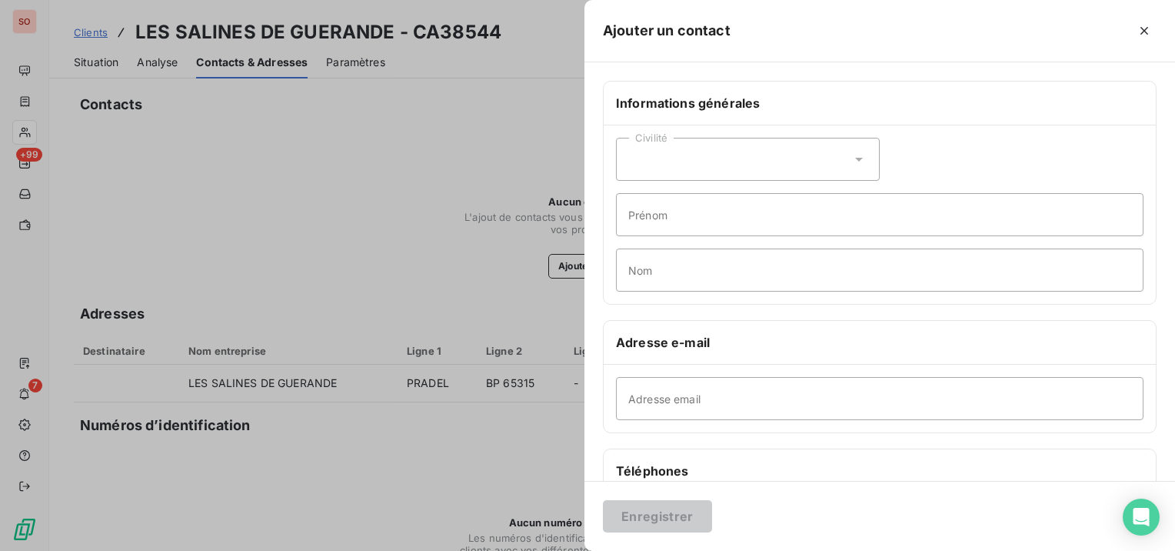
click at [855, 160] on icon at bounding box center [859, 159] width 15 height 15
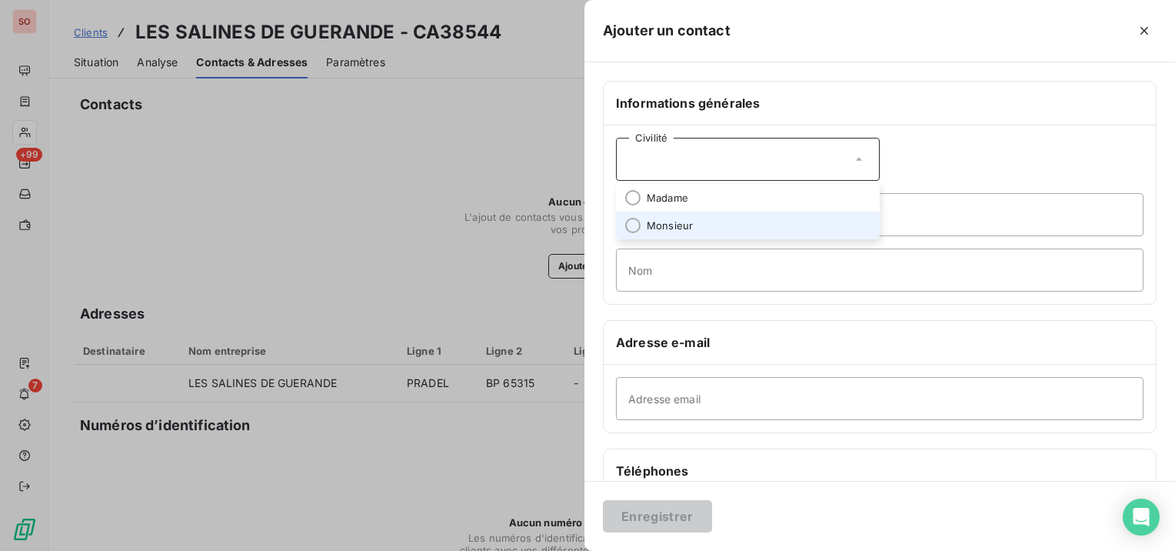
click at [834, 212] on li "Monsieur" at bounding box center [748, 226] width 264 height 28
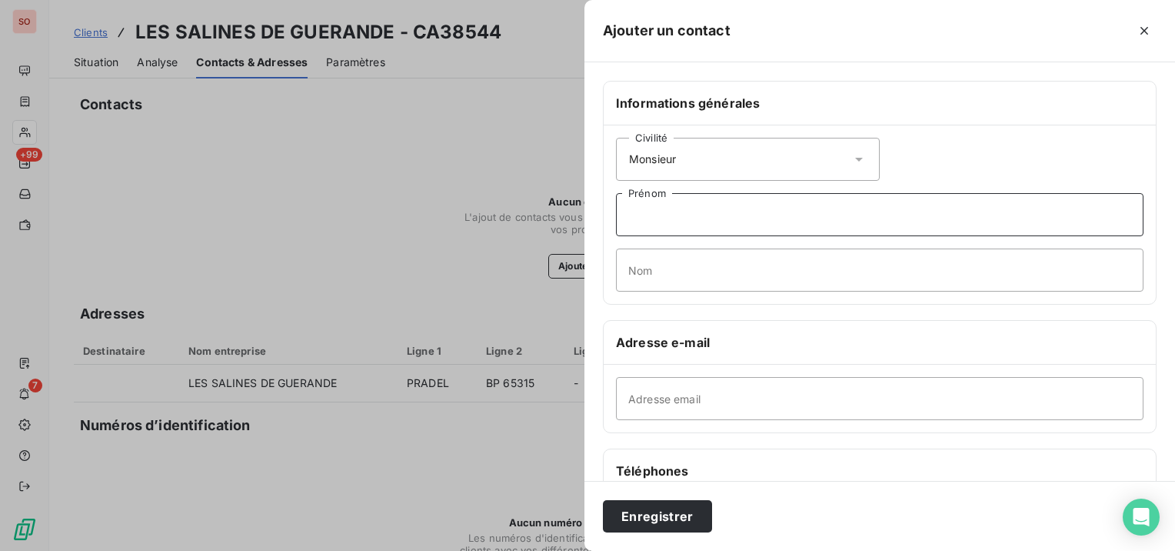
click at [834, 211] on input "Prénom" at bounding box center [880, 214] width 528 height 43
drag, startPoint x: 834, startPoint y: 211, endPoint x: 614, endPoint y: 208, distance: 220.0
click at [614, 208] on div "Civilité Monsieur sTEVENS Prénom Nom" at bounding box center [880, 214] width 552 height 178
type input "Stevens"
type input "SARTHOIS"
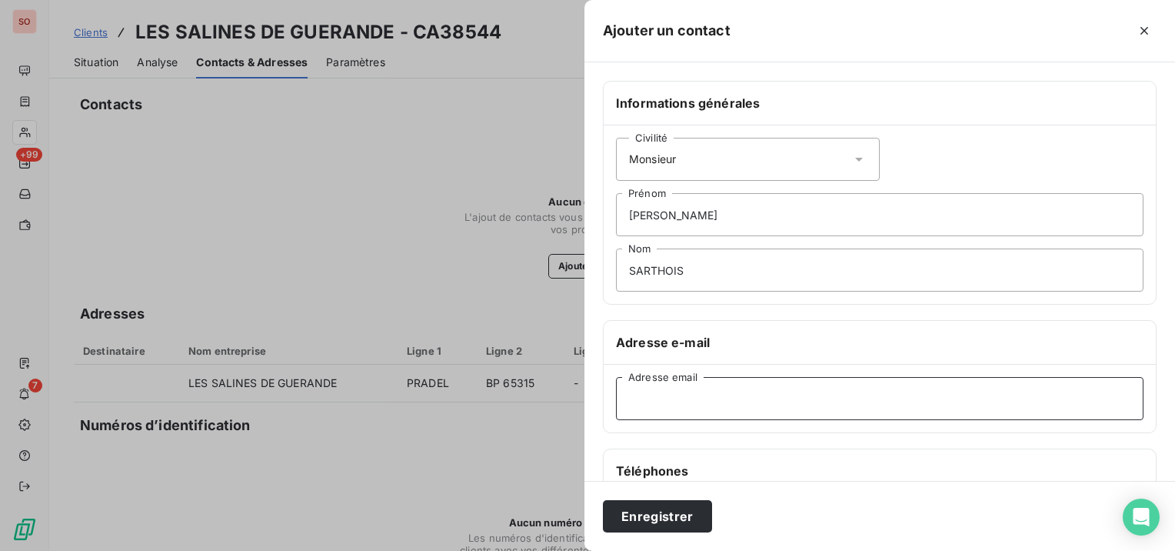
click at [731, 394] on input "Adresse email" at bounding box center [880, 398] width 528 height 43
paste input "s.sarthois@leguerandais.com"
type input "s.sarthois@leguerandais.com"
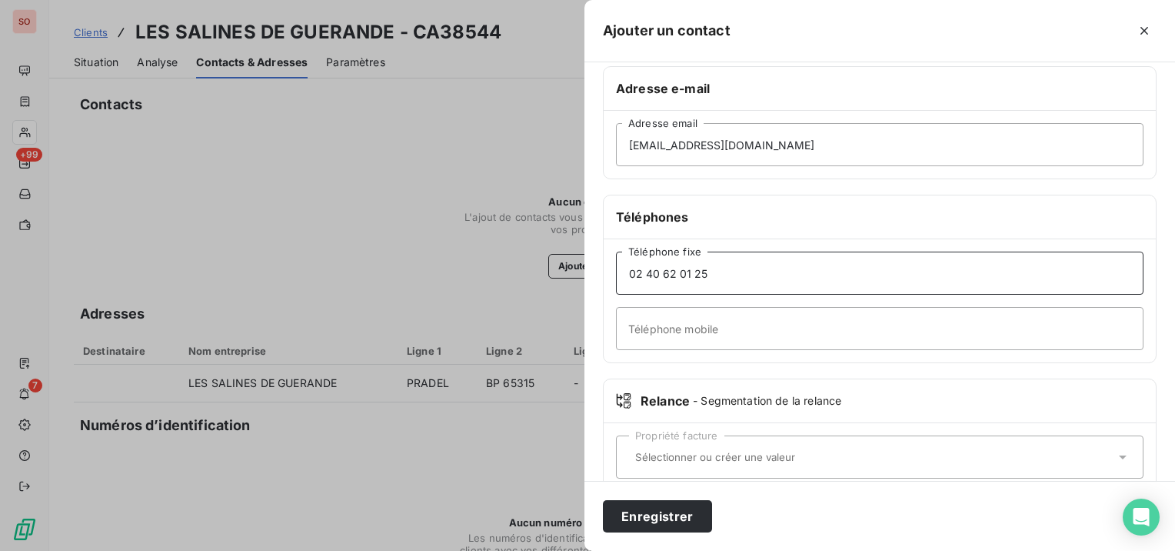
type input "02 40 62 01 25"
type input "07 57 41 23 29"
click at [705, 520] on button "Enregistrer" at bounding box center [657, 516] width 109 height 32
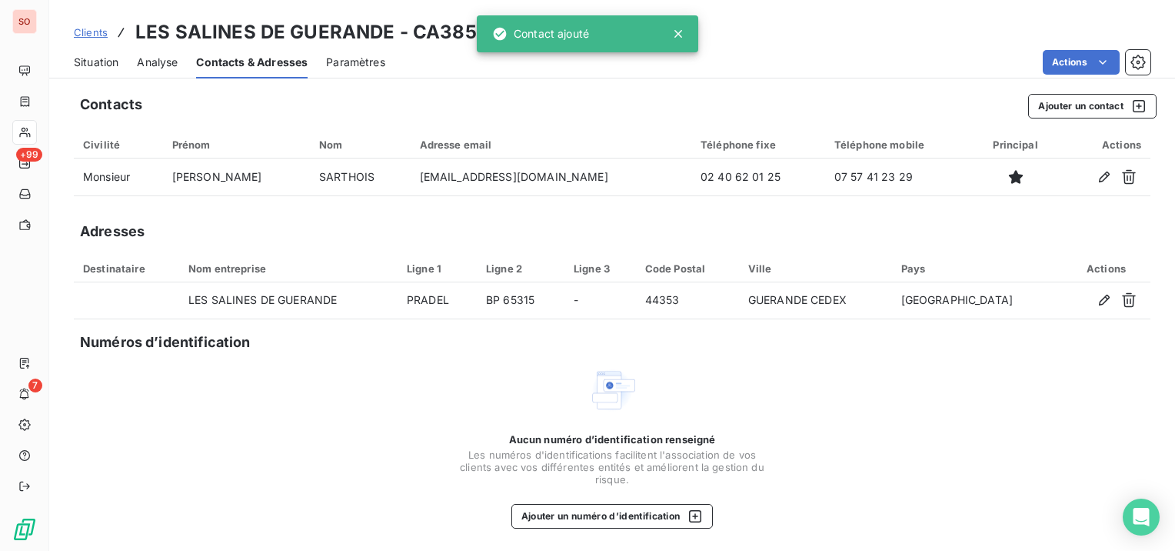
click at [112, 58] on span "Situation" at bounding box center [96, 62] width 45 height 15
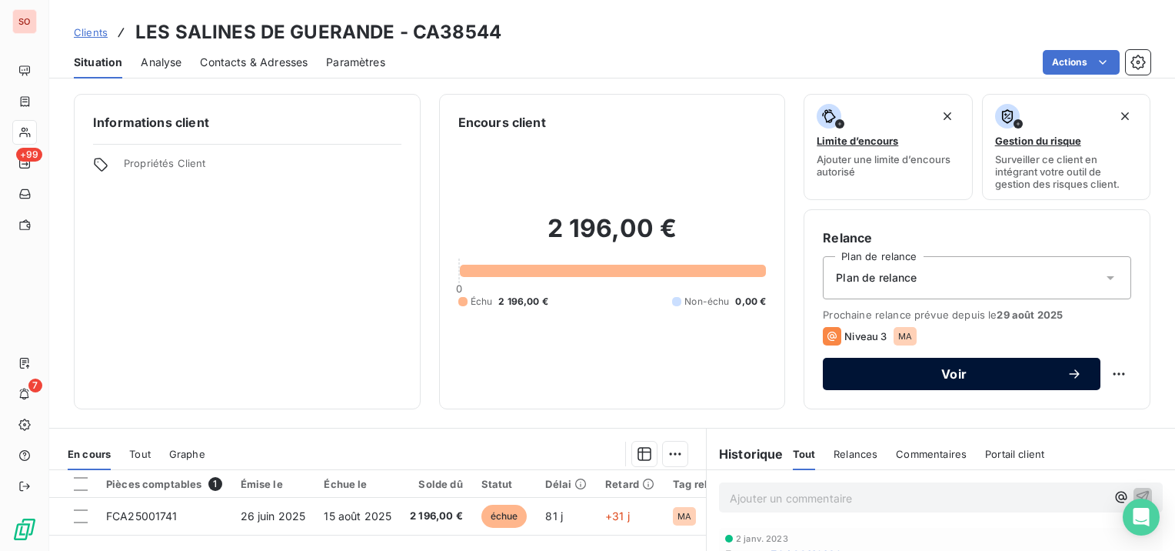
click at [899, 383] on button "Voir" at bounding box center [962, 374] width 278 height 32
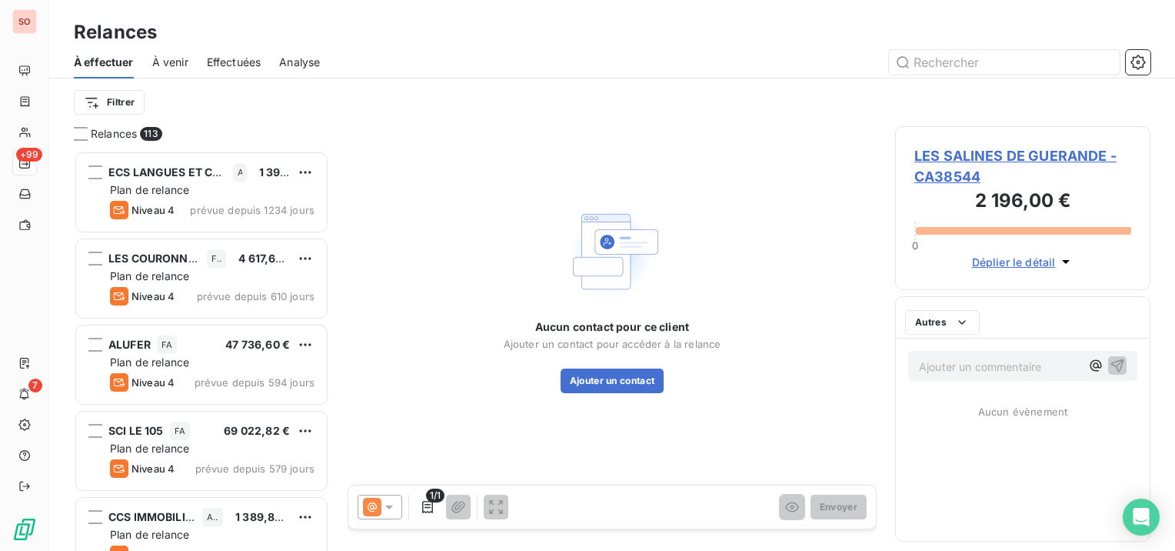
scroll to position [388, 243]
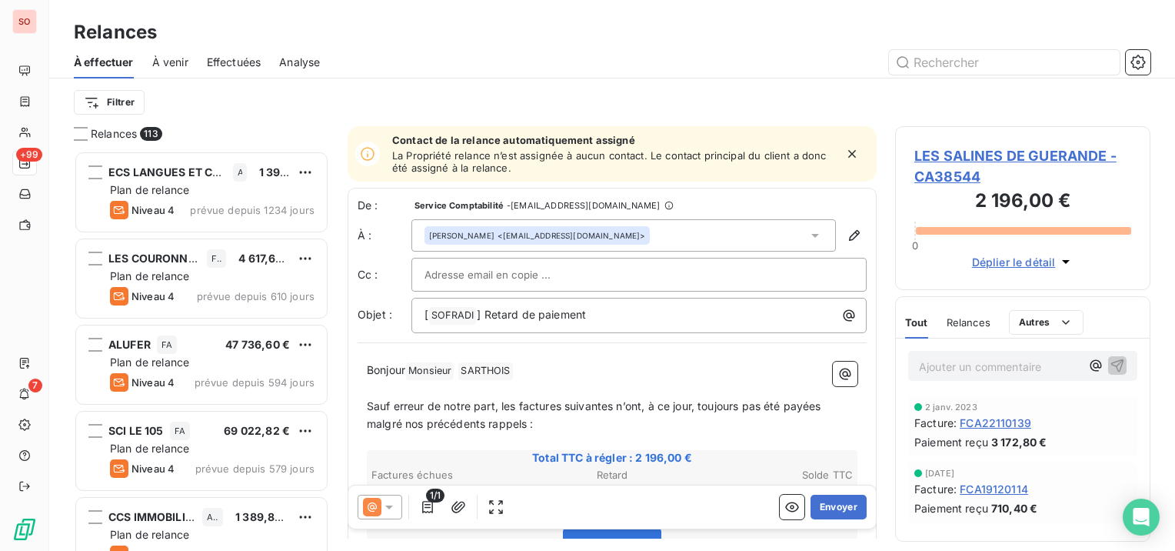
click at [391, 495] on div at bounding box center [380, 507] width 45 height 25
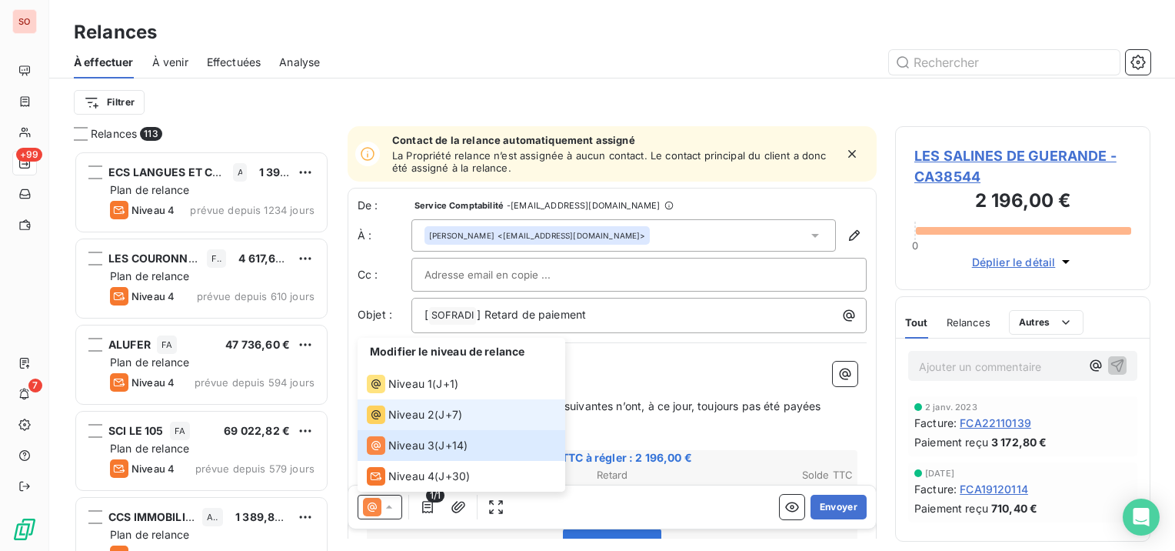
click at [446, 413] on span "J+7 )" at bounding box center [450, 414] width 24 height 15
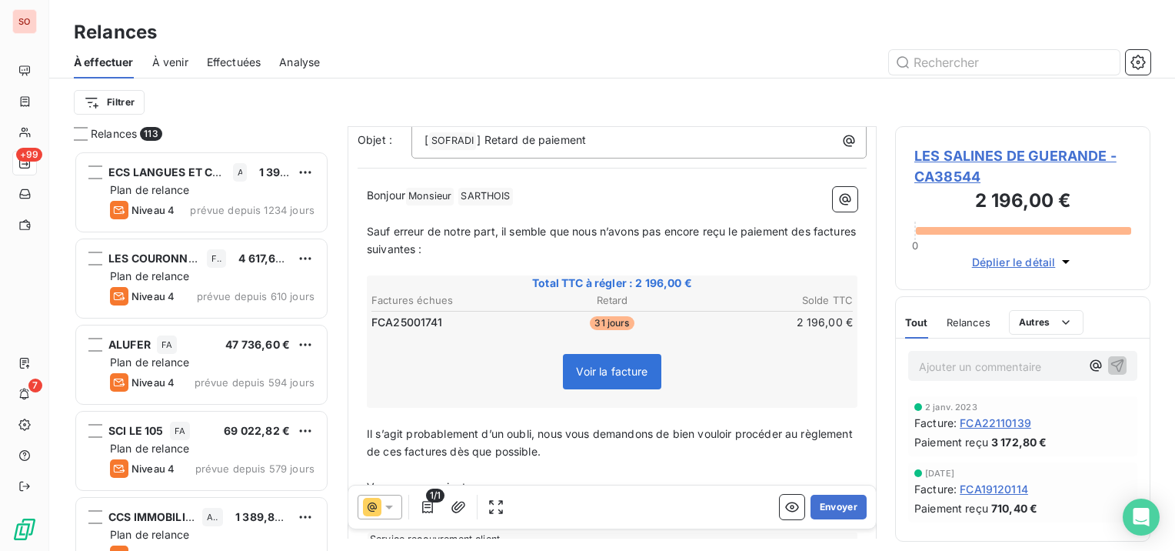
scroll to position [233, 0]
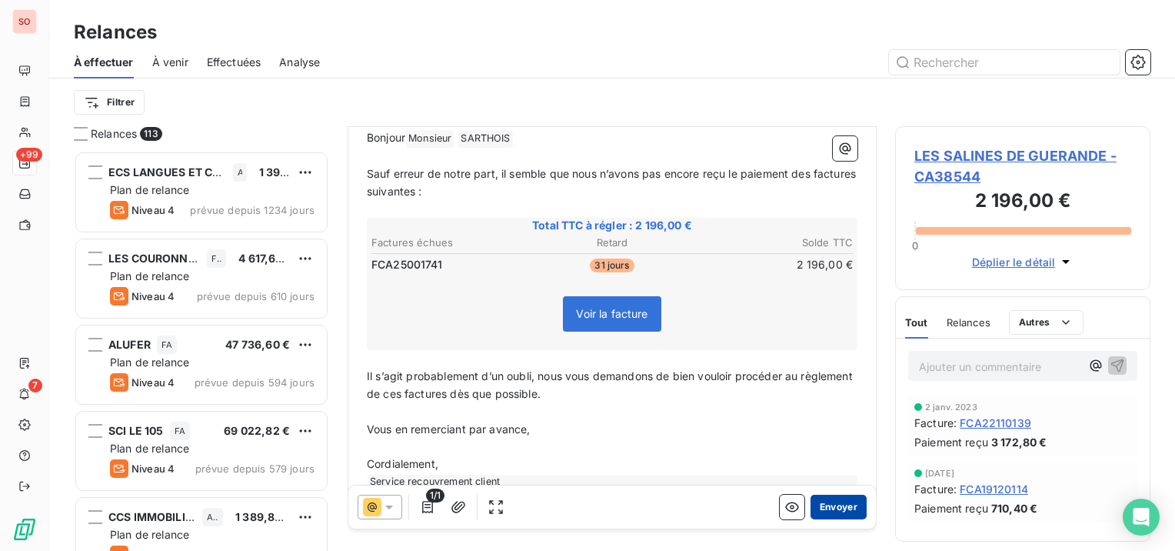
click at [832, 500] on button "Envoyer" at bounding box center [839, 507] width 56 height 25
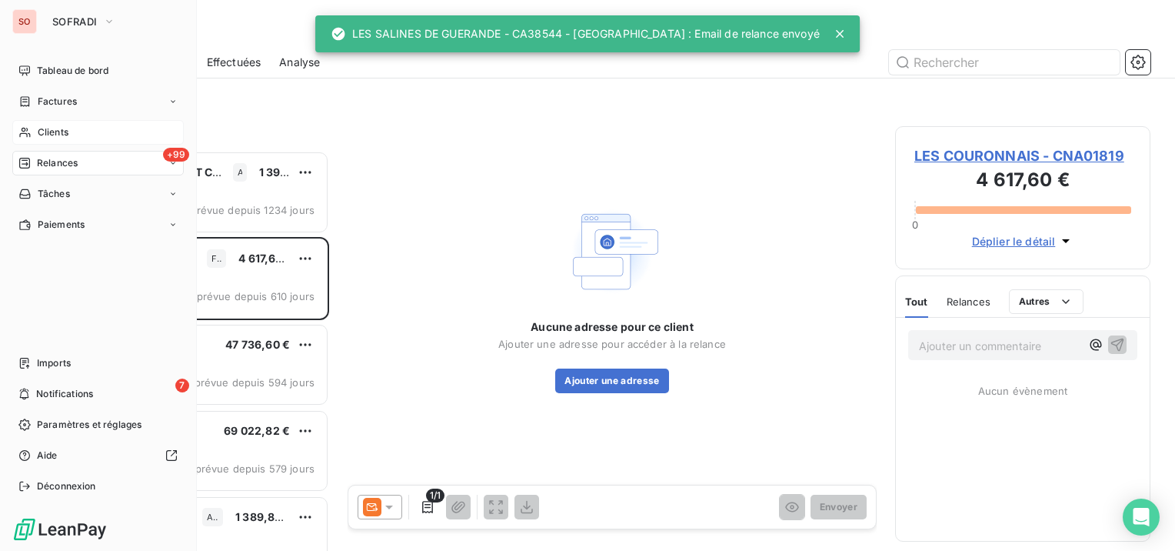
click at [51, 134] on span "Clients" at bounding box center [53, 132] width 31 height 14
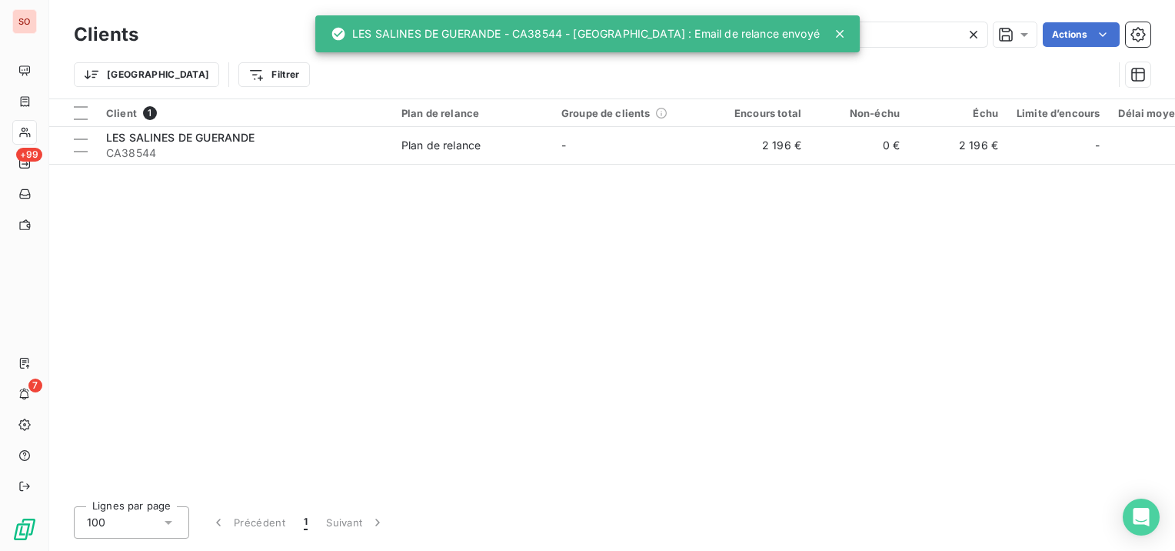
click at [972, 31] on icon at bounding box center [973, 34] width 15 height 15
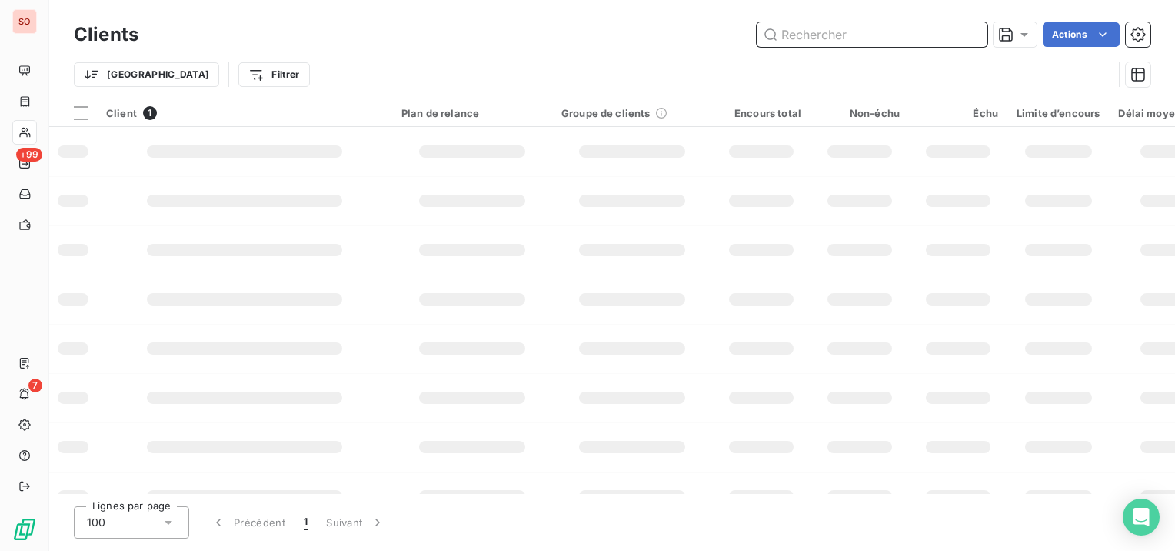
click at [862, 32] on input "text" at bounding box center [872, 34] width 231 height 25
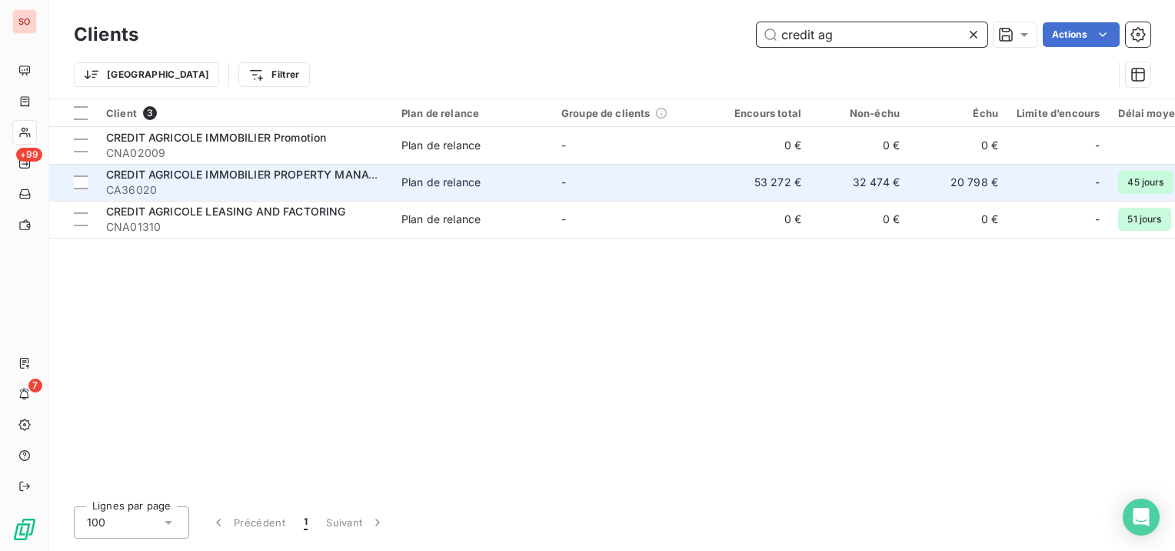
type input "credit ag"
click at [446, 182] on div "Plan de relance" at bounding box center [441, 182] width 79 height 15
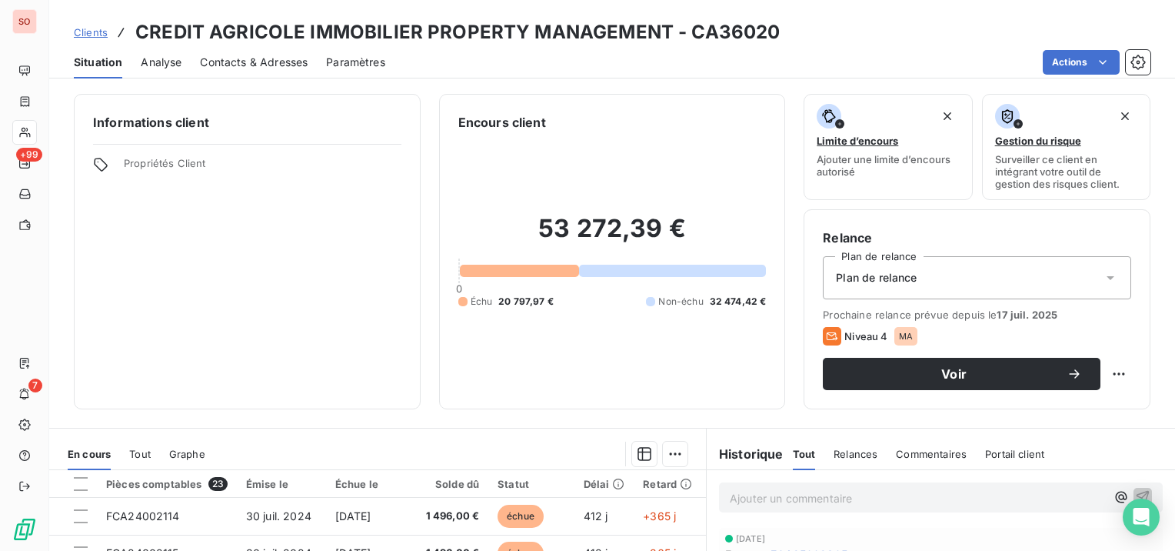
click at [288, 62] on span "Contacts & Adresses" at bounding box center [254, 62] width 108 height 15
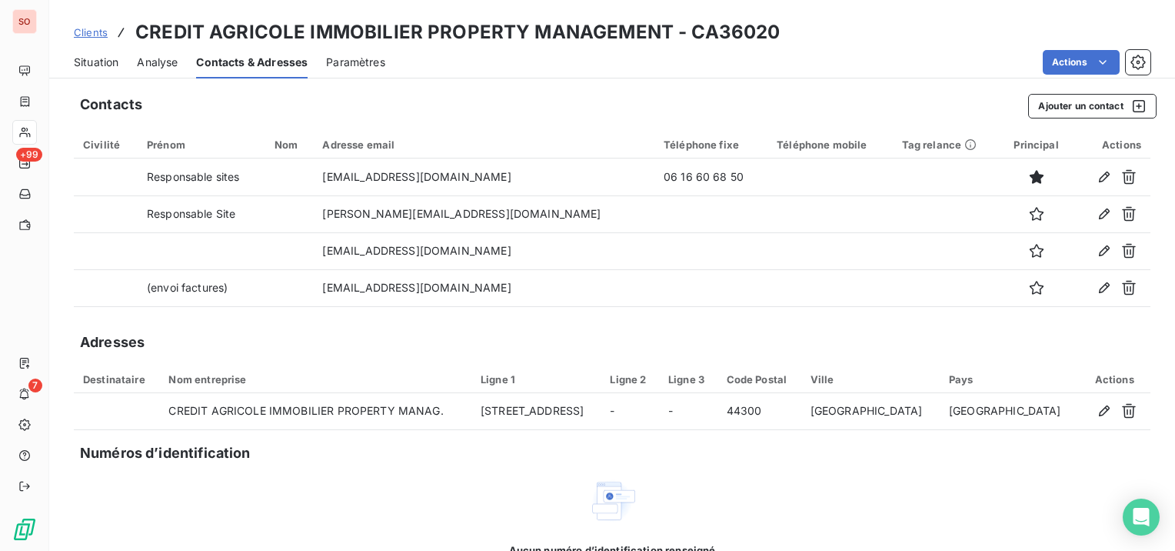
click at [101, 61] on span "Situation" at bounding box center [96, 62] width 45 height 15
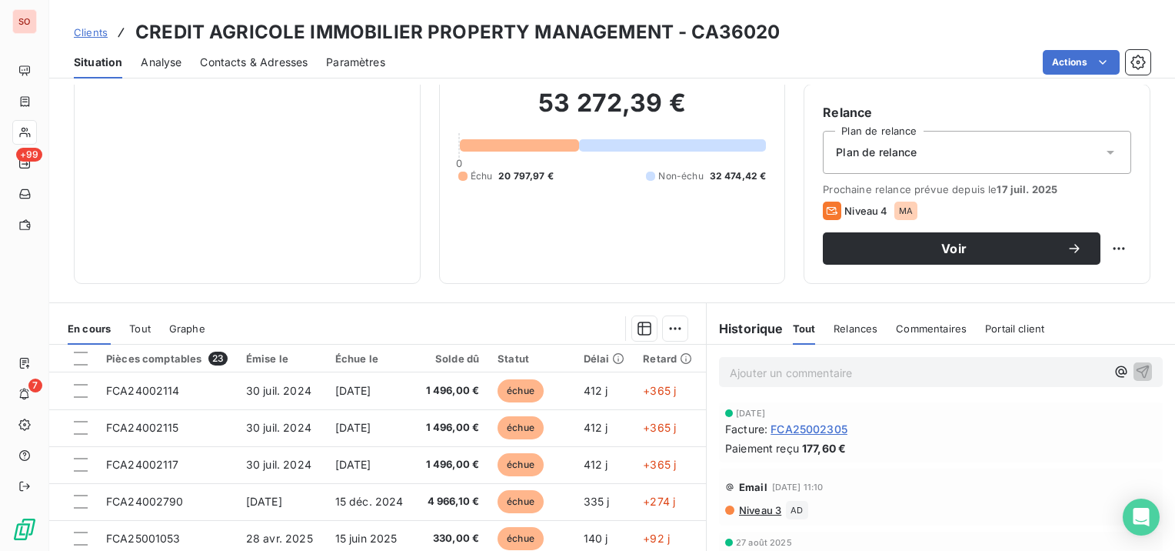
scroll to position [154, 0]
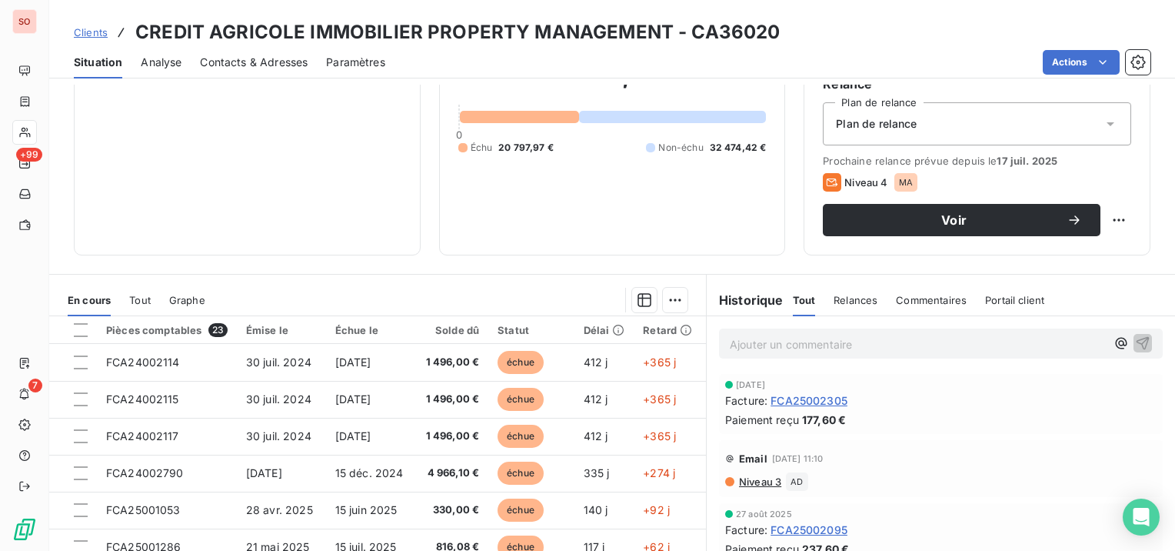
click at [756, 477] on span "Niveau 3" at bounding box center [760, 481] width 44 height 12
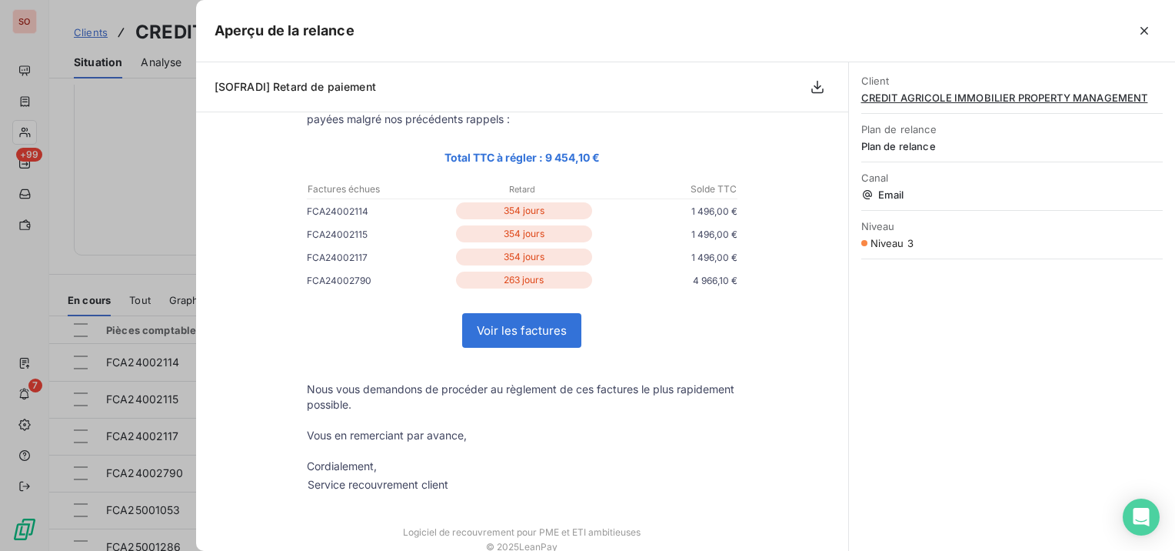
scroll to position [0, 0]
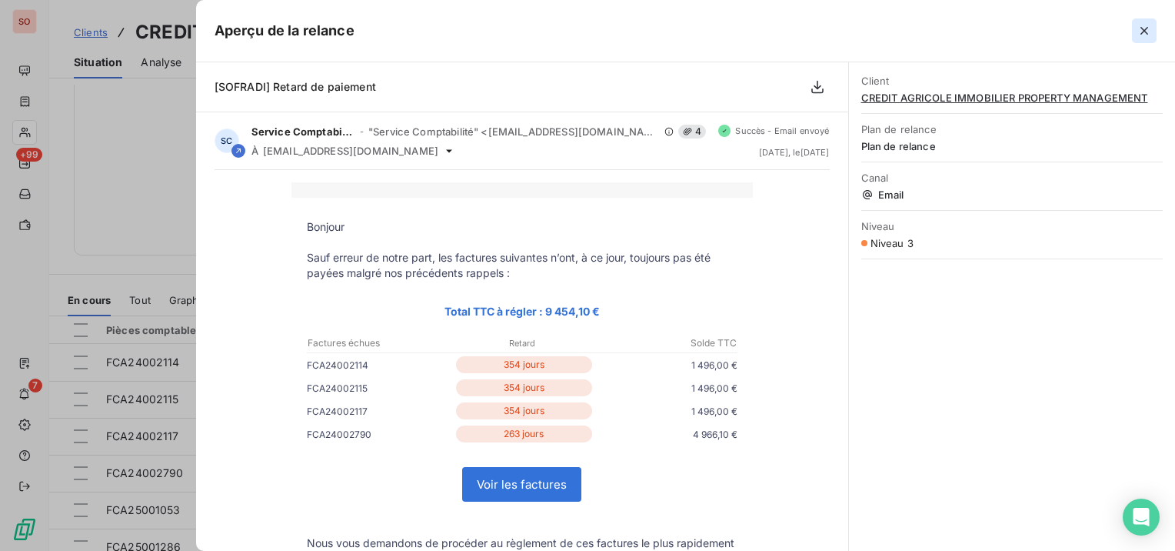
click at [1132, 38] on button "button" at bounding box center [1144, 30] width 25 height 25
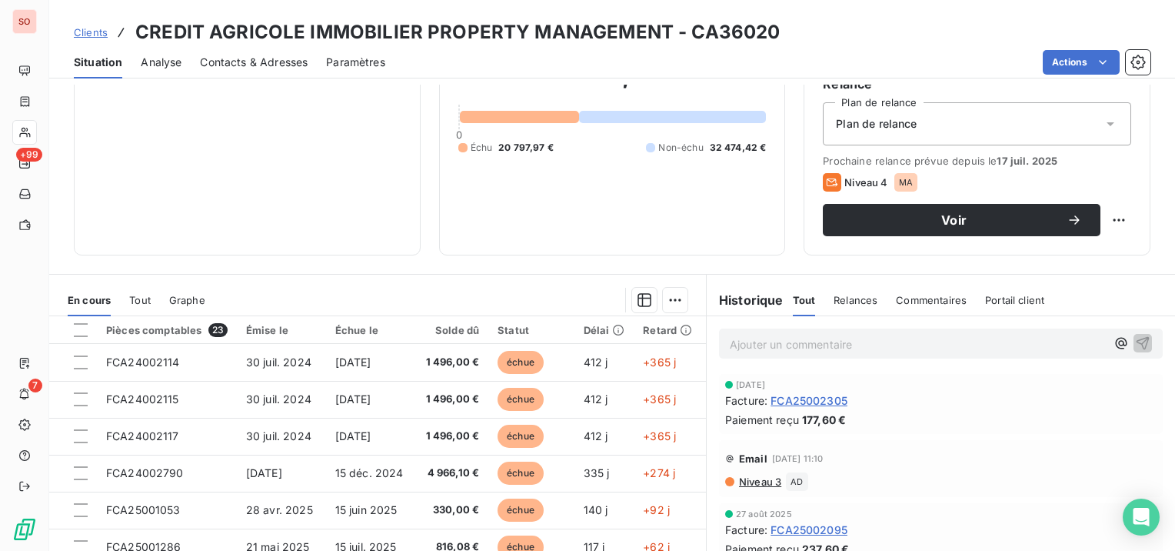
click at [269, 55] on span "Contacts & Adresses" at bounding box center [254, 62] width 108 height 15
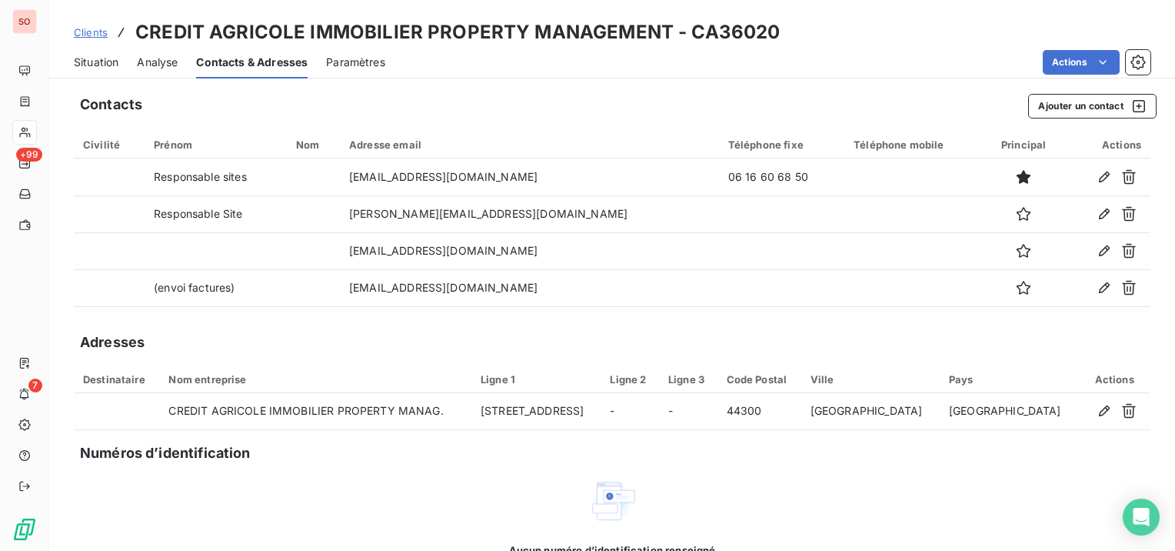
click at [271, 53] on div "Contacts & Adresses" at bounding box center [252, 62] width 112 height 32
click at [105, 62] on span "Situation" at bounding box center [96, 62] width 45 height 15
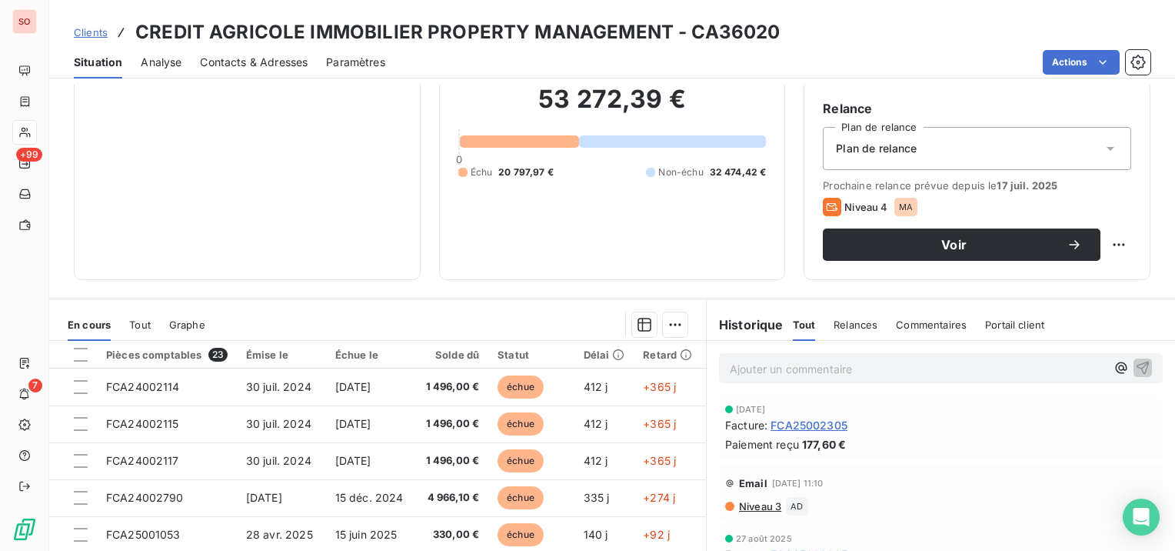
scroll to position [154, 0]
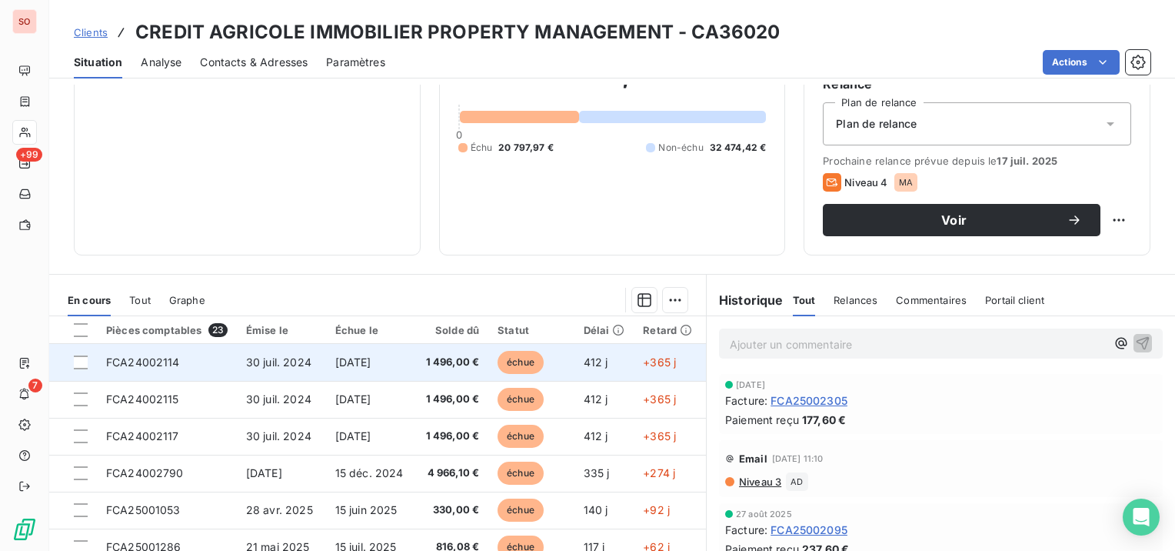
click at [198, 365] on td "FCA24002114" at bounding box center [167, 362] width 140 height 37
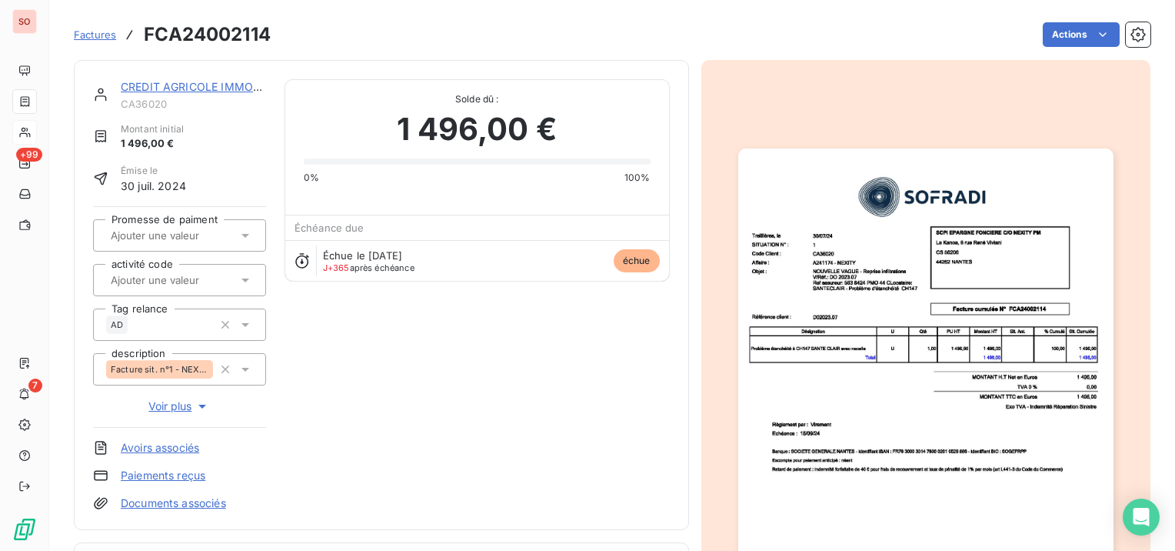
click at [188, 37] on h3 "FCA24002114" at bounding box center [207, 35] width 127 height 28
copy h3 "FCA24002114"
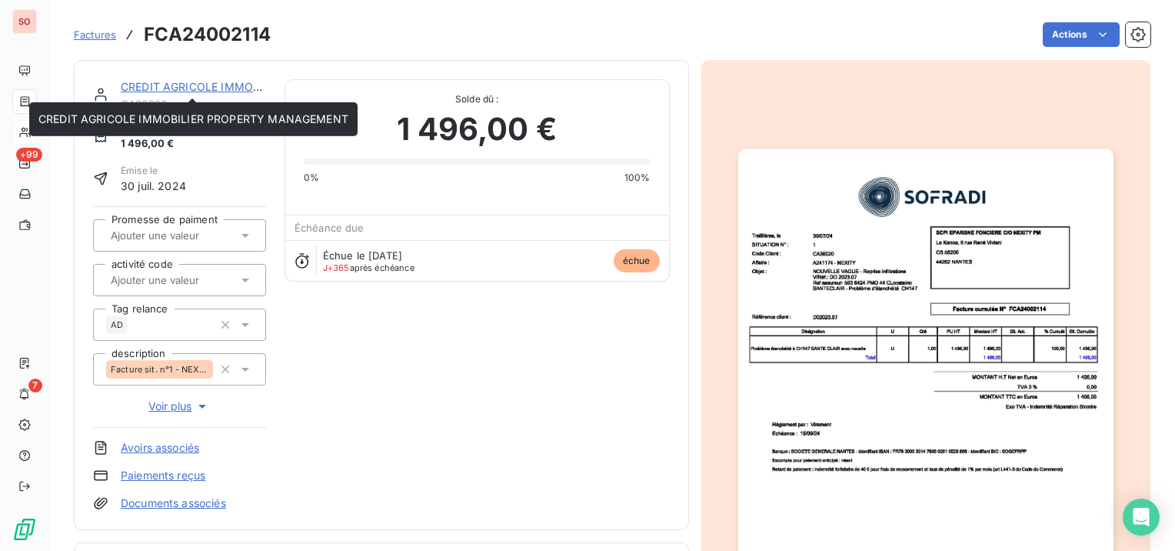
click at [230, 89] on link "CREDIT AGRICOLE IMMOBILIER PROPERTY MANAGEMENT" at bounding box center [276, 86] width 310 height 13
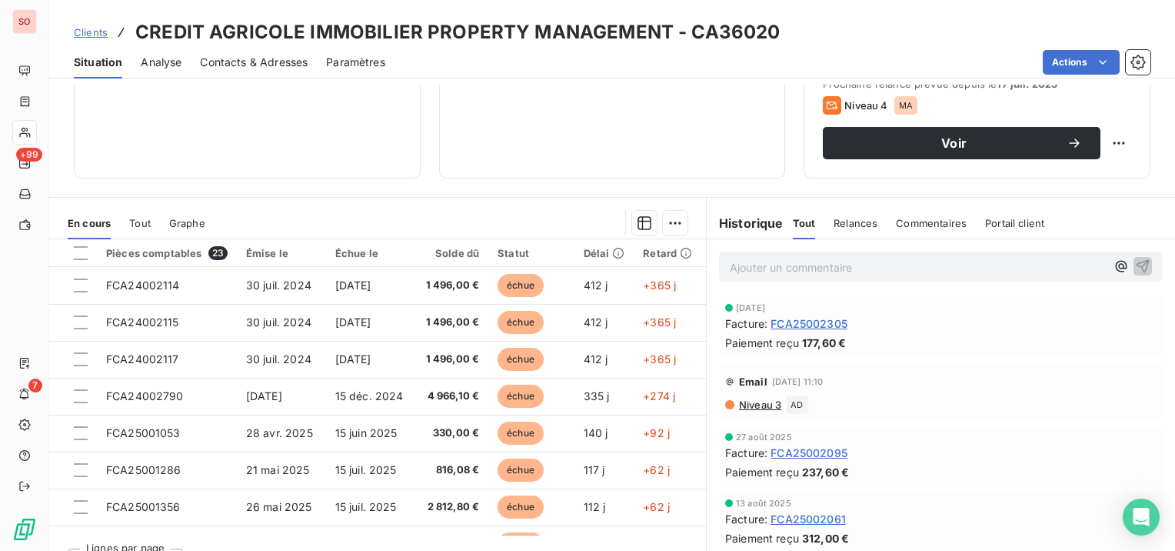
click at [98, 37] on span "Clients" at bounding box center [91, 32] width 34 height 12
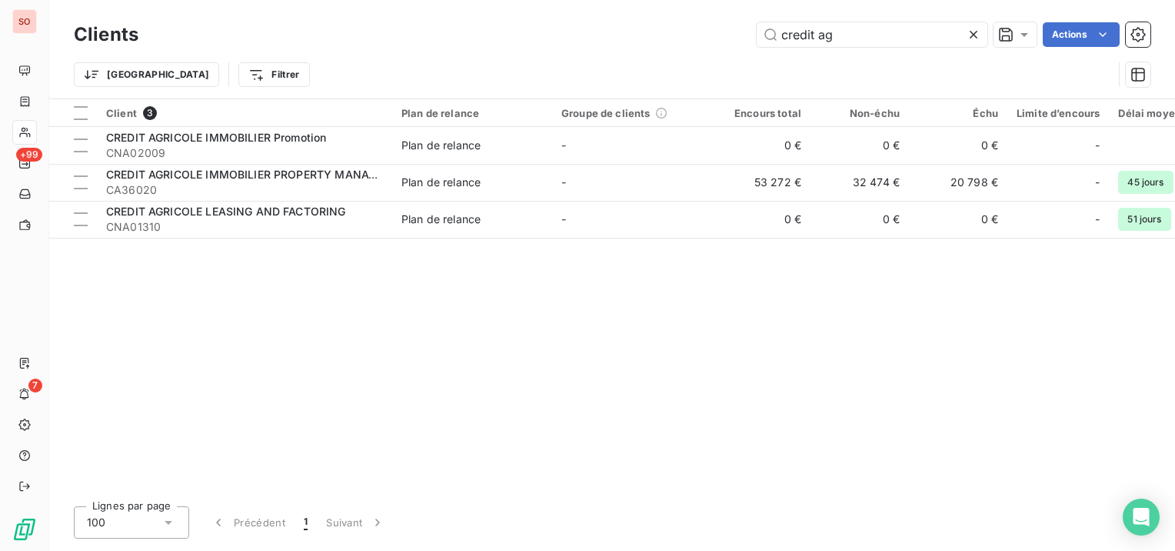
drag, startPoint x: 874, startPoint y: 32, endPoint x: 728, endPoint y: 50, distance: 146.5
click at [729, 50] on div "Clients credit ag Actions" at bounding box center [612, 34] width 1077 height 32
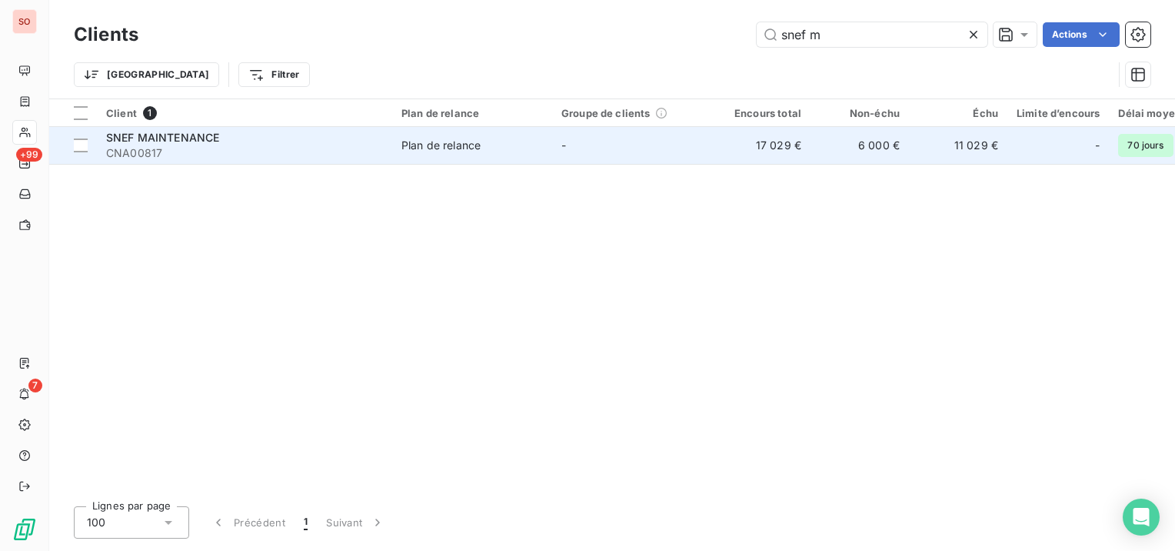
type input "snef m"
click at [597, 135] on td "-" at bounding box center [632, 145] width 160 height 37
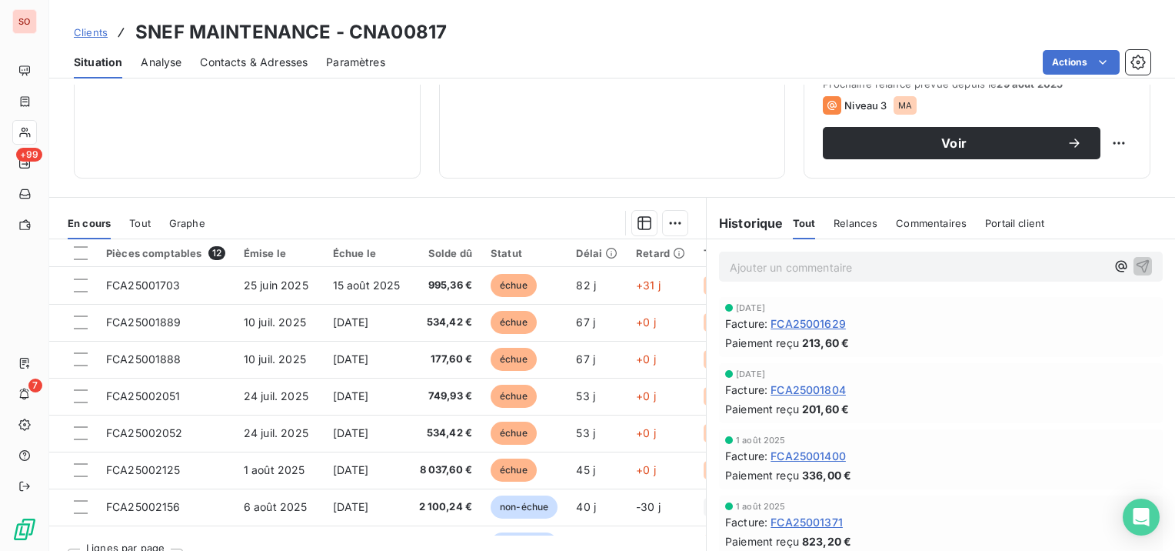
click at [212, 60] on span "Contacts & Adresses" at bounding box center [254, 62] width 108 height 15
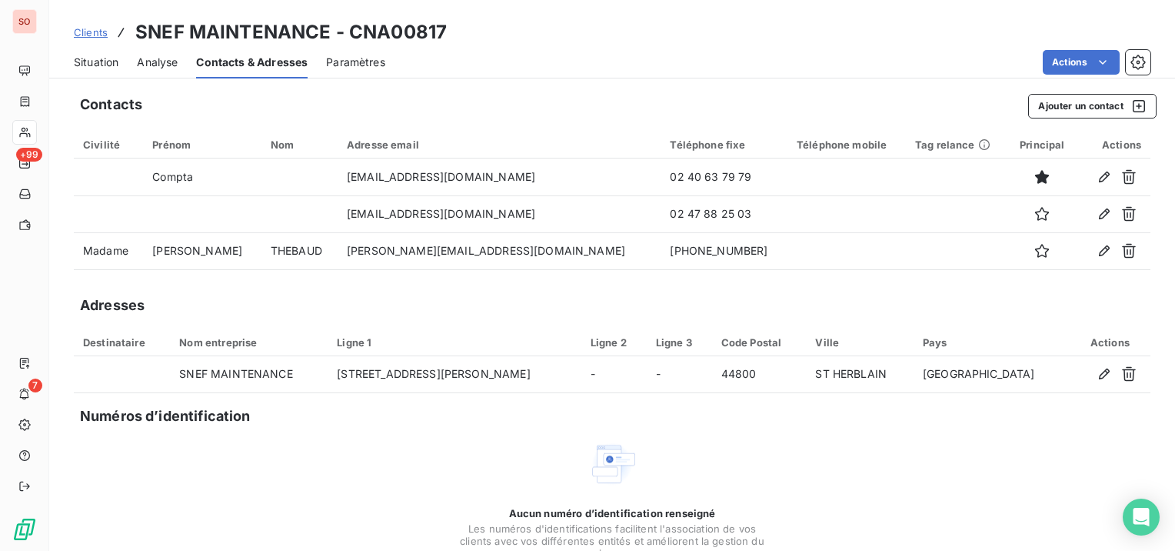
click at [97, 61] on span "Situation" at bounding box center [96, 62] width 45 height 15
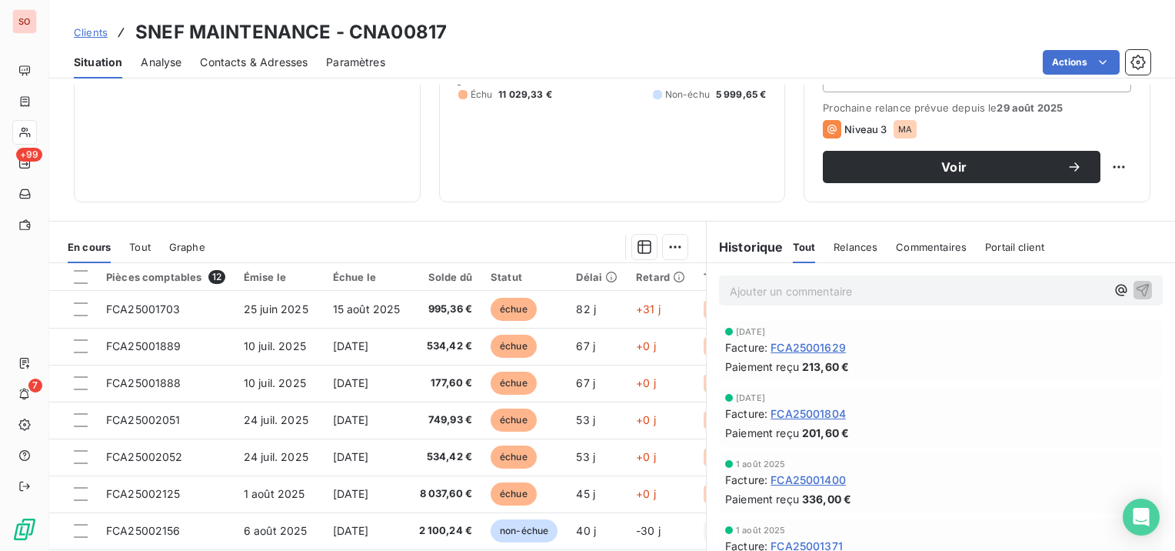
scroll to position [231, 0]
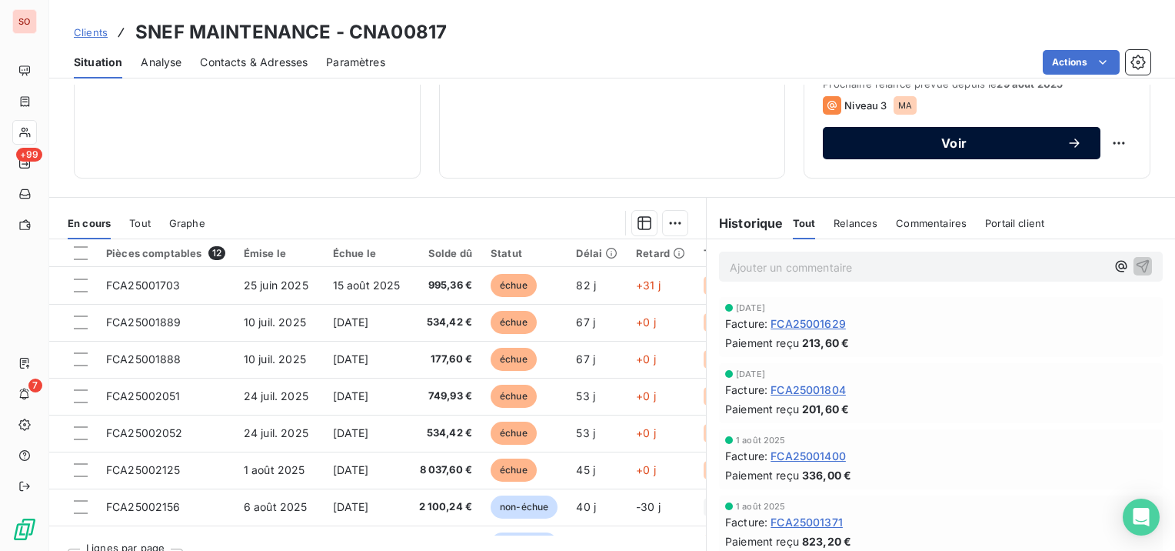
click at [945, 148] on span "Voir" at bounding box center [954, 143] width 225 height 12
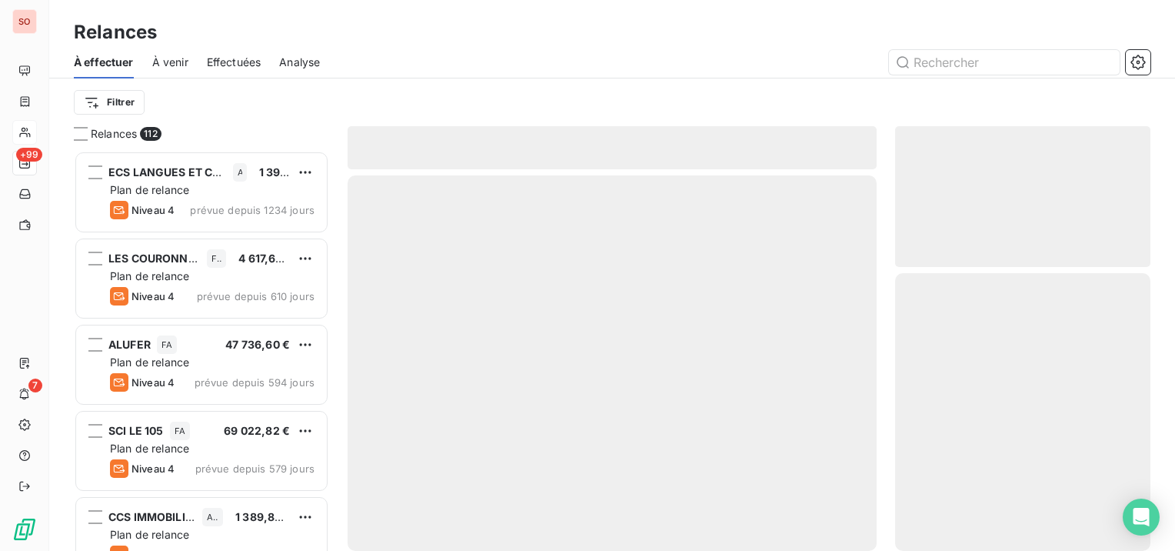
scroll to position [388, 243]
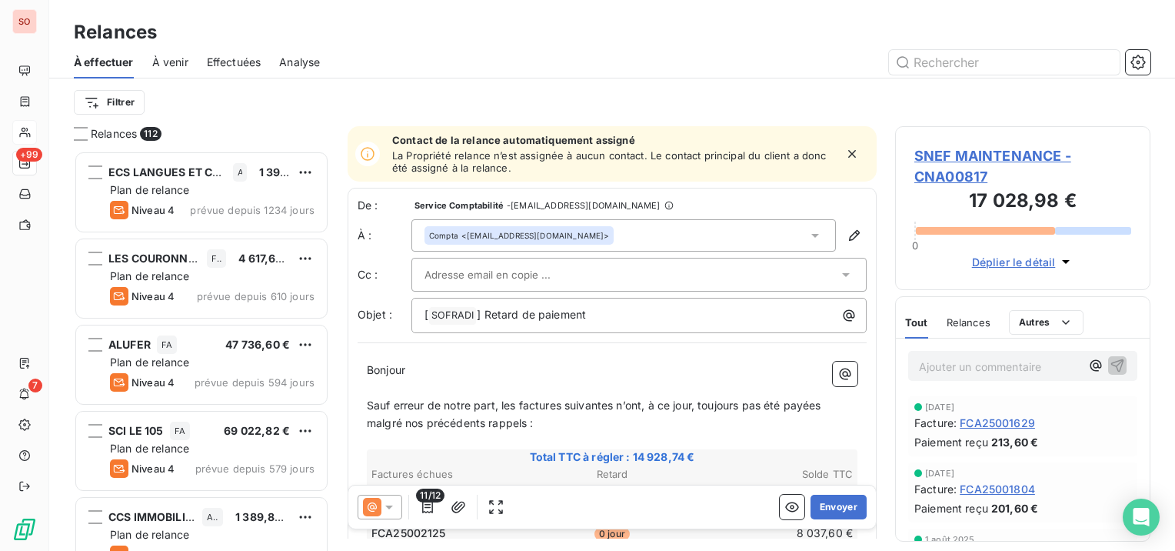
click at [482, 235] on div "Compta <fournisseurs5e@snef.fr>" at bounding box center [519, 235] width 180 height 11
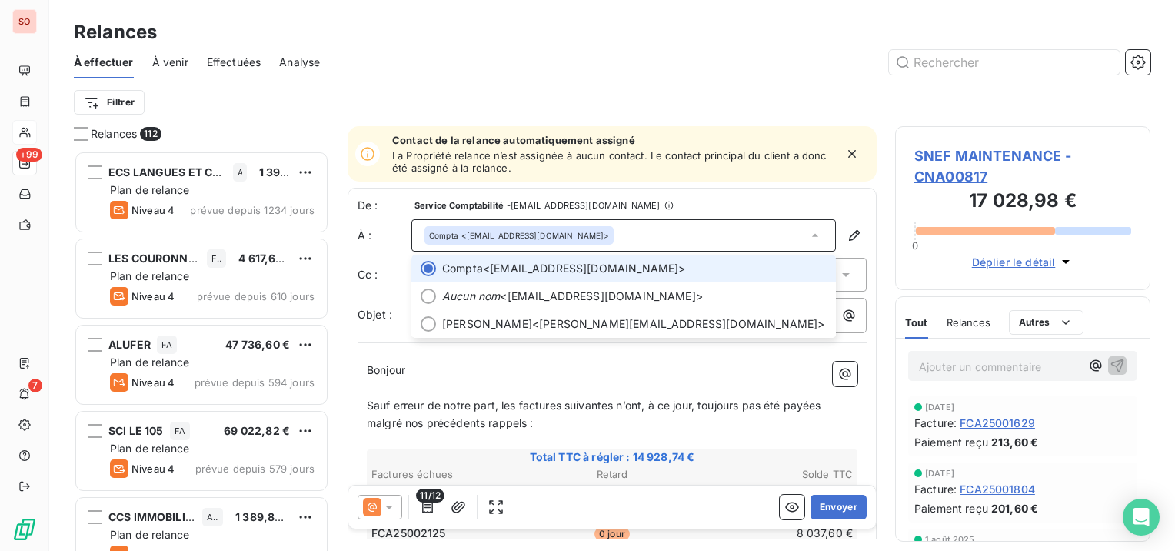
click at [482, 235] on div "Compta <fournisseurs5e@snef.fr>" at bounding box center [519, 235] width 180 height 11
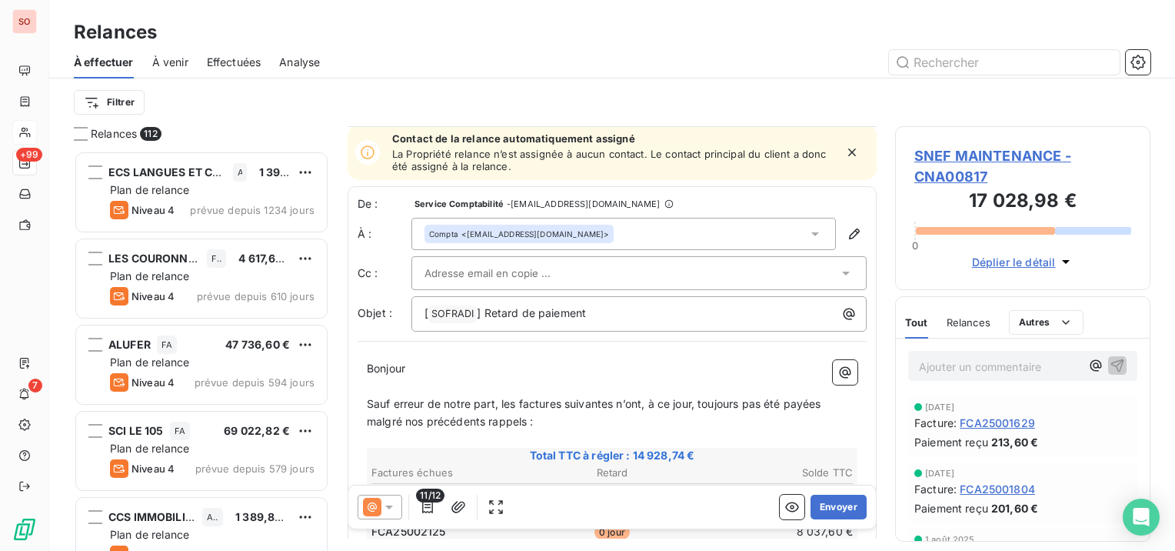
scroll to position [79, 0]
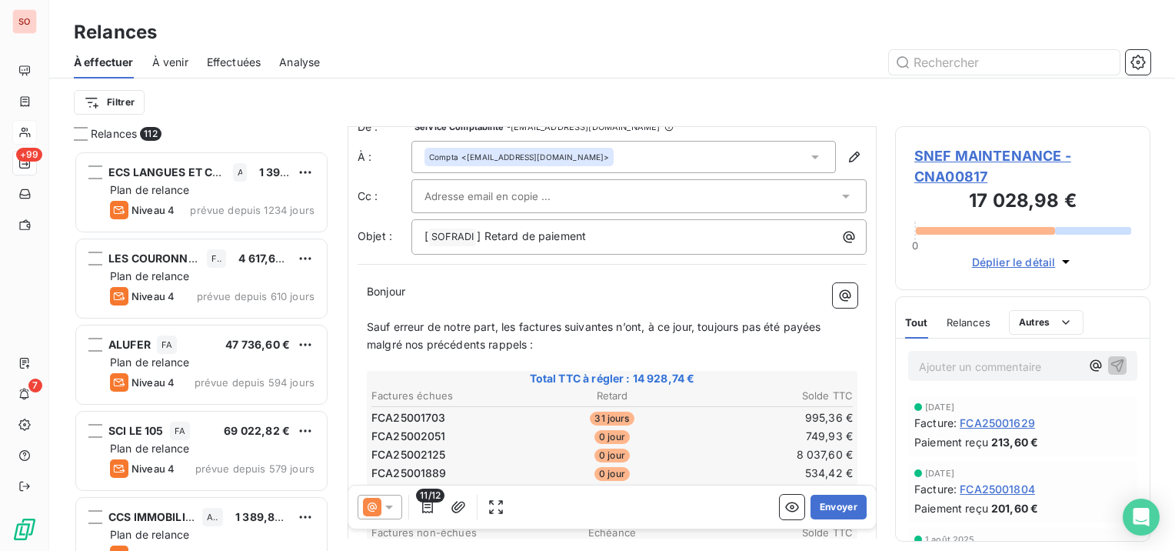
click at [423, 502] on span "11/12" at bounding box center [430, 495] width 28 height 14
click at [428, 512] on icon "button" at bounding box center [427, 507] width 11 height 12
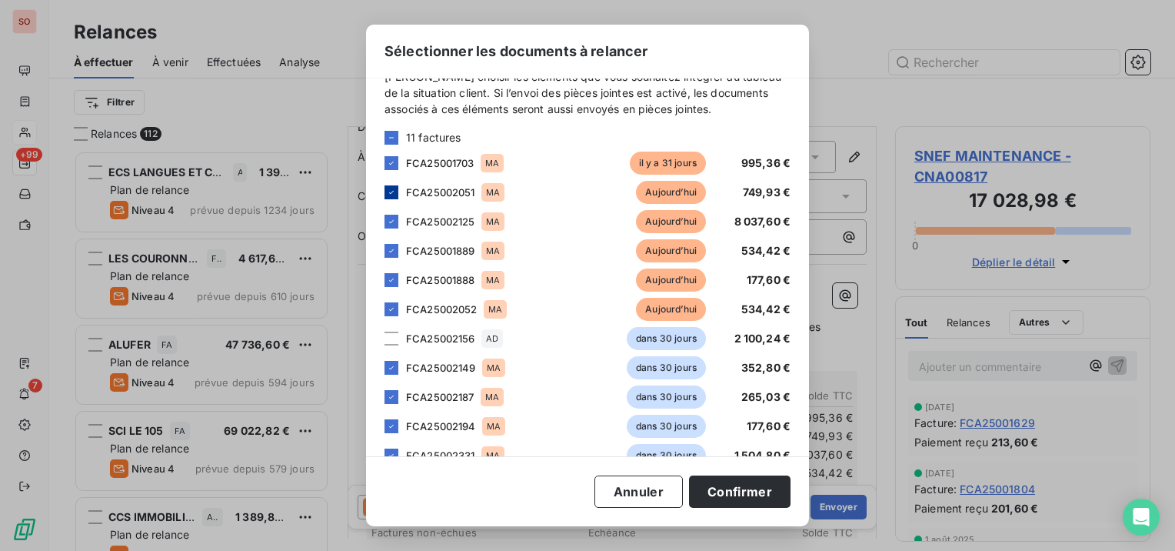
scroll to position [9, 0]
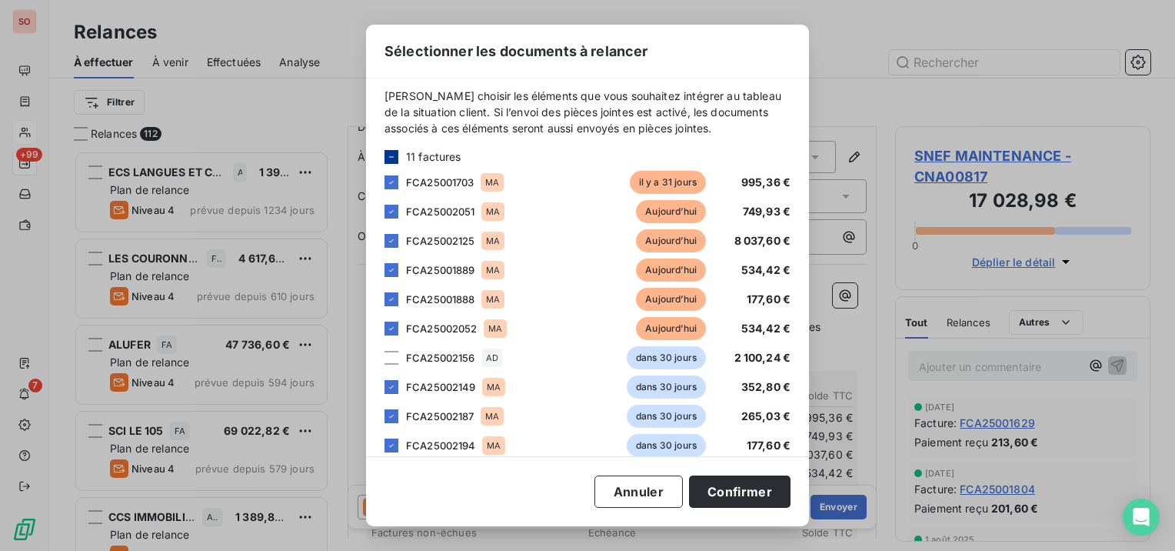
click at [394, 154] on icon at bounding box center [391, 156] width 9 height 9
click at [392, 155] on icon at bounding box center [391, 156] width 5 height 3
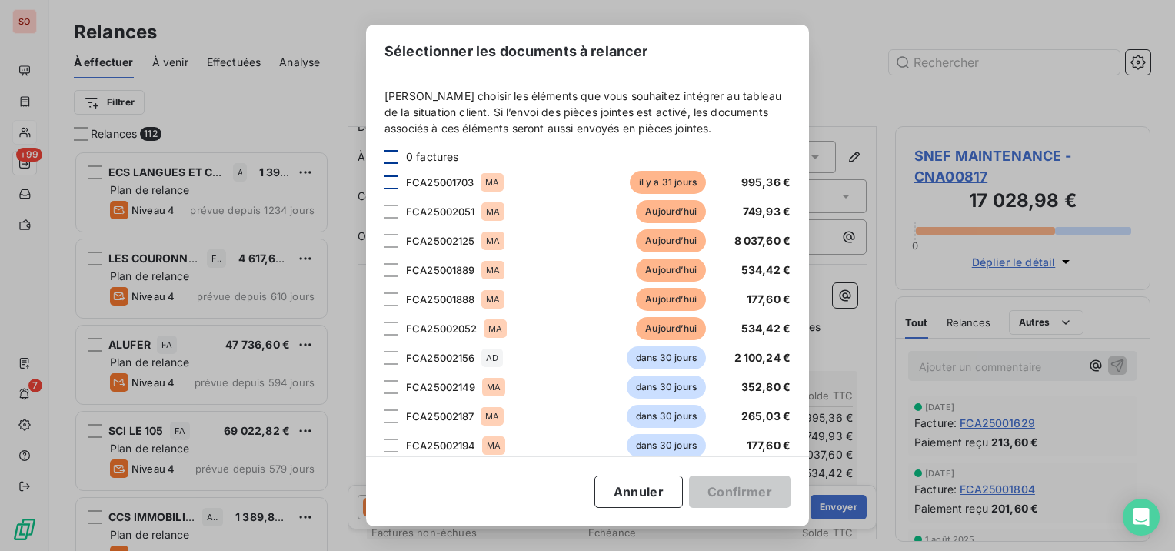
click at [397, 178] on div at bounding box center [392, 182] width 14 height 14
click at [393, 211] on div at bounding box center [392, 212] width 14 height 14
click at [386, 238] on div at bounding box center [392, 241] width 14 height 14
click at [386, 268] on div at bounding box center [392, 270] width 14 height 14
click at [385, 298] on div at bounding box center [392, 299] width 14 height 14
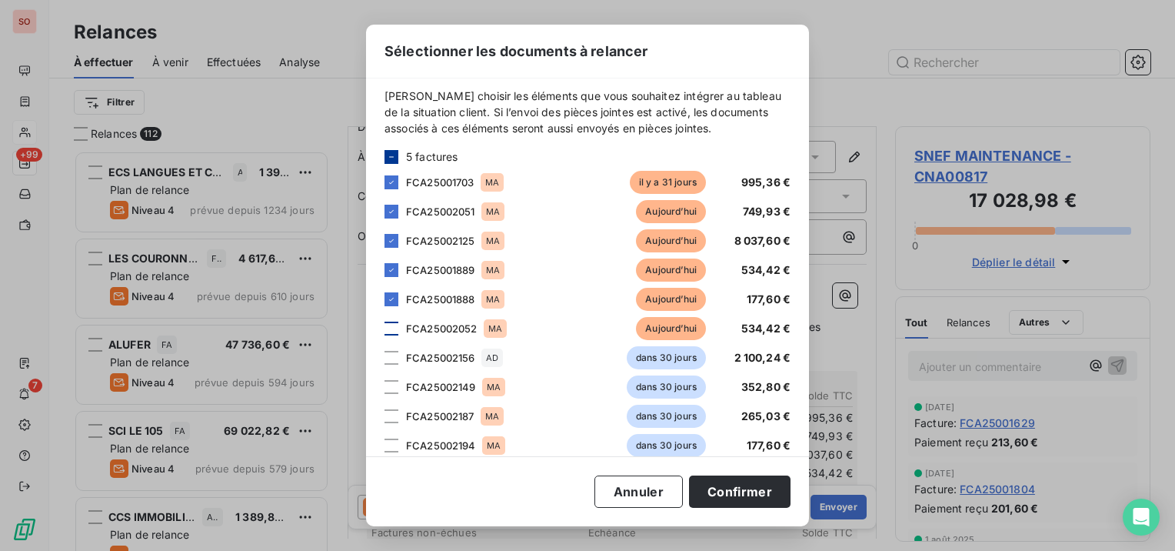
click at [396, 328] on div at bounding box center [392, 329] width 14 height 14
click at [746, 495] on button "Confirmer" at bounding box center [740, 491] width 102 height 32
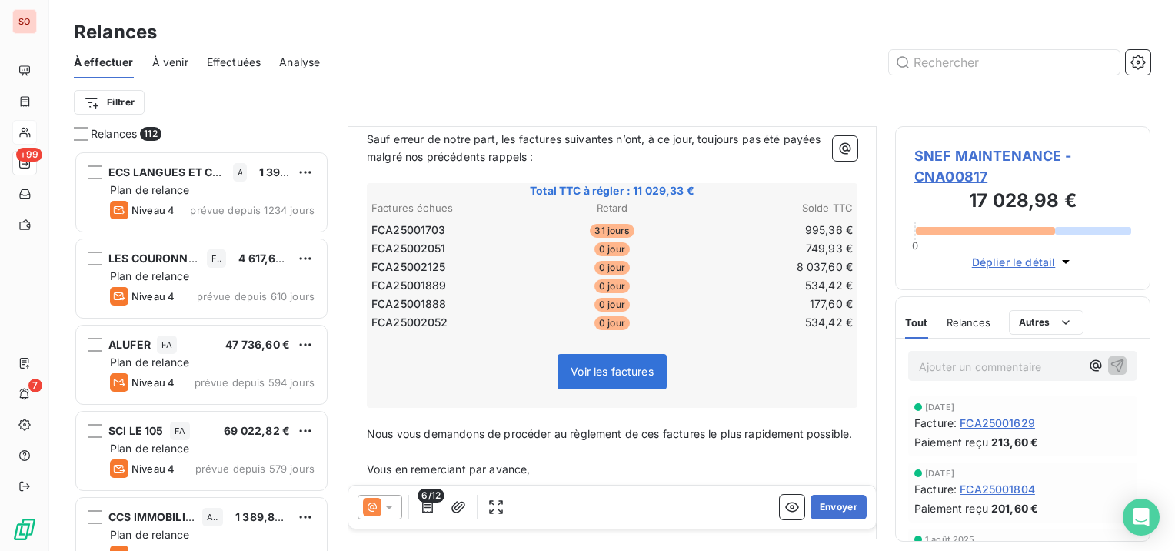
scroll to position [355, 0]
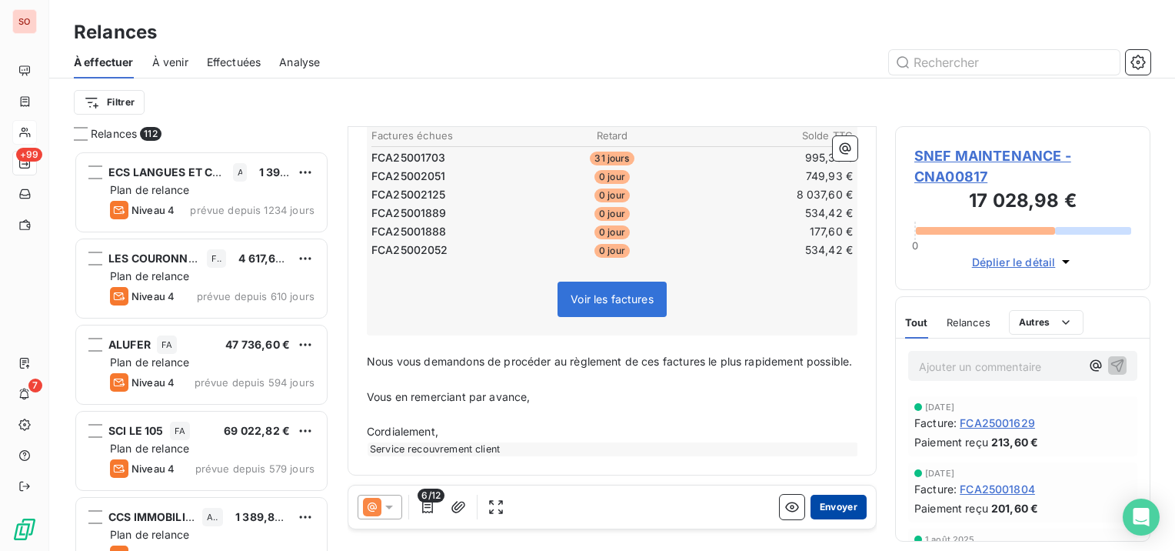
click at [828, 502] on button "Envoyer" at bounding box center [839, 507] width 56 height 25
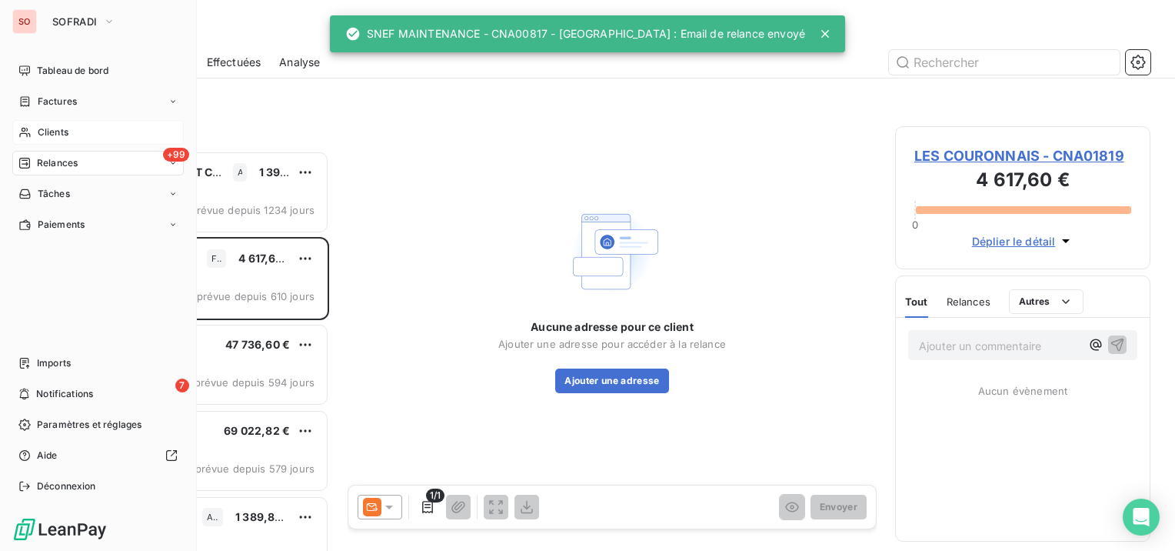
click at [32, 132] on div "Clients" at bounding box center [98, 132] width 172 height 25
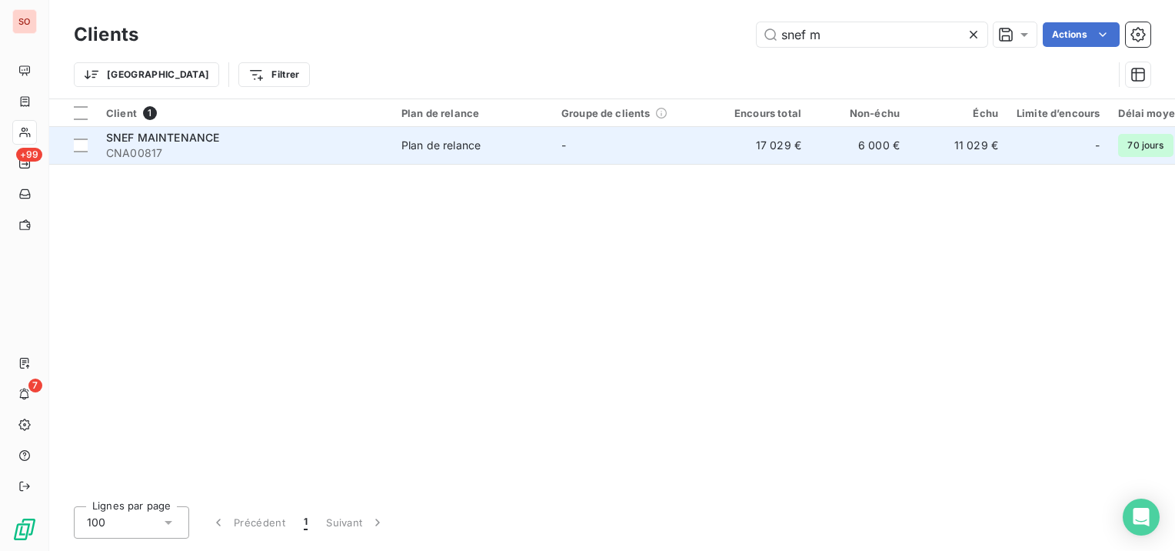
click at [245, 151] on span "CNA00817" at bounding box center [244, 152] width 277 height 15
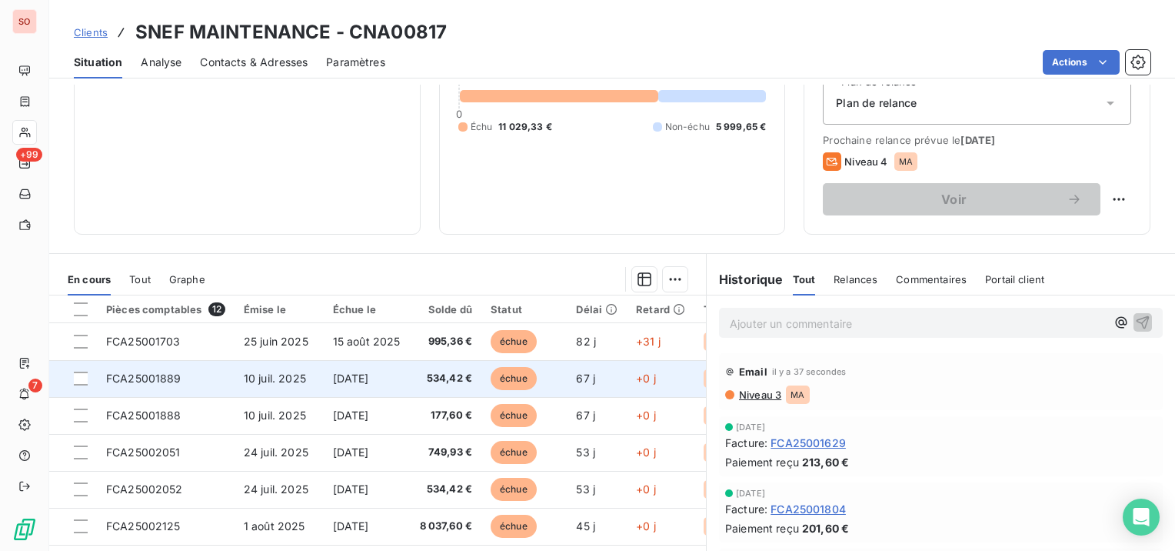
scroll to position [154, 0]
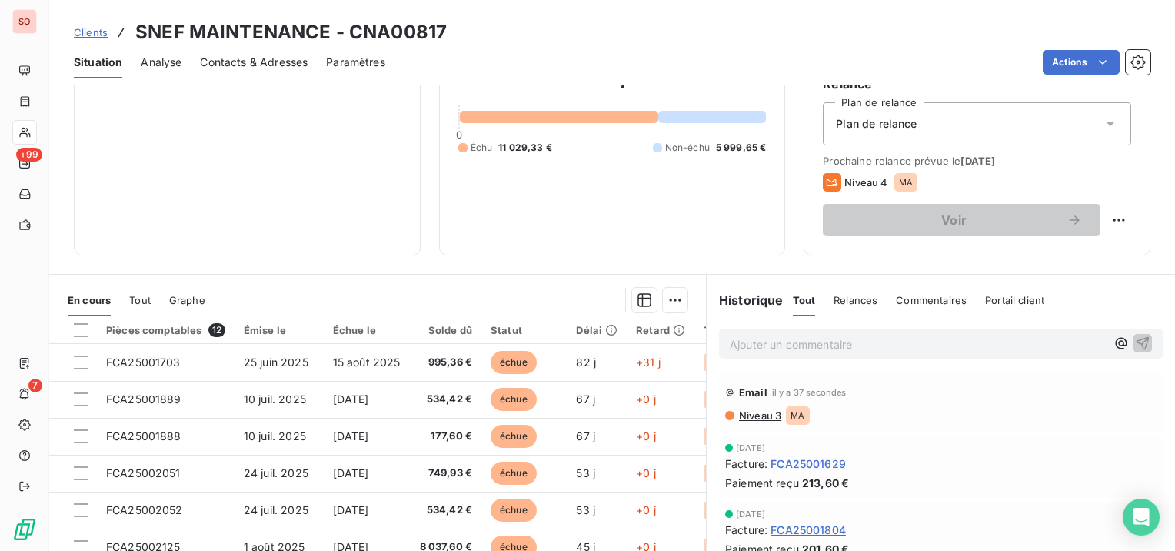
click at [97, 34] on span "Clients" at bounding box center [91, 32] width 34 height 12
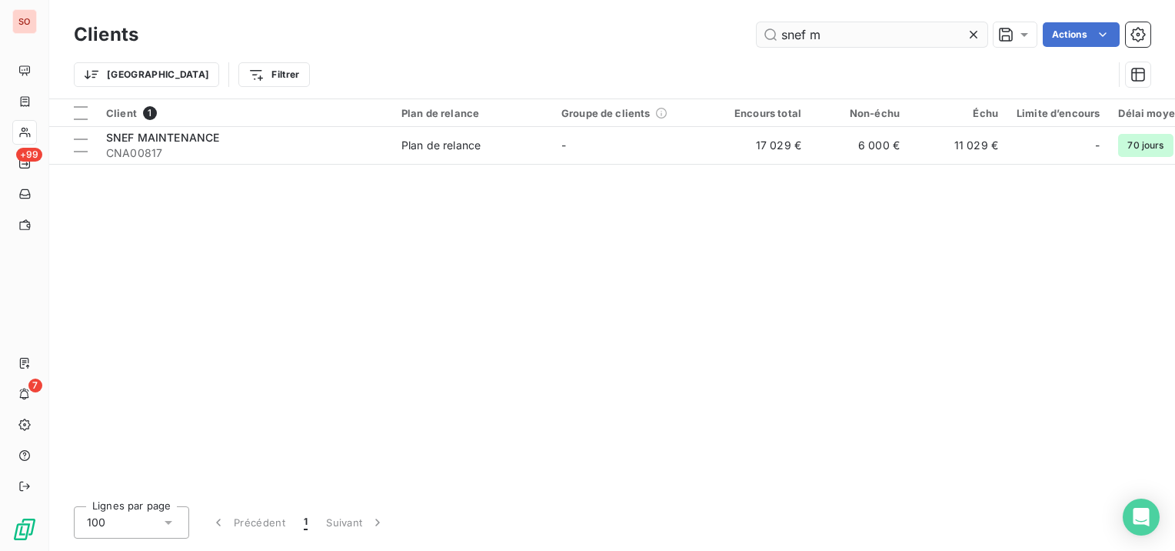
click at [805, 28] on input "snef m" at bounding box center [872, 34] width 231 height 25
drag, startPoint x: 809, startPoint y: 31, endPoint x: 714, endPoint y: 31, distance: 95.4
click at [714, 31] on div "snef m Actions" at bounding box center [654, 34] width 994 height 25
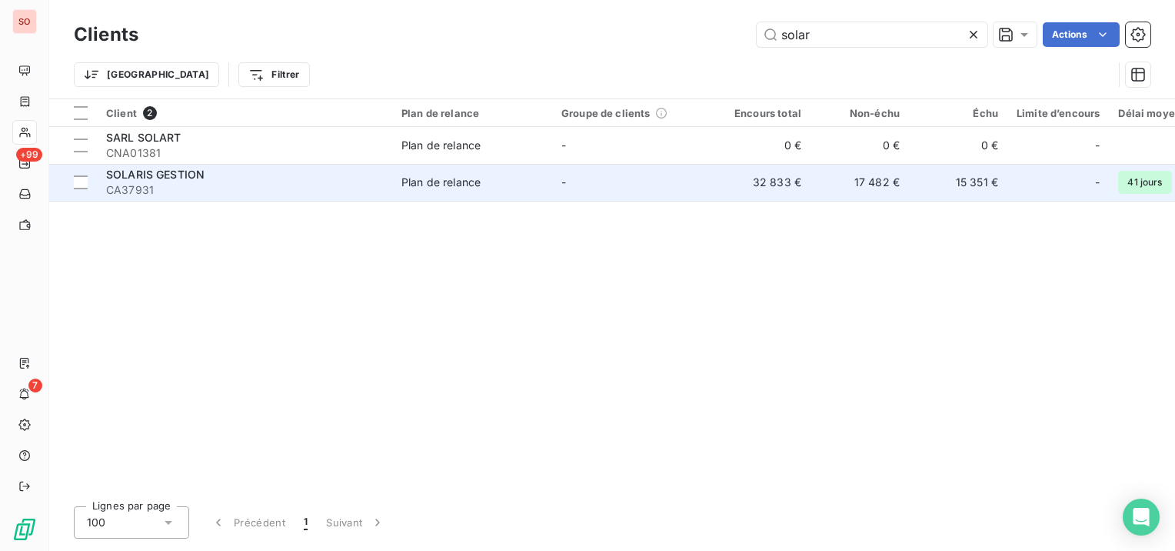
type input "solar"
click at [585, 185] on td "-" at bounding box center [632, 182] width 160 height 37
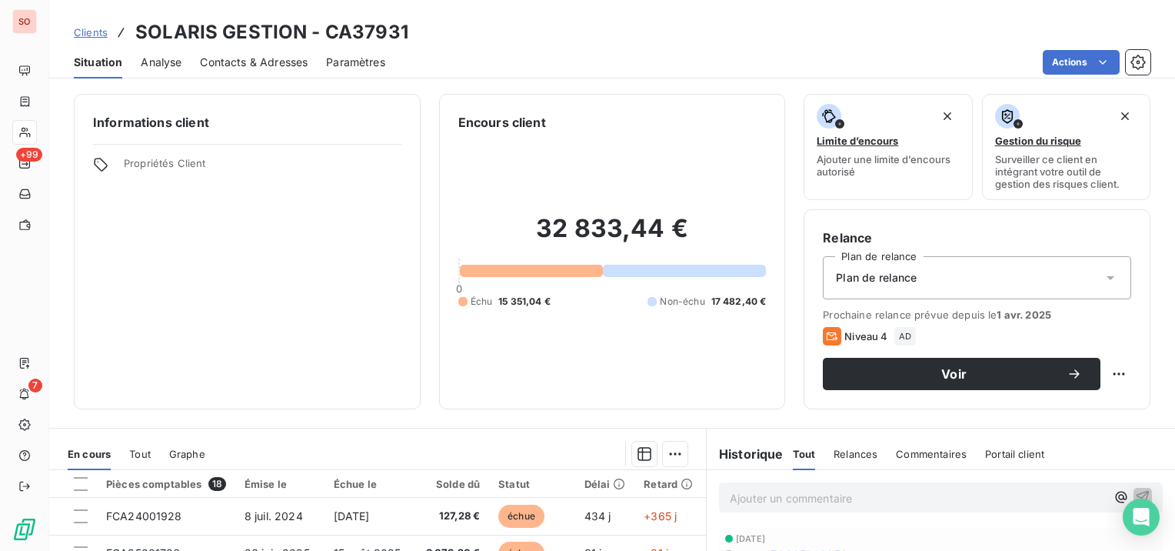
click at [275, 59] on span "Contacts & Adresses" at bounding box center [254, 62] width 108 height 15
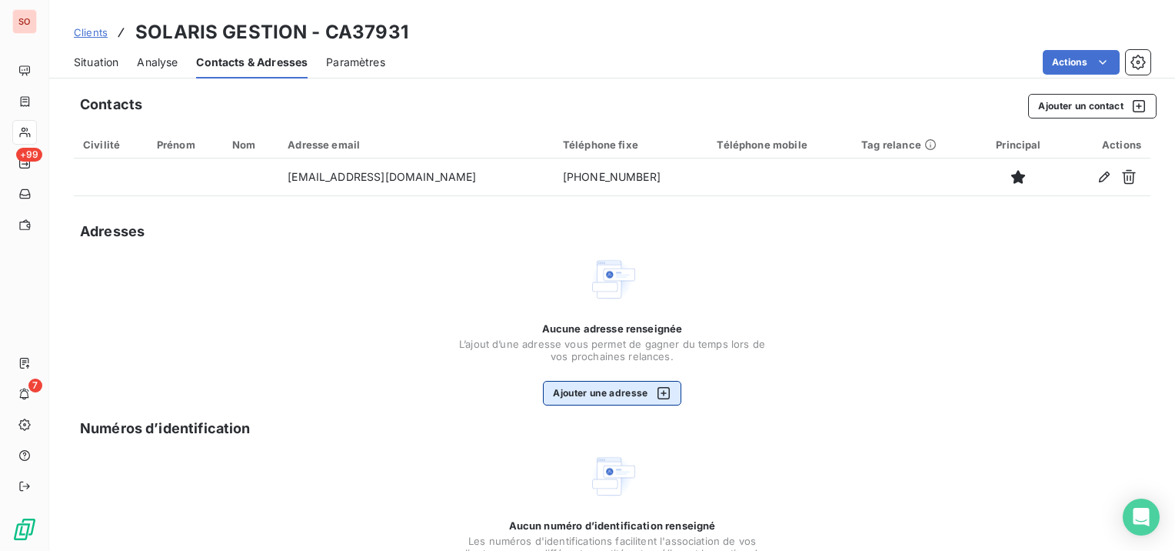
click at [587, 386] on button "Ajouter une adresse" at bounding box center [612, 393] width 138 height 25
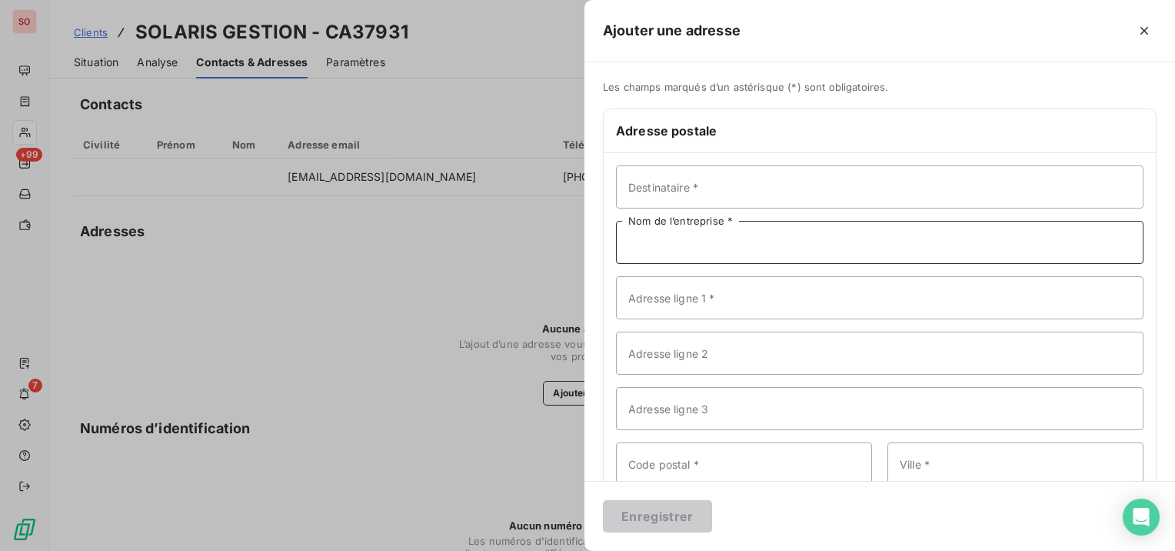
click at [767, 242] on input "Nom de l’entreprise *" at bounding box center [880, 242] width 528 height 43
click at [714, 301] on input "Adresse ligne 1 *" at bounding box center [880, 297] width 528 height 43
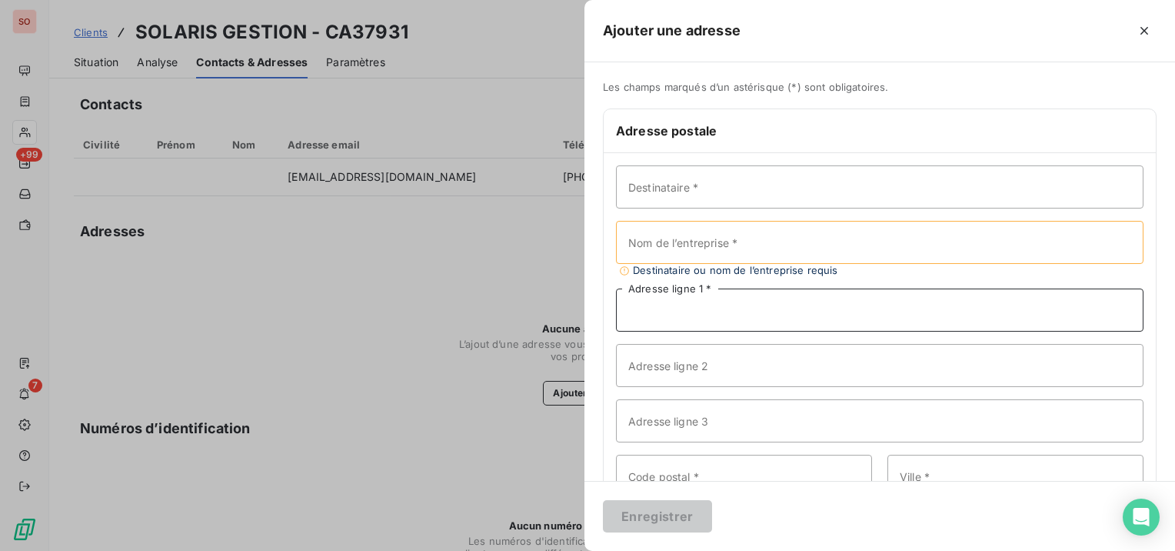
paste input "NOVAWEST BAT B"
type input "NOVAWEST BAT B"
click at [825, 253] on input "Nom de l’entreprise *" at bounding box center [880, 242] width 528 height 43
paste input "SOLARIS GESTION"
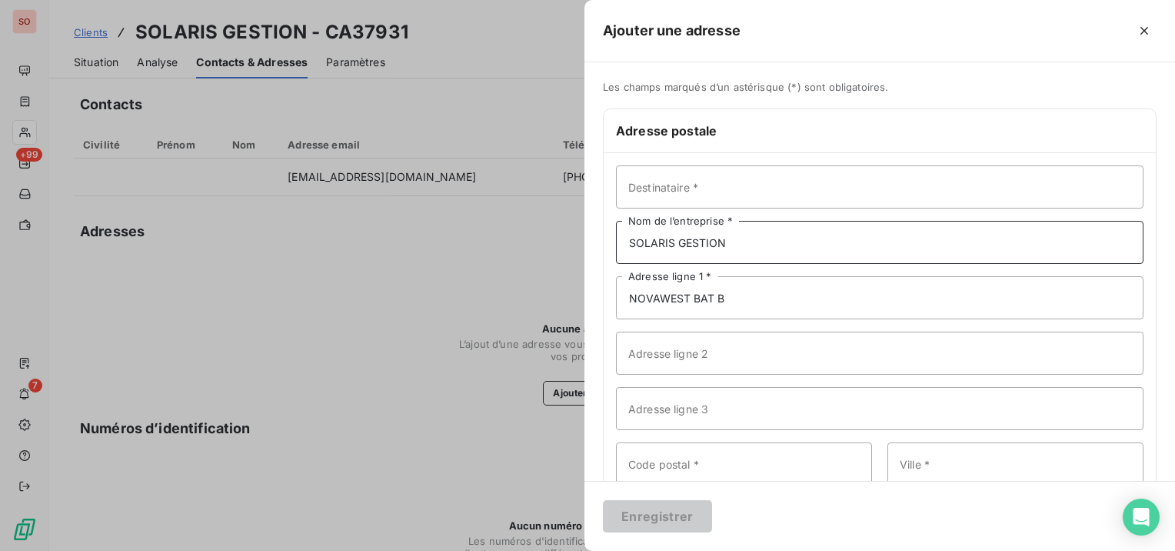
type input "SOLARIS GESTION"
click at [642, 358] on input "Adresse ligne 2" at bounding box center [880, 353] width 528 height 43
paste input "4 impasse Charles Trenet"
type input "4 impasse Charles Trenet"
click at [942, 461] on input "Ville *" at bounding box center [1016, 463] width 256 height 43
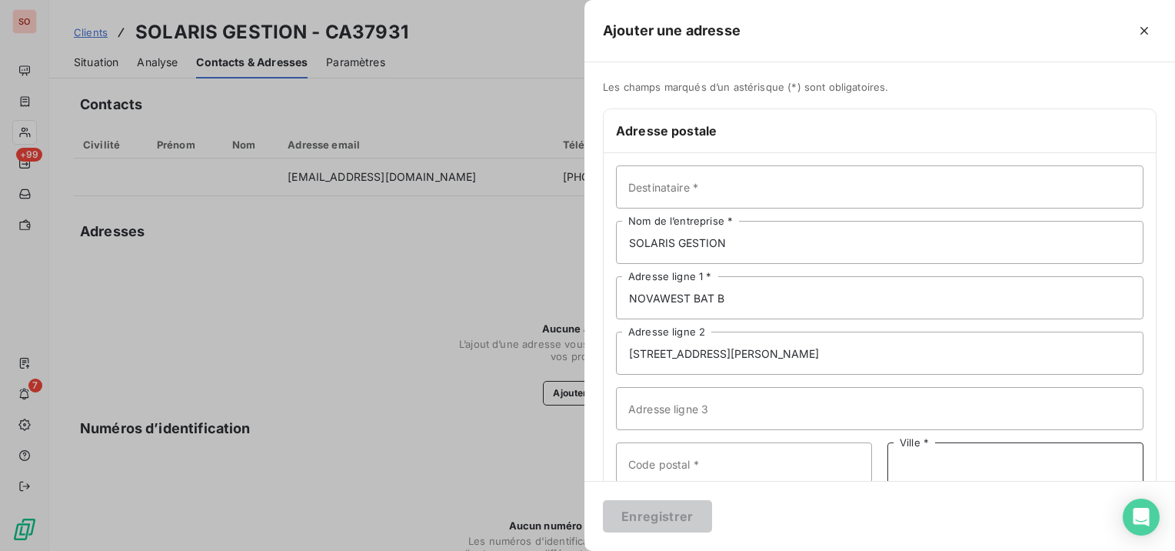
paste input "SAINT HERBLAIN"
type input "SAINT HERBLAIN"
click at [762, 466] on input "Code postal *" at bounding box center [744, 463] width 256 height 43
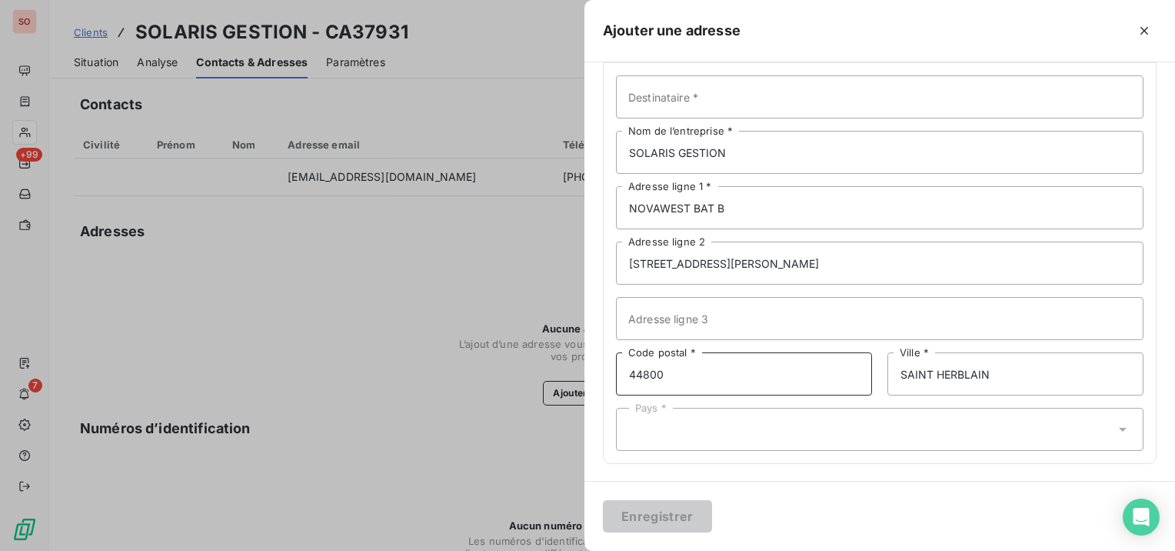
scroll to position [91, 0]
type input "44800"
click at [759, 426] on div "Pays *" at bounding box center [880, 428] width 528 height 43
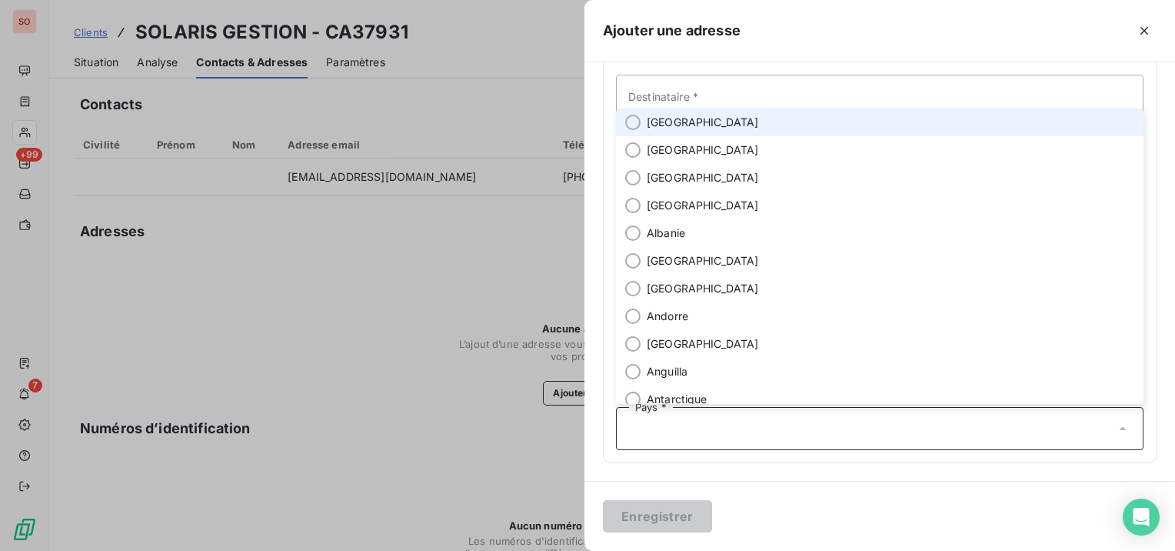
click at [674, 125] on span "[GEOGRAPHIC_DATA]" at bounding box center [703, 122] width 112 height 15
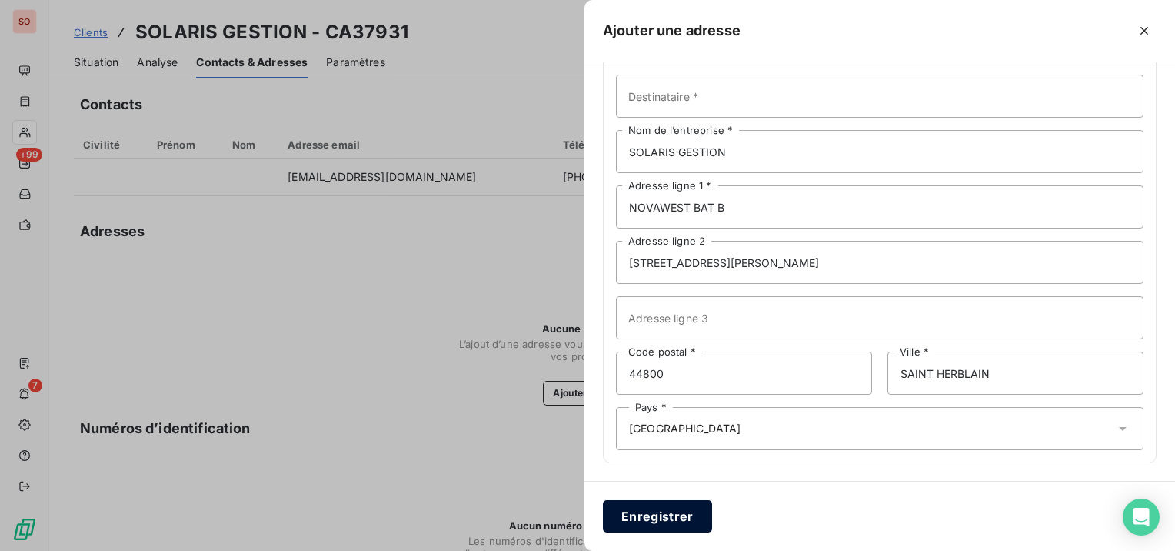
click at [615, 523] on button "Enregistrer" at bounding box center [657, 516] width 109 height 32
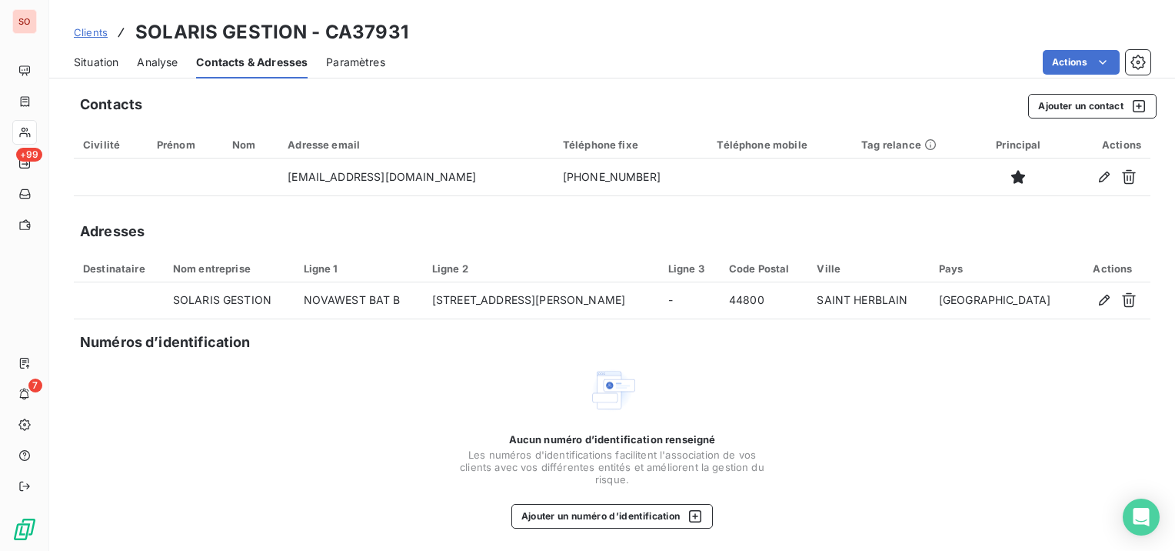
click at [80, 69] on span "Situation" at bounding box center [96, 62] width 45 height 15
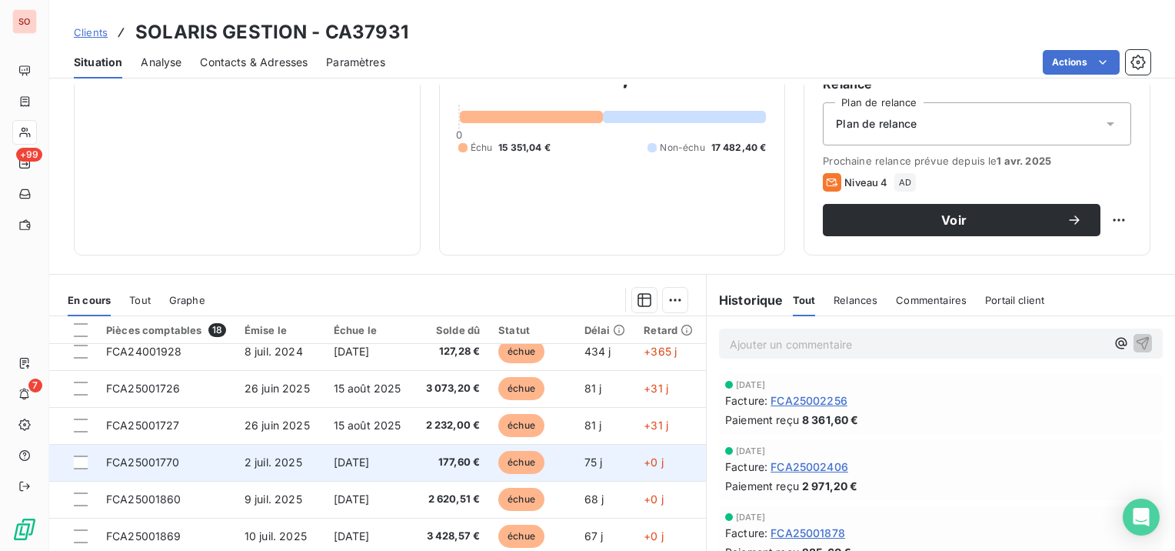
scroll to position [0, 0]
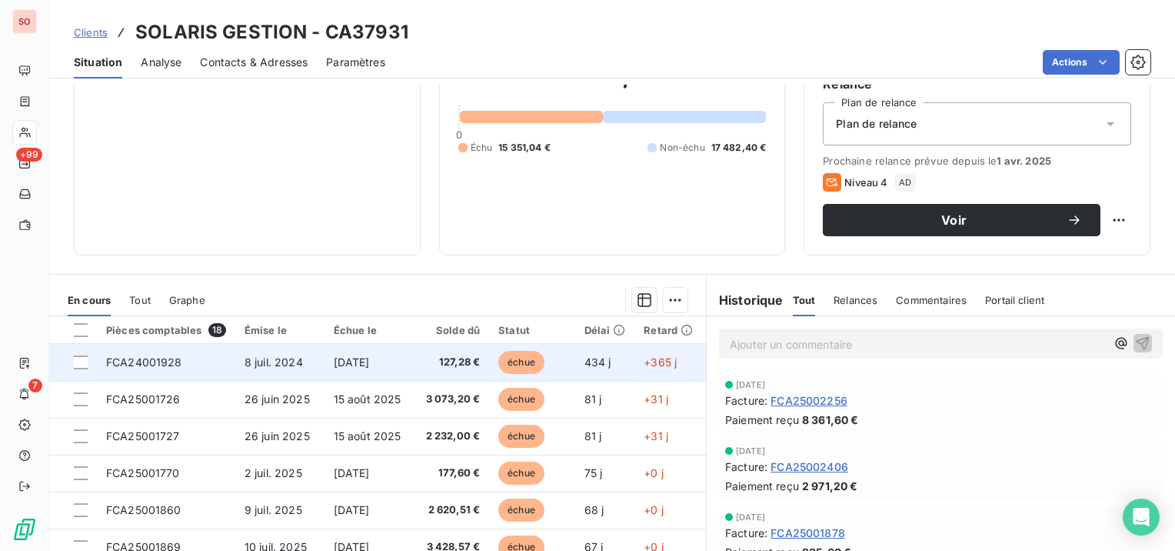
click at [165, 355] on span "FCA24001928" at bounding box center [144, 361] width 76 height 13
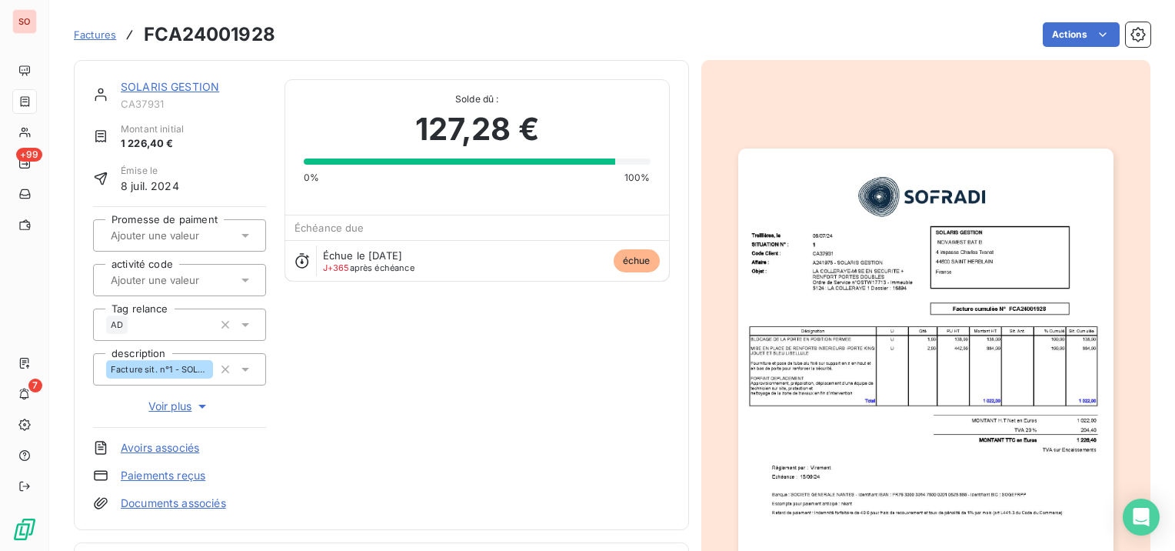
click at [197, 44] on h3 "FCA24001928" at bounding box center [210, 35] width 132 height 28
copy h3 "FCA24001928"
click at [943, 315] on img "button" at bounding box center [925, 413] width 375 height 531
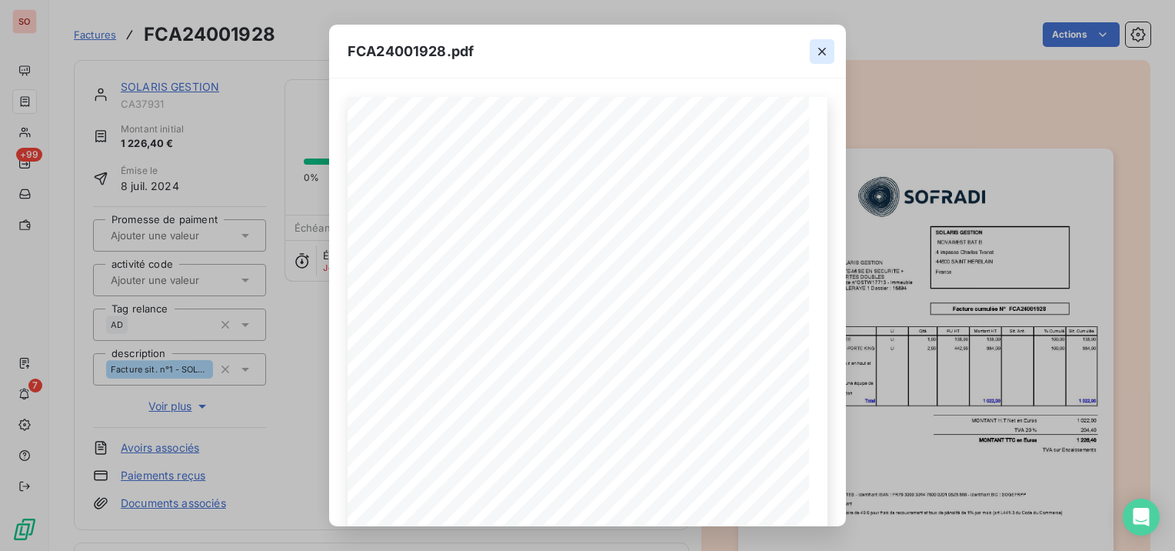
click at [815, 42] on button "button" at bounding box center [822, 51] width 25 height 25
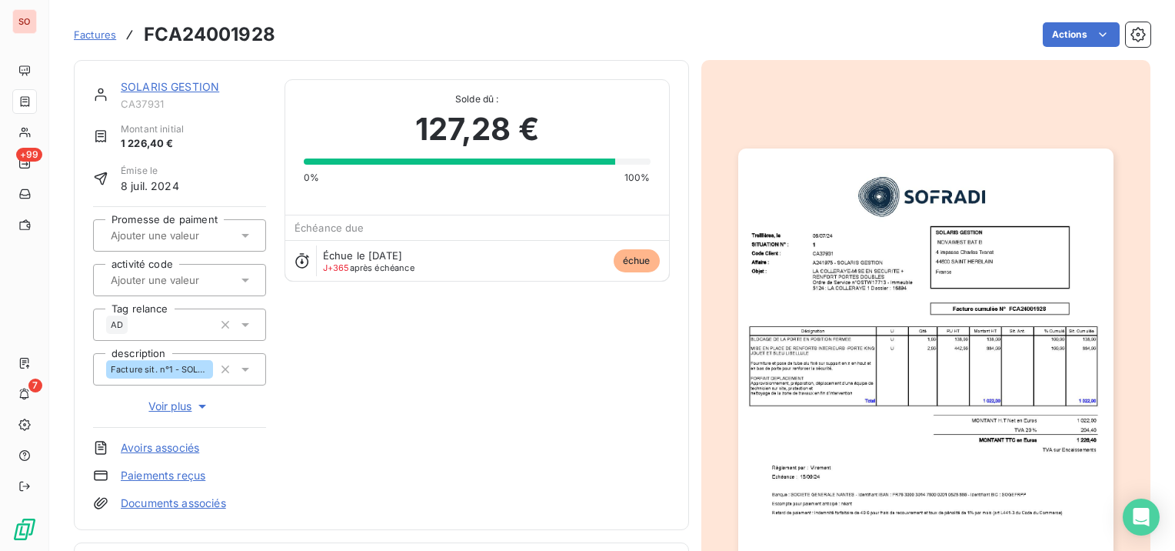
click at [182, 84] on link "SOLARIS GESTION" at bounding box center [170, 86] width 98 height 13
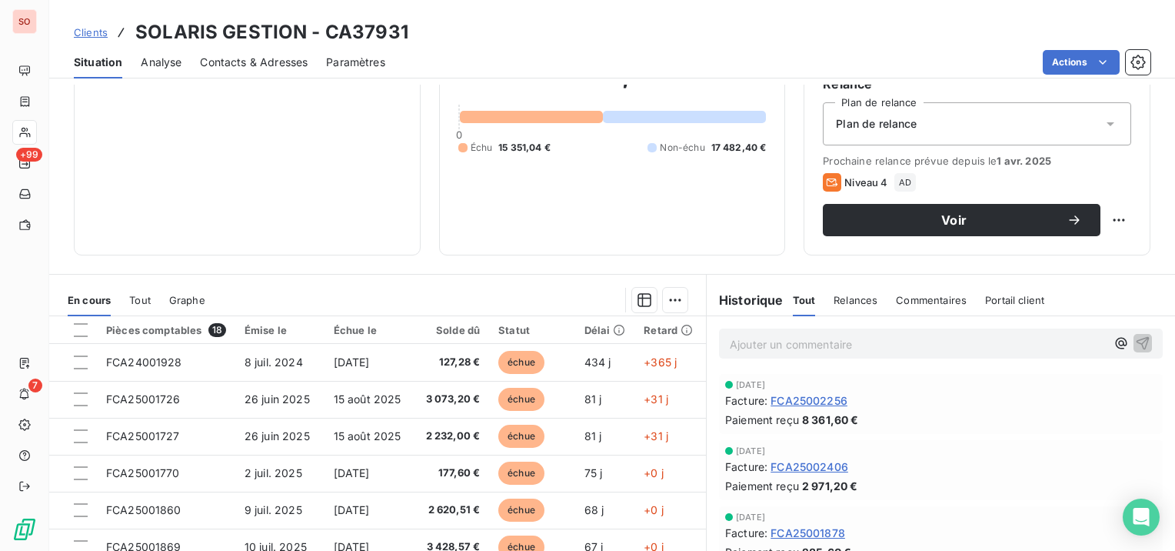
click at [271, 69] on div "Contacts & Adresses" at bounding box center [254, 62] width 108 height 32
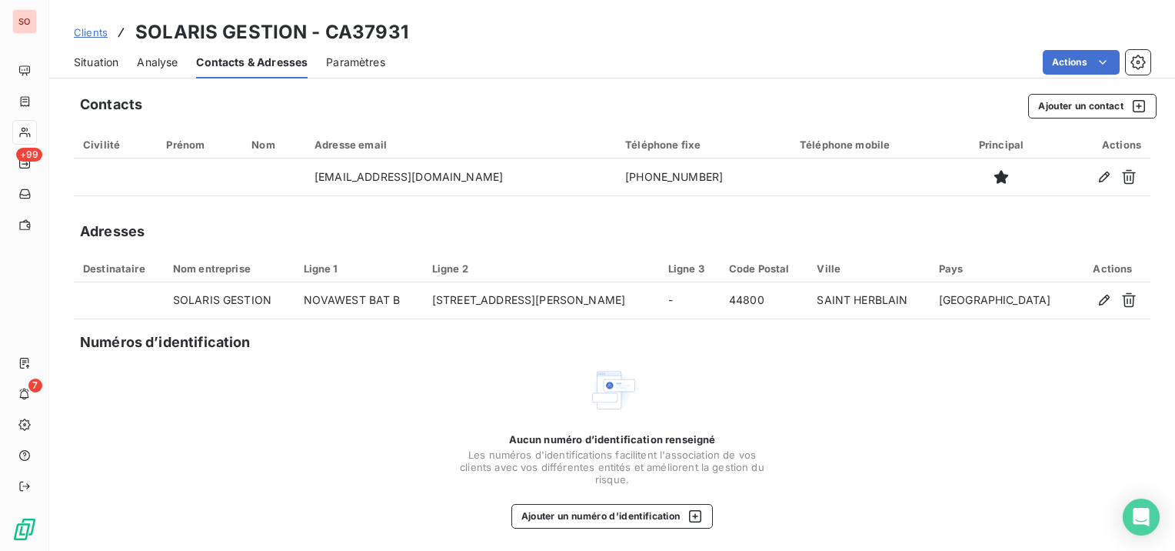
click at [88, 62] on span "Situation" at bounding box center [96, 62] width 45 height 15
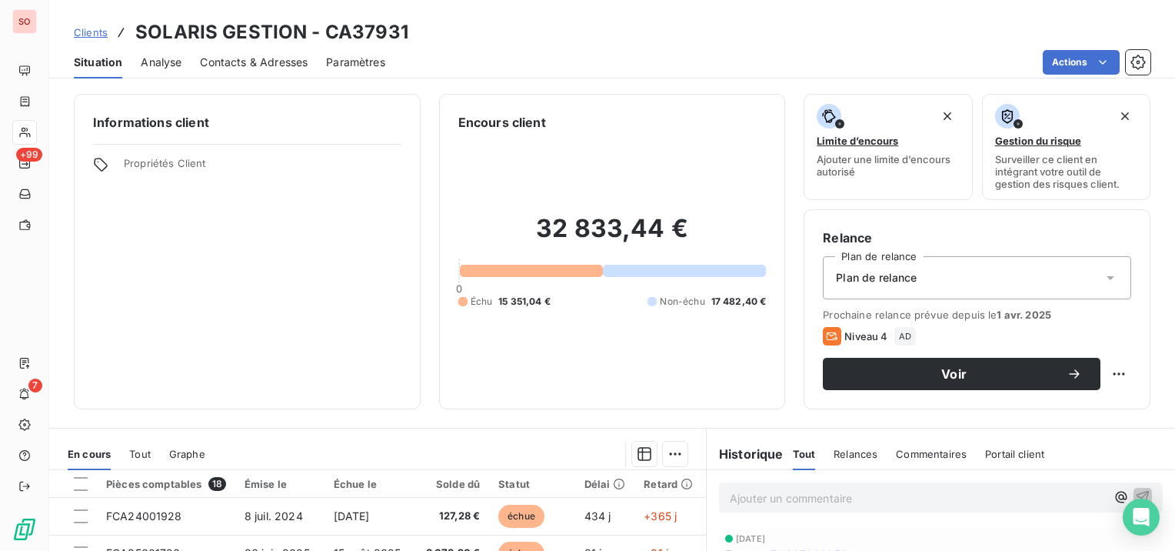
scroll to position [77, 0]
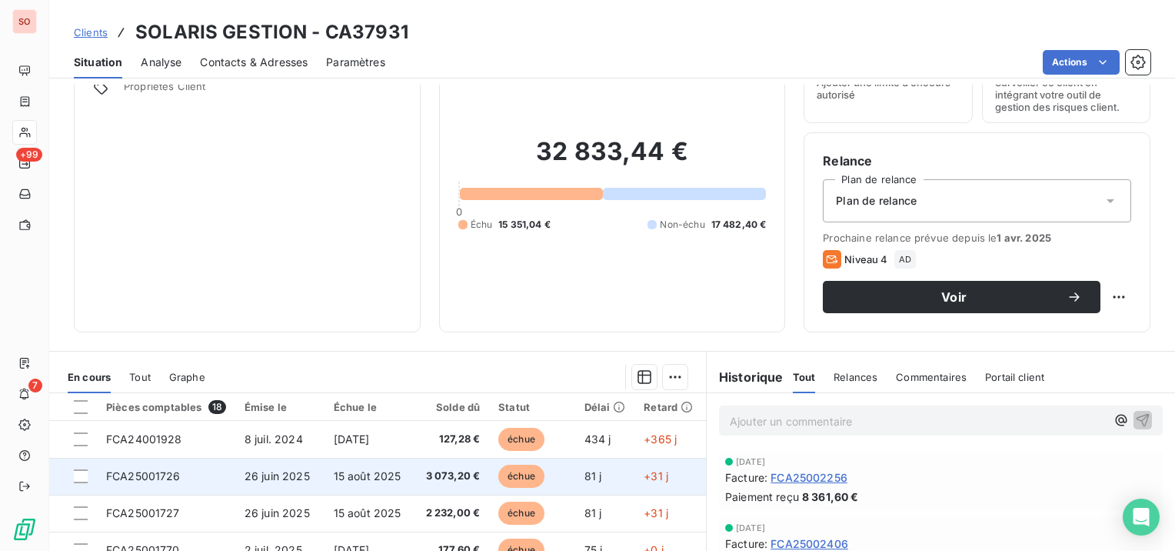
click at [372, 482] on td "15 août 2025" at bounding box center [368, 476] width 86 height 37
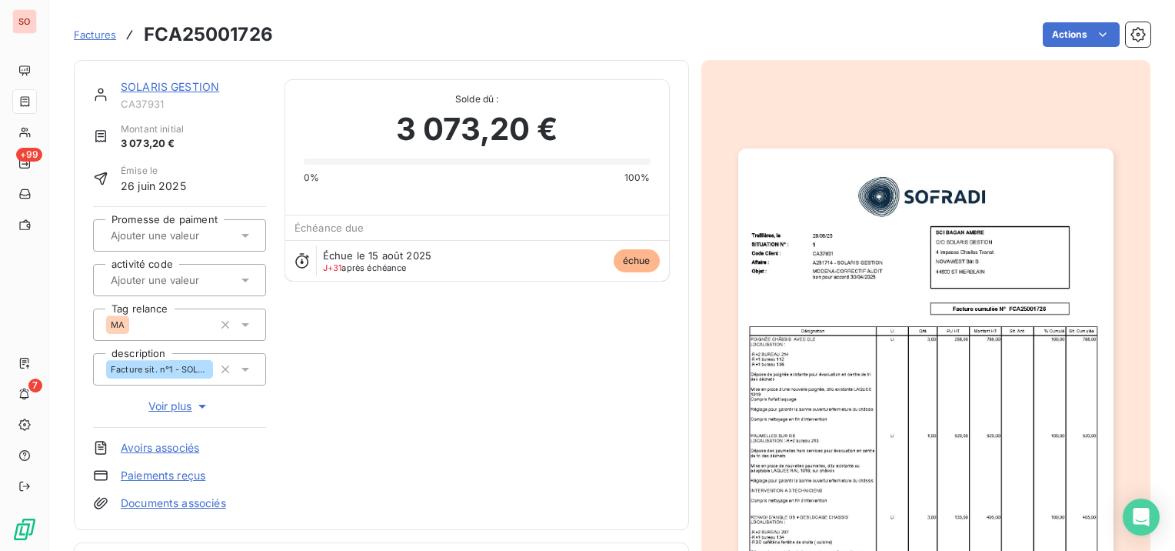
click at [770, 278] on img "button" at bounding box center [925, 413] width 375 height 531
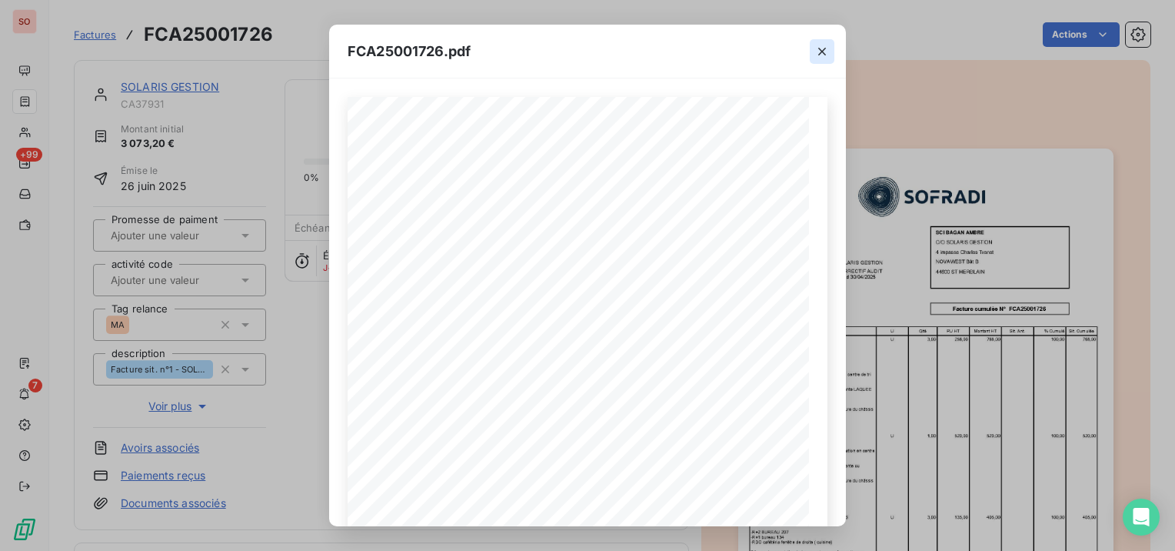
click at [826, 48] on icon "button" at bounding box center [822, 51] width 15 height 15
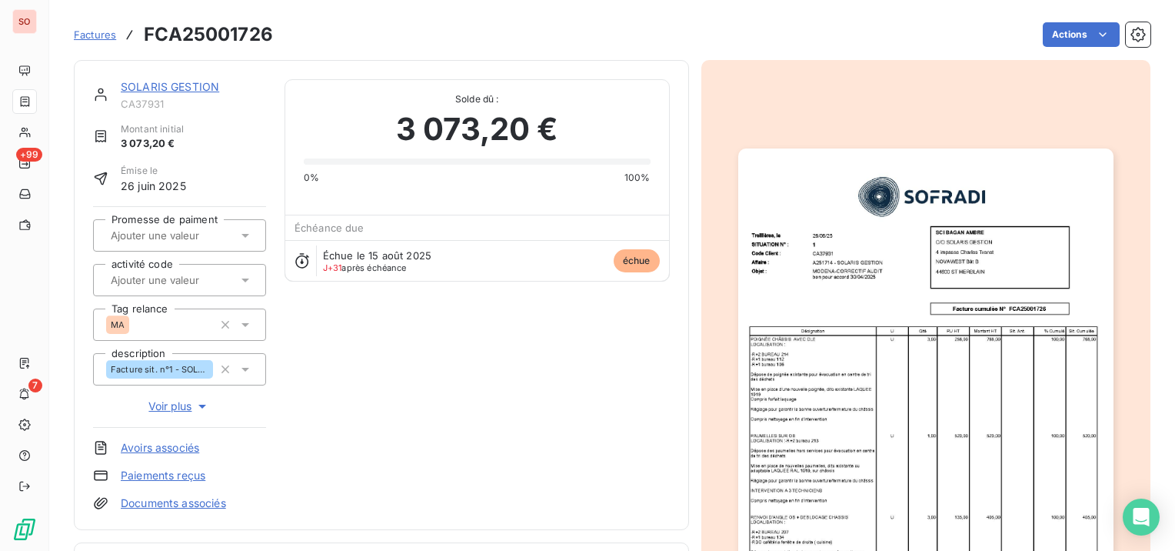
click at [163, 86] on link "SOLARIS GESTION" at bounding box center [170, 86] width 98 height 13
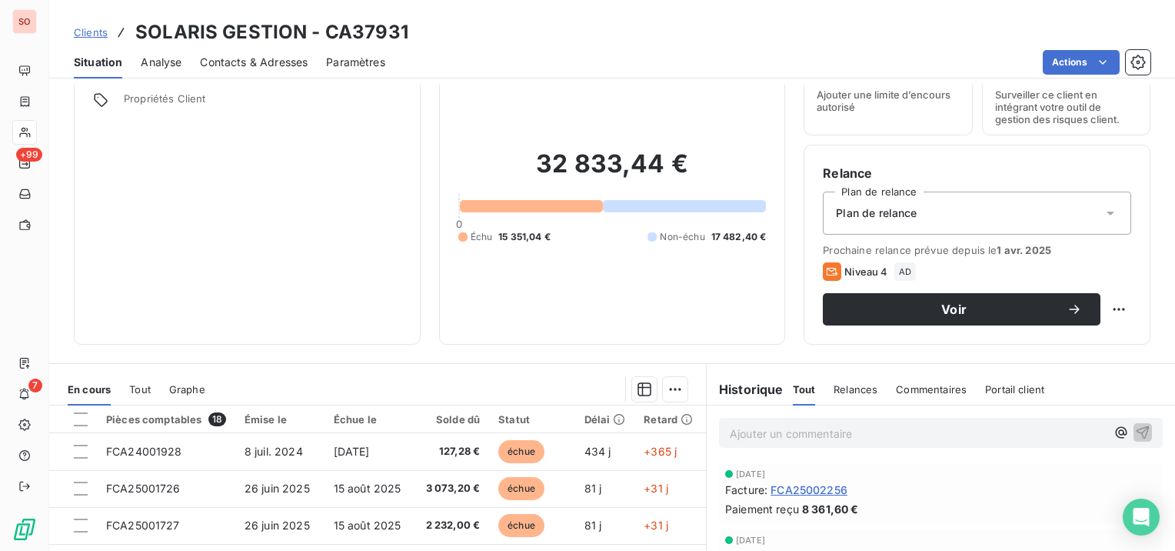
scroll to position [77, 0]
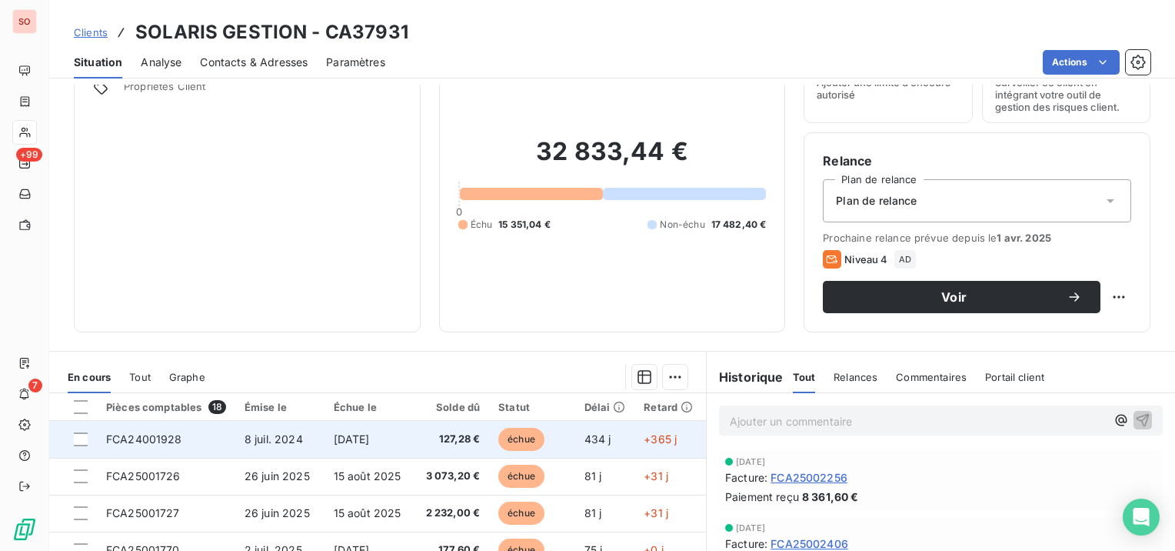
click at [146, 437] on span "FCA24001928" at bounding box center [144, 438] width 76 height 13
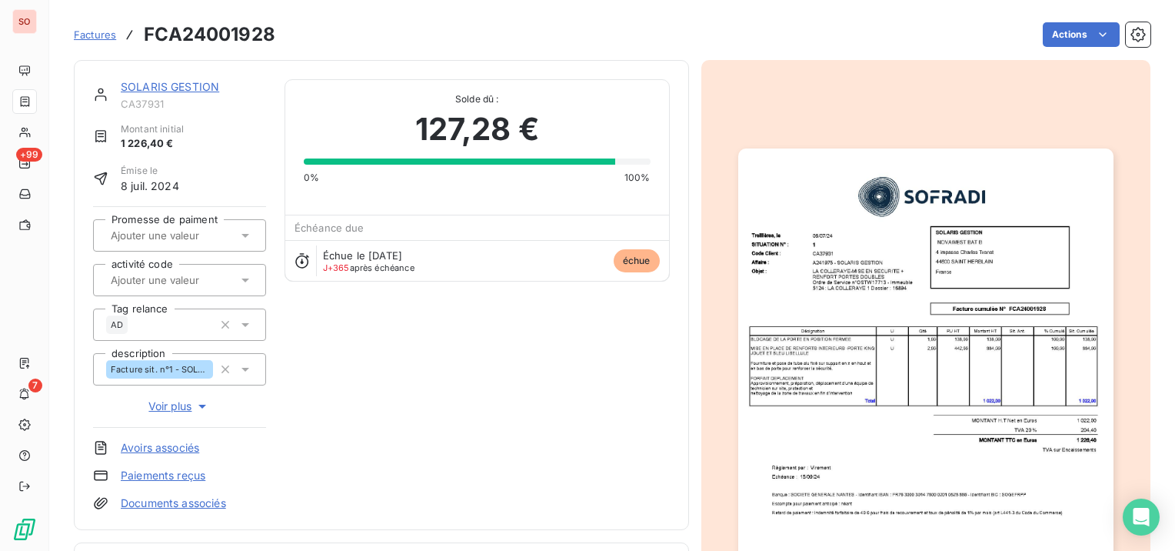
click at [176, 17] on div "Factures FCA24001928 Actions" at bounding box center [612, 25] width 1077 height 51
copy h3 "FCA24001928"
click at [148, 85] on link "SOLARIS GESTION" at bounding box center [170, 86] width 98 height 13
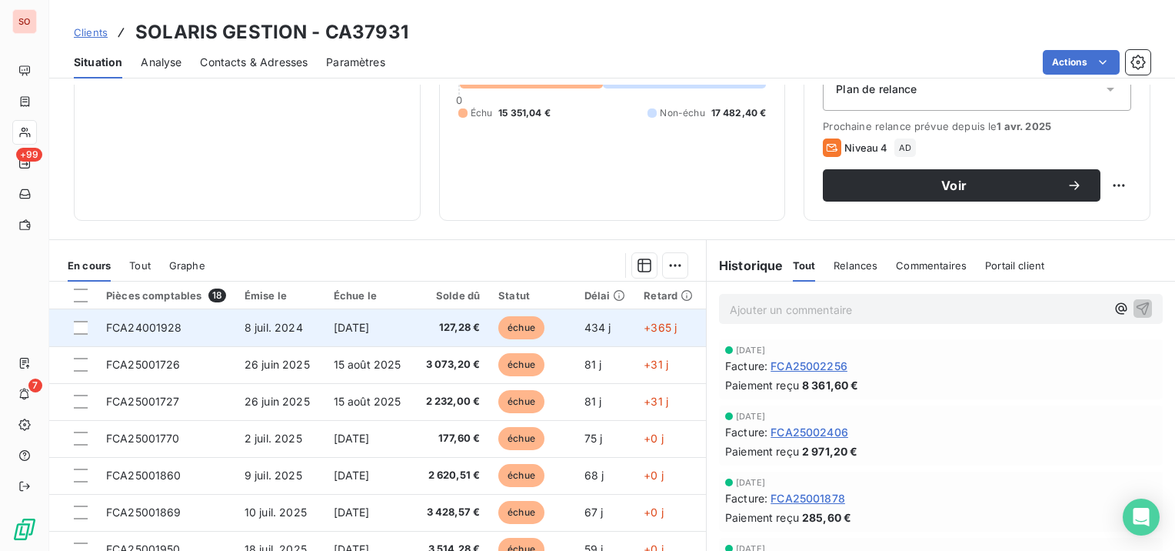
scroll to position [184, 0]
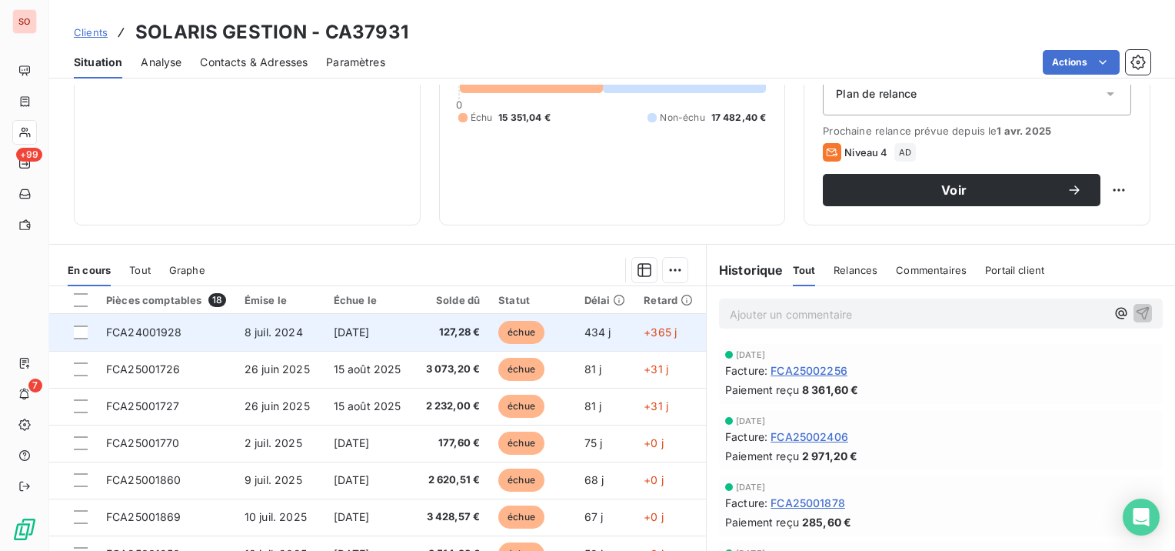
click at [181, 337] on td "FCA24001928" at bounding box center [166, 332] width 138 height 37
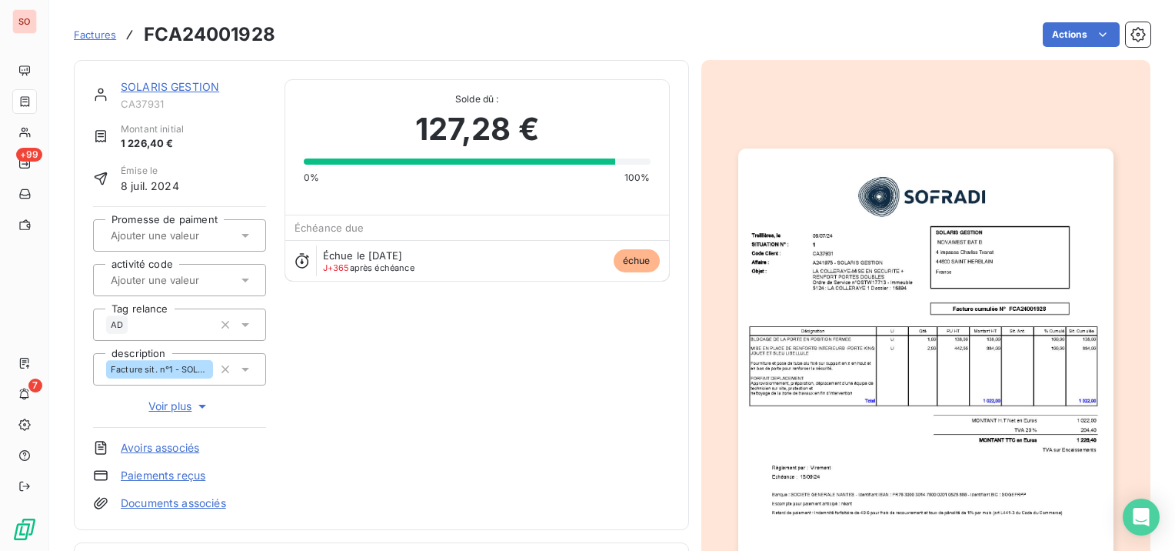
click at [219, 36] on h3 "FCA24001928" at bounding box center [210, 35] width 132 height 28
copy h3 "FCA24001928"
click at [185, 90] on link "SOLARIS GESTION" at bounding box center [170, 86] width 98 height 13
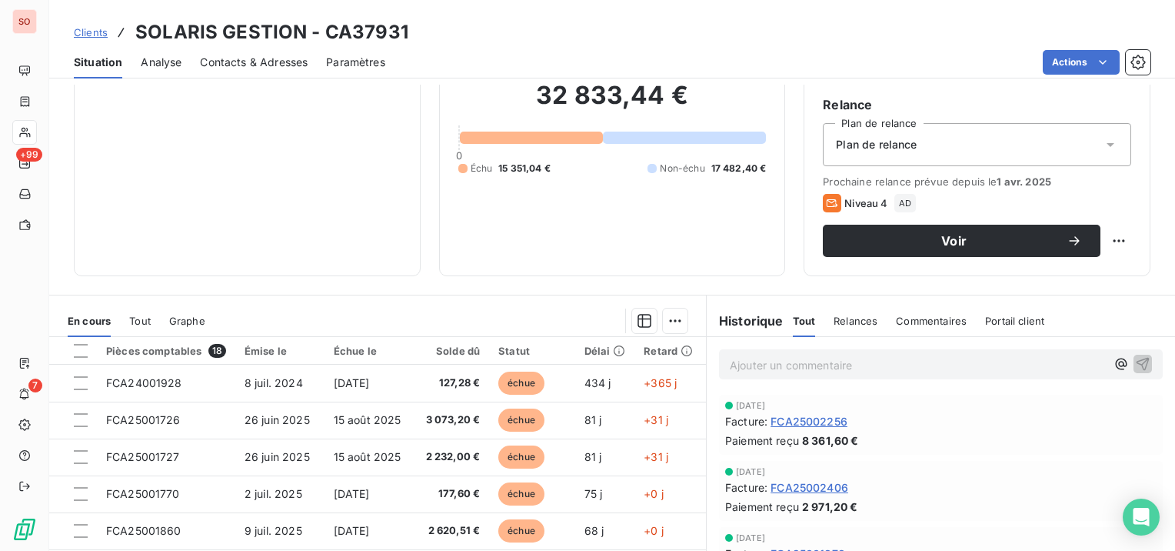
scroll to position [154, 0]
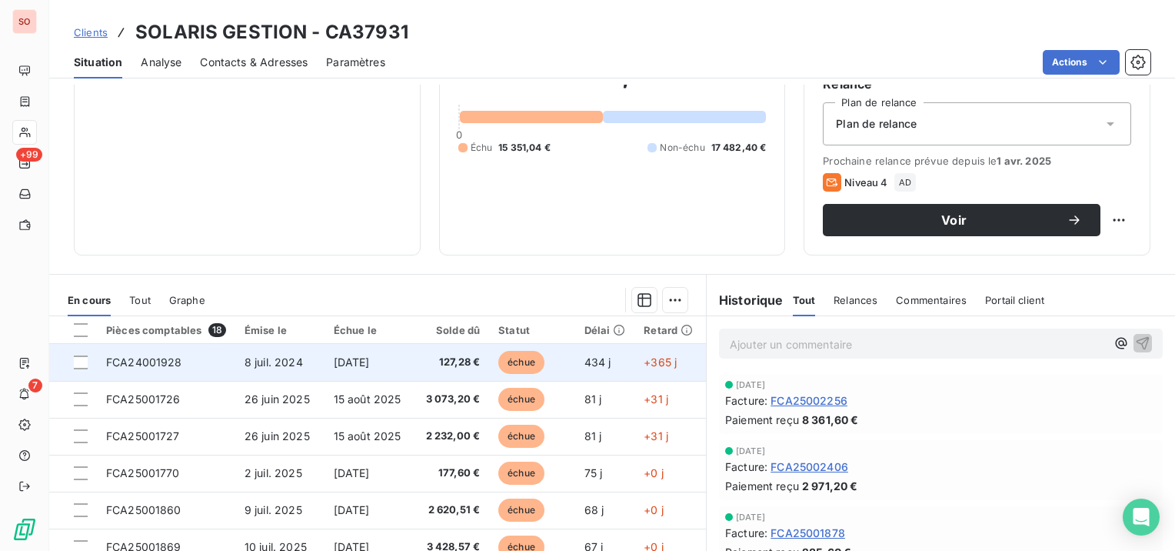
click at [300, 349] on td "8 juil. 2024" at bounding box center [279, 362] width 89 height 37
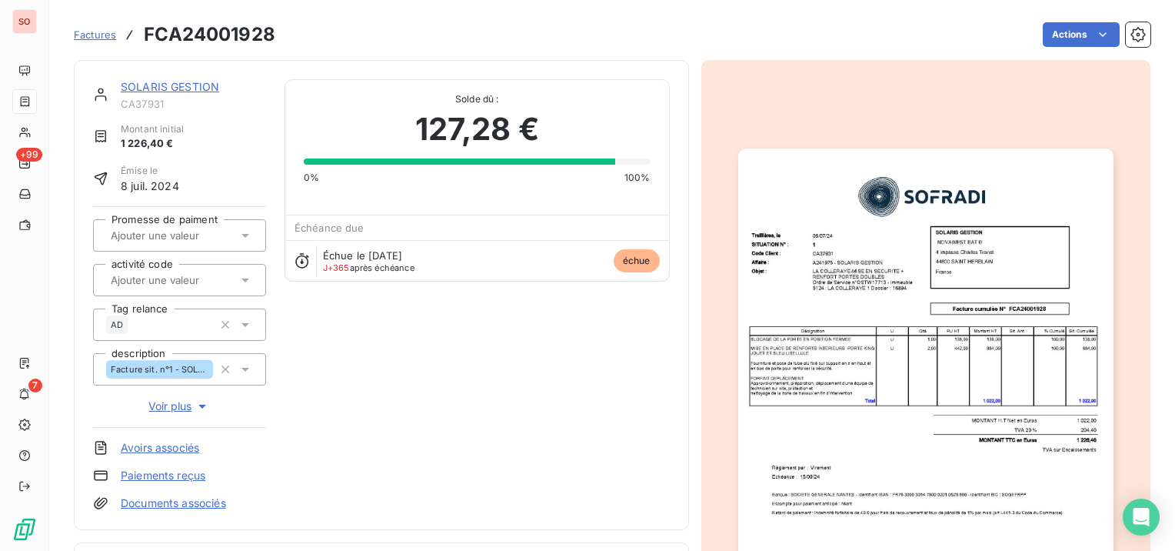
click at [997, 258] on img "button" at bounding box center [925, 413] width 375 height 531
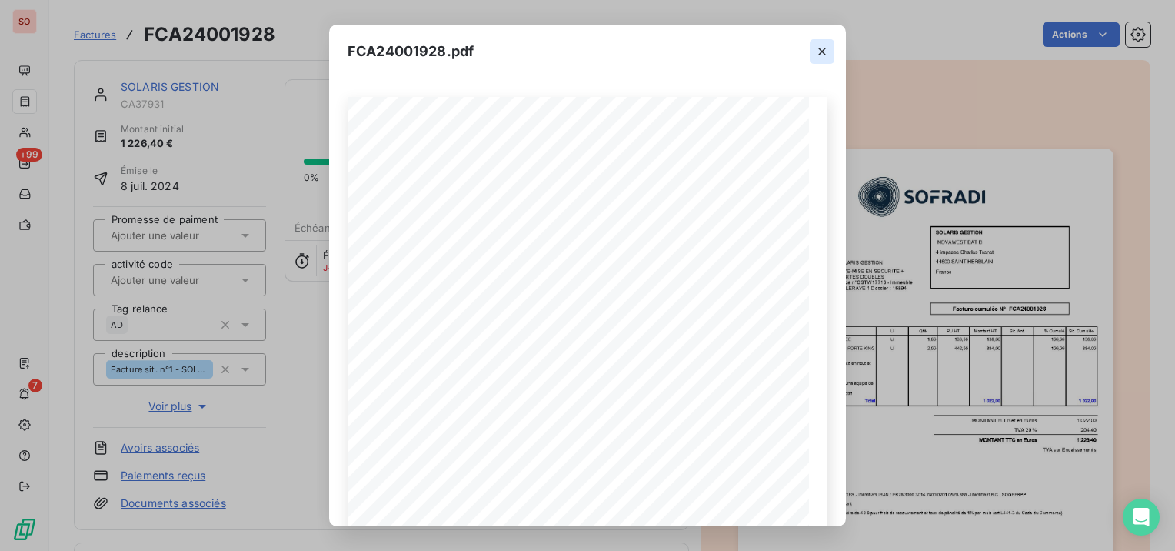
click at [829, 52] on icon "button" at bounding box center [822, 51] width 15 height 15
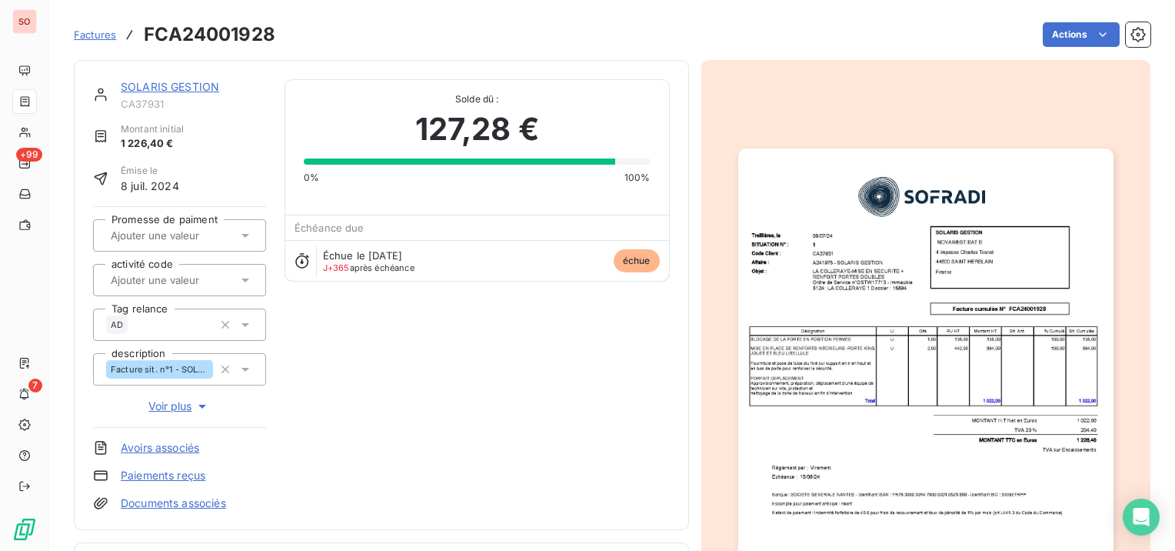
click at [185, 84] on link "SOLARIS GESTION" at bounding box center [170, 86] width 98 height 13
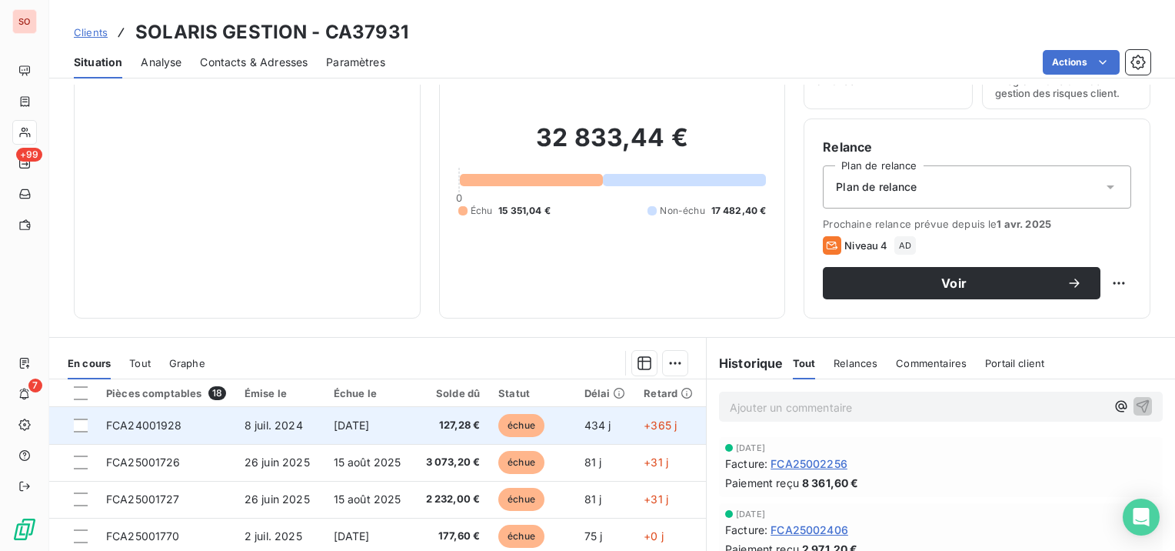
scroll to position [154, 0]
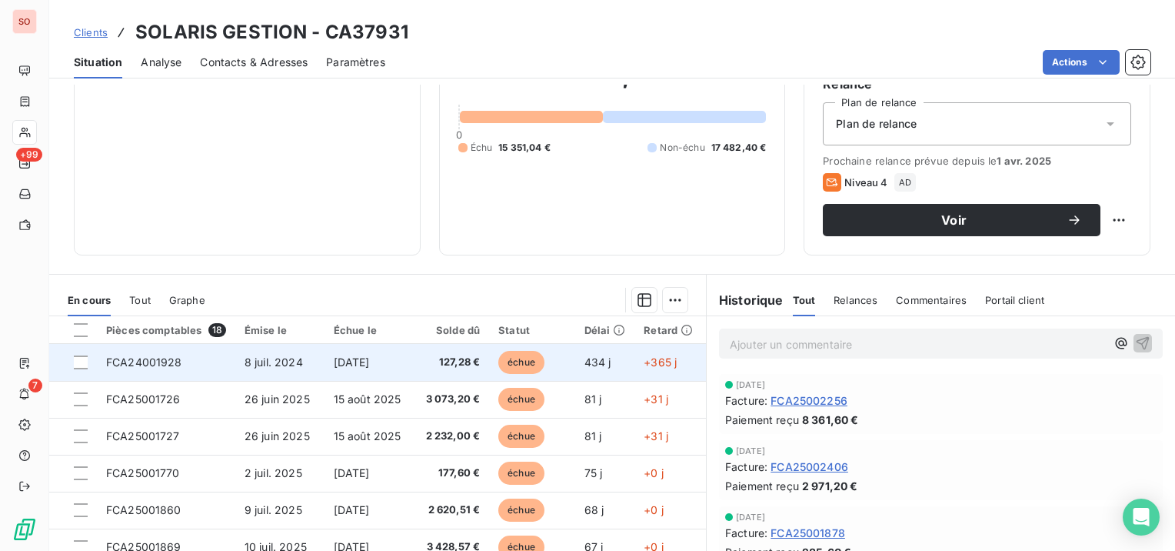
click at [262, 358] on span "8 juil. 2024" at bounding box center [274, 361] width 58 height 13
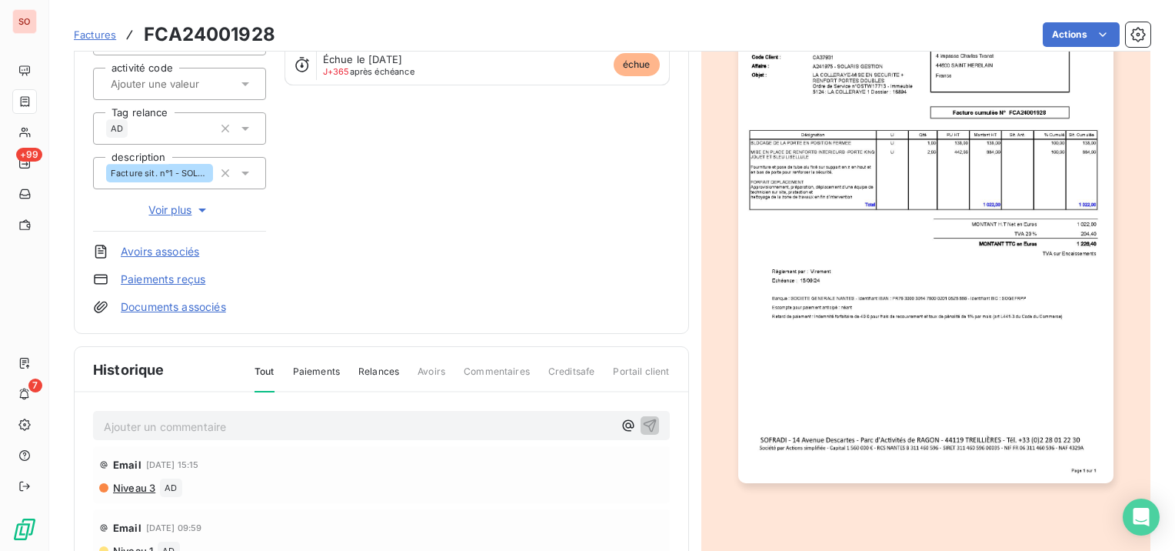
scroll to position [232, 0]
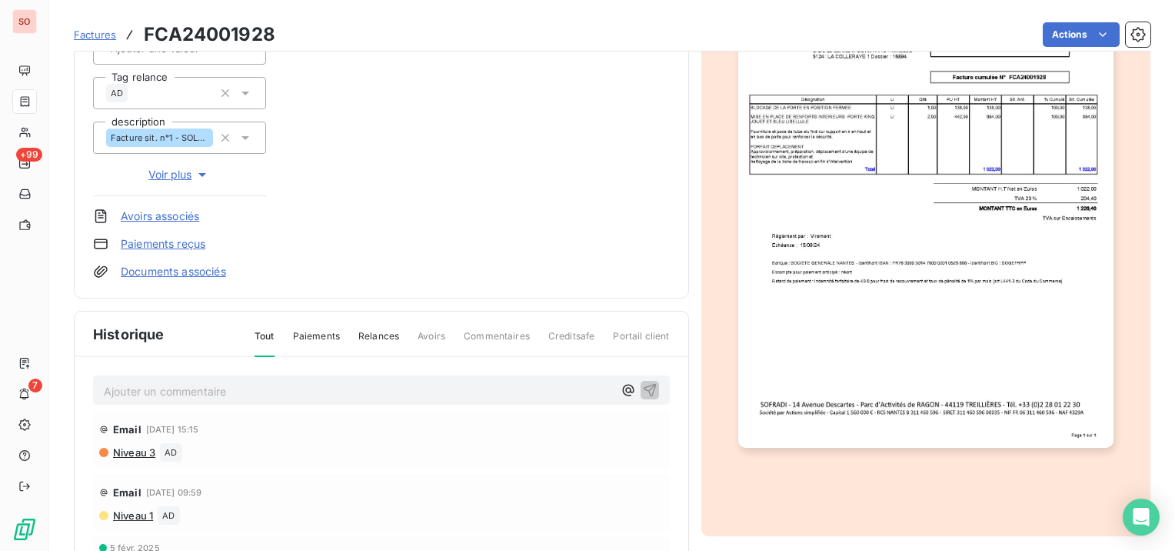
click at [232, 382] on p "Ajouter un commentaire ﻿" at bounding box center [358, 391] width 509 height 19
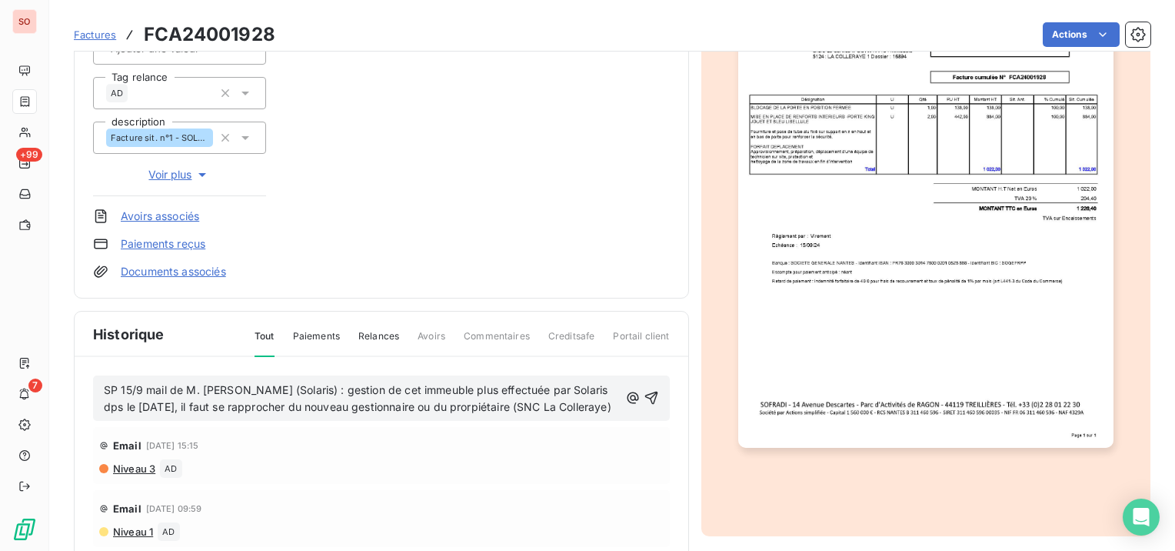
click at [515, 417] on p "SP 15/9 mail de M. Vincent HUBERT (Solaris) : gestion de cet immeuble plus effe…" at bounding box center [361, 399] width 515 height 35
click at [518, 403] on span "SP 15/9 mail de M. Vincent HUBERT (Solaris) : gestion de cet immeuble plus effe…" at bounding box center [358, 398] width 508 height 31
click at [644, 405] on icon "button" at bounding box center [651, 397] width 15 height 15
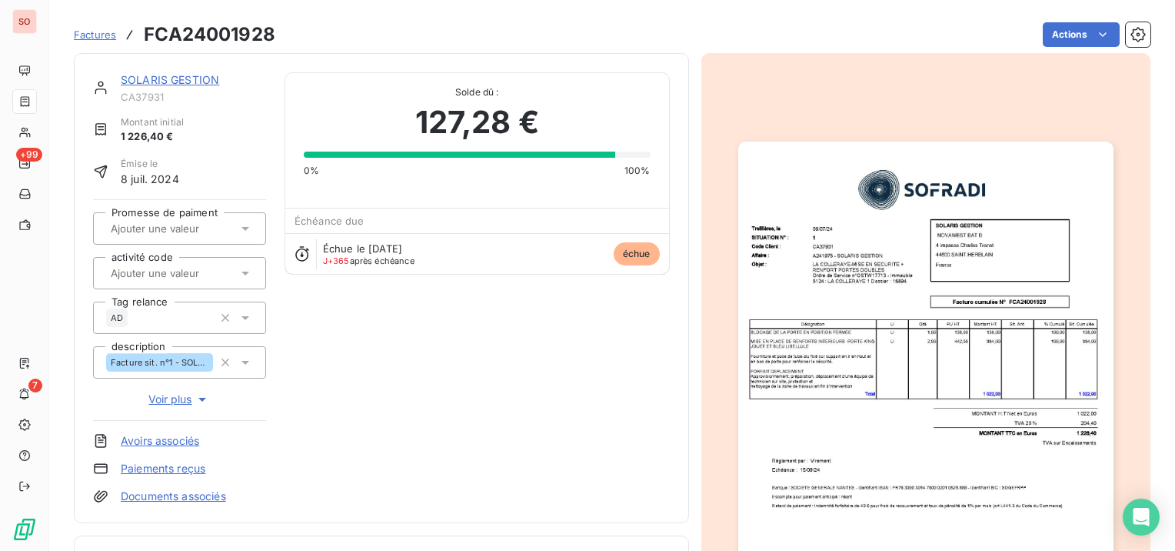
scroll to position [0, 0]
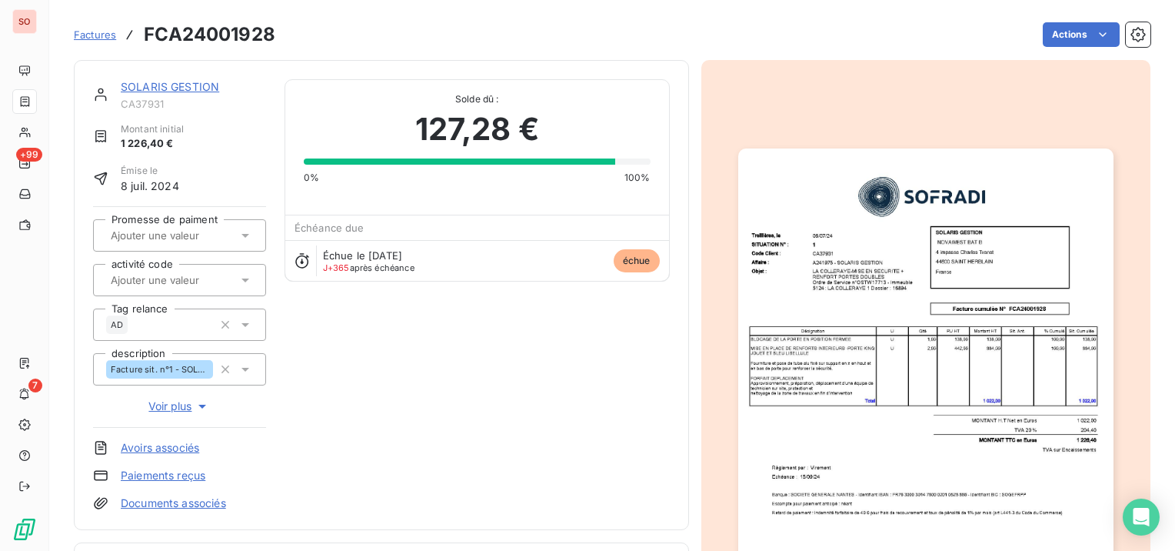
click at [141, 89] on link "SOLARIS GESTION" at bounding box center [170, 86] width 98 height 13
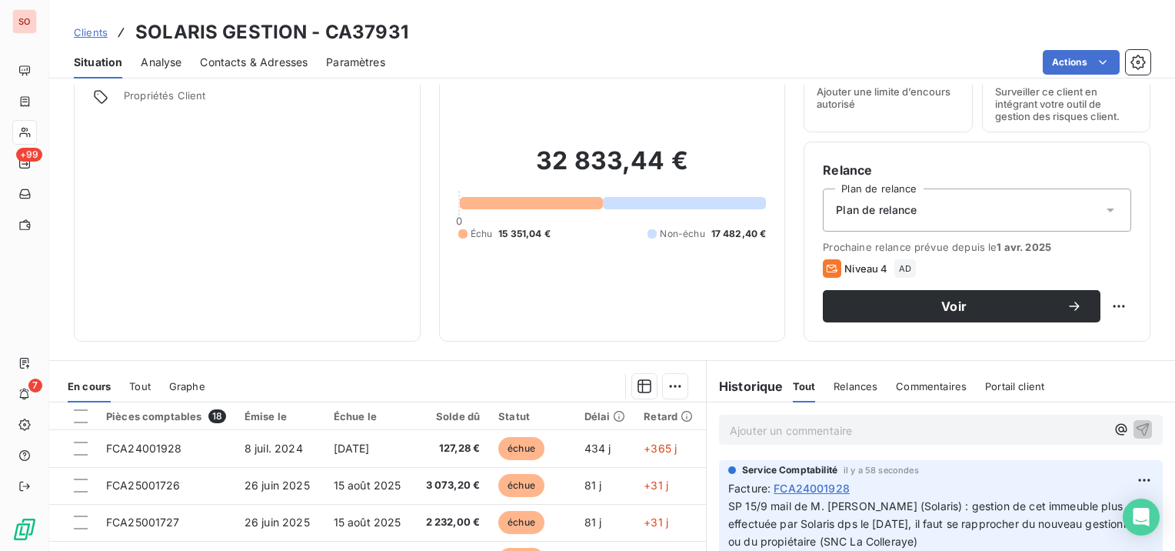
scroll to position [154, 0]
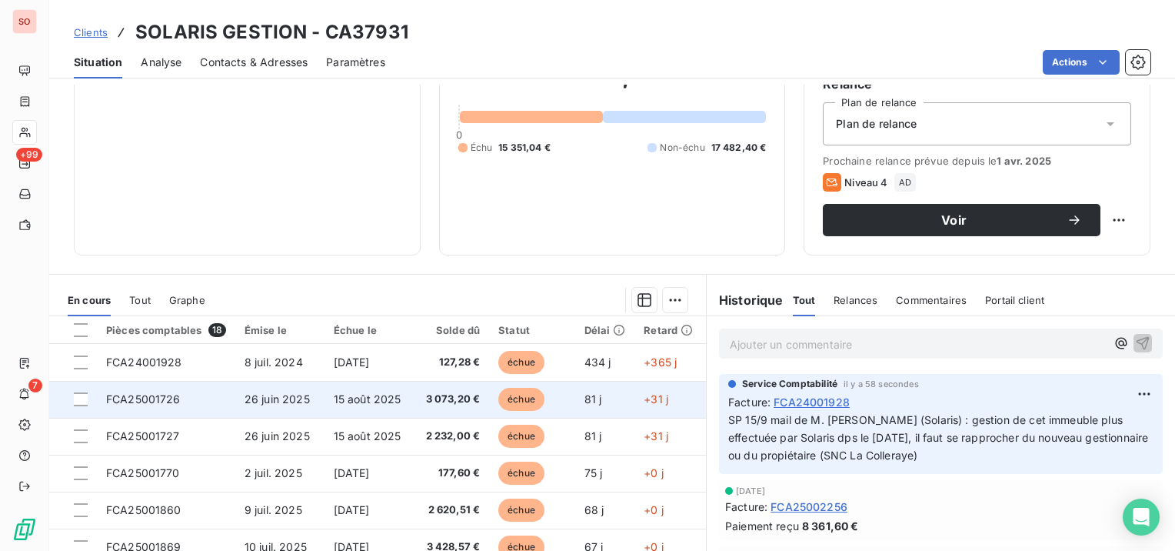
click at [342, 402] on span "15 août 2025" at bounding box center [368, 398] width 68 height 13
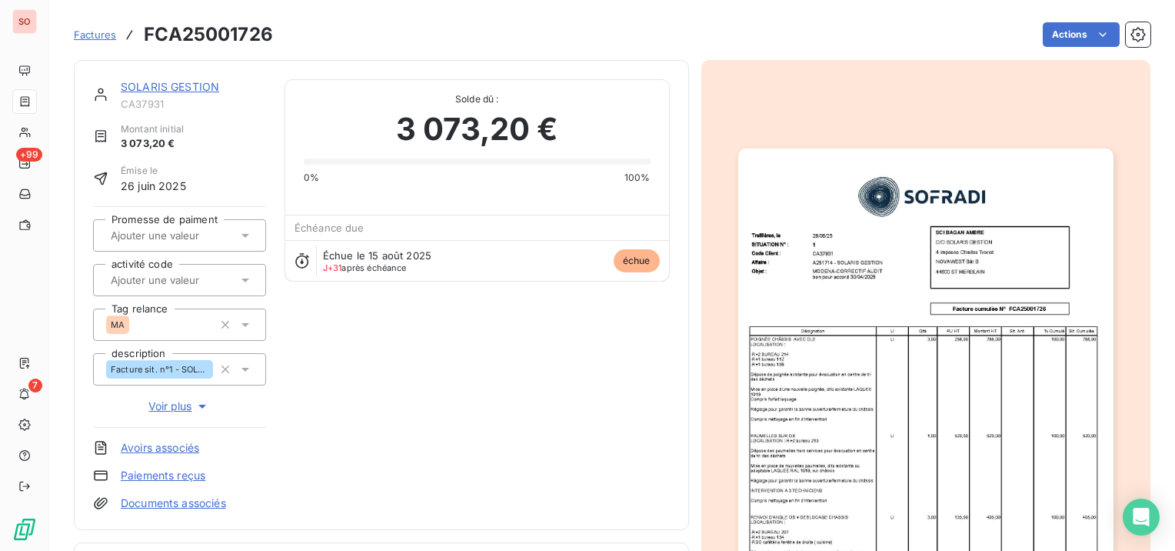
click at [972, 345] on img "button" at bounding box center [925, 413] width 375 height 531
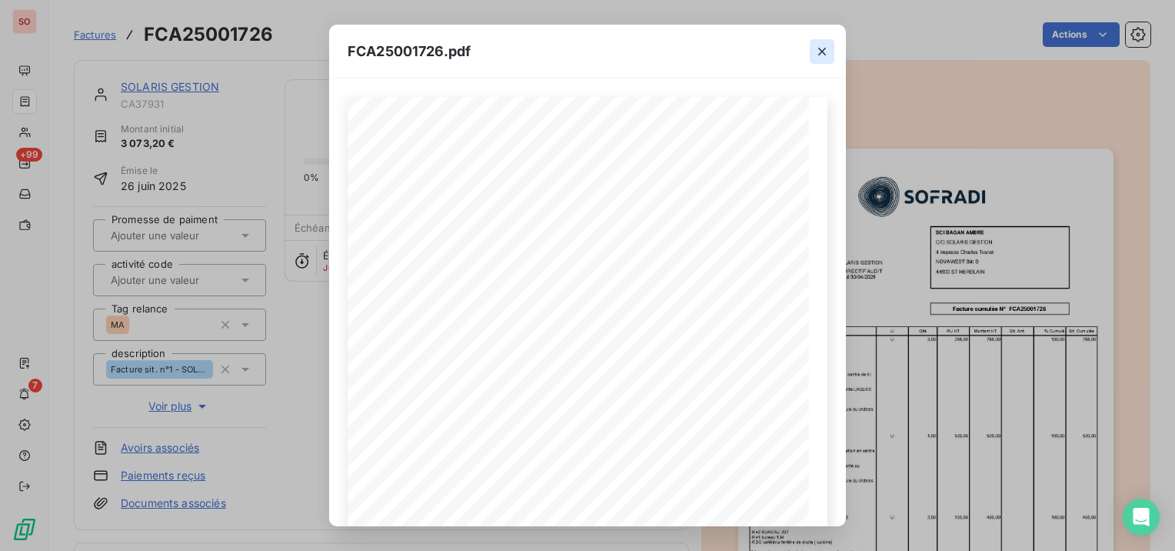
click at [825, 51] on icon "button" at bounding box center [822, 51] width 15 height 15
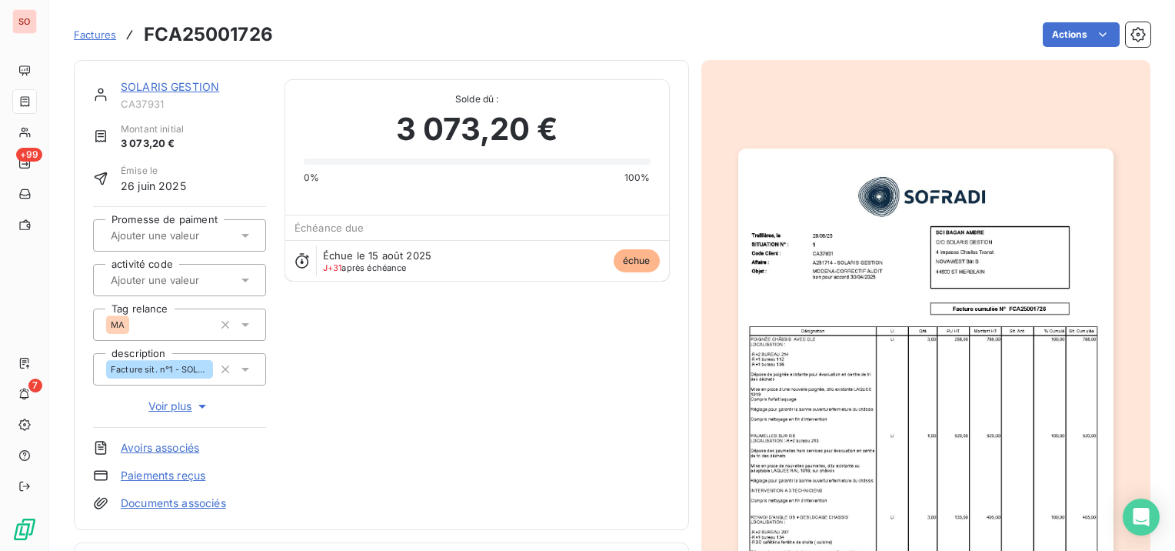
click at [148, 91] on link "SOLARIS GESTION" at bounding box center [170, 86] width 98 height 13
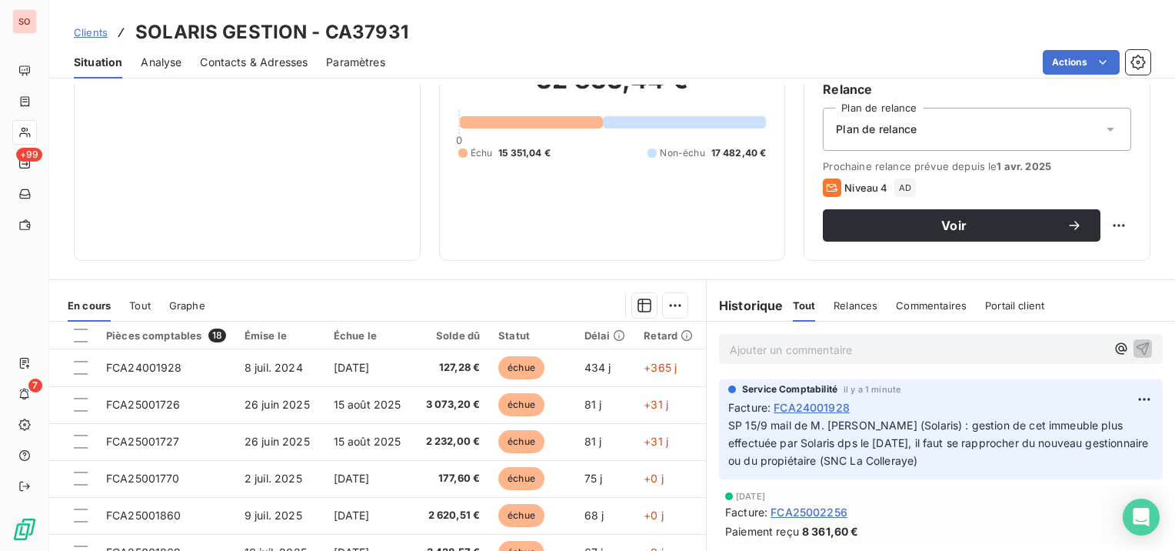
scroll to position [231, 0]
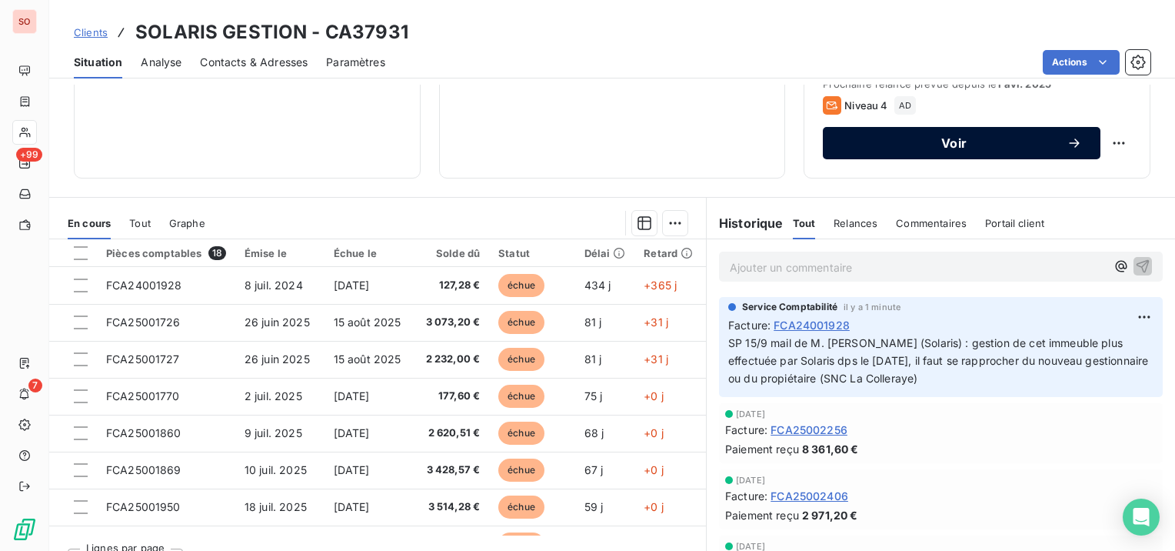
click at [923, 145] on span "Voir" at bounding box center [954, 143] width 225 height 12
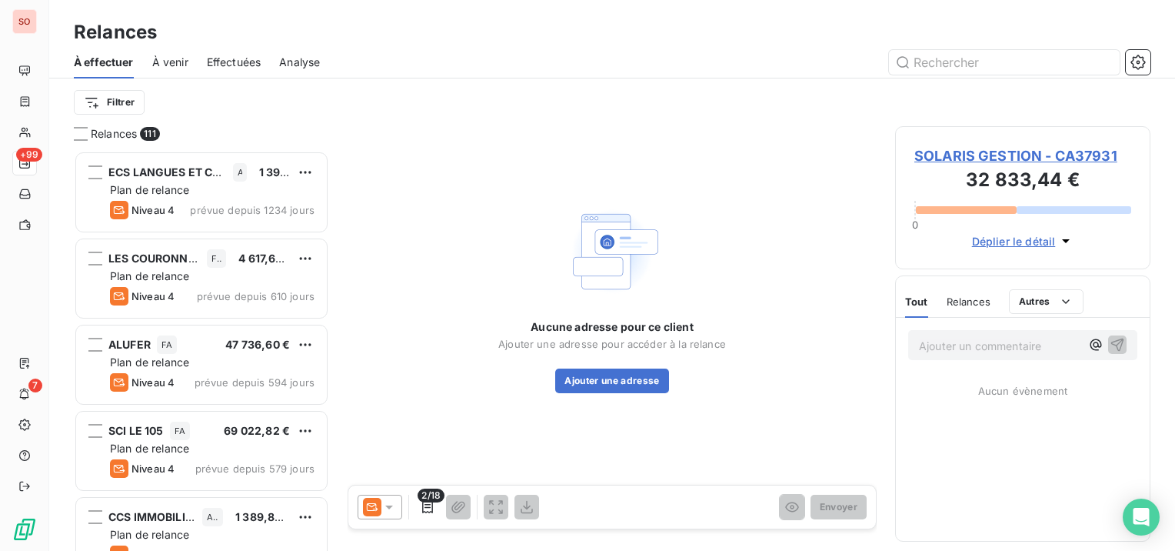
scroll to position [388, 243]
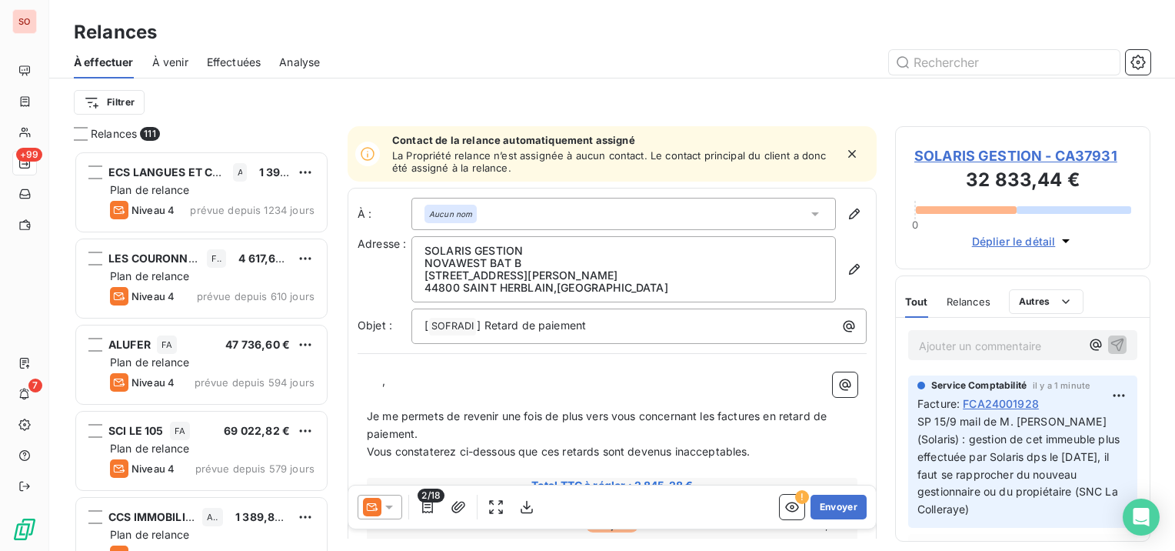
click at [391, 502] on icon at bounding box center [389, 506] width 15 height 15
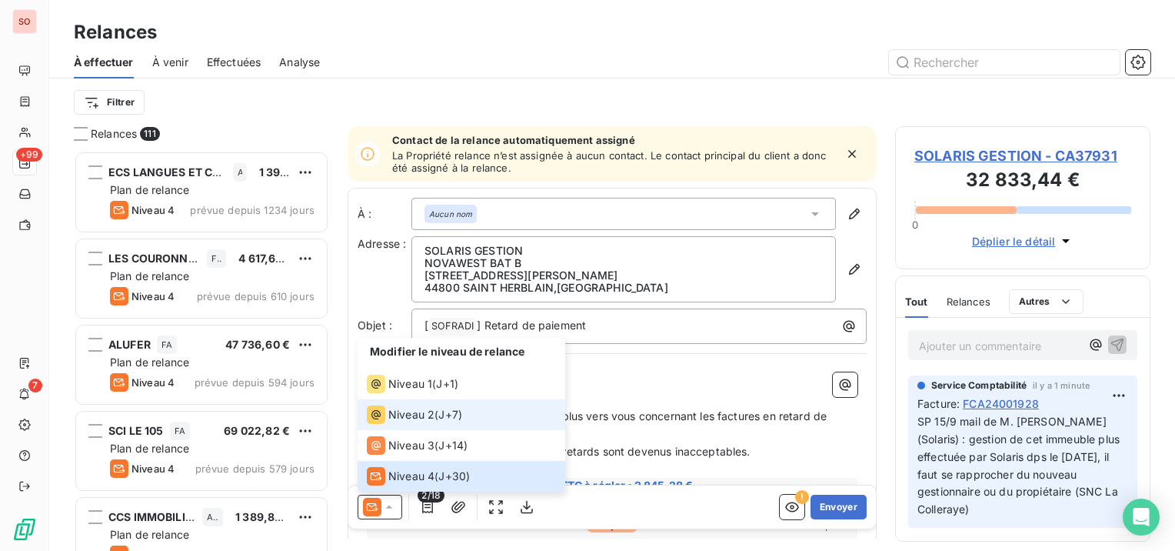
click at [395, 419] on span "Niveau 2" at bounding box center [411, 414] width 46 height 15
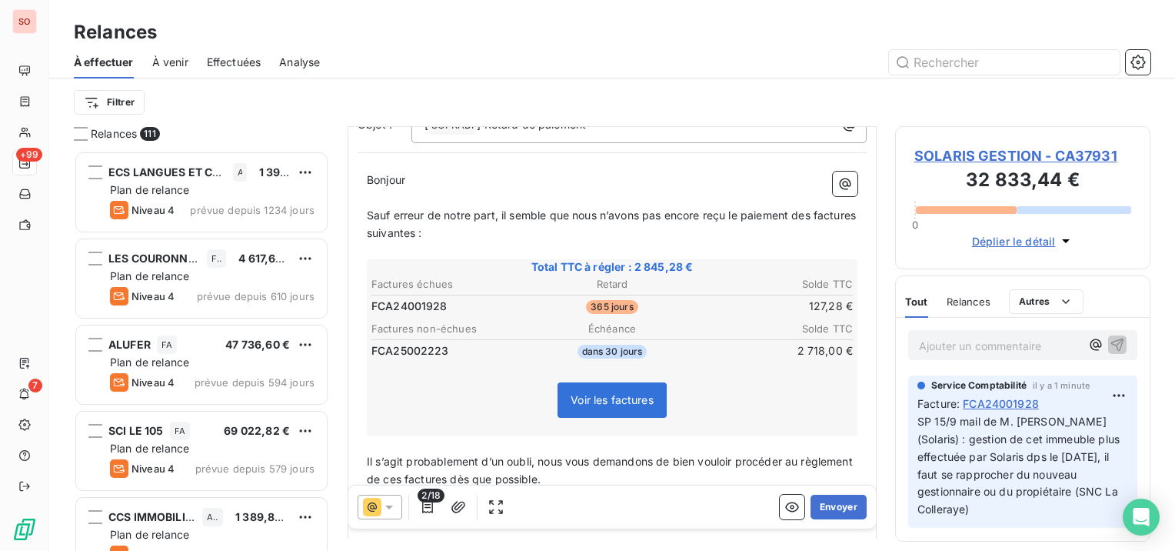
scroll to position [231, 0]
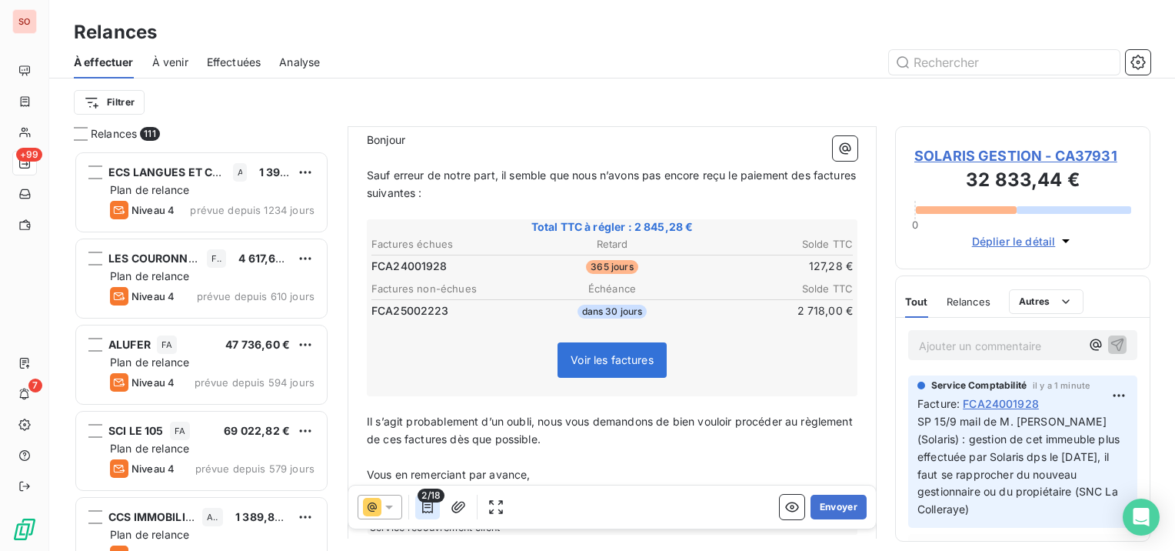
click at [424, 505] on icon "button" at bounding box center [427, 506] width 15 height 15
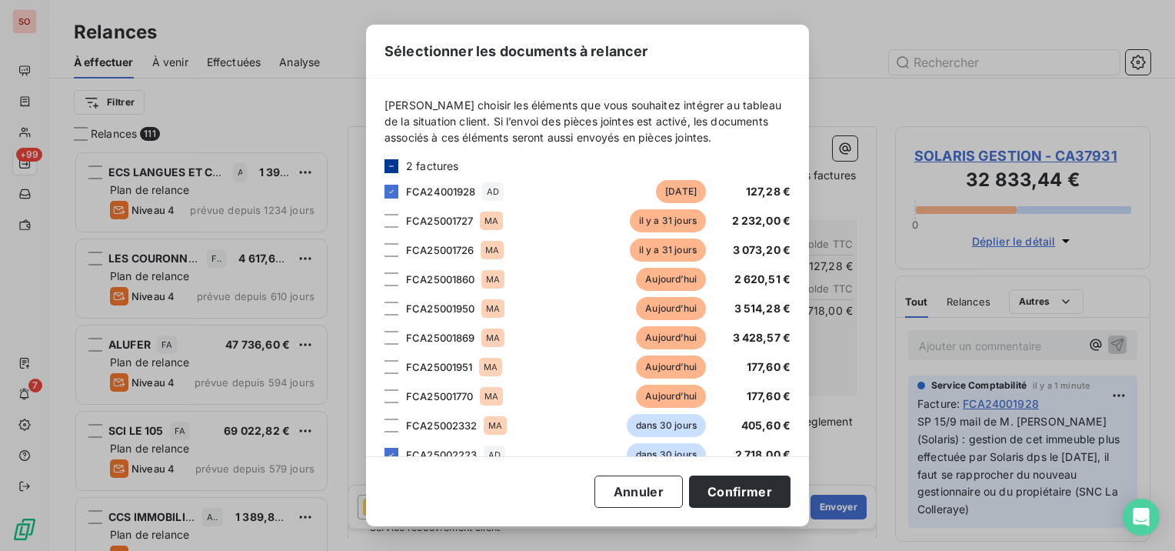
click at [392, 163] on icon at bounding box center [391, 166] width 9 height 9
click at [385, 218] on div at bounding box center [392, 221] width 14 height 14
click at [394, 251] on div at bounding box center [392, 250] width 14 height 14
click at [751, 494] on button "Confirmer" at bounding box center [740, 491] width 102 height 32
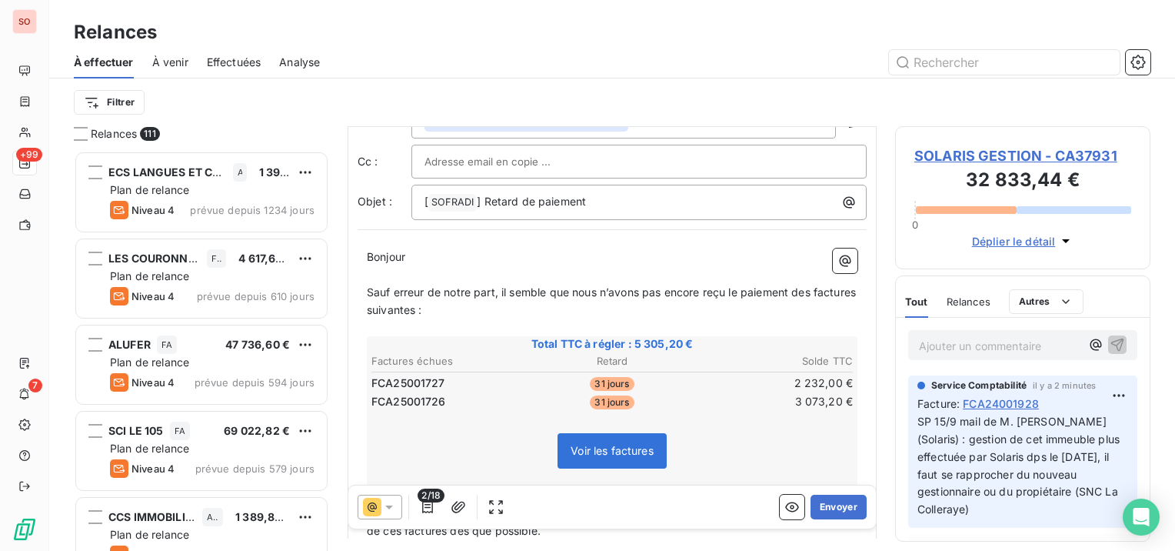
scroll to position [233, 0]
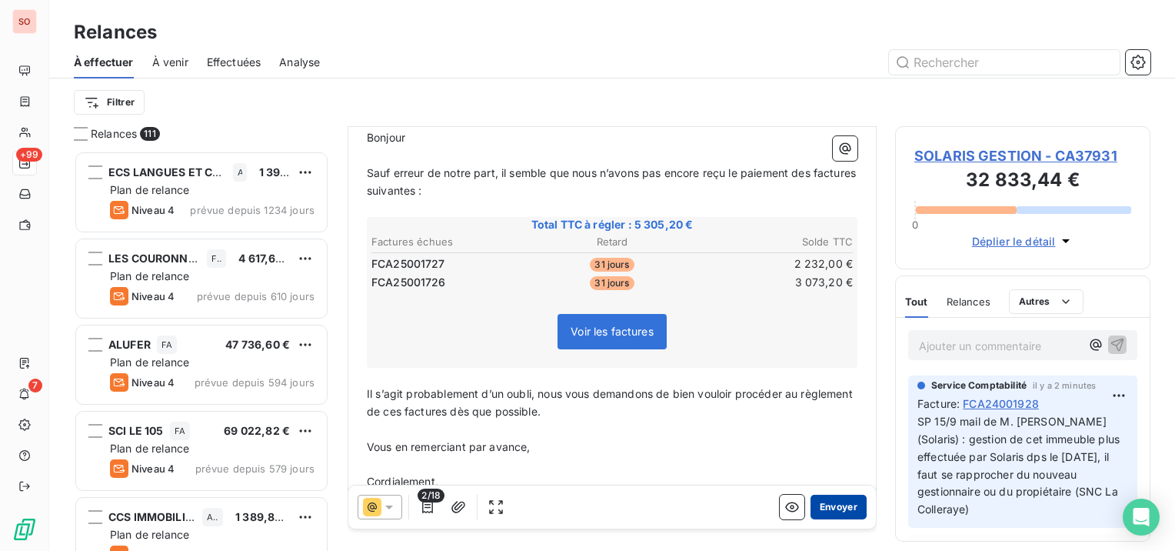
click at [827, 512] on button "Envoyer" at bounding box center [839, 507] width 56 height 25
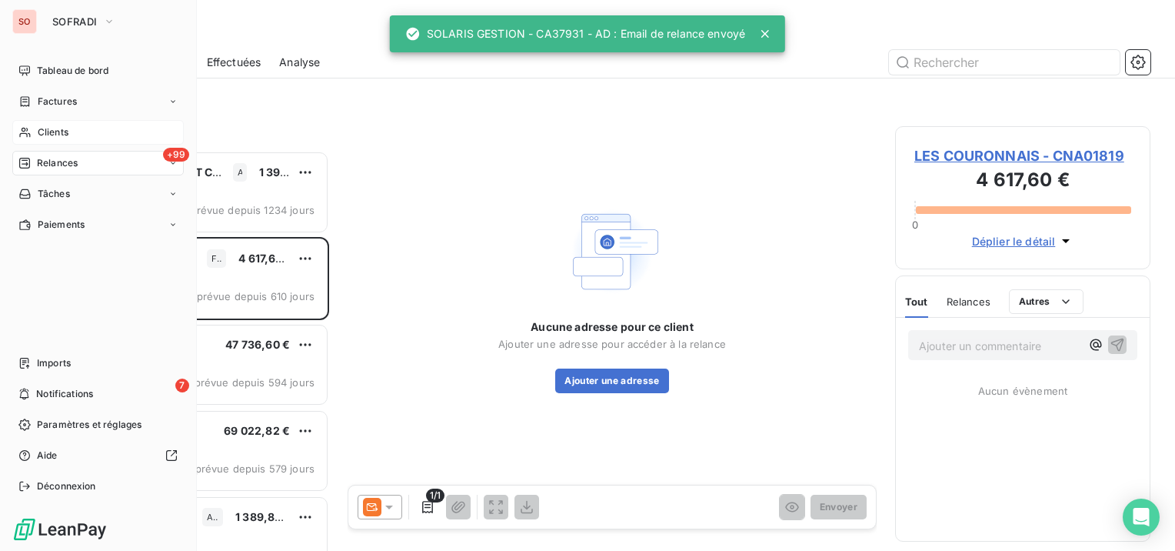
drag, startPoint x: 43, startPoint y: 135, endPoint x: 57, endPoint y: 131, distance: 14.4
click at [43, 135] on span "Clients" at bounding box center [53, 132] width 31 height 14
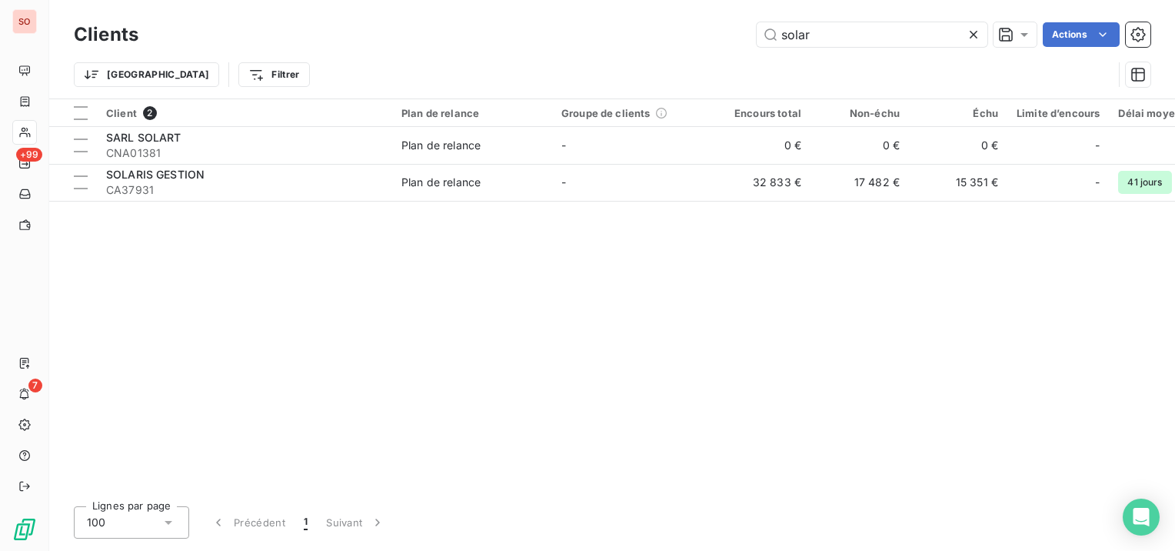
click at [980, 32] on icon at bounding box center [973, 34] width 15 height 15
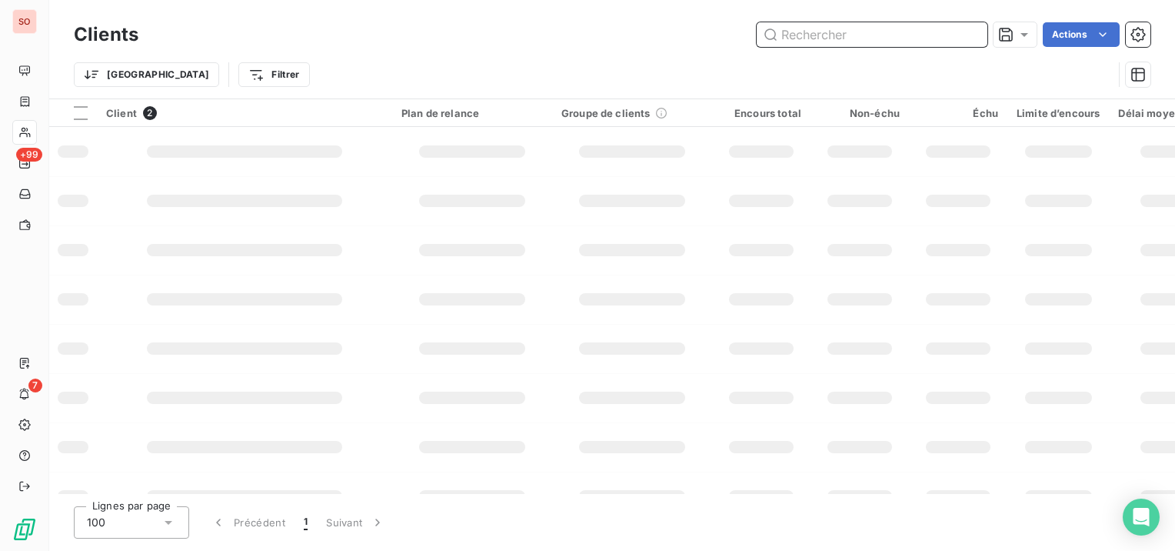
click at [959, 29] on input "text" at bounding box center [872, 34] width 231 height 25
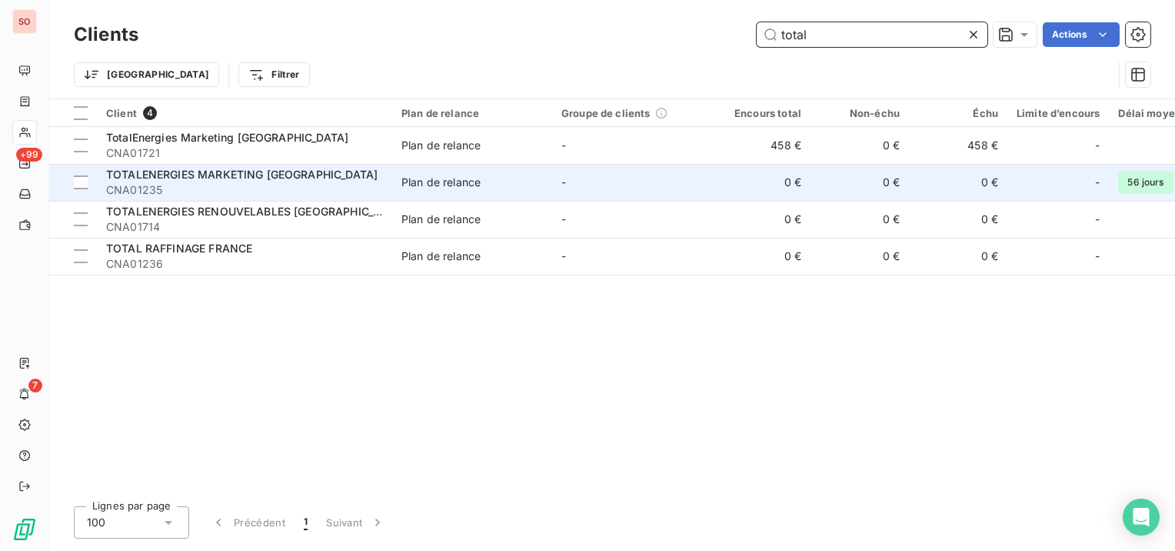
type input "total"
click at [702, 172] on td "-" at bounding box center [632, 182] width 160 height 37
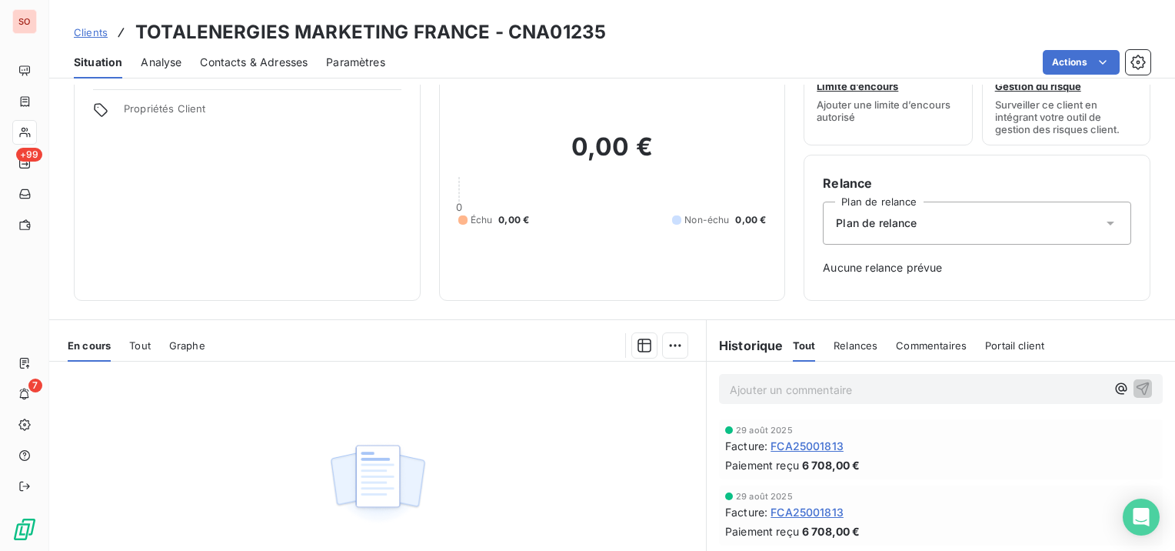
scroll to position [77, 0]
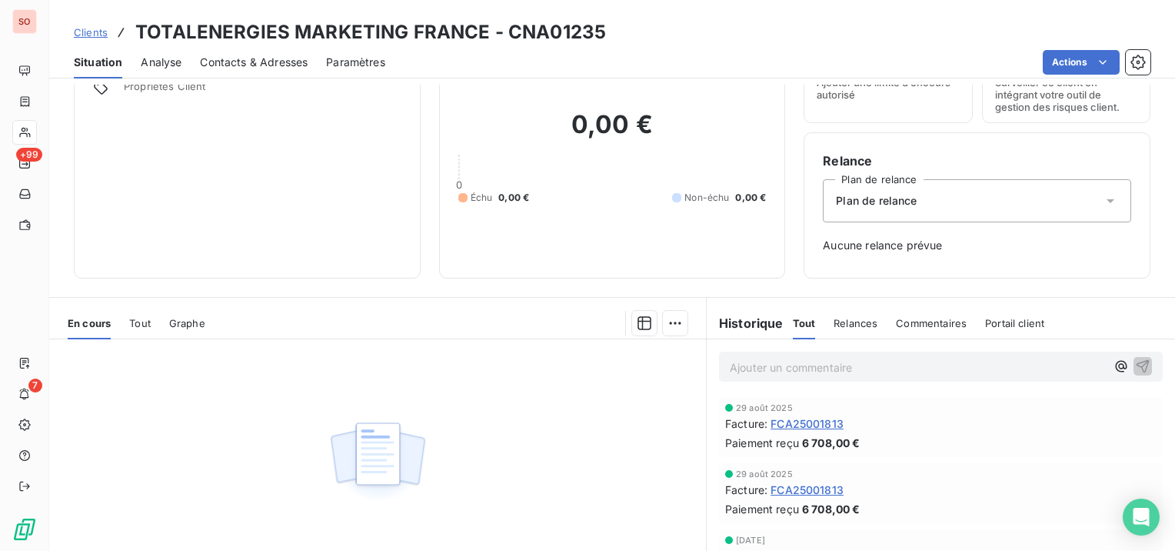
click at [99, 31] on span "Clients" at bounding box center [91, 32] width 34 height 12
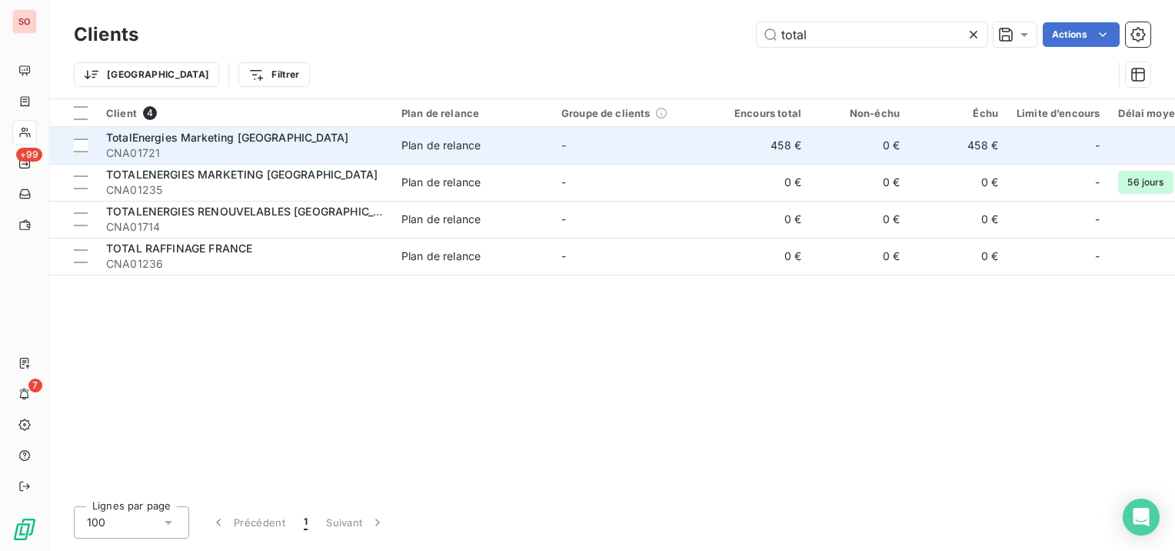
click at [135, 147] on span "CNA01721" at bounding box center [244, 152] width 277 height 15
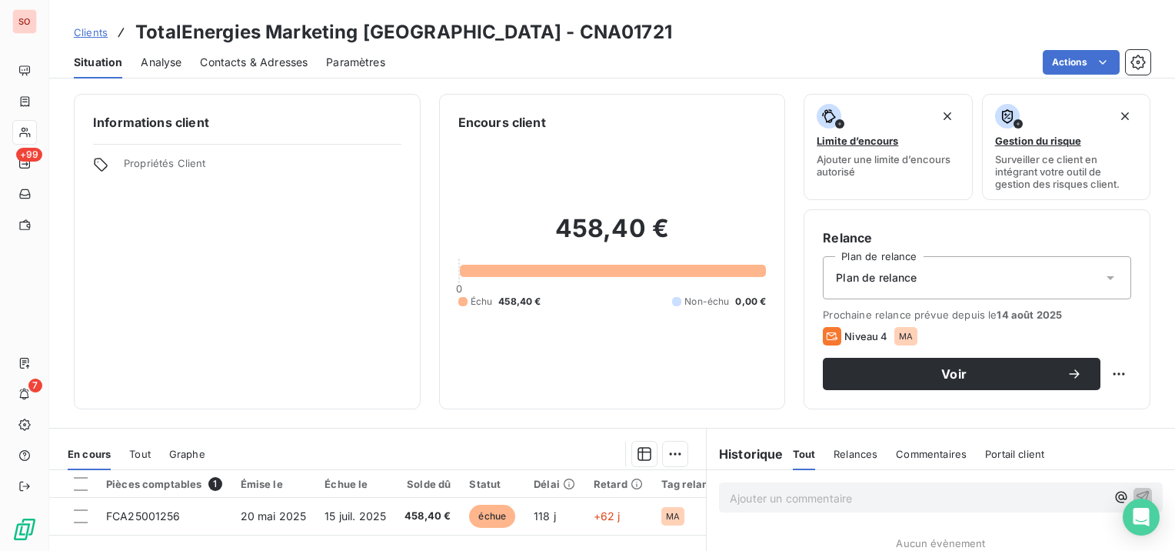
click at [305, 59] on span "Contacts & Adresses" at bounding box center [254, 62] width 108 height 15
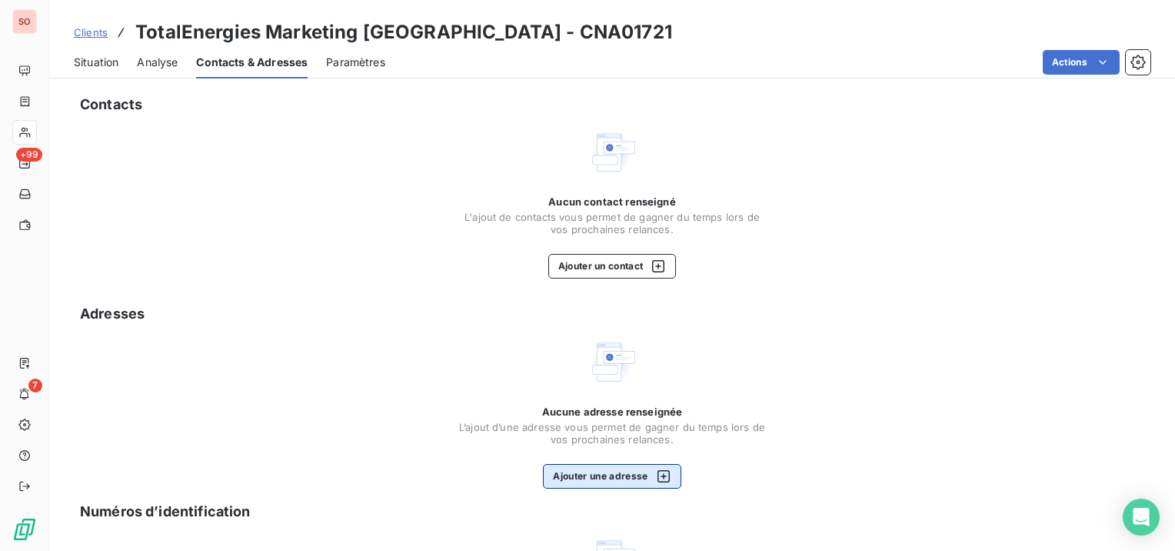
click at [625, 483] on button "Ajouter une adresse" at bounding box center [612, 476] width 138 height 25
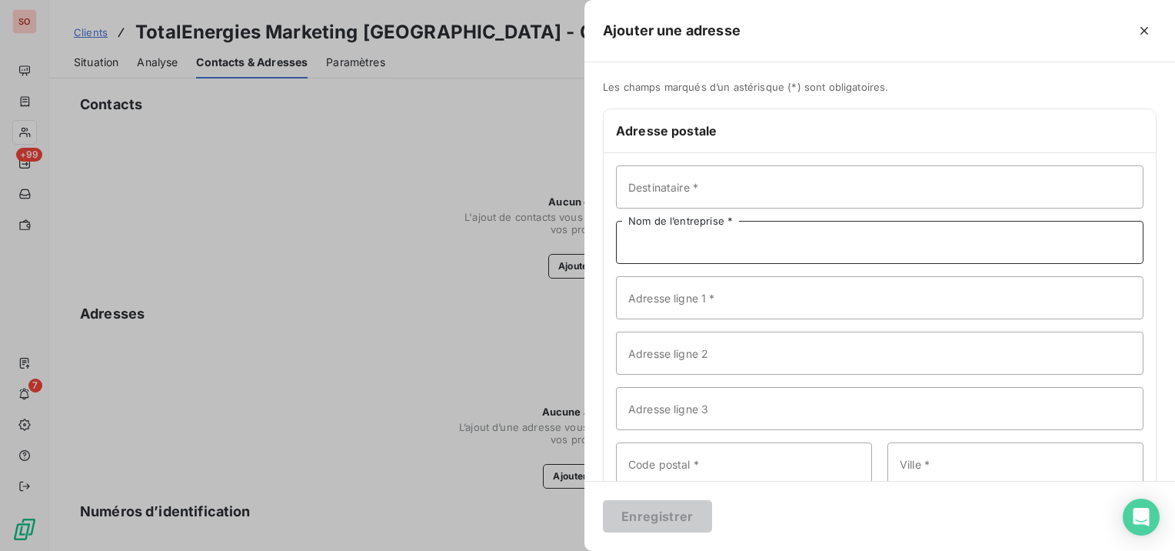
click at [731, 236] on input "Nom de l’entreprise *" at bounding box center [880, 242] width 528 height 43
paste input "TotalEnergies Marketing France"
type input "TotalEnergies Marketing France"
click at [822, 305] on input "Adresse ligne 1 *" at bounding box center [880, 297] width 528 height 43
paste input "TSA 10022"
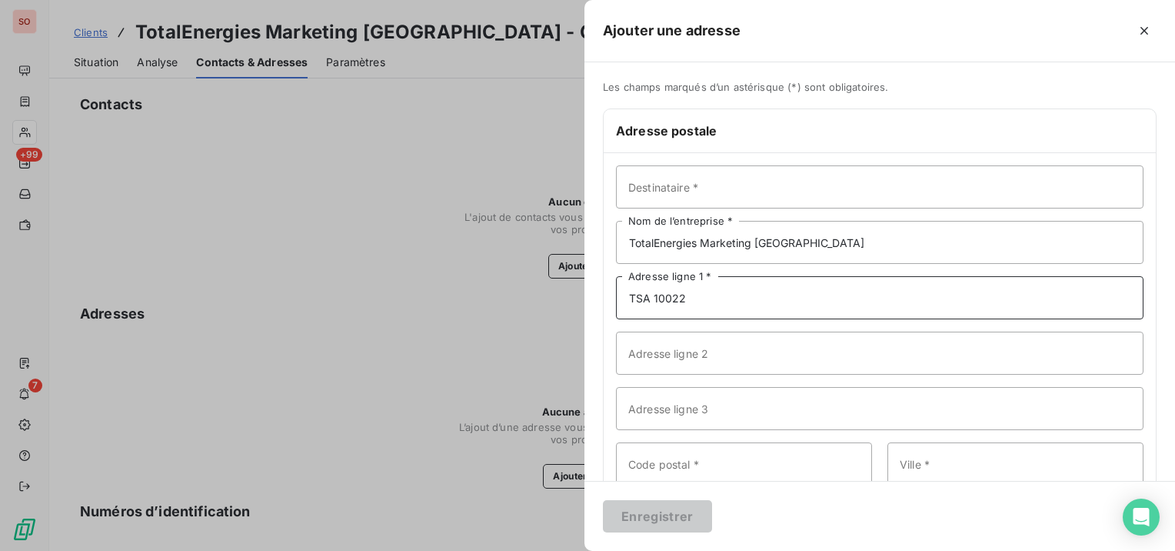
type input "TSA 10022"
click at [1004, 456] on input "Ville *" at bounding box center [1016, 463] width 256 height 43
paste input "45123 CHALETTE SUR LOING CEDEX"
click at [905, 455] on input "45123 CHALETTE SUR LOING CEDEX" at bounding box center [1016, 463] width 256 height 43
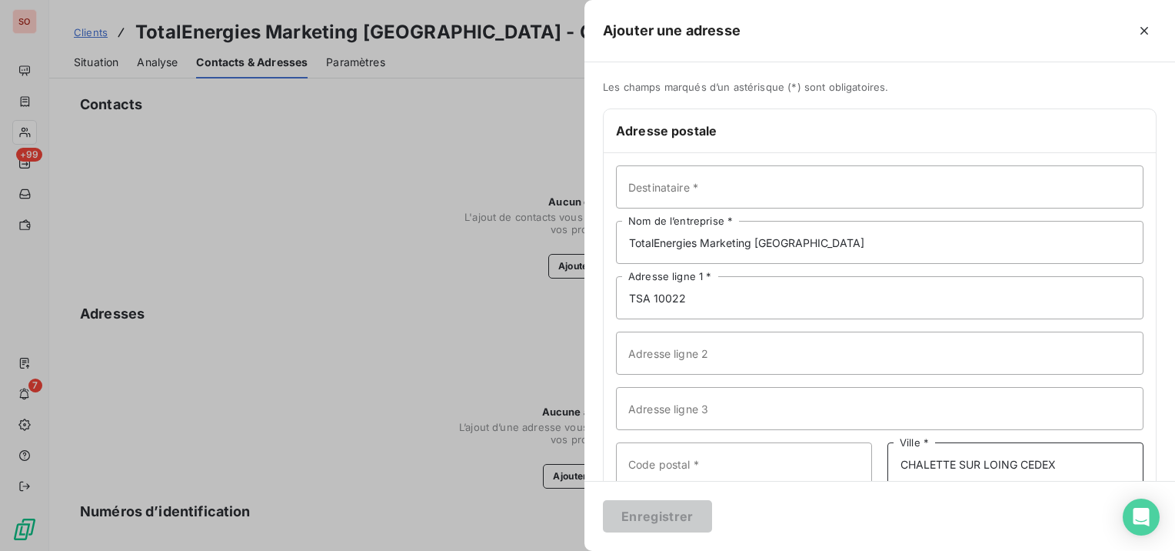
type input "CHALETTE SUR LOING CEDEX"
click at [805, 465] on input "Code postal *" at bounding box center [744, 463] width 256 height 43
paste input "45123"
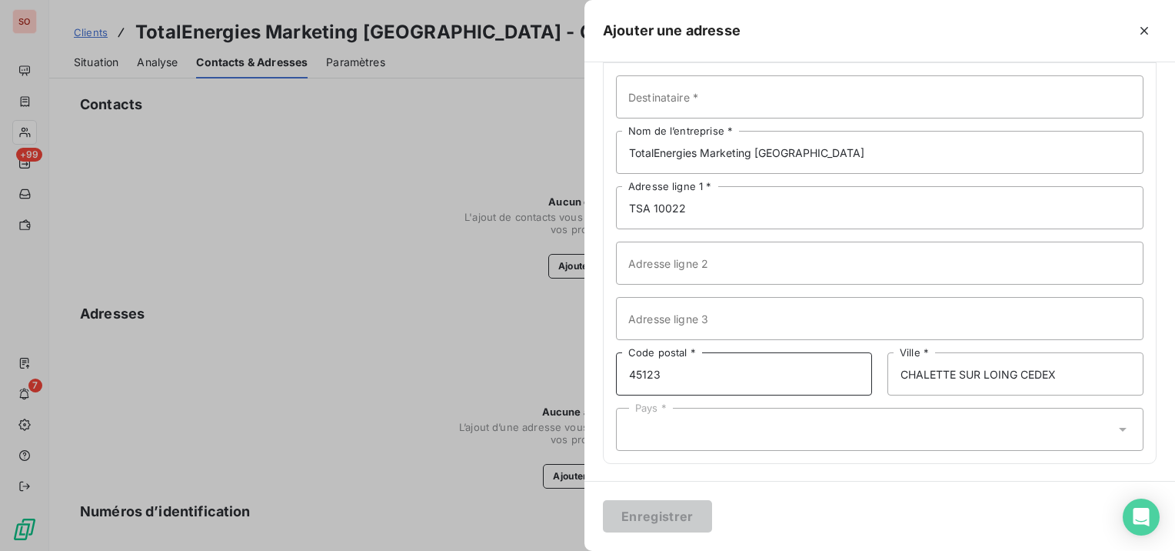
scroll to position [91, 0]
type input "45123"
click at [760, 417] on div "Pays *" at bounding box center [880, 428] width 528 height 43
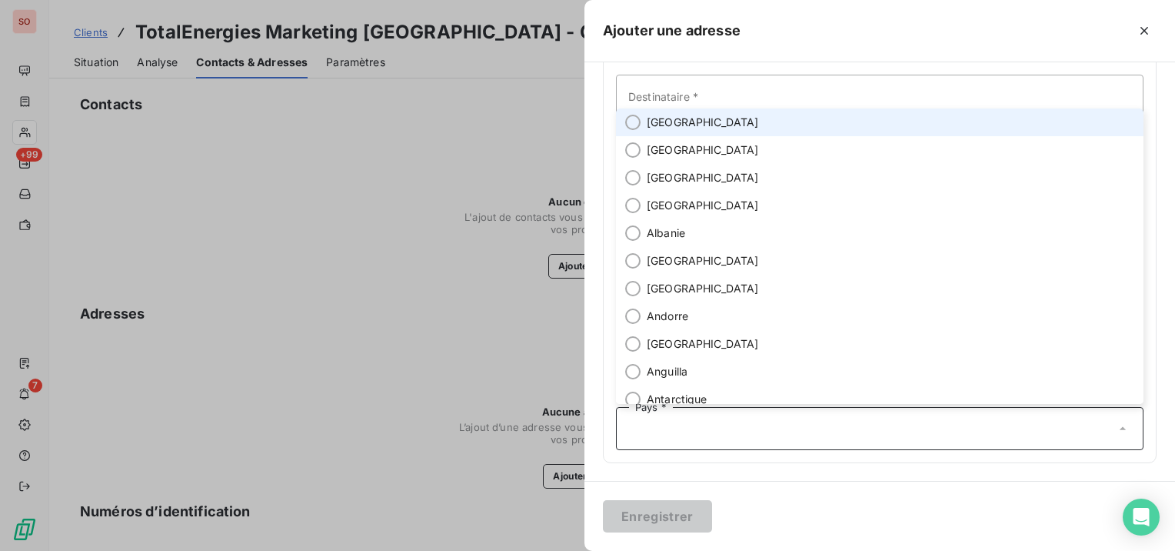
click at [732, 119] on li "[GEOGRAPHIC_DATA]" at bounding box center [880, 122] width 528 height 28
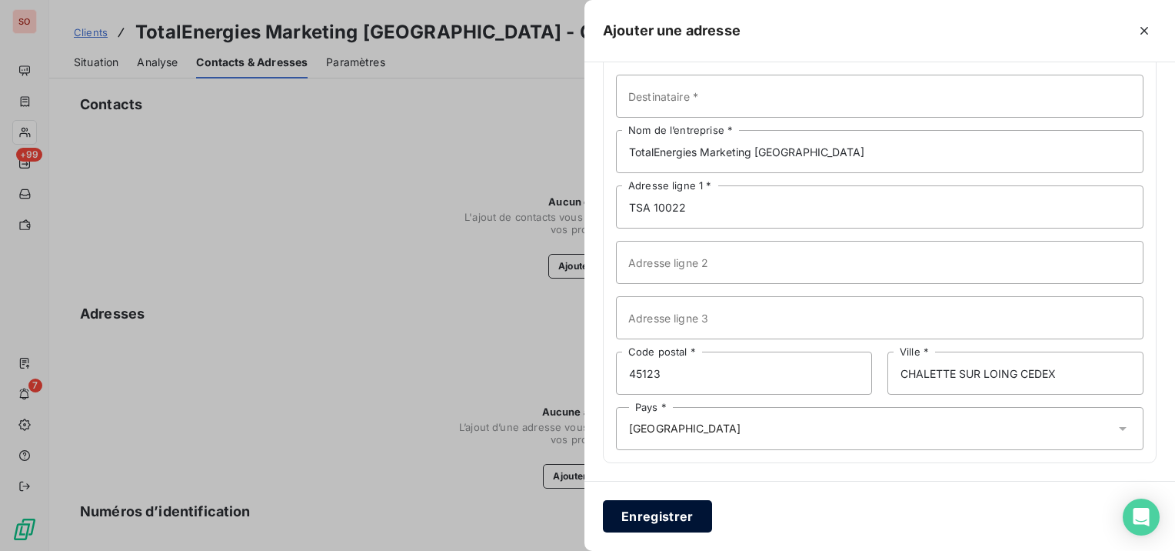
click at [662, 518] on button "Enregistrer" at bounding box center [657, 516] width 109 height 32
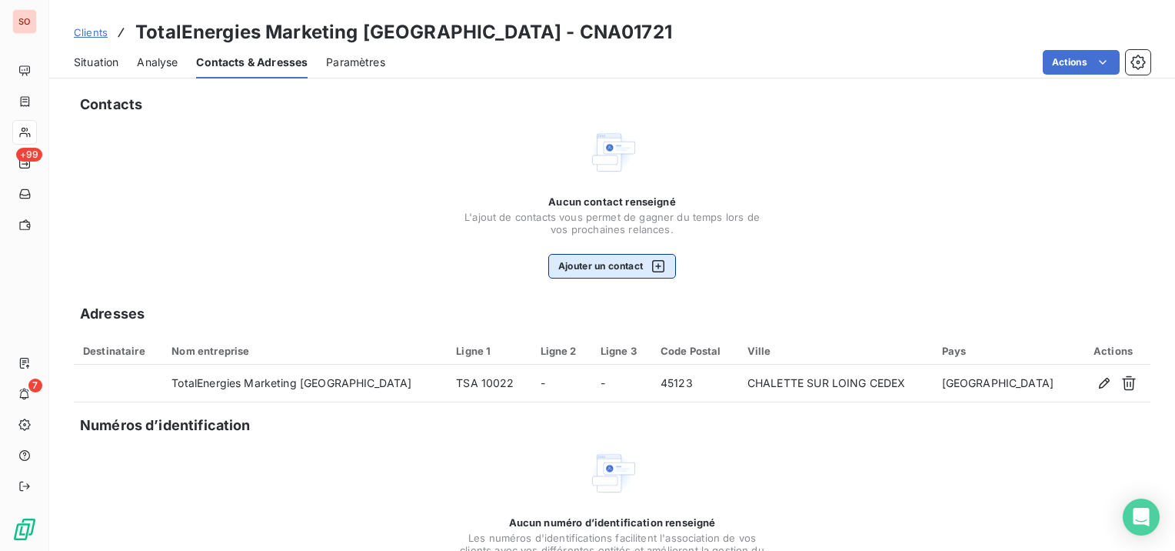
click at [606, 268] on button "Ajouter un contact" at bounding box center [612, 266] width 128 height 25
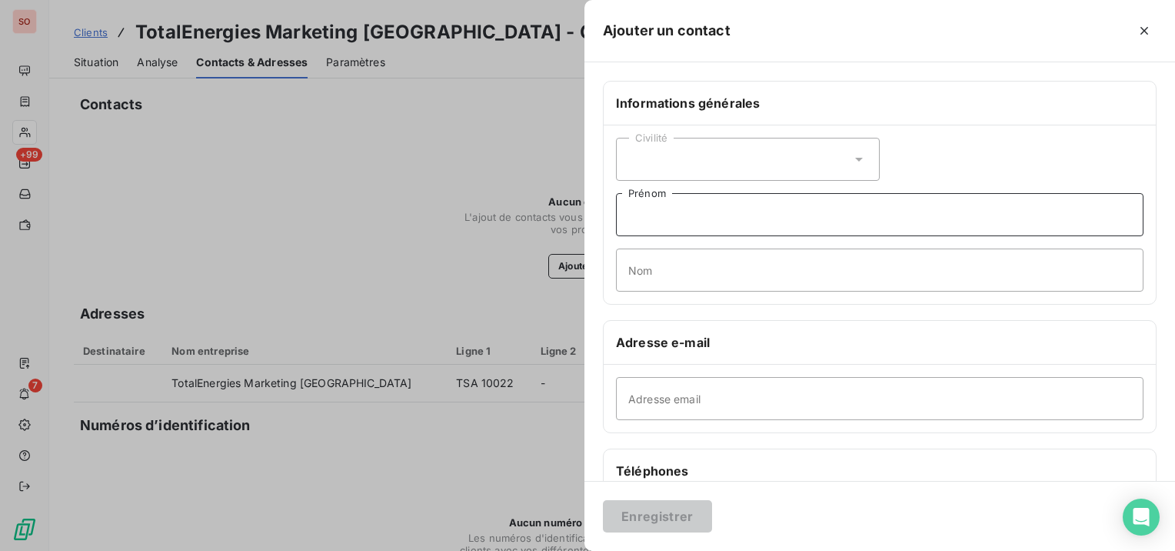
click at [733, 215] on input "Prénom" at bounding box center [880, 214] width 528 height 43
paste input "Cécile DESCHAMPS"
click at [705, 212] on input "Cécile DESCHAMPS" at bounding box center [880, 214] width 528 height 43
type input "[PERSON_NAME]"
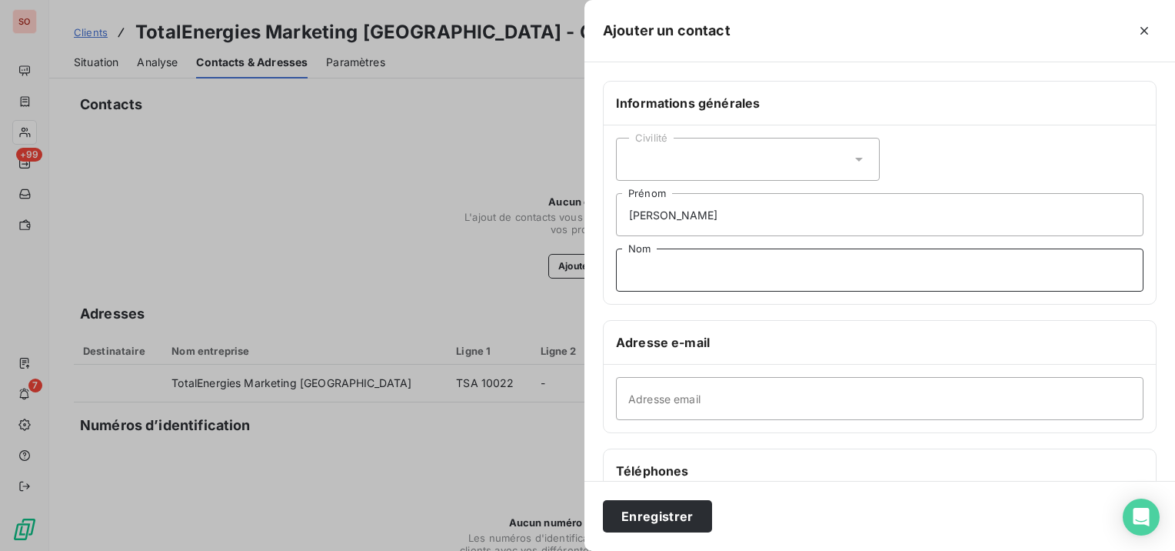
click at [686, 257] on input "Nom" at bounding box center [880, 269] width 528 height 43
paste input "DESCHAMPS"
type input "DESCHAMPS"
click at [715, 150] on div "Civilité" at bounding box center [748, 159] width 264 height 43
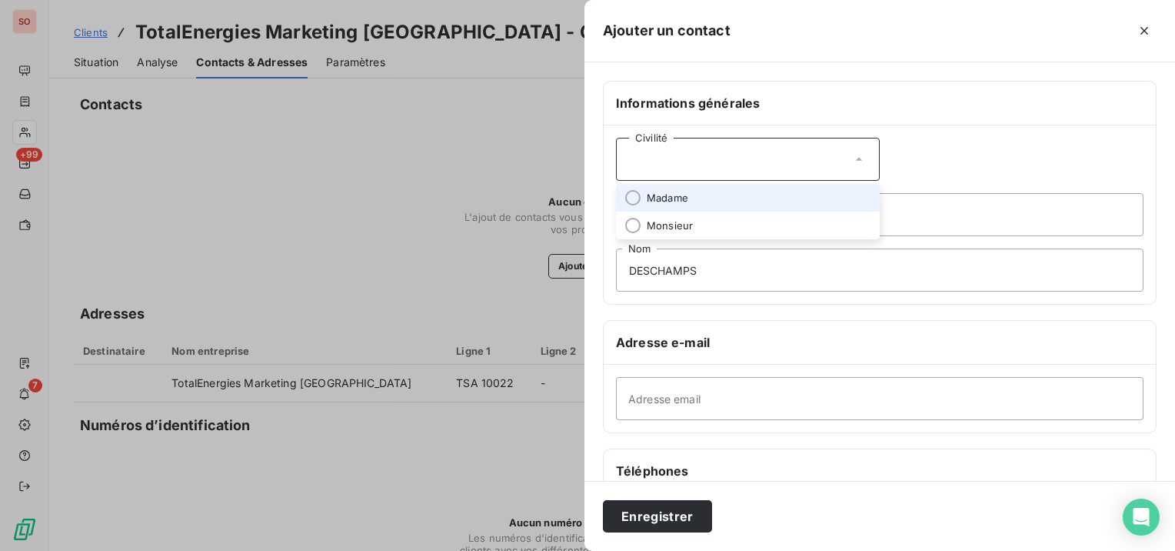
click at [718, 196] on li "Madame" at bounding box center [748, 198] width 264 height 28
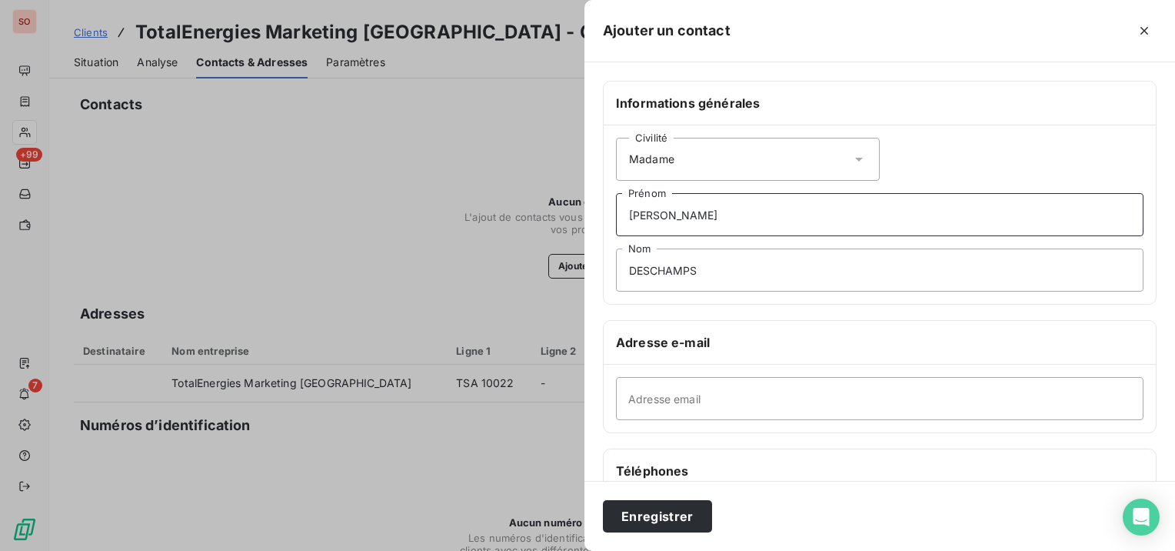
click at [721, 222] on input "[PERSON_NAME]" at bounding box center [880, 214] width 528 height 43
type input "Cécile (Moyens généraux et HSE)"
click at [786, 378] on input "Adresse email" at bounding box center [880, 398] width 528 height 43
click at [693, 389] on input "Adresse email" at bounding box center [880, 398] width 528 height 43
paste input "cecile.deschamps@totalenergies.com"
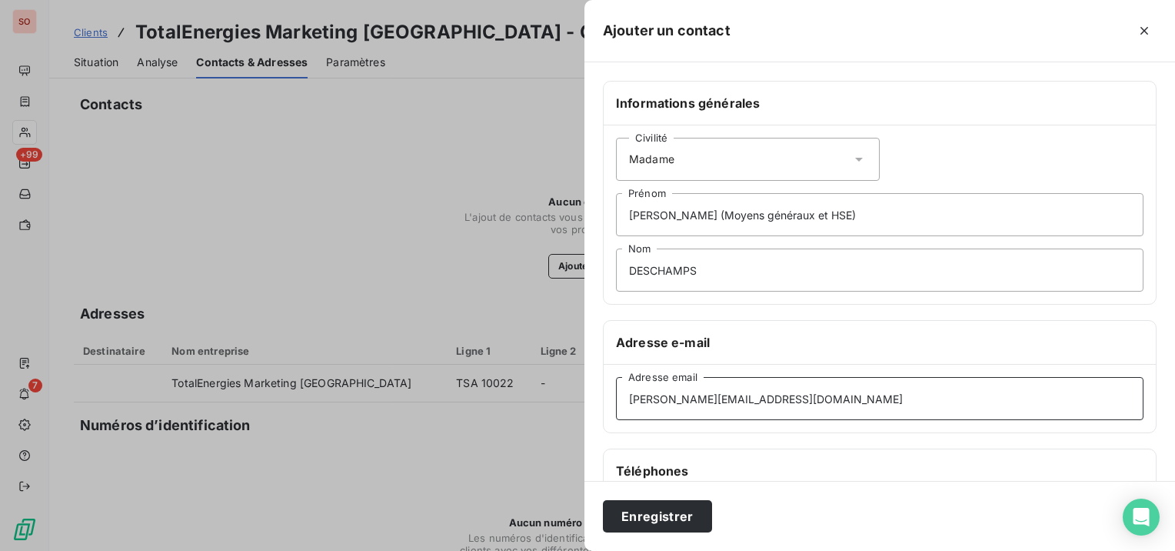
type input "cecile.deschamps@totalenergies.com"
click at [729, 452] on div "Téléphones" at bounding box center [880, 471] width 552 height 44
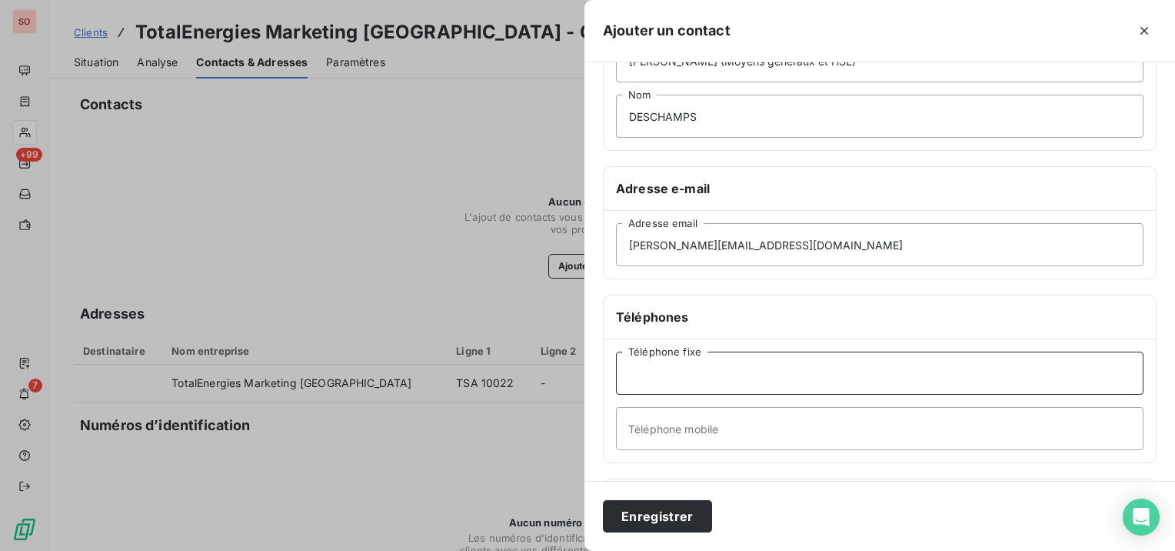
click at [739, 365] on input "Téléphone fixe" at bounding box center [880, 373] width 528 height 43
click at [834, 424] on input "Téléphone mobile" at bounding box center [880, 428] width 528 height 43
paste input "33 (0) 6 88 48 19 48"
click at [665, 428] on input "33 (0) 6 88 48 19 48" at bounding box center [880, 428] width 528 height 43
type input "06 88 48 19 48"
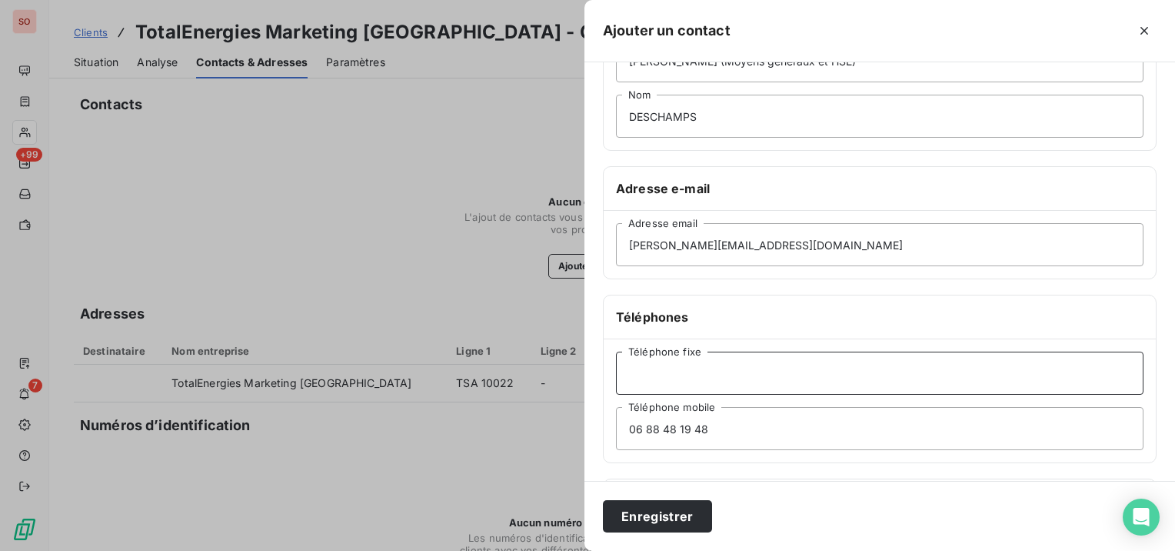
click at [778, 364] on input "Téléphone fixe" at bounding box center [880, 373] width 528 height 43
paste input "2 40 67 46 93 (46 00)"
click at [632, 364] on input "2 40 67 46 93 (46 00)" at bounding box center [880, 373] width 528 height 43
drag, startPoint x: 710, startPoint y: 374, endPoint x: 765, endPoint y: 382, distance: 55.3
click at [765, 382] on input "02 40 67 46 93 (46 00)" at bounding box center [880, 373] width 528 height 43
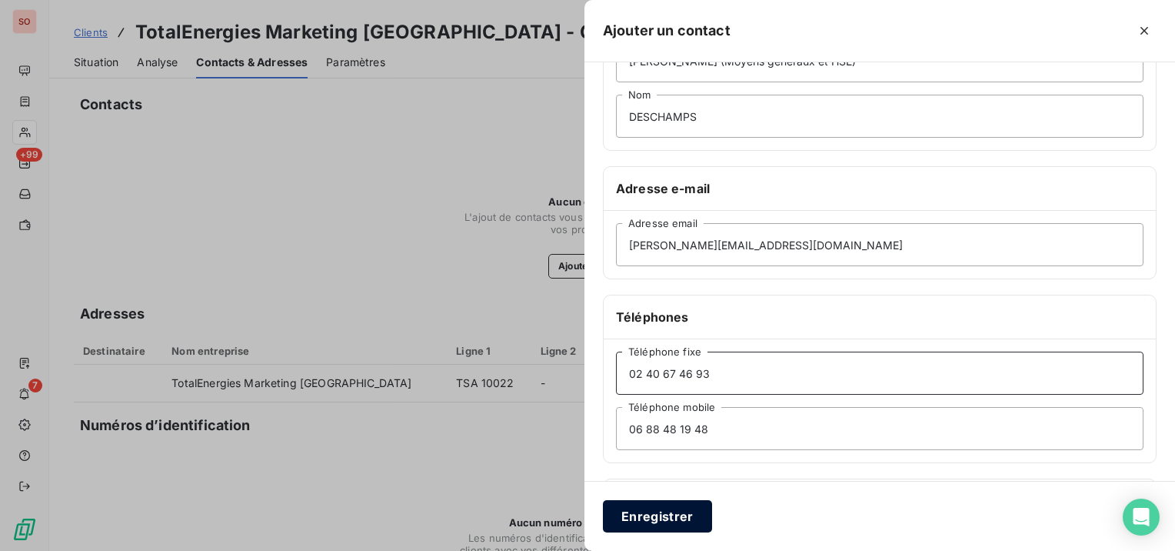
type input "02 40 67 46 93"
click at [686, 508] on button "Enregistrer" at bounding box center [657, 516] width 109 height 32
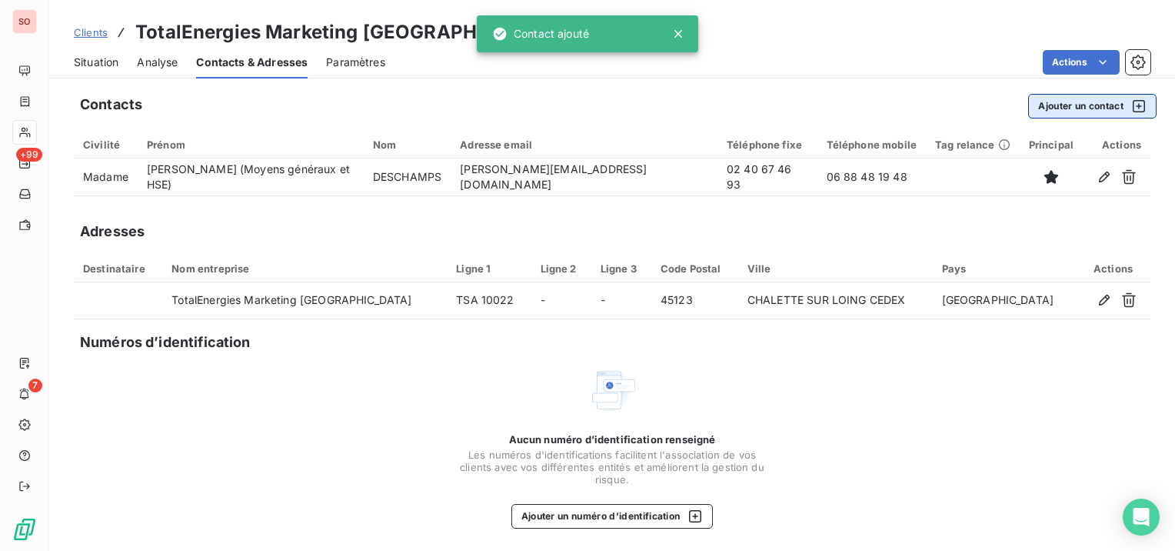
click at [1055, 97] on button "Ajouter un contact" at bounding box center [1092, 106] width 128 height 25
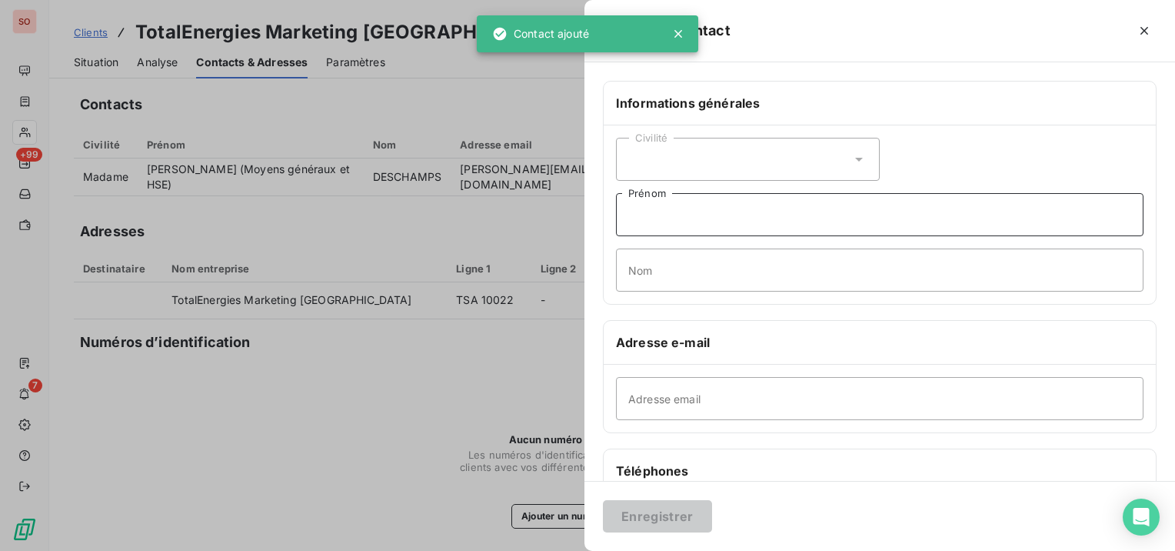
click at [937, 225] on input "Prénom" at bounding box center [880, 214] width 528 height 43
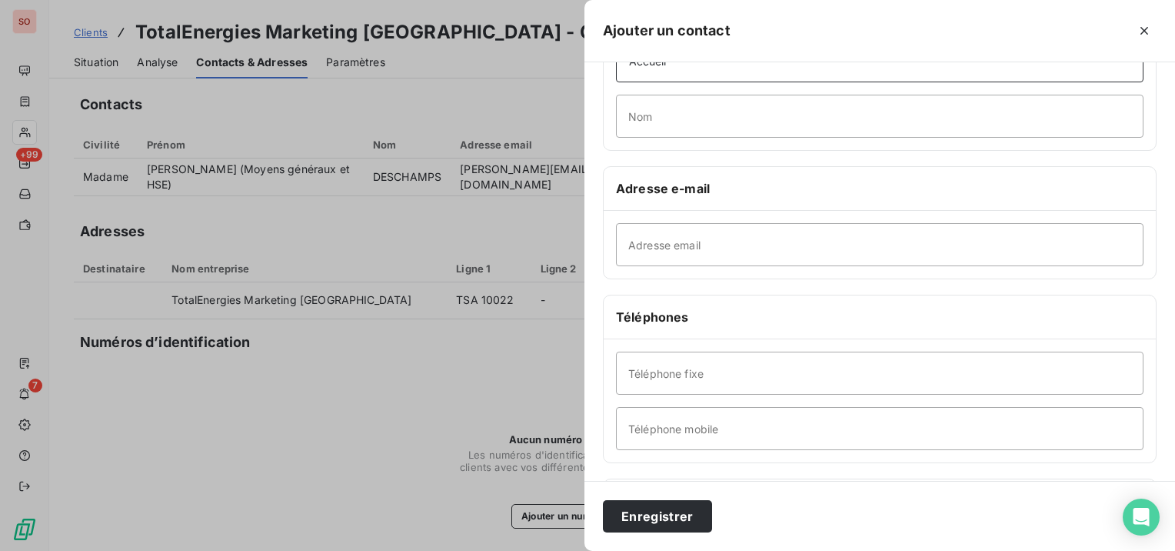
type input "Accueil"
click at [789, 367] on input "Téléphone fixe" at bounding box center [880, 373] width 528 height 43
paste input "2 40 67 46 93 (46 00)"
drag, startPoint x: 705, startPoint y: 370, endPoint x: 685, endPoint y: 370, distance: 19.2
click at [685, 370] on input "2 40 67 46 93 (46 00)" at bounding box center [880, 373] width 528 height 43
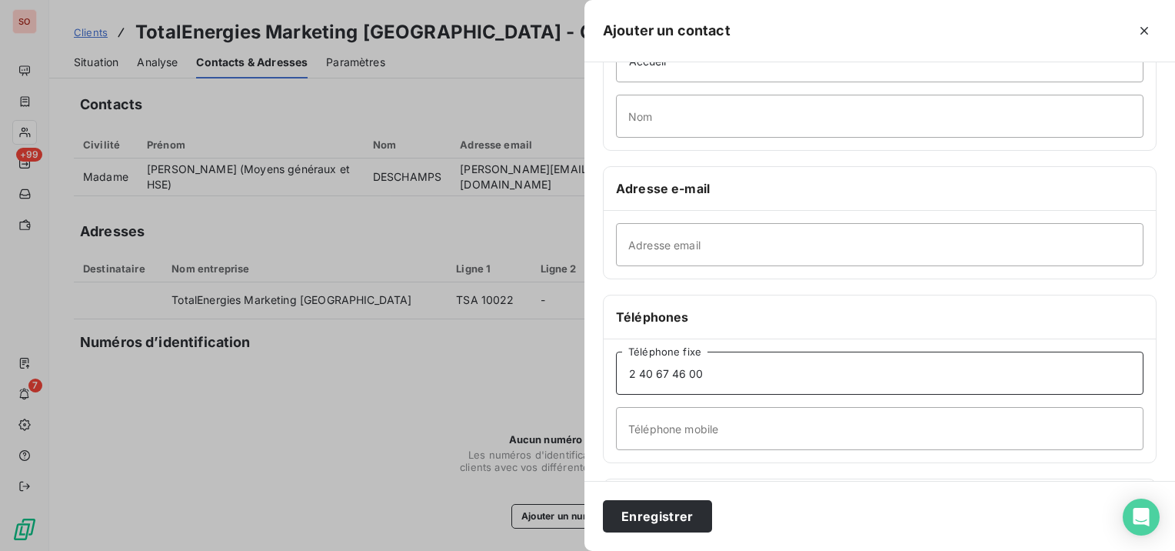
click at [628, 371] on input "2 40 67 46 00" at bounding box center [880, 373] width 528 height 43
type input "02 40 67 46 00"
click at [671, 514] on button "Enregistrer" at bounding box center [657, 516] width 109 height 32
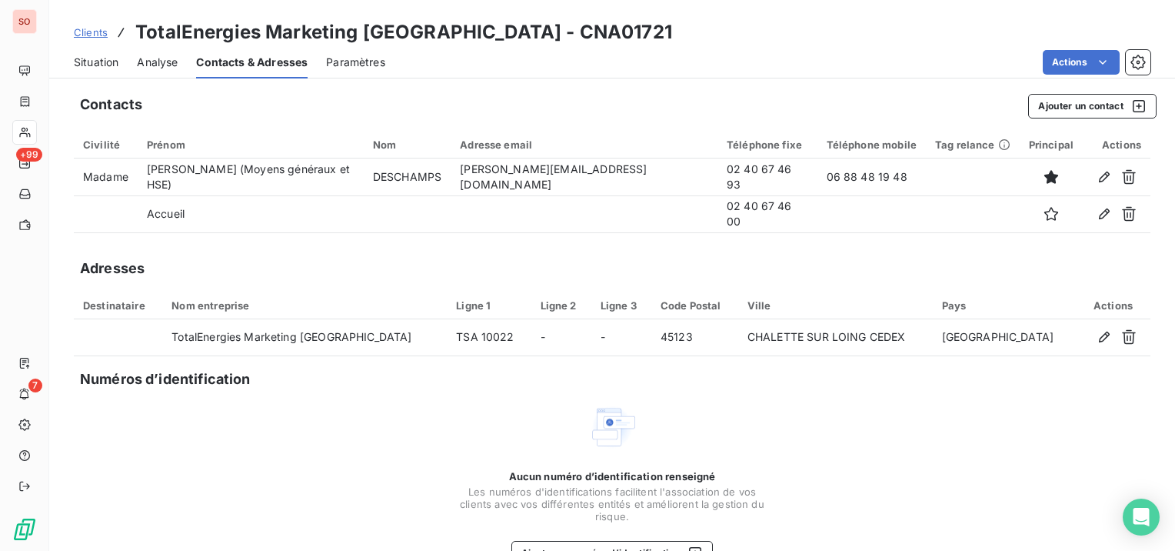
click at [112, 58] on span "Situation" at bounding box center [96, 62] width 45 height 15
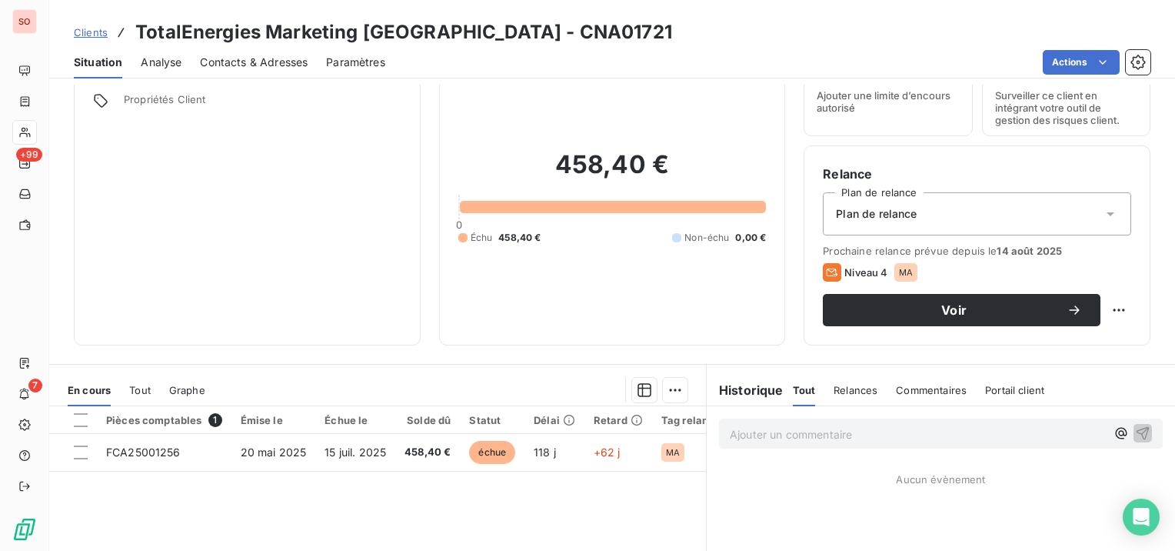
scroll to position [77, 0]
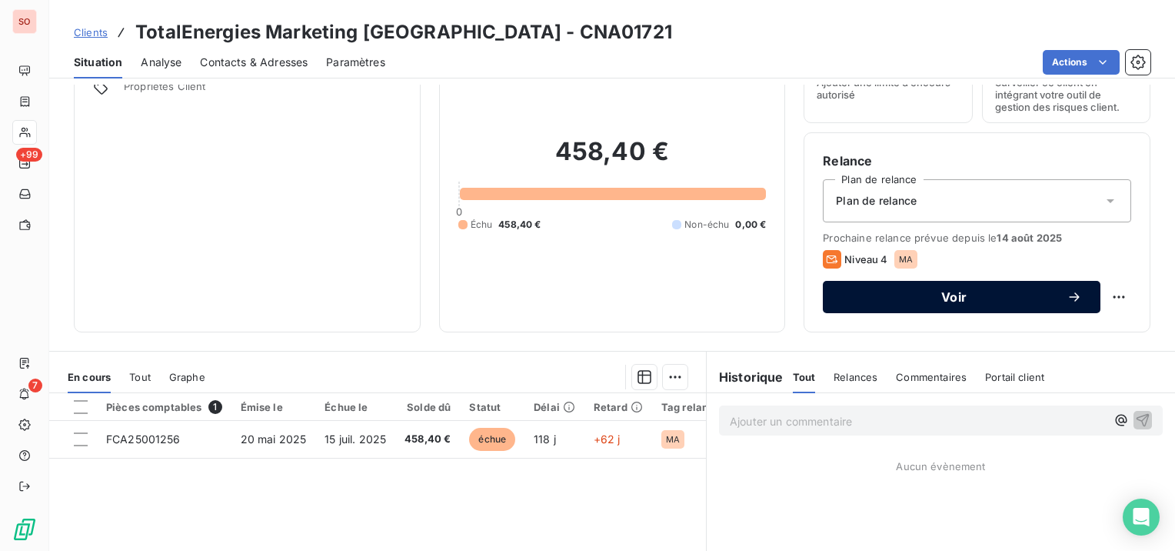
click at [984, 302] on div "Voir" at bounding box center [962, 296] width 241 height 15
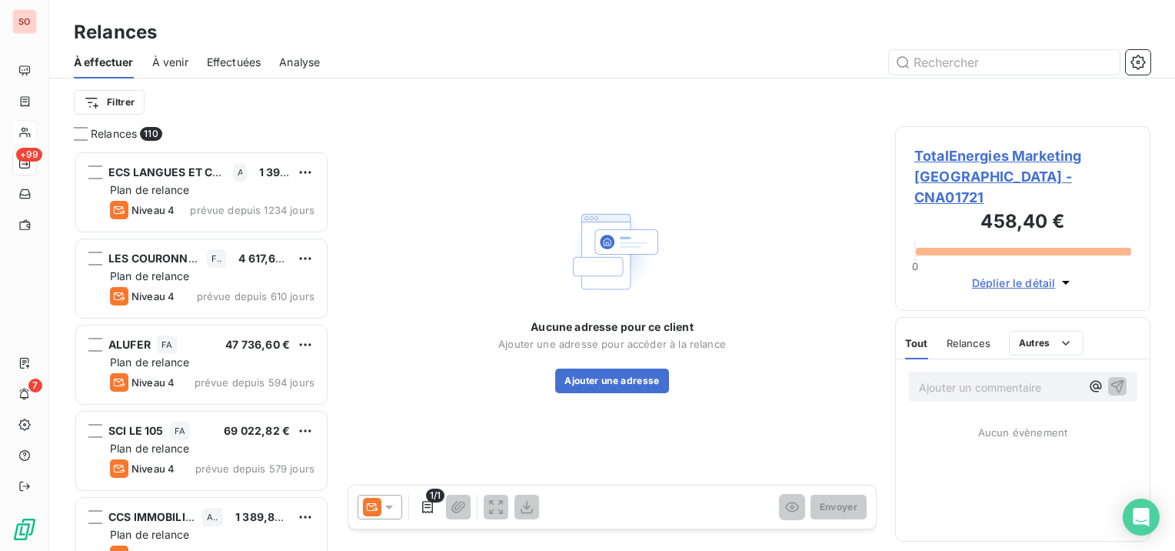
scroll to position [388, 243]
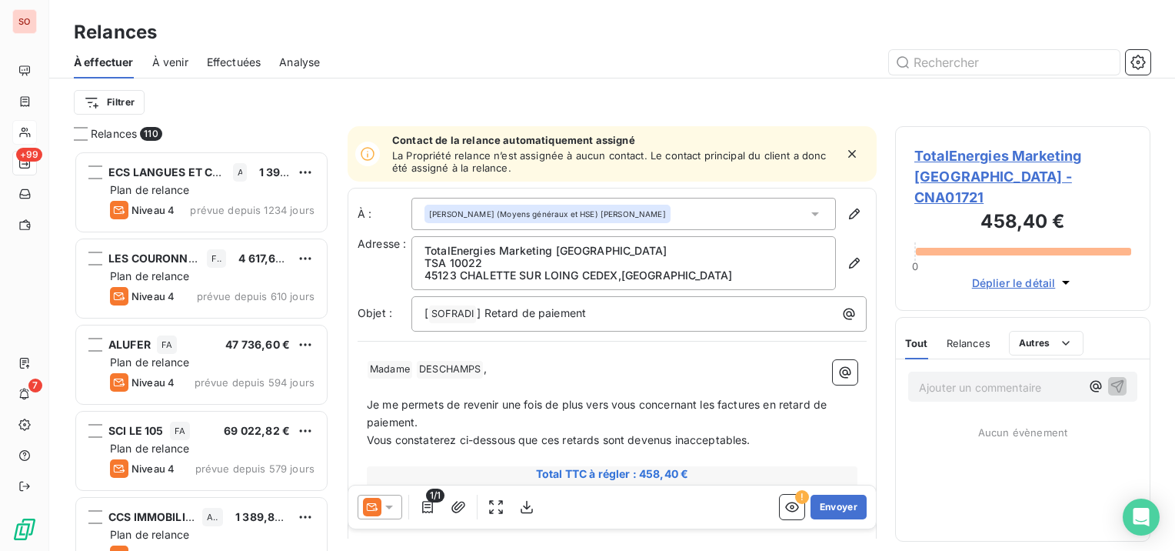
click at [388, 510] on icon at bounding box center [389, 506] width 15 height 15
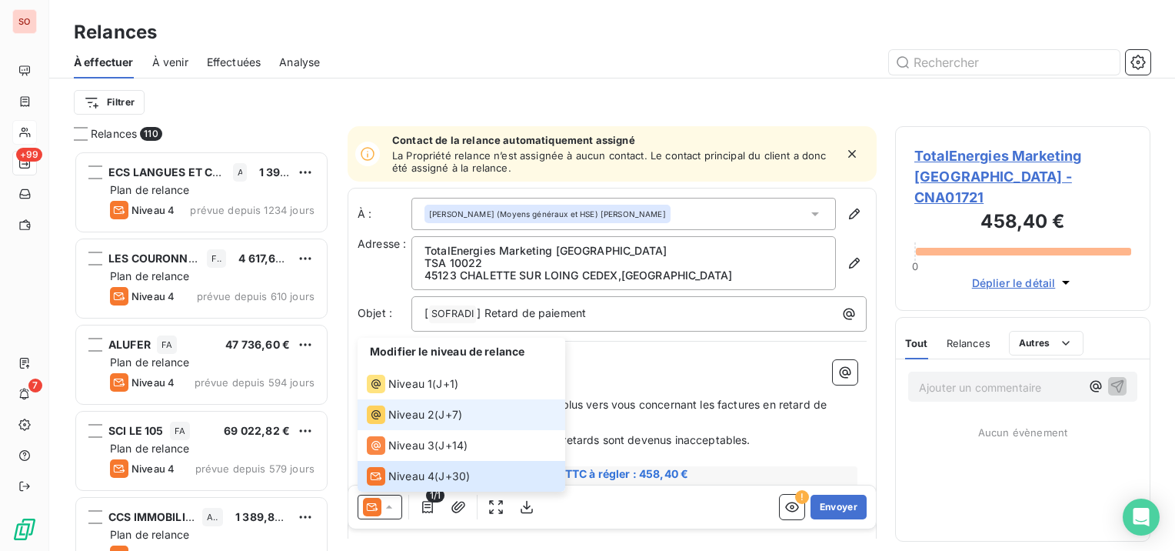
click at [415, 410] on span "Niveau 2" at bounding box center [411, 414] width 46 height 15
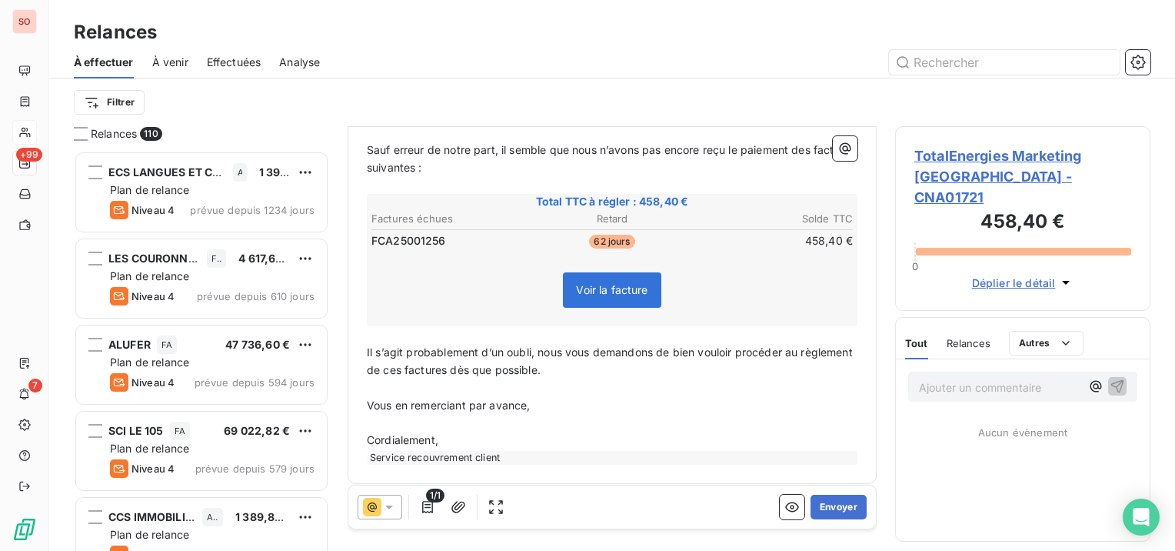
scroll to position [263, 0]
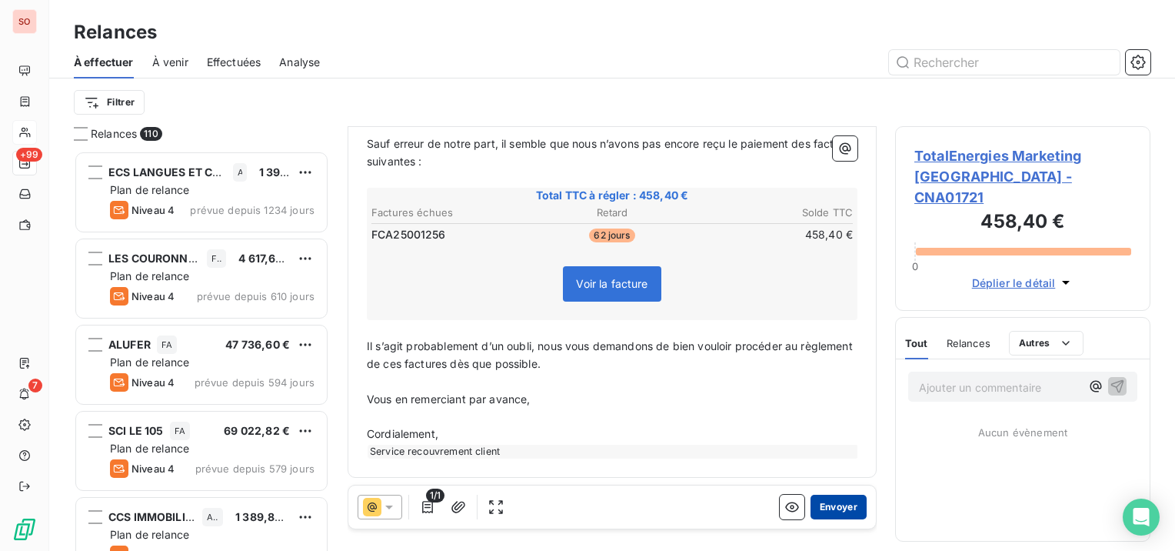
click at [842, 505] on button "Envoyer" at bounding box center [839, 507] width 56 height 25
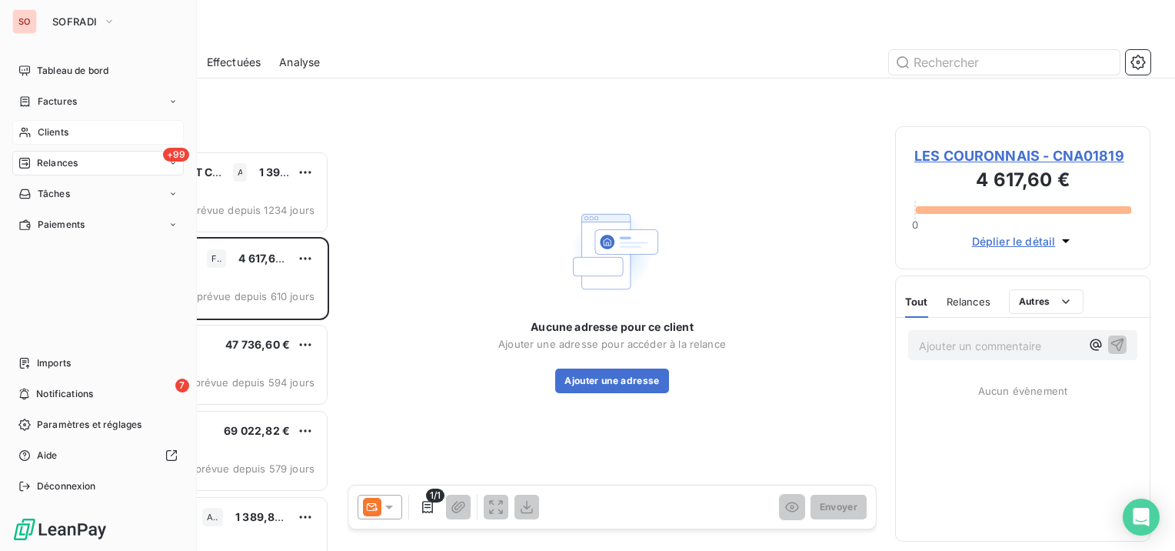
click at [40, 127] on span "Clients" at bounding box center [53, 132] width 31 height 14
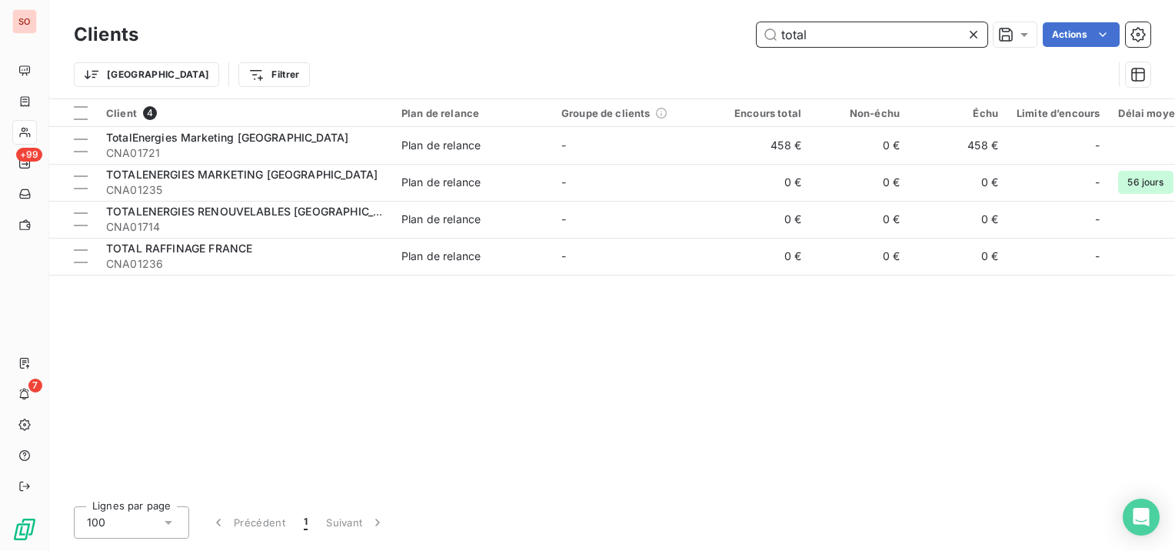
drag, startPoint x: 874, startPoint y: 32, endPoint x: 680, endPoint y: 28, distance: 193.9
click at [680, 28] on div "total Actions" at bounding box center [654, 34] width 994 height 25
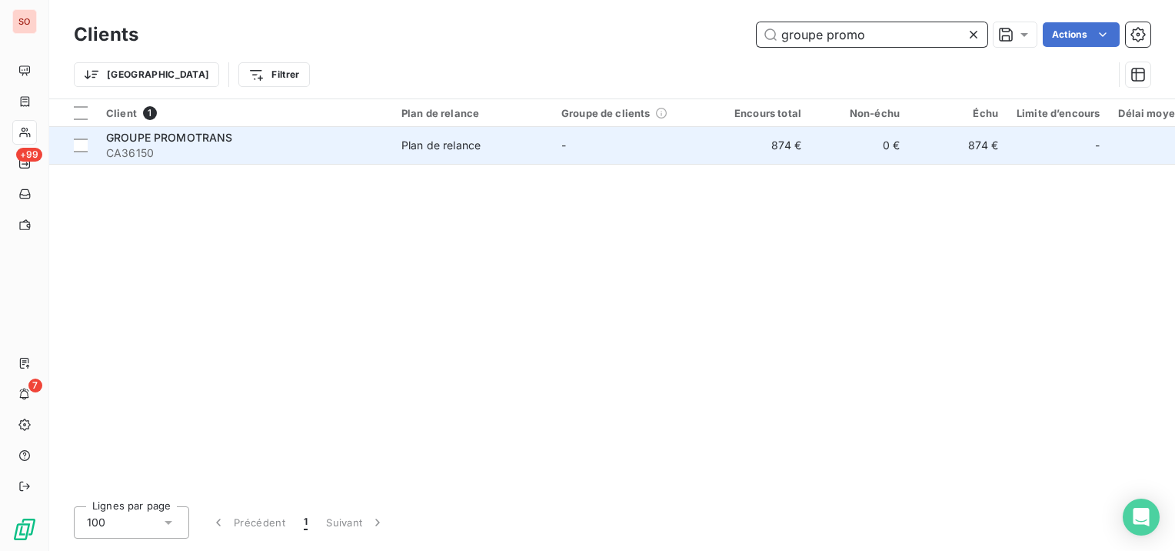
type input "groupe promo"
click at [429, 148] on div "Plan de relance" at bounding box center [441, 145] width 79 height 15
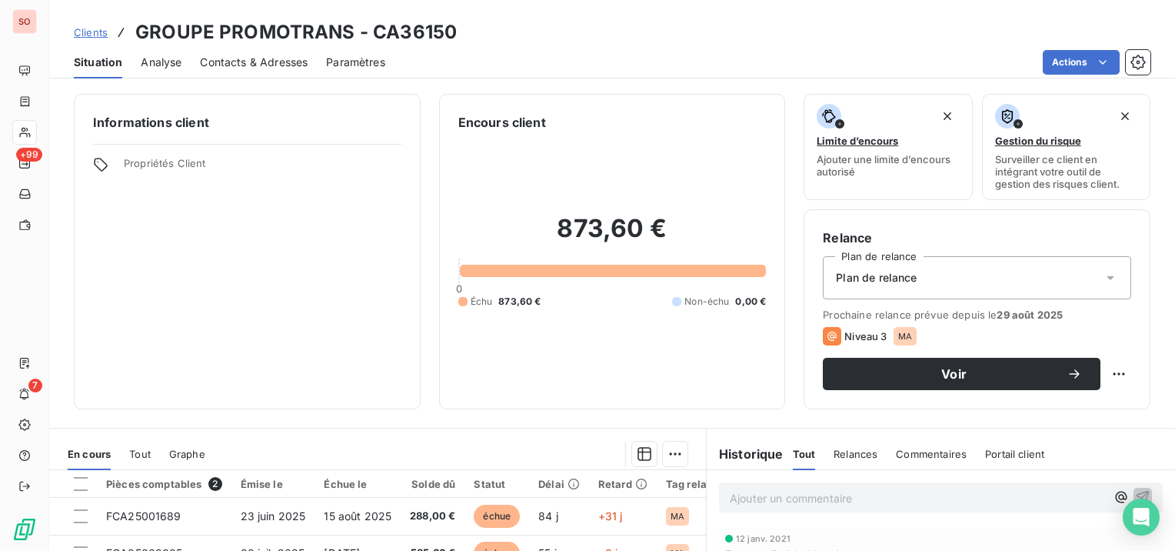
scroll to position [154, 0]
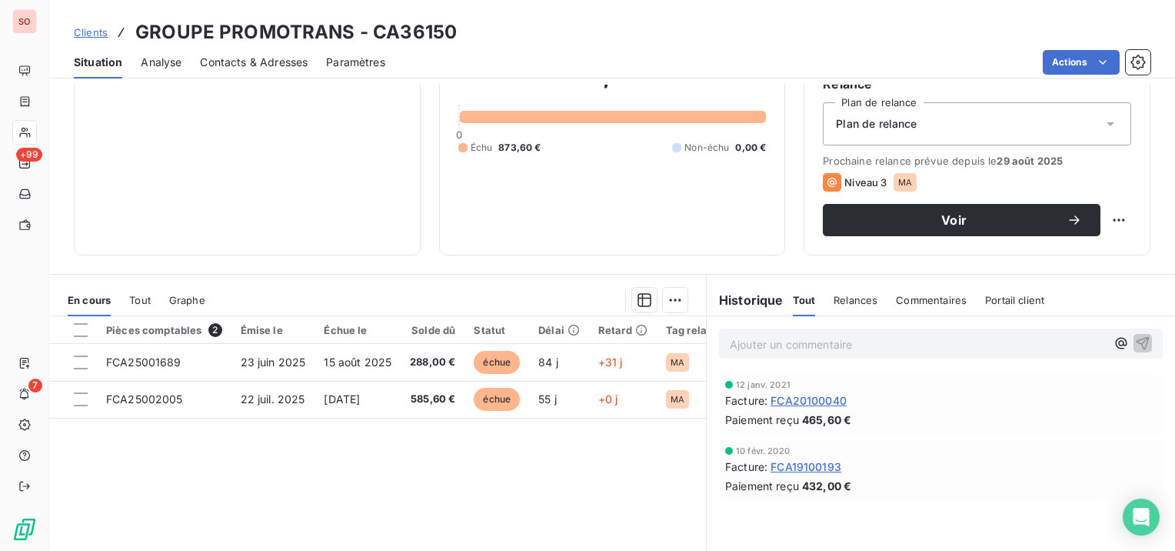
click at [279, 58] on span "Contacts & Adresses" at bounding box center [254, 62] width 108 height 15
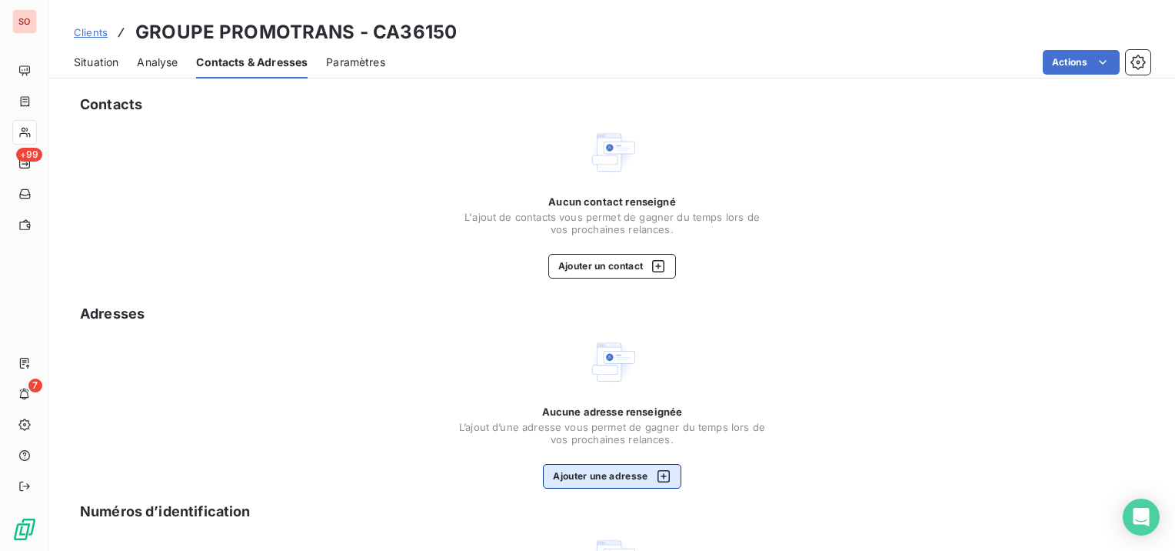
click at [565, 466] on button "Ajouter une adresse" at bounding box center [612, 476] width 138 height 25
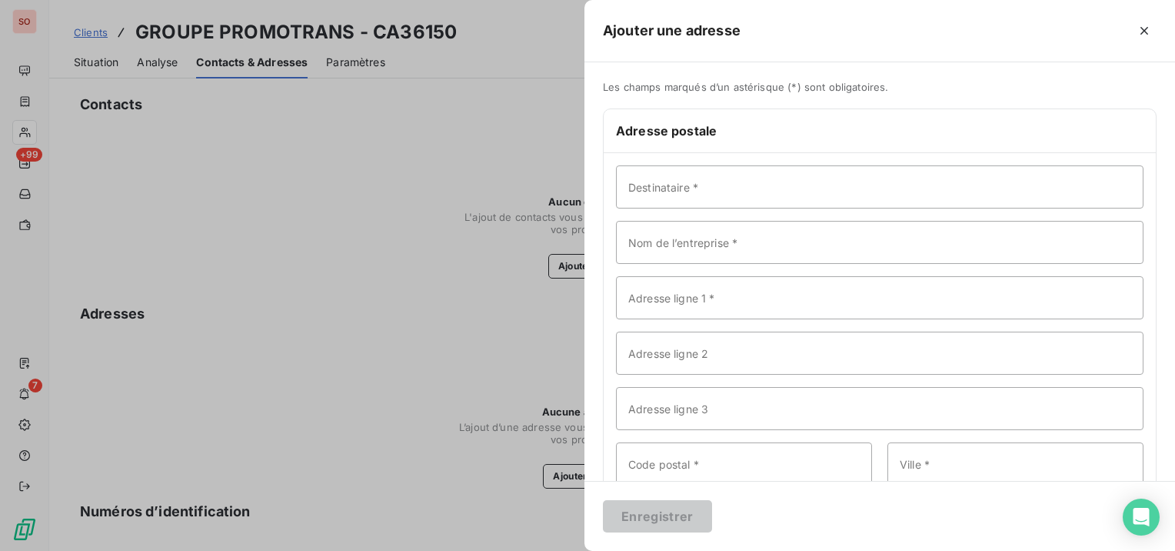
click at [670, 212] on div "Destinataire * Nom de l’entreprise * Adresse ligne 1 * Adresse ligne 2 Adresse …" at bounding box center [880, 353] width 552 height 400
click at [651, 238] on input "Nom de l’entreprise *" at bounding box center [880, 242] width 528 height 43
paste input "GROUPE PROMOTRANS"
type input "GROUPE PROMOTRANS"
click at [698, 312] on input "Adresse ligne 1 *" at bounding box center [880, 297] width 528 height 43
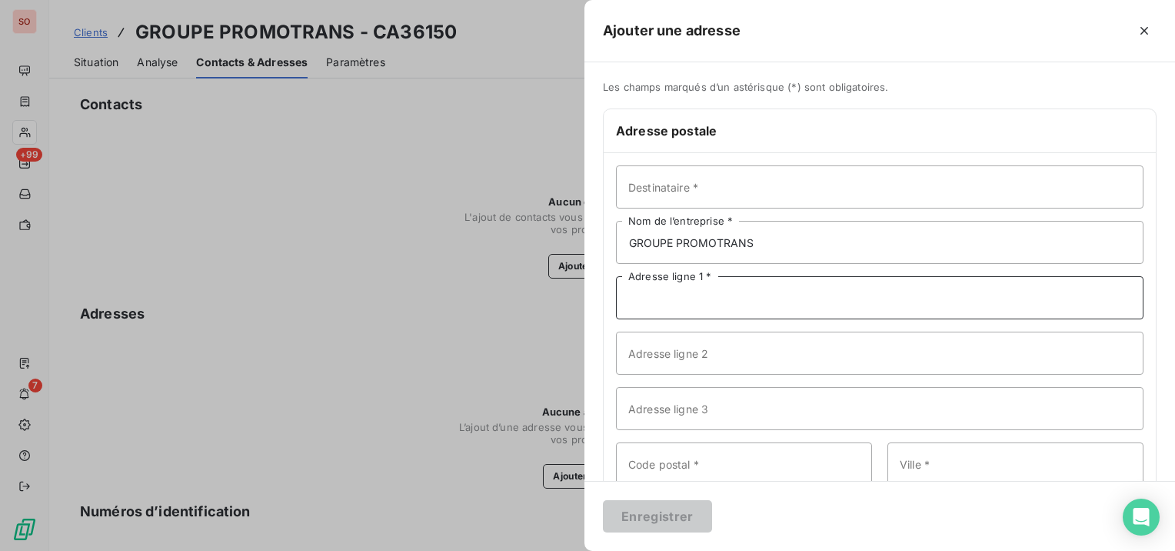
paste input "BD SALVADOR ALLENDE"
type input "BD SALVADOR ALLENDE"
click at [945, 355] on input "Adresse ligne 2" at bounding box center [880, 353] width 528 height 43
paste input "CHEMIN DU VIGNEAU"
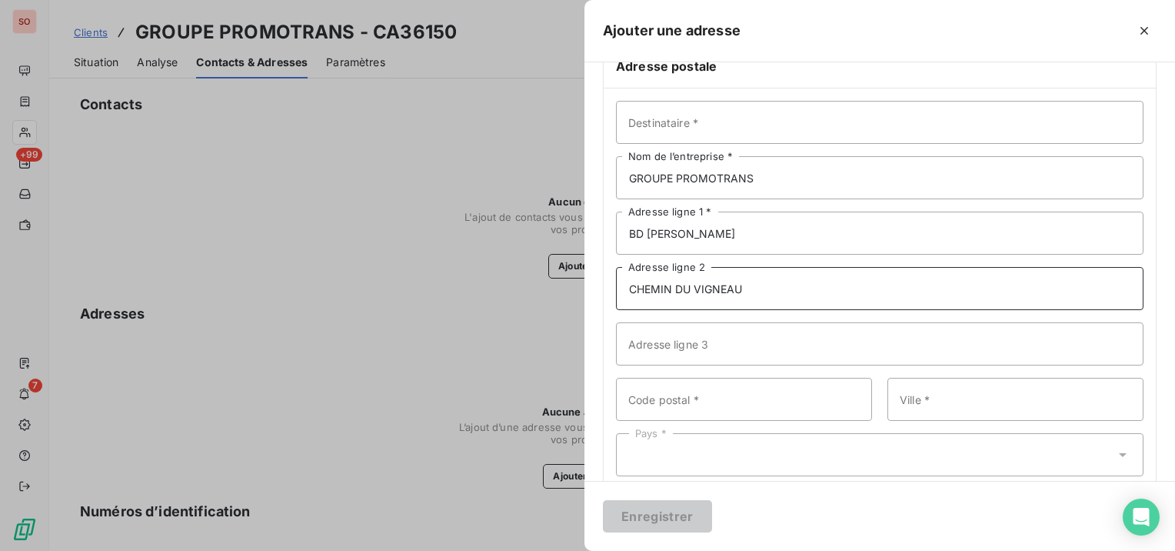
scroll to position [91, 0]
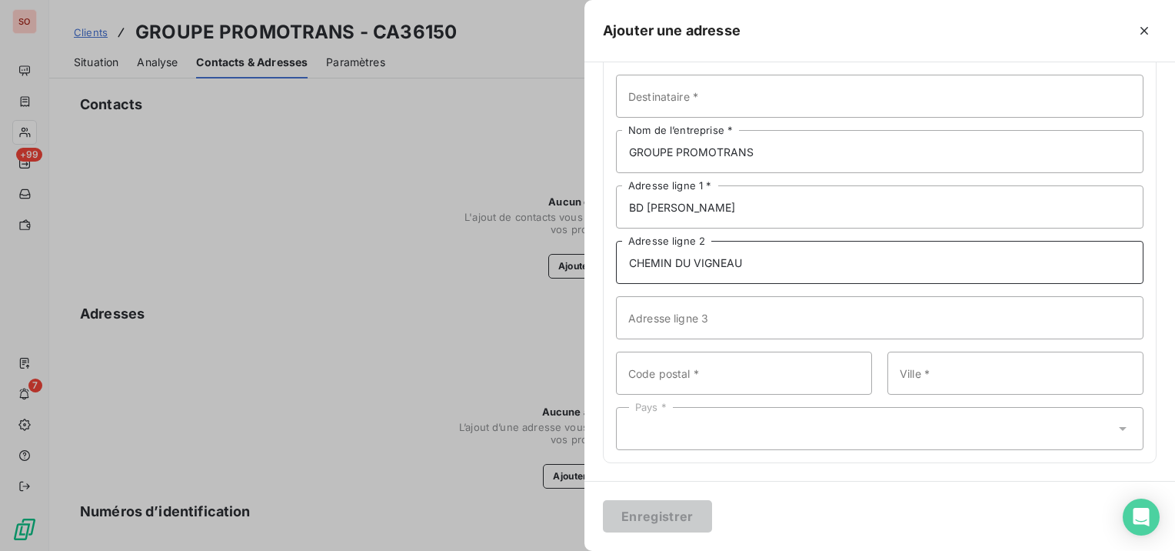
type input "CHEMIN DU VIGNEAU"
click at [1025, 375] on input "Ville *" at bounding box center [1016, 373] width 256 height 43
paste input "SAINT HERBLAIN"
type input "SAINT HERBLAIN"
click at [750, 369] on input "Code postal *" at bounding box center [744, 373] width 256 height 43
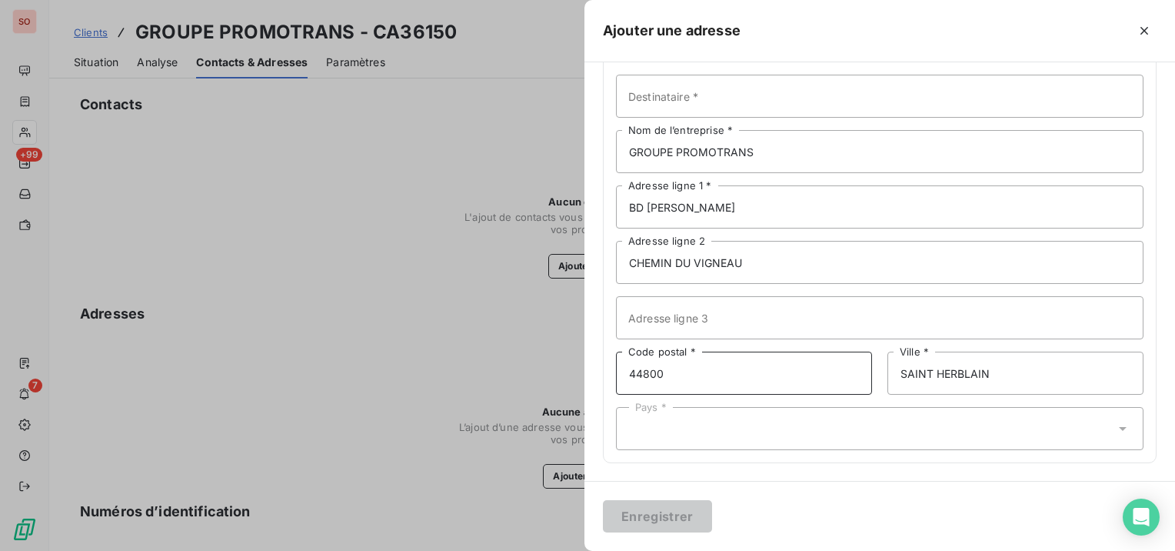
type input "44800"
click at [746, 427] on div "Pays *" at bounding box center [880, 428] width 528 height 43
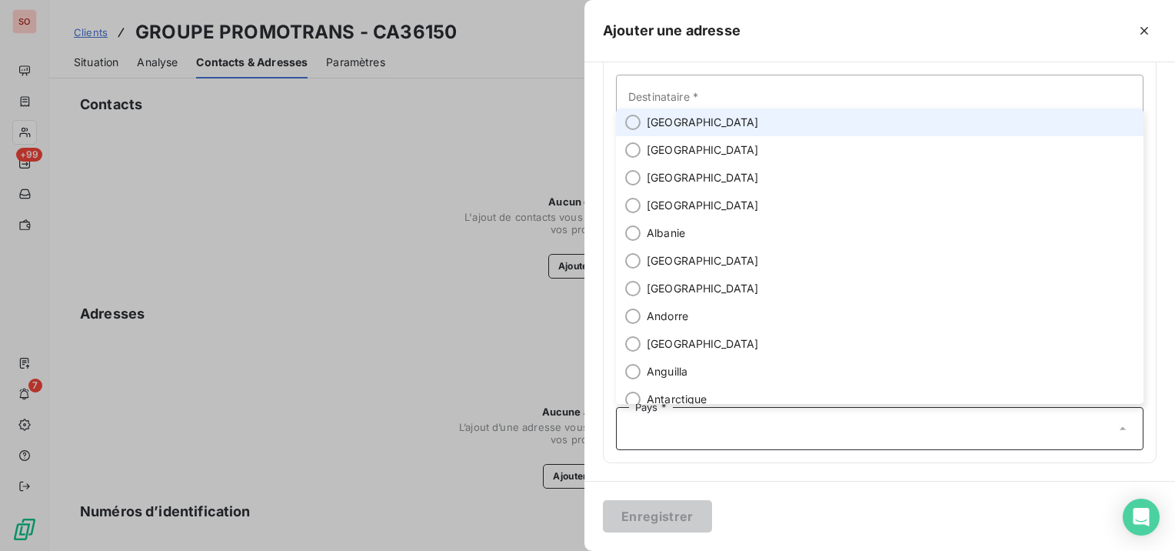
click at [685, 119] on li "[GEOGRAPHIC_DATA]" at bounding box center [880, 122] width 528 height 28
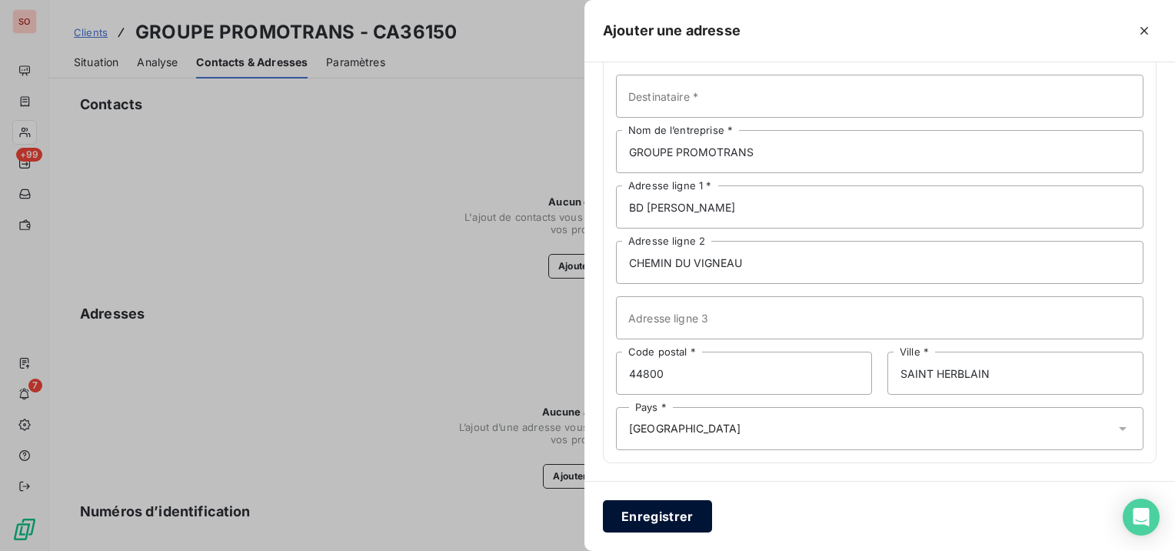
click at [647, 519] on button "Enregistrer" at bounding box center [657, 516] width 109 height 32
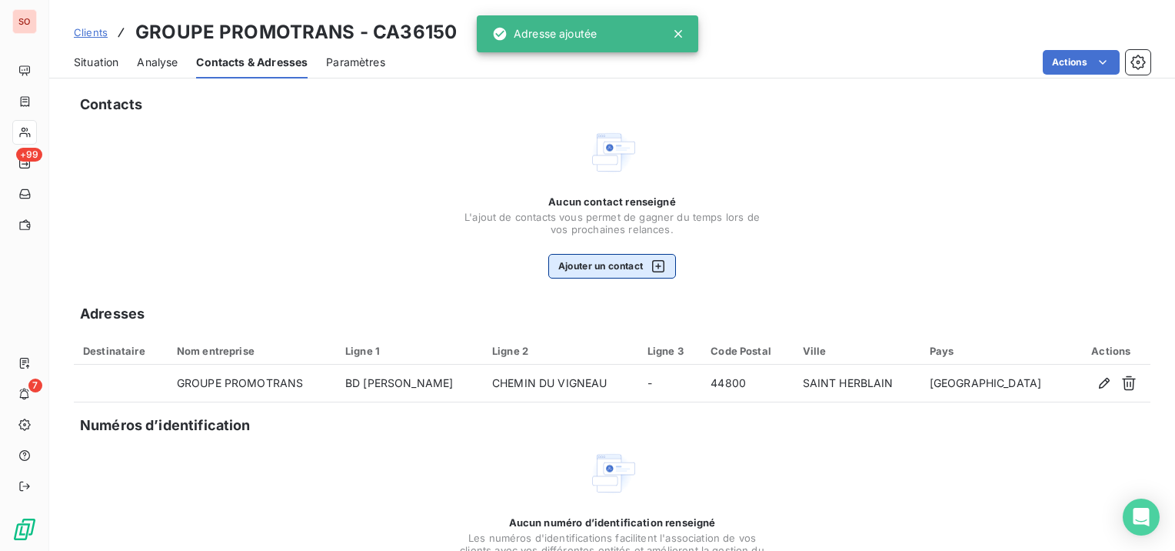
click at [598, 263] on button "Ajouter un contact" at bounding box center [612, 266] width 128 height 25
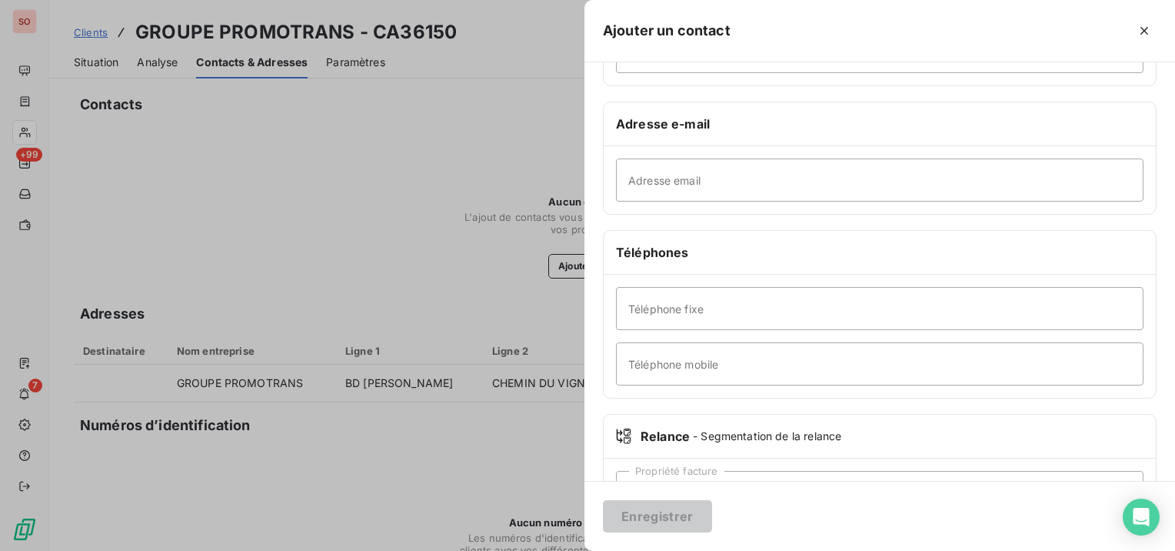
scroll to position [231, 0]
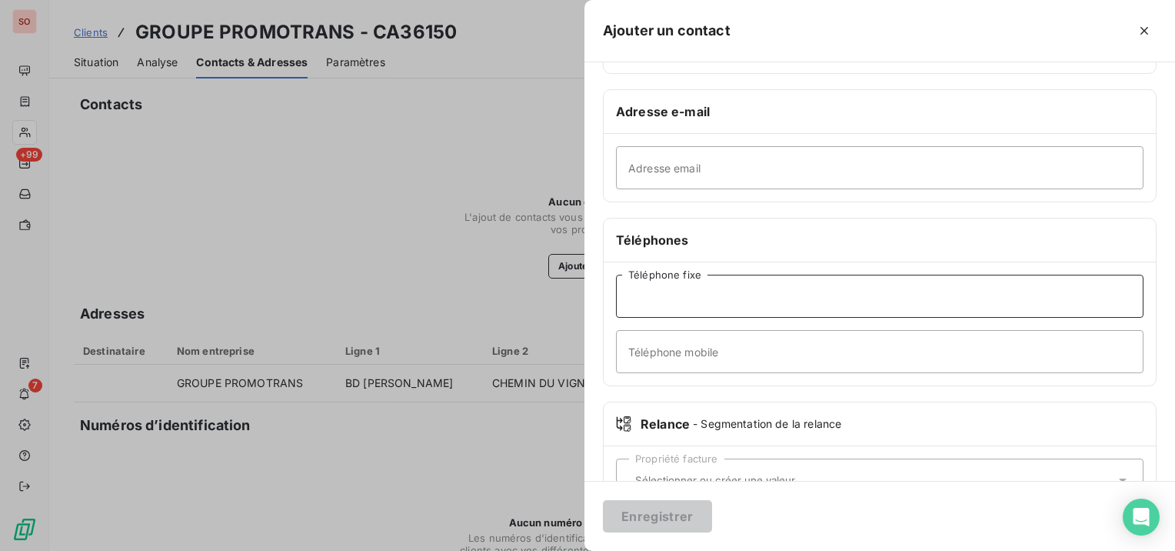
click at [792, 302] on input "Téléphone fixe" at bounding box center [880, 296] width 528 height 43
paste input "tel:02.40.92.00.92"
click at [638, 278] on input "tel:02.40.92.00.92" at bounding box center [880, 296] width 528 height 43
type input "02.40.92.00.92"
click at [670, 503] on button "Enregistrer" at bounding box center [657, 516] width 109 height 32
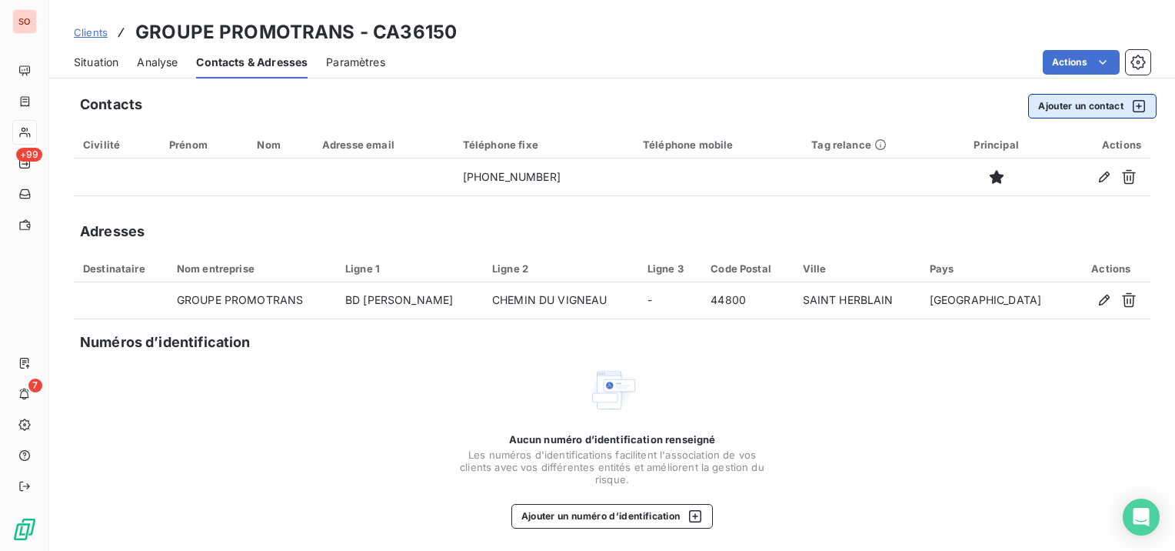
click at [1085, 105] on button "Ajouter un contact" at bounding box center [1092, 106] width 128 height 25
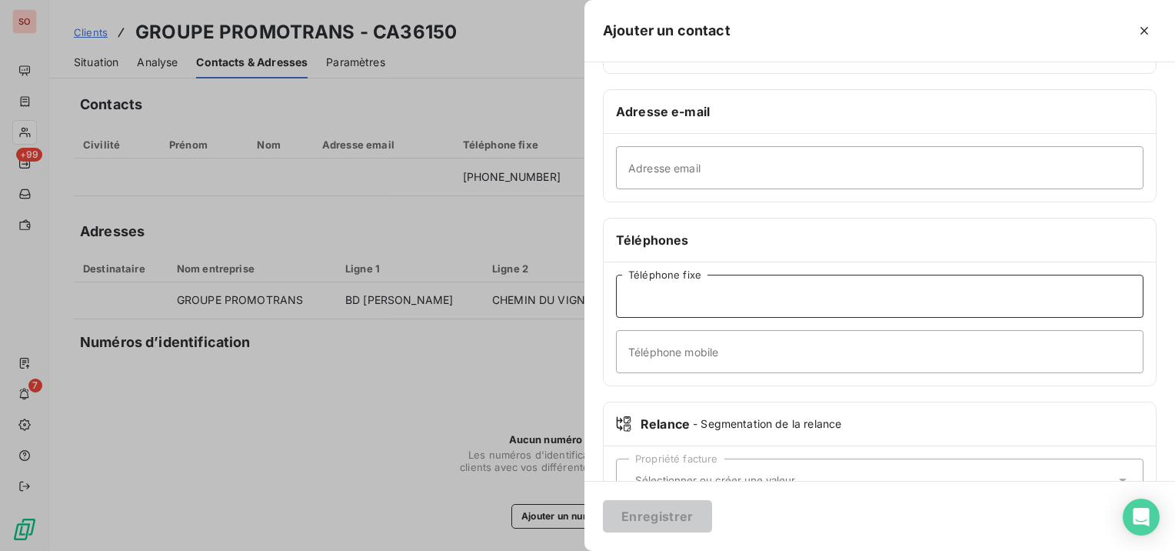
click at [721, 299] on input "Téléphone fixe" at bounding box center [880, 296] width 528 height 43
paste input "mdupont@promotrans.fr"
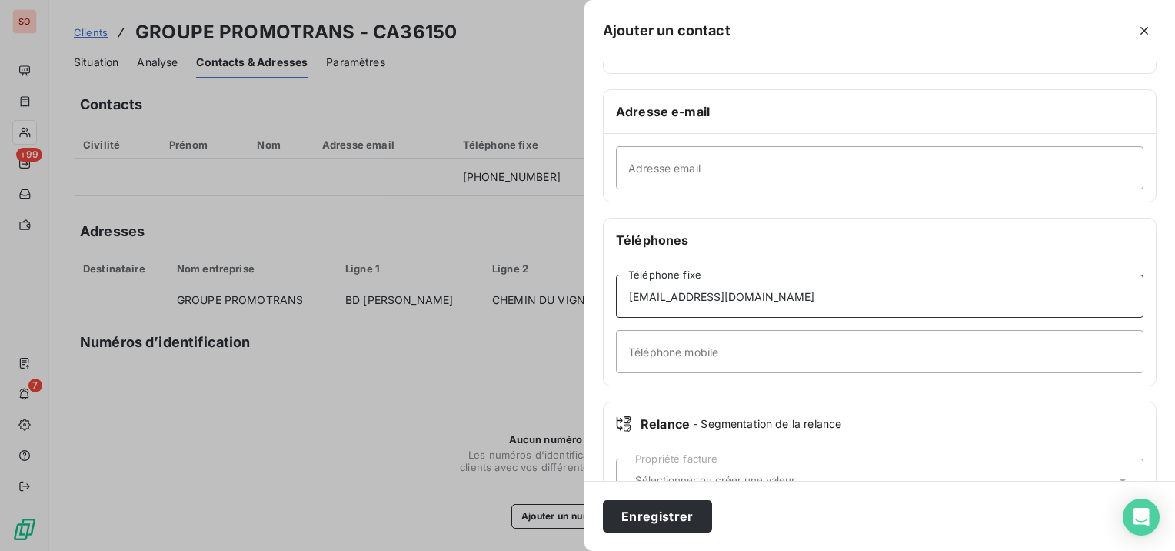
type input "mdupont@promotrans.fr"
click at [728, 171] on input "Adresse email" at bounding box center [880, 167] width 528 height 43
paste input "mdupont@promotrans.fr"
type input "mdupont@promotrans.fr"
drag, startPoint x: 759, startPoint y: 298, endPoint x: 570, endPoint y: 304, distance: 189.3
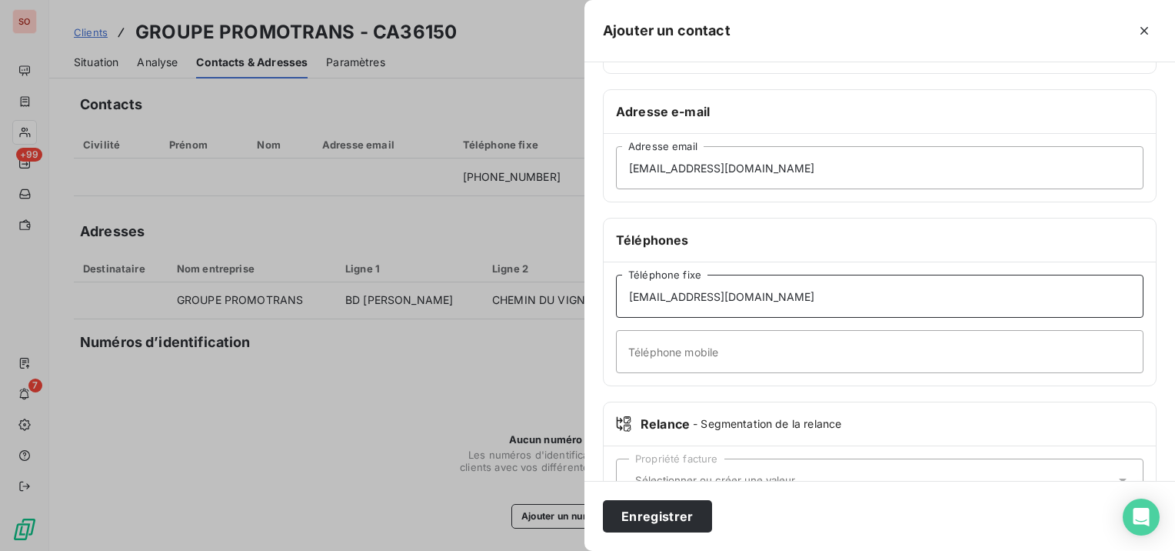
click at [594, 300] on div "Informations générales Civilité Prénom Nom Adresse e-mail mdupont@promotrans.fr…" at bounding box center [880, 191] width 591 height 683
type input "02 40 92 94 46"
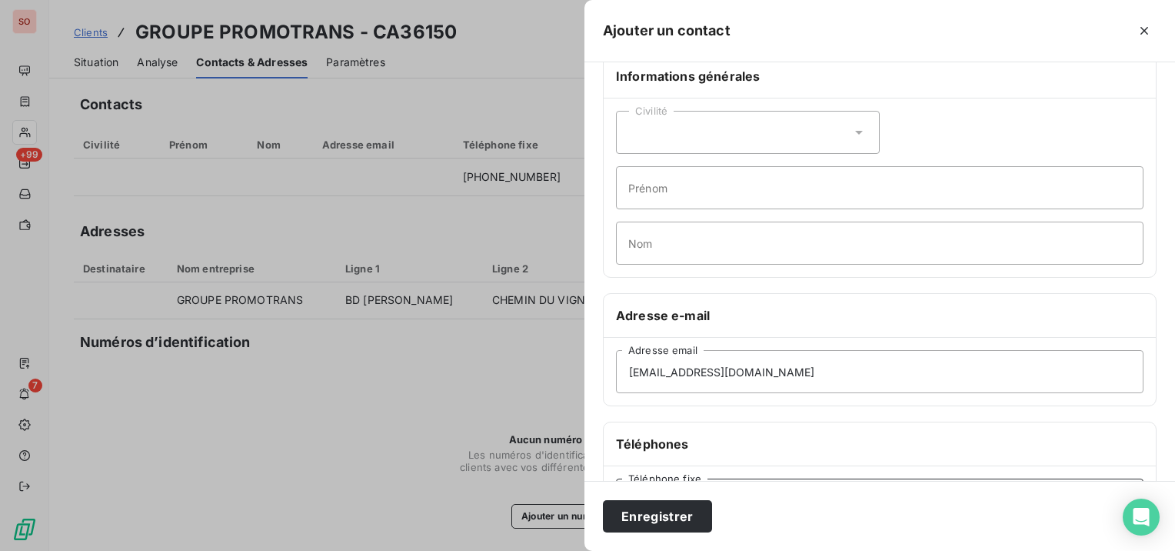
scroll to position [0, 0]
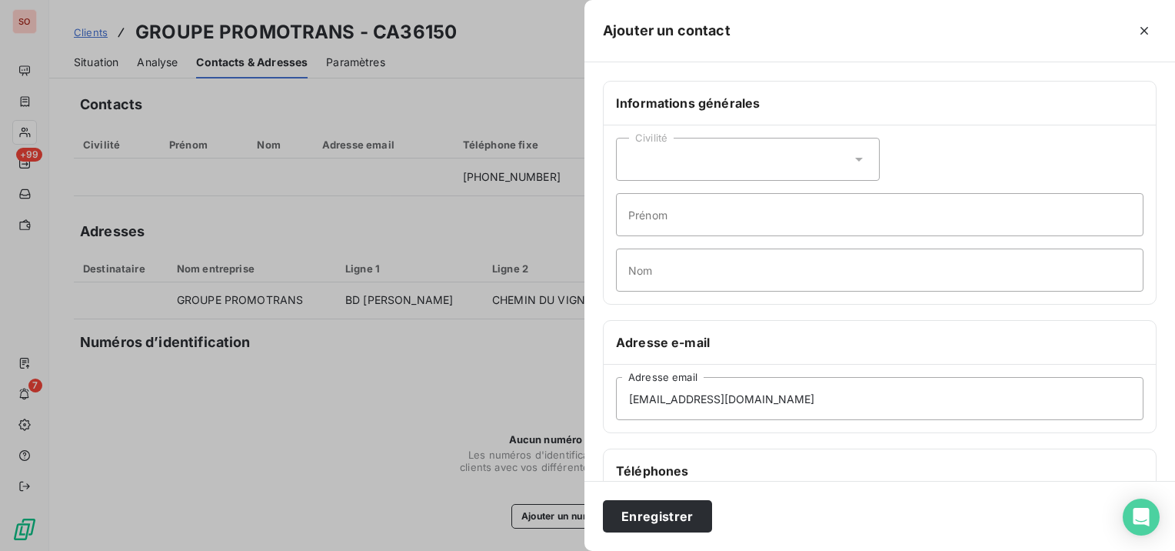
click at [710, 155] on div "Civilité" at bounding box center [748, 159] width 264 height 43
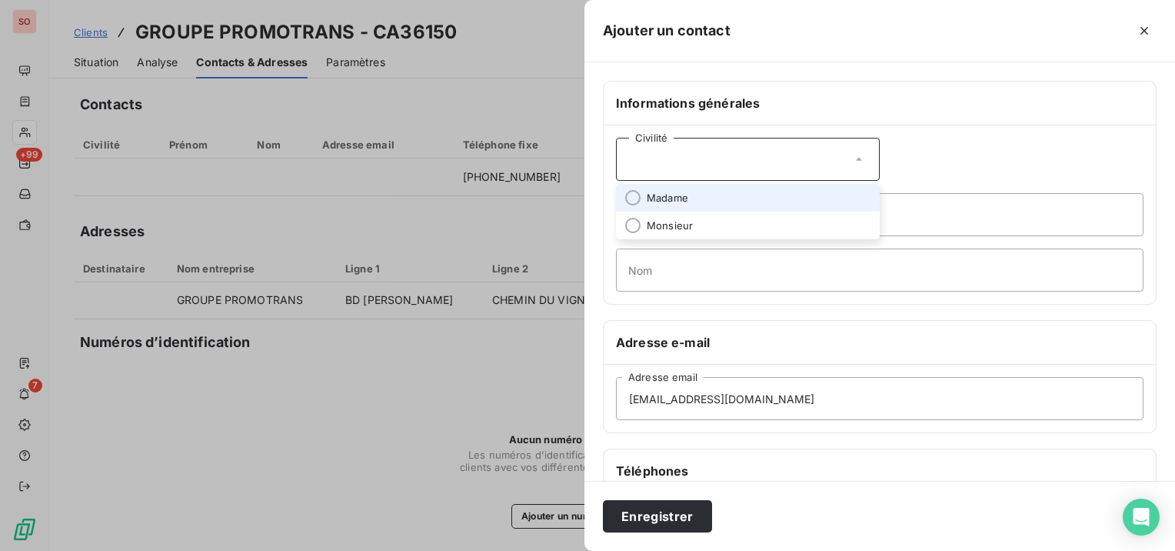
click at [682, 191] on span "Madame" at bounding box center [668, 198] width 42 height 15
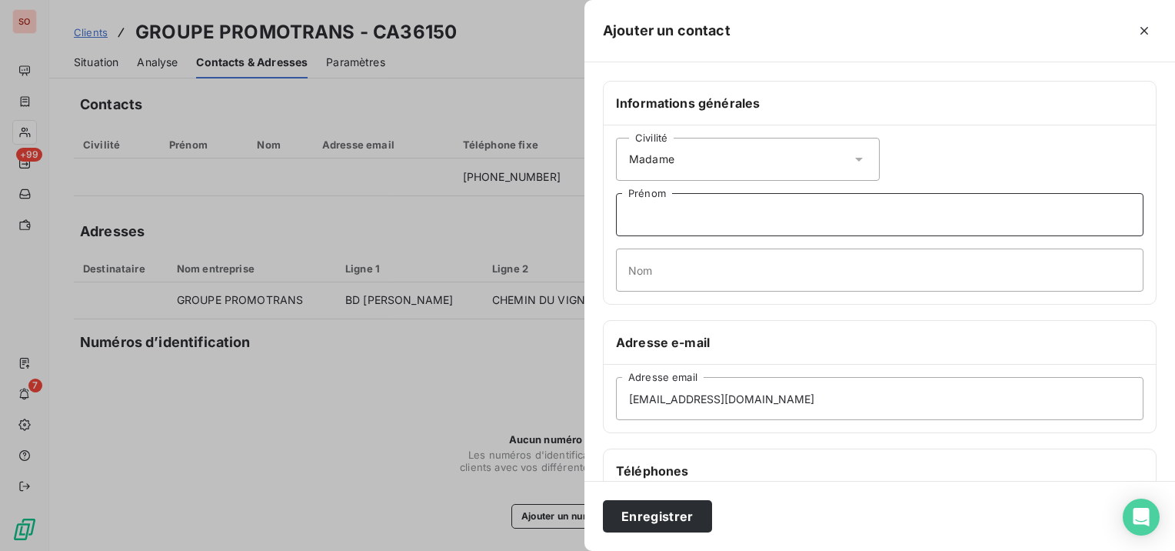
click at [681, 208] on input "Prénom" at bounding box center [880, 214] width 528 height 43
type input "Marina"
type input "DUPONT"
click at [703, 520] on button "Enregistrer" at bounding box center [657, 516] width 109 height 32
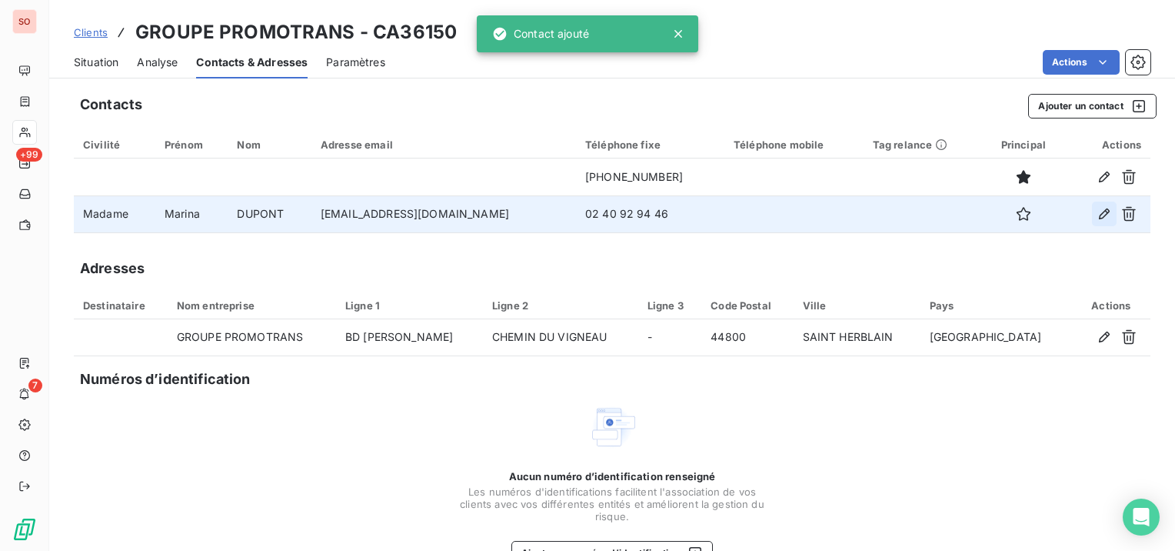
click at [1097, 215] on icon "button" at bounding box center [1104, 213] width 15 height 15
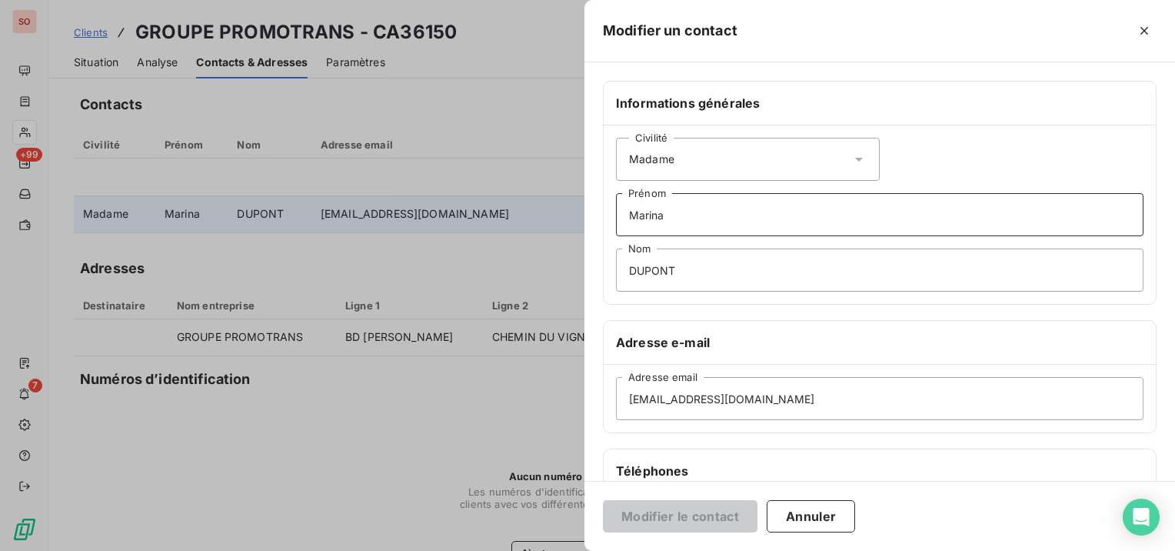
click at [743, 219] on input "Marina" at bounding box center [880, 214] width 528 height 43
type input "Marina (Comptable)"
click at [717, 518] on button "Modifier le contact" at bounding box center [680, 516] width 155 height 32
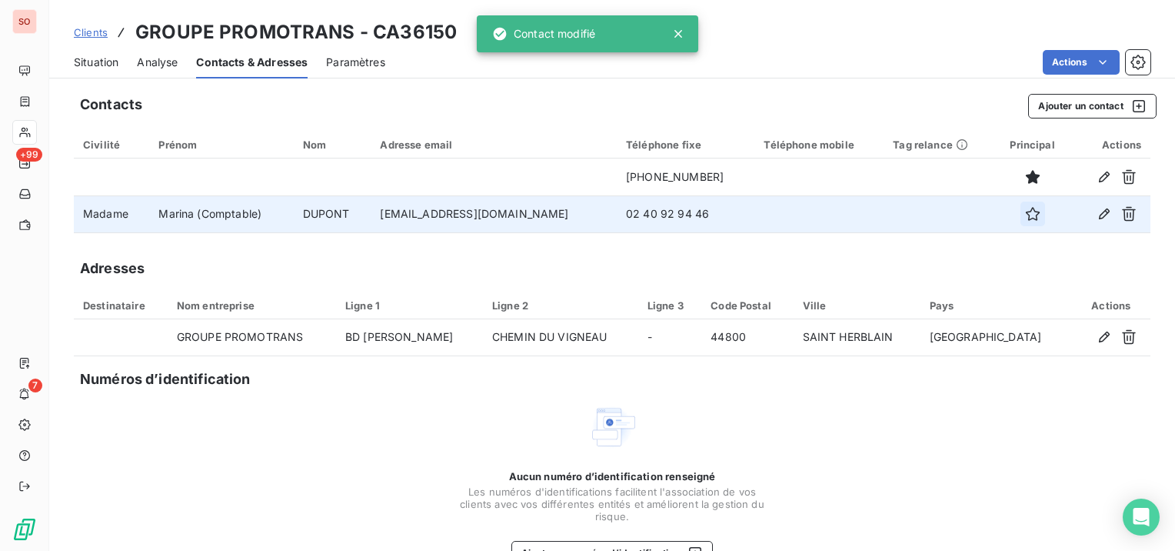
click at [1025, 208] on icon "button" at bounding box center [1032, 213] width 15 height 15
click at [1081, 114] on button "Ajouter un contact" at bounding box center [1092, 106] width 128 height 25
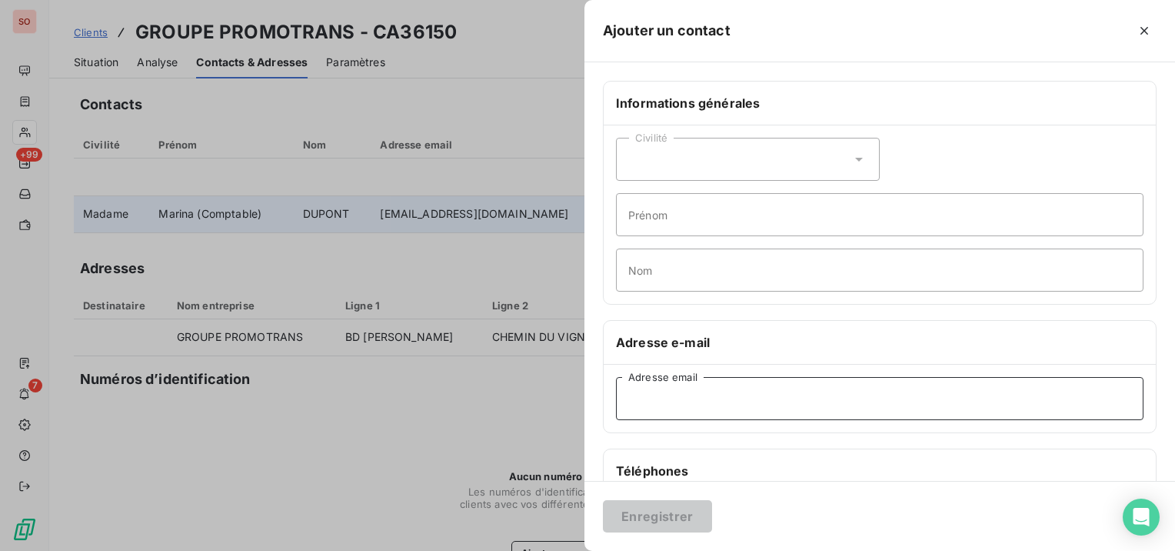
click at [718, 398] on input "Adresse email" at bounding box center [880, 398] width 528 height 43
paste input "Patrice DELION"
type input "Patrice DELION"
click at [778, 205] on input "Prénom" at bounding box center [880, 214] width 528 height 43
paste input "Patrice DELION"
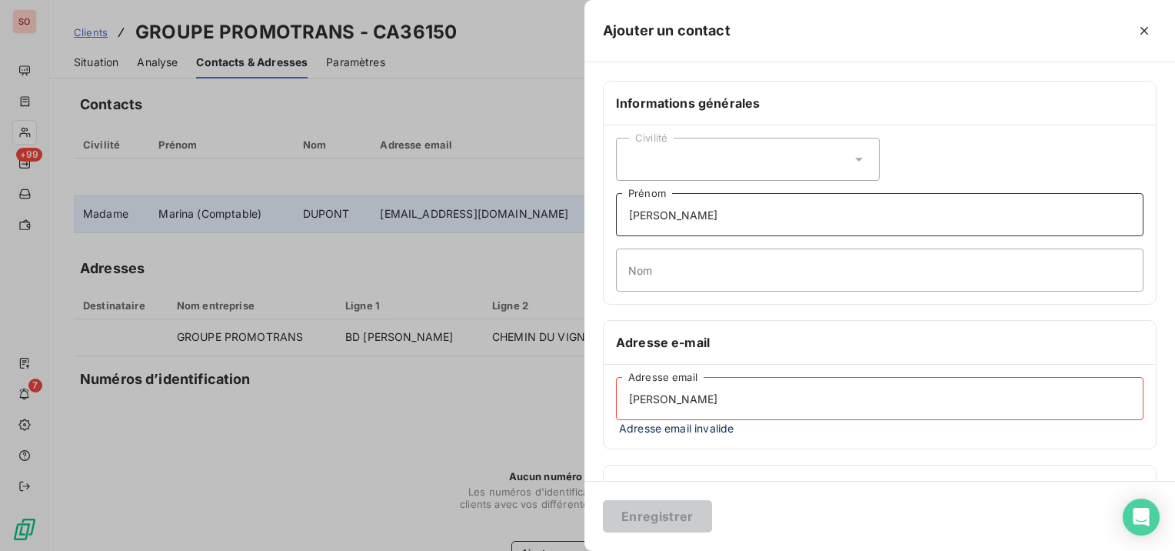
click at [700, 215] on input "Patrice DELION" at bounding box center [880, 214] width 528 height 43
type input "Patrice"
click at [678, 269] on input "Nom" at bounding box center [880, 269] width 528 height 43
paste input "DELION"
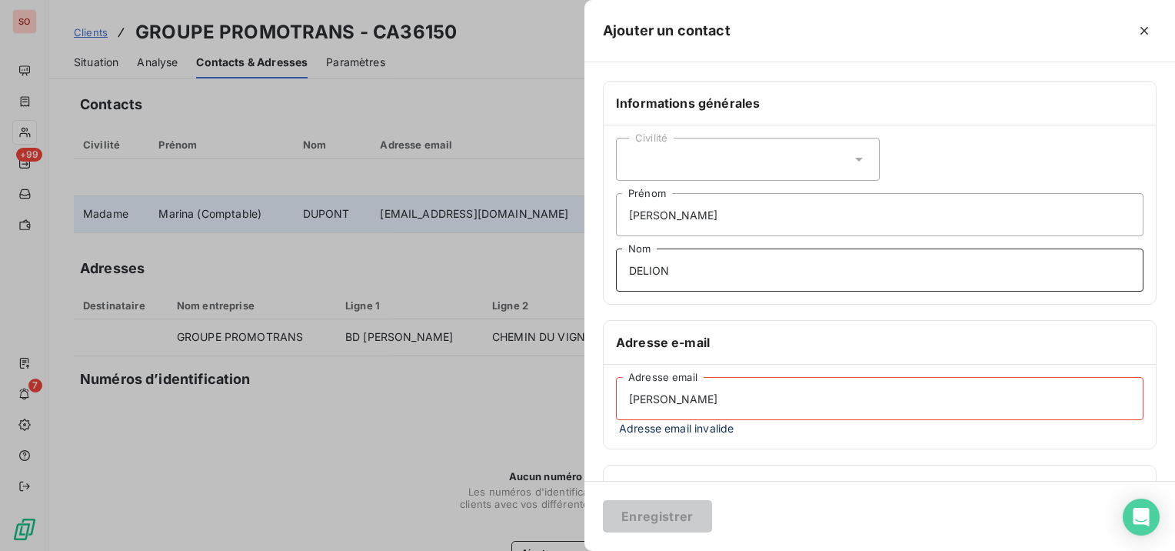
type input "DELION"
click at [714, 227] on input "Patrice" at bounding box center [880, 214] width 528 height 43
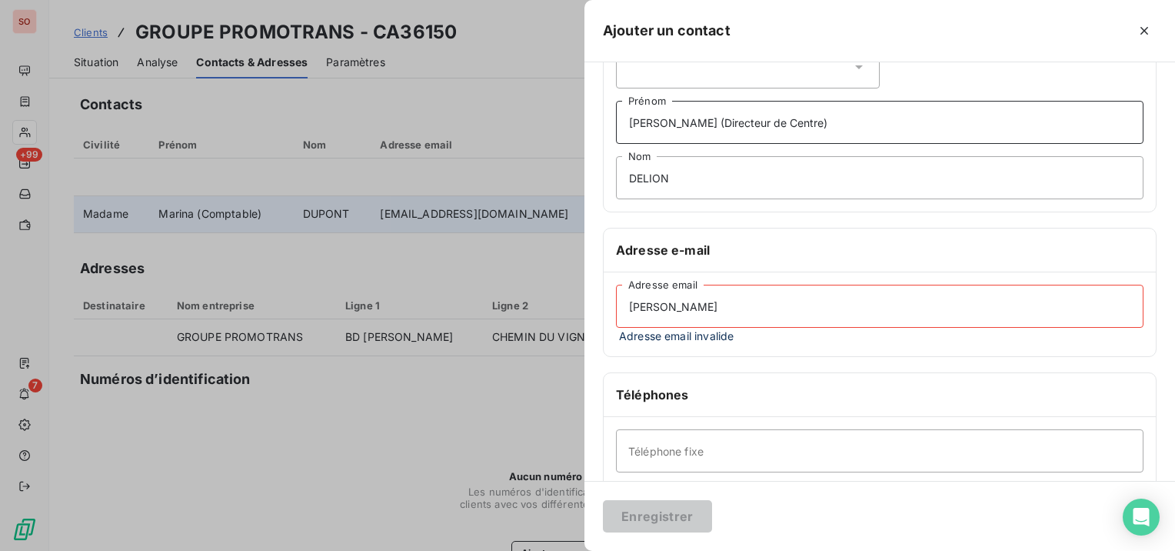
scroll to position [231, 0]
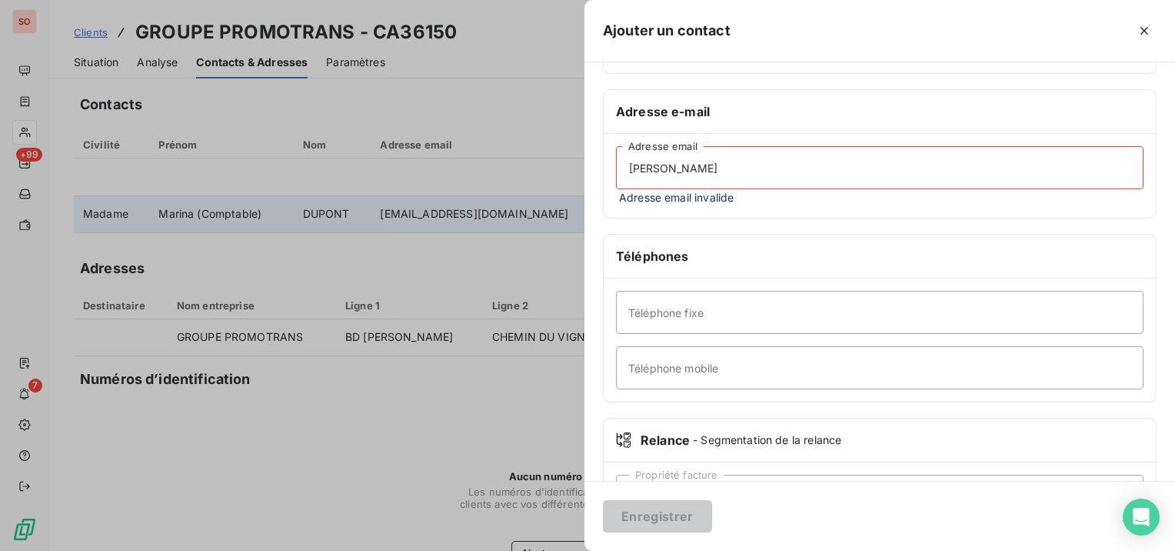
type input "Patrice (Directeur de Centre)"
drag, startPoint x: 746, startPoint y: 178, endPoint x: 623, endPoint y: 184, distance: 123.2
click at [623, 184] on input "Patrice DELION" at bounding box center [880, 167] width 528 height 43
click at [686, 384] on input "Téléphone mobile" at bounding box center [880, 367] width 528 height 43
paste input "06 26 92 12 41"
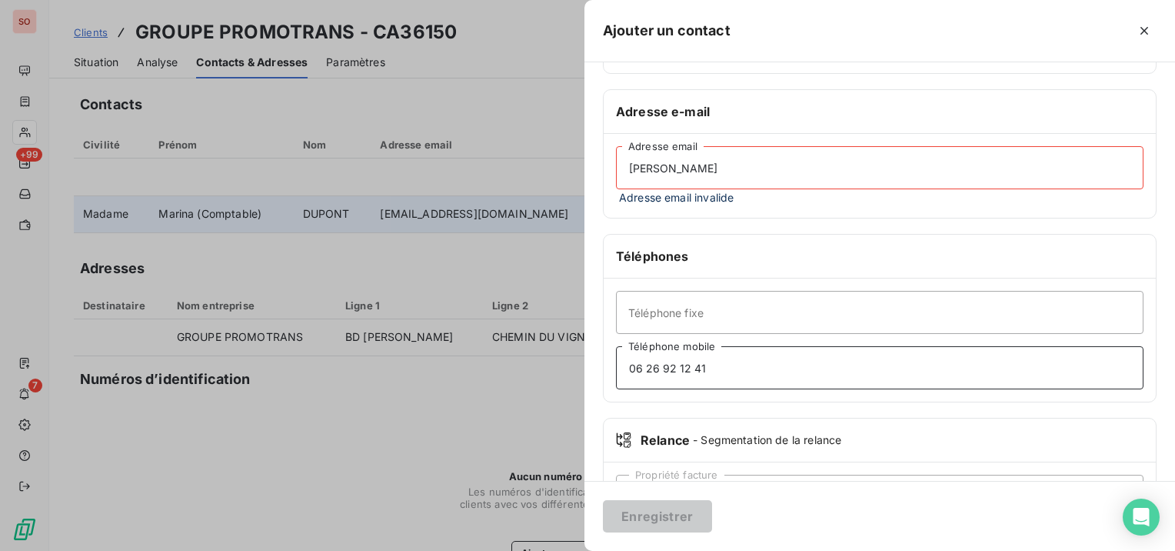
type input "06 26 92 12 41"
click at [720, 326] on input "Téléphone fixe" at bounding box center [880, 312] width 528 height 43
paste input "02 40 92 94 42"
type input "02 40 92 94 42"
drag, startPoint x: 714, startPoint y: 167, endPoint x: 591, endPoint y: 163, distance: 123.1
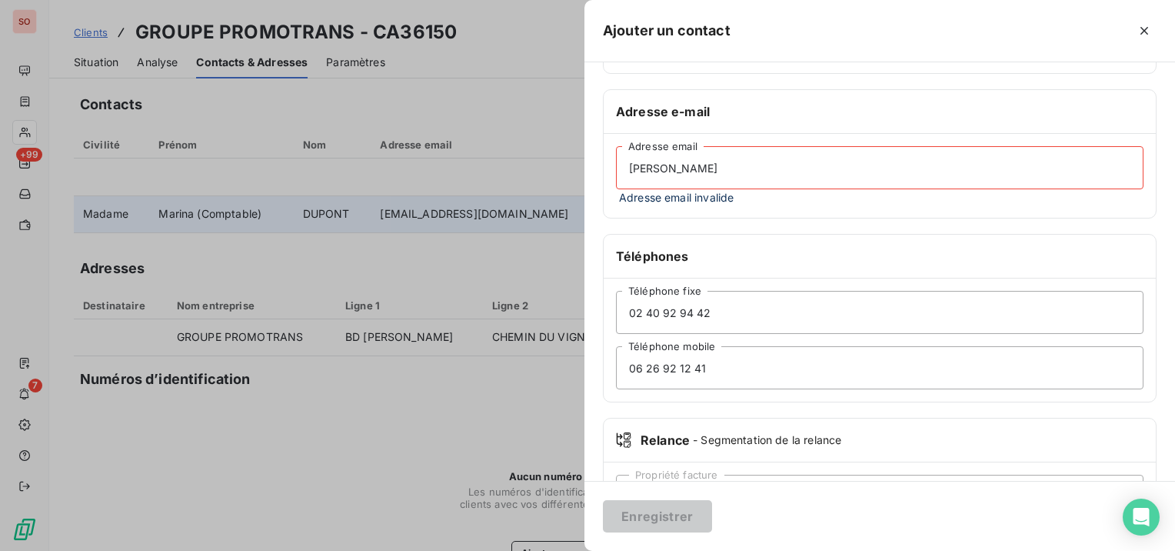
click at [594, 163] on div "Informations générales Civilité Patrice (Directeur de Centre) Prénom DELION Nom…" at bounding box center [880, 199] width 591 height 699
paste input "pdelion@promotrans.fr"
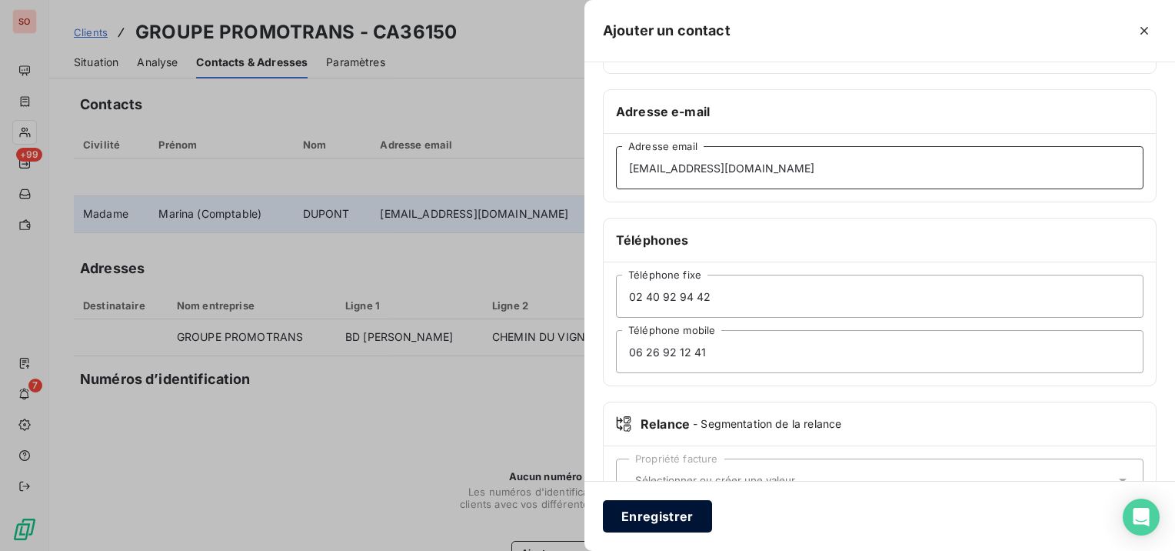
type input "pdelion@promotrans.fr"
click at [668, 515] on button "Enregistrer" at bounding box center [657, 516] width 109 height 32
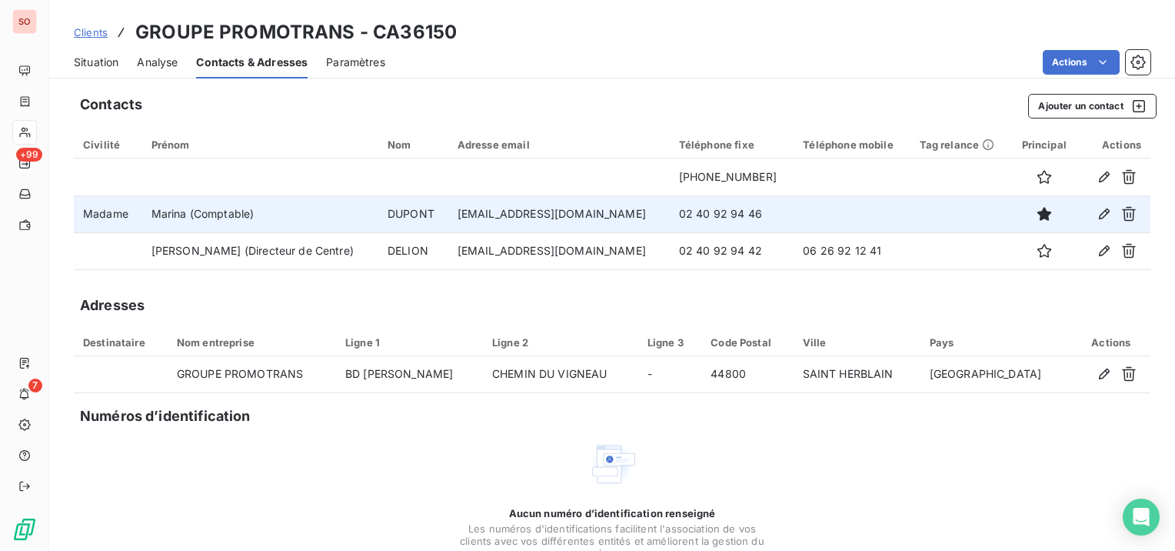
click at [105, 63] on span "Situation" at bounding box center [96, 62] width 45 height 15
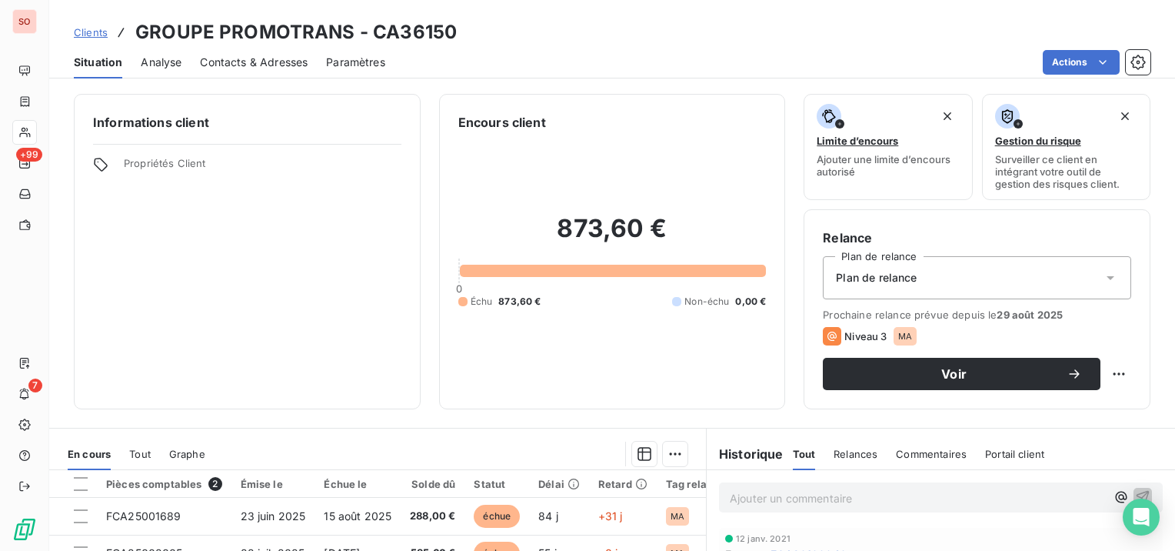
scroll to position [154, 0]
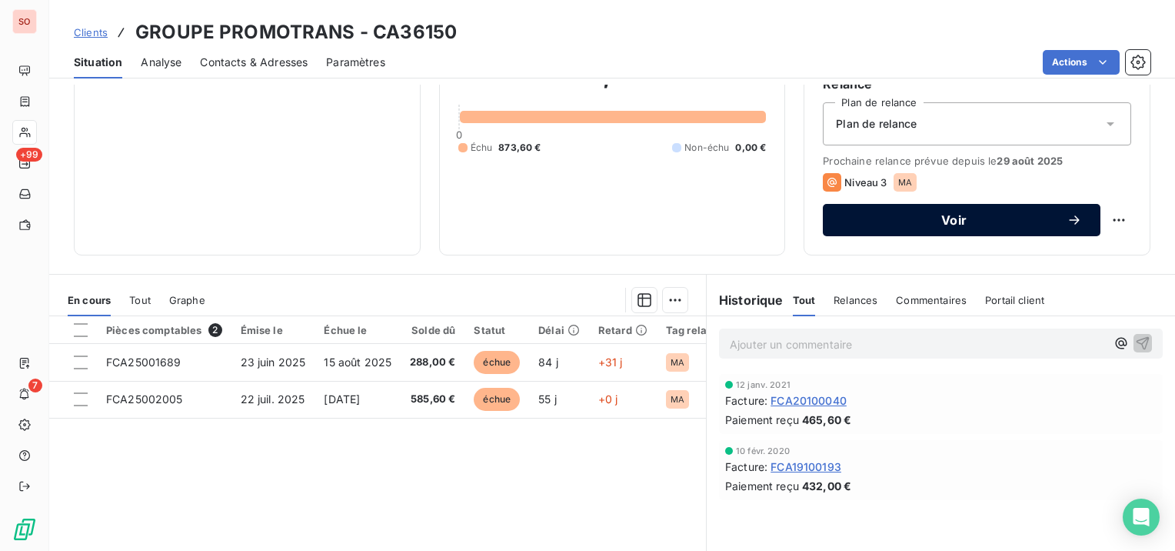
click at [972, 225] on span "Voir" at bounding box center [954, 220] width 225 height 12
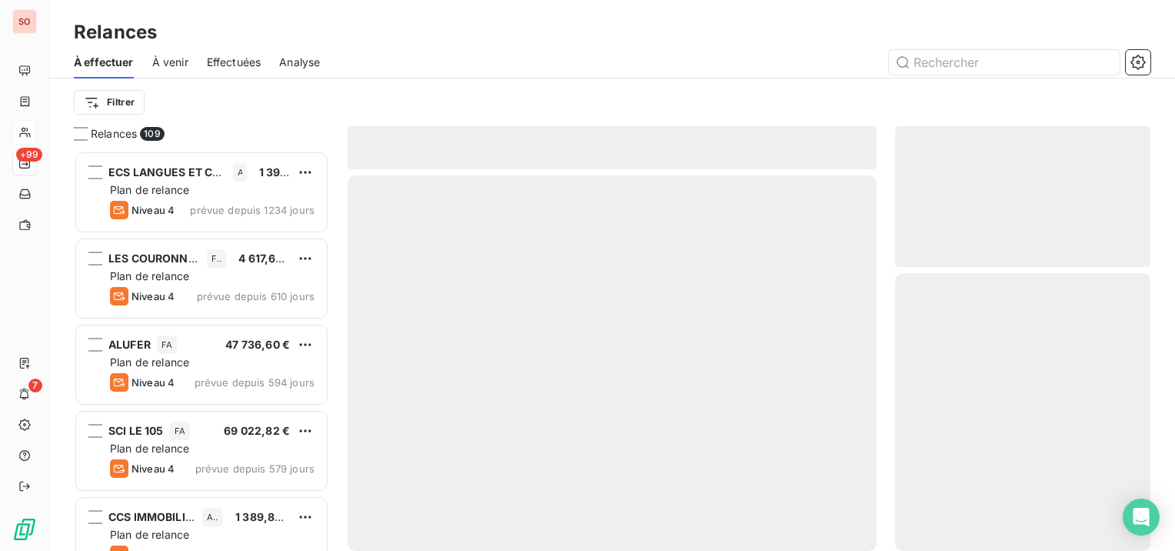
scroll to position [388, 243]
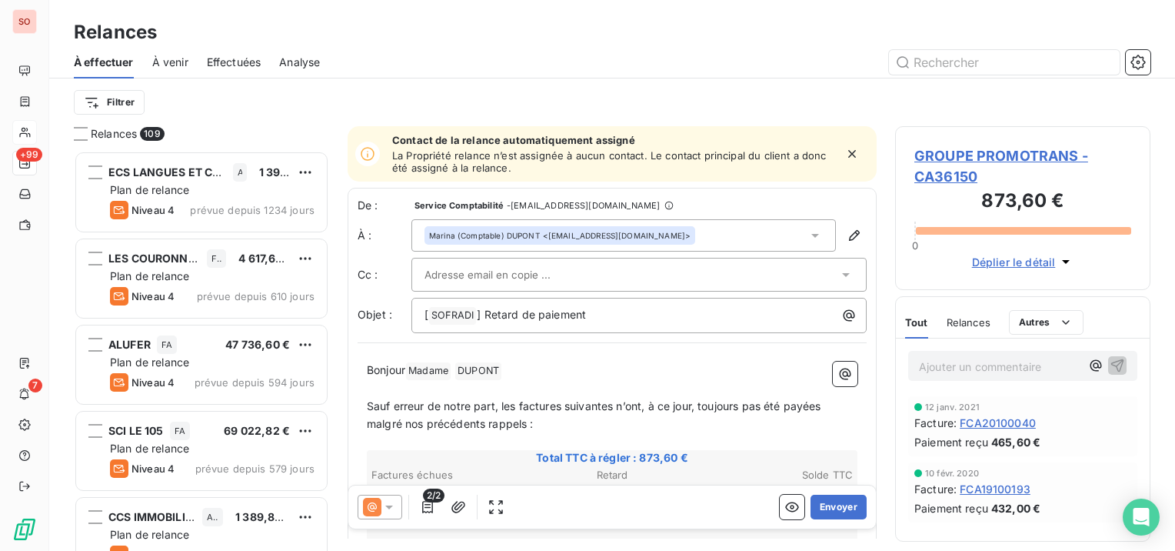
click at [633, 283] on div at bounding box center [632, 274] width 414 height 23
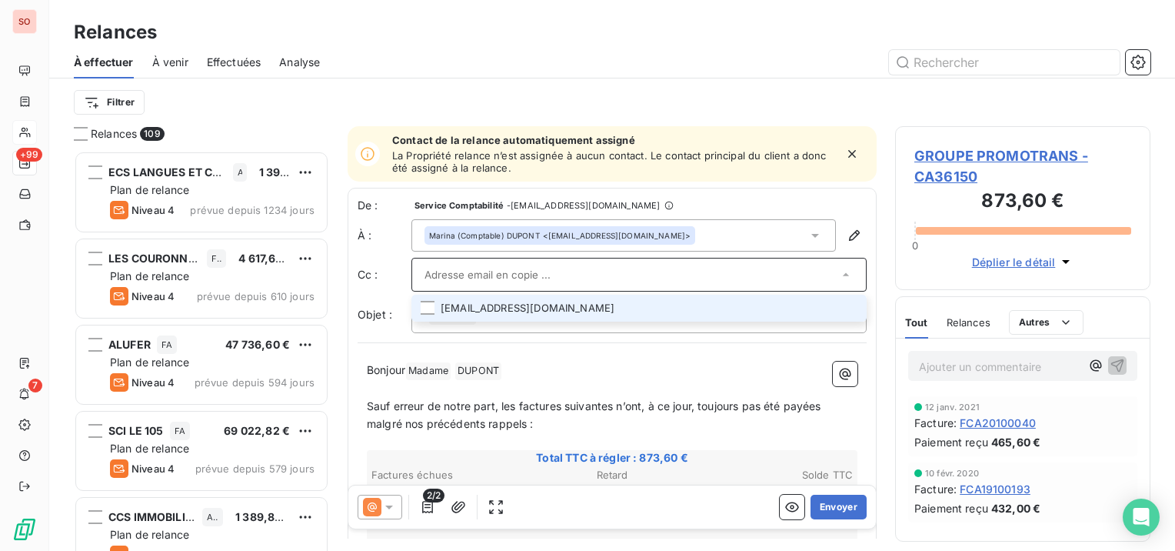
click at [555, 315] on li "pdelion@promotrans.fr" at bounding box center [639, 308] width 455 height 27
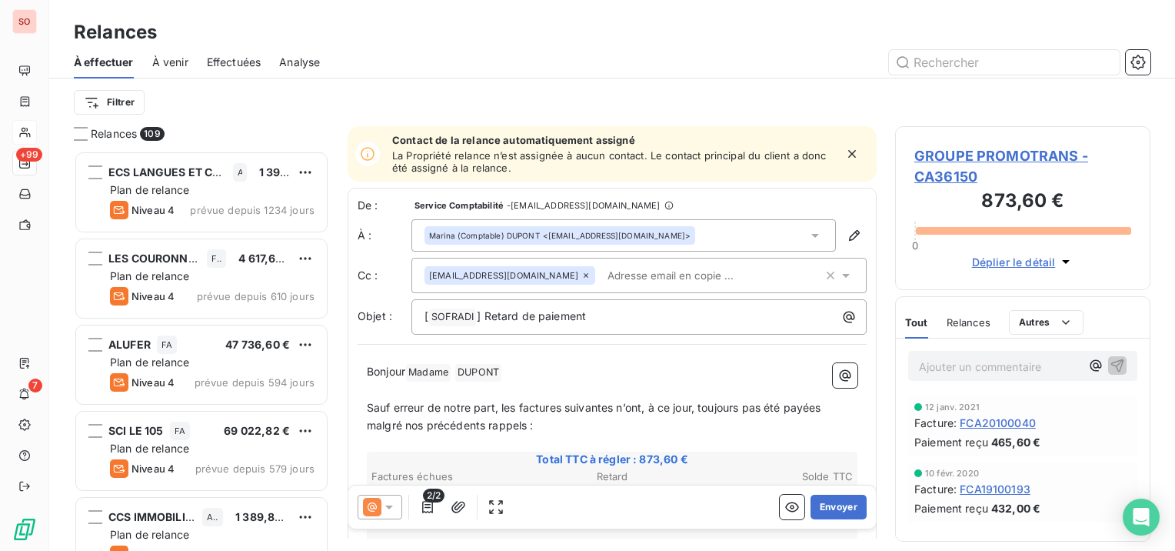
click at [587, 420] on p "Sauf erreur de notre part, les factures suivantes n’ont, à ce jour, toujours pa…" at bounding box center [612, 416] width 491 height 35
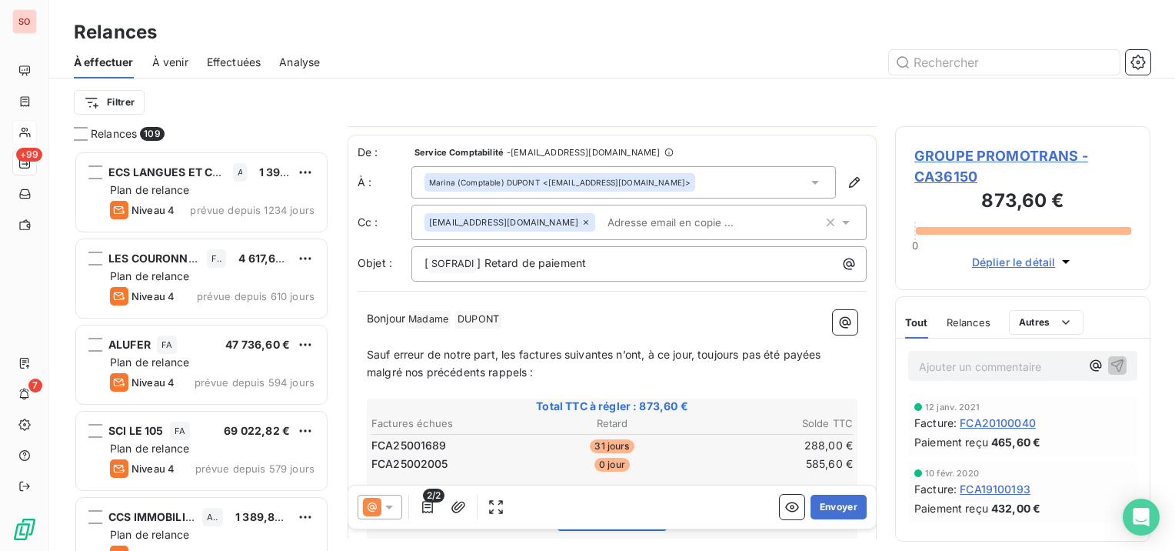
scroll to position [77, 0]
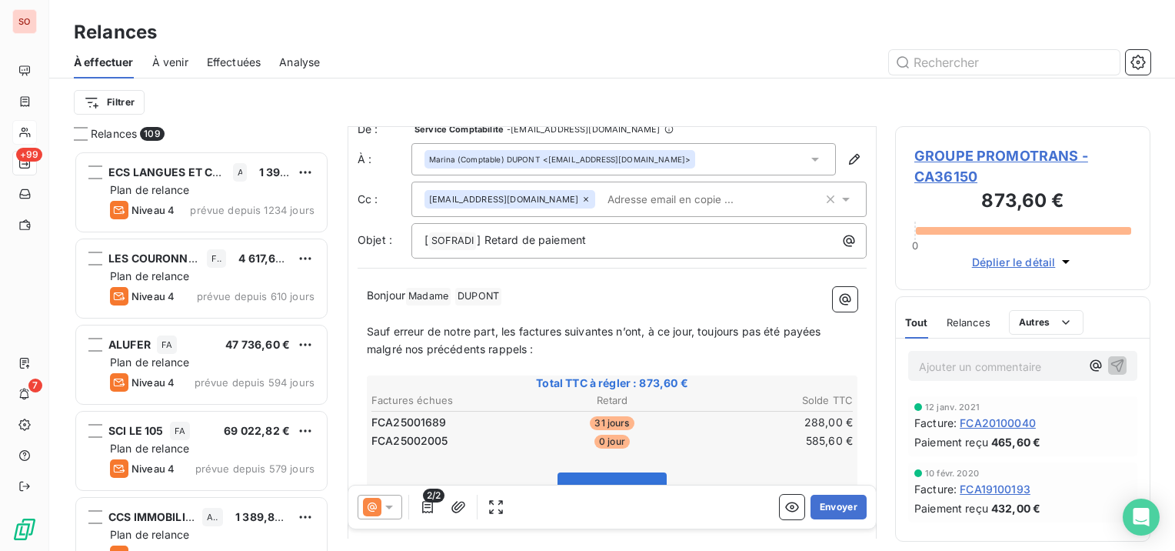
click at [384, 508] on icon at bounding box center [389, 506] width 15 height 15
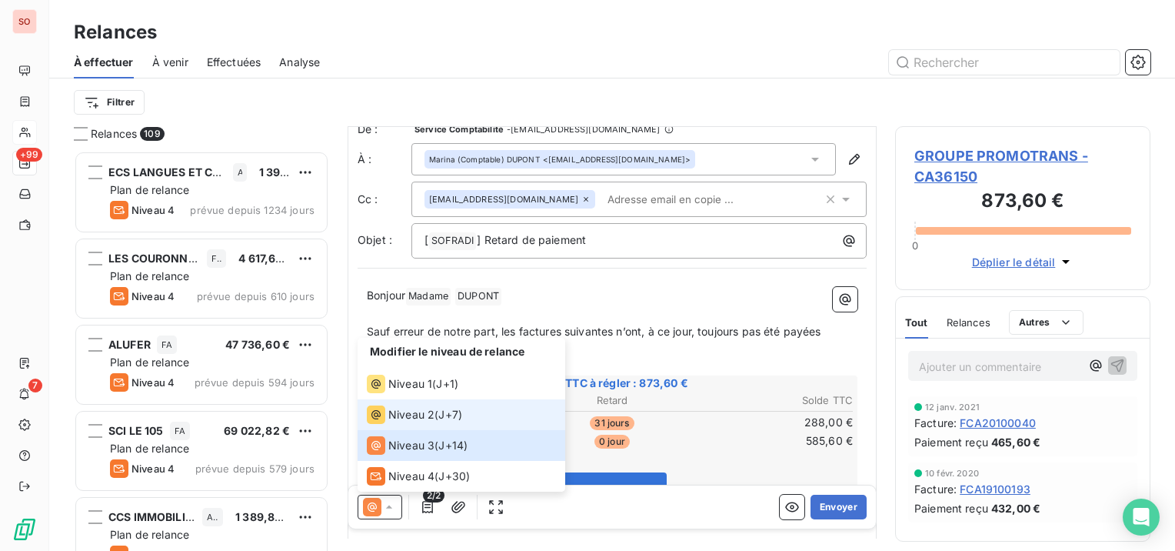
click at [388, 413] on span "Niveau 2" at bounding box center [411, 414] width 46 height 15
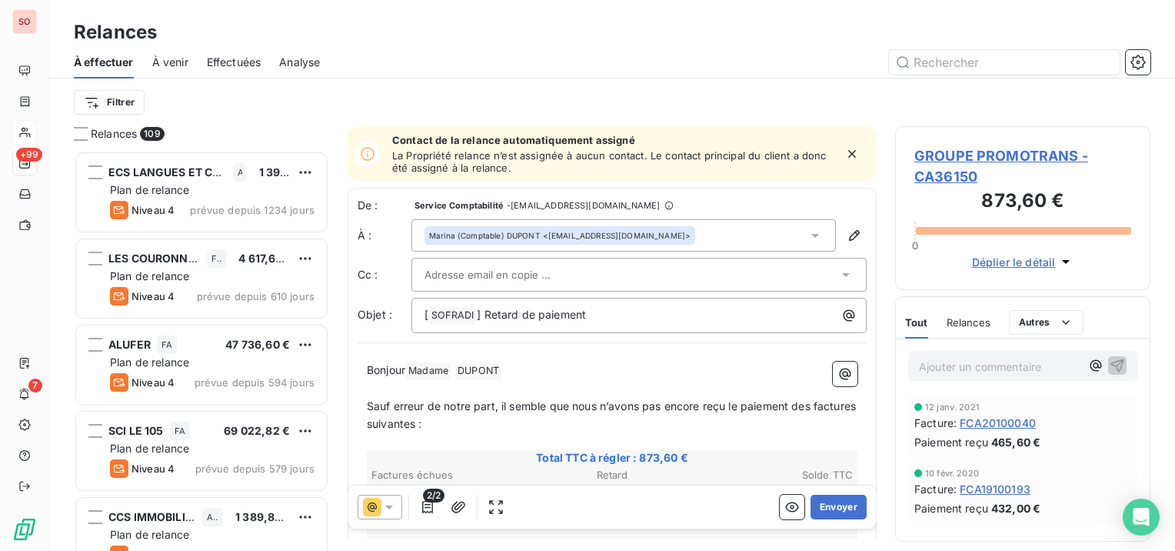
click at [495, 266] on input "text" at bounding box center [507, 274] width 165 height 23
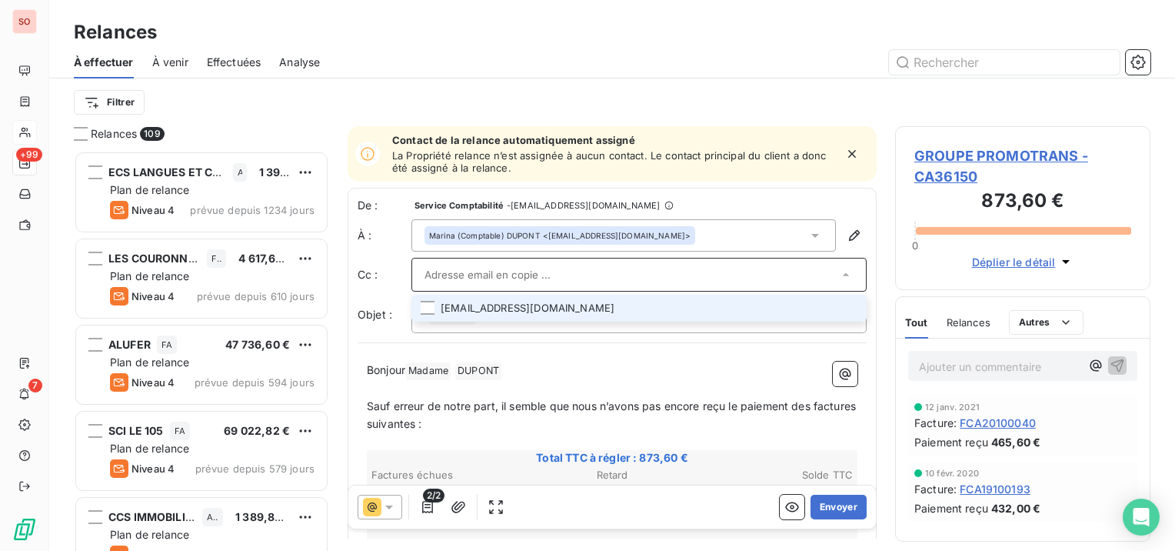
click at [468, 302] on li "pdelion@promotrans.fr" at bounding box center [639, 308] width 455 height 27
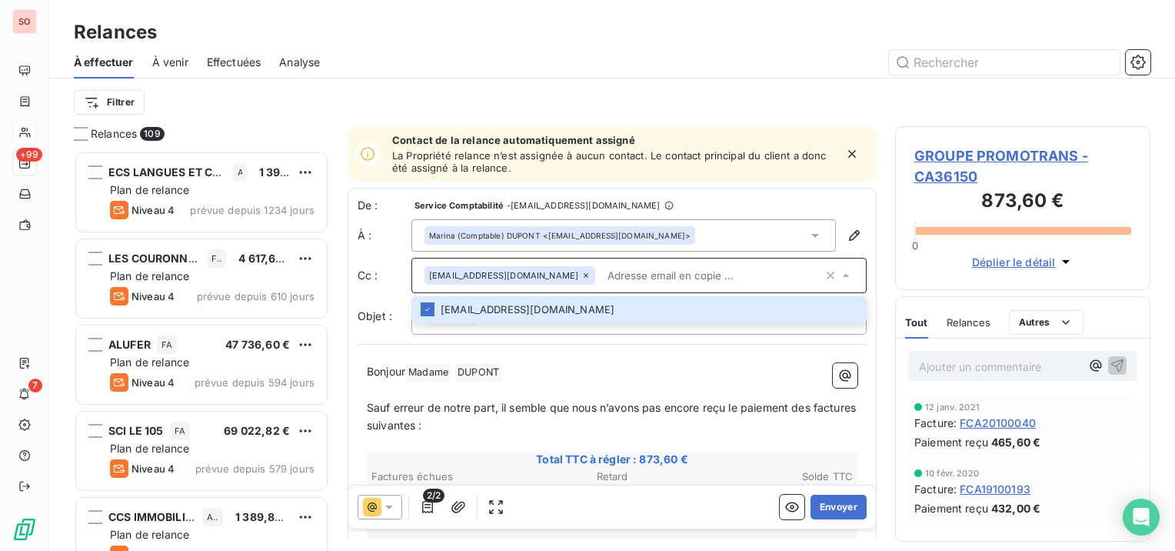
click at [531, 428] on p "Sauf erreur de notre part, il semble que nous n’avons pas encore reçu le paieme…" at bounding box center [612, 416] width 491 height 35
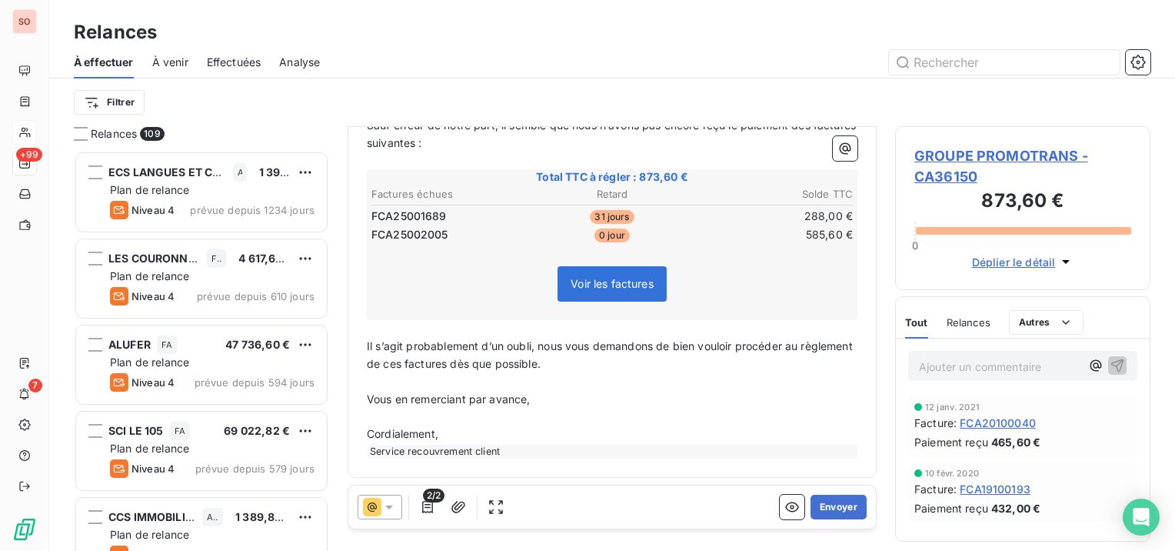
scroll to position [283, 0]
click at [825, 509] on button "Envoyer" at bounding box center [839, 507] width 56 height 25
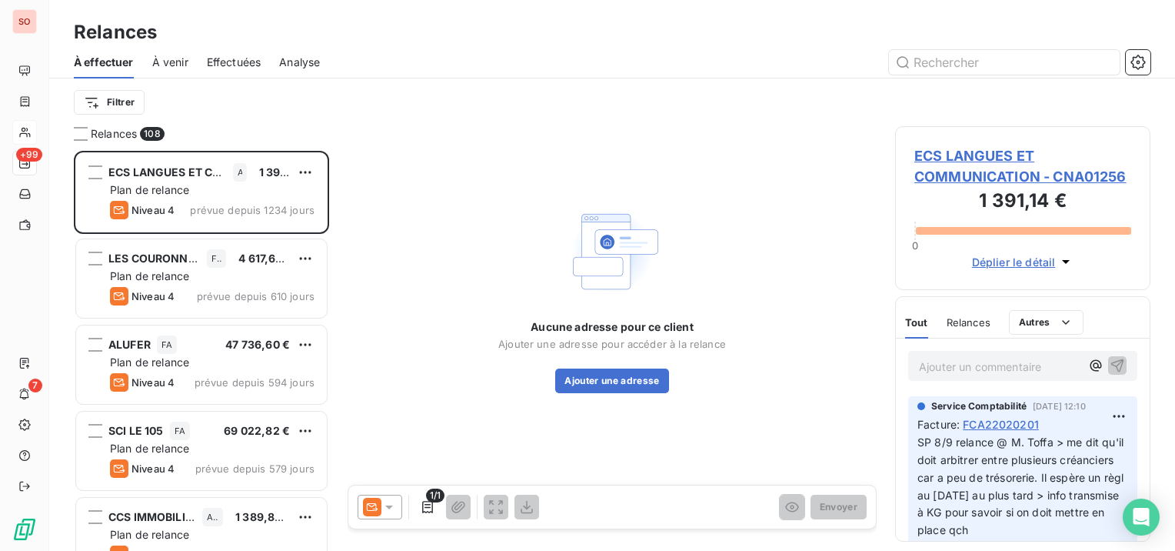
drag, startPoint x: 729, startPoint y: 230, endPoint x: 738, endPoint y: 231, distance: 8.5
click at [729, 230] on div "Aucune adresse pour ce client Ajouter une adresse pour accéder à la relance Ajo…" at bounding box center [612, 297] width 529 height 343
